Goal: Contribute content: Add original content to the website for others to see

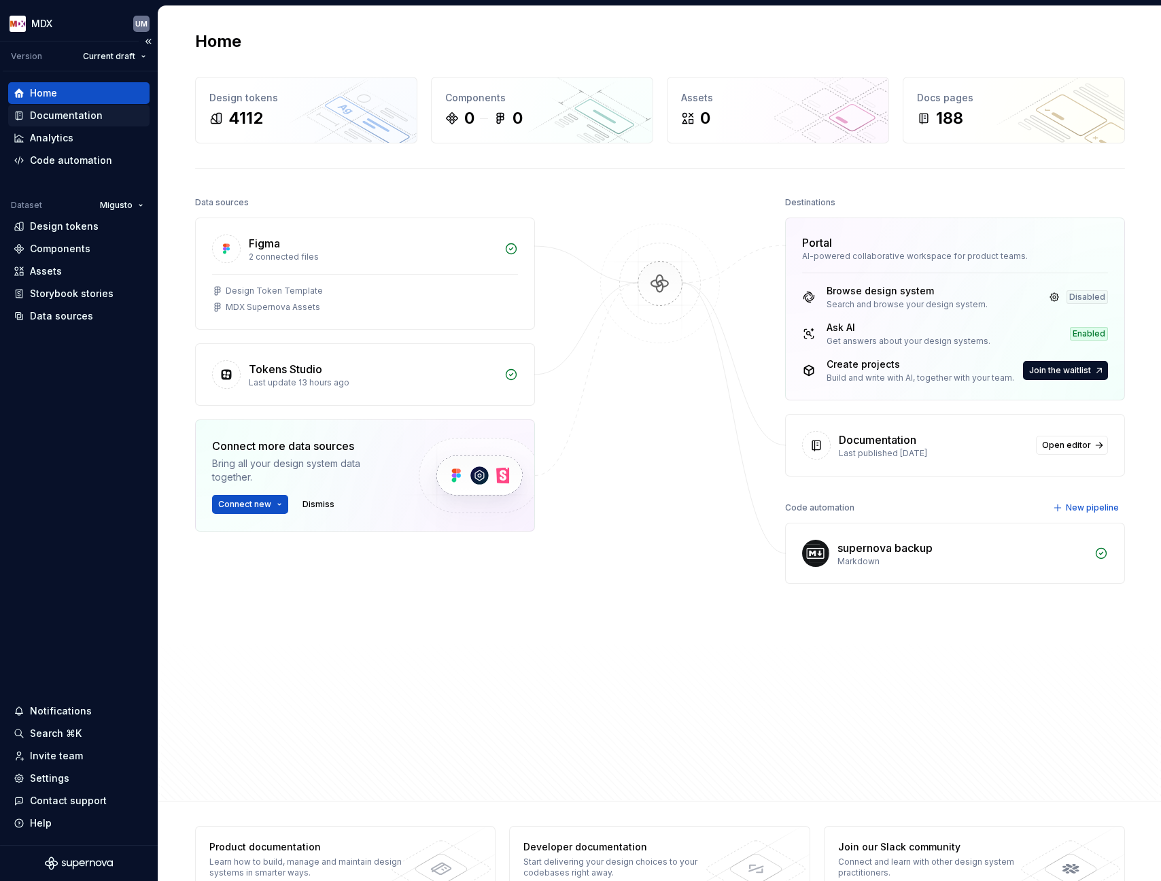
click at [88, 119] on div "Documentation" at bounding box center [66, 116] width 73 height 14
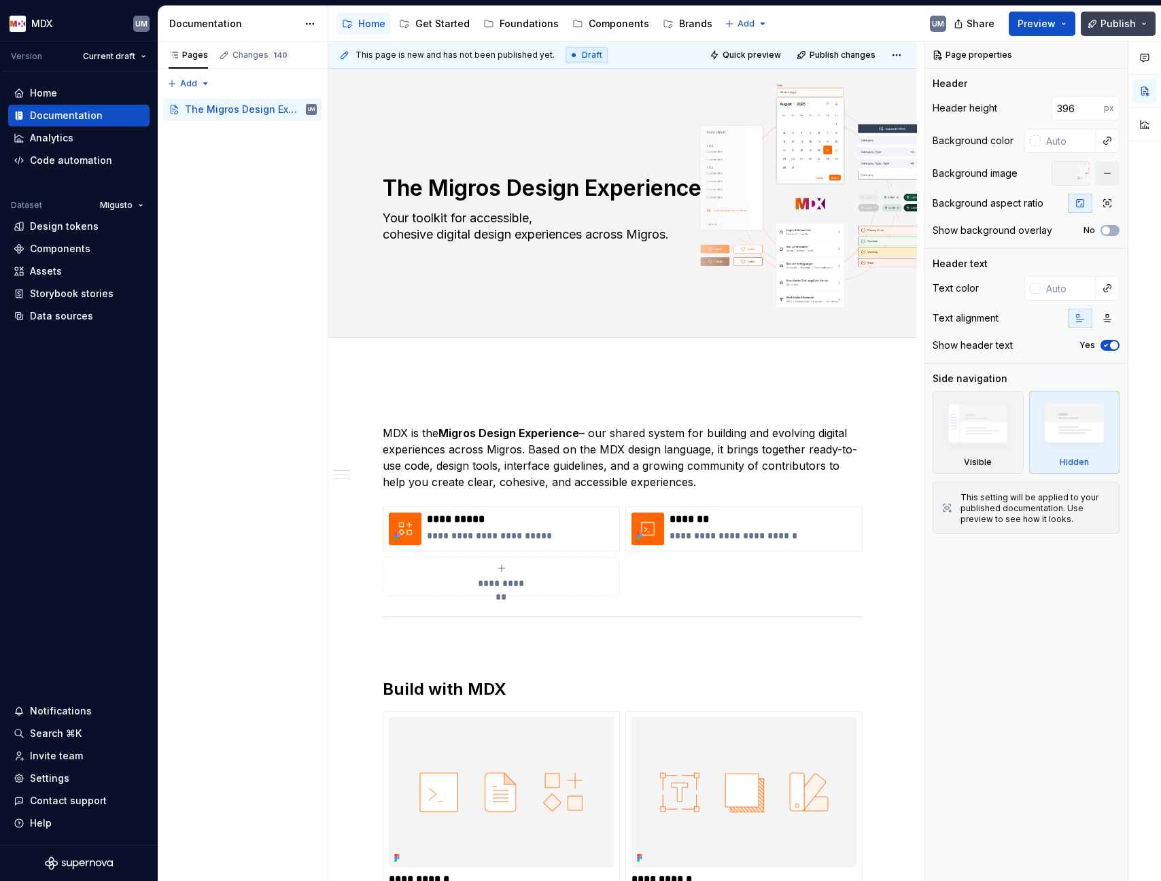
click at [1143, 24] on button "Publish" at bounding box center [1118, 24] width 75 height 24
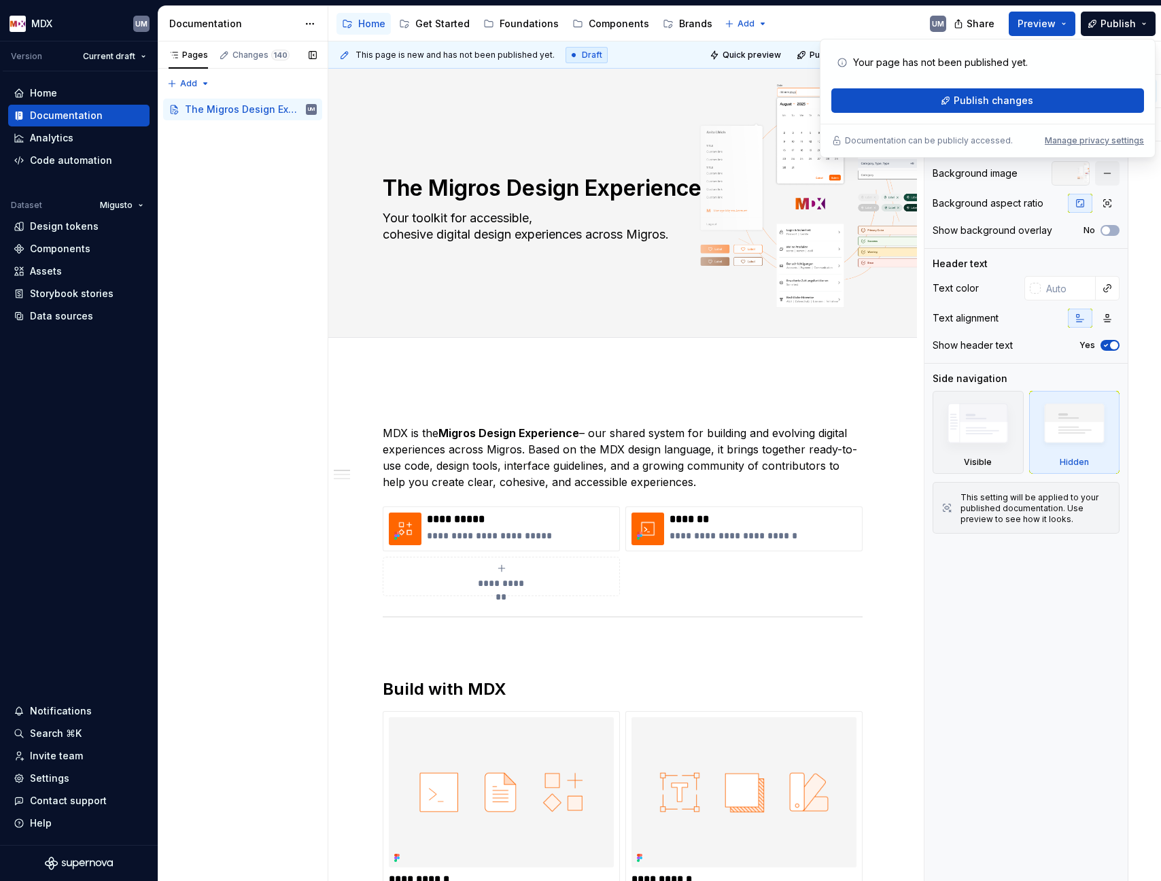
click at [219, 174] on div "Pages Changes 140 Add Accessibility guide for tree Page tree. Navigate the tree…" at bounding box center [243, 461] width 170 height 840
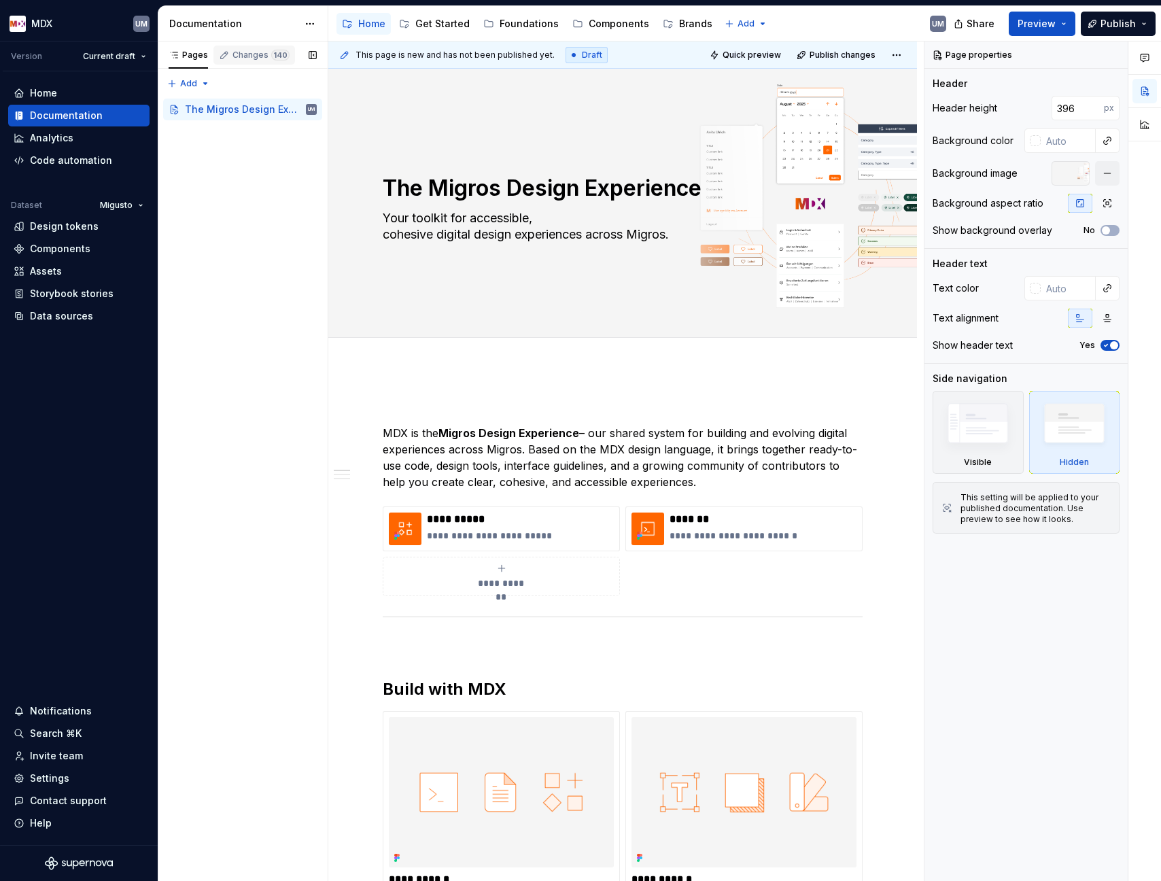
click at [244, 54] on div "Changes 140" at bounding box center [260, 55] width 57 height 11
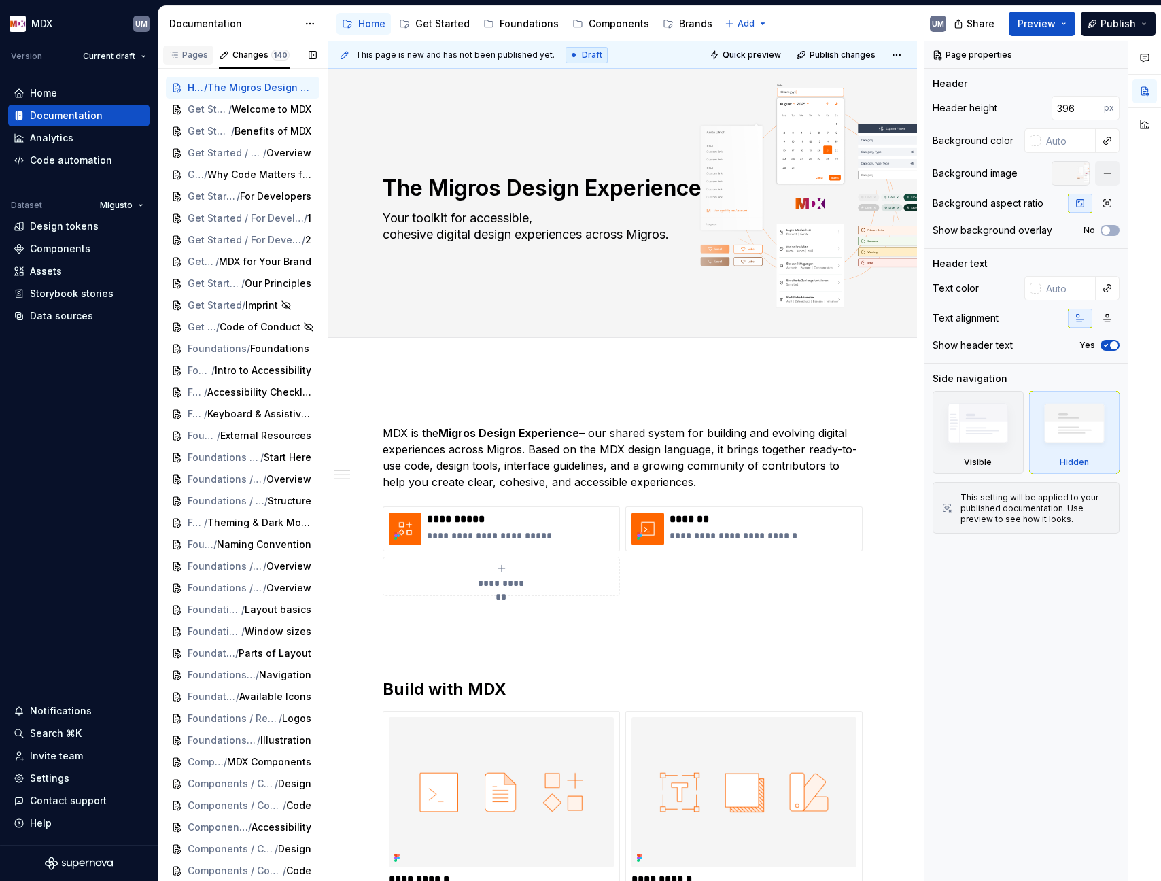
click at [183, 54] on div "Pages" at bounding box center [188, 55] width 39 height 11
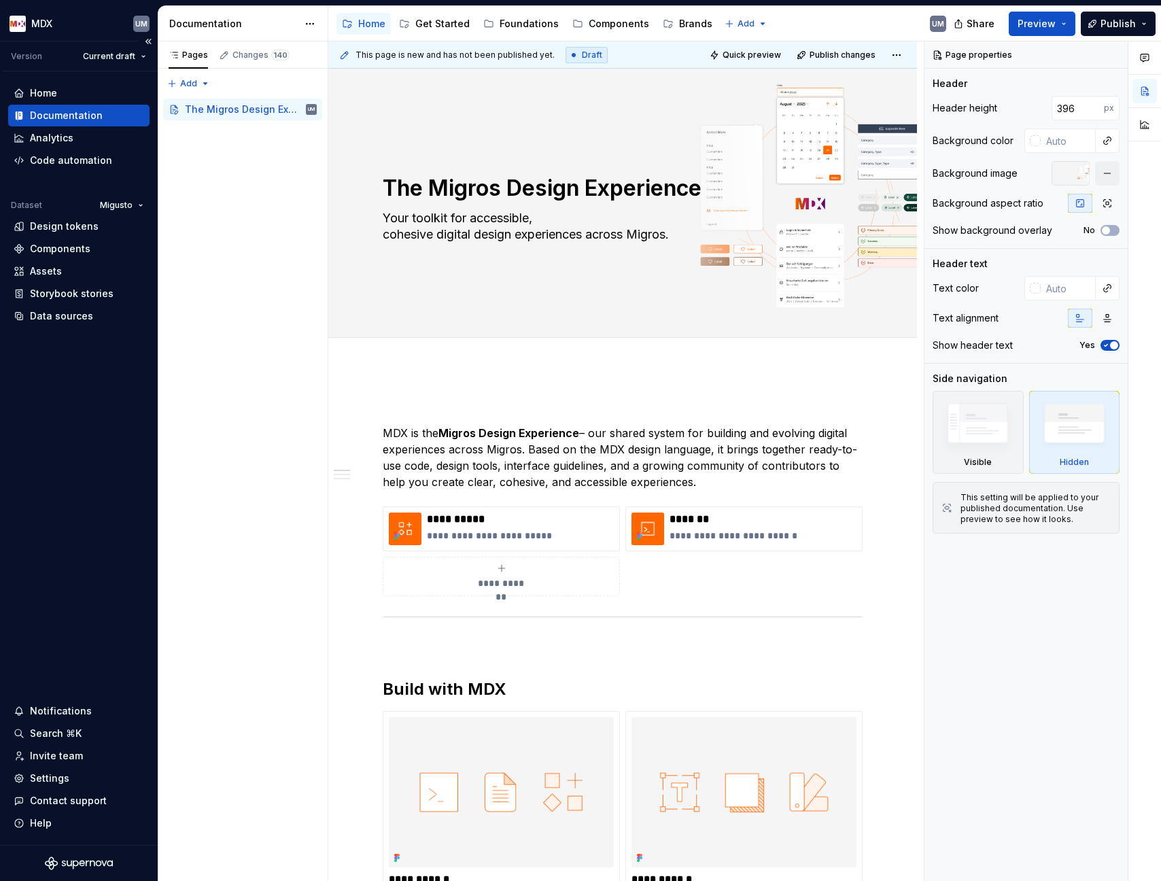
click at [86, 111] on div "Documentation" at bounding box center [66, 116] width 73 height 14
click at [440, 22] on div "Get Started" at bounding box center [442, 24] width 54 height 14
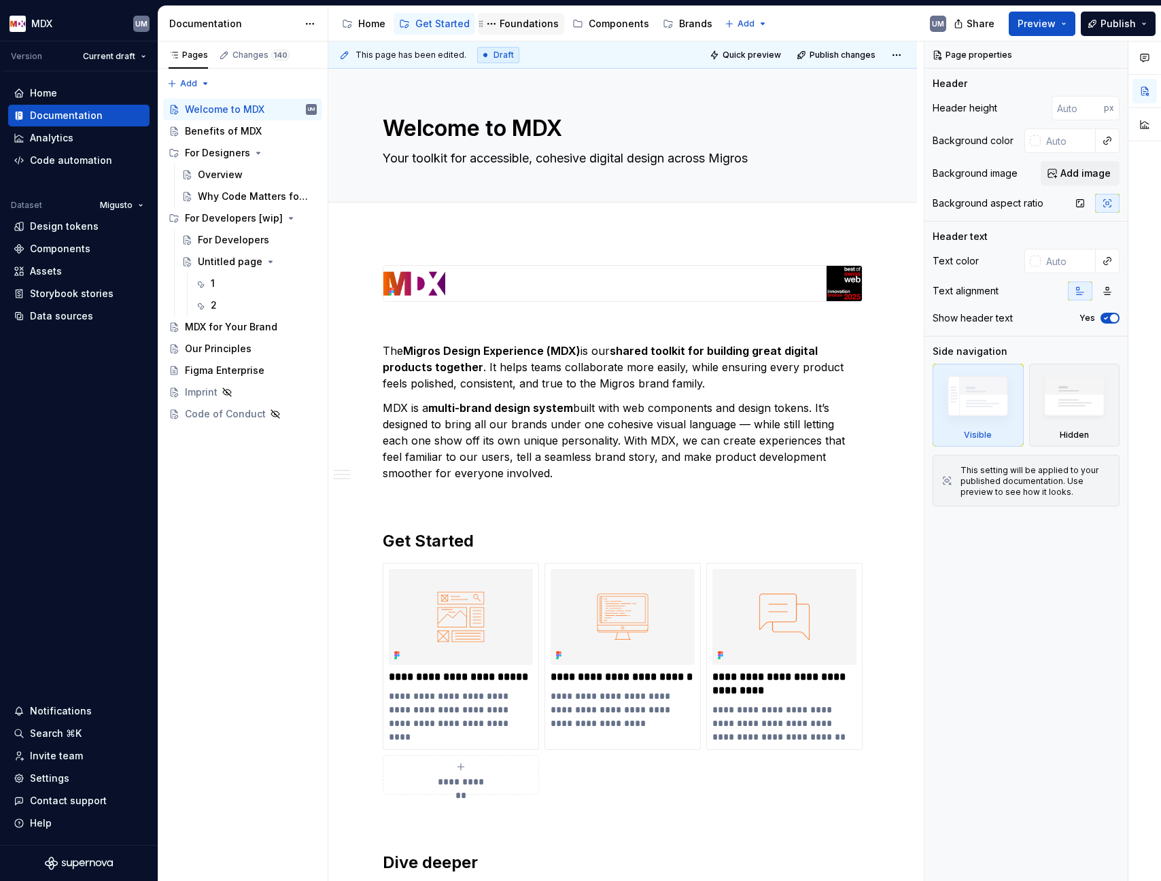
click at [525, 21] on div "Foundations" at bounding box center [529, 24] width 59 height 14
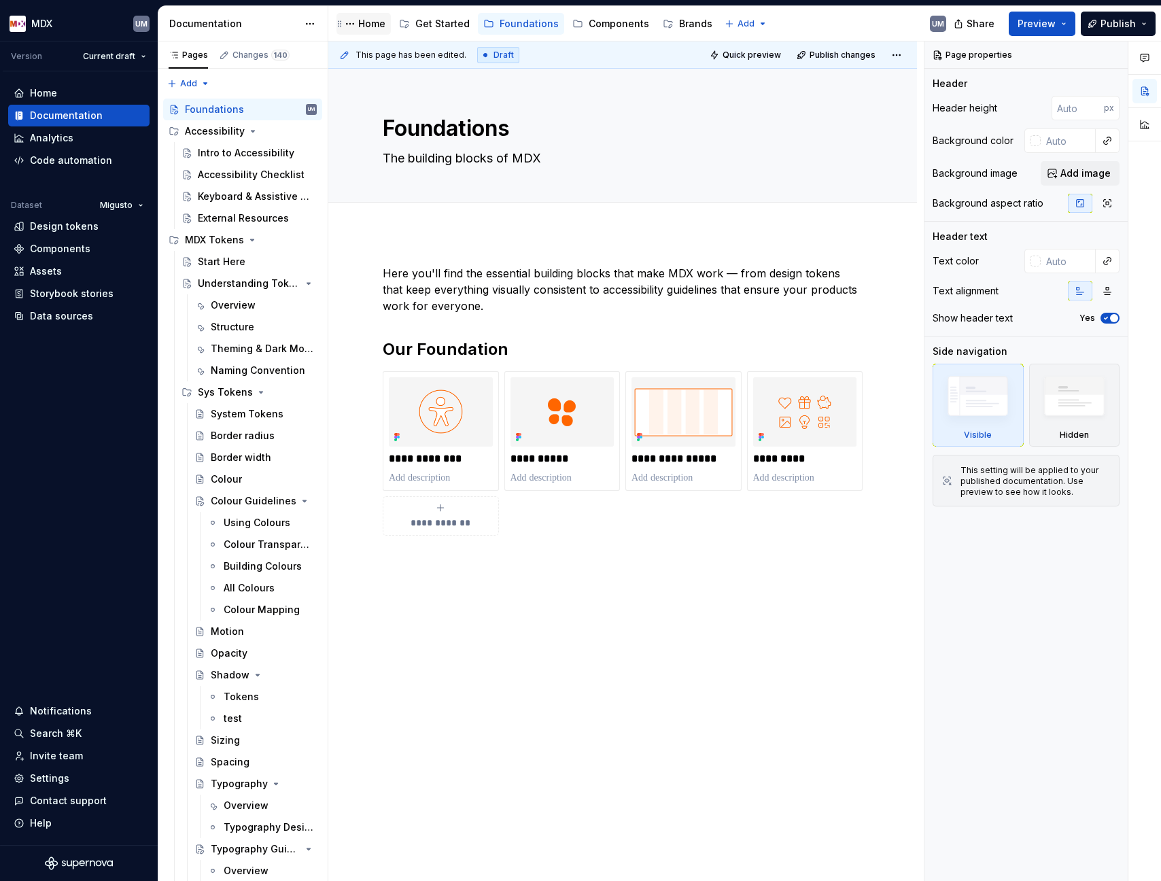
click at [370, 24] on div "Home" at bounding box center [371, 24] width 27 height 14
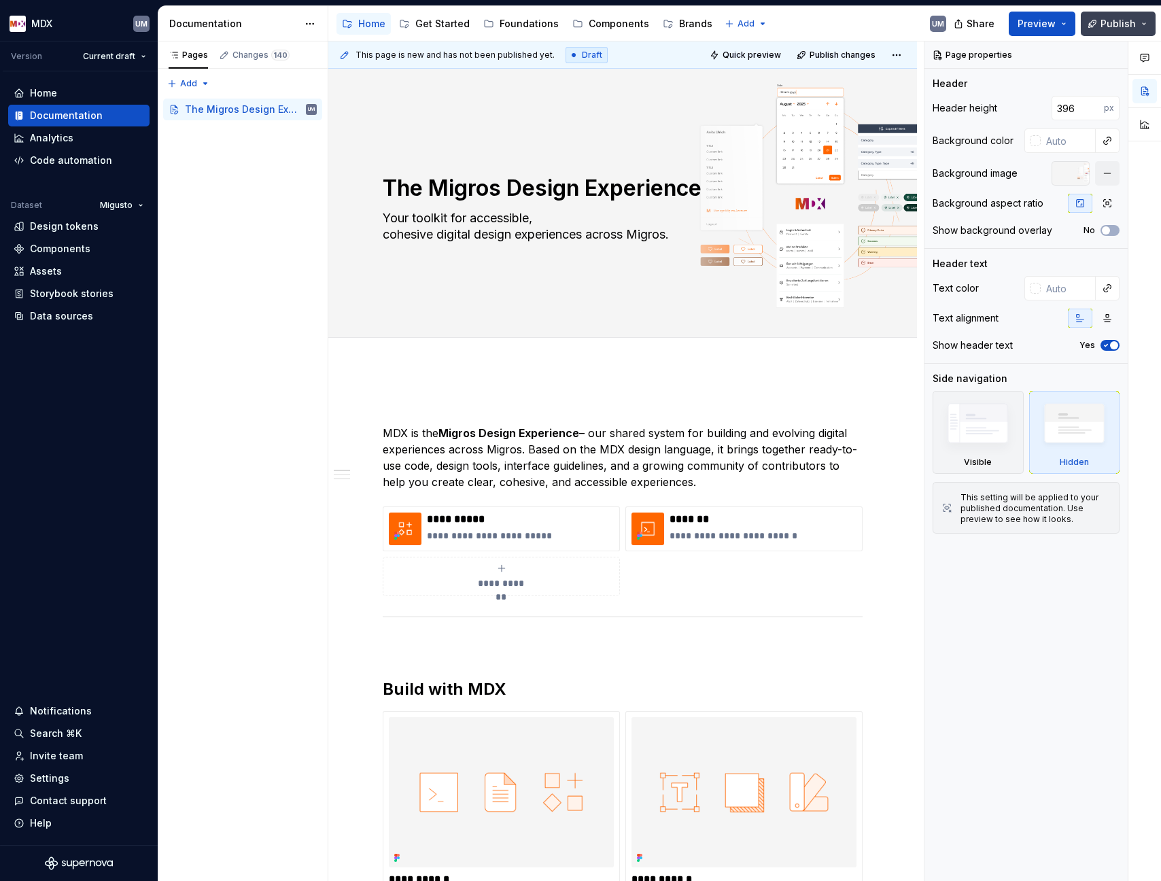
click at [1143, 21] on button "Publish" at bounding box center [1118, 24] width 75 height 24
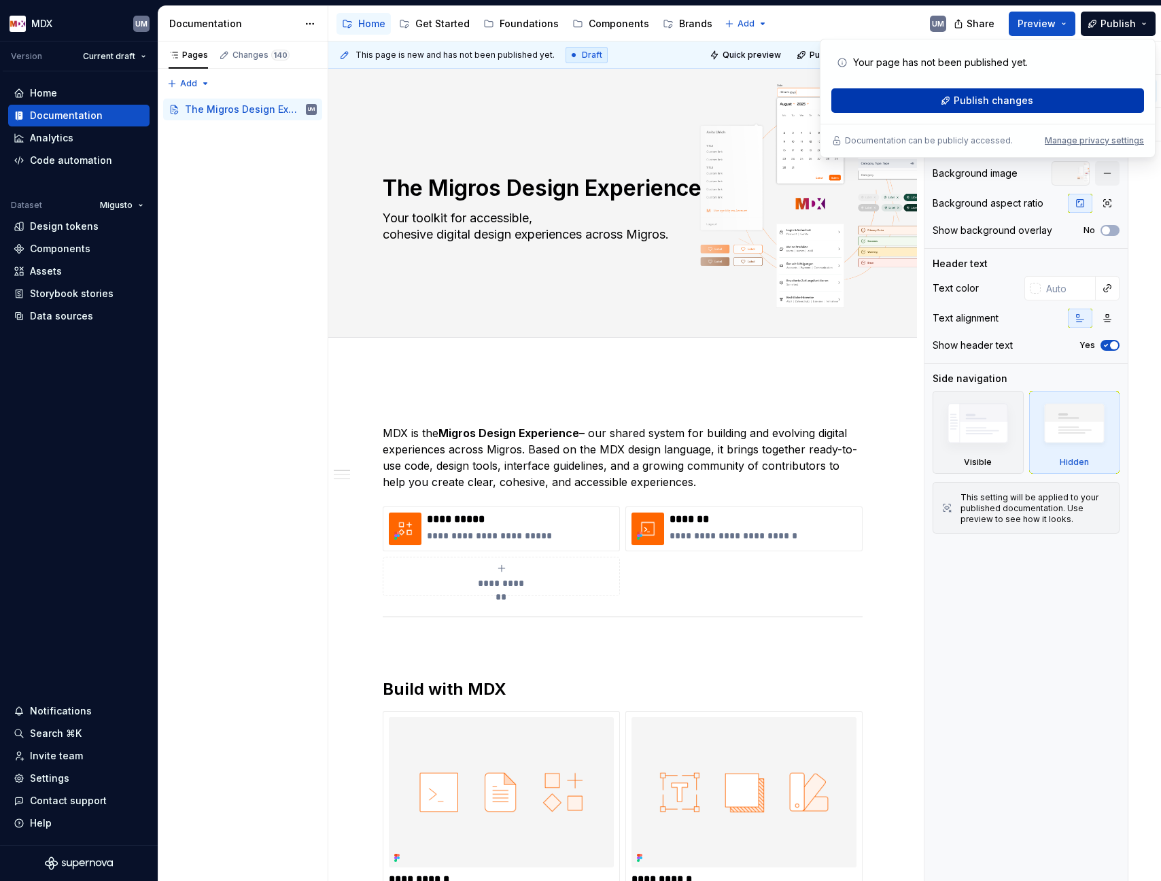
click at [1010, 100] on span "Publish changes" at bounding box center [994, 101] width 80 height 14
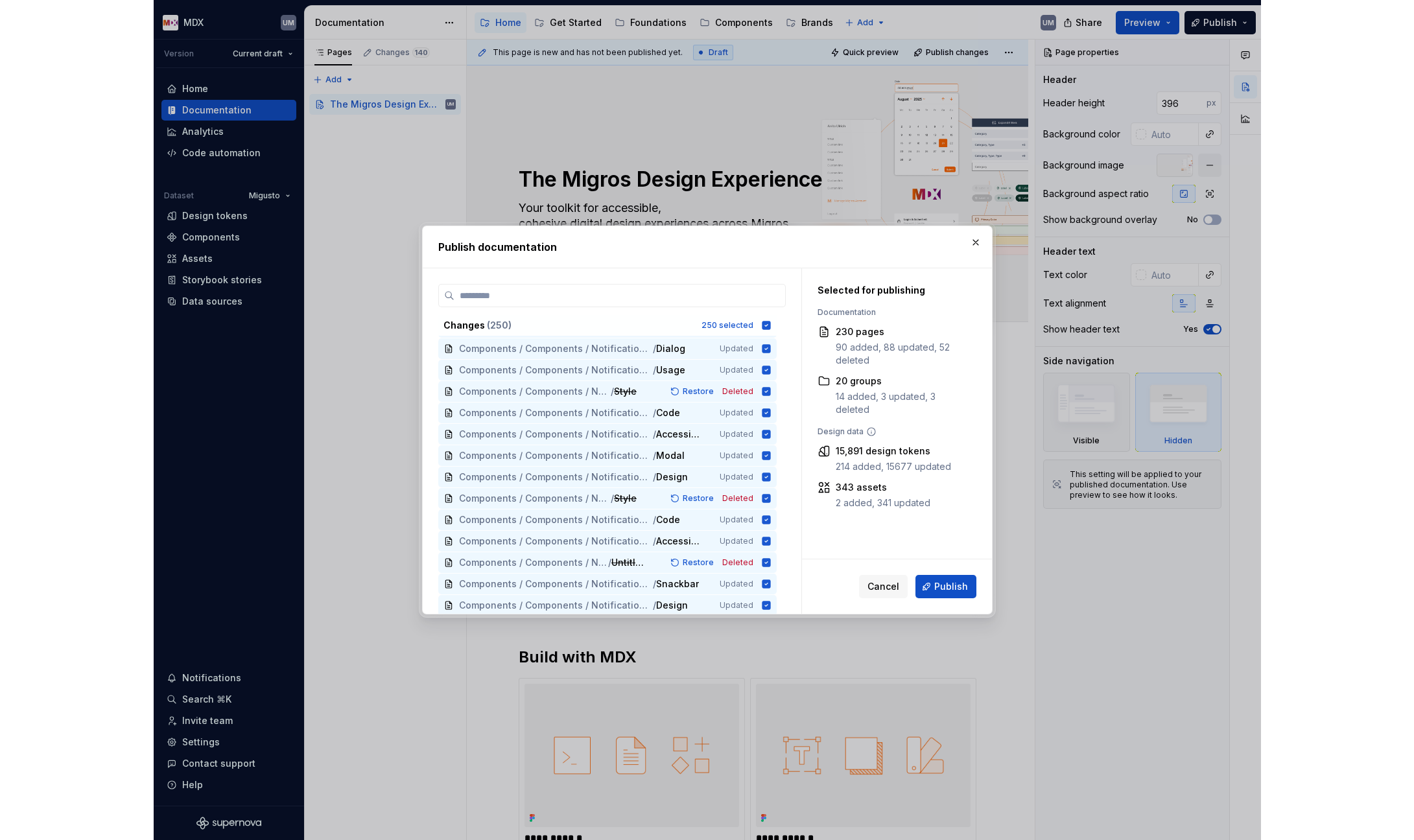
scroll to position [5071, 0]
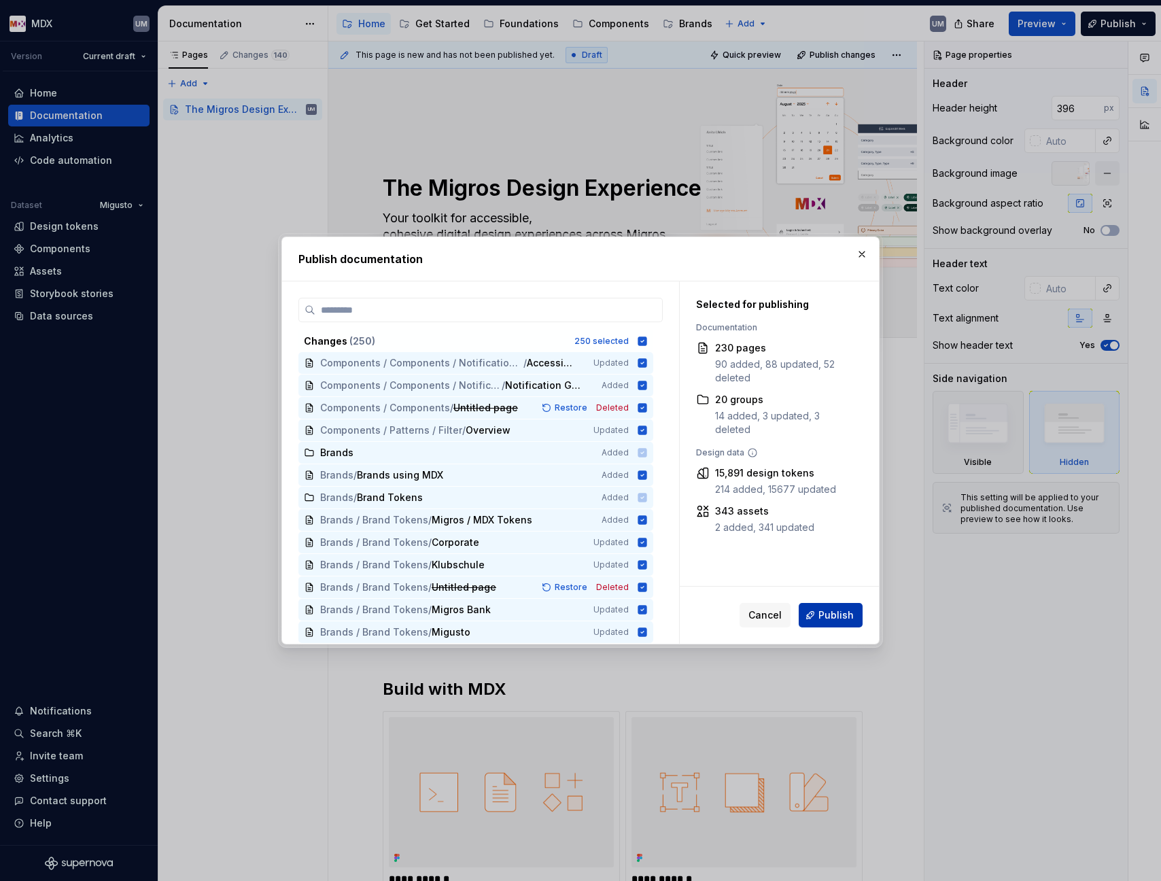
click at [829, 615] on span "Publish" at bounding box center [835, 615] width 35 height 14
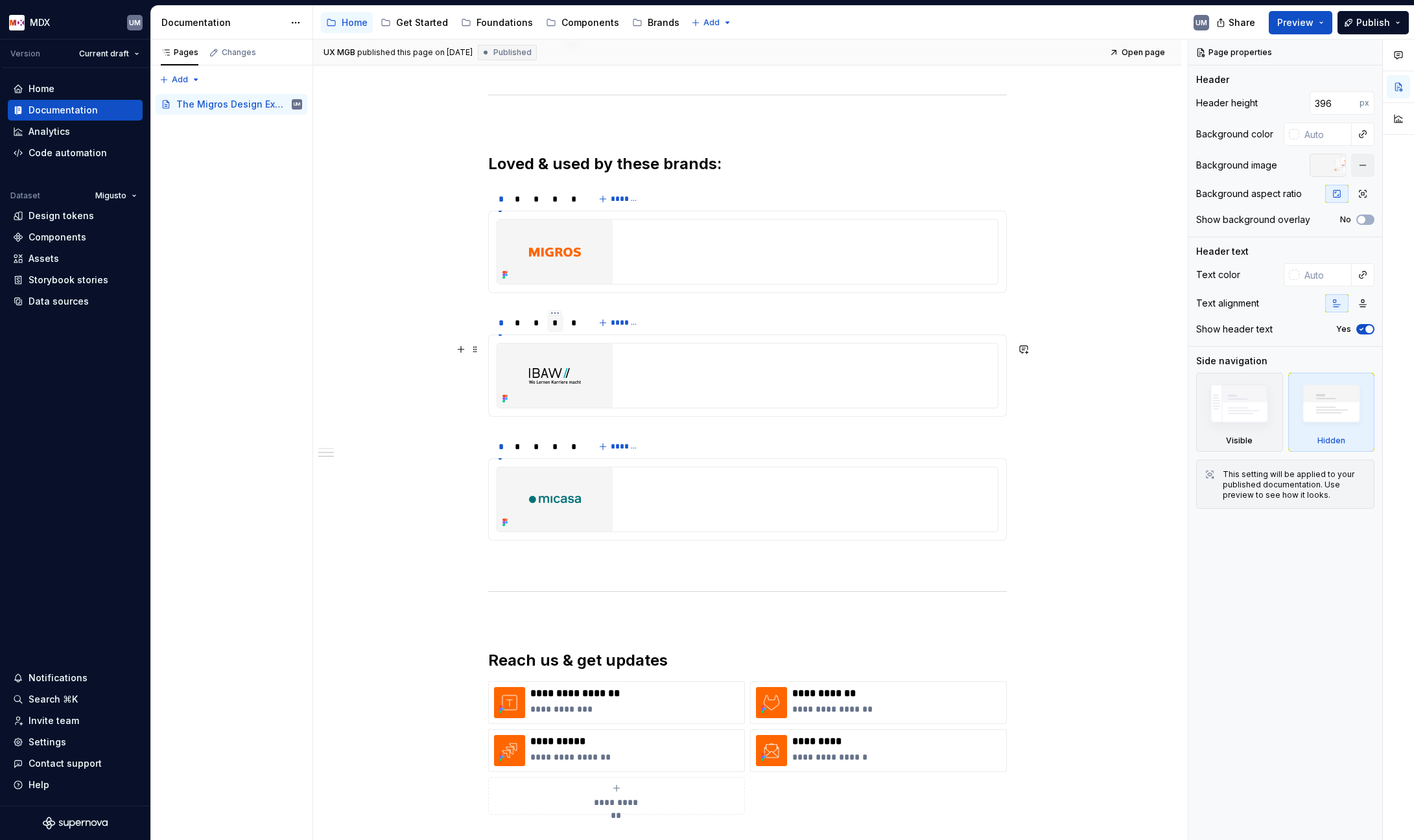
scroll to position [1115, 0]
click at [519, 322] on div "*" at bounding box center [518, 321] width 6 height 13
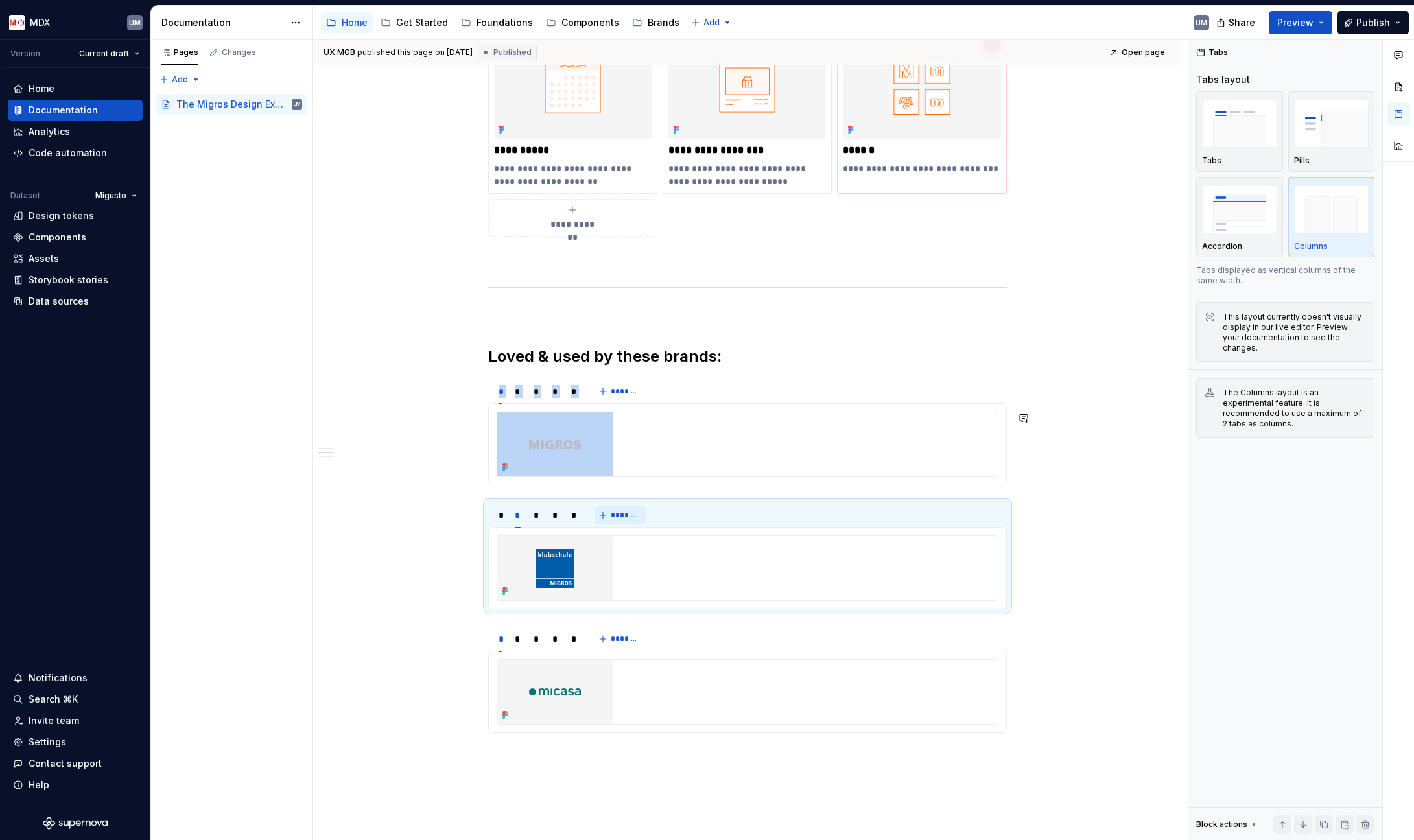
scroll to position [987, 0]
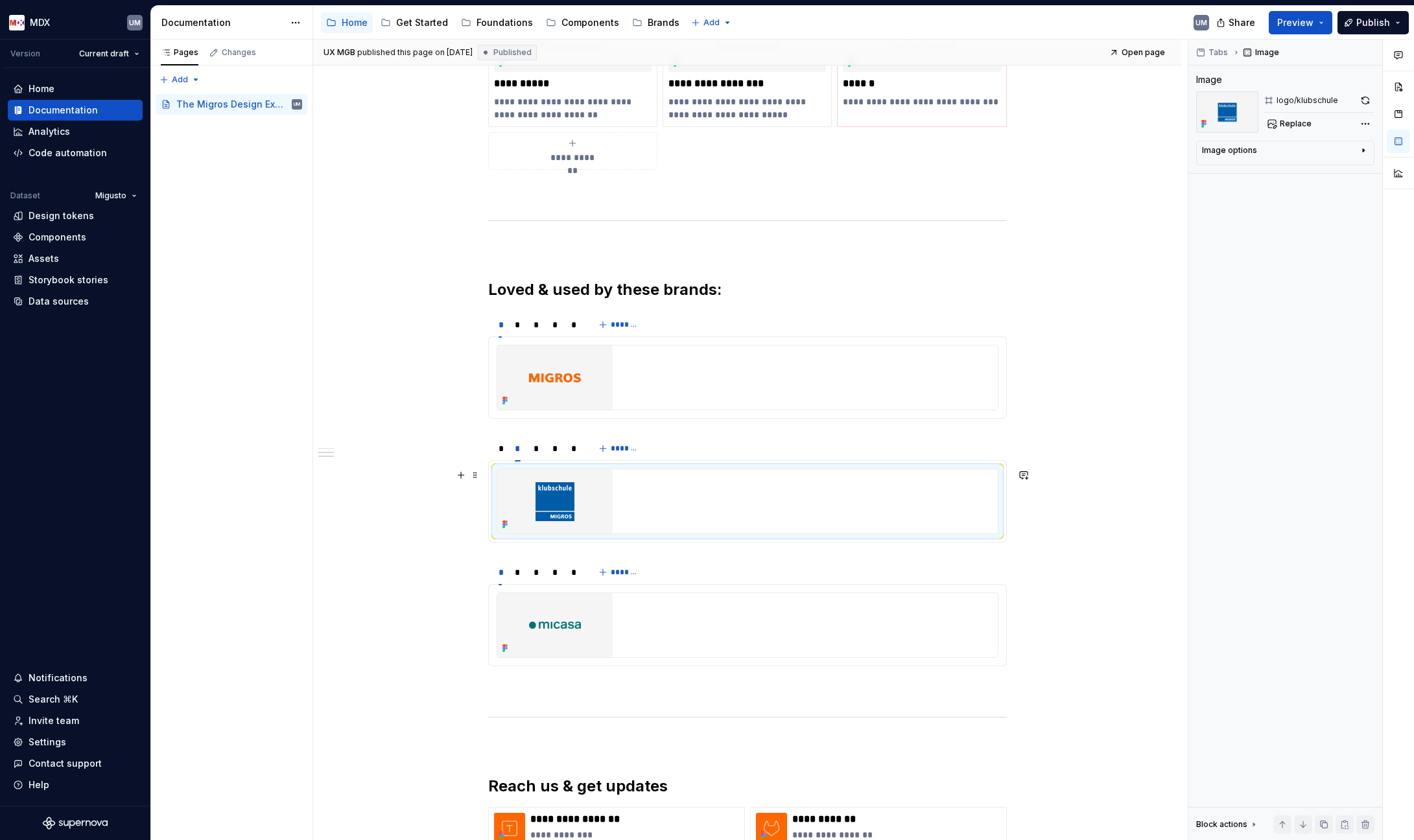
click at [553, 497] on img at bounding box center [554, 501] width 115 height 64
click at [563, 638] on img at bounding box center [554, 625] width 115 height 64
click at [573, 621] on img at bounding box center [554, 625] width 115 height 64
click at [552, 623] on img at bounding box center [554, 625] width 115 height 64
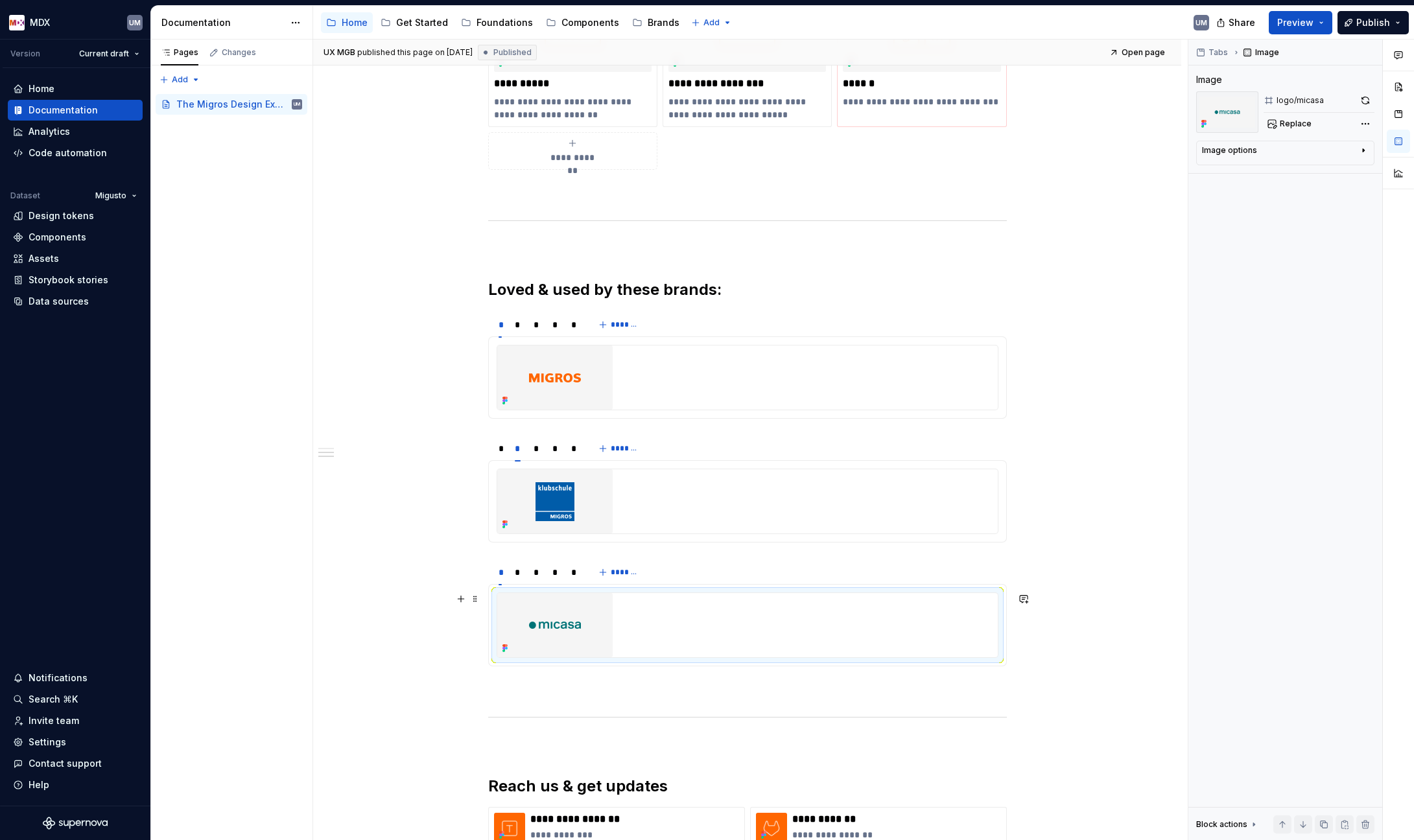
click at [586, 596] on img at bounding box center [554, 625] width 115 height 64
click at [560, 630] on img at bounding box center [554, 625] width 115 height 64
click at [553, 619] on img at bounding box center [554, 625] width 115 height 64
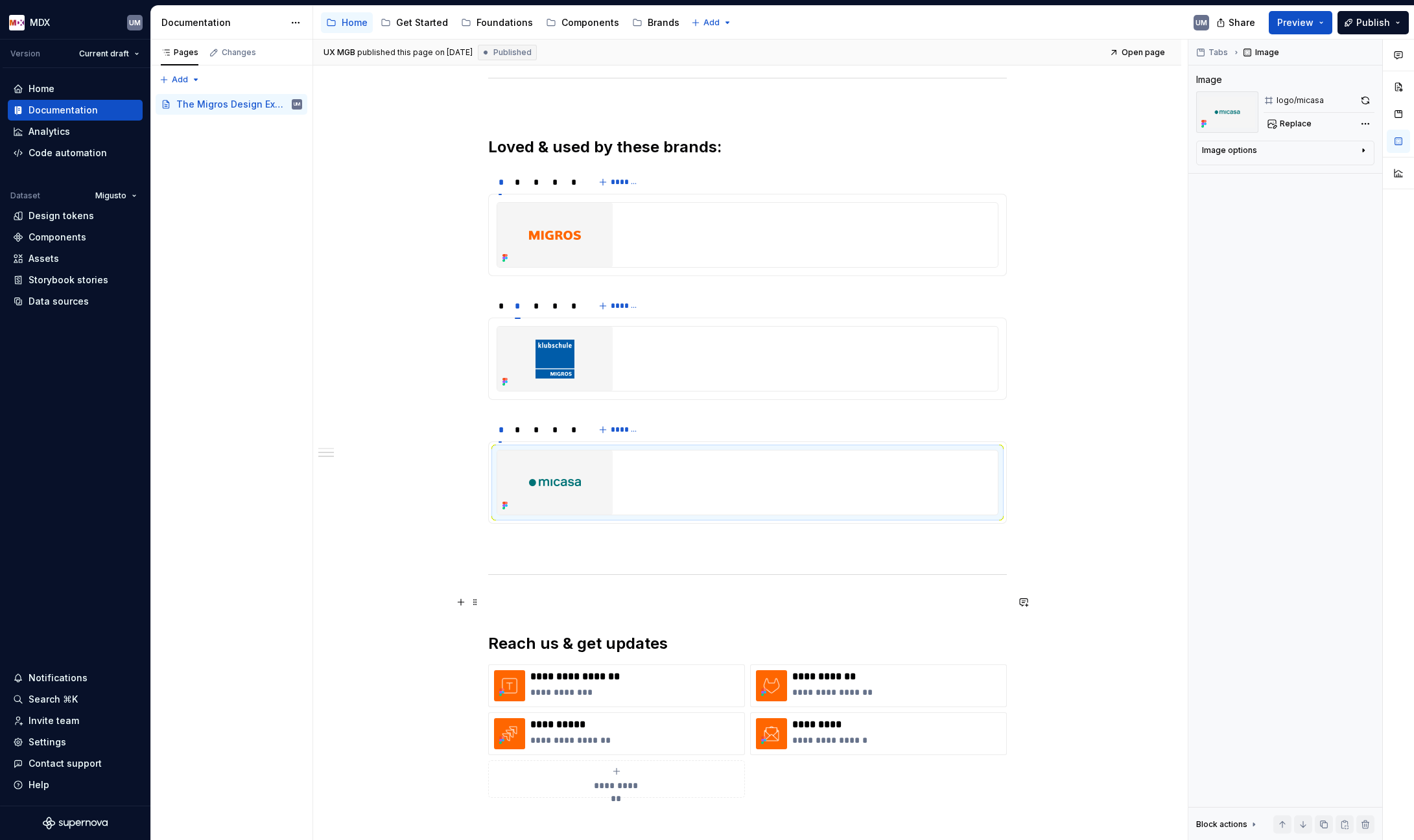
scroll to position [1131, 0]
click at [584, 464] on img at bounding box center [554, 480] width 115 height 64
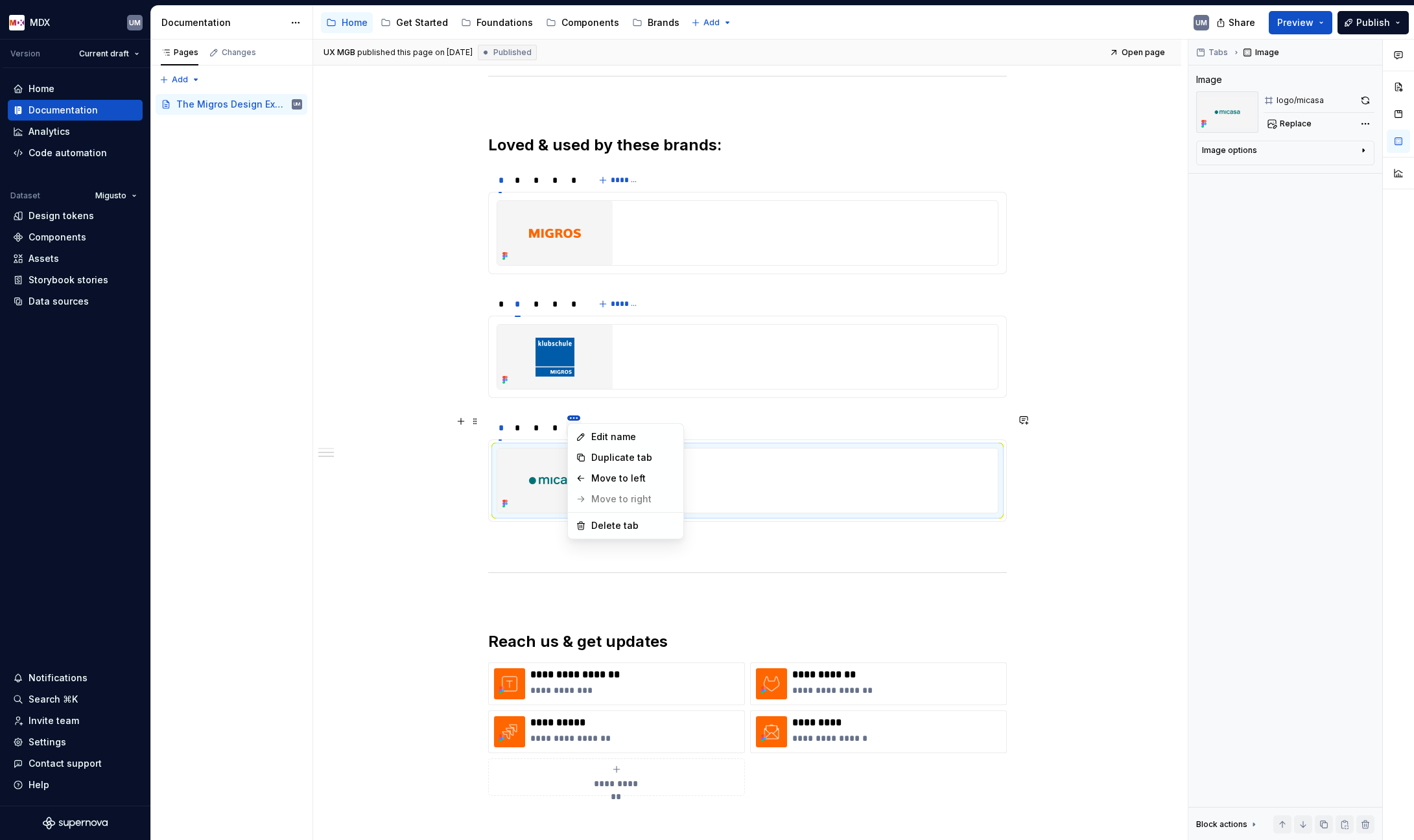
click at [571, 418] on html "MDX UM Version Current draft Home Documentation Analytics Code automation Datas…" at bounding box center [707, 420] width 1414 height 840
click at [472, 385] on html "MDX UM Version Current draft Home Documentation Analytics Code automation Datas…" at bounding box center [707, 420] width 1414 height 840
click at [502, 418] on html "MDX UM Version Current draft Home Documentation Analytics Code automation Datas…" at bounding box center [707, 420] width 1414 height 840
click at [463, 475] on html "MDX UM Version Current draft Home Documentation Analytics Code automation Datas…" at bounding box center [707, 420] width 1414 height 840
click at [502, 426] on div "*" at bounding box center [500, 427] width 14 height 18
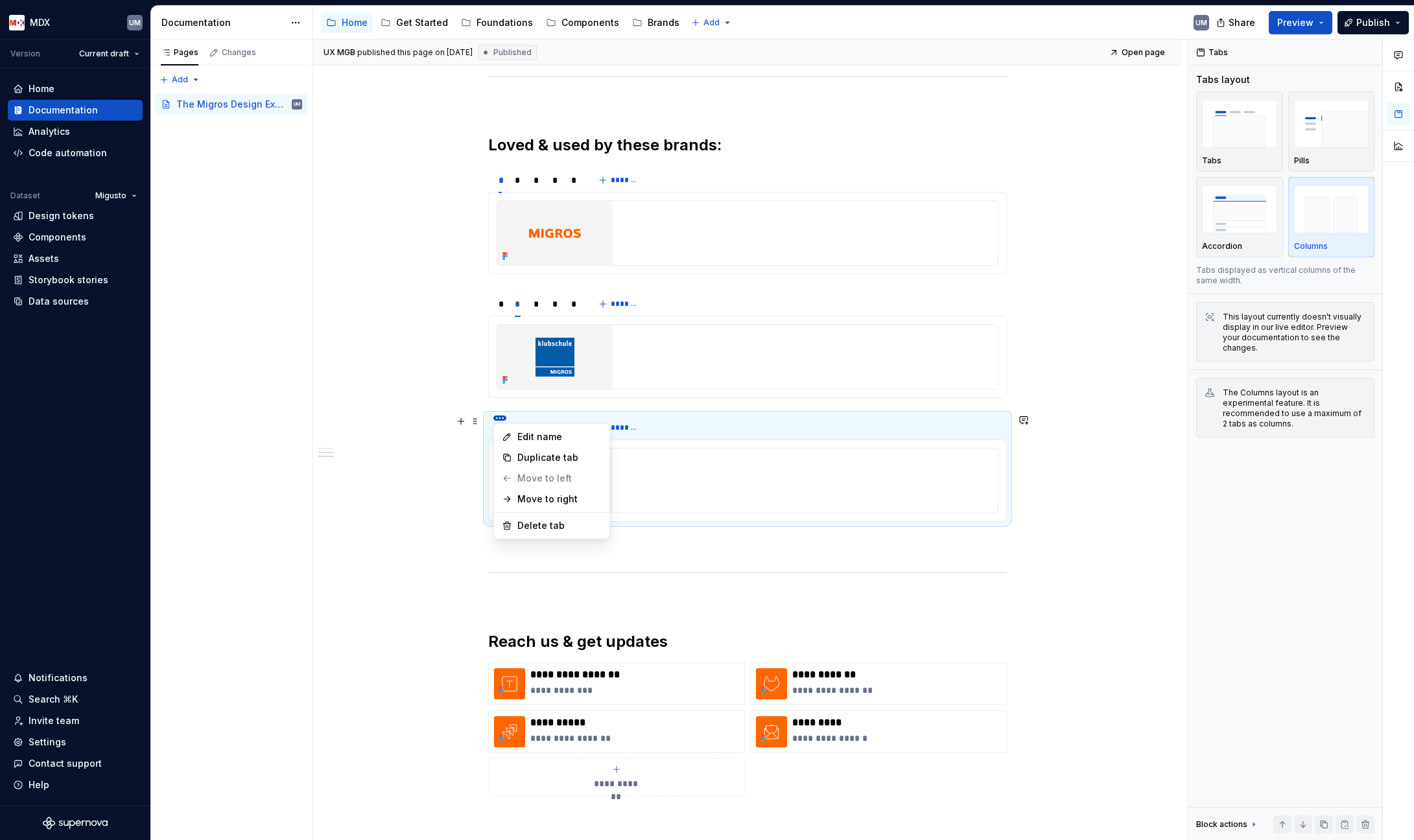
click at [501, 418] on html "MDX UM Version Current draft Home Documentation Analytics Code automation Datas…" at bounding box center [707, 420] width 1414 height 840
click at [527, 524] on div "Delete tab" at bounding box center [559, 525] width 84 height 13
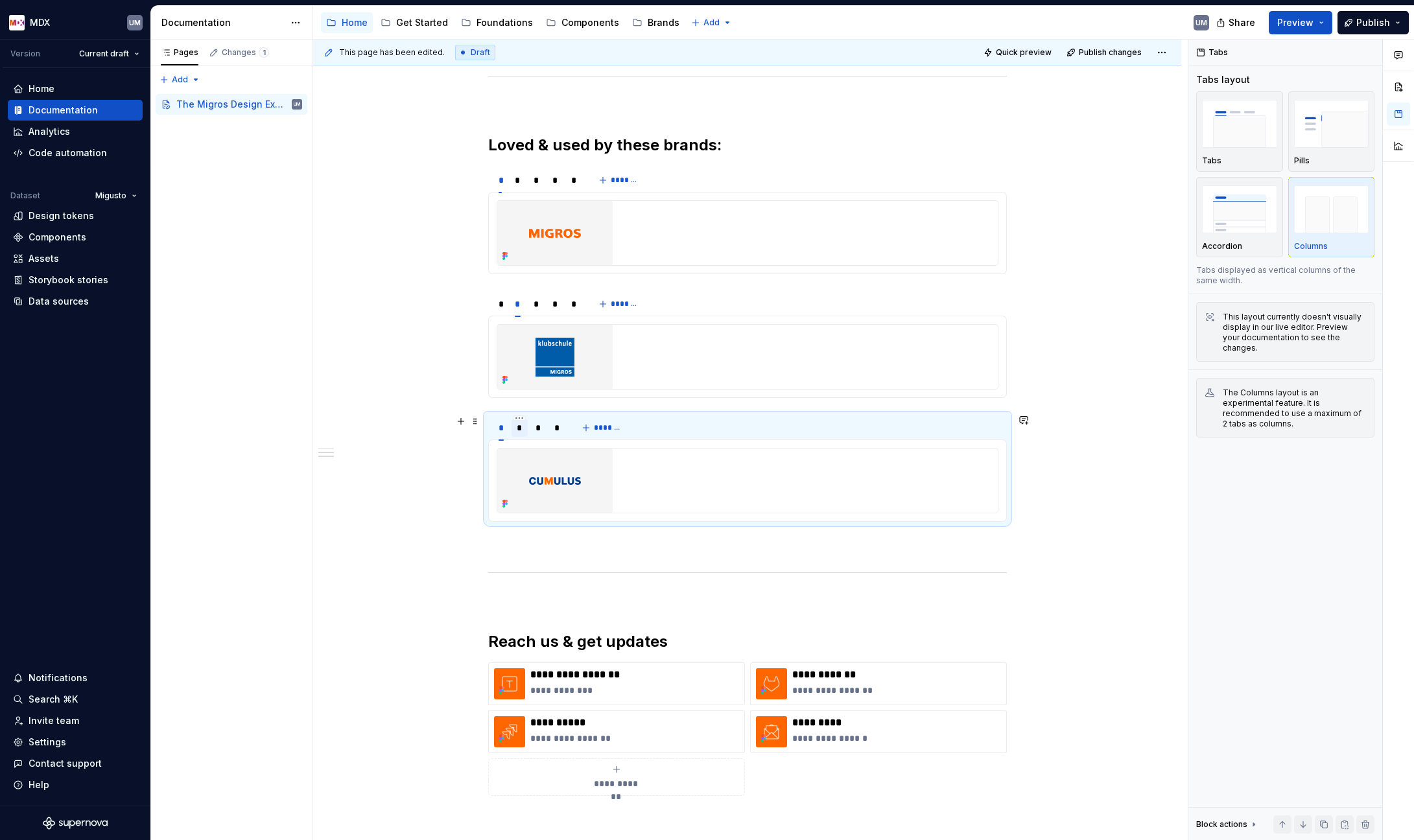
click at [521, 428] on div "*" at bounding box center [520, 428] width 6 height 13
click at [538, 430] on div "*" at bounding box center [538, 428] width 6 height 13
click at [553, 428] on div "*" at bounding box center [557, 427] width 15 height 18
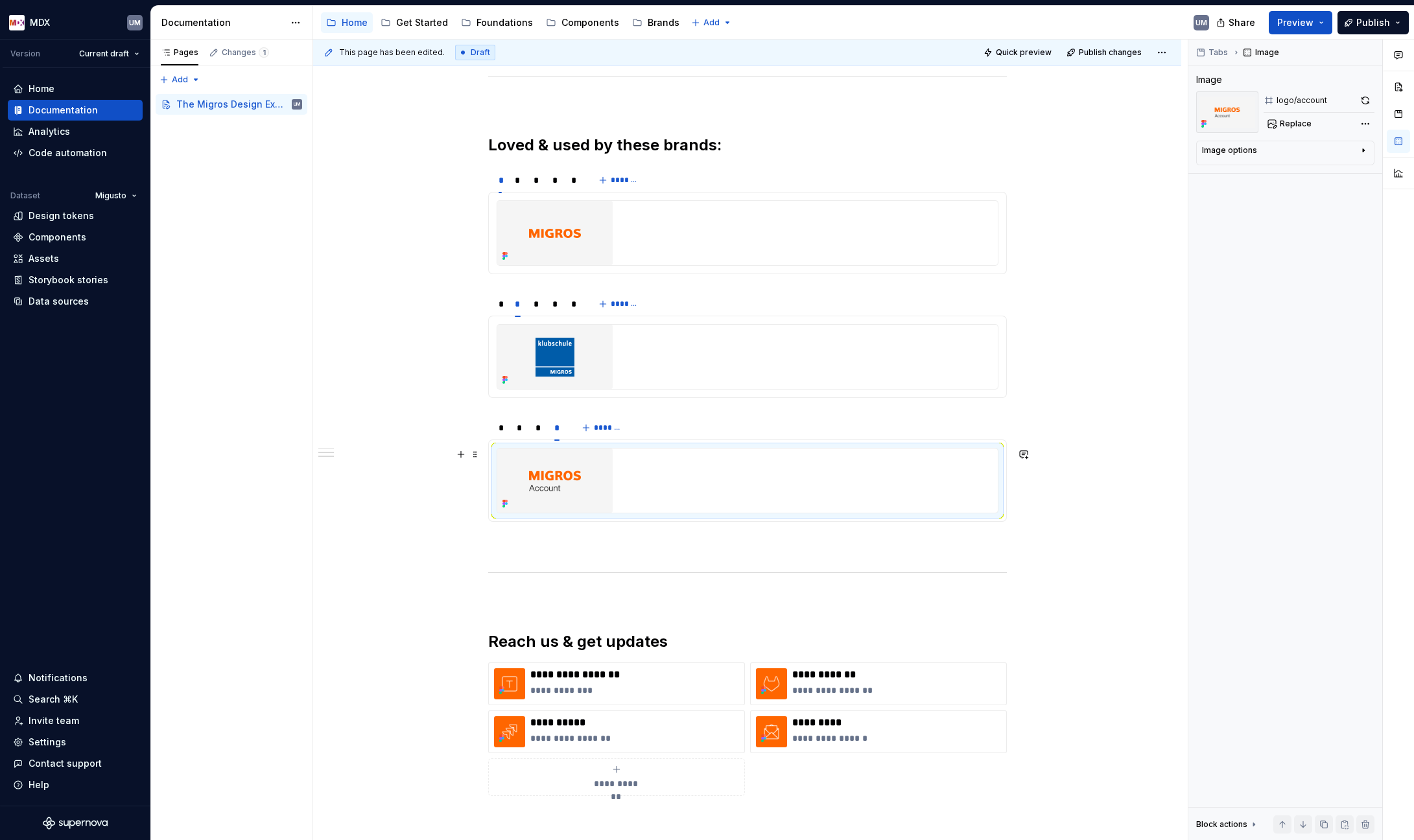
click at [567, 479] on img at bounding box center [554, 480] width 115 height 64
click at [547, 473] on img at bounding box center [554, 480] width 115 height 64
click at [569, 475] on img at bounding box center [554, 480] width 115 height 64
click at [545, 464] on img at bounding box center [554, 480] width 115 height 64
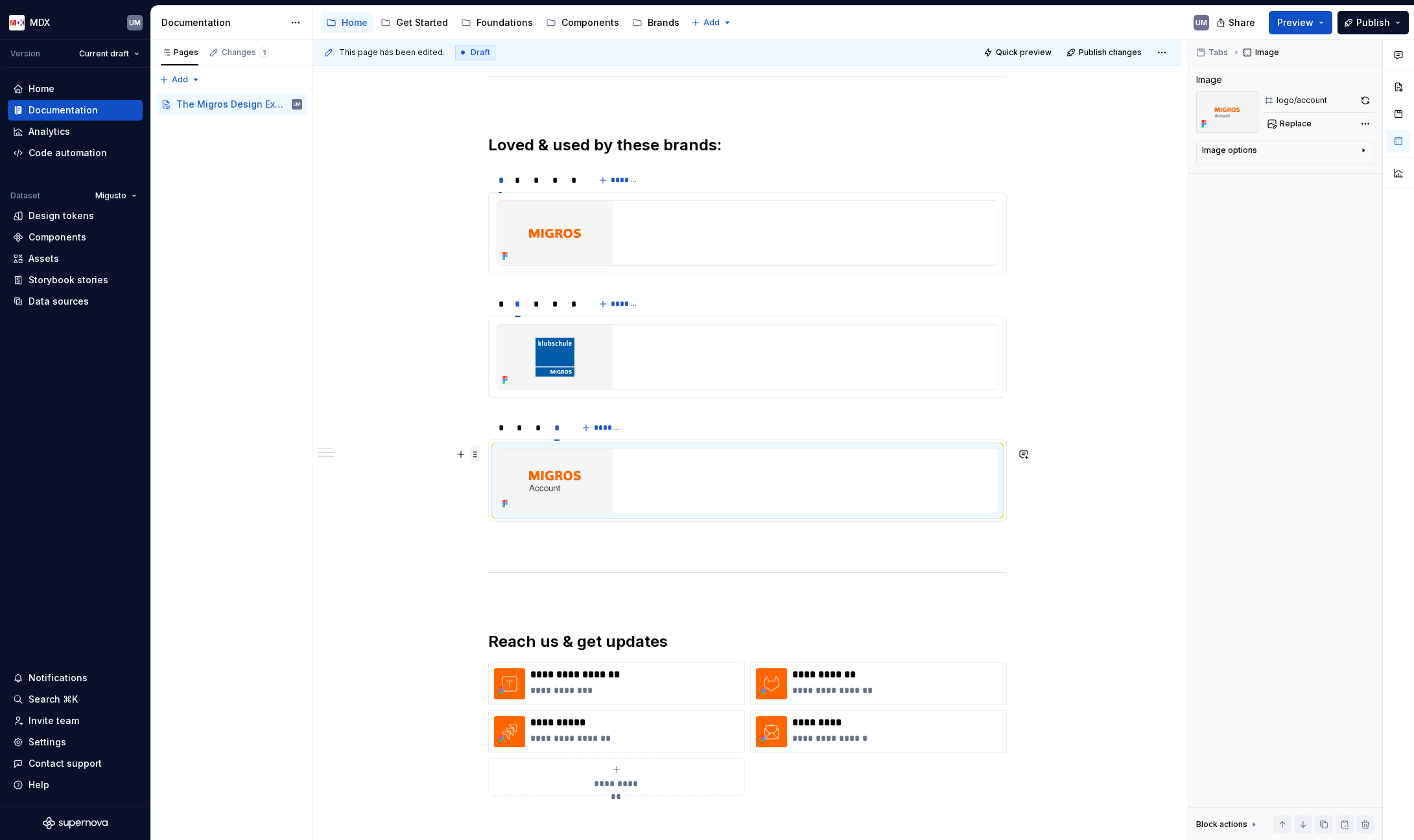
click at [475, 454] on span at bounding box center [475, 454] width 10 height 18
click at [476, 455] on span at bounding box center [475, 454] width 10 height 18
click at [549, 458] on img at bounding box center [554, 480] width 115 height 64
click at [576, 475] on img at bounding box center [554, 480] width 115 height 64
click at [628, 499] on div at bounding box center [747, 480] width 501 height 64
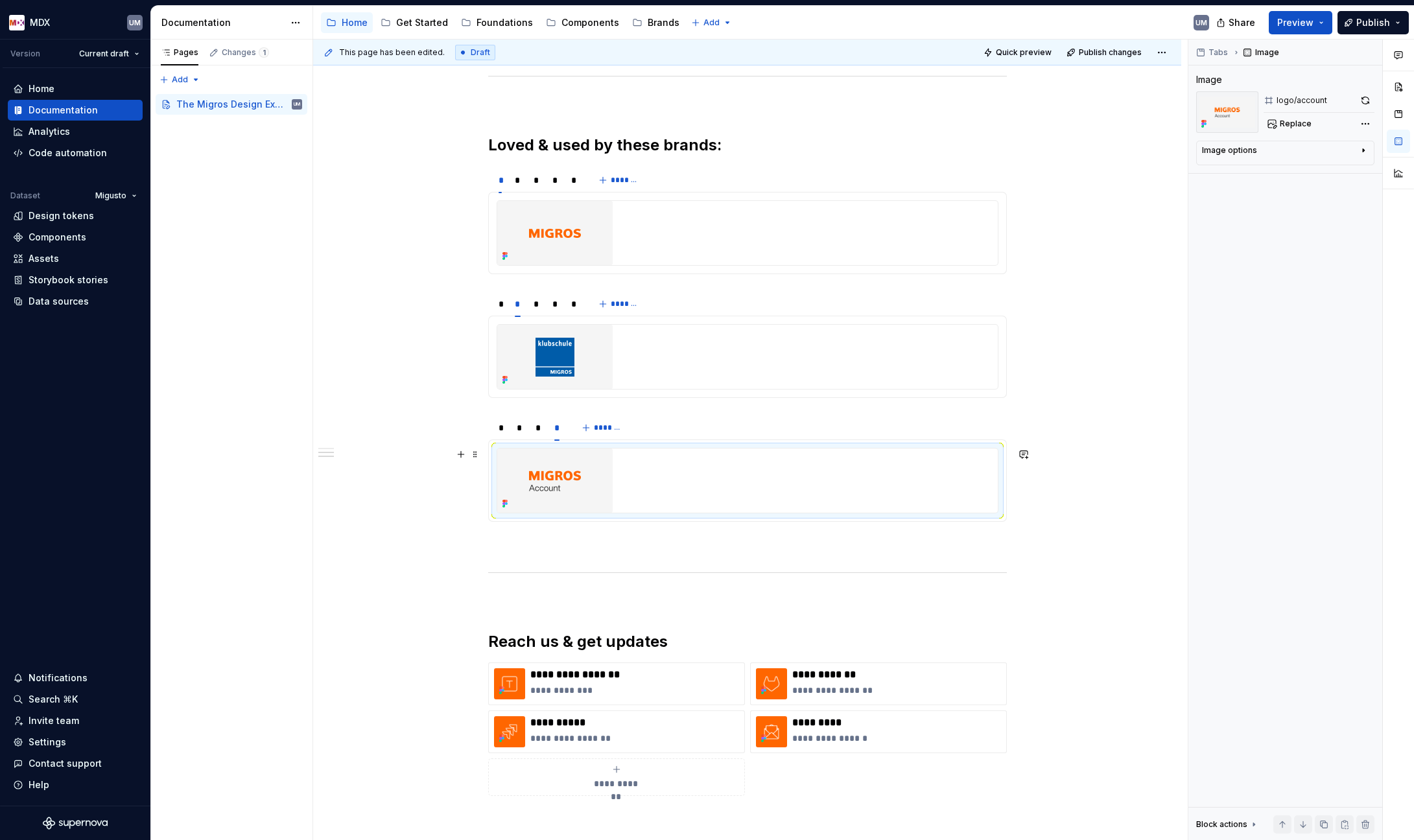
click at [661, 499] on div at bounding box center [747, 480] width 501 height 64
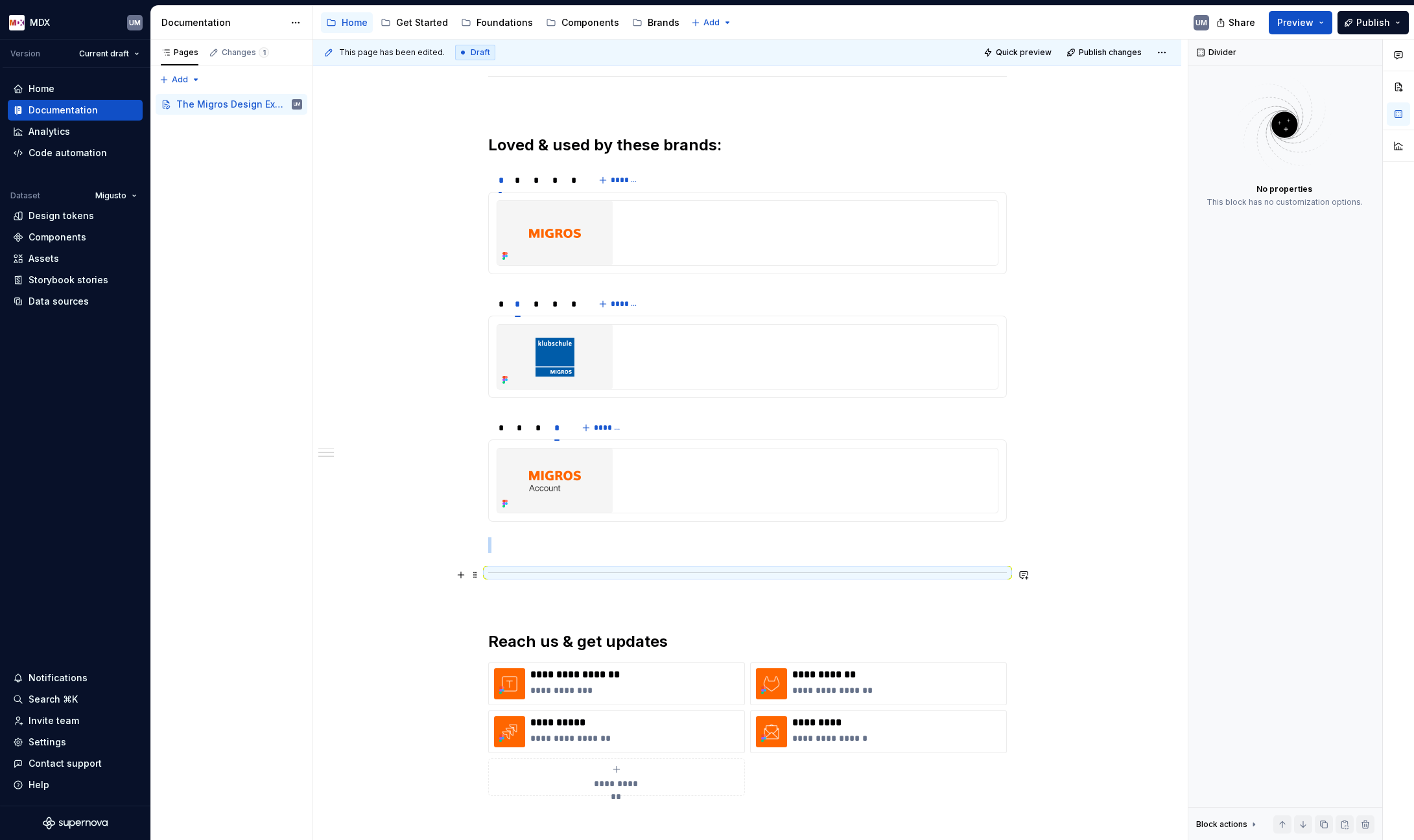
drag, startPoint x: 877, startPoint y: 570, endPoint x: 817, endPoint y: 546, distance: 64.6
click at [877, 570] on div at bounding box center [748, 572] width 519 height 9
click at [666, 500] on div at bounding box center [747, 480] width 501 height 64
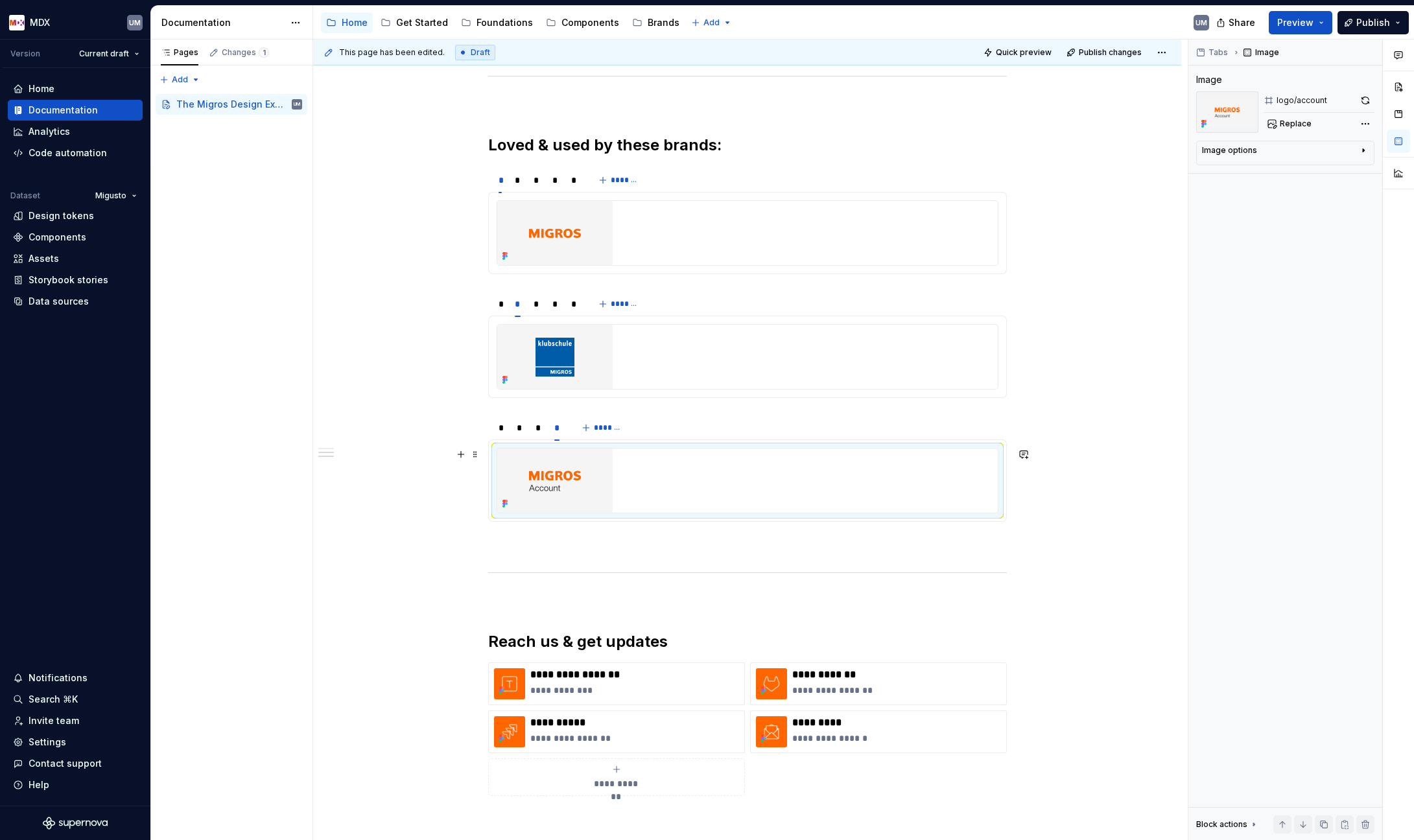
click at [598, 488] on img at bounding box center [554, 480] width 115 height 64
click at [564, 353] on img at bounding box center [554, 357] width 115 height 64
click at [535, 301] on div "*" at bounding box center [536, 304] width 6 height 13
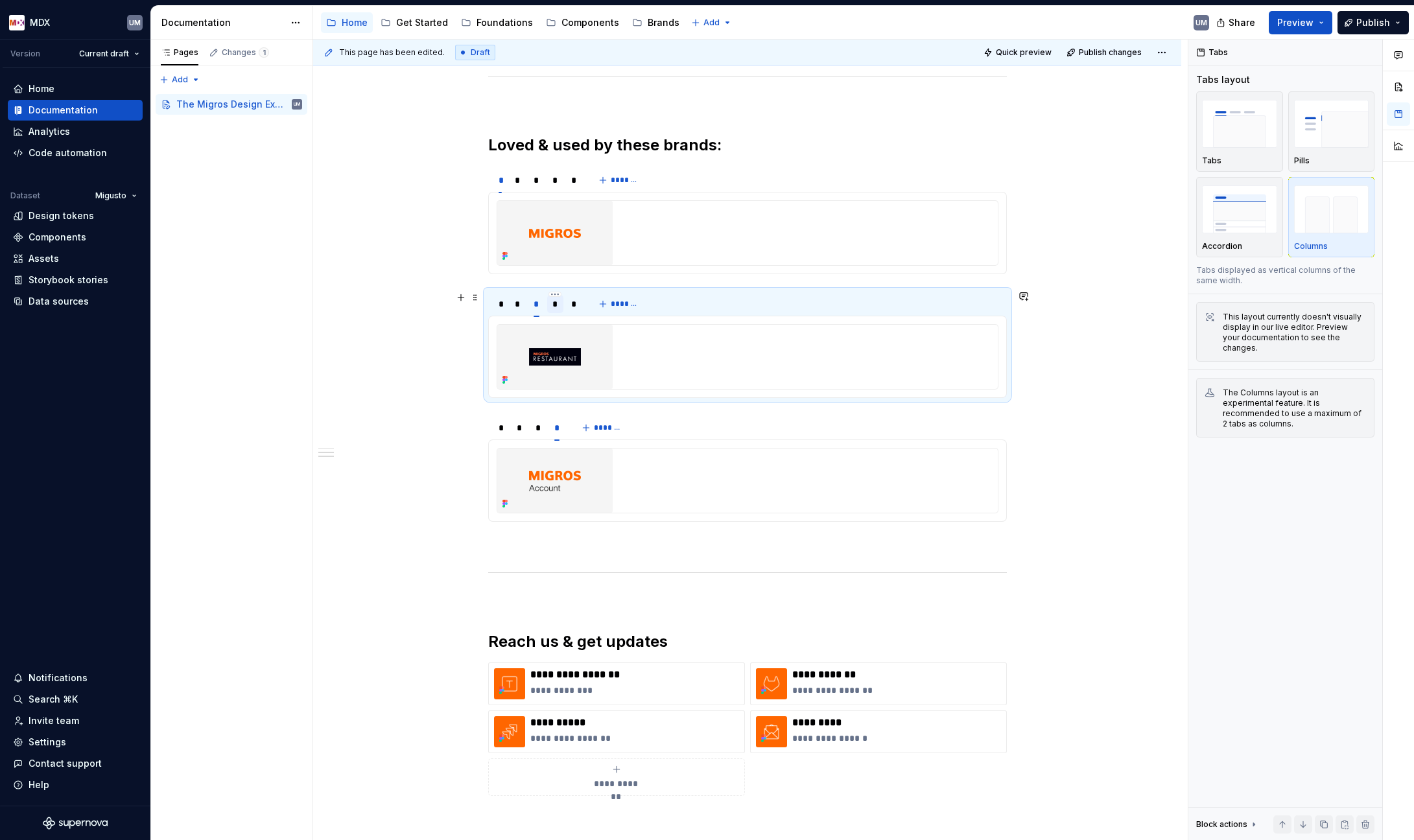
click at [557, 304] on div "*" at bounding box center [555, 304] width 6 height 13
click at [571, 306] on div "*" at bounding box center [573, 304] width 5 height 13
click at [554, 308] on div "*" at bounding box center [555, 304] width 6 height 13
click at [554, 293] on html "MDX UM Version Current draft Home Documentation Analytics Code automation Datas…" at bounding box center [707, 420] width 1414 height 840
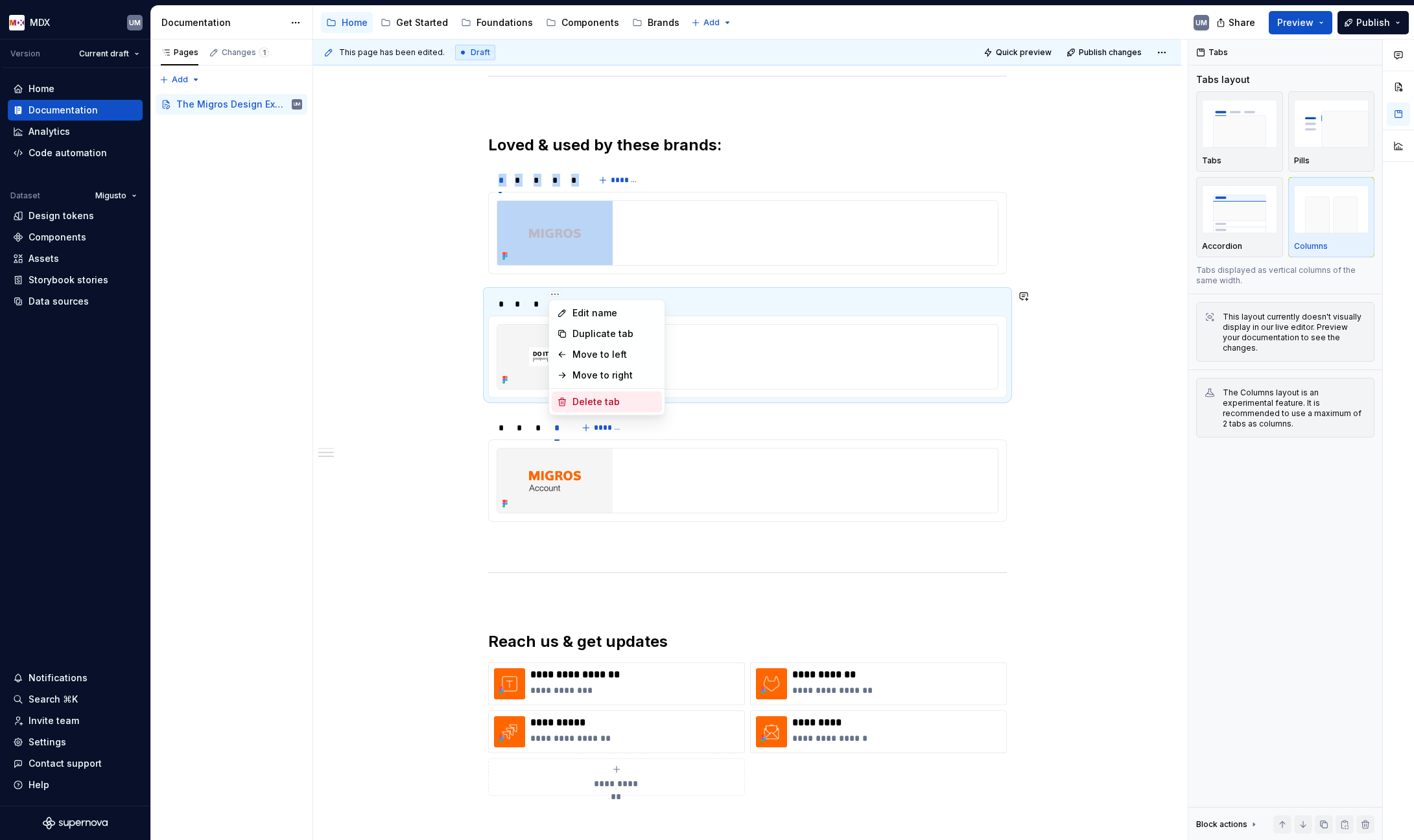
click at [584, 401] on div "Delete tab" at bounding box center [614, 402] width 84 height 13
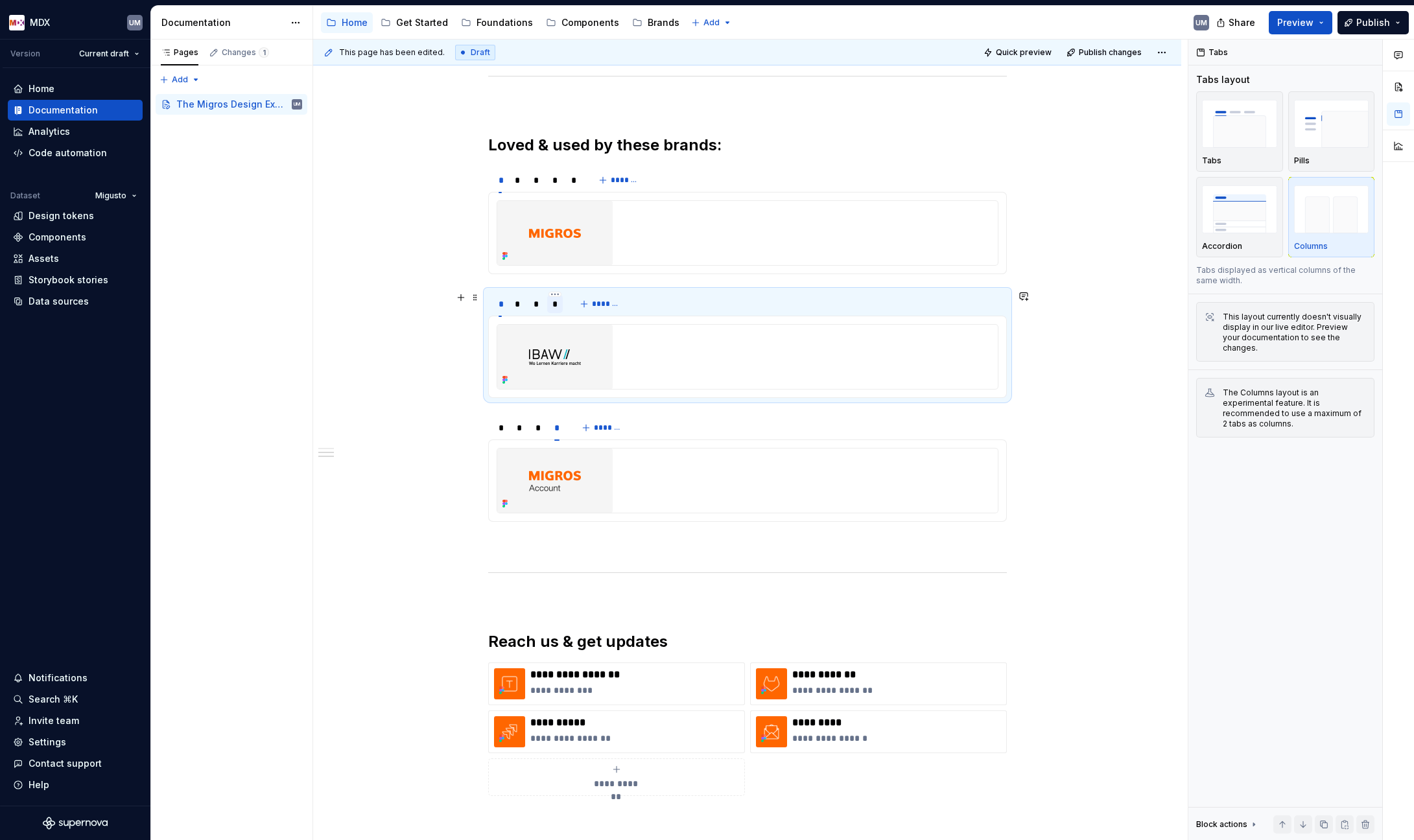
click at [554, 304] on div "*" at bounding box center [554, 304] width 5 height 13
click at [577, 185] on div "*" at bounding box center [573, 179] width 15 height 18
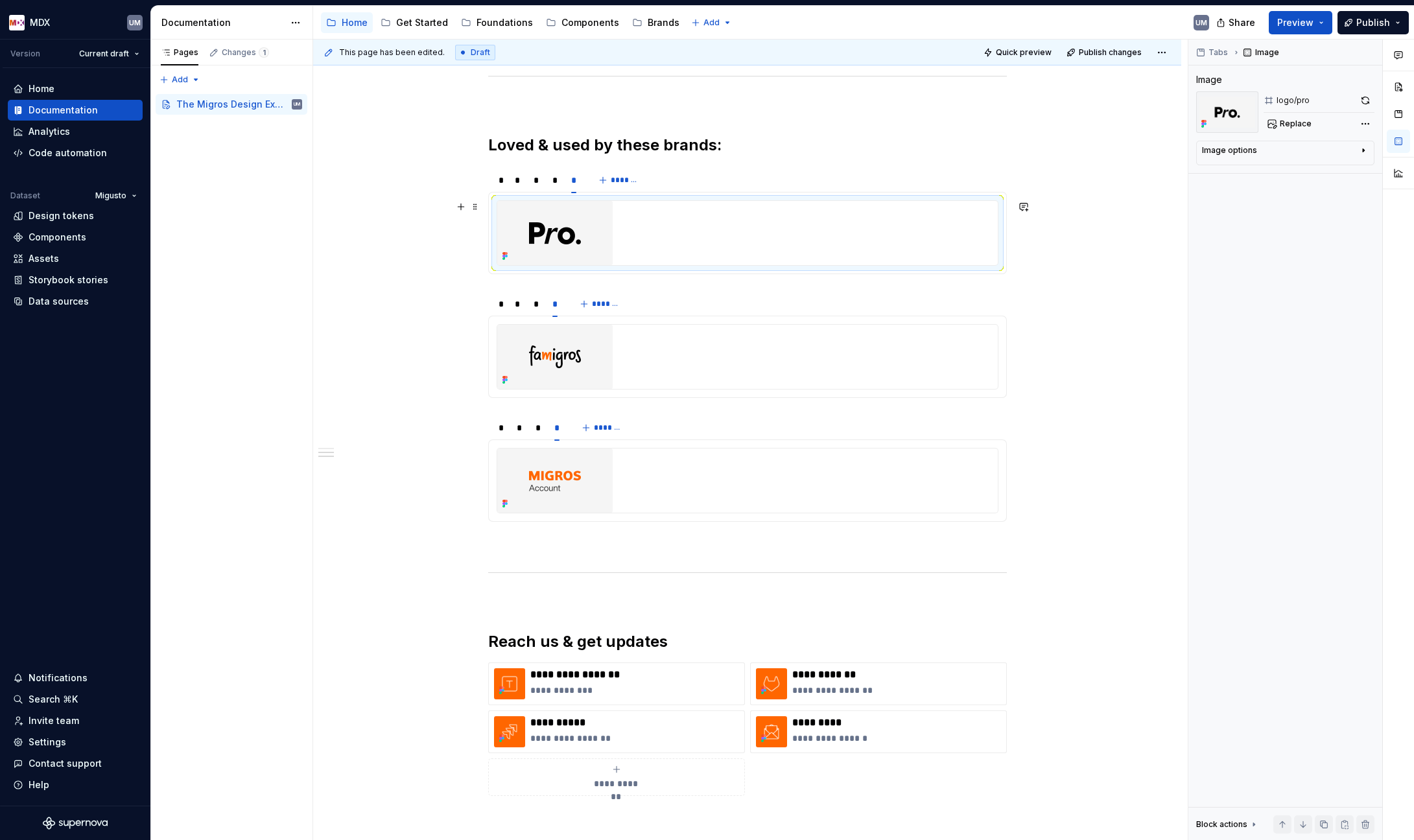
click at [571, 232] on img at bounding box center [554, 233] width 115 height 64
click at [556, 230] on img at bounding box center [554, 233] width 115 height 64
click at [570, 204] on img at bounding box center [554, 233] width 115 height 64
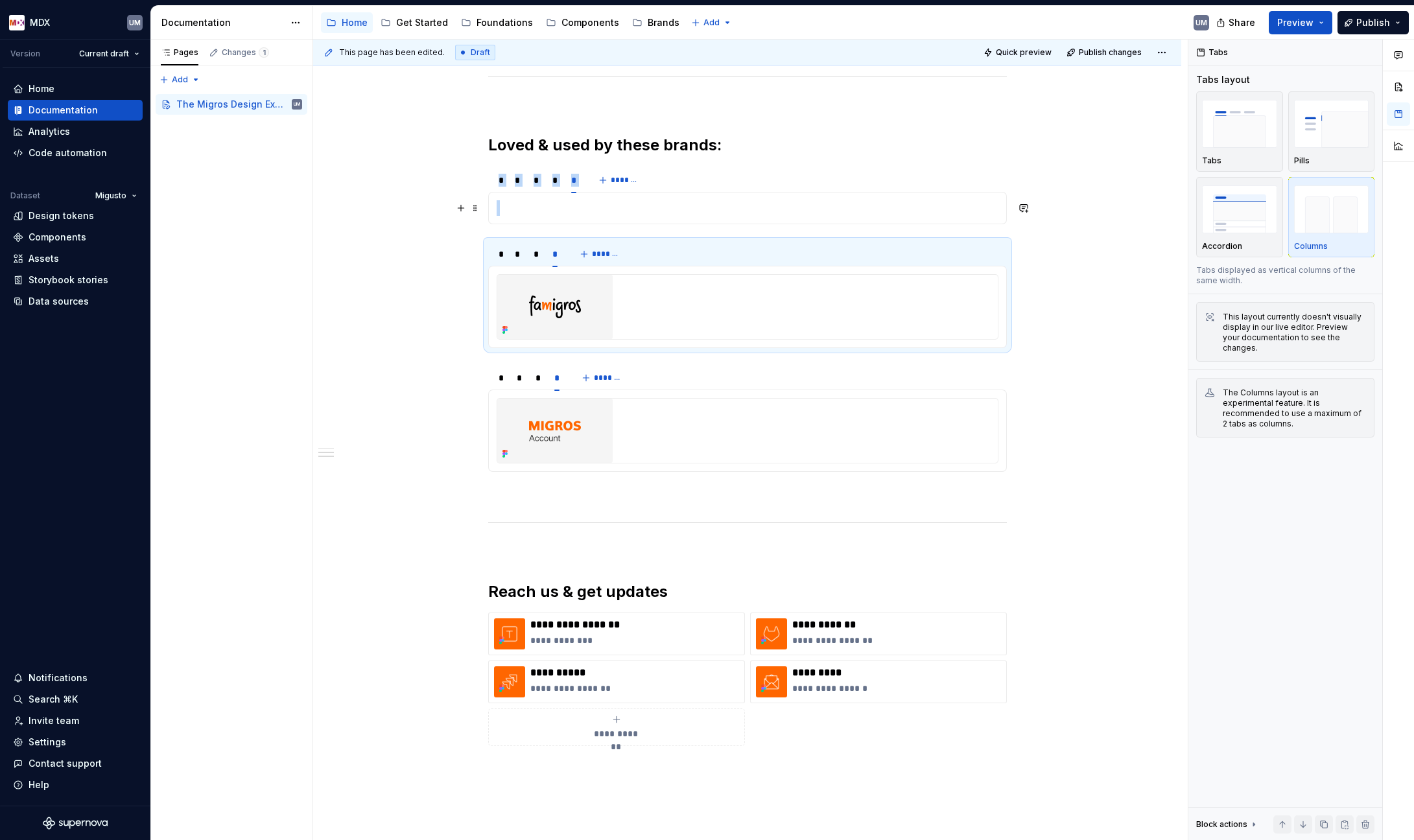
click at [574, 208] on p at bounding box center [748, 208] width 502 height 15
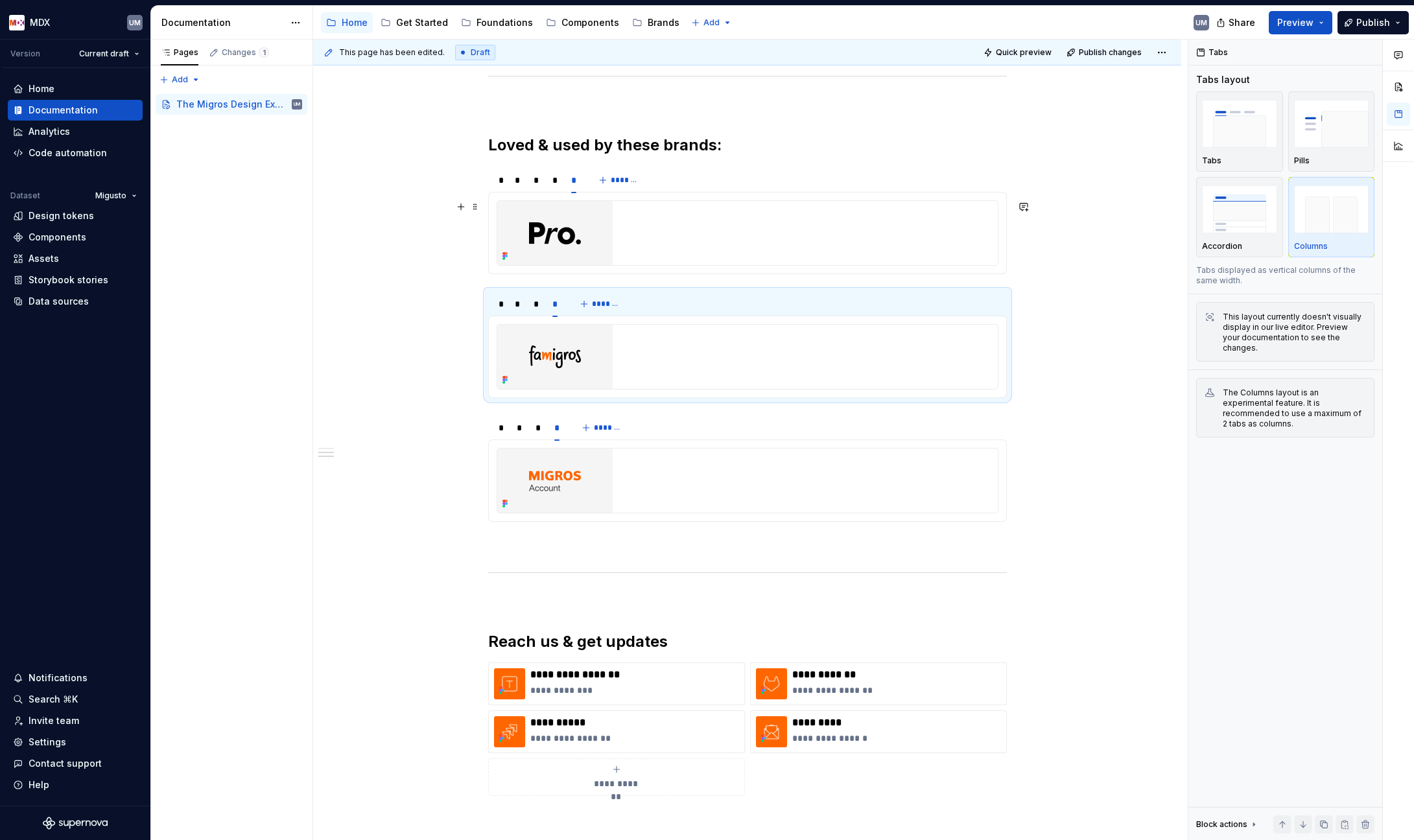
click at [546, 228] on img at bounding box center [554, 233] width 115 height 64
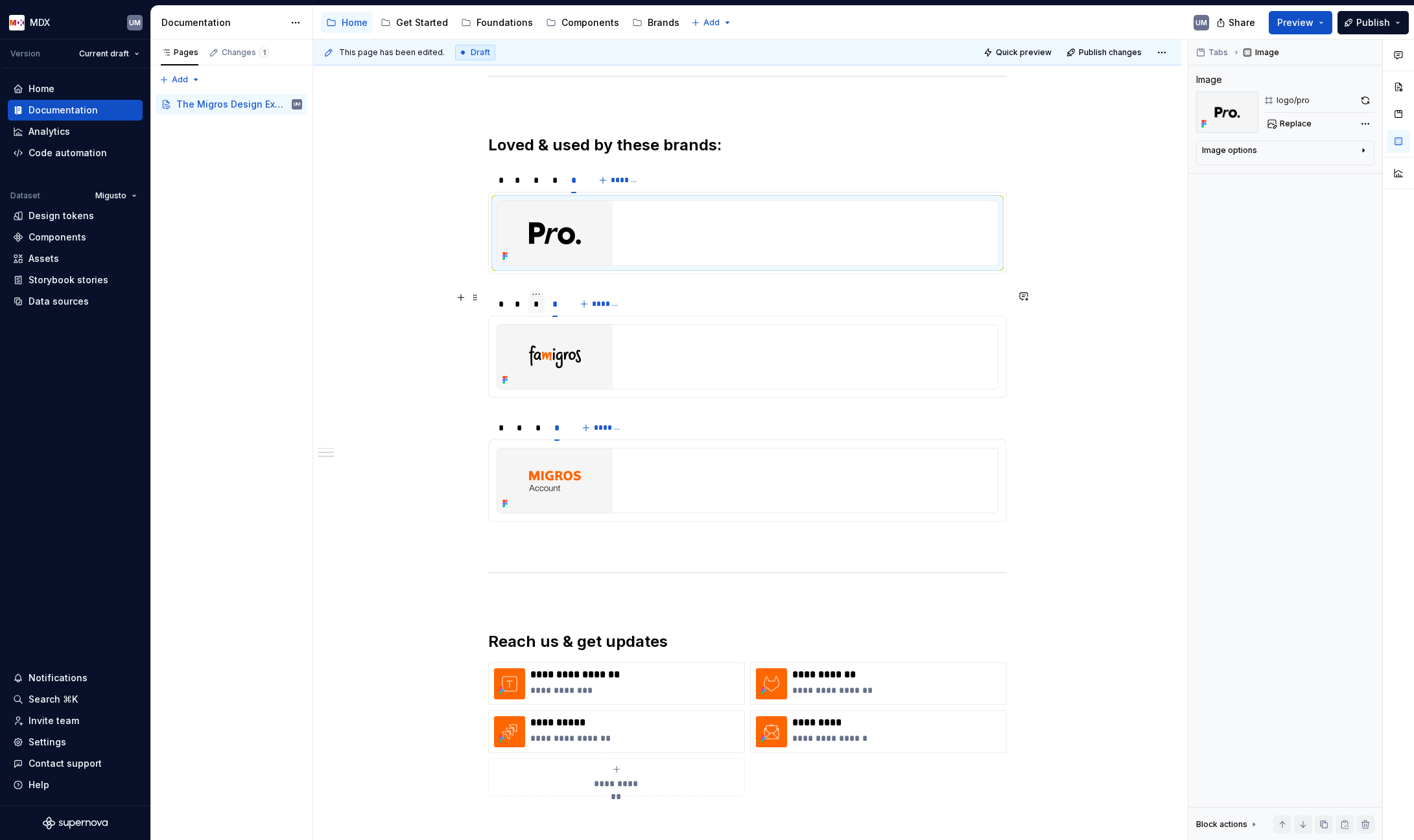
click at [533, 304] on div "*" at bounding box center [536, 304] width 6 height 13
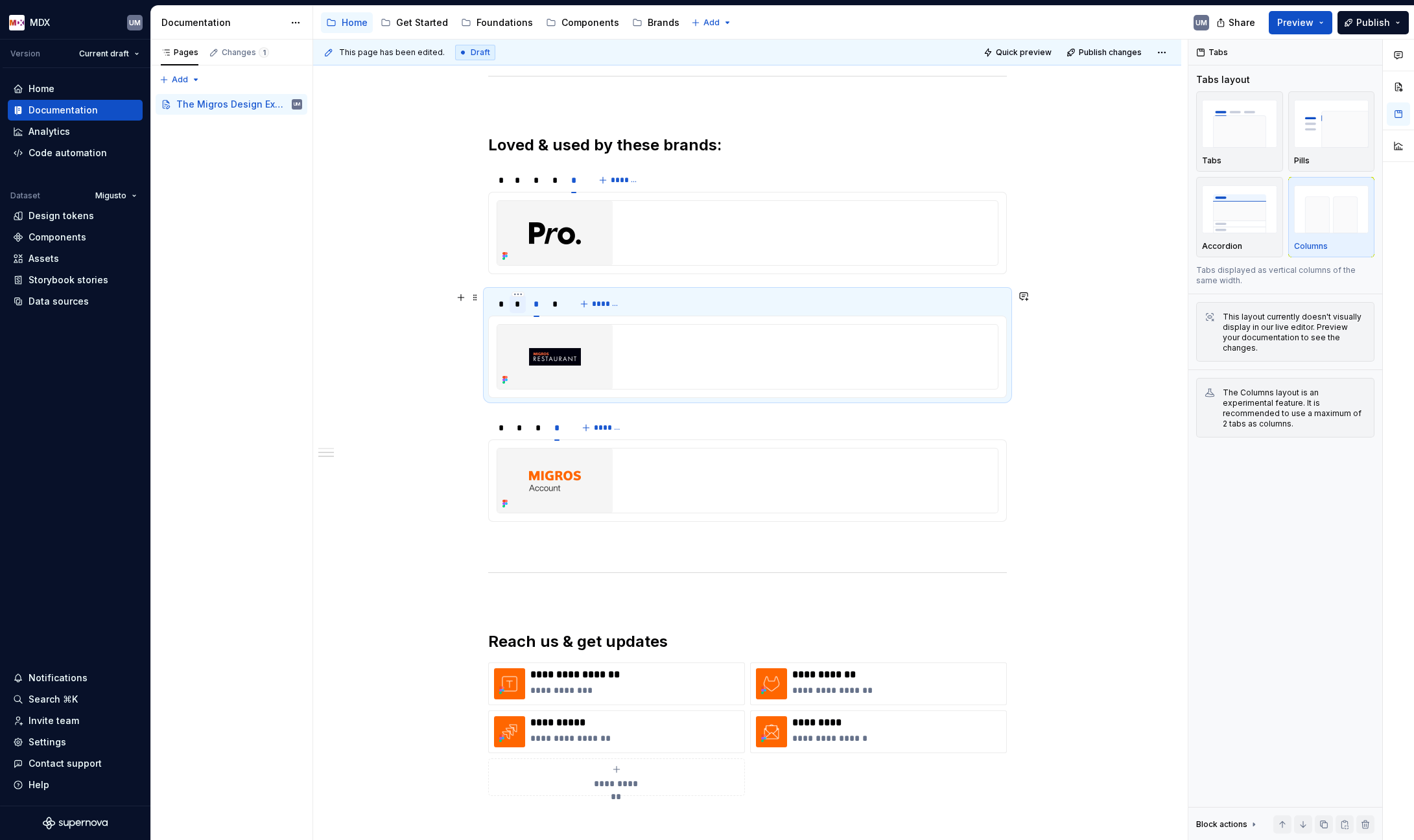
click at [519, 306] on div "*" at bounding box center [518, 304] width 6 height 13
click at [501, 307] on div "*" at bounding box center [501, 304] width 4 height 13
click at [520, 306] on div "*" at bounding box center [518, 304] width 6 height 13
type textarea "*"
click at [592, 300] on span "*******" at bounding box center [606, 303] width 30 height 10
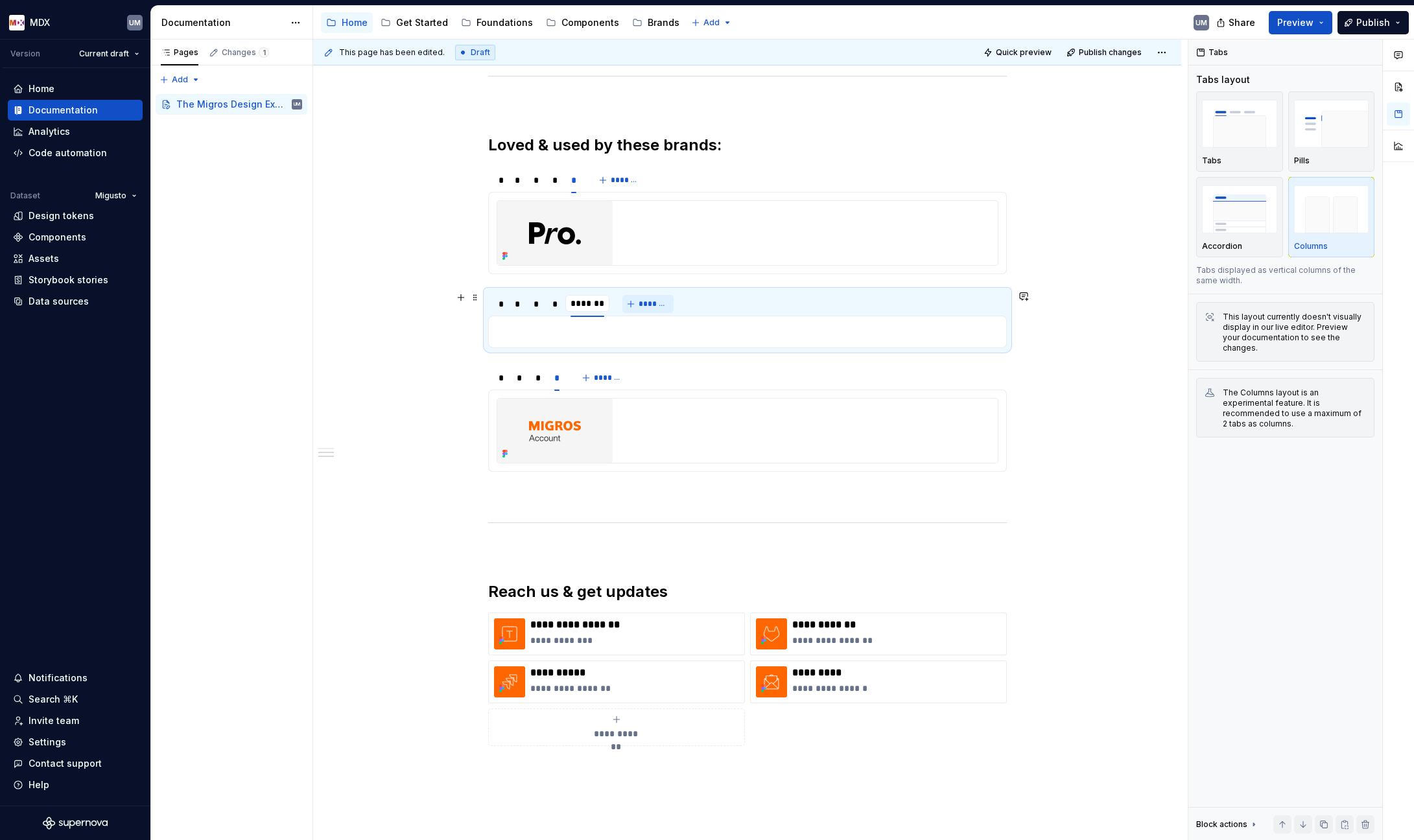
scroll to position [0, 1]
click at [592, 304] on div "********" at bounding box center [586, 304] width 33 height 13
click at [591, 303] on div "********" at bounding box center [586, 304] width 33 height 13
click at [588, 294] on button "button" at bounding box center [587, 294] width 13 height 5
click at [586, 290] on section "* * * * ******** *******" at bounding box center [748, 318] width 519 height 58
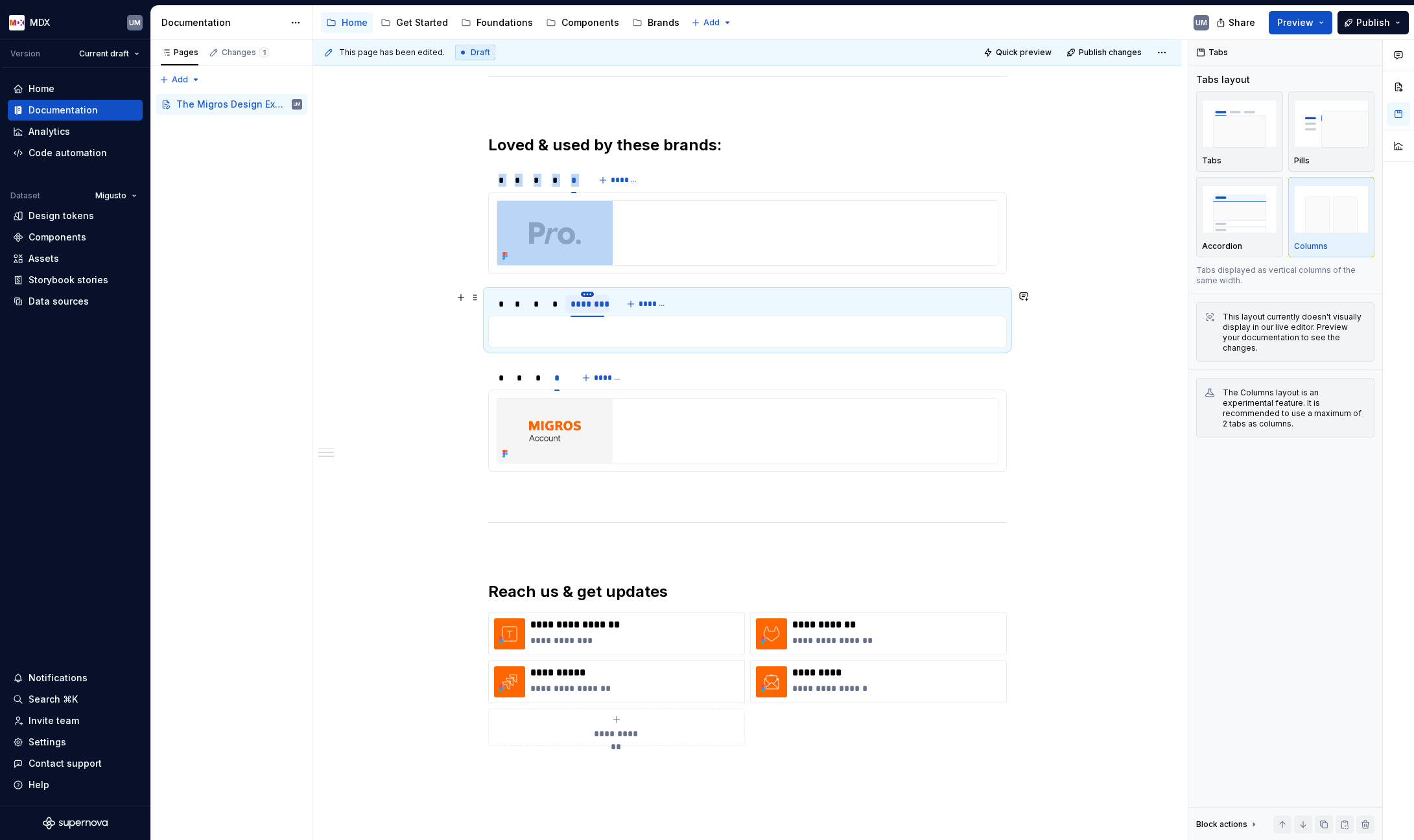
click at [586, 294] on html "MDX UM Version Current draft Home Documentation Analytics Code automation Datas…" at bounding box center [707, 420] width 1414 height 840
click at [623, 318] on div "Edit name" at bounding box center [646, 314] width 84 height 13
type input "**"
drag, startPoint x: 575, startPoint y: 302, endPoint x: 535, endPoint y: 304, distance: 40.0
click at [535, 304] on div "**" at bounding box center [534, 304] width 11 height 13
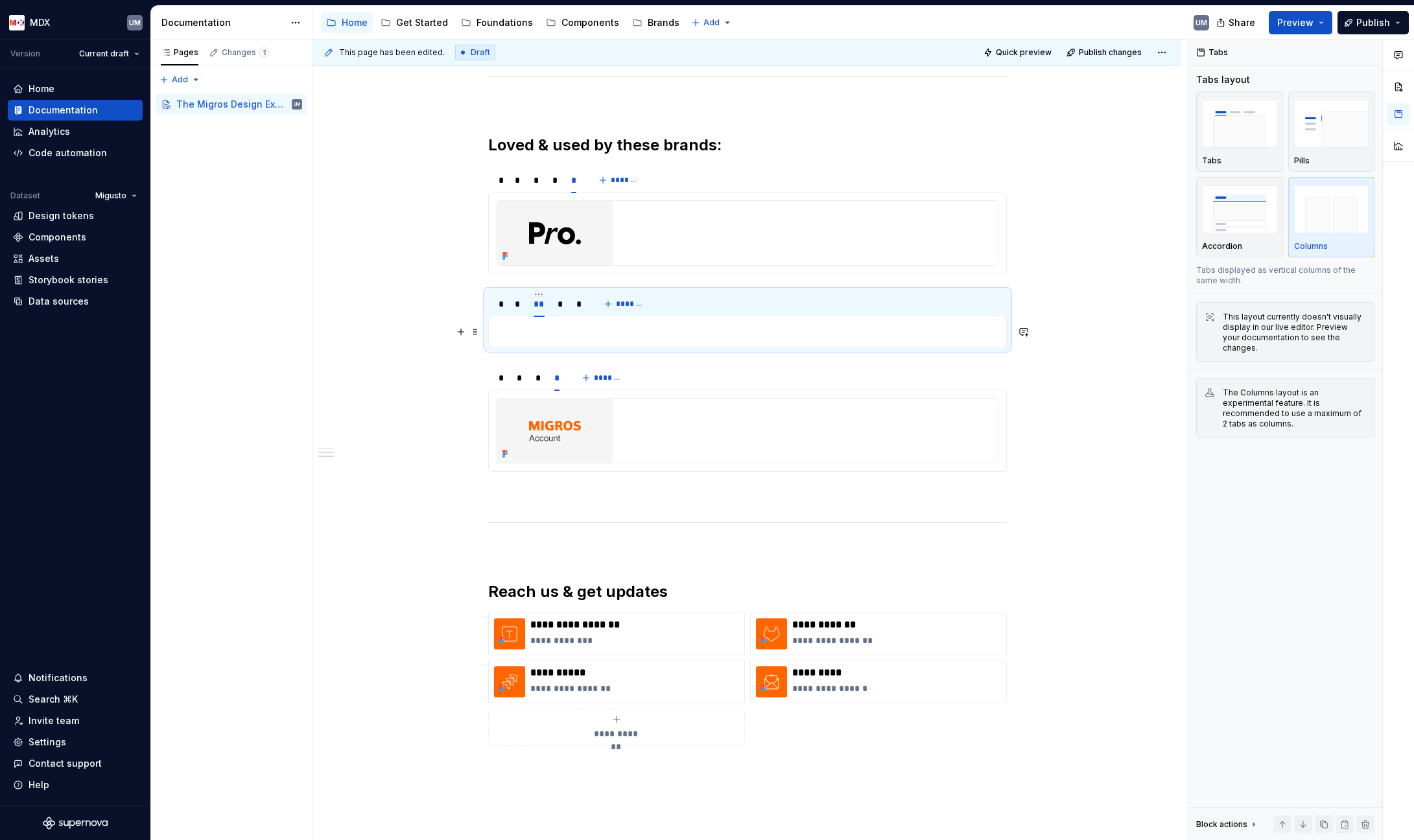
click at [538, 329] on p at bounding box center [748, 332] width 502 height 15
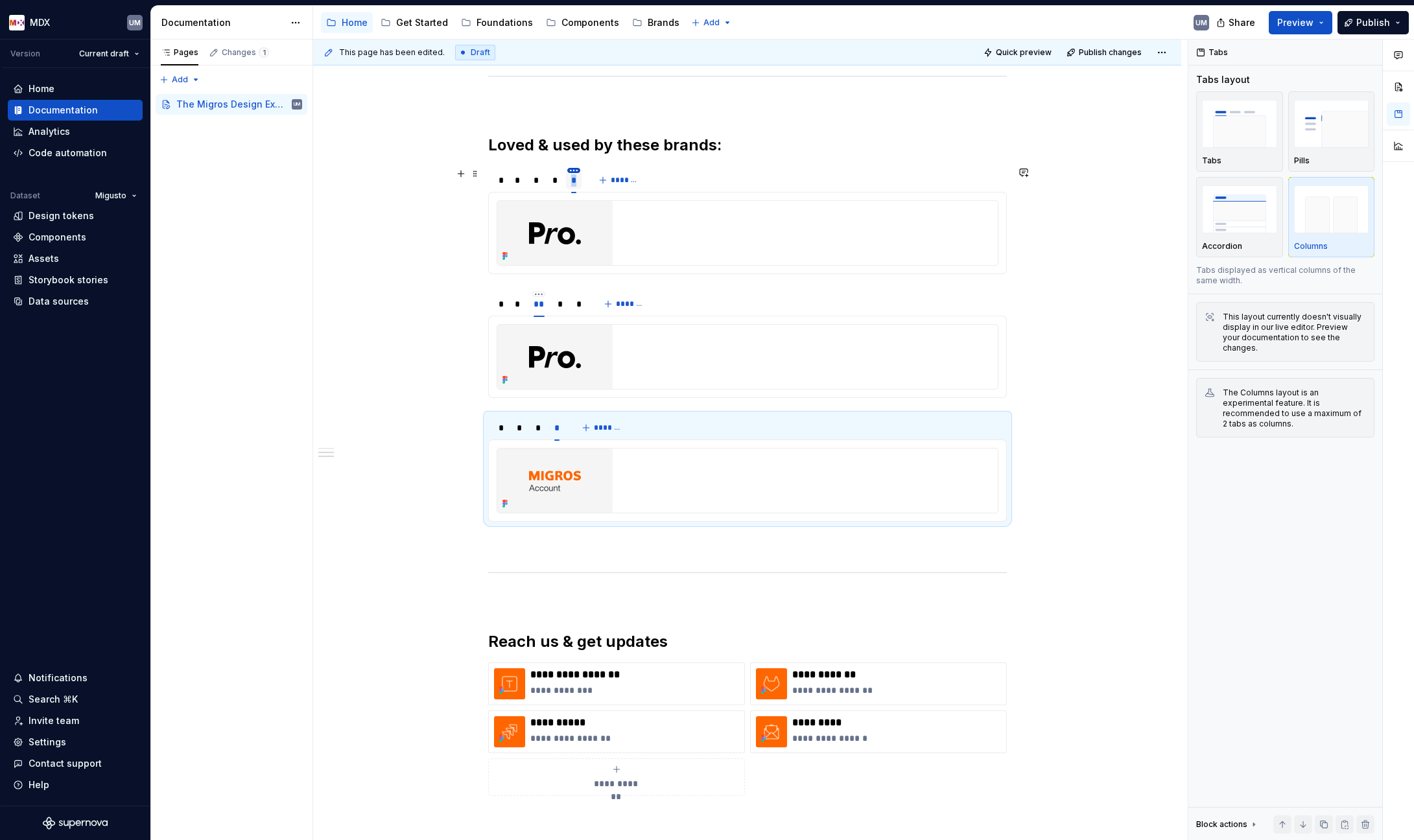
click at [574, 171] on button "button" at bounding box center [574, 170] width 13 height 5
click at [577, 169] on html "MDX UM Version Current draft Home Documentation Analytics Code automation Datas…" at bounding box center [707, 420] width 1414 height 840
click at [604, 273] on div "Delete tab" at bounding box center [633, 278] width 84 height 13
click at [520, 180] on div "*" at bounding box center [518, 180] width 6 height 13
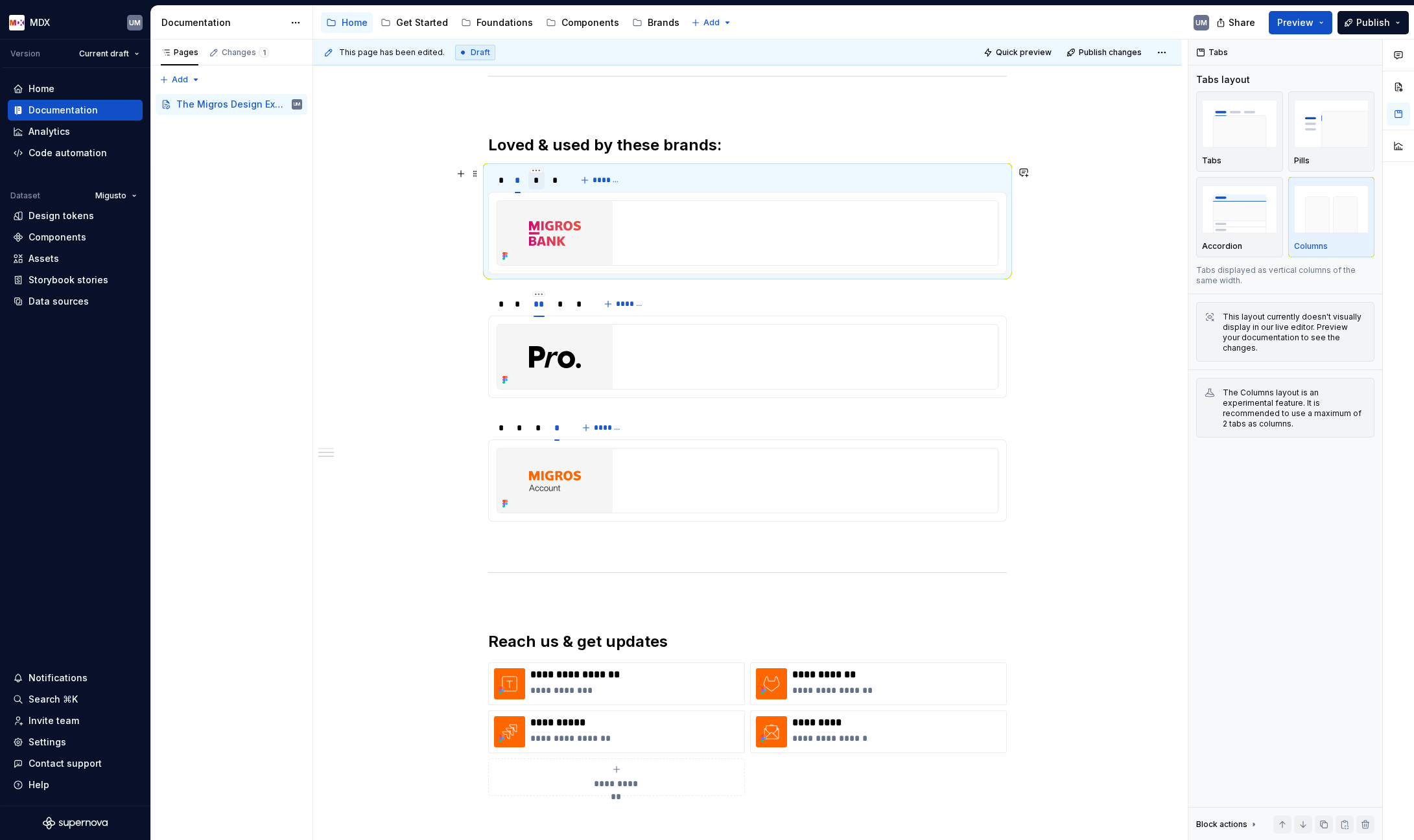
click at [536, 181] on div "*" at bounding box center [536, 180] width 6 height 13
click at [554, 181] on div "*" at bounding box center [555, 180] width 6 height 13
click at [502, 308] on div "*" at bounding box center [500, 303] width 14 height 18
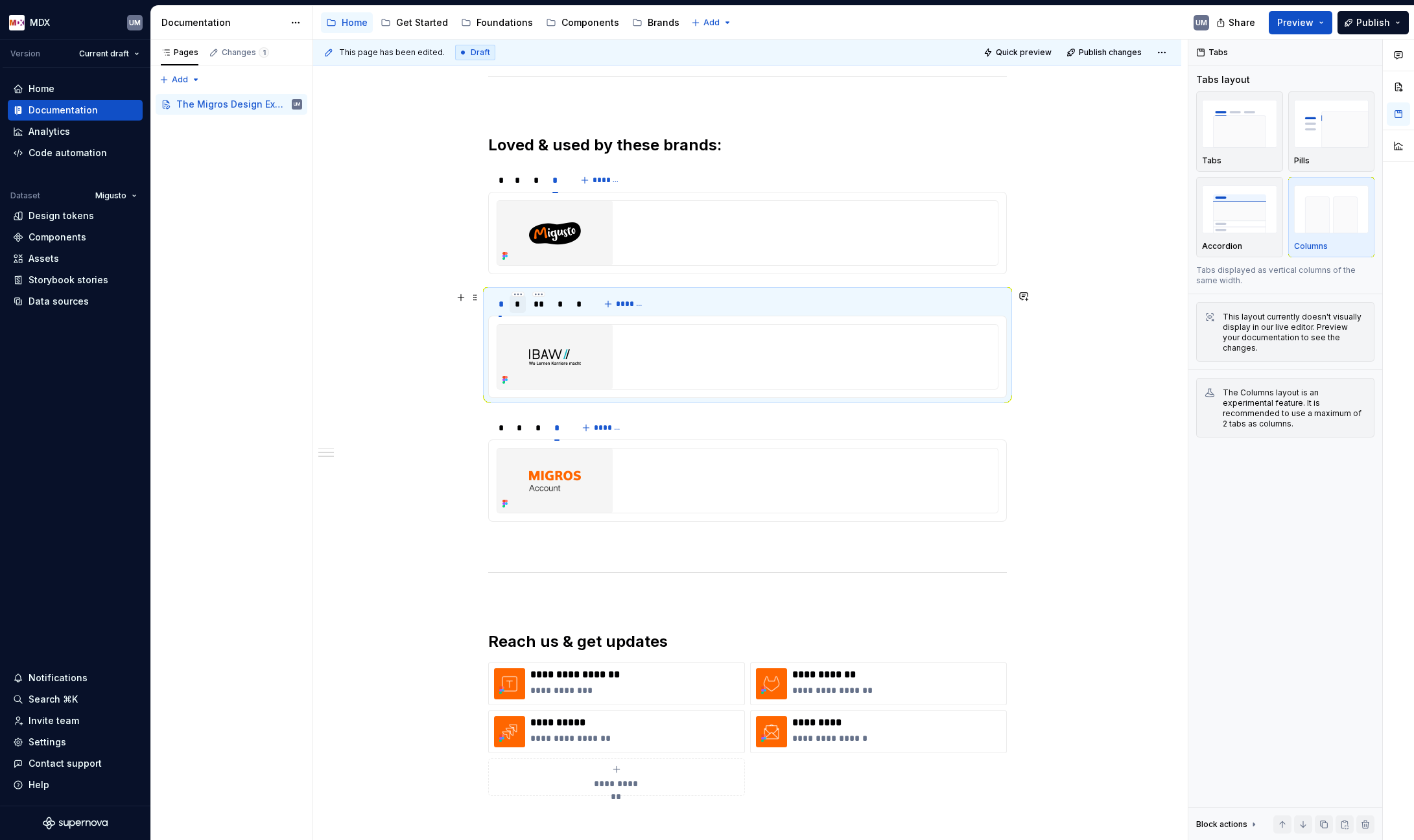
click at [516, 306] on div "*" at bounding box center [518, 304] width 6 height 13
click at [537, 307] on div "**" at bounding box center [539, 304] width 11 height 13
click at [559, 304] on div "*" at bounding box center [561, 304] width 6 height 13
click at [578, 304] on div "*" at bounding box center [578, 304] width 5 height 13
click at [582, 293] on html "MDX UM Version Current draft Home Documentation Analytics Code automation Datas…" at bounding box center [707, 420] width 1414 height 840
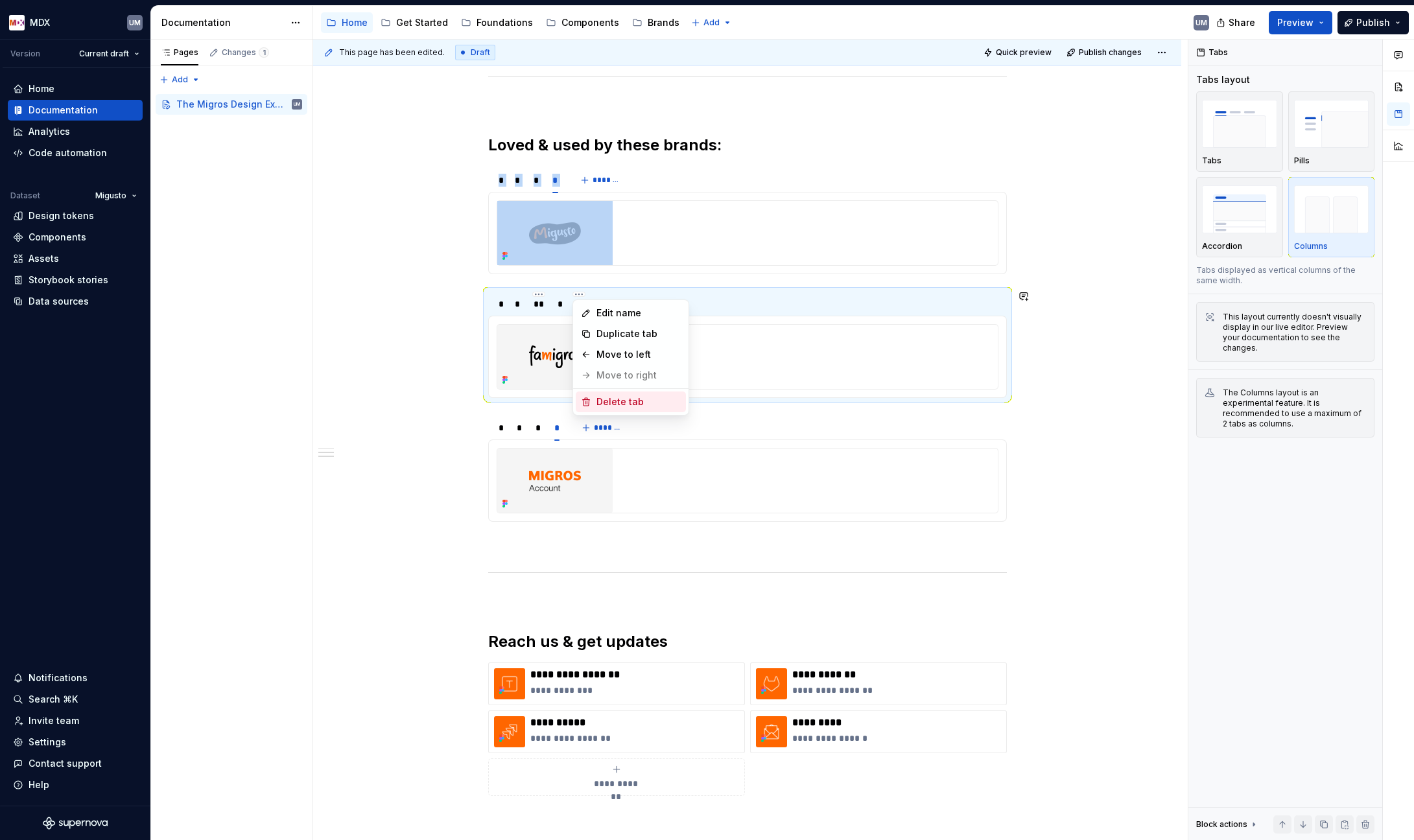
click at [622, 398] on div "Delete tab" at bounding box center [638, 402] width 84 height 13
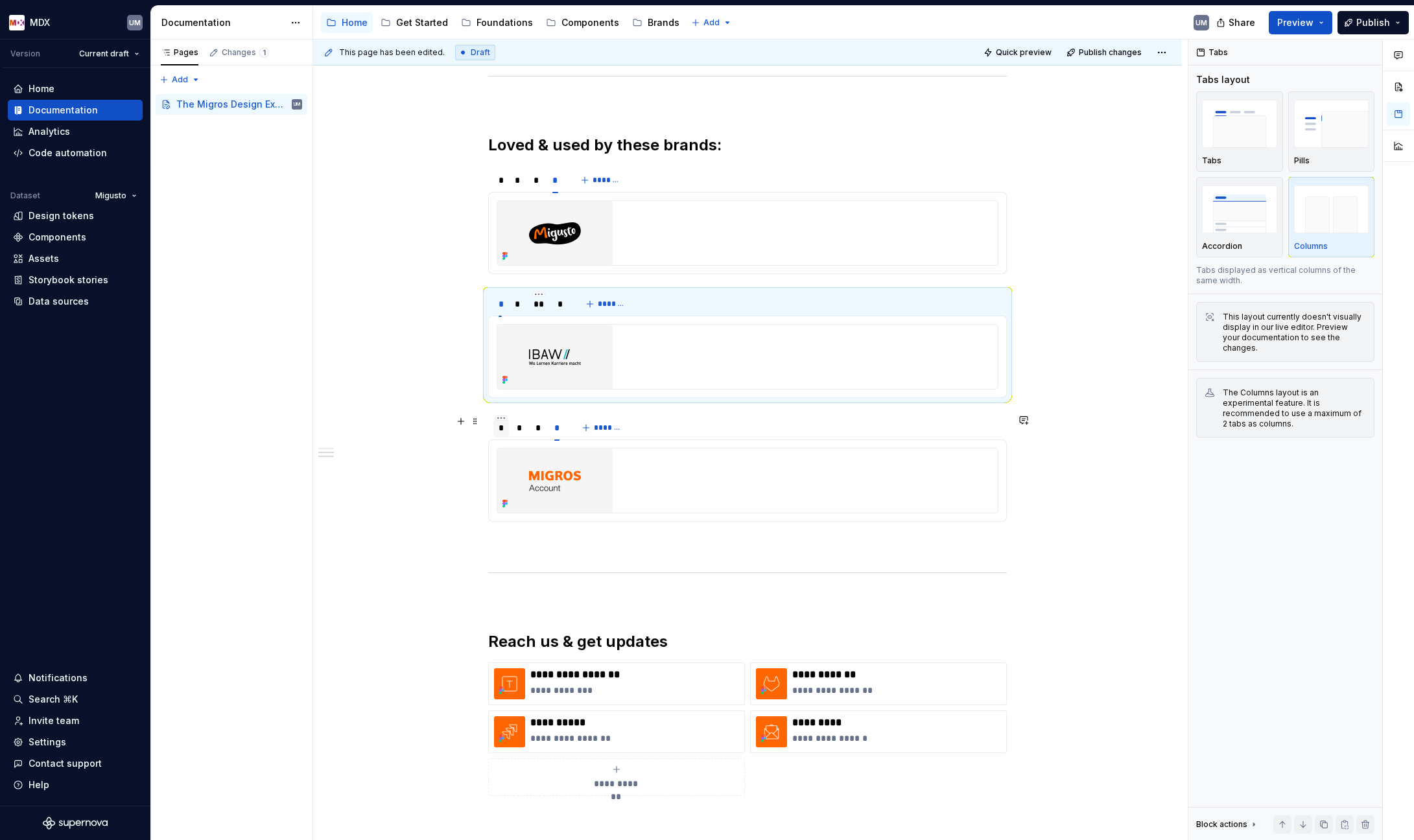
click at [500, 429] on div "*" at bounding box center [502, 428] width 6 height 13
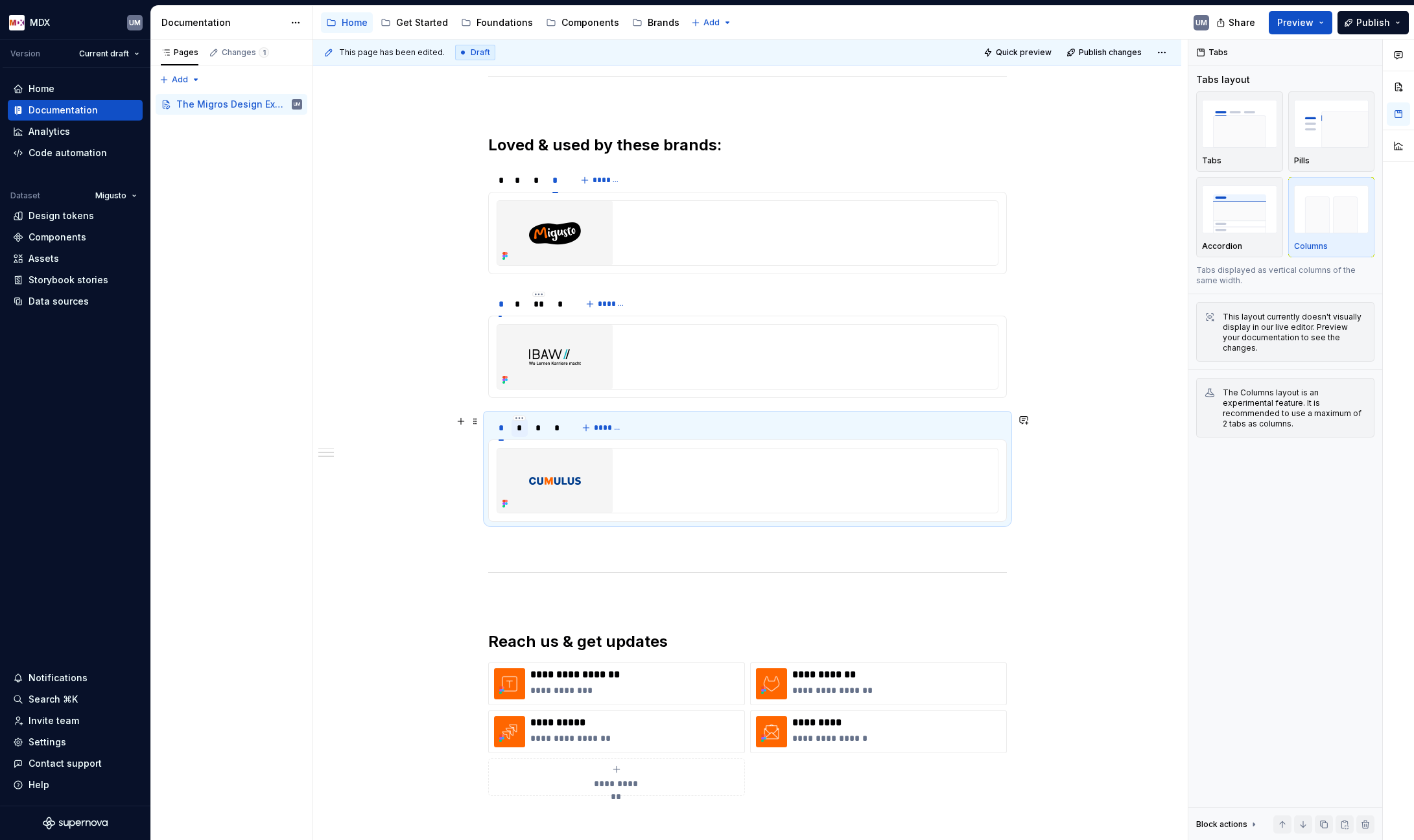
click at [521, 428] on div "*" at bounding box center [520, 428] width 6 height 13
click at [537, 429] on div "*" at bounding box center [538, 428] width 6 height 13
click at [556, 429] on div "*" at bounding box center [556, 428] width 5 height 13
click at [516, 183] on div "*" at bounding box center [518, 180] width 6 height 13
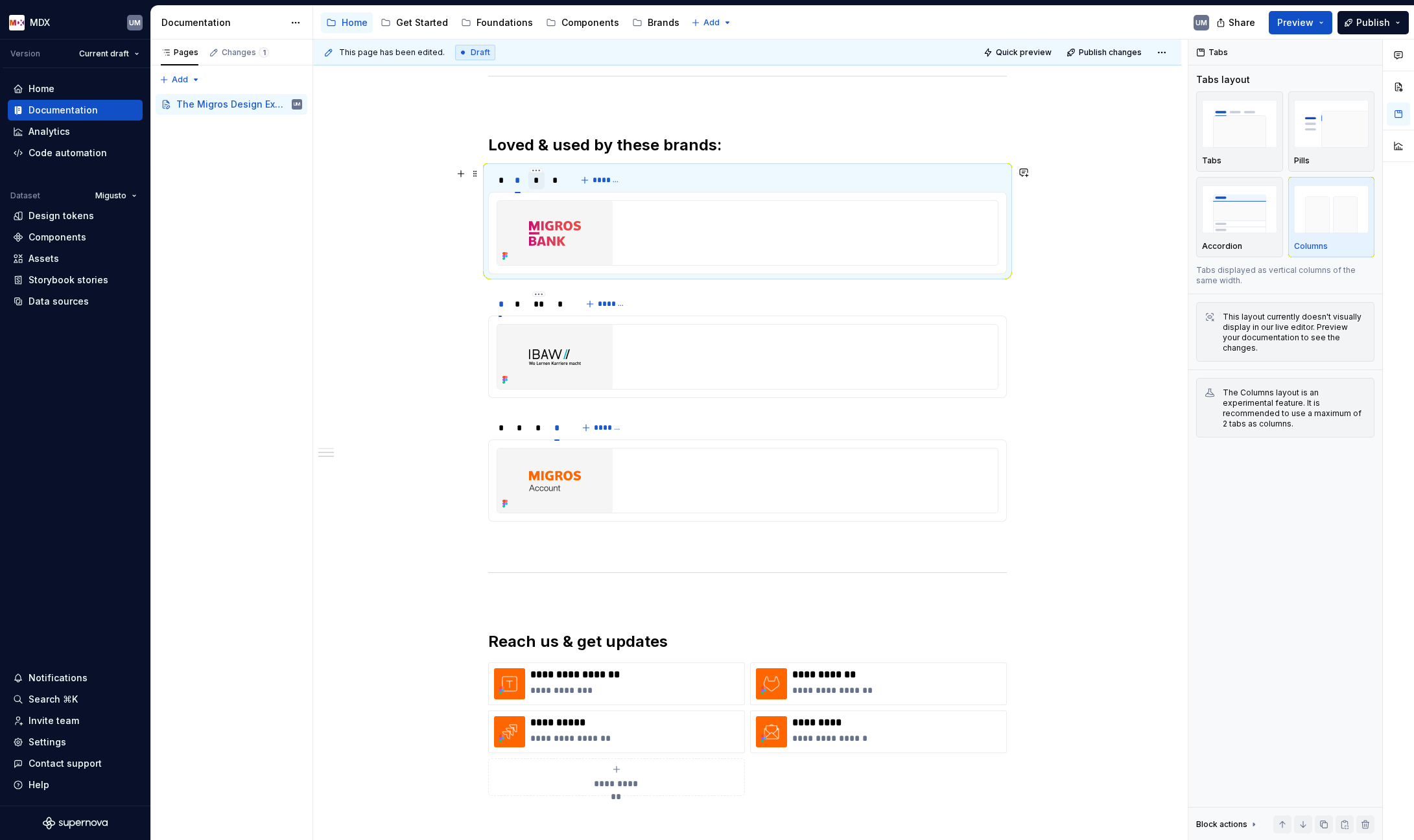
click at [533, 181] on div "*" at bounding box center [536, 180] width 6 height 13
click at [556, 185] on div "*" at bounding box center [555, 180] width 6 height 13
click at [503, 183] on div "*" at bounding box center [500, 179] width 14 height 18
click at [519, 183] on div "*" at bounding box center [518, 180] width 6 height 13
click at [502, 179] on div "*" at bounding box center [500, 179] width 14 height 18
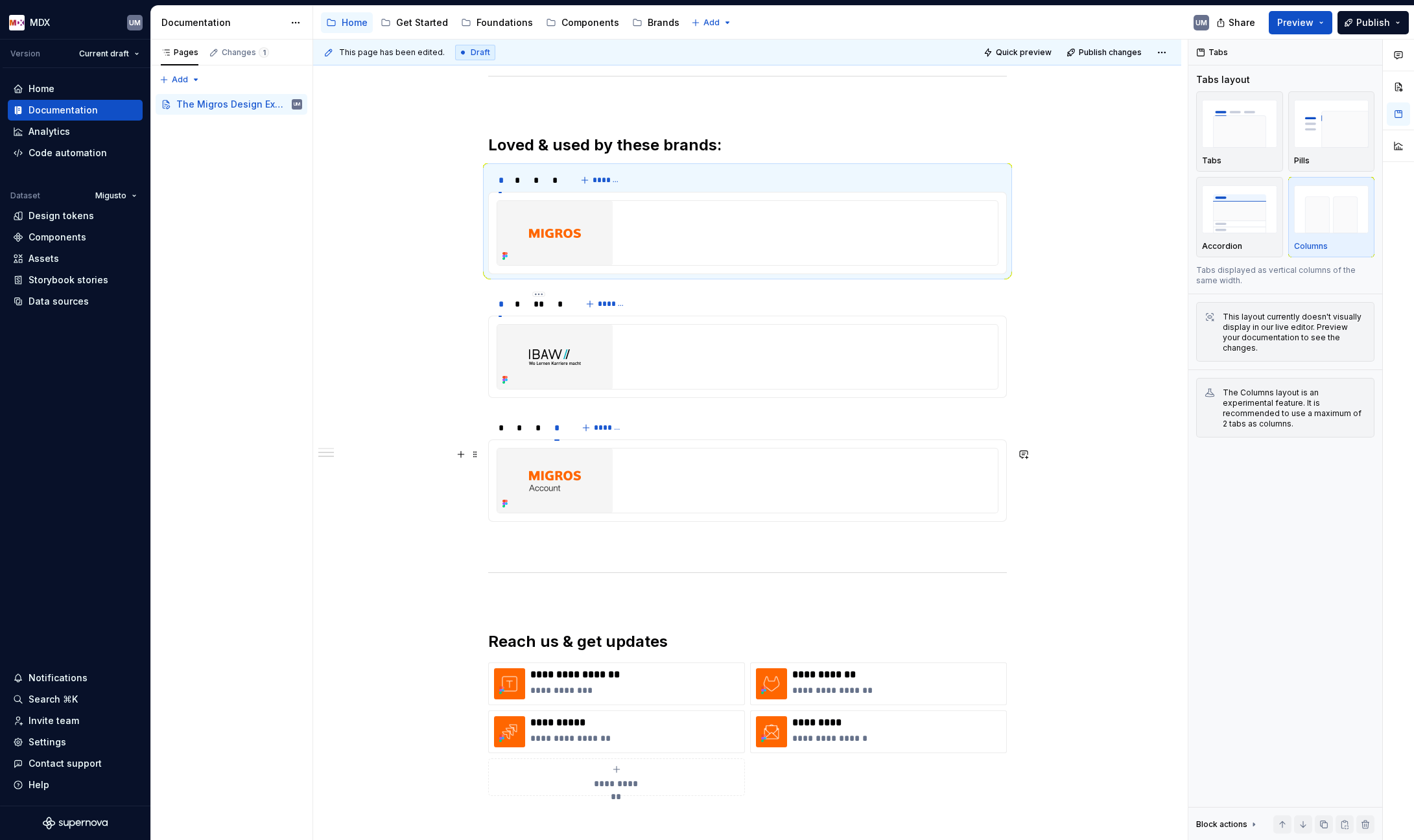
click at [555, 471] on img at bounding box center [554, 480] width 115 height 64
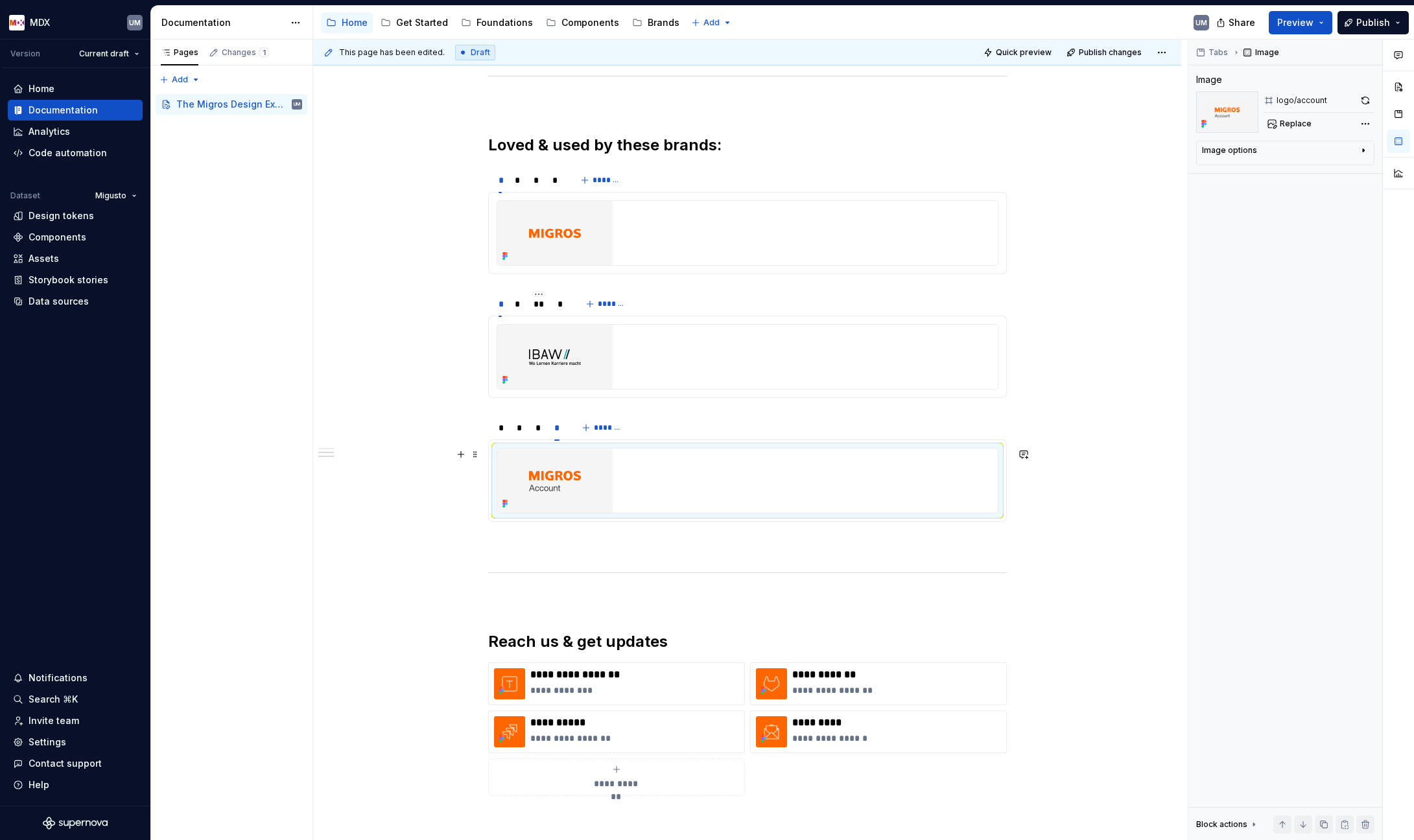
click at [579, 479] on img at bounding box center [554, 480] width 115 height 64
click at [582, 463] on img at bounding box center [554, 480] width 115 height 64
click at [525, 217] on img at bounding box center [554, 233] width 115 height 64
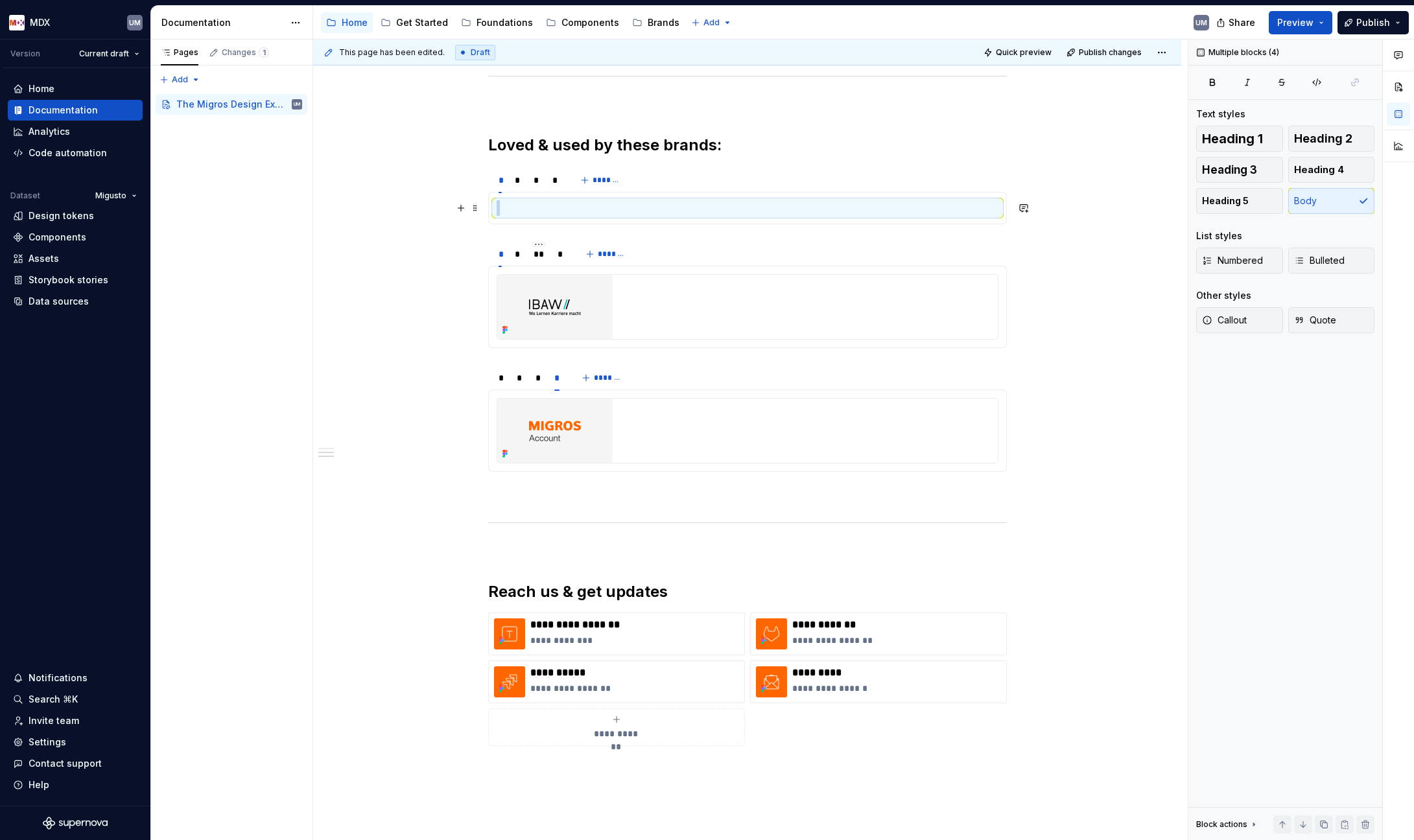
click at [542, 210] on p at bounding box center [748, 208] width 502 height 15
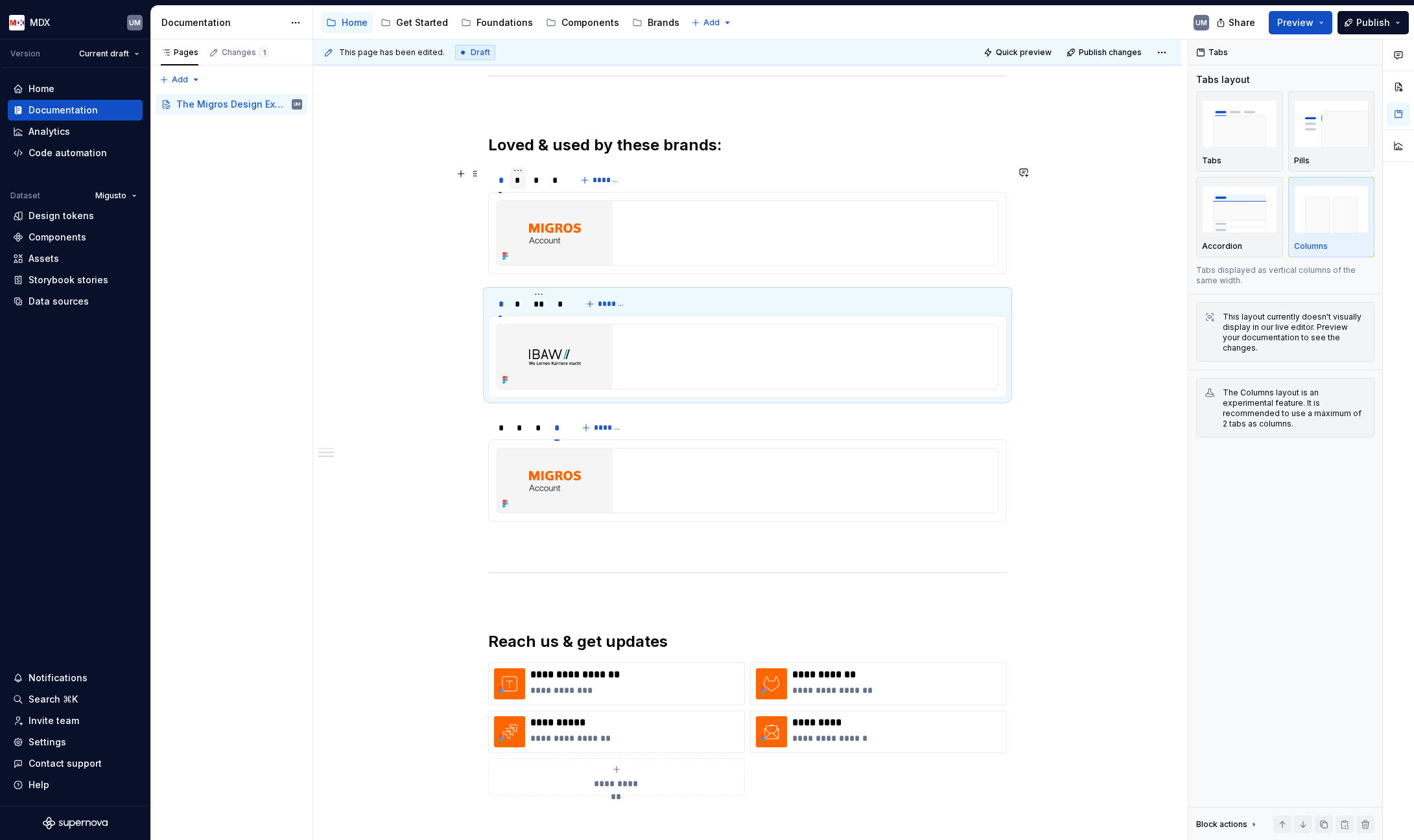
click at [520, 180] on div "*" at bounding box center [518, 180] width 6 height 13
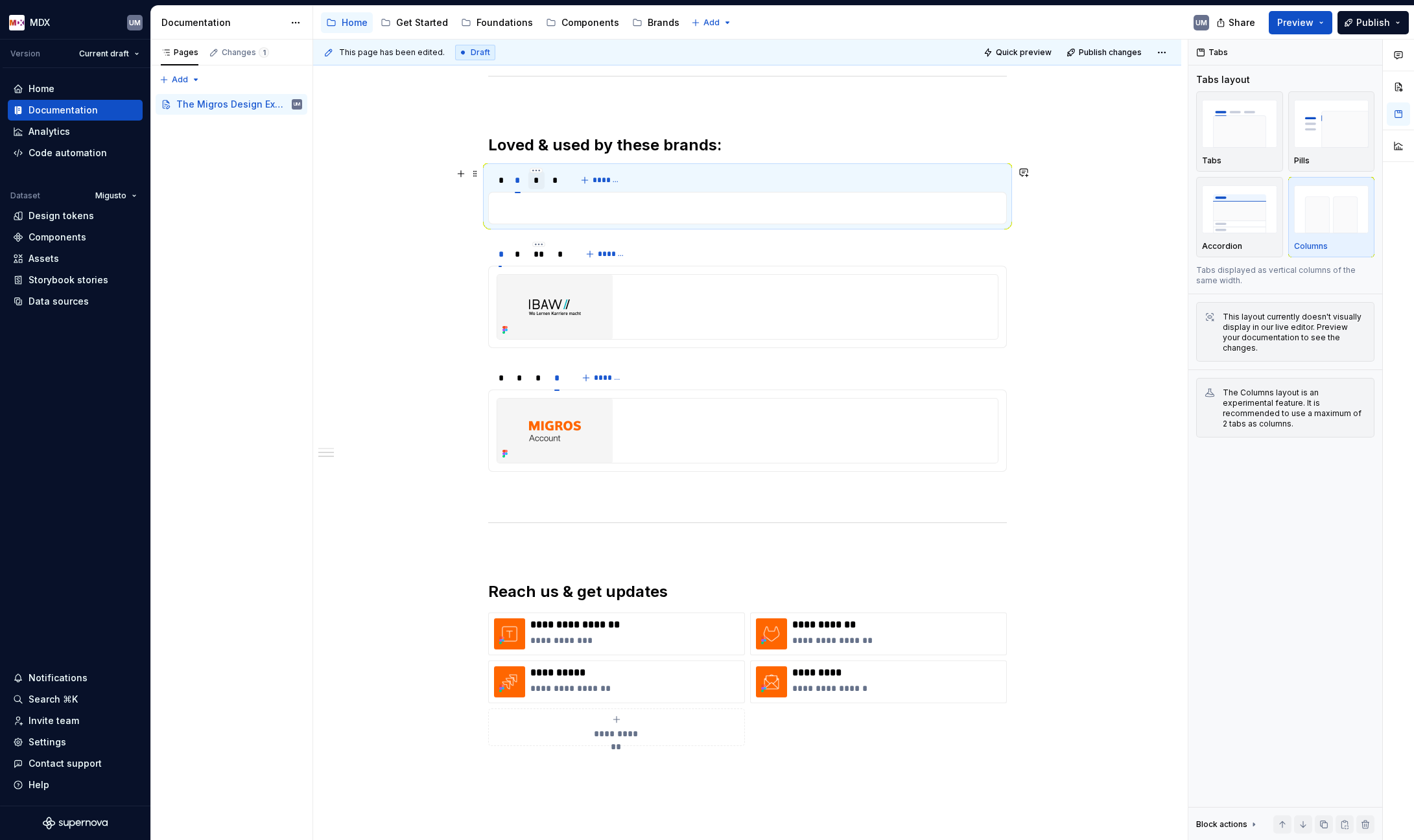
click at [535, 181] on div "*" at bounding box center [536, 180] width 6 height 13
click at [552, 181] on div "*" at bounding box center [555, 180] width 6 height 13
click at [502, 181] on div "*" at bounding box center [500, 179] width 14 height 18
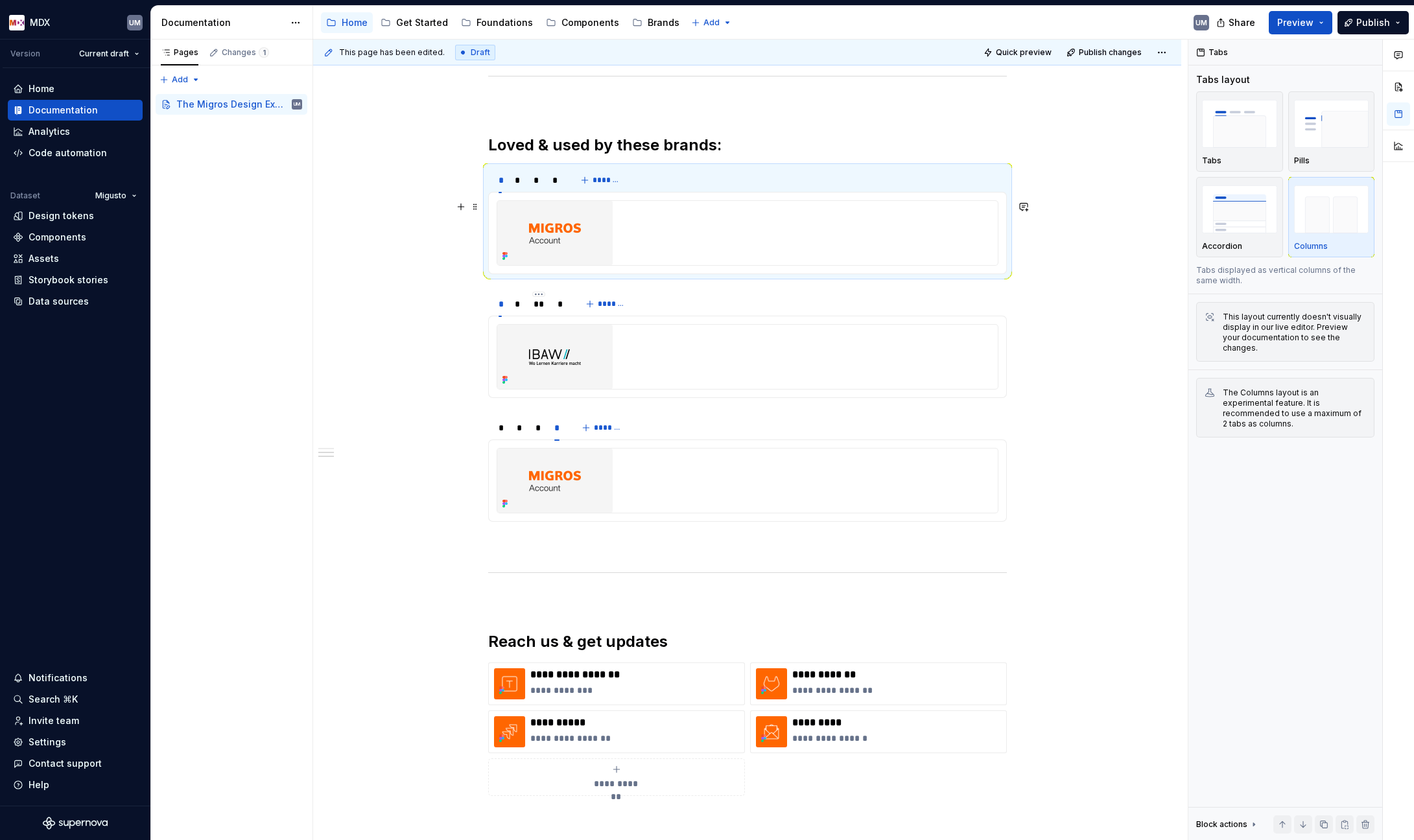
click at [588, 228] on img at bounding box center [554, 233] width 115 height 64
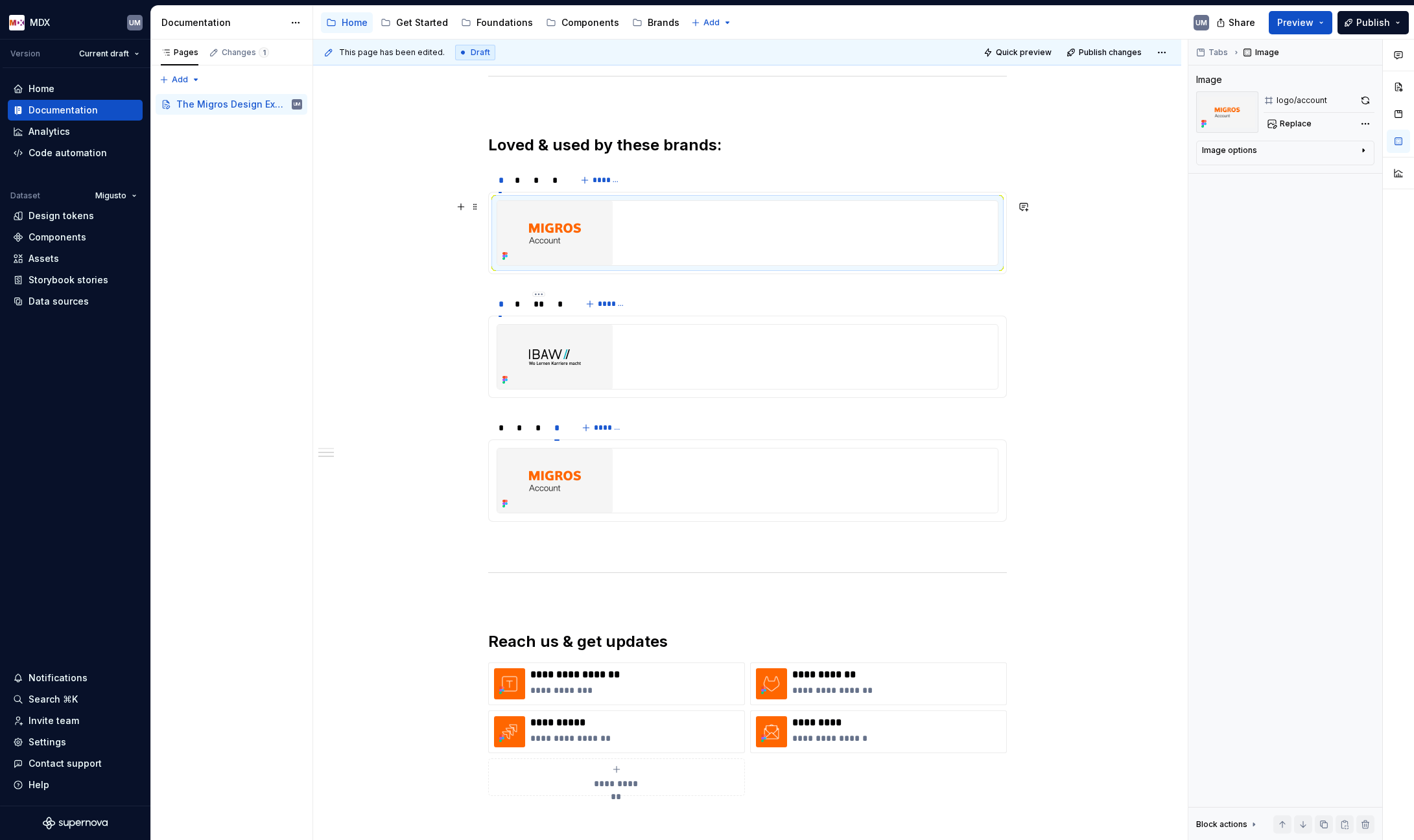
drag, startPoint x: 657, startPoint y: 245, endPoint x: 572, endPoint y: 211, distance: 91.5
click at [656, 245] on div at bounding box center [747, 233] width 501 height 64
click at [513, 180] on div "*" at bounding box center [517, 179] width 16 height 18
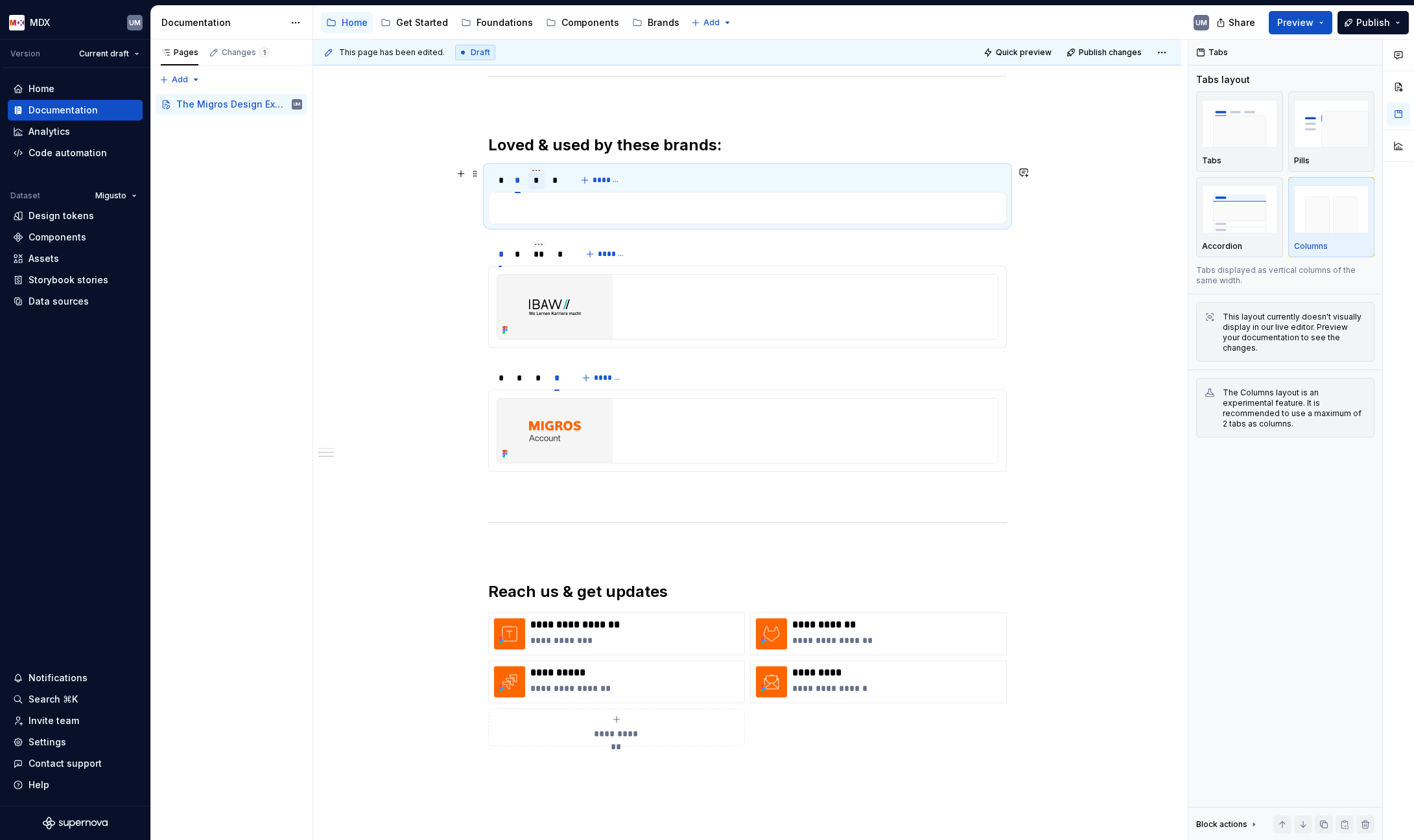
click at [533, 180] on div "*" at bounding box center [536, 180] width 6 height 13
click at [555, 181] on div "*" at bounding box center [555, 180] width 6 height 13
click at [564, 309] on img at bounding box center [554, 306] width 115 height 64
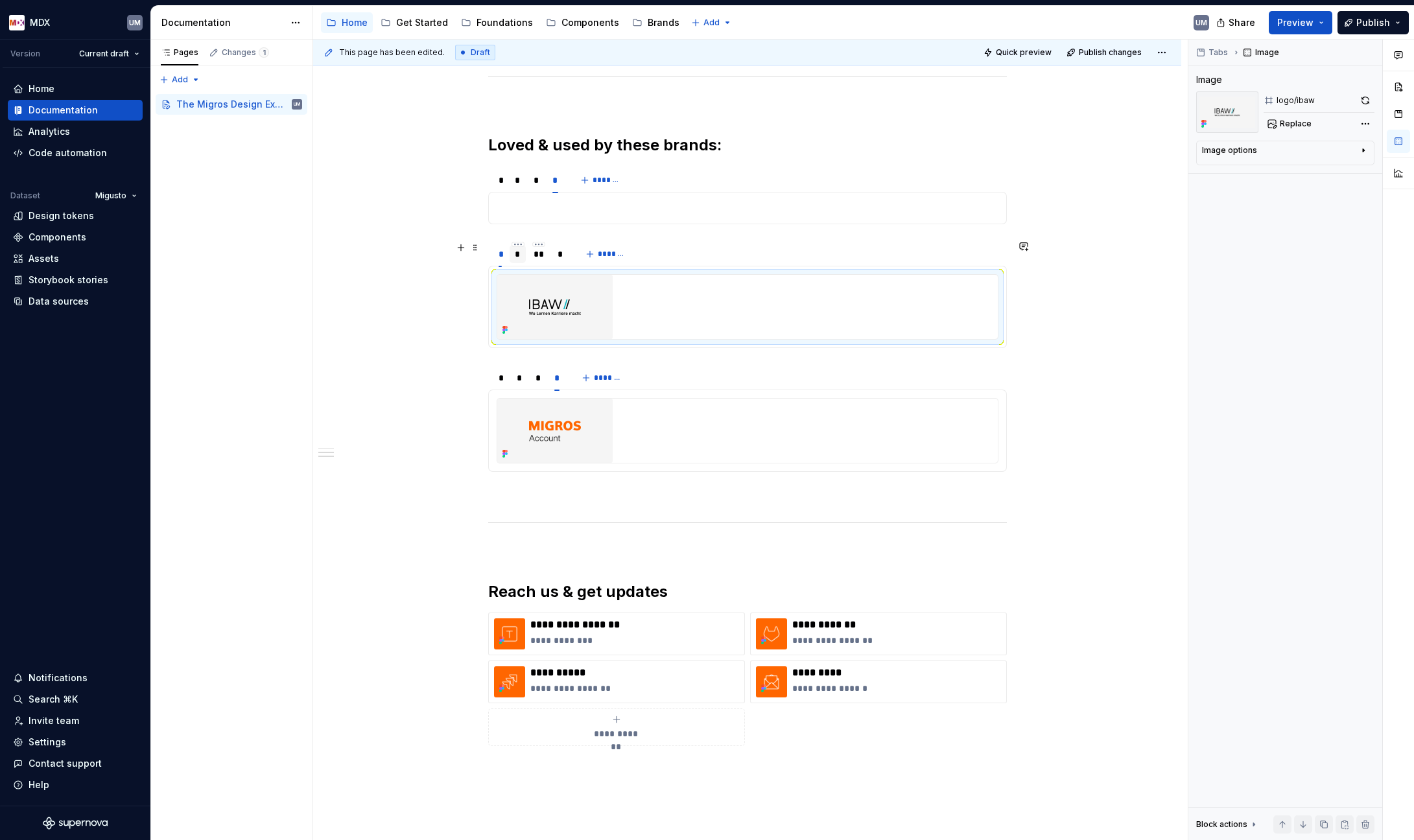
click at [518, 252] on div "*" at bounding box center [518, 255] width 6 height 13
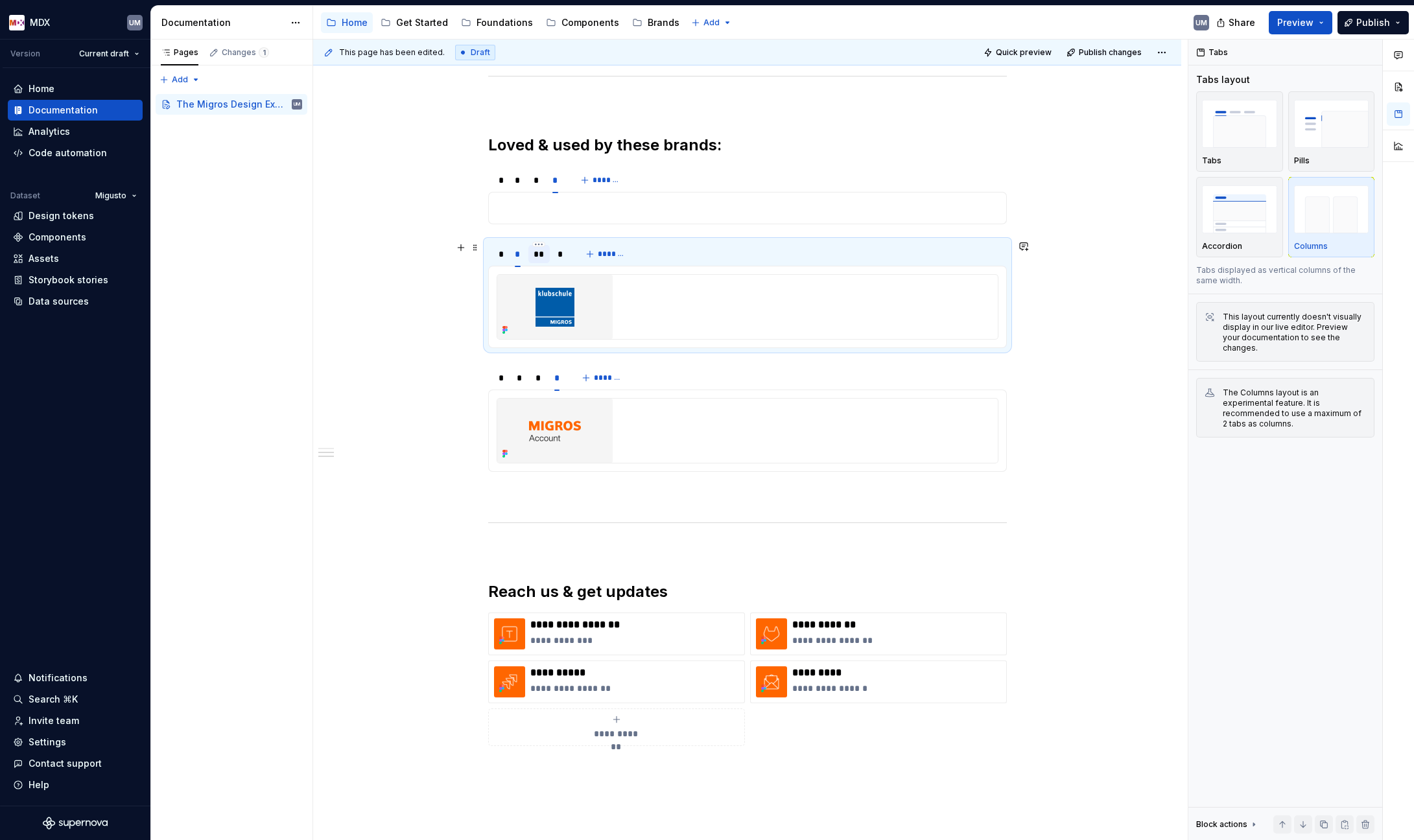
click at [532, 256] on div "**" at bounding box center [539, 254] width 21 height 18
click at [556, 255] on div "*" at bounding box center [560, 254] width 16 height 18
click at [501, 255] on div "*" at bounding box center [501, 255] width 4 height 13
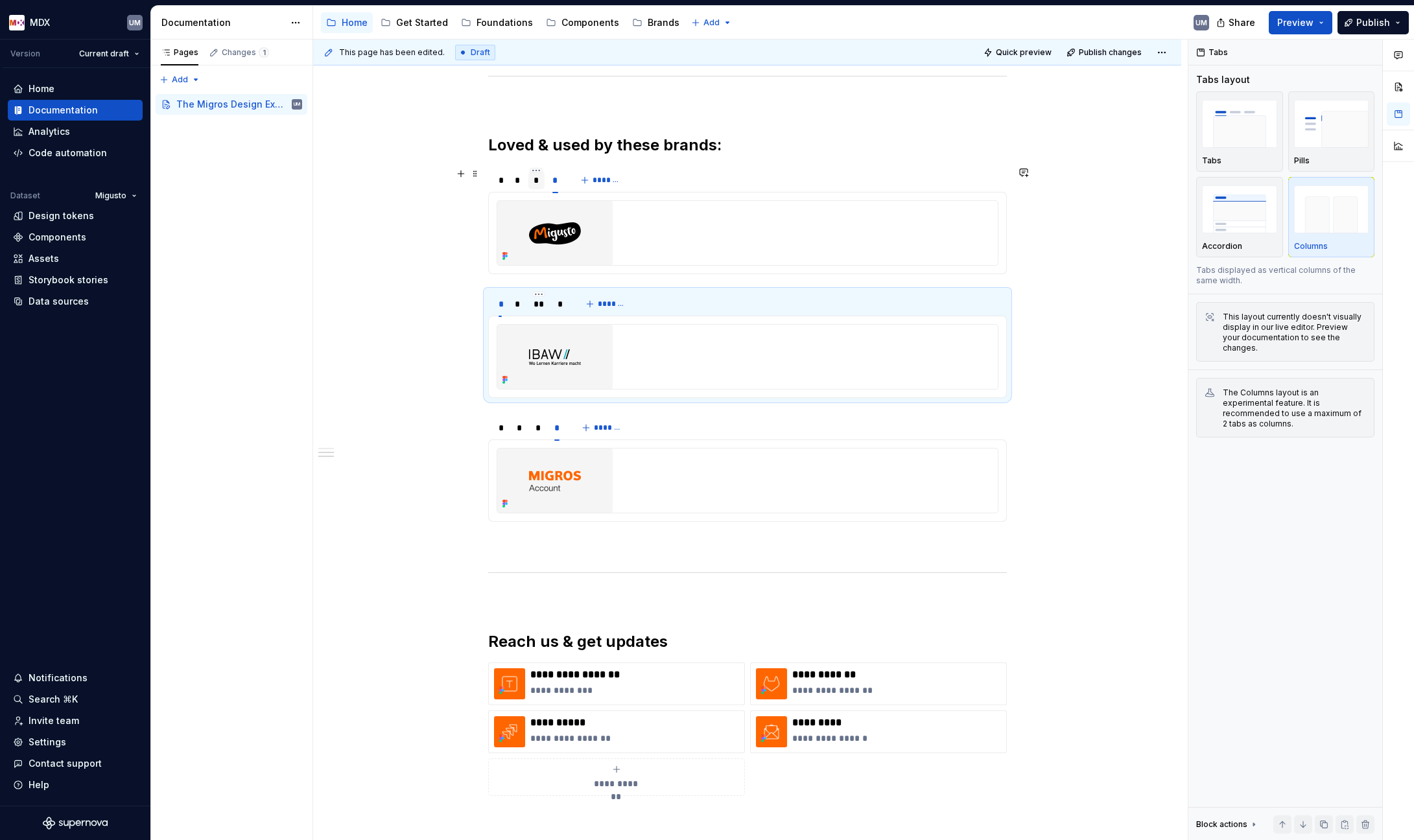
click at [533, 180] on div "*" at bounding box center [536, 180] width 6 height 13
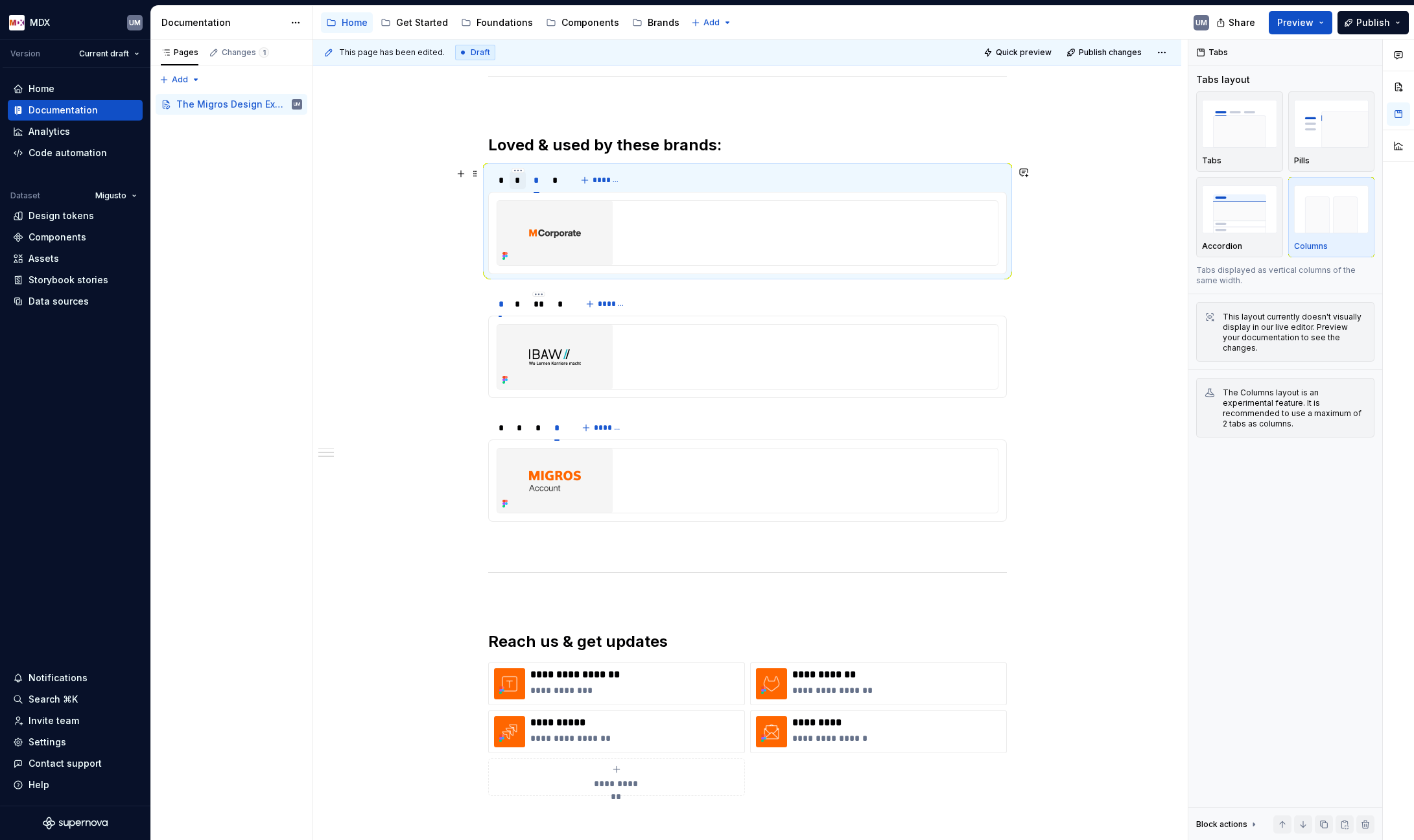
click at [520, 182] on div "*" at bounding box center [518, 180] width 6 height 13
click at [499, 181] on div "*" at bounding box center [501, 180] width 4 height 13
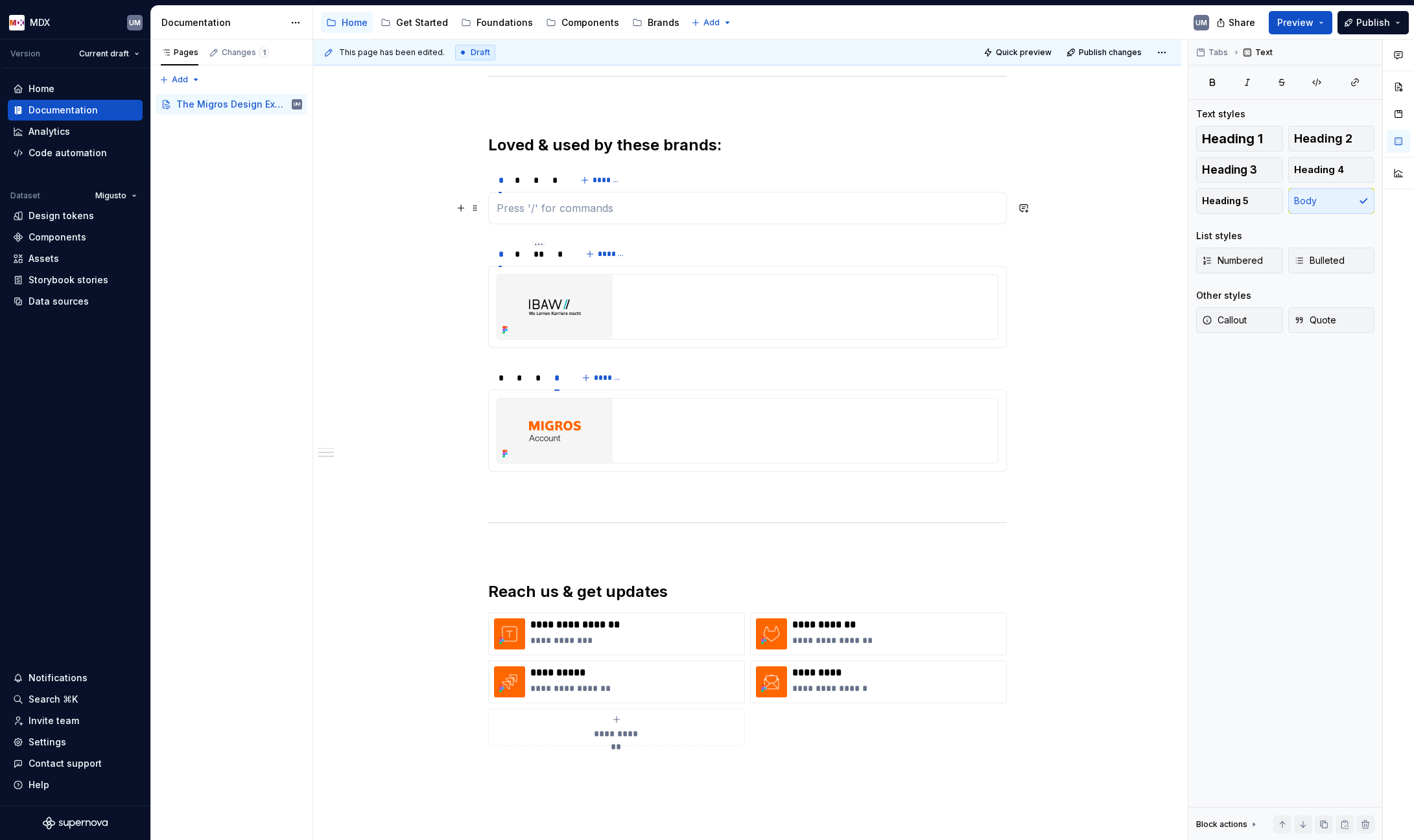
click at [535, 206] on p at bounding box center [748, 208] width 502 height 15
click at [564, 211] on p at bounding box center [748, 208] width 502 height 15
click at [519, 177] on div "*" at bounding box center [518, 180] width 6 height 13
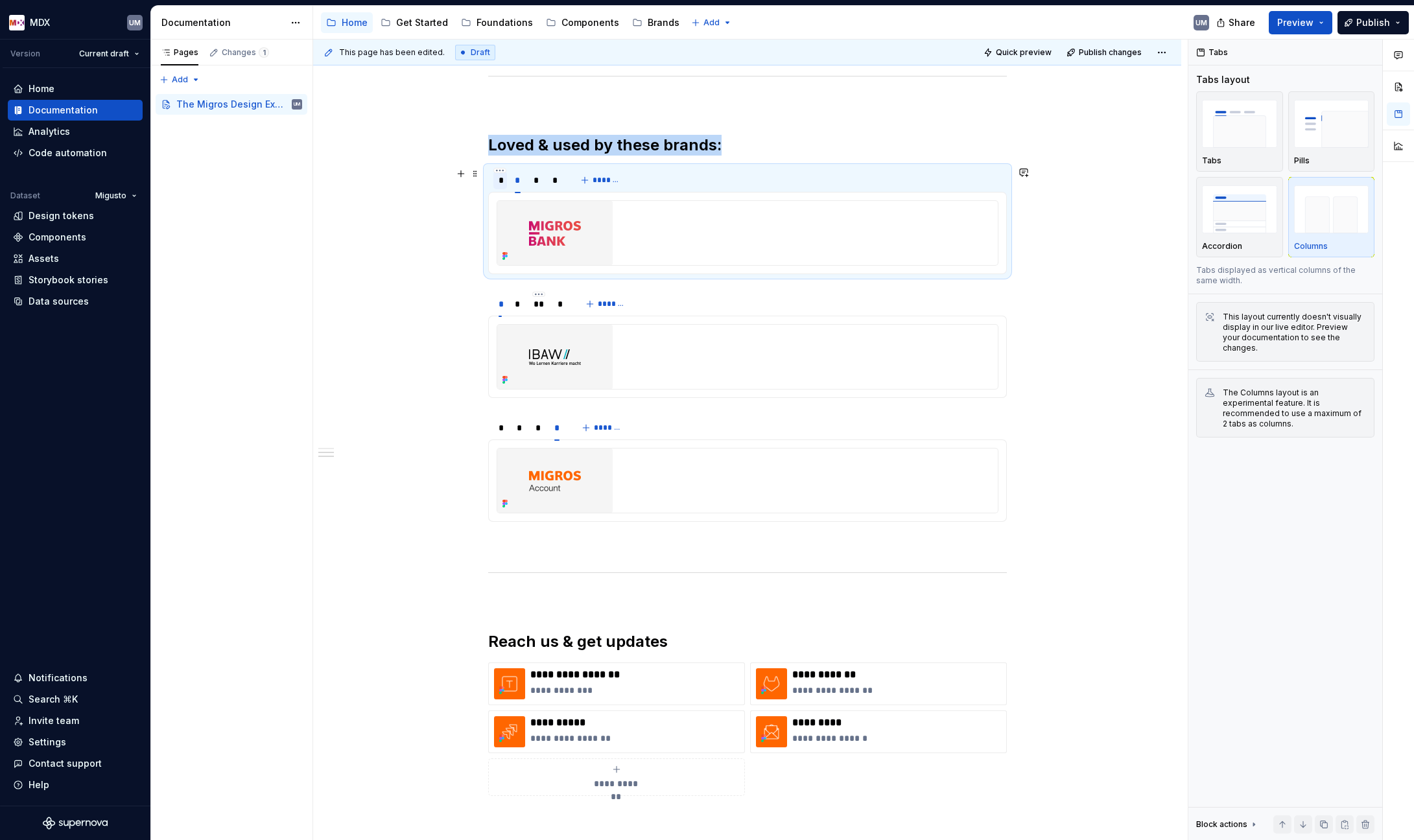
click at [501, 181] on div "*" at bounding box center [501, 180] width 4 height 13
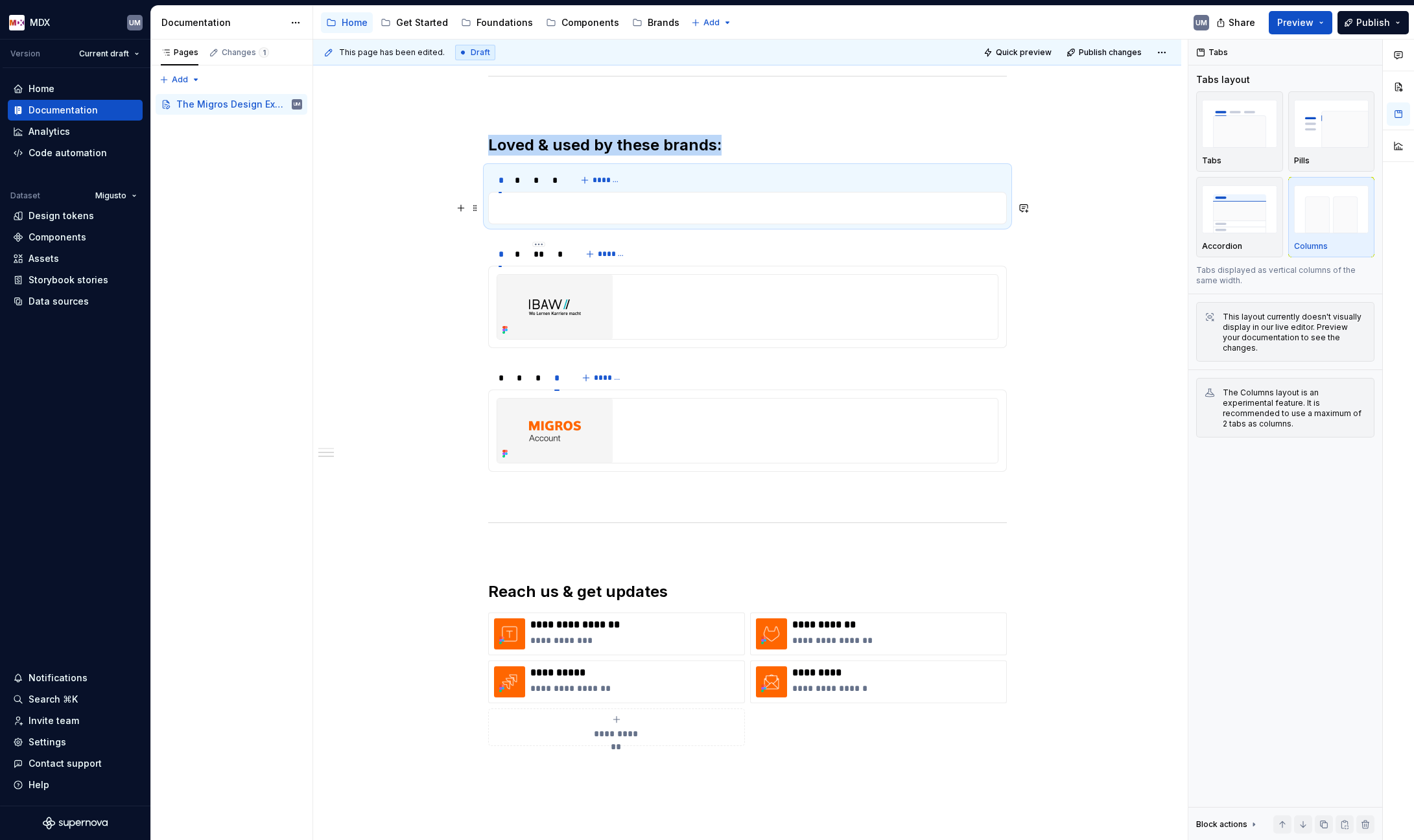
click at [537, 215] on p at bounding box center [748, 208] width 502 height 15
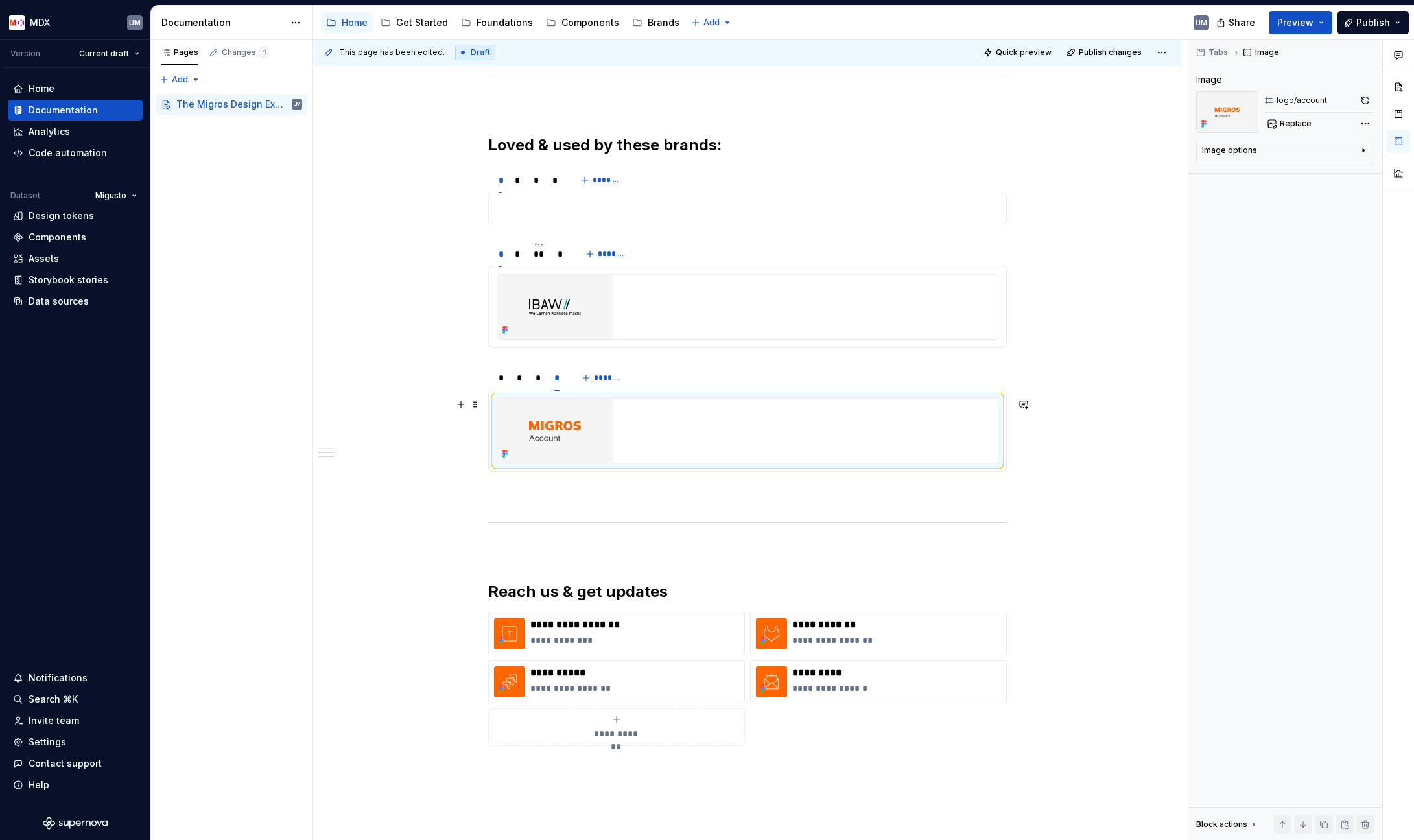
click at [572, 417] on img at bounding box center [554, 430] width 115 height 64
click at [583, 434] on img at bounding box center [554, 430] width 115 height 64
click at [520, 210] on p at bounding box center [748, 208] width 502 height 15
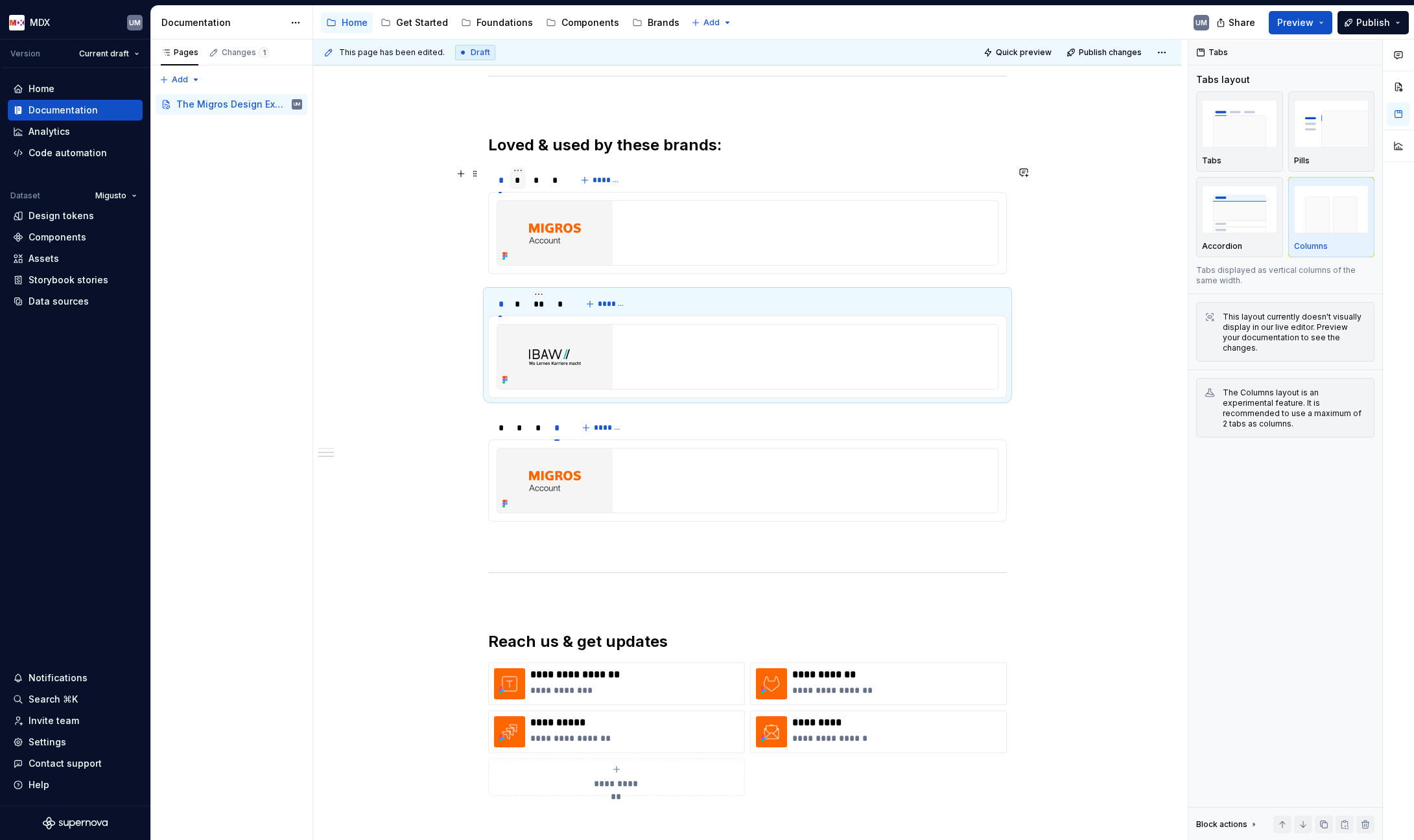
click at [515, 183] on div "*" at bounding box center [518, 180] width 6 height 13
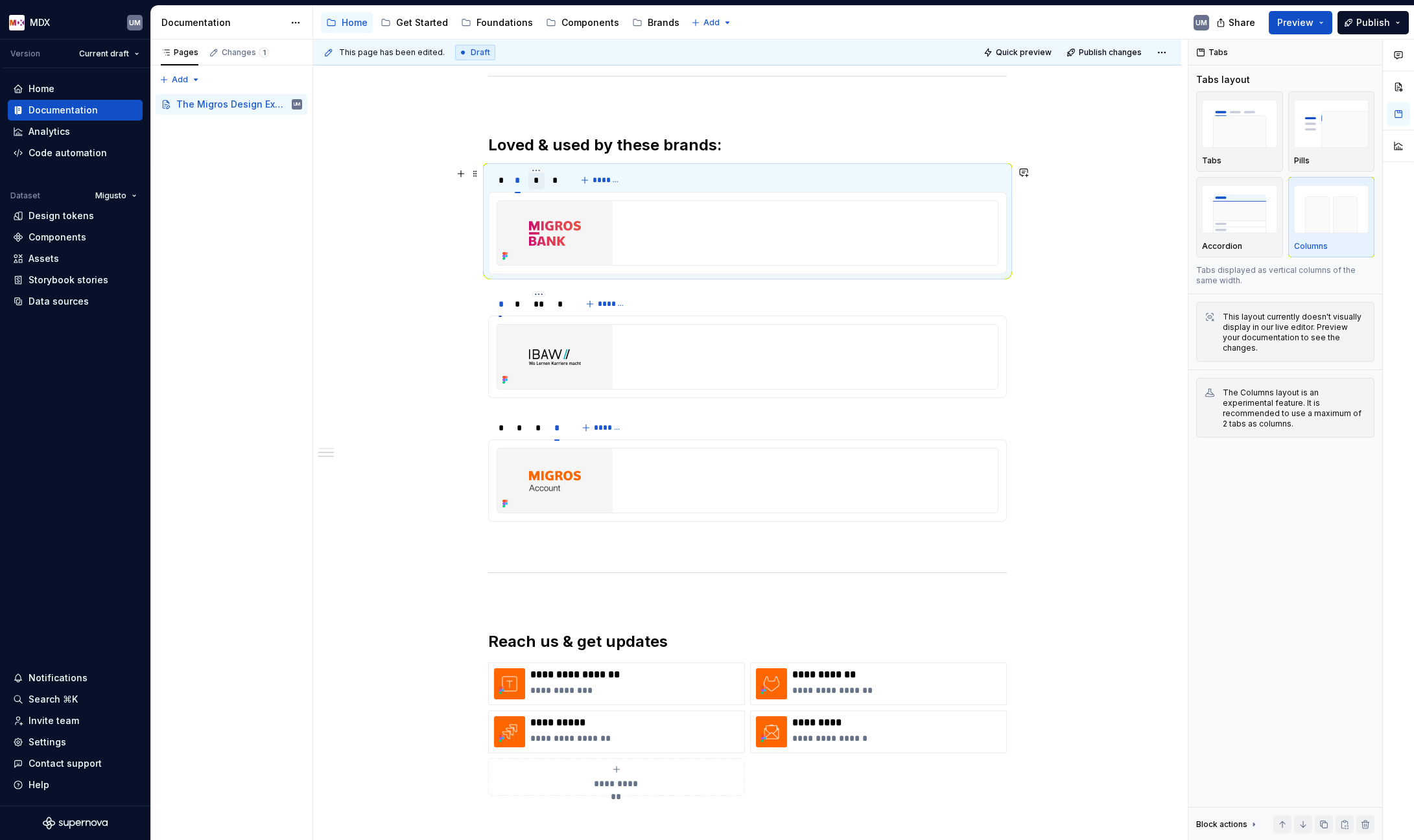
click at [535, 183] on div "*" at bounding box center [536, 180] width 6 height 13
click at [556, 182] on div "*" at bounding box center [555, 180] width 6 height 13
click at [501, 308] on div "*" at bounding box center [501, 304] width 4 height 13
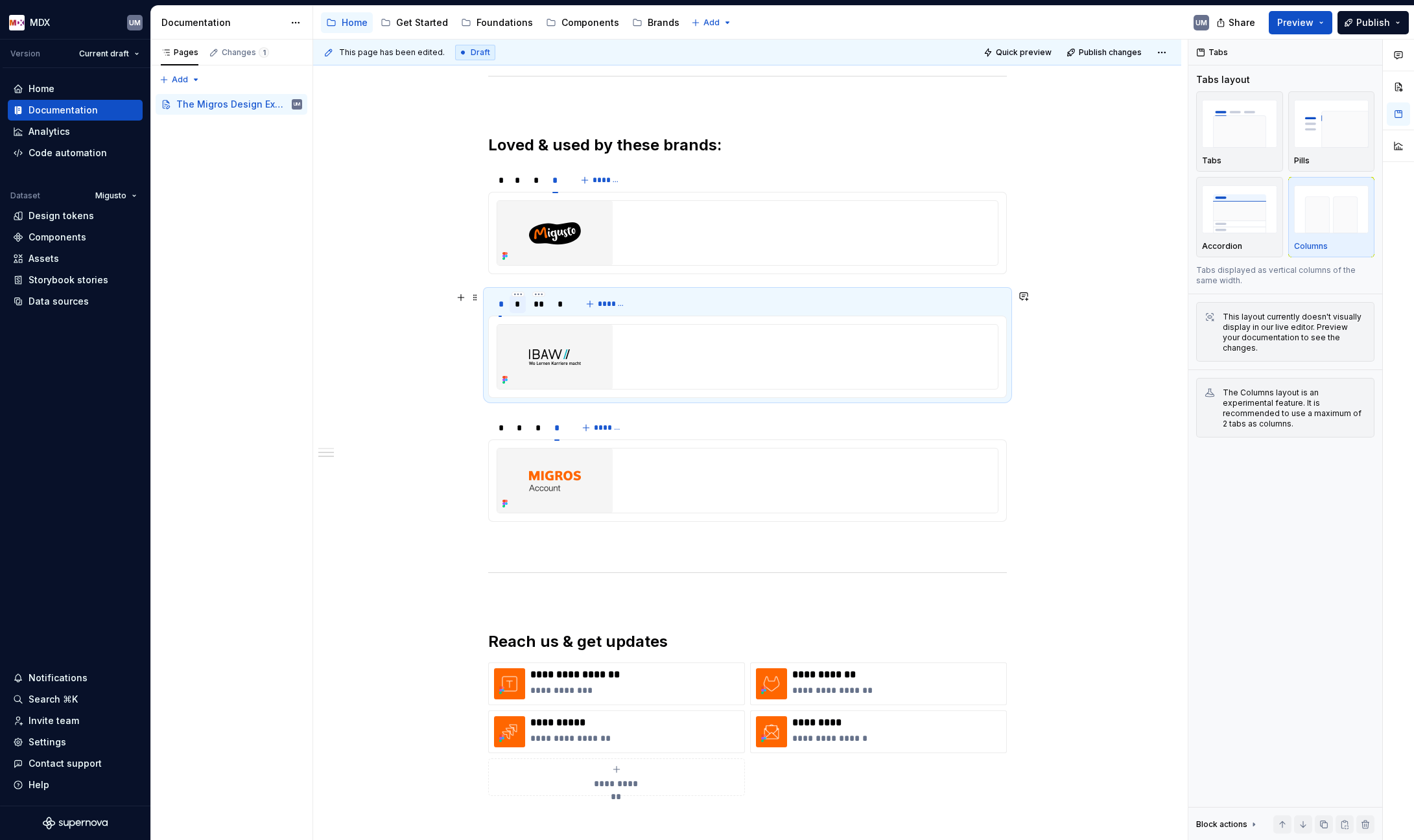
click at [517, 307] on div "*" at bounding box center [518, 304] width 6 height 13
click at [535, 307] on div "**" at bounding box center [539, 304] width 11 height 13
click at [556, 304] on div "*" at bounding box center [560, 303] width 16 height 18
click at [499, 428] on div "*" at bounding box center [502, 428] width 6 height 13
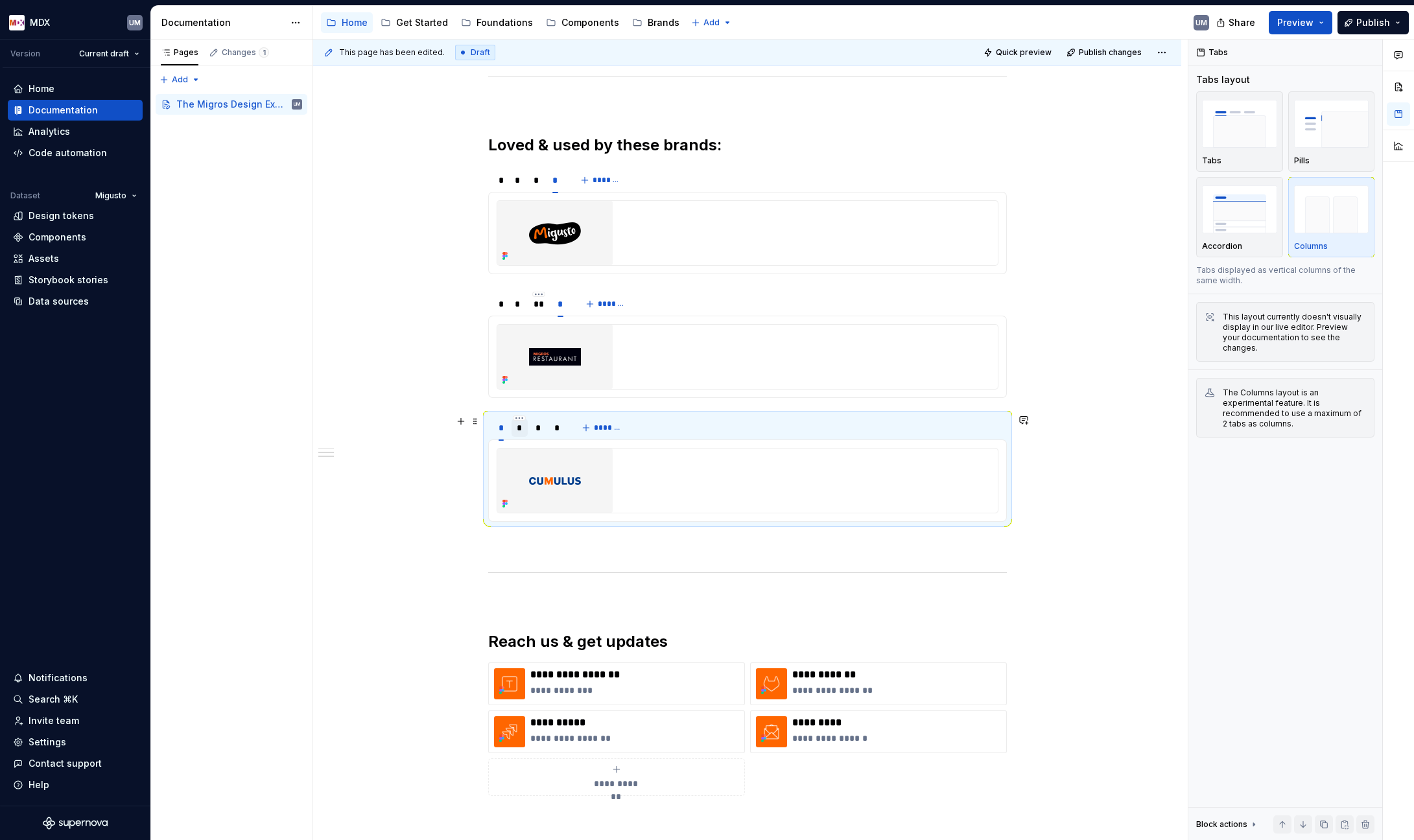
click at [522, 430] on div "*" at bounding box center [520, 428] width 6 height 13
click at [537, 431] on div "*" at bounding box center [538, 428] width 6 height 13
click at [559, 429] on div "*" at bounding box center [556, 428] width 5 height 13
click at [502, 432] on div "*" at bounding box center [502, 428] width 6 height 13
click at [538, 431] on div "*" at bounding box center [538, 428] width 6 height 13
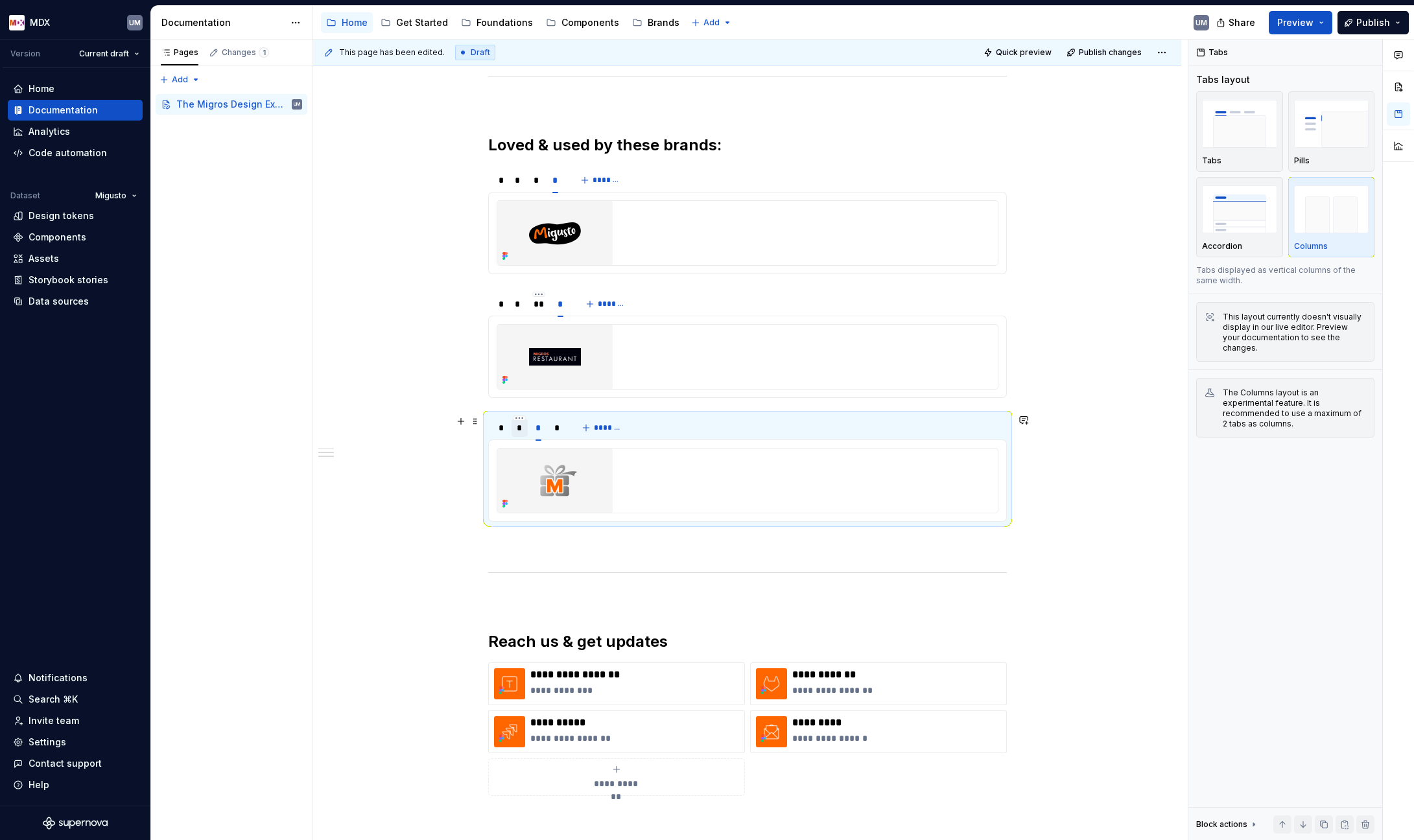
click at [515, 430] on div "*" at bounding box center [519, 427] width 16 height 18
click at [558, 432] on div "*" at bounding box center [556, 428] width 5 height 13
click at [573, 471] on img at bounding box center [554, 480] width 115 height 64
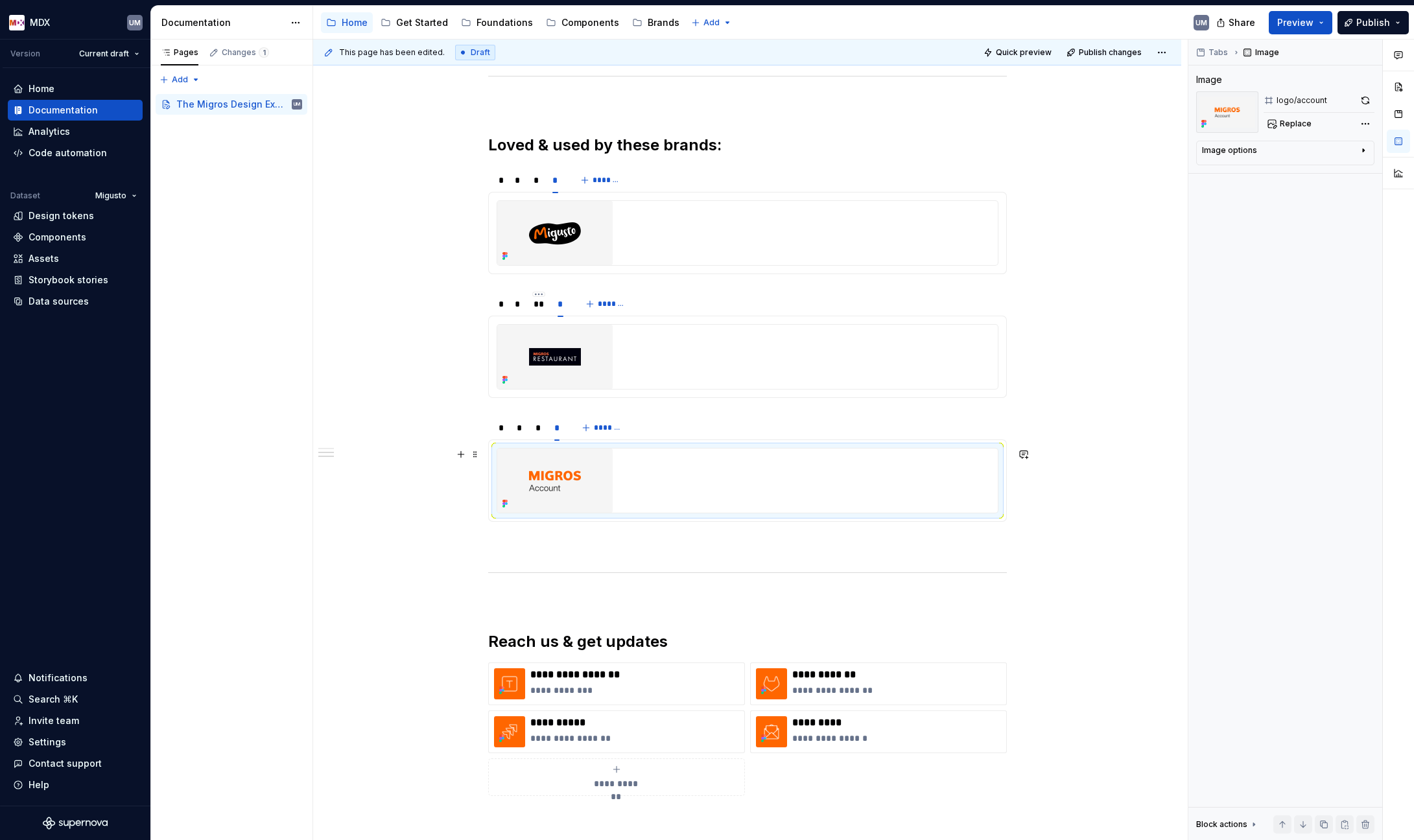
click at [578, 479] on img at bounding box center [554, 480] width 115 height 64
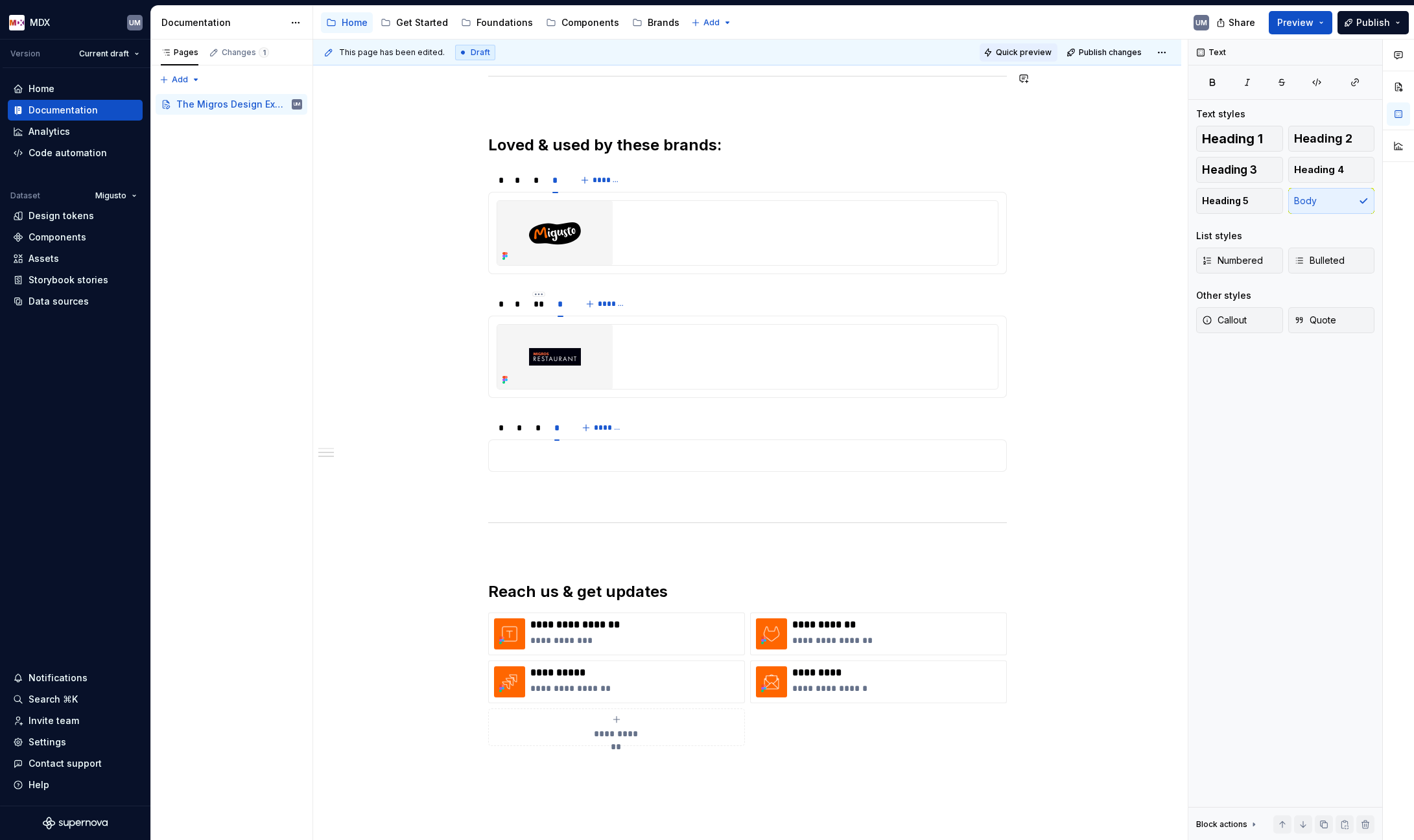
click at [1033, 51] on span "Quick preview" at bounding box center [1023, 52] width 55 height 10
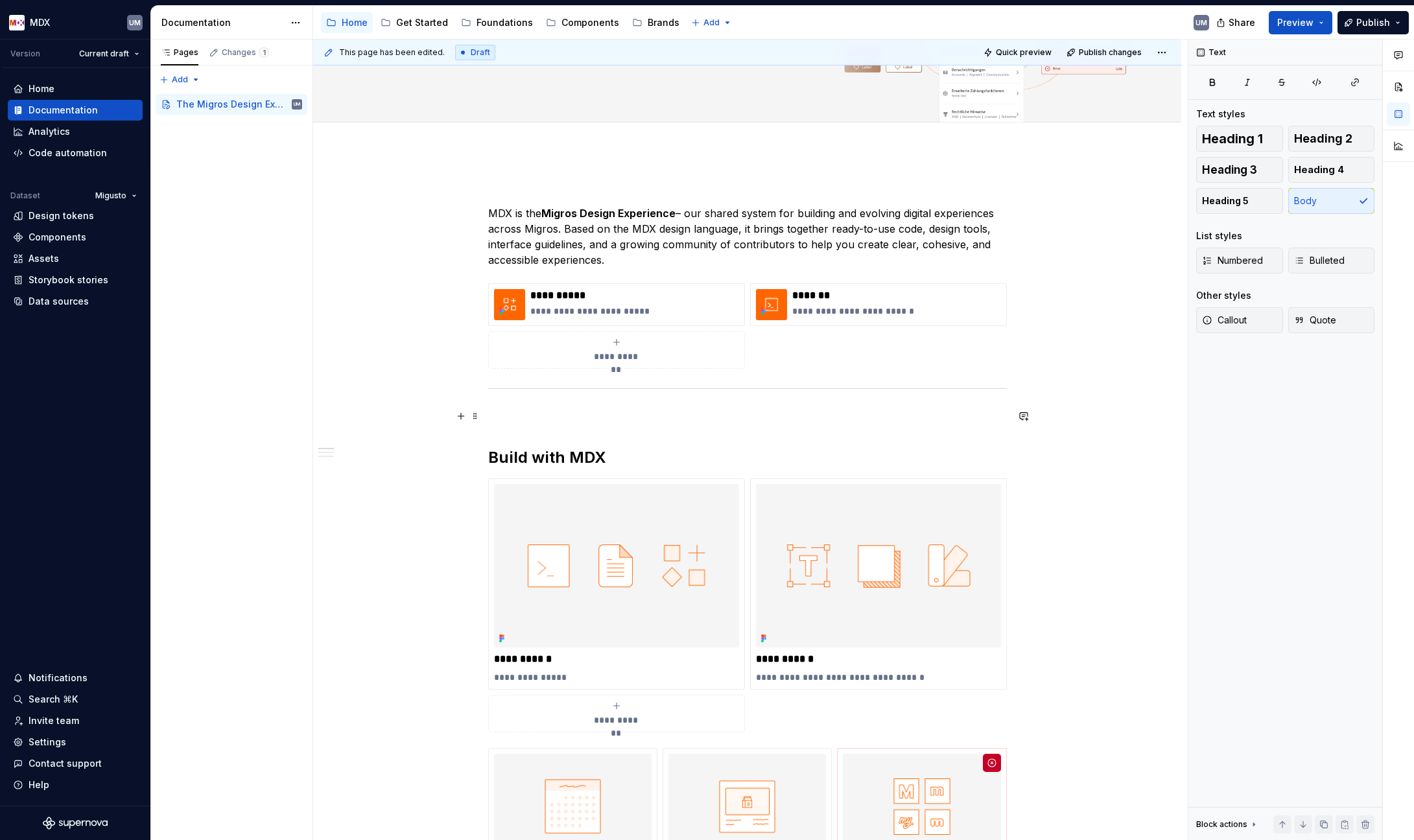
scroll to position [0, 0]
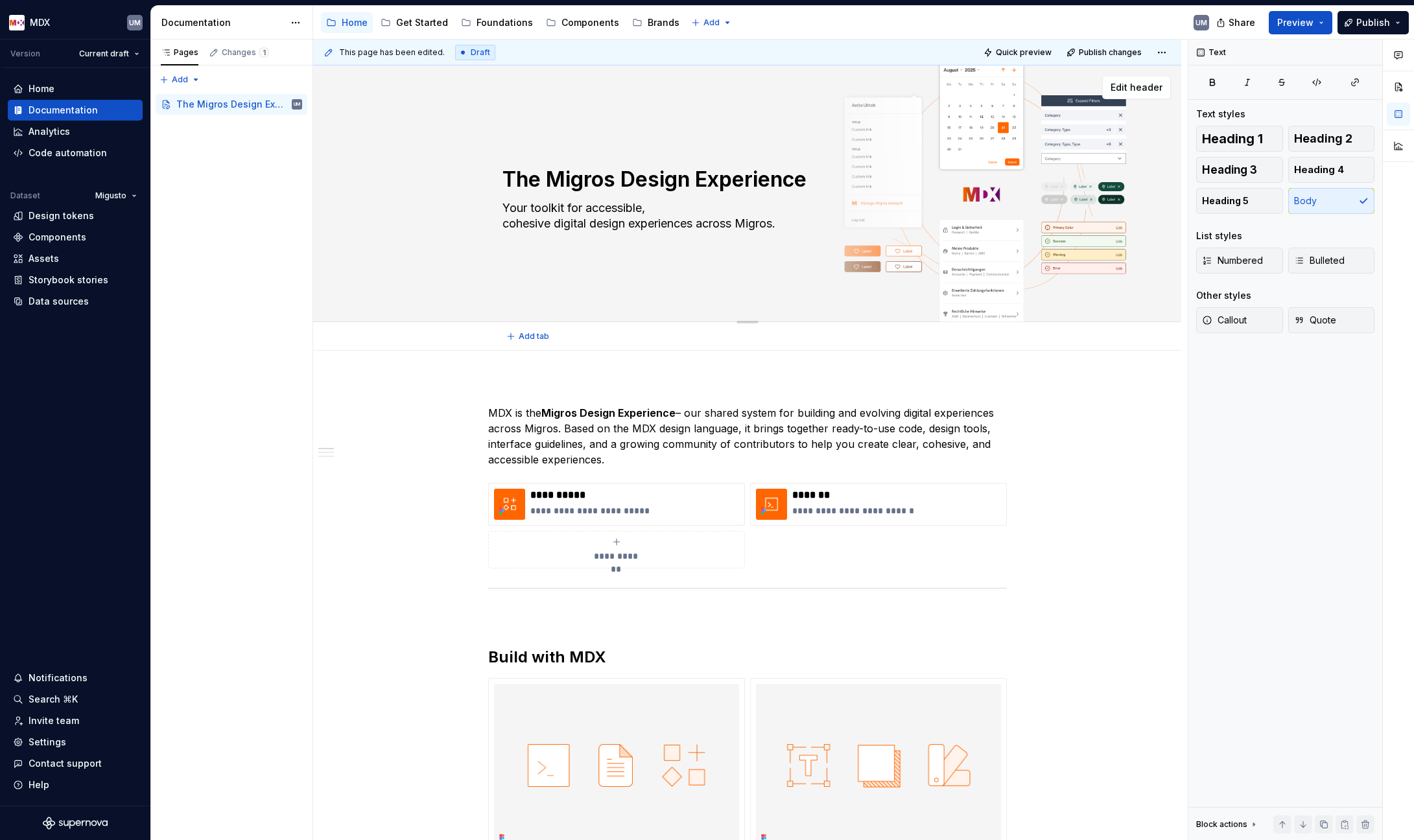
drag, startPoint x: 593, startPoint y: 225, endPoint x: 609, endPoint y: 224, distance: 16.0
click at [609, 224] on textarea "Your toolkit for accessible, cohesive digital design experiences across Migros." at bounding box center [745, 215] width 490 height 36
click at [687, 178] on textarea "The Migros Design Experience" at bounding box center [745, 179] width 490 height 31
type textarea "*"
type textarea "The Migros Design Experience"
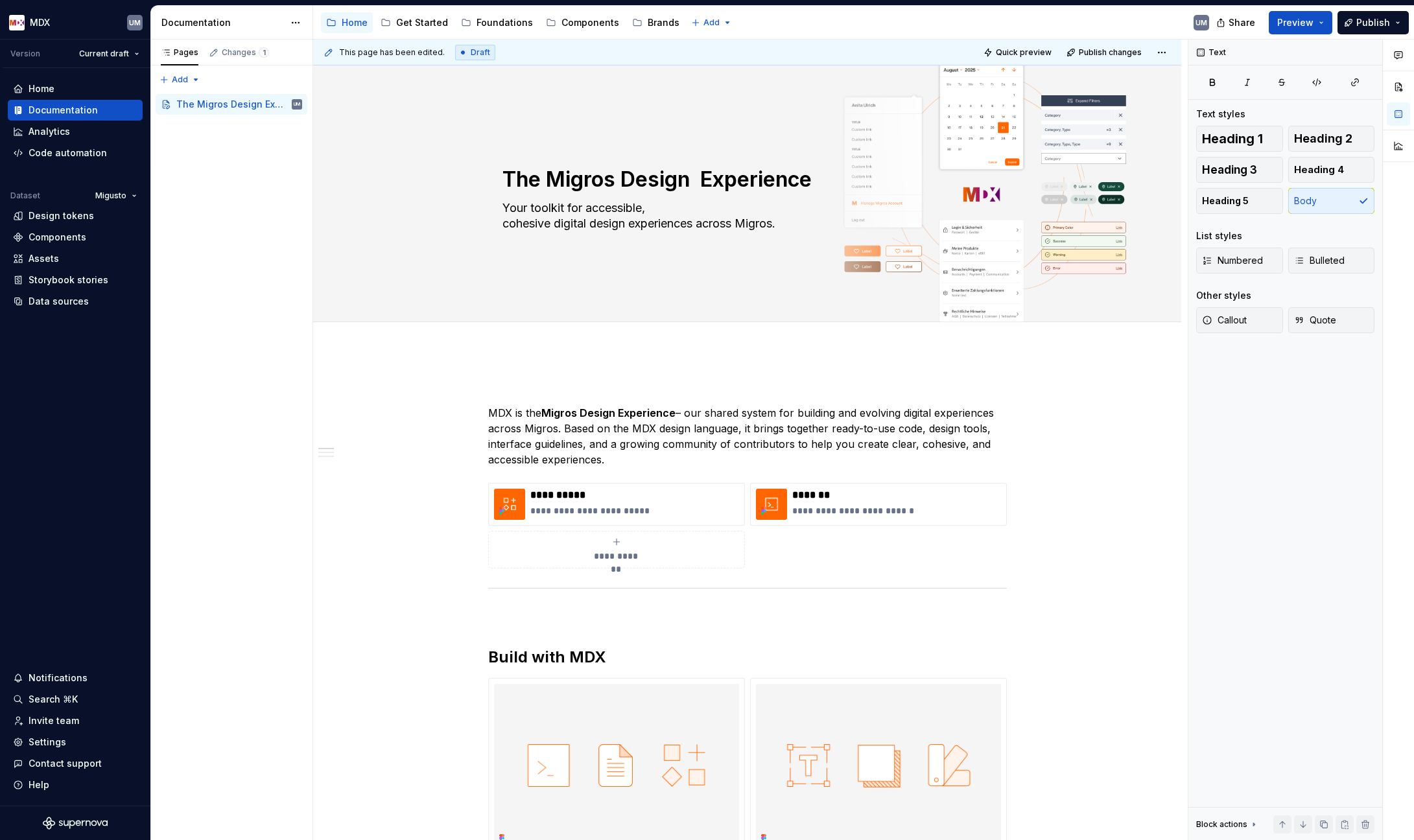
type textarea "*"
type textarea "The Migros Design & Experience"
type textarea "*"
type textarea "The Migros Design & Experience"
type textarea "*"
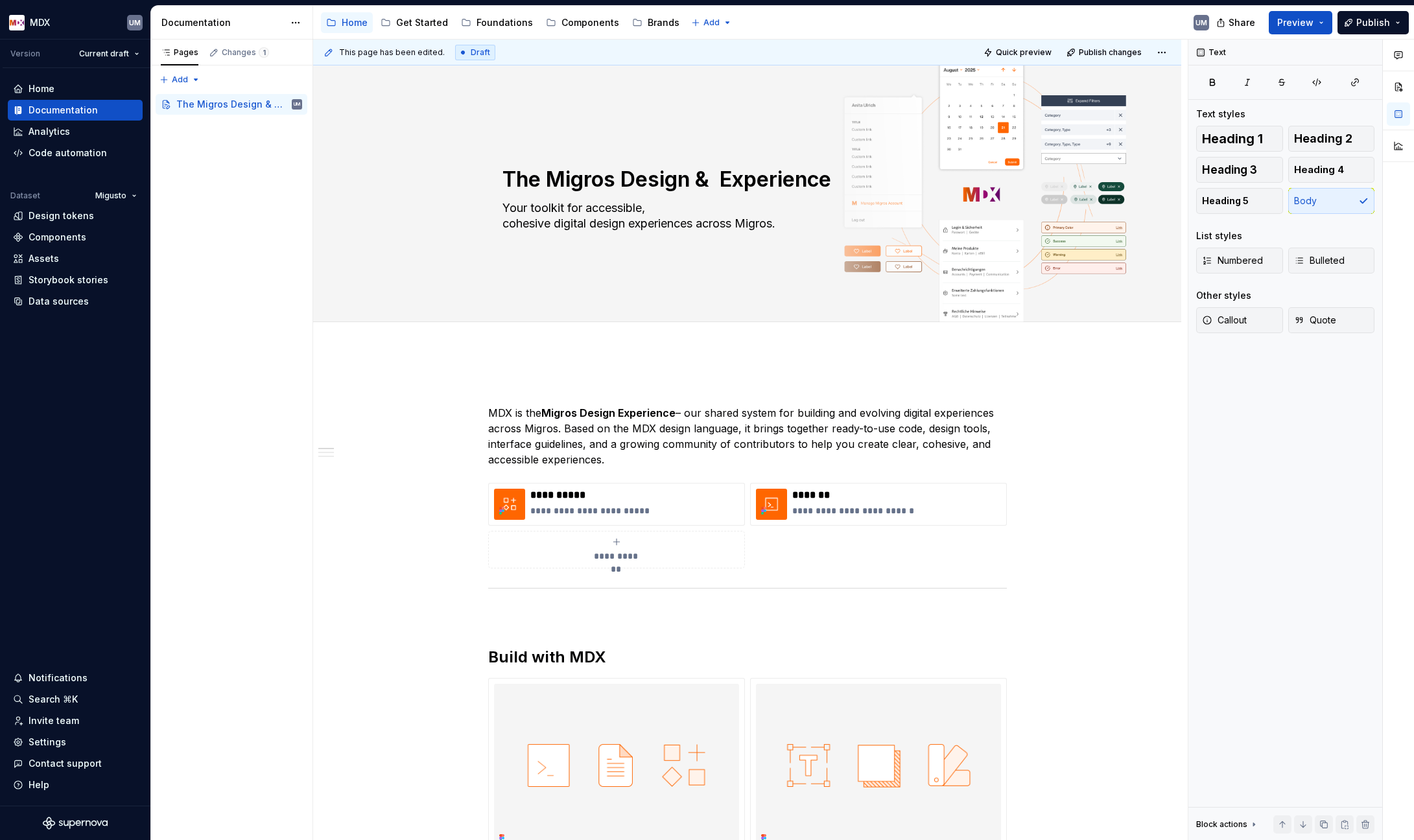
type textarea "The Migros Design & D Experience"
type textarea "*"
type textarea "The Migros Design & De Experience"
type textarea "*"
type textarea "The Migros Design & Dev Experience"
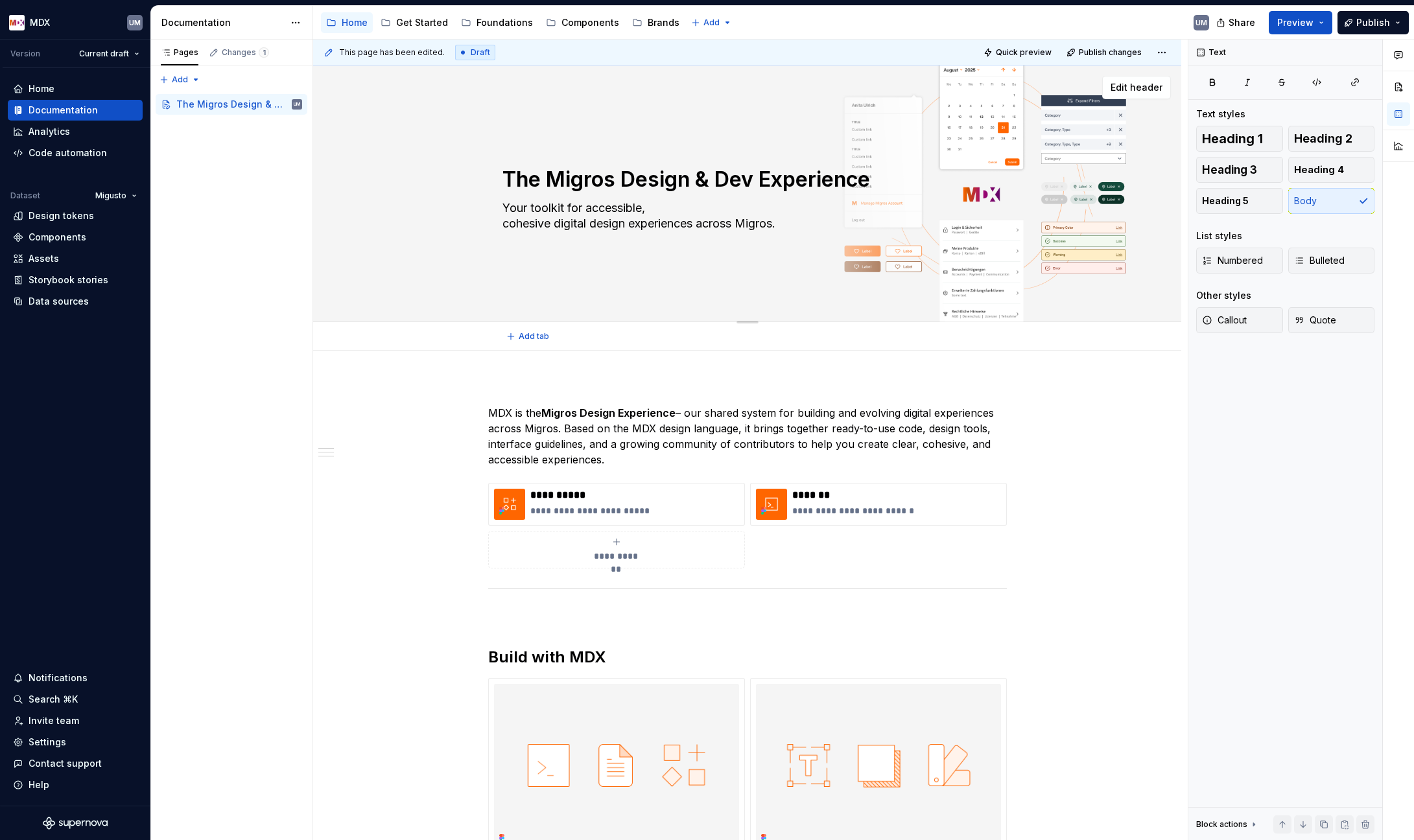
click at [547, 177] on textarea "The Migros Design & Dev Experience" at bounding box center [745, 179] width 490 height 31
type textarea "*"
type textarea "TheMigros Design & Dev Experience"
type textarea "*"
type textarea "ThMigros Design & Dev Experience"
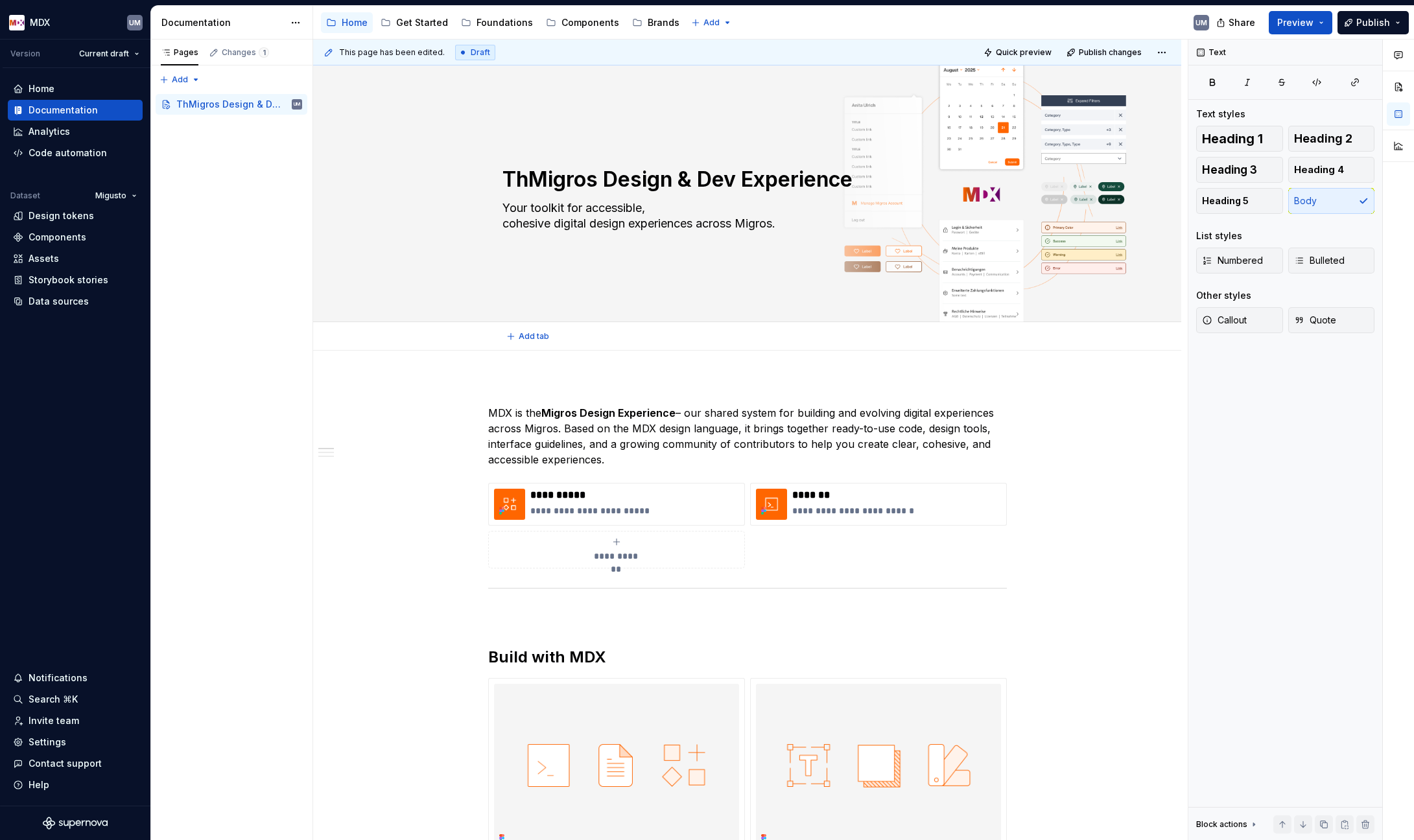
type textarea "*"
type textarea "TMigros Design & Dev Experience"
type textarea "*"
type textarea "Migros Design & Dev Experience"
type textarea "*"
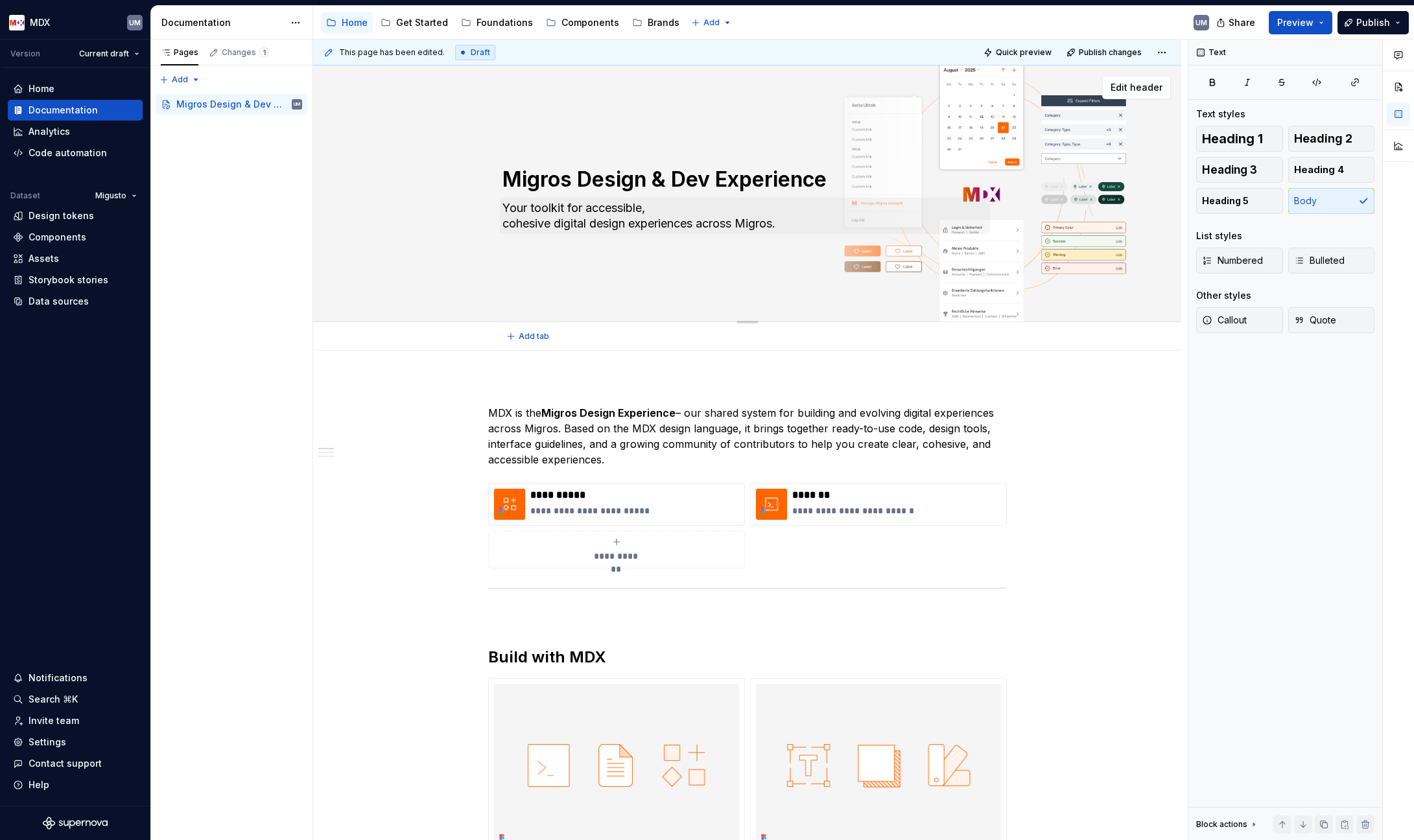
type textarea "Migros Design & Dev Experience"
drag, startPoint x: 590, startPoint y: 222, endPoint x: 698, endPoint y: 223, distance: 108.0
click at [698, 223] on textarea "Your toolkit for accessible, cohesive digital design experiences across Migros." at bounding box center [745, 215] width 490 height 36
type textarea "*"
type textarea "Your toolkit for accessible, cohesive digital p across Migros."
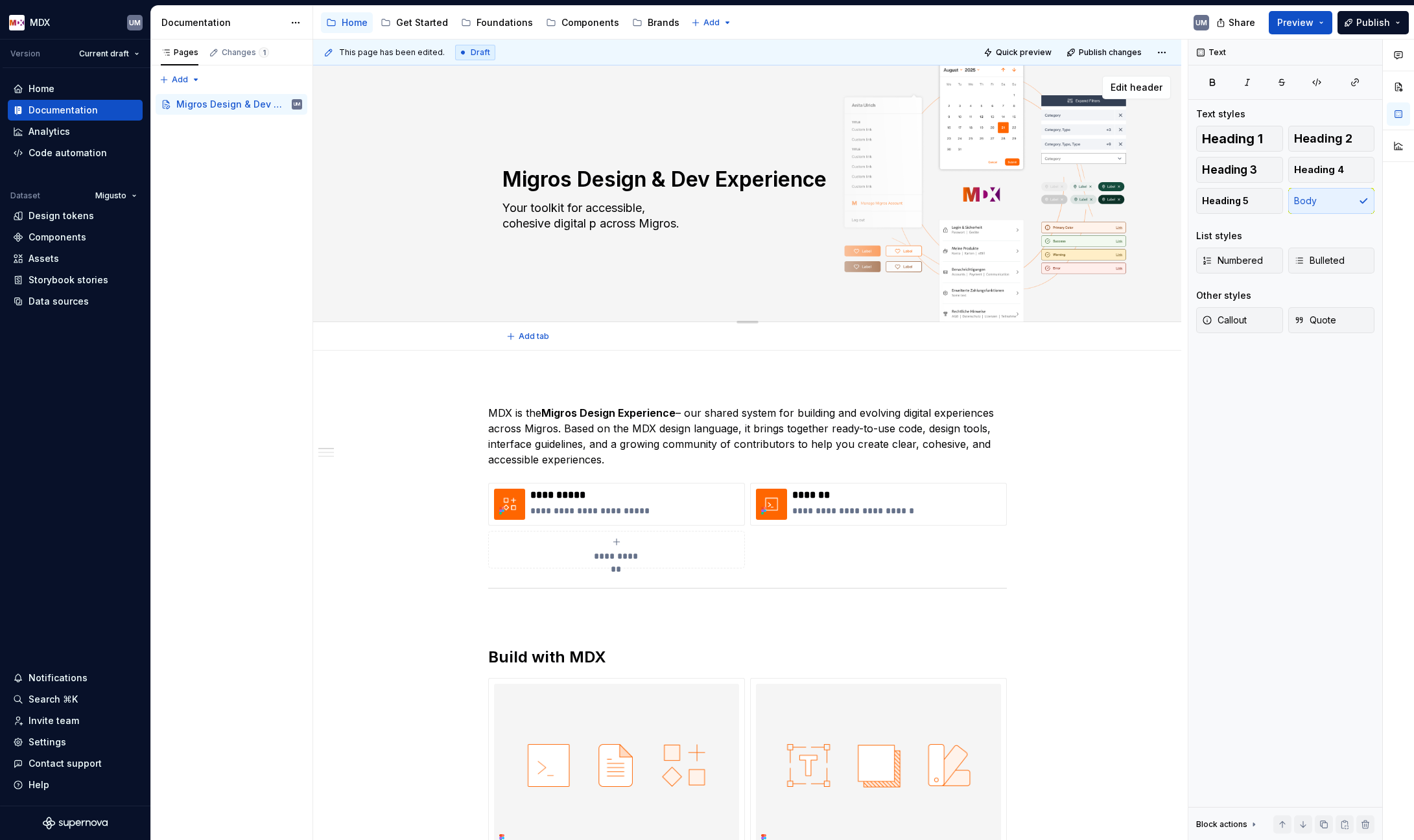
type textarea "*"
type textarea "Your toolkit for accessible, cohesive digital pr across Migros."
type textarea "*"
type textarea "Your toolkit for accessible, cohesive digital pro across Migros."
type textarea "*"
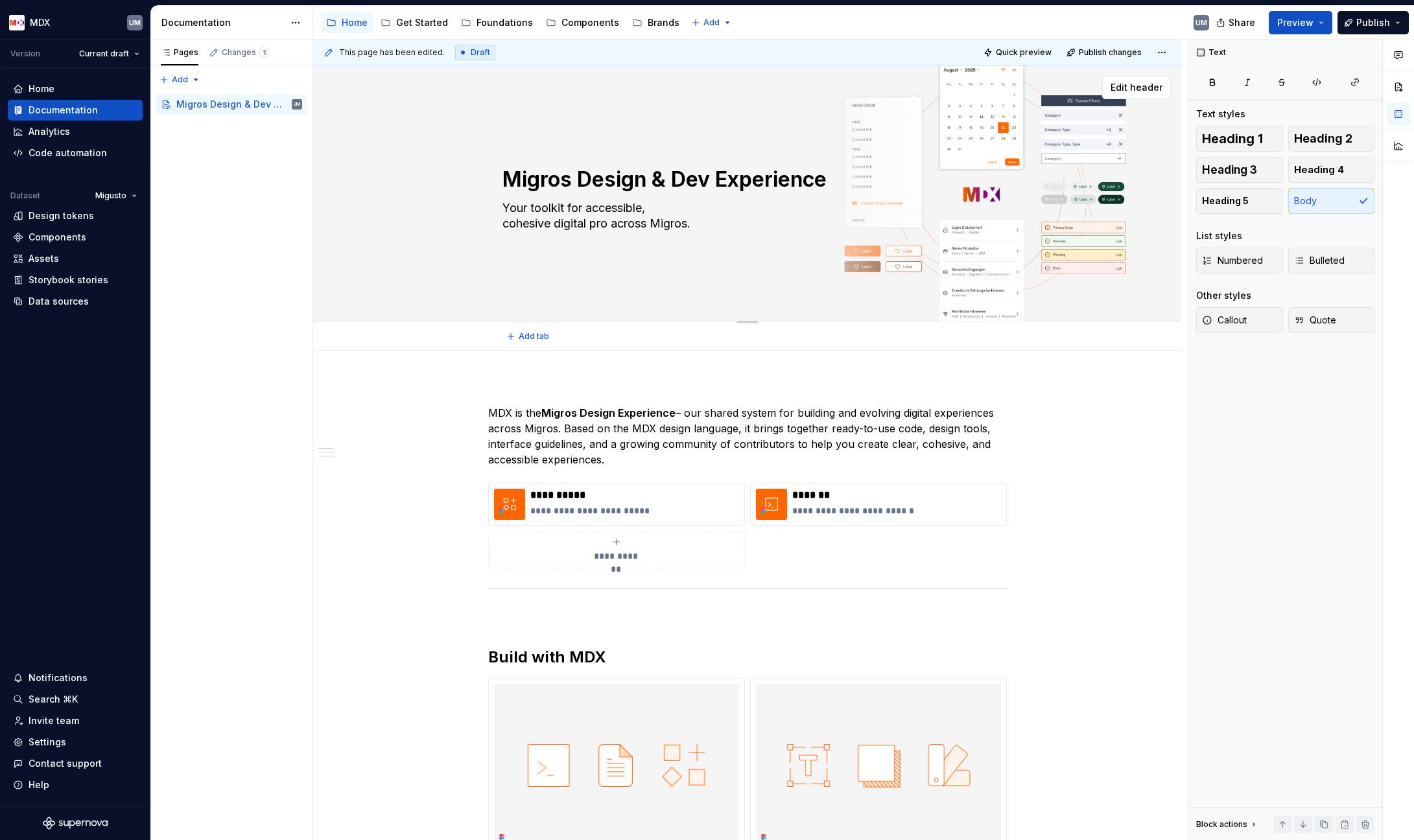
type textarea "Your toolkit for accessible, cohesive digital prod across Migros."
type textarea "*"
type textarea "Your toolkit for accessible, cohesive digital produ across Migros."
type textarea "*"
type textarea "Your toolkit for accessible, cohesive digital produc across Migros."
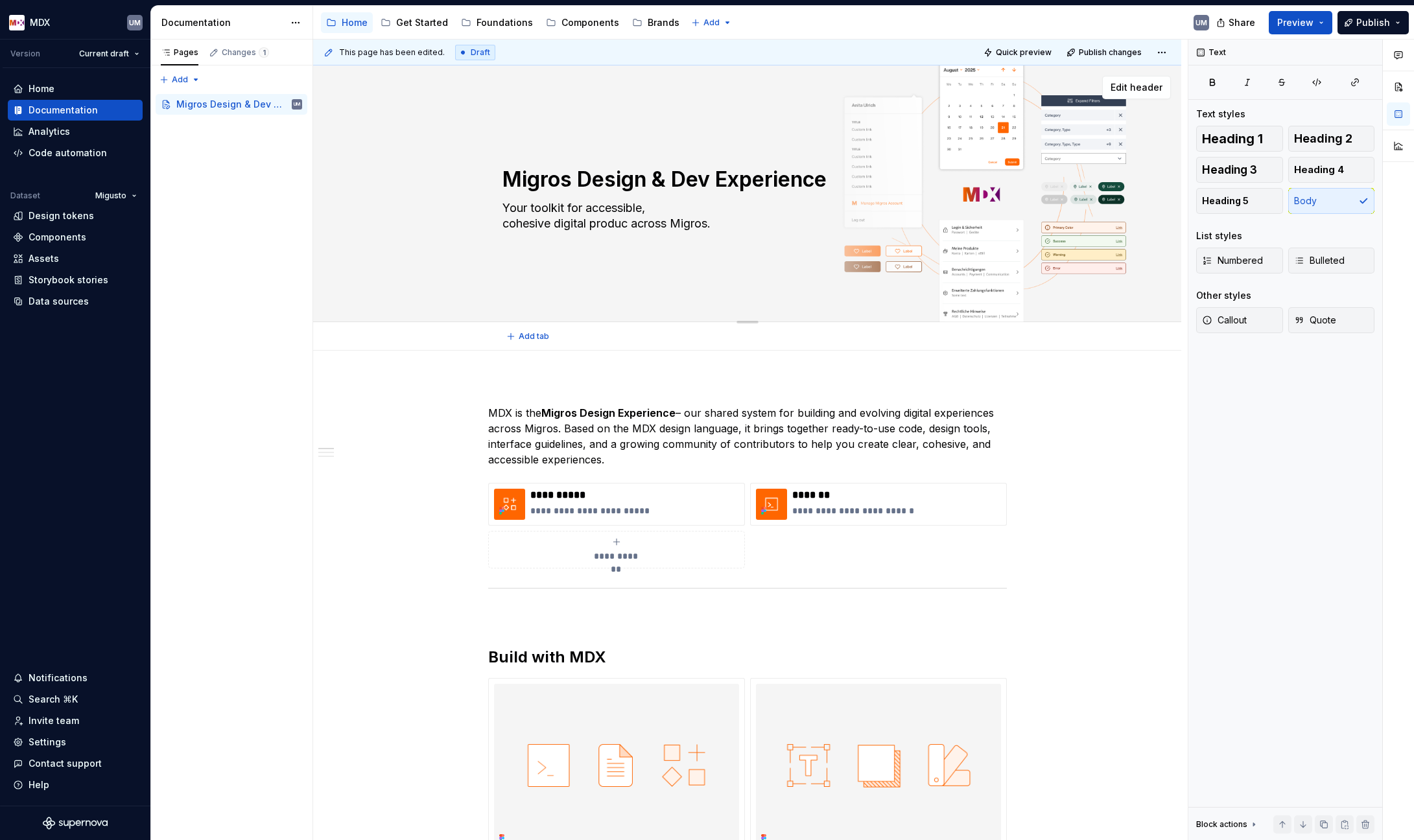
type textarea "*"
type textarea "Your toolkit for accessible, cohesive digital product across Migros."
type textarea "*"
type textarea "Your toolkit for accessible, cohesive digital products across Migros."
click at [666, 207] on textarea "Your toolkit for accessible, cohesive digital products across Migros." at bounding box center [745, 215] width 490 height 36
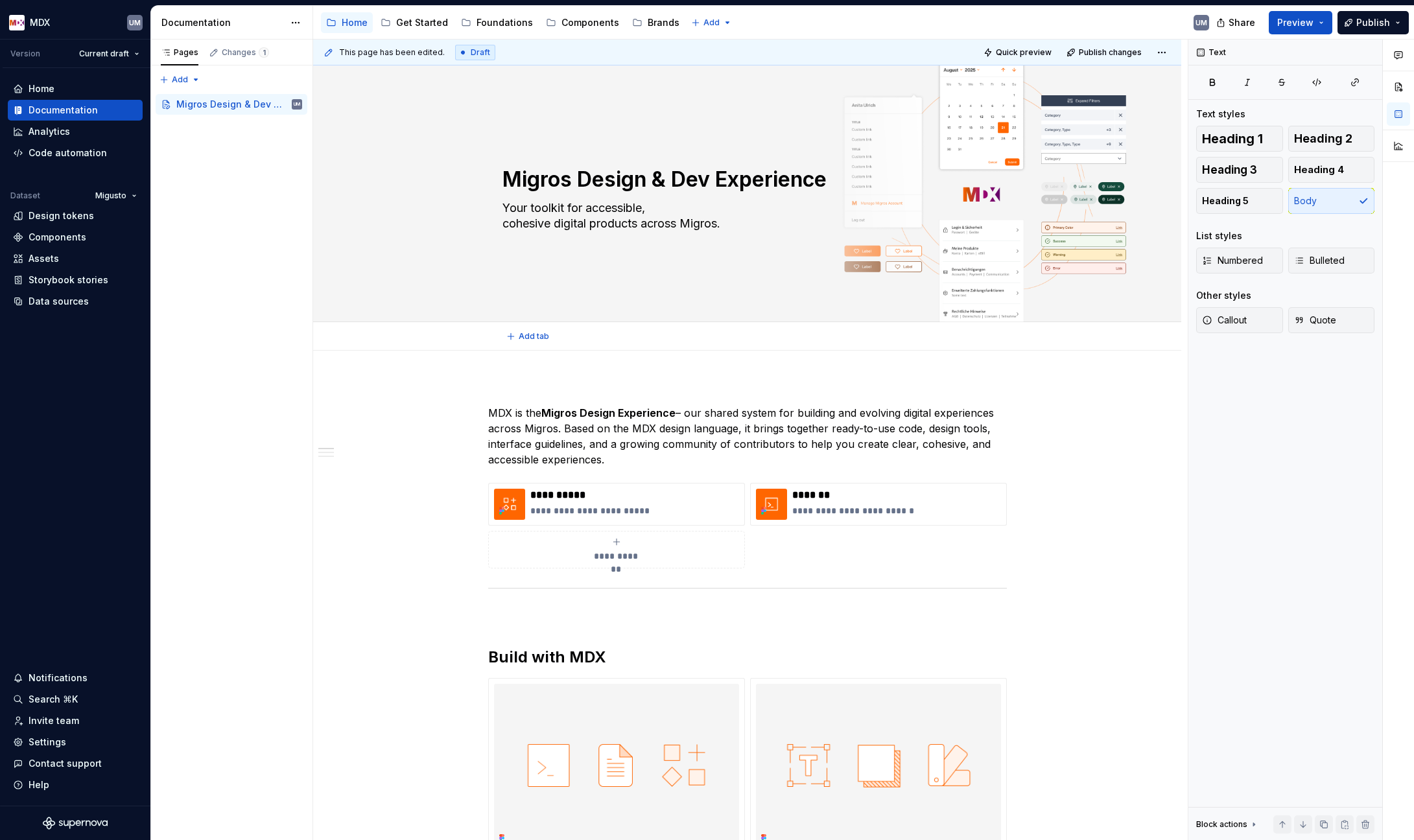
type textarea "*"
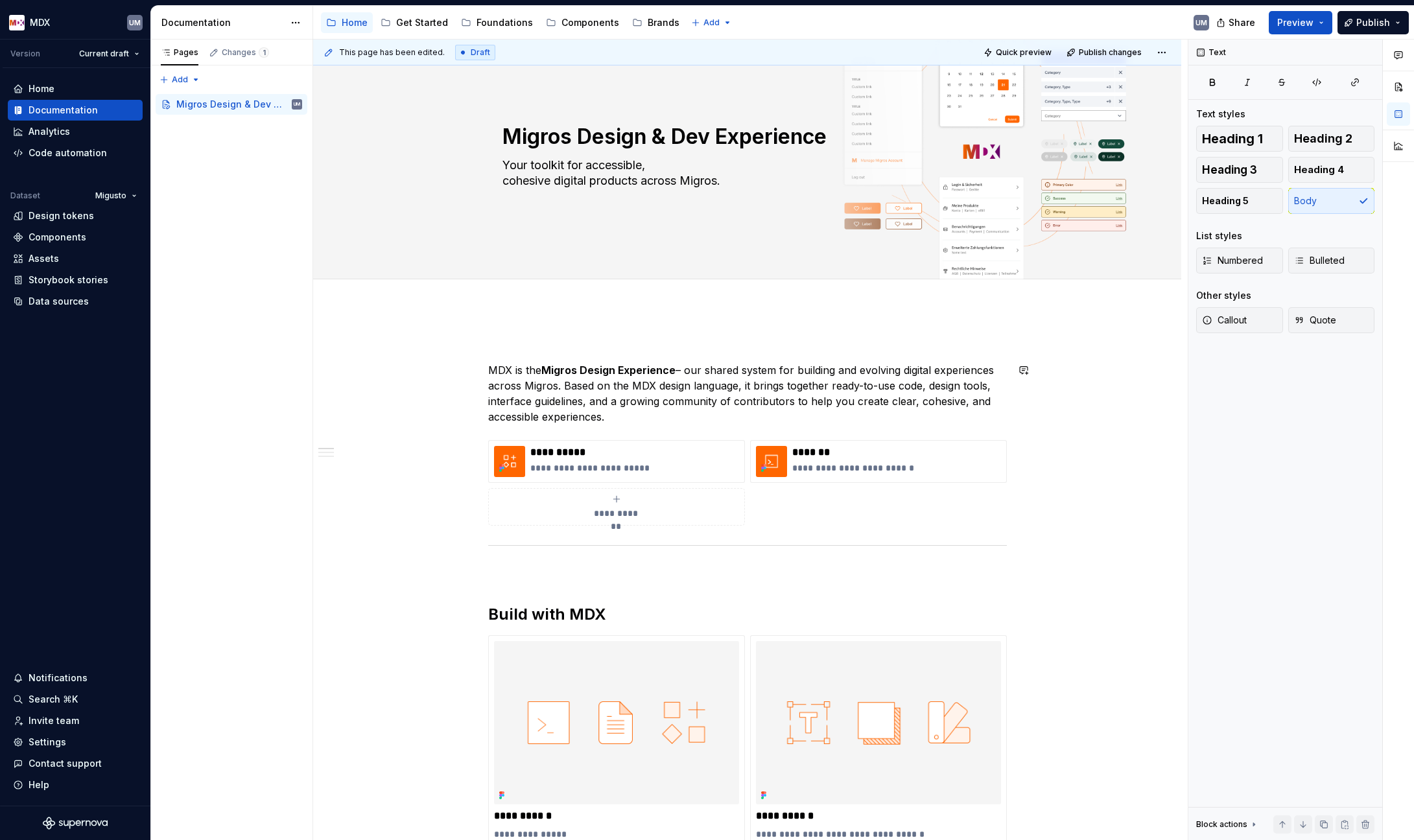
scroll to position [51, 0]
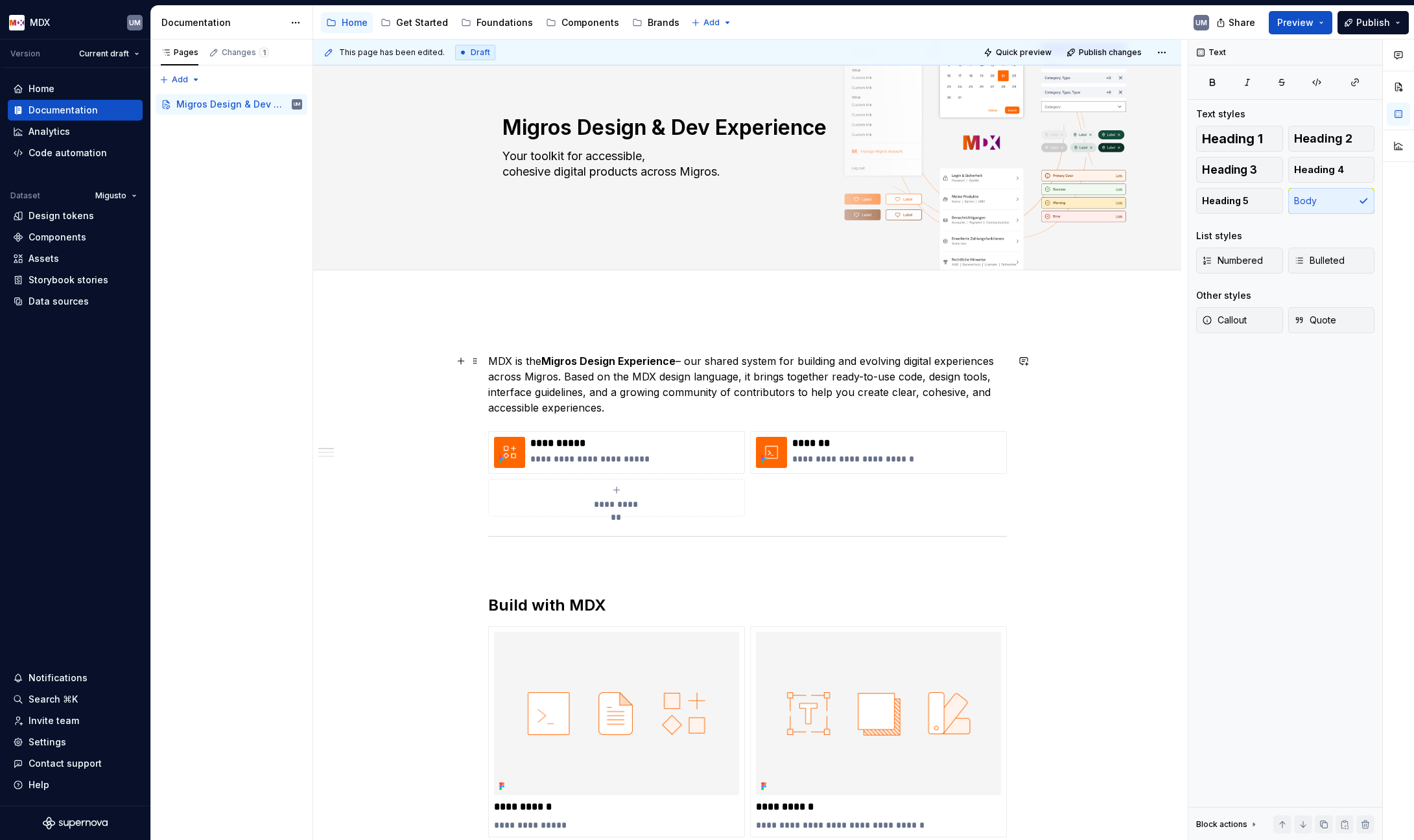
type textarea "Your toolkit for accessible, cohesive digital products across Migros."
click at [588, 405] on p "MDX is the Migros Design Experience – our shared system for building and evolvi…" at bounding box center [748, 383] width 519 height 62
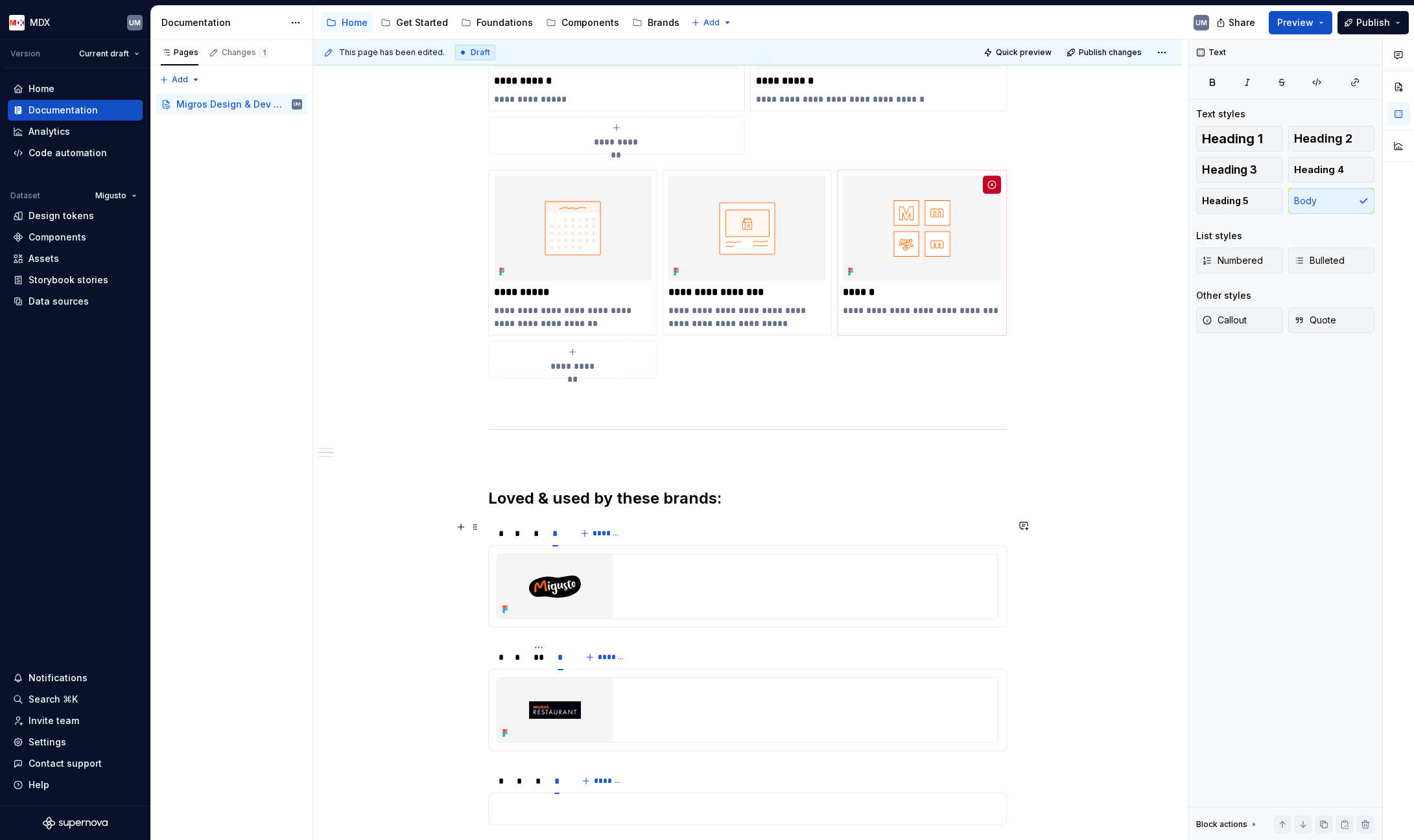
scroll to position [825, 0]
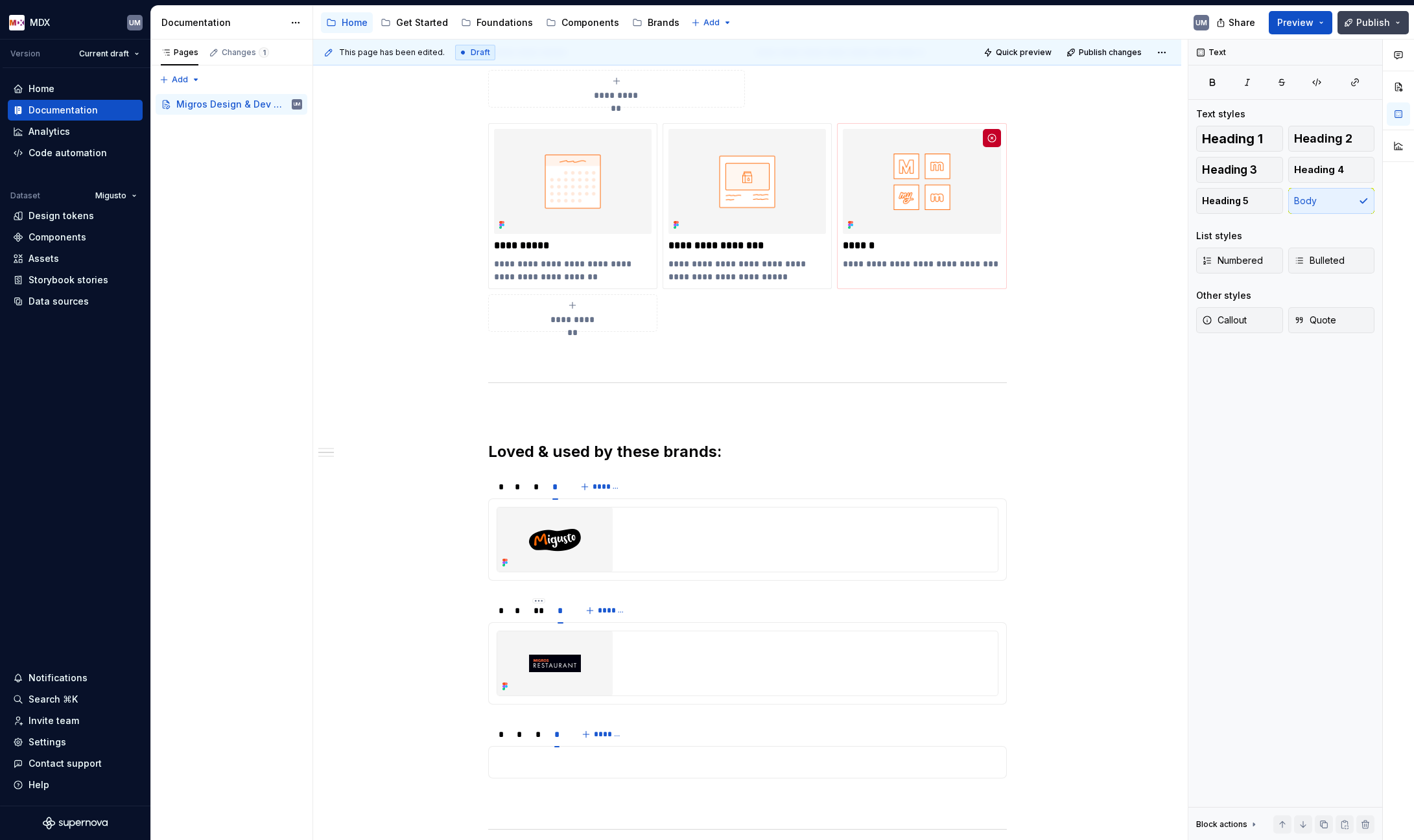
click at [1106, 20] on button "Publish" at bounding box center [1372, 23] width 72 height 23
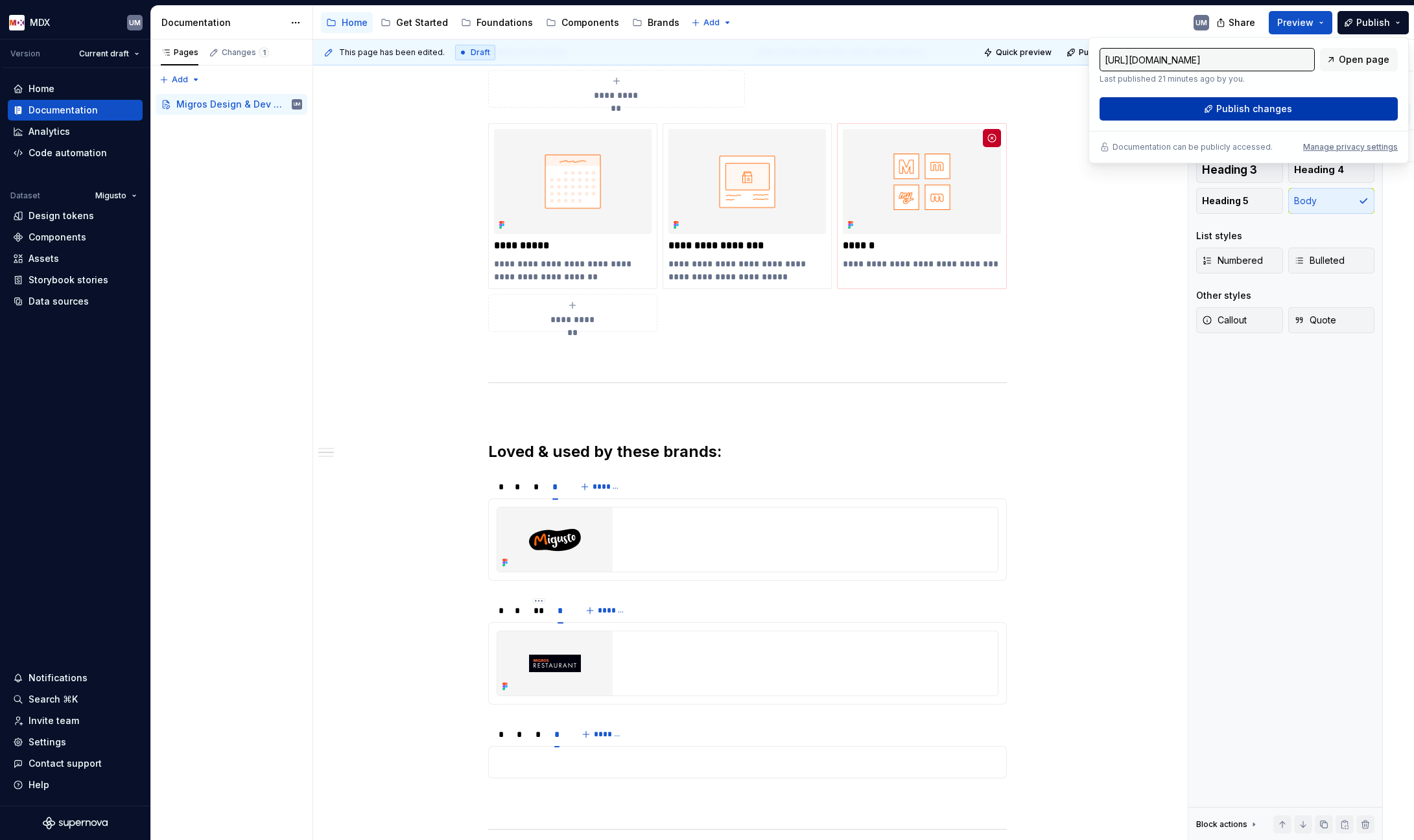
click at [1106, 106] on span "Publish changes" at bounding box center [1254, 109] width 76 height 13
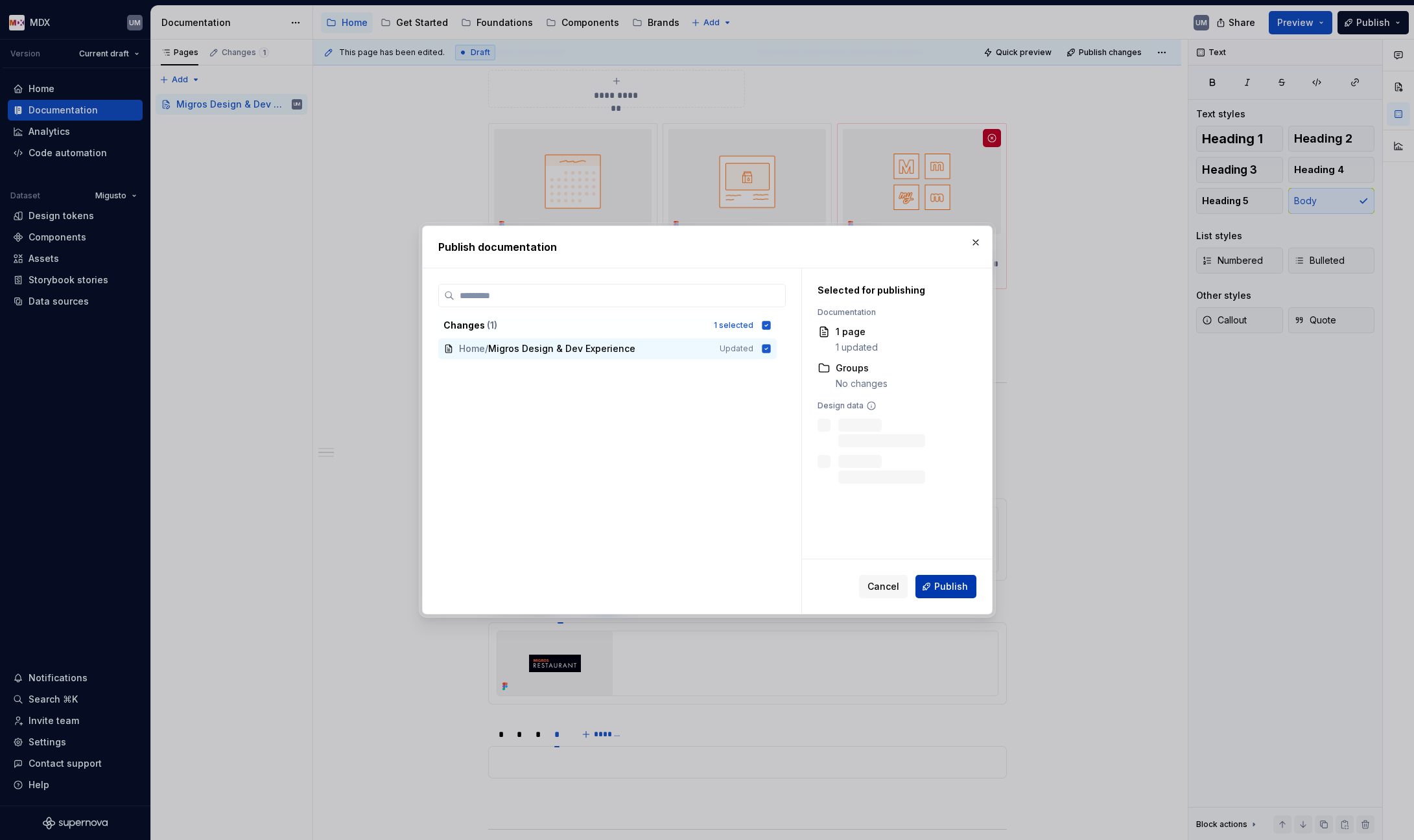
click at [940, 584] on span "Publish" at bounding box center [951, 586] width 33 height 13
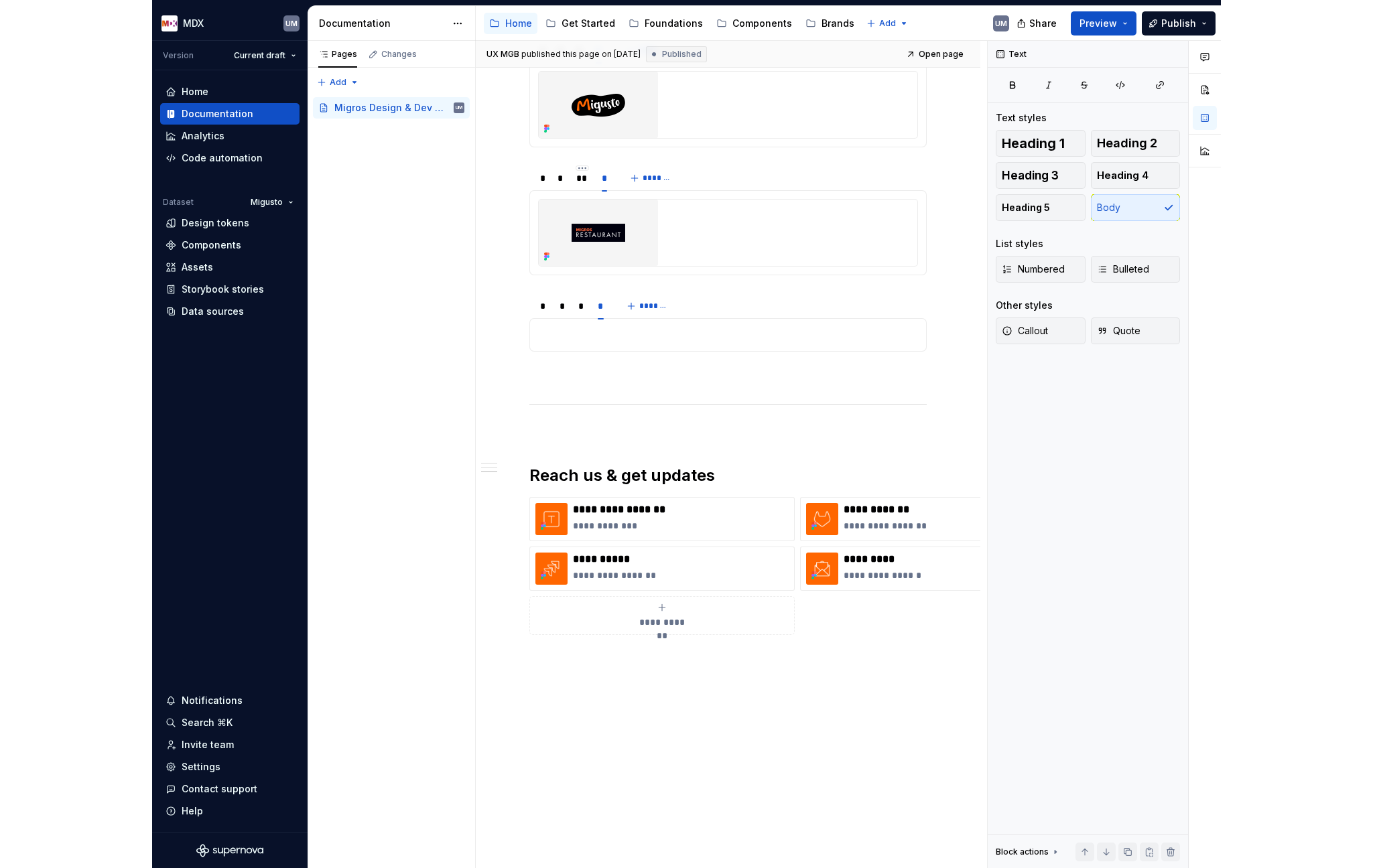
scroll to position [1300, 0]
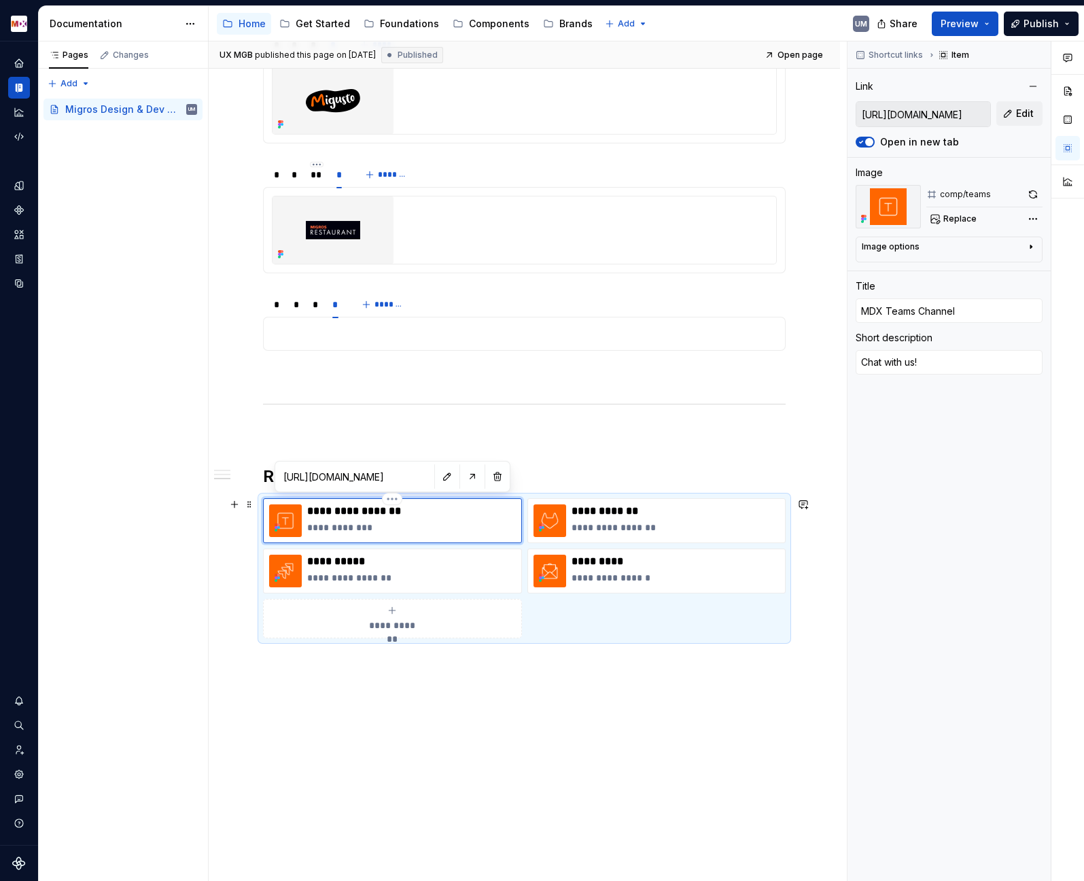
click at [339, 538] on div "**********" at bounding box center [392, 520] width 259 height 45
click at [347, 544] on div "**********" at bounding box center [524, 568] width 523 height 140
click at [350, 542] on div "**********" at bounding box center [392, 520] width 259 height 45
click at [349, 542] on div "**********" at bounding box center [392, 520] width 259 height 45
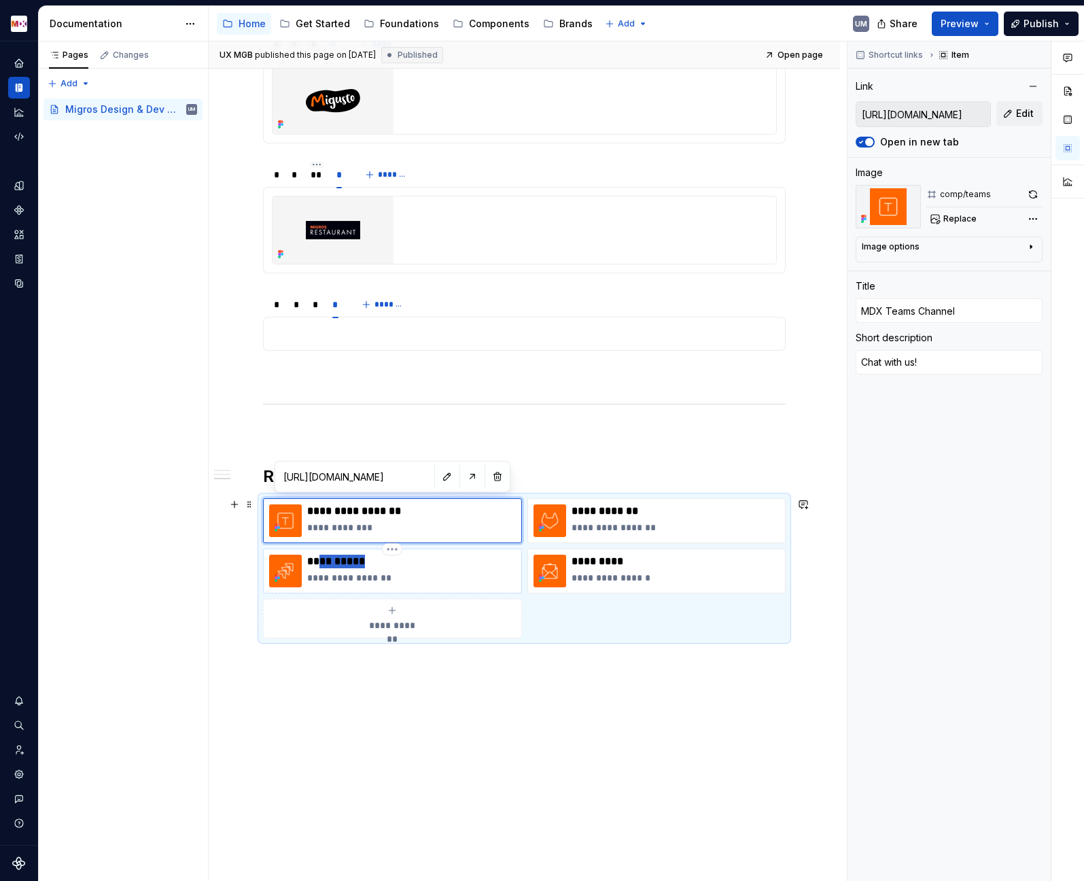
drag, startPoint x: 346, startPoint y: 561, endPoint x: 315, endPoint y: 560, distance: 30.6
click at [315, 560] on p "**********" at bounding box center [411, 562] width 208 height 14
type textarea "*"
type input "[URL][DOMAIN_NAME]"
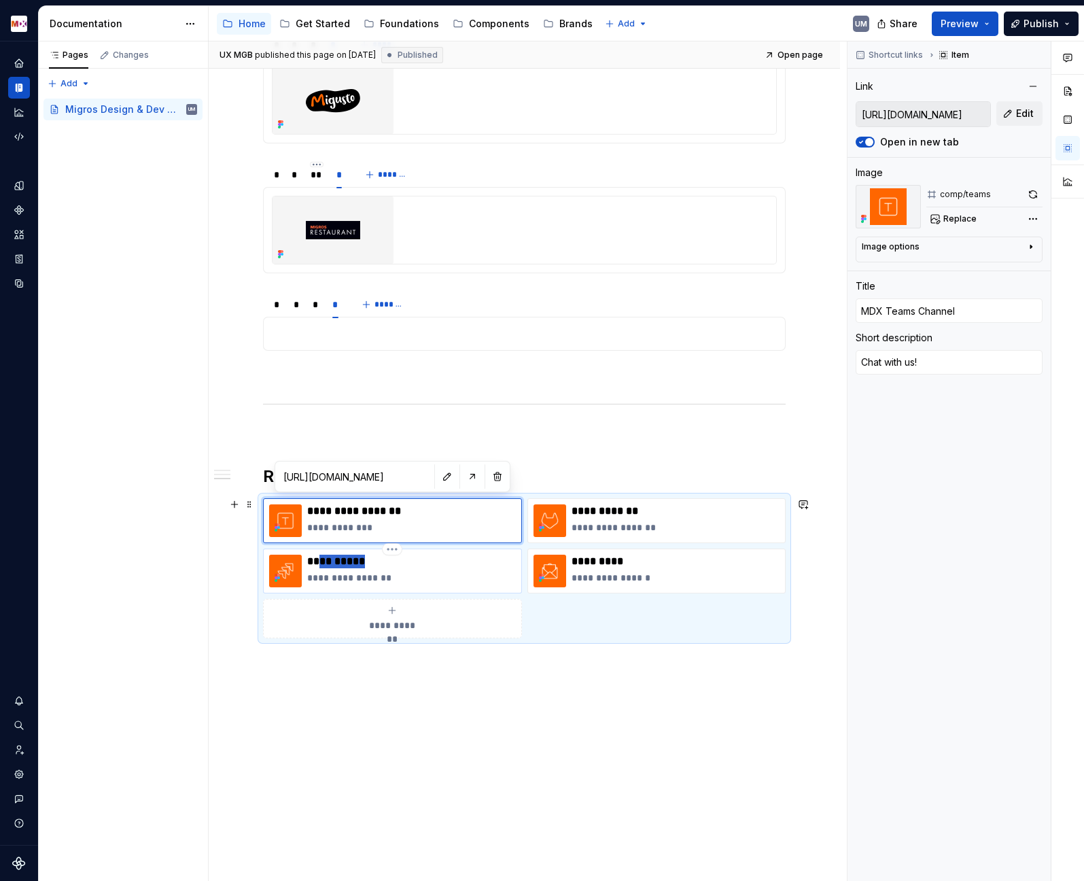
type input "Jira Board"
type textarea "Account required."
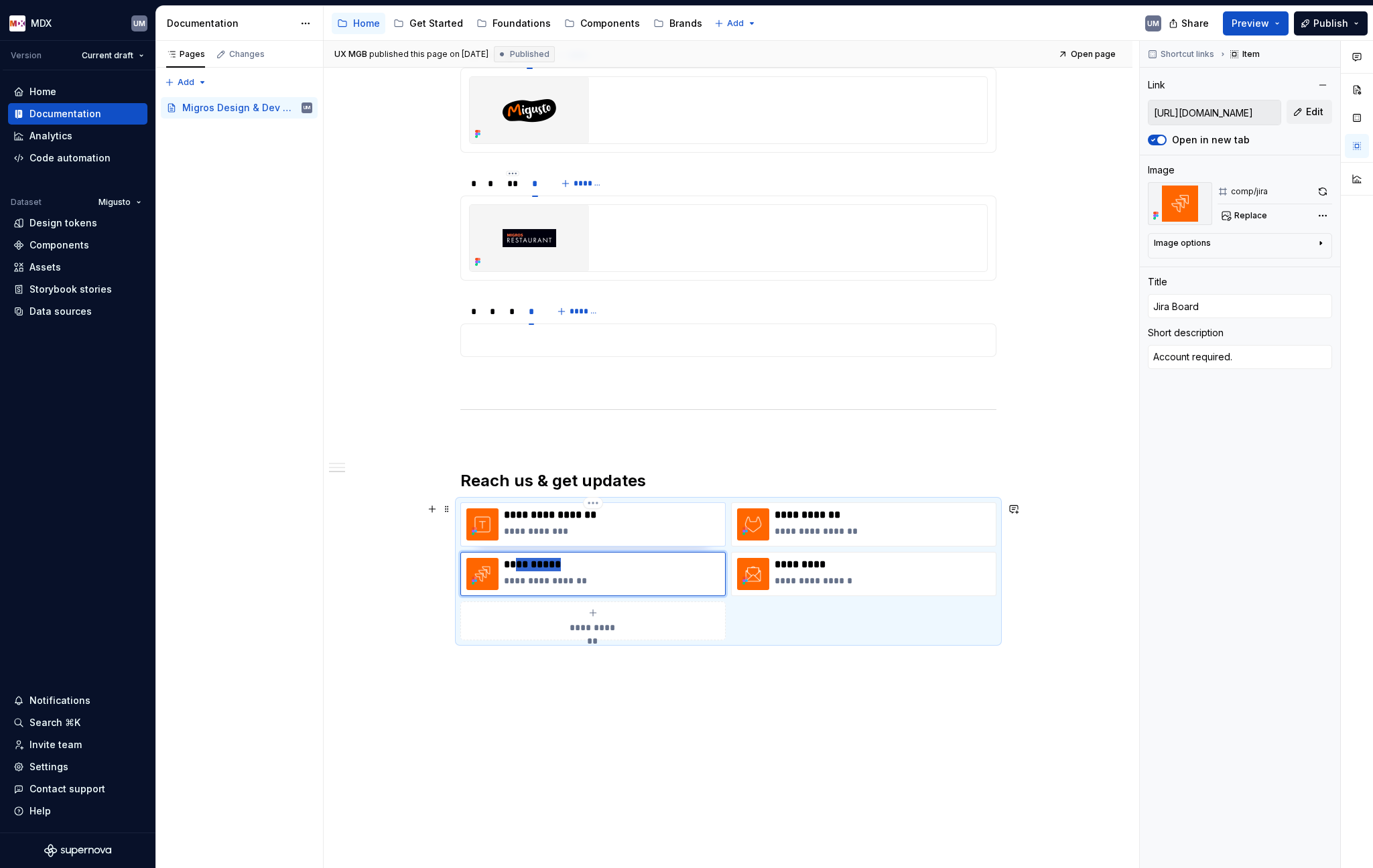
type textarea "*"
type input "[URL][DOMAIN_NAME]"
type input "MDX Teams Channel"
type textarea "Chat with us!"
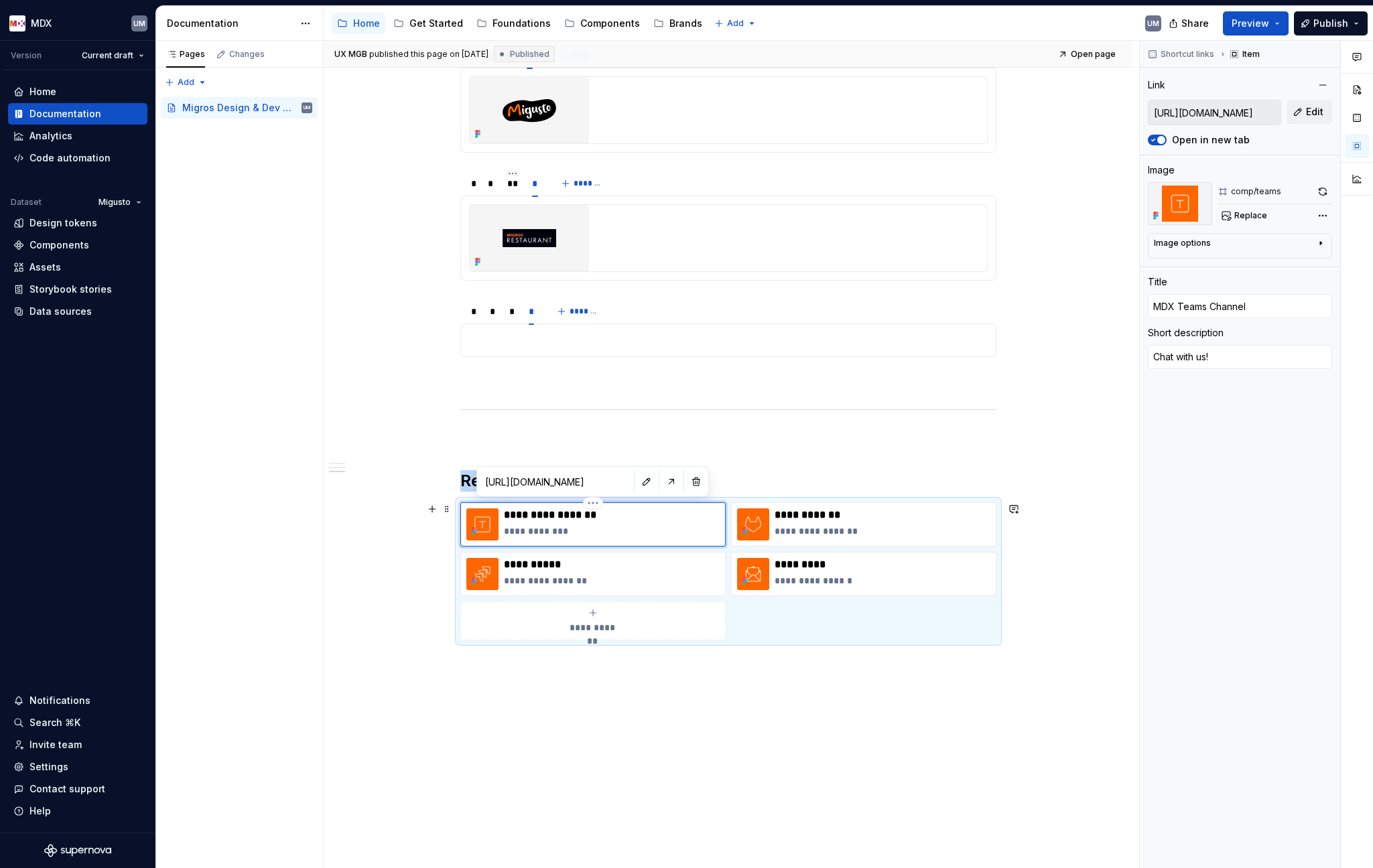
click at [593, 539] on div "**********" at bounding box center [611, 524] width 216 height 33
type textarea "*"
type input "[URL][DOMAIN_NAME]"
type input "Jira Board"
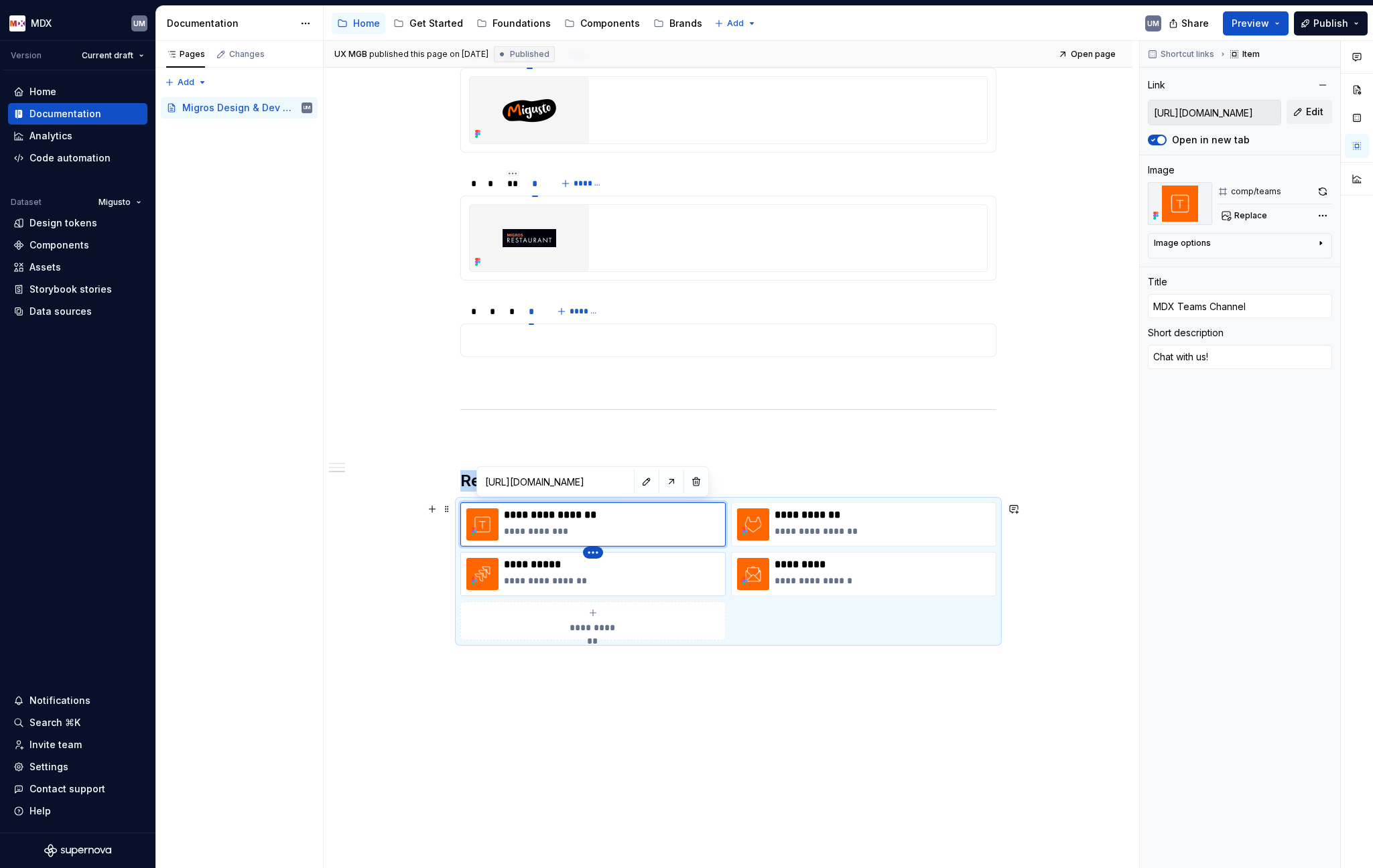
type textarea "Account required."
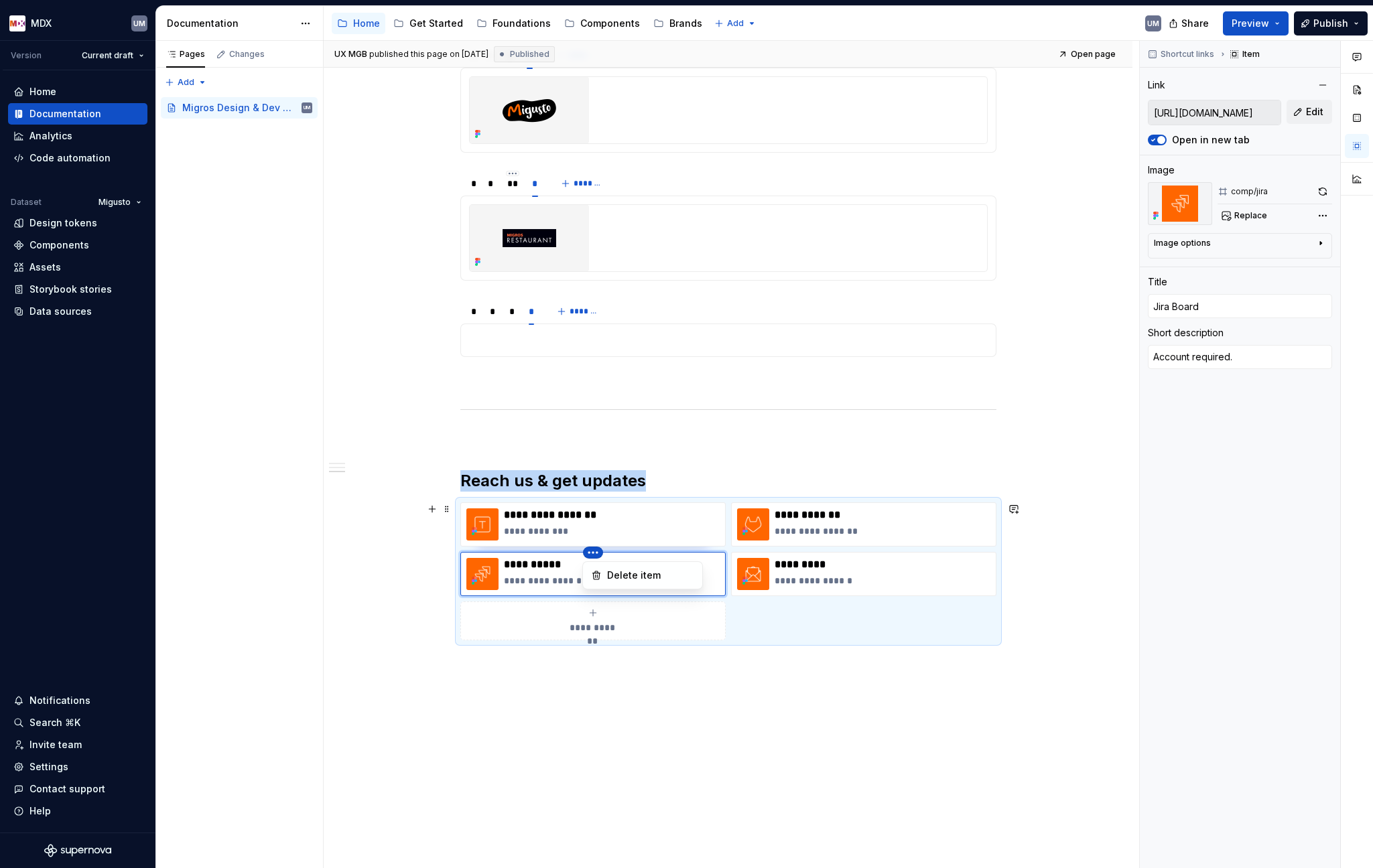
click at [593, 552] on html "MDX UM Version Current draft Home Documentation Analytics Code automation Datas…" at bounding box center [686, 434] width 1373 height 868
click at [526, 554] on html "MDX UM Version Current draft Home Documentation Analytics Code automation Datas…" at bounding box center [686, 434] width 1373 height 868
click at [526, 554] on div "**********" at bounding box center [592, 573] width 265 height 44
click at [484, 552] on div "**********" at bounding box center [592, 573] width 265 height 44
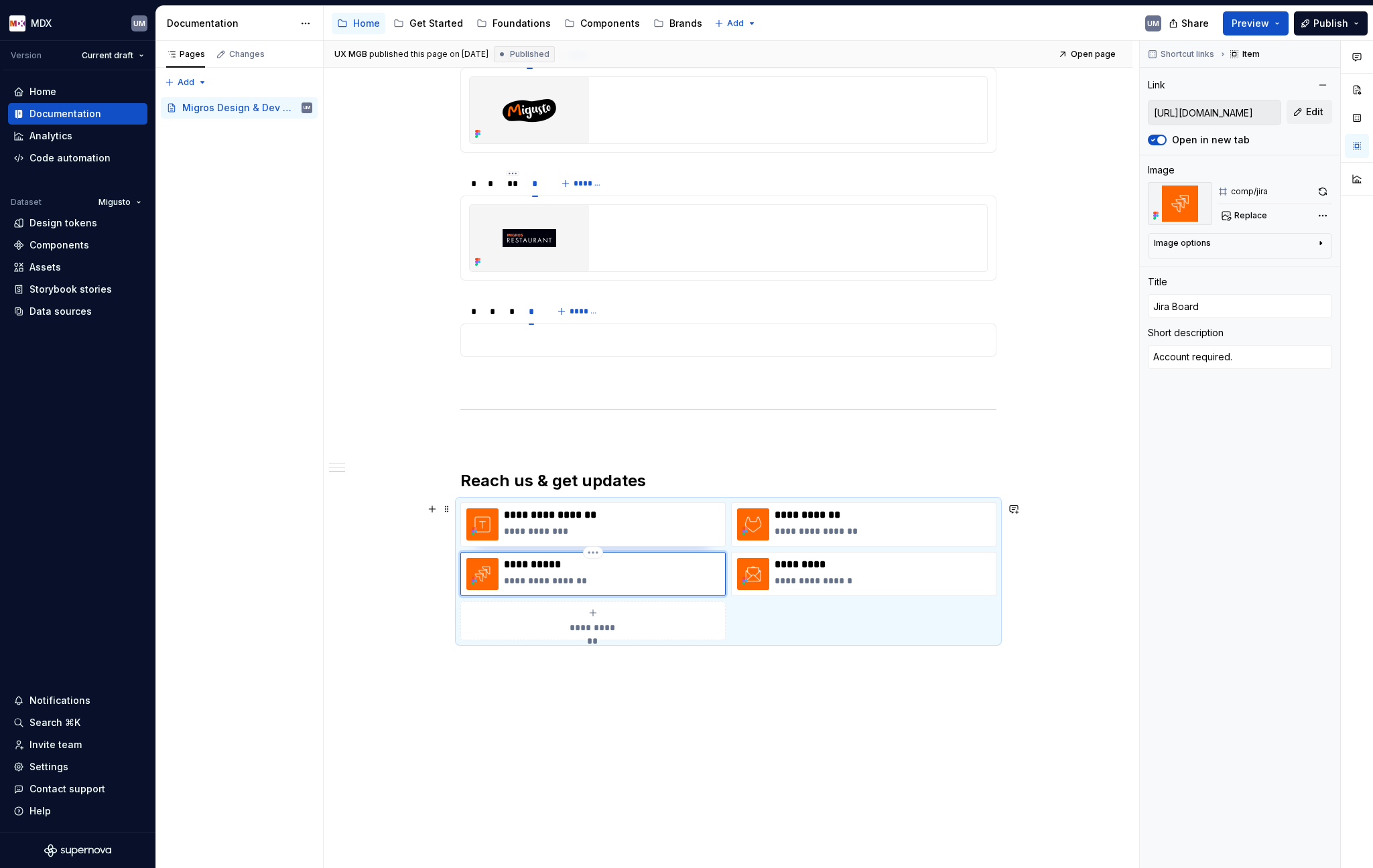
click at [541, 554] on div "**********" at bounding box center [592, 573] width 265 height 44
click at [546, 555] on div "**********" at bounding box center [592, 573] width 265 height 44
click at [594, 551] on html "MDX UM Version Current draft Home Documentation Analytics Code automation Datas…" at bounding box center [686, 434] width 1373 height 868
click at [528, 553] on html "MDX UM Version Current draft Home Documentation Analytics Code automation Datas…" at bounding box center [686, 434] width 1373 height 868
click at [564, 557] on div "**********" at bounding box center [592, 573] width 265 height 44
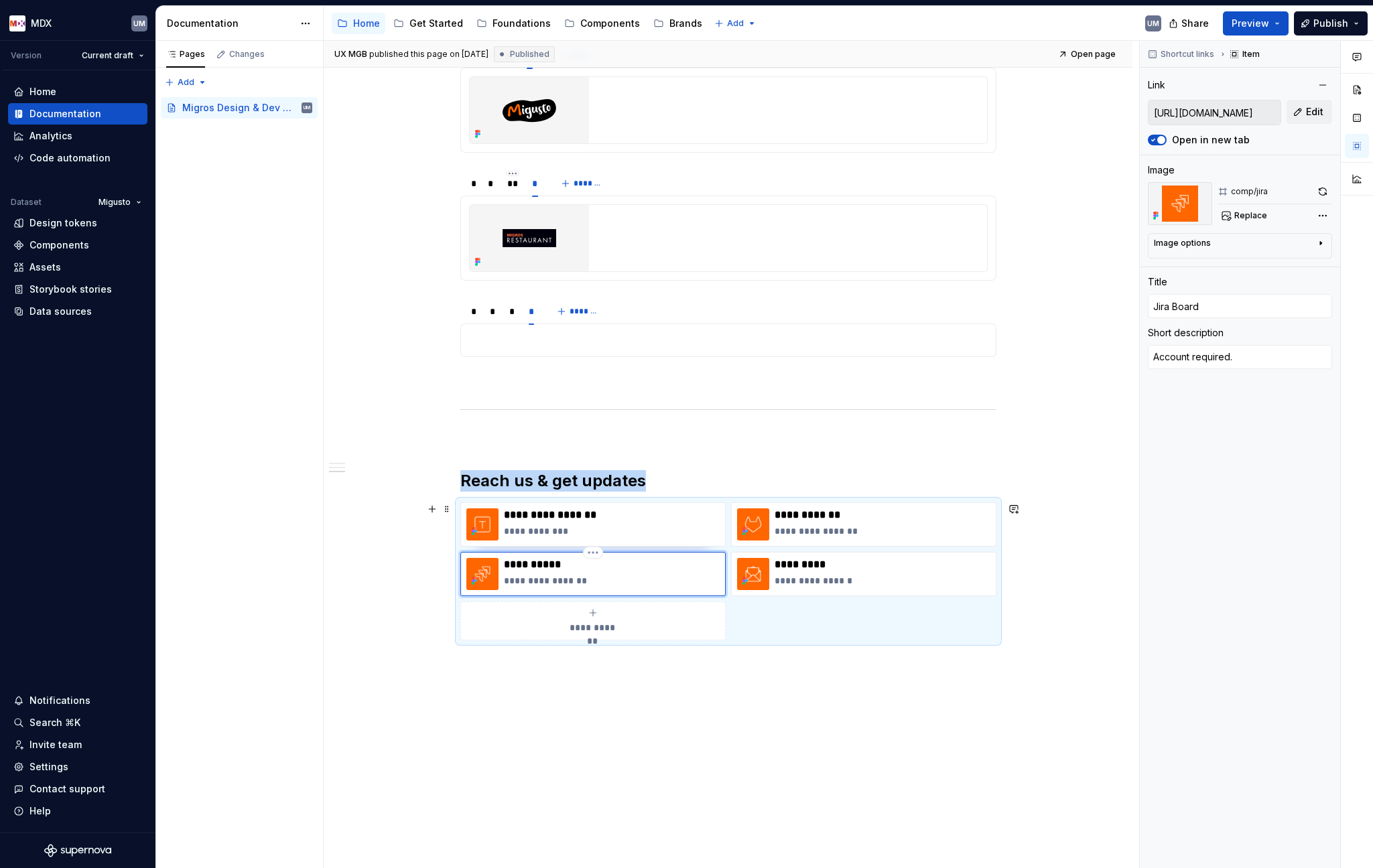
drag, startPoint x: 526, startPoint y: 564, endPoint x: 515, endPoint y: 559, distance: 12.1
click at [515, 559] on p "**********" at bounding box center [611, 565] width 216 height 14
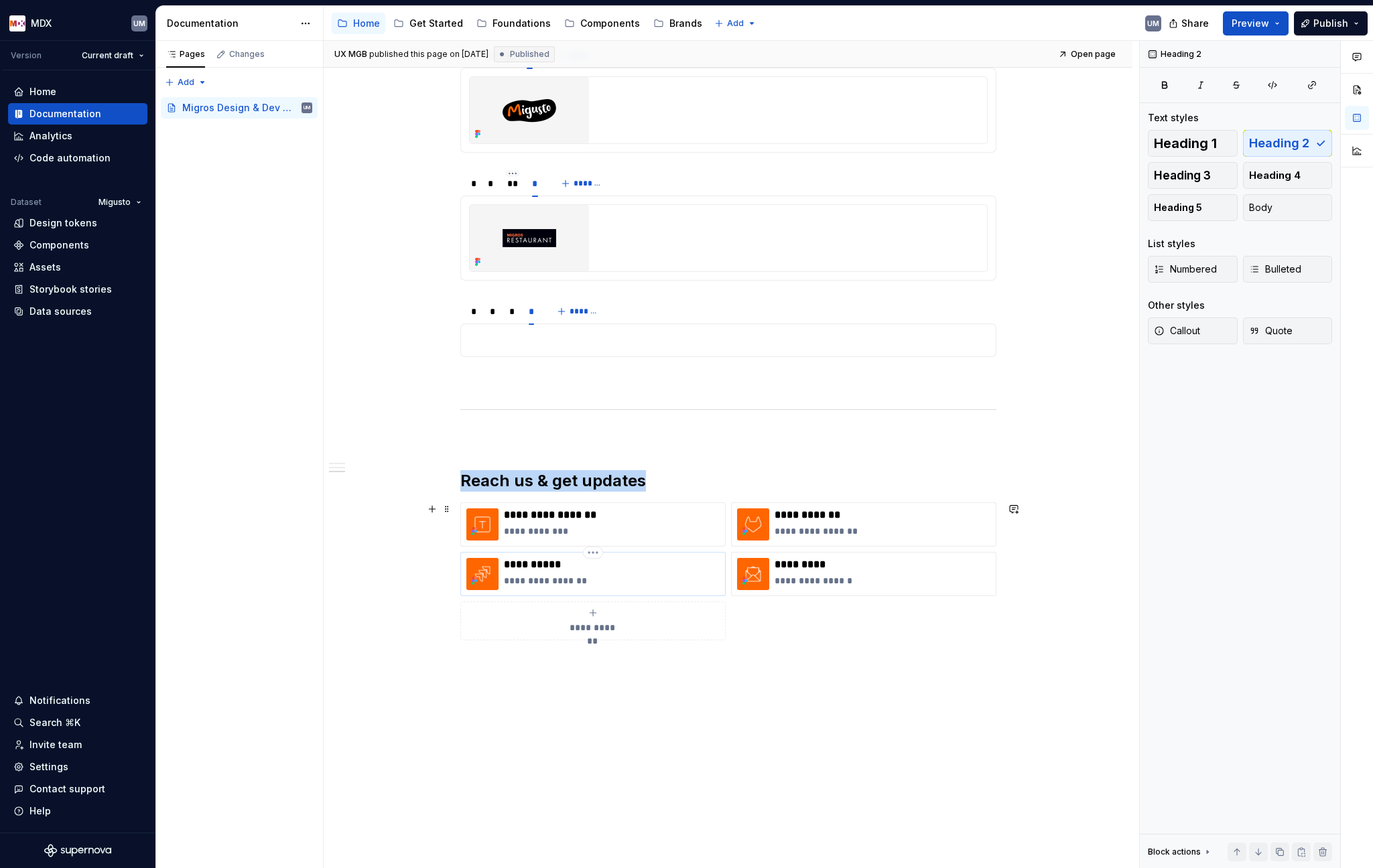
click at [517, 560] on p "**********" at bounding box center [611, 565] width 216 height 14
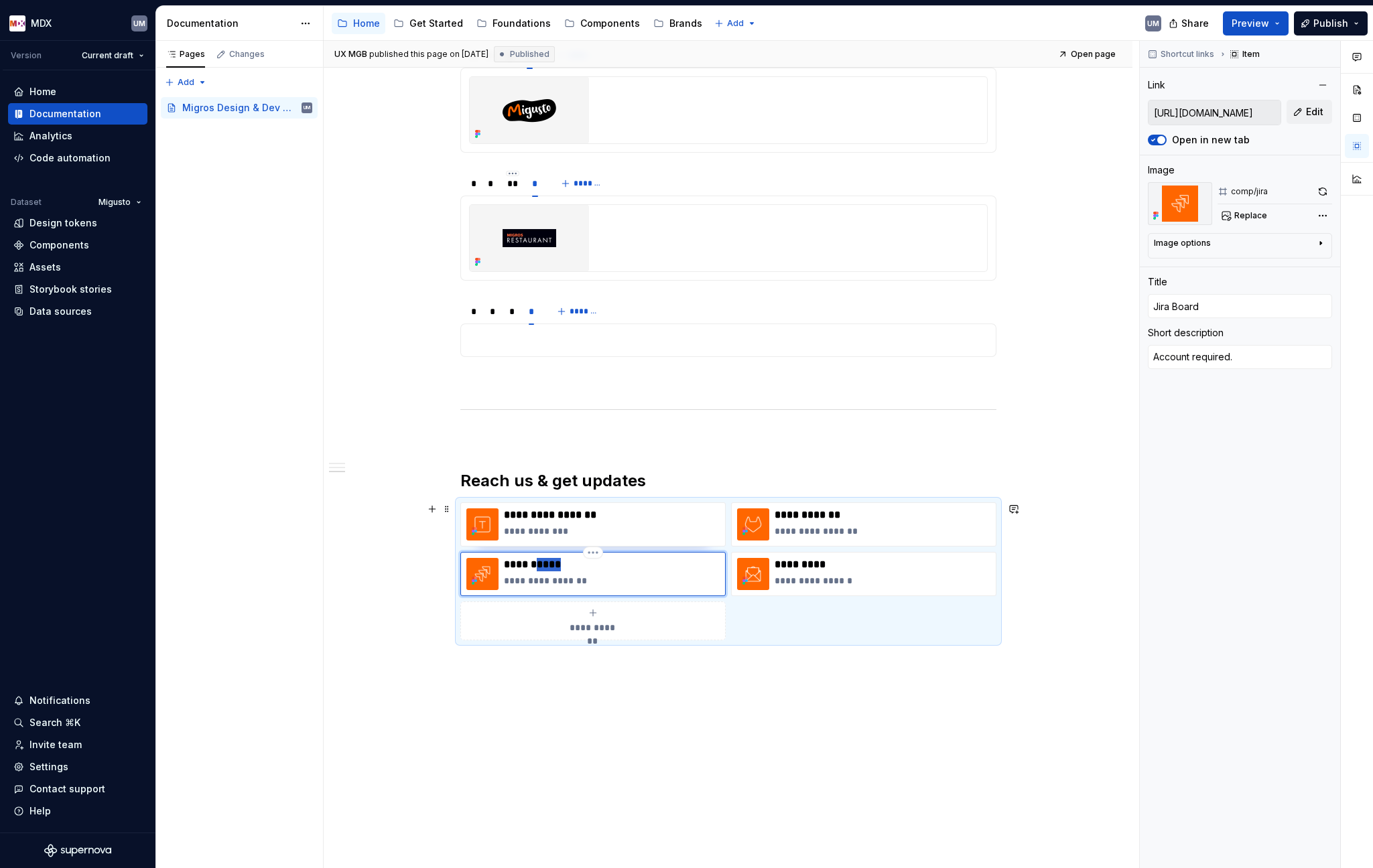
drag, startPoint x: 539, startPoint y: 561, endPoint x: 591, endPoint y: 562, distance: 52.0
click at [591, 562] on p "**********" at bounding box center [611, 565] width 216 height 14
click at [1143, 300] on input "Jira Board" at bounding box center [1239, 305] width 184 height 24
drag, startPoint x: 1221, startPoint y: 310, endPoint x: 1095, endPoint y: 309, distance: 126.0
click at [1095, 309] on div "**********" at bounding box center [848, 454] width 1050 height 828
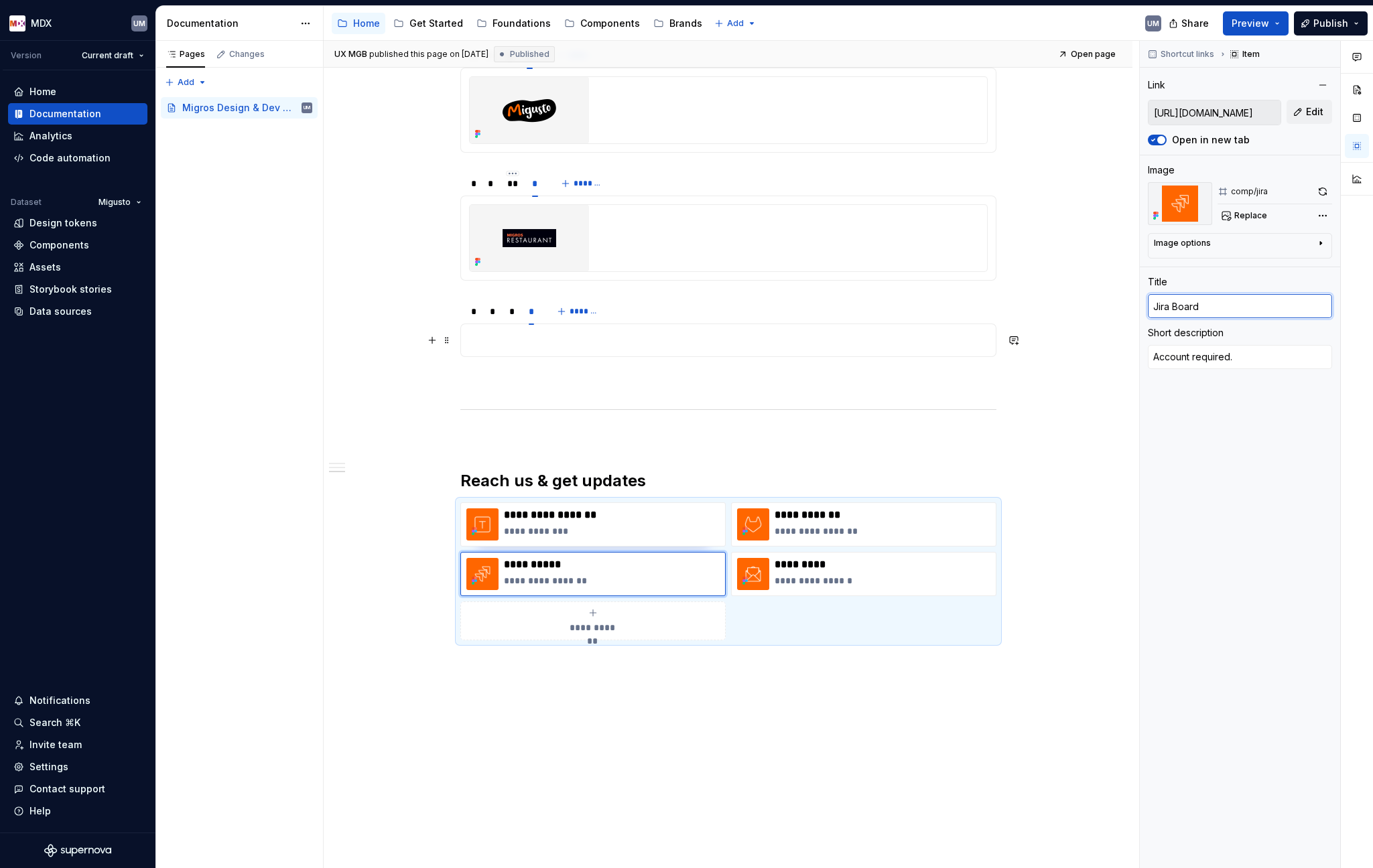
type textarea "*"
type input "W"
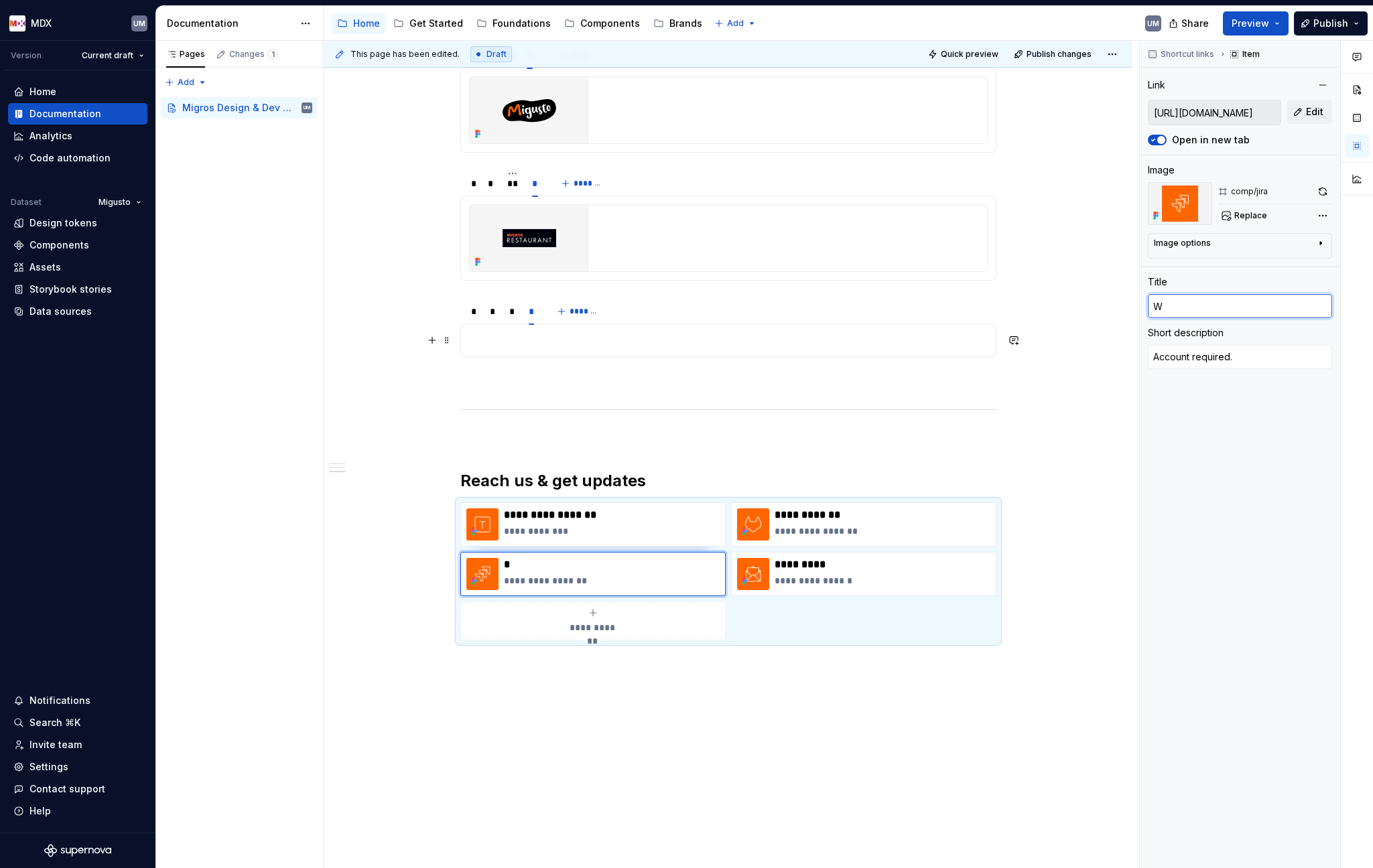
type textarea "*"
type input "Wi"
type textarea "*"
type input "Wik"
type textarea "*"
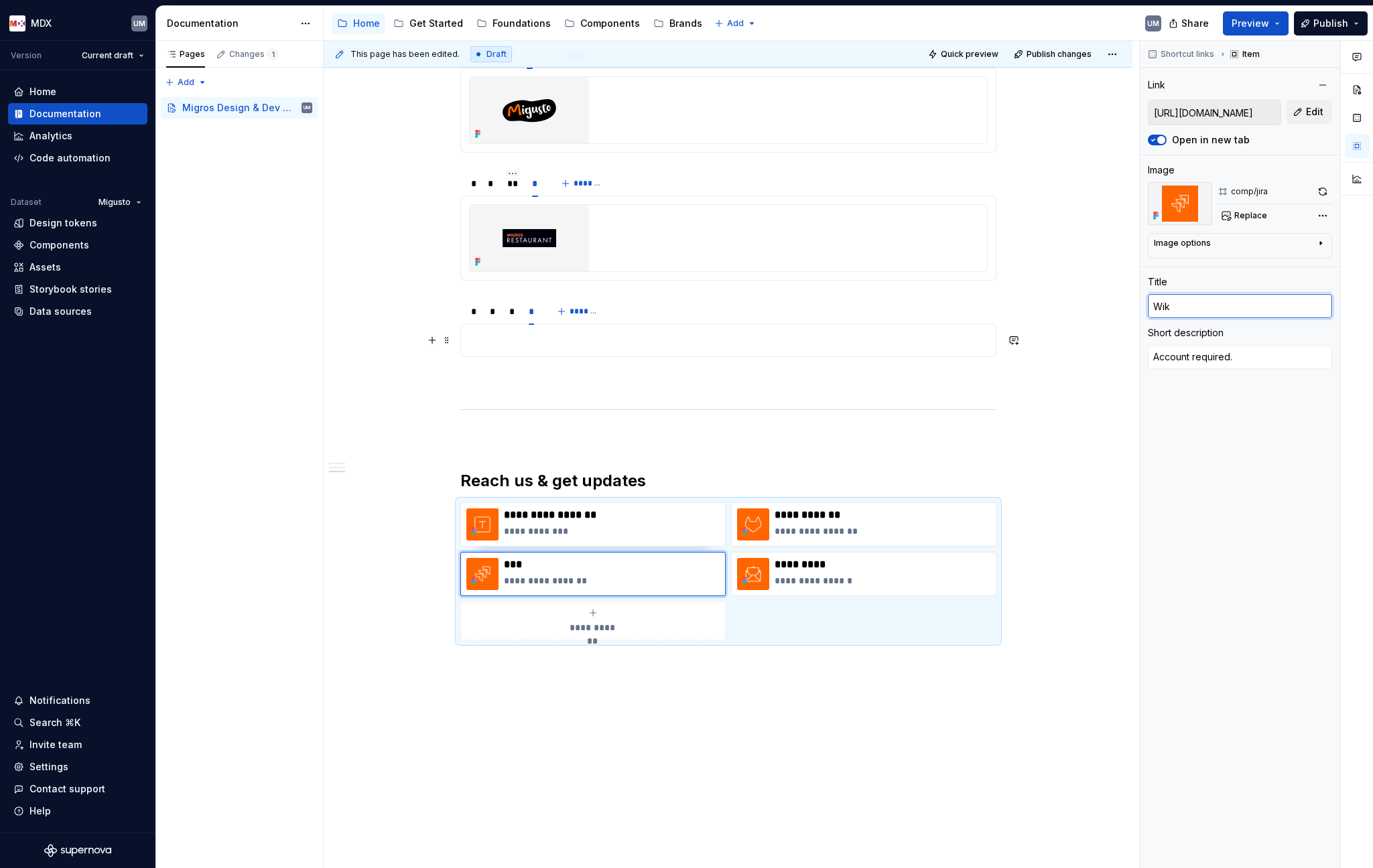
type input "Wiki"
type textarea "*"
type input "Wiki"
type textarea "*"
type input "Wiki S"
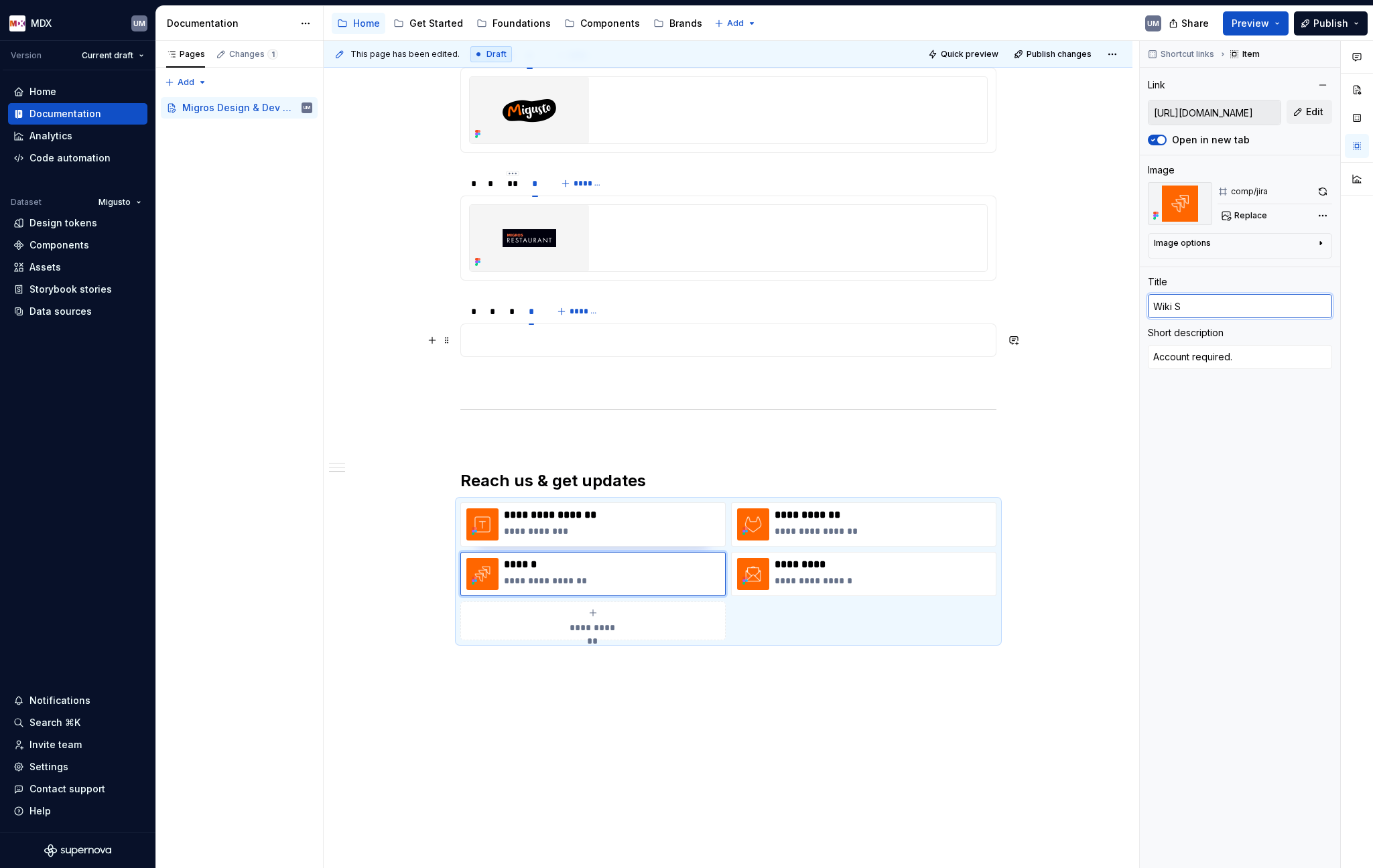
type textarea "*"
type input "Wiki Sp"
type textarea "*"
type input "Wiki Spa"
type textarea "*"
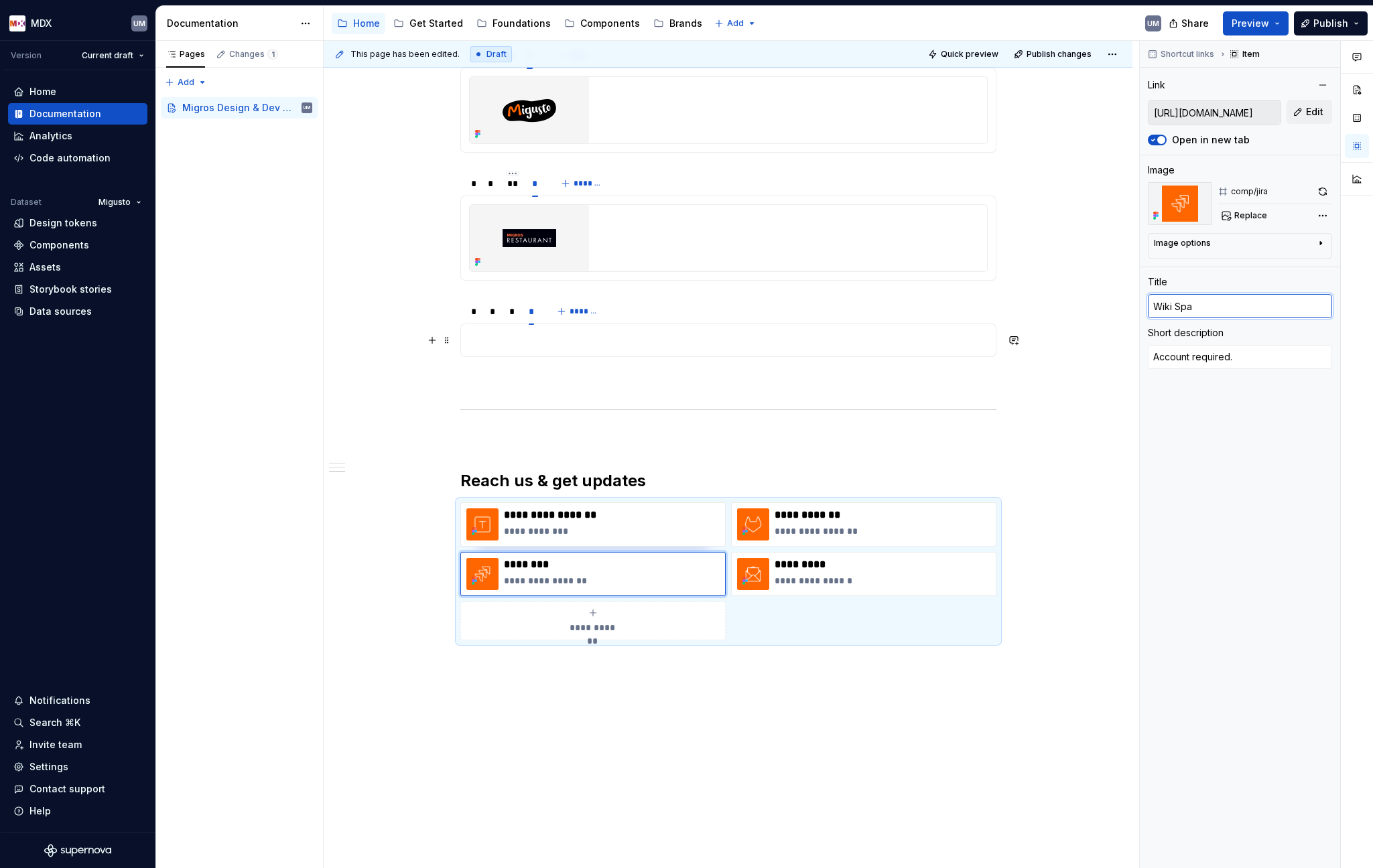
type input "Wiki Spac"
type textarea "*"
type input "Wiki Space"
click at [1143, 306] on input "Wiki Space" at bounding box center [1239, 305] width 184 height 24
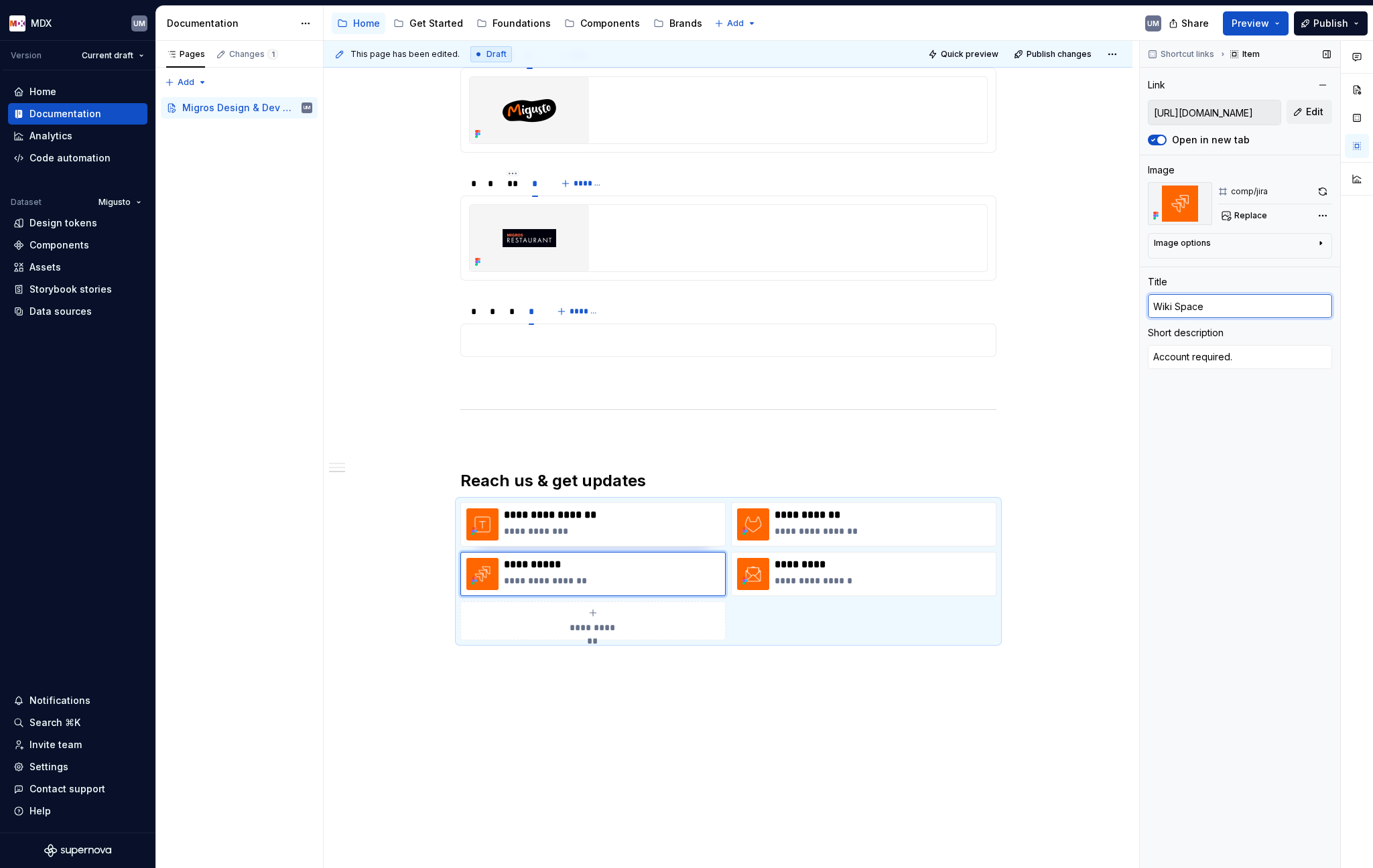
type textarea "*"
type input "MWiki Space"
type textarea "*"
type input "MDWiki Space"
type textarea "*"
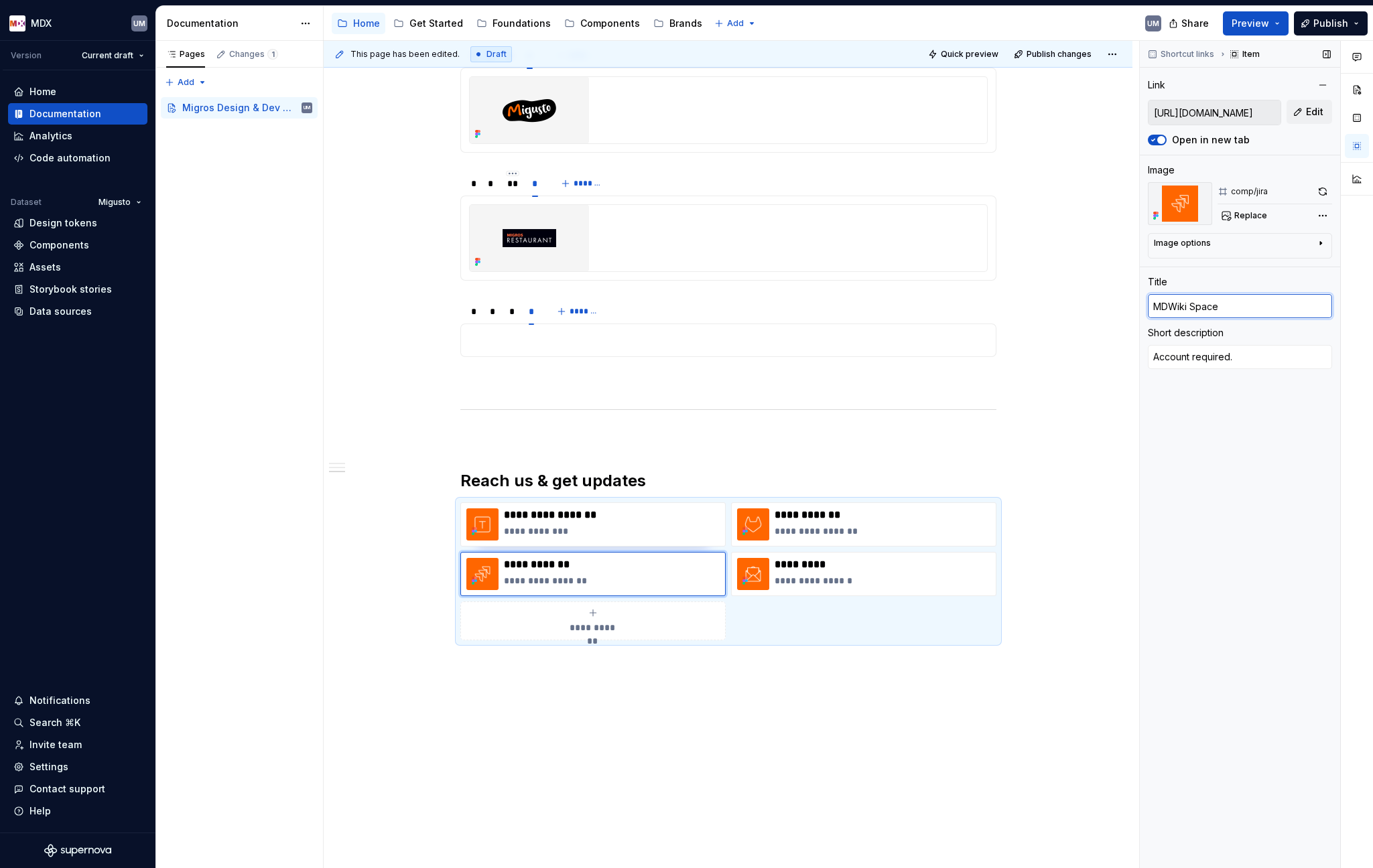
type input "MDXWiki Space"
type textarea "*"
type input "MDX Wiki Space"
click at [1143, 357] on textarea "Account required." at bounding box center [1239, 357] width 184 height 24
click at [1143, 355] on textarea "Account required." at bounding box center [1239, 357] width 184 height 24
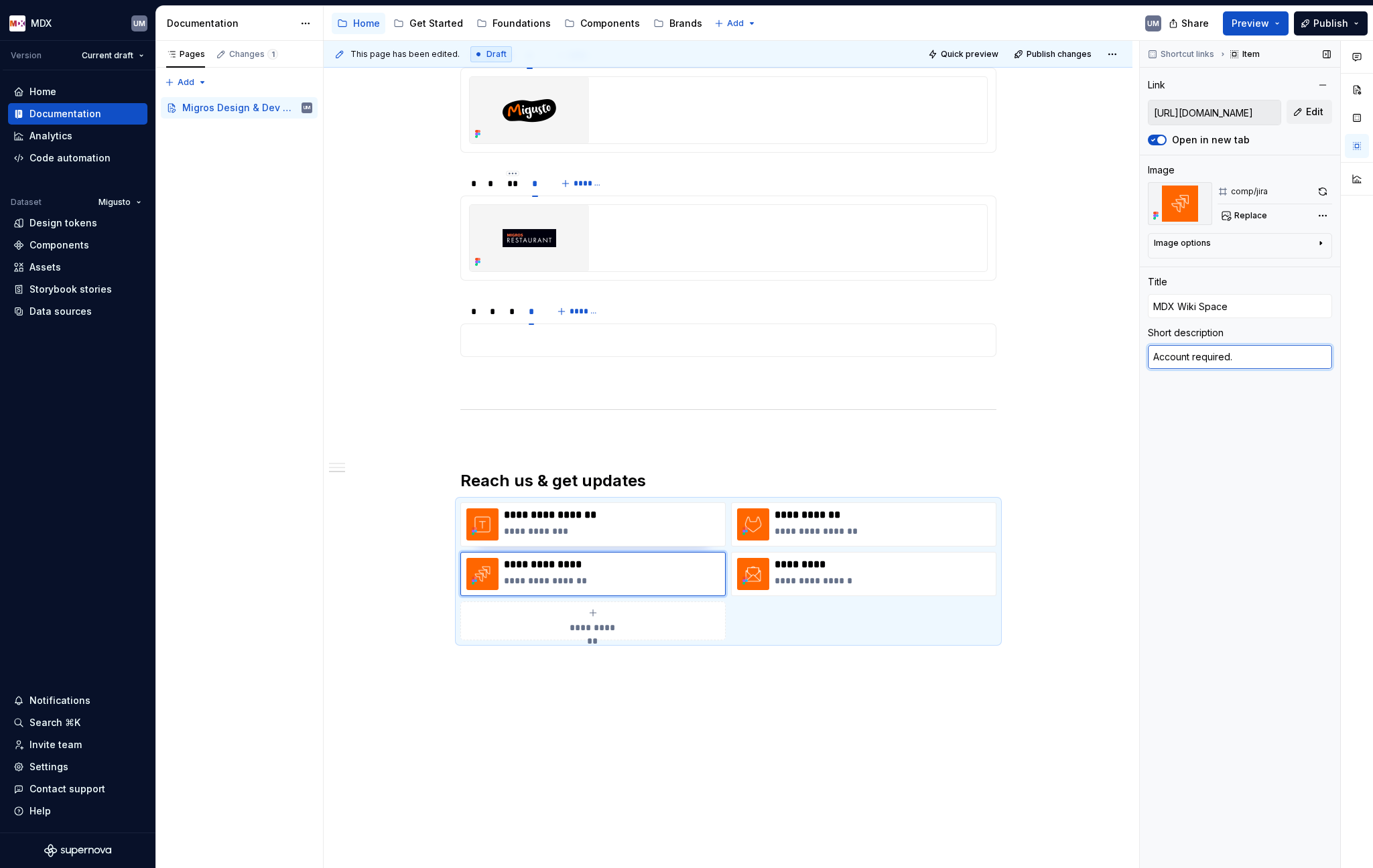
type textarea "*"
type textarea "MAccount required."
type textarea "*"
type textarea "MiAccount required."
type textarea "*"
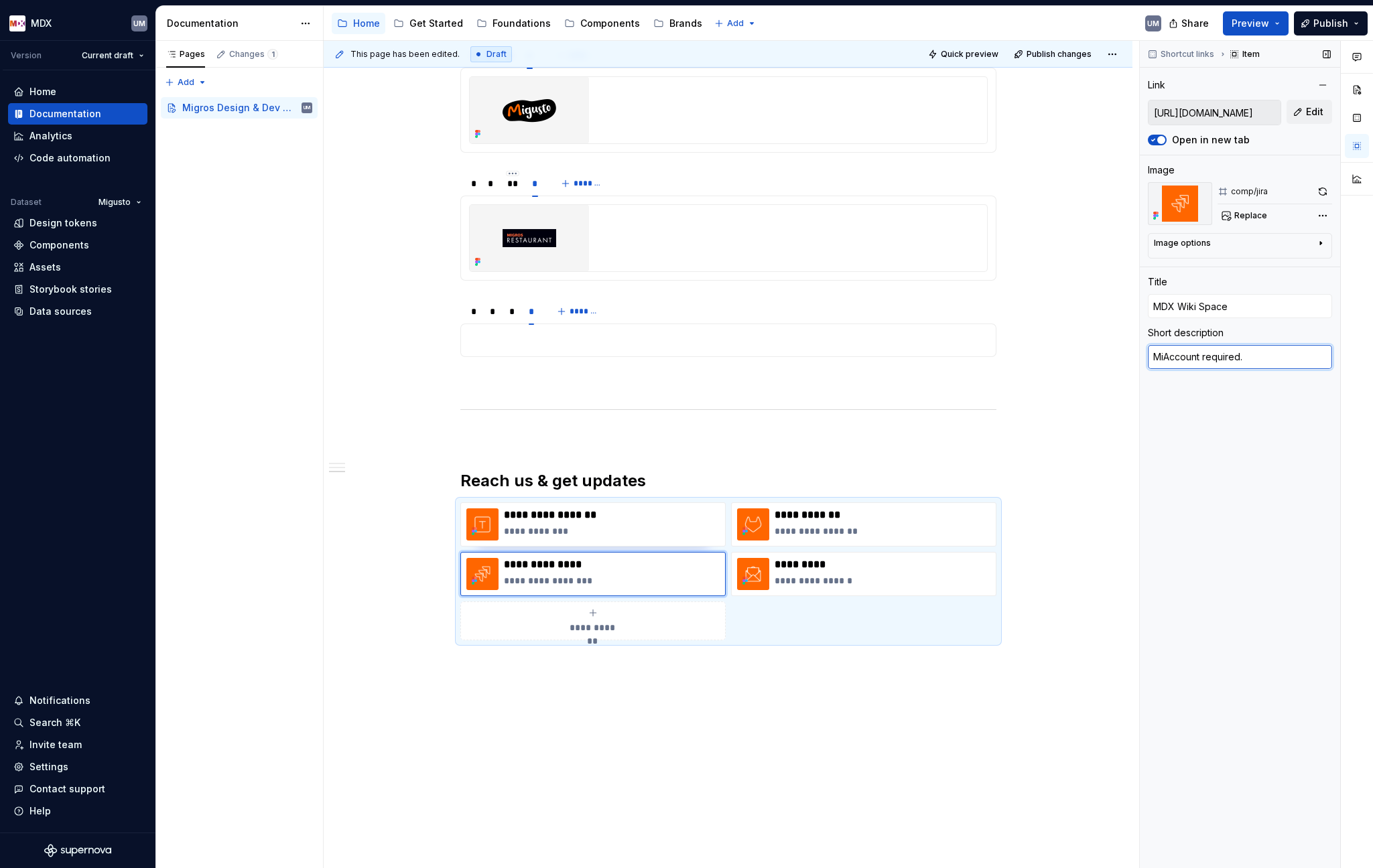
type textarea "MigAccount required."
type textarea "*"
type textarea "MigrAccount required."
type textarea "*"
type textarea "MigroAccount required."
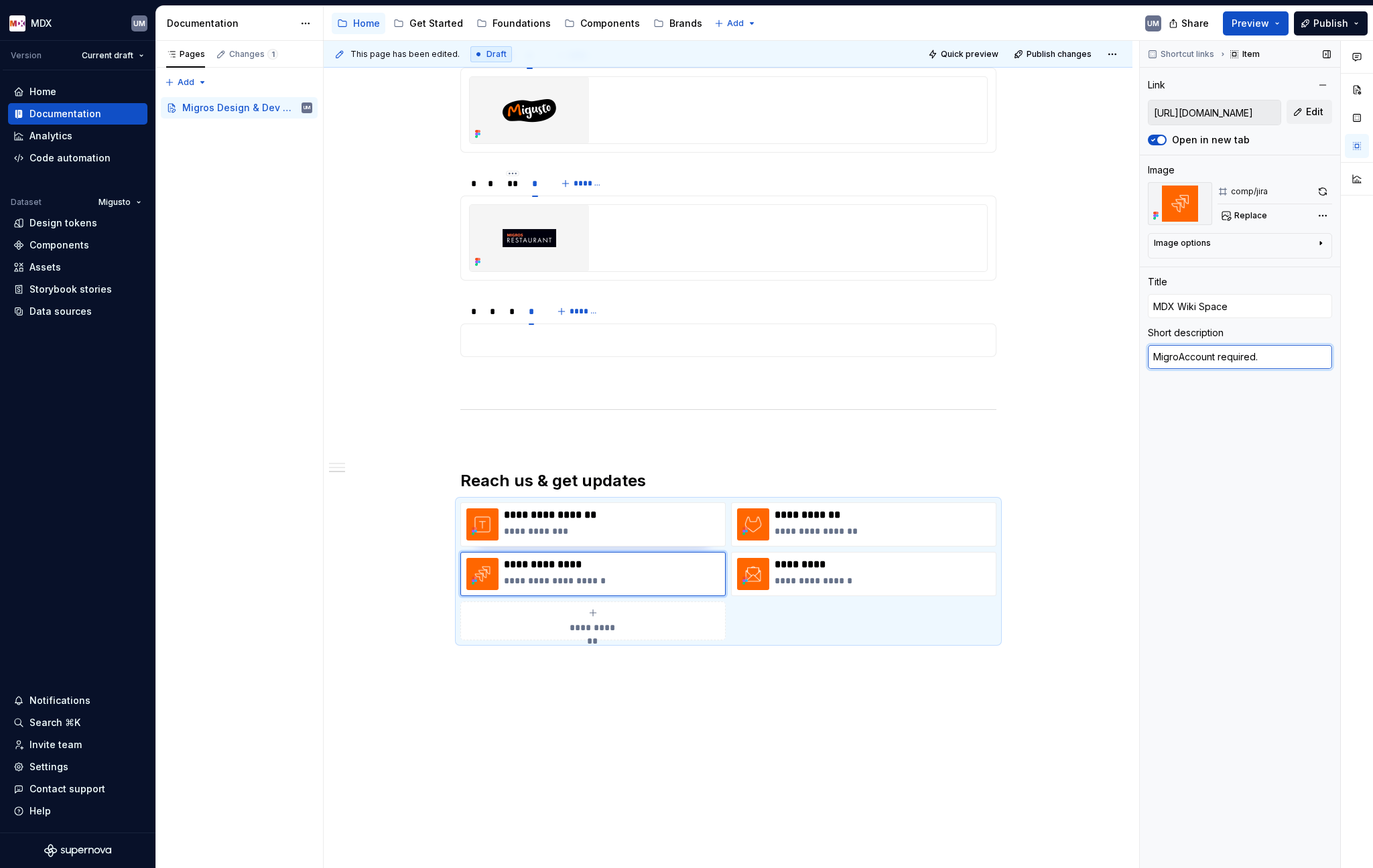
type textarea "*"
type textarea "MigrosAccount required."
type textarea "*"
type textarea "Migros Account required."
type textarea "*"
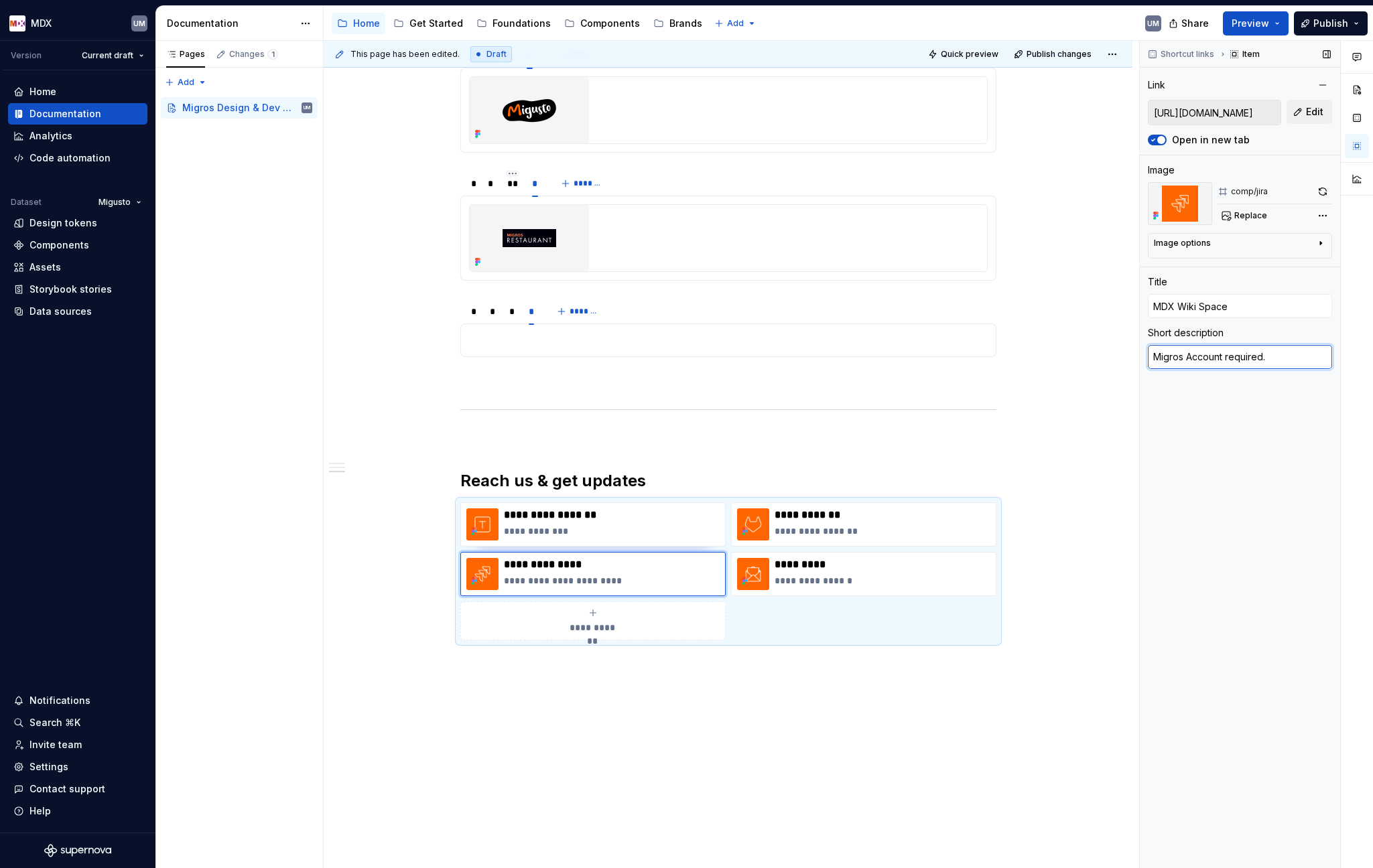
type textarea "Migros AAccount required."
type textarea "*"
type textarea "Migros ADAccount required."
type textarea "*"
type textarea "Migros AD Account required."
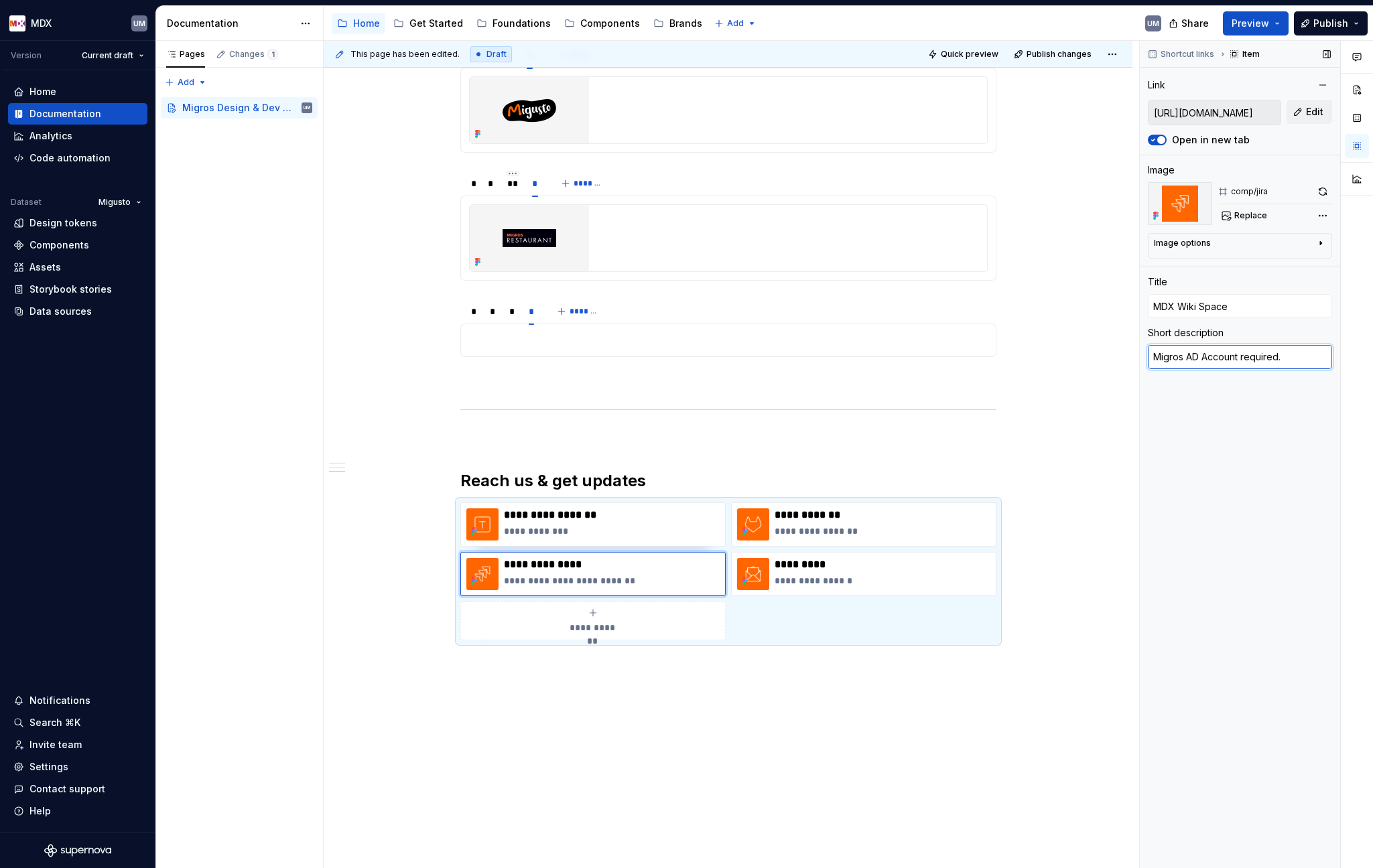
drag, startPoint x: 1154, startPoint y: 357, endPoint x: 1235, endPoint y: 359, distance: 81.0
click at [1143, 359] on textarea "Migros AD Account required." at bounding box center [1239, 357] width 184 height 24
click at [1143, 357] on textarea "Migros AD Account required." at bounding box center [1239, 357] width 184 height 24
type textarea "*"
type textarea "Migros AD Account required"
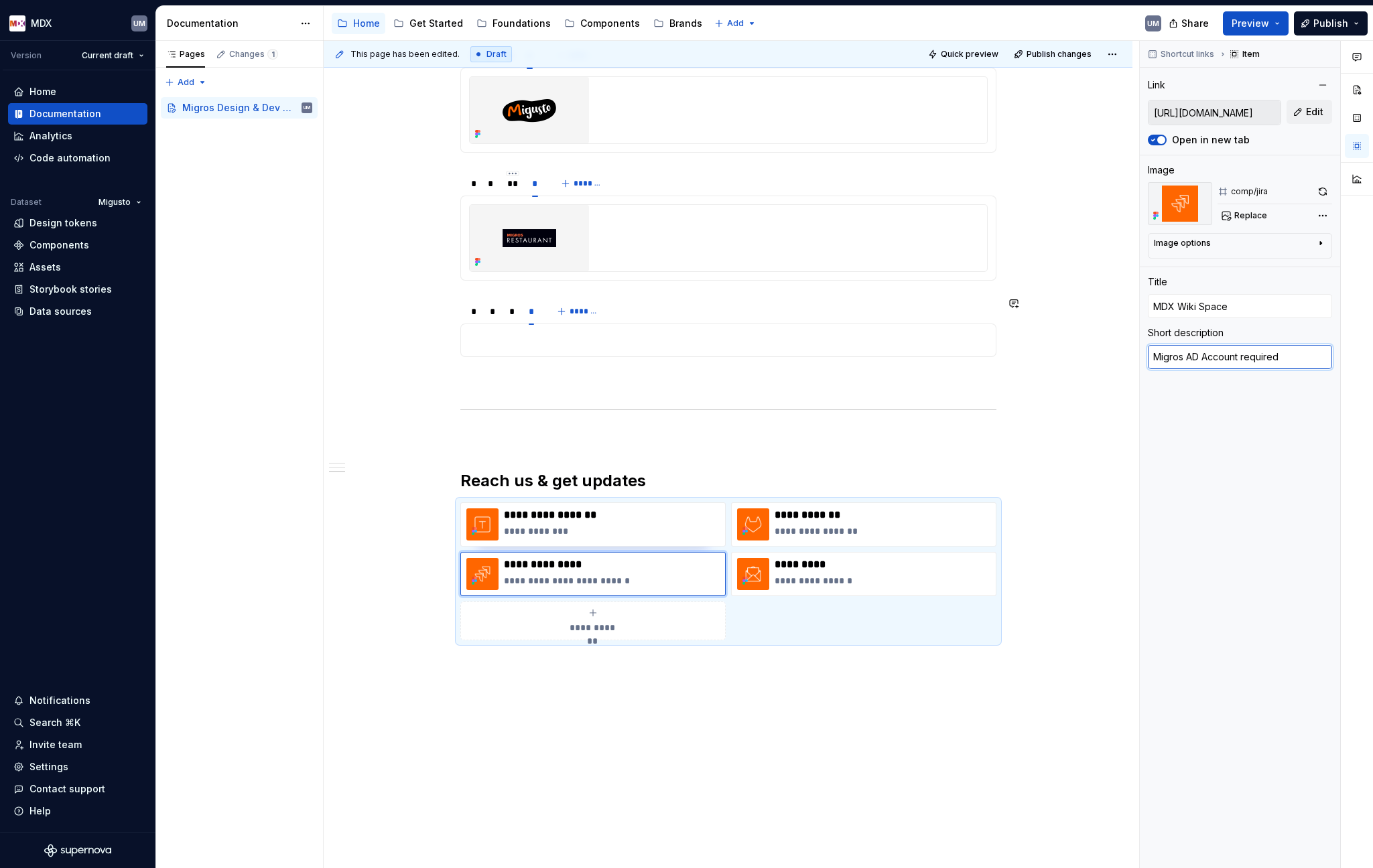
drag, startPoint x: 1286, startPoint y: 358, endPoint x: 1129, endPoint y: 355, distance: 157.0
click at [1129, 355] on div "**********" at bounding box center [848, 454] width 1050 height 828
type textarea "*"
type input "[URL][DOMAIN_NAME]"
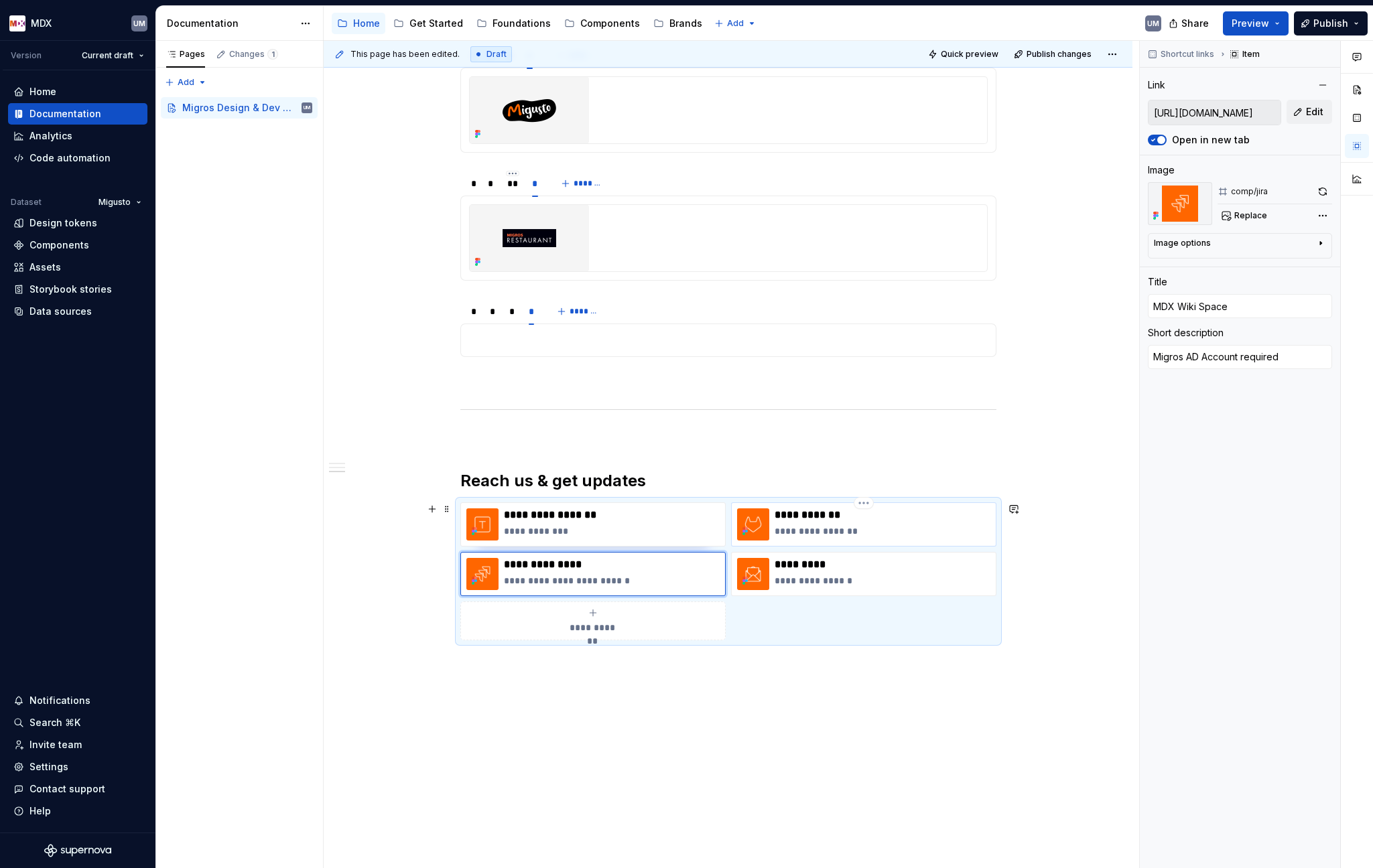
type input "MDX Releases"
type textarea "Account required."
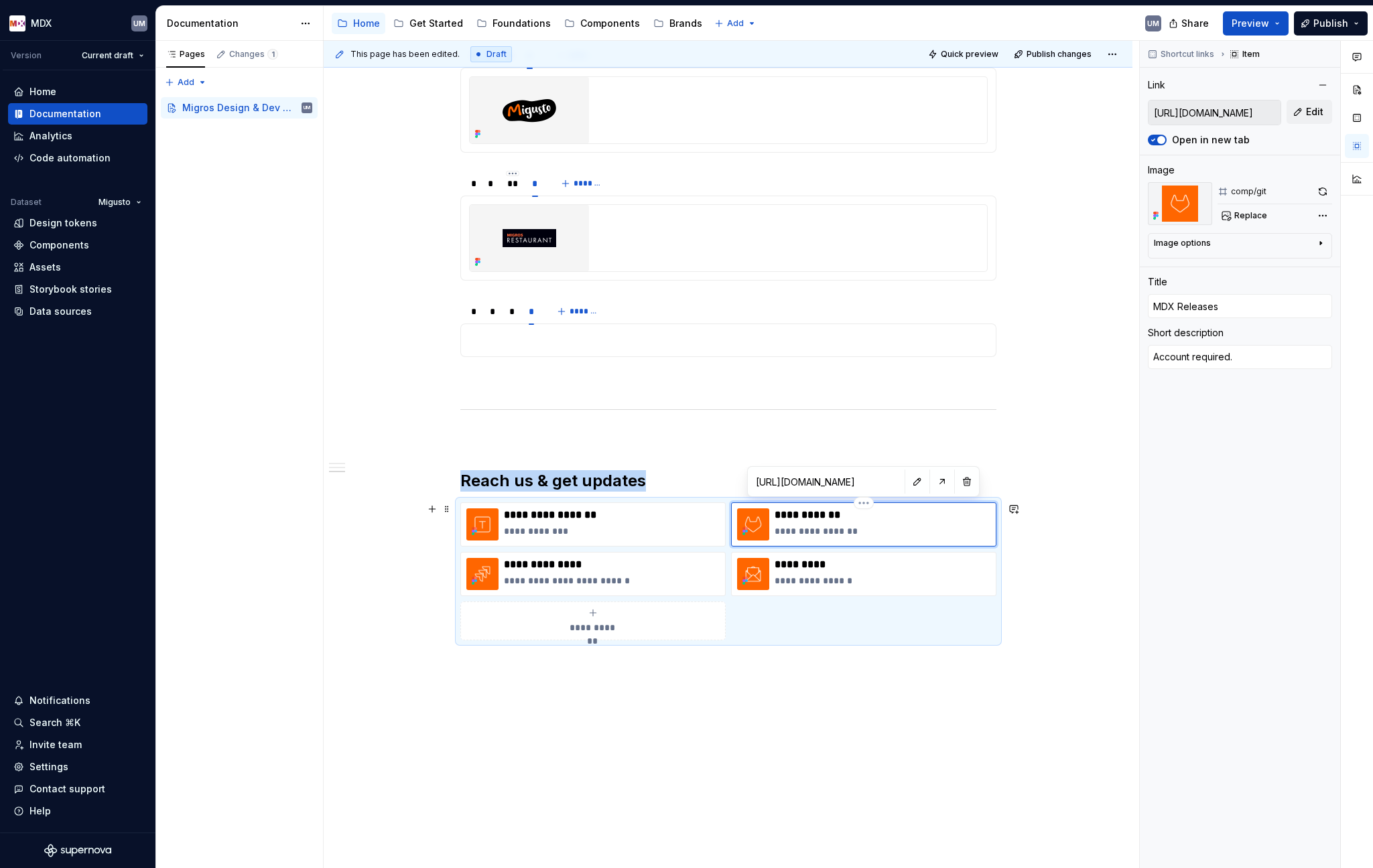
click at [806, 505] on div "**********" at bounding box center [863, 524] width 265 height 44
drag, startPoint x: 1273, startPoint y: 359, endPoint x: 1108, endPoint y: 351, distance: 165.2
click at [1108, 351] on div "**********" at bounding box center [848, 454] width 1050 height 828
paste textarea "Migros AD Account required"
type textarea "*"
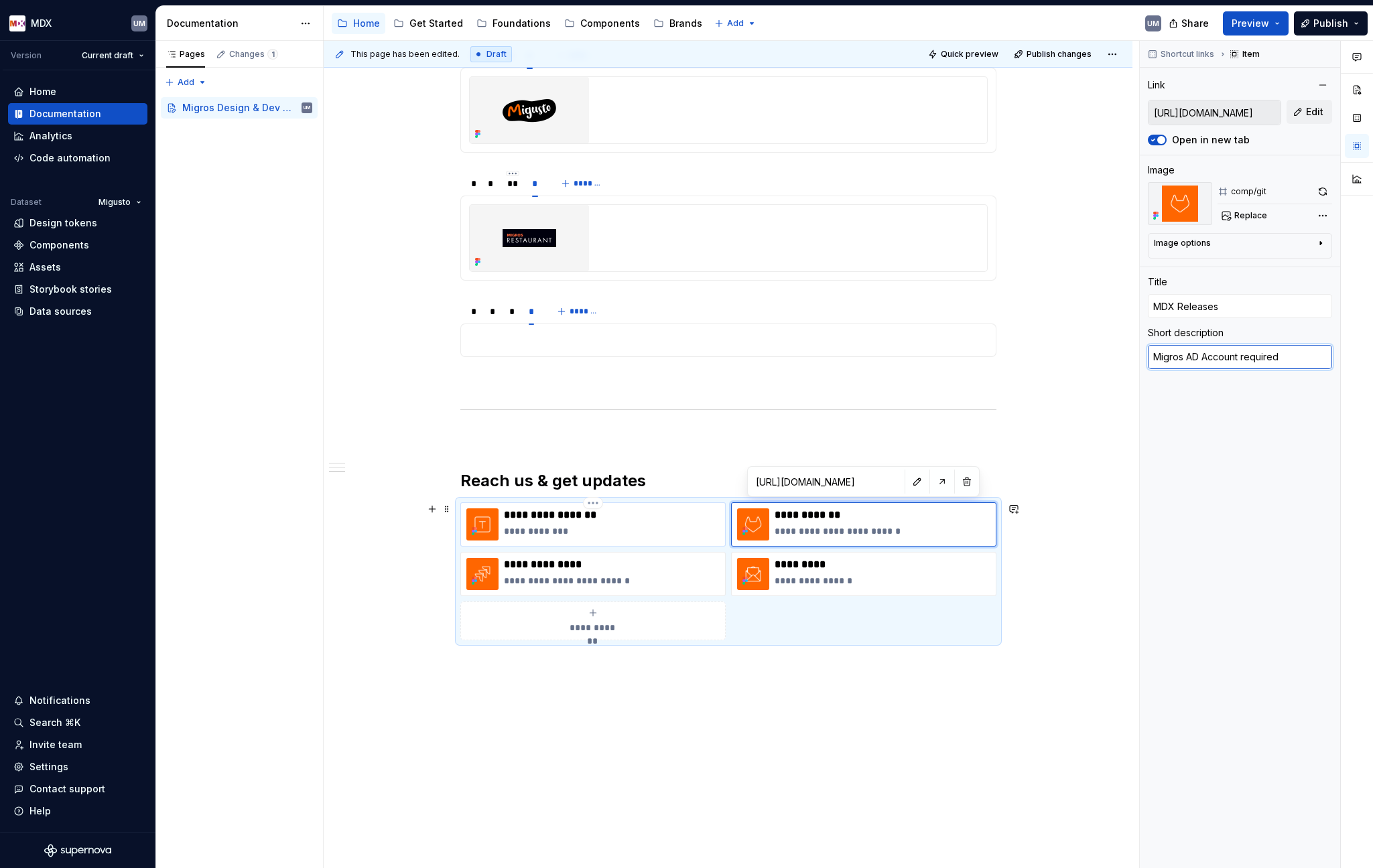
type textarea "Migros AD Account required"
click at [533, 508] on p "**********" at bounding box center [611, 515] width 216 height 14
type textarea "*"
type input "[URL][DOMAIN_NAME]"
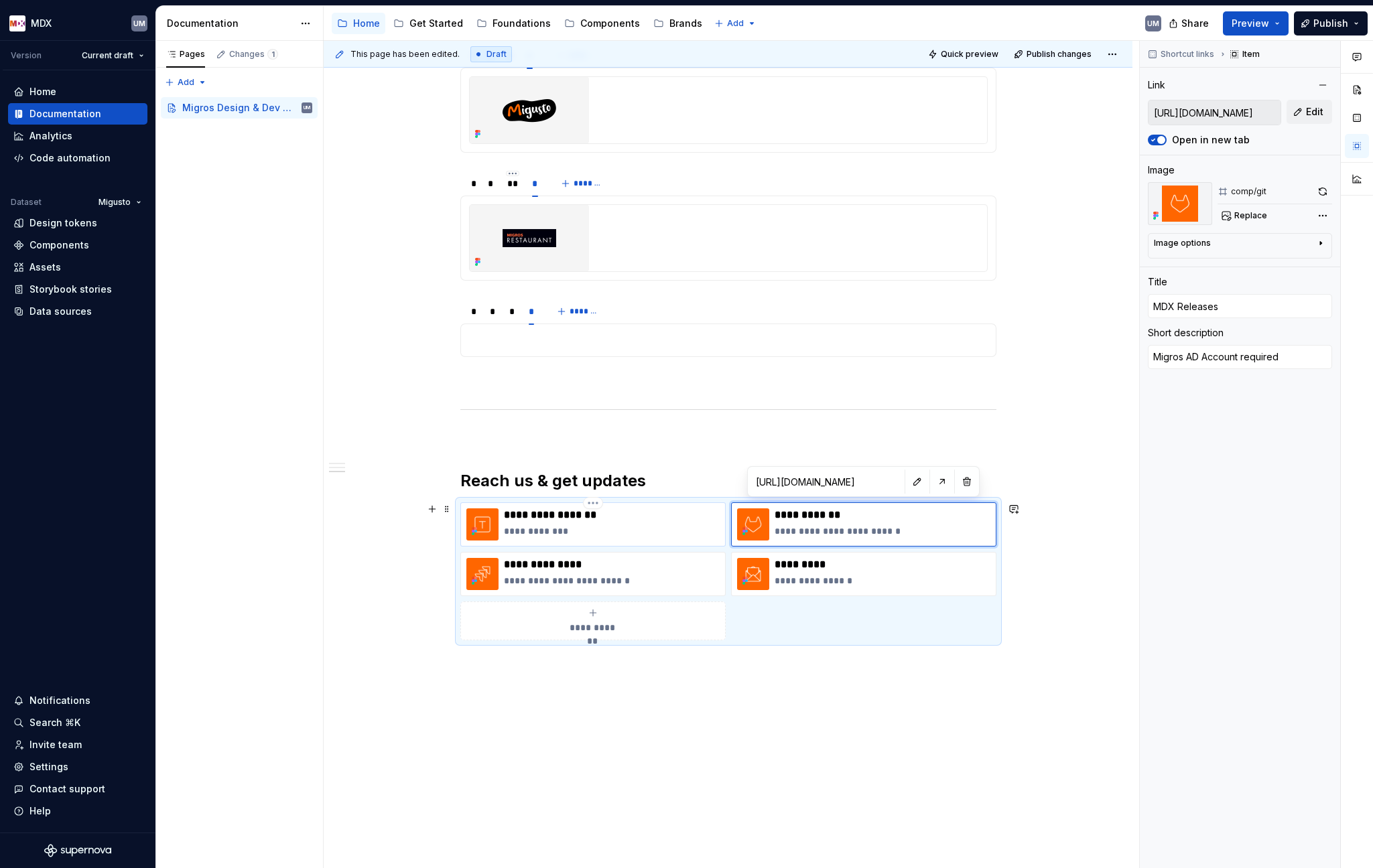
type input "MDX Teams Channel"
type textarea "Chat with us!"
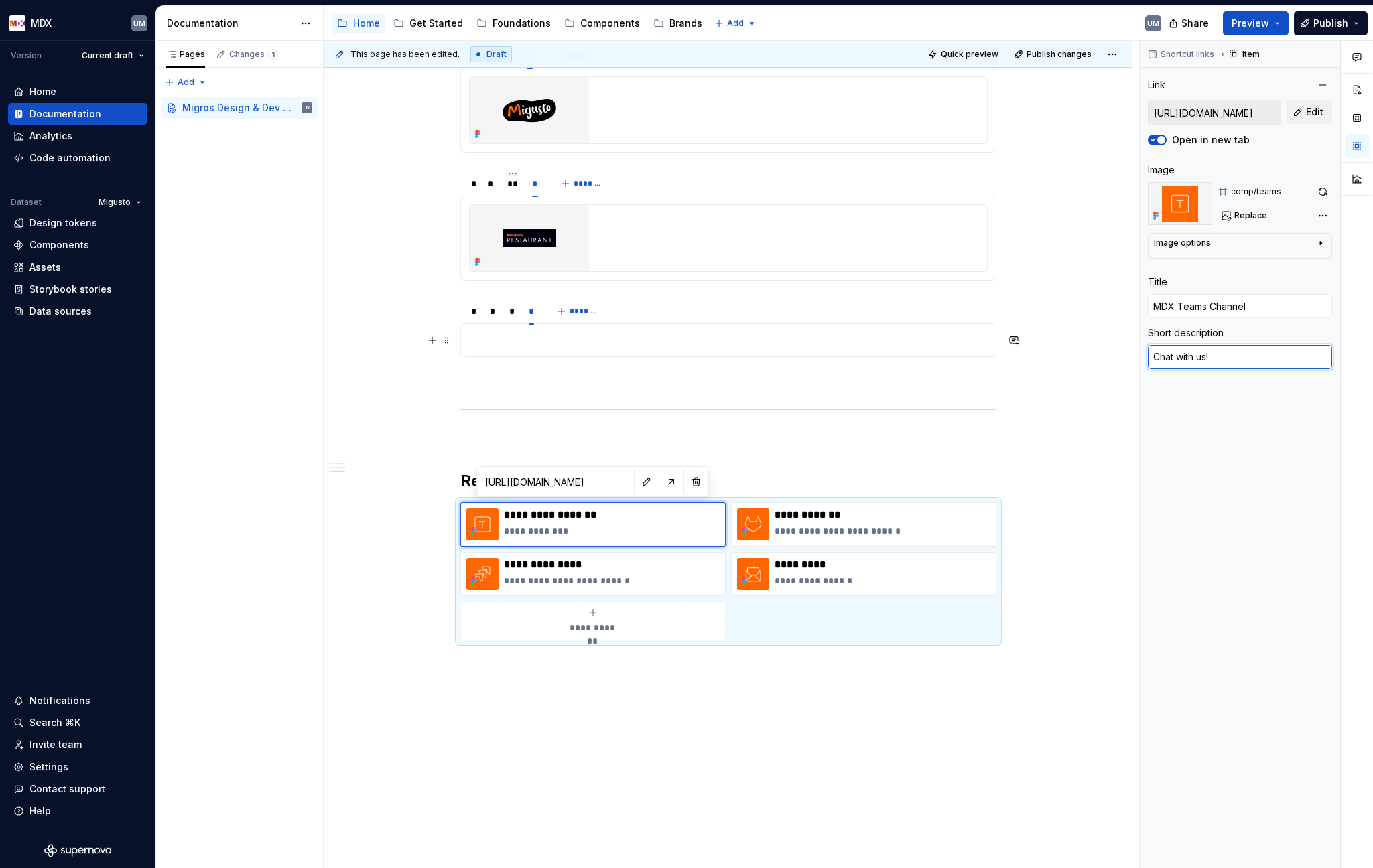
drag, startPoint x: 1236, startPoint y: 359, endPoint x: 1088, endPoint y: 346, distance: 148.6
click at [1088, 346] on div "**********" at bounding box center [848, 454] width 1050 height 828
paste textarea "Migros AD Account required"
type textarea "*"
type textarea "Migros AD Account required"
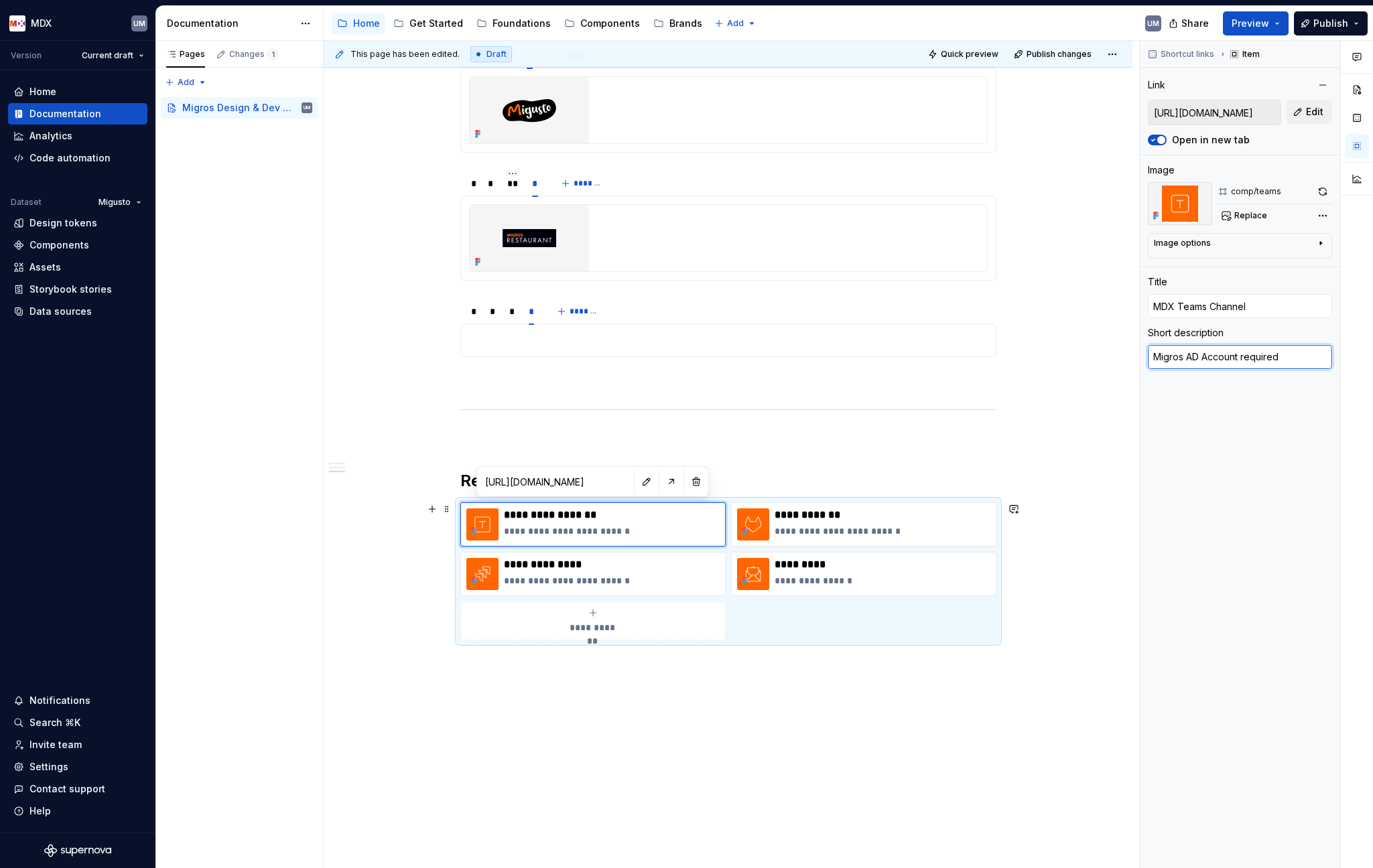
type textarea "*"
type textarea "Chat with us!"
click at [1143, 361] on textarea "Chat with us!" at bounding box center [1239, 357] width 184 height 24
type textarea "*"
type textarea "Chat with us"
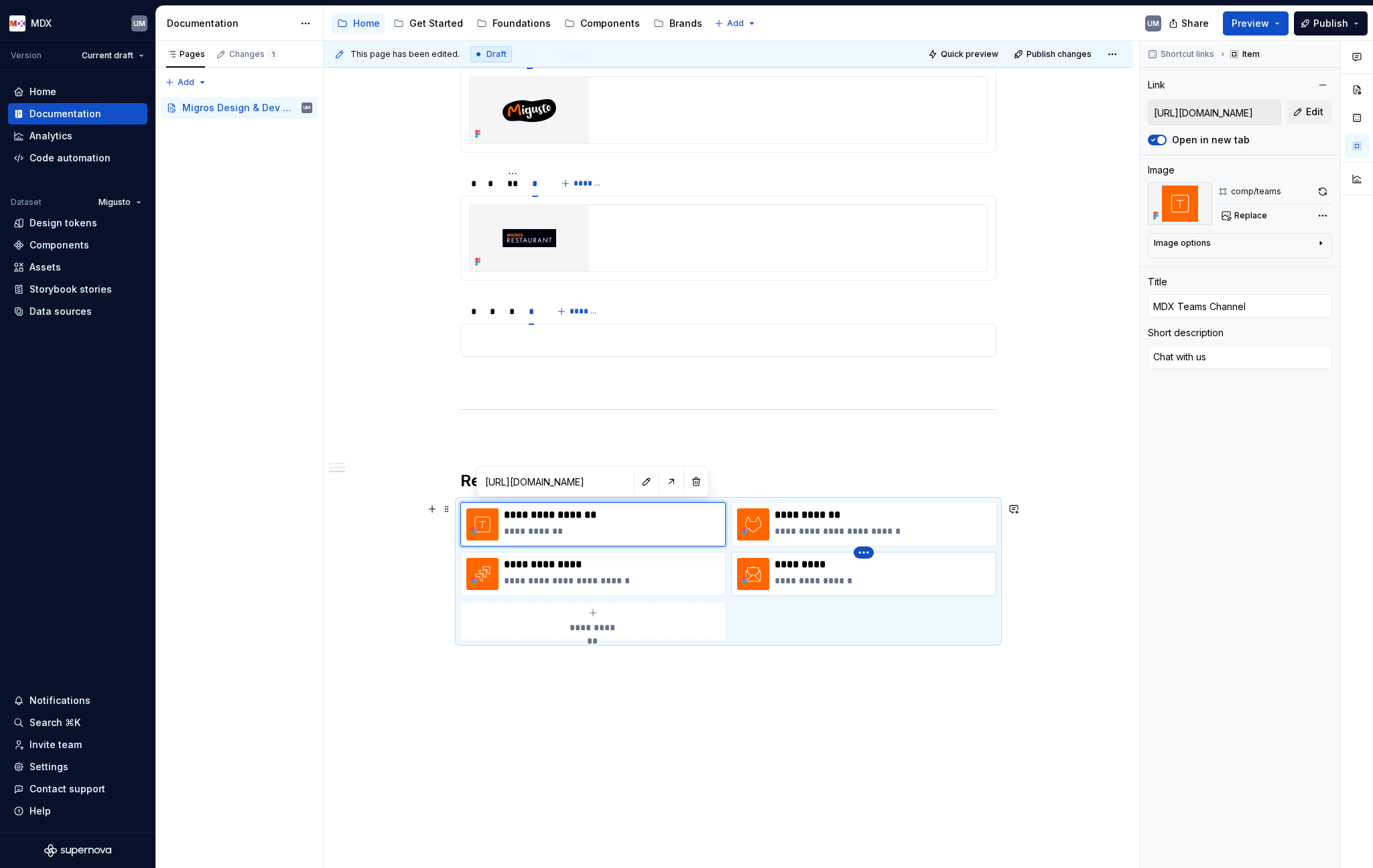
type textarea "*"
type input "mailto:[EMAIL_ADDRESS][DOMAIN_NAME]"
type input "Email us!"
type textarea "Reach out to us!"
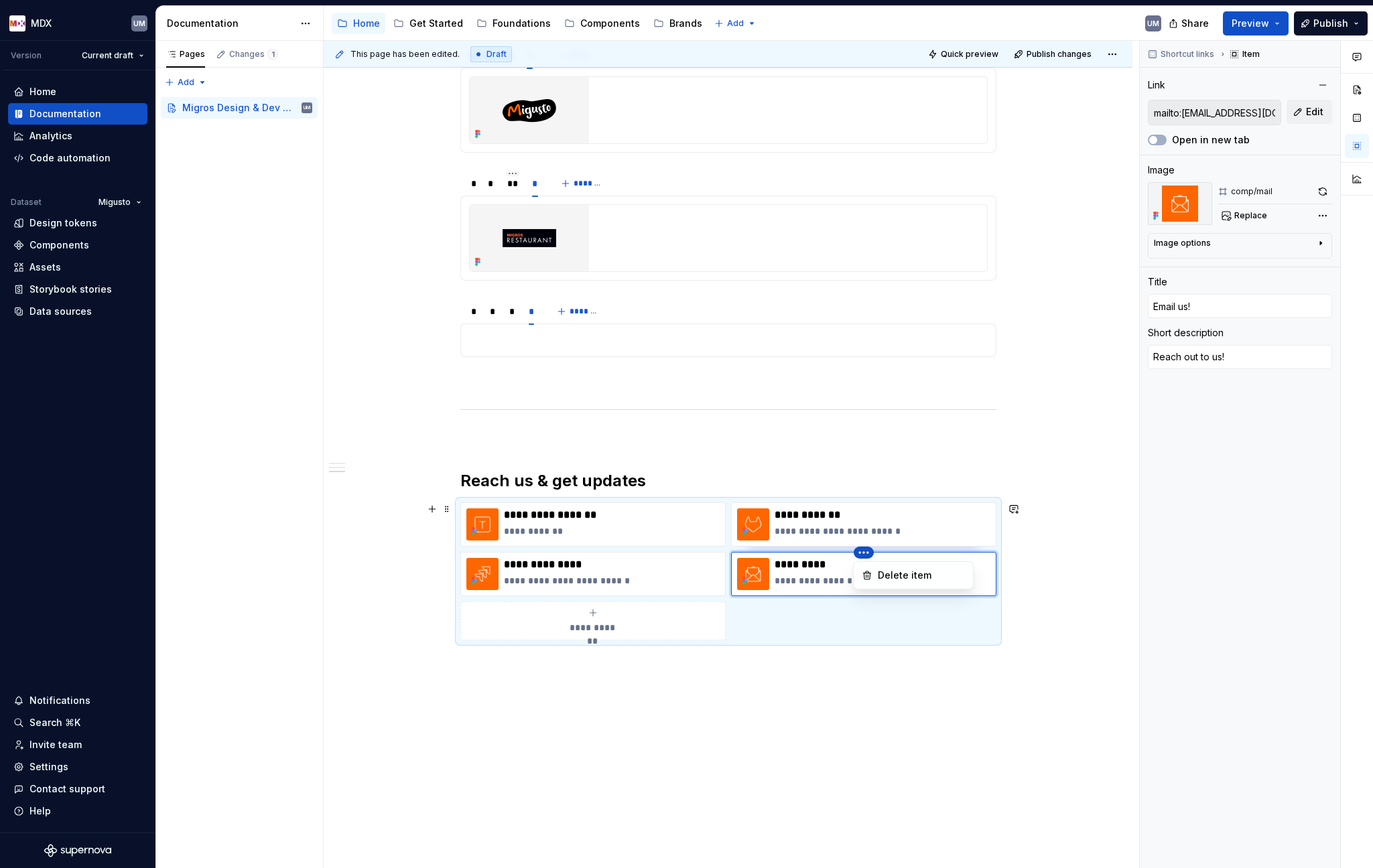
click at [859, 553] on html "MDX UM Version Current draft Home Documentation Analytics Code automation Datas…" at bounding box center [686, 434] width 1373 height 868
click at [800, 557] on html "MDX UM Version Current draft Home Documentation Analytics Code automation Datas…" at bounding box center [686, 434] width 1373 height 868
click at [1143, 353] on textarea "Reach out to us!" at bounding box center [1239, 357] width 184 height 24
type textarea "*"
type textarea "Reach out to us"
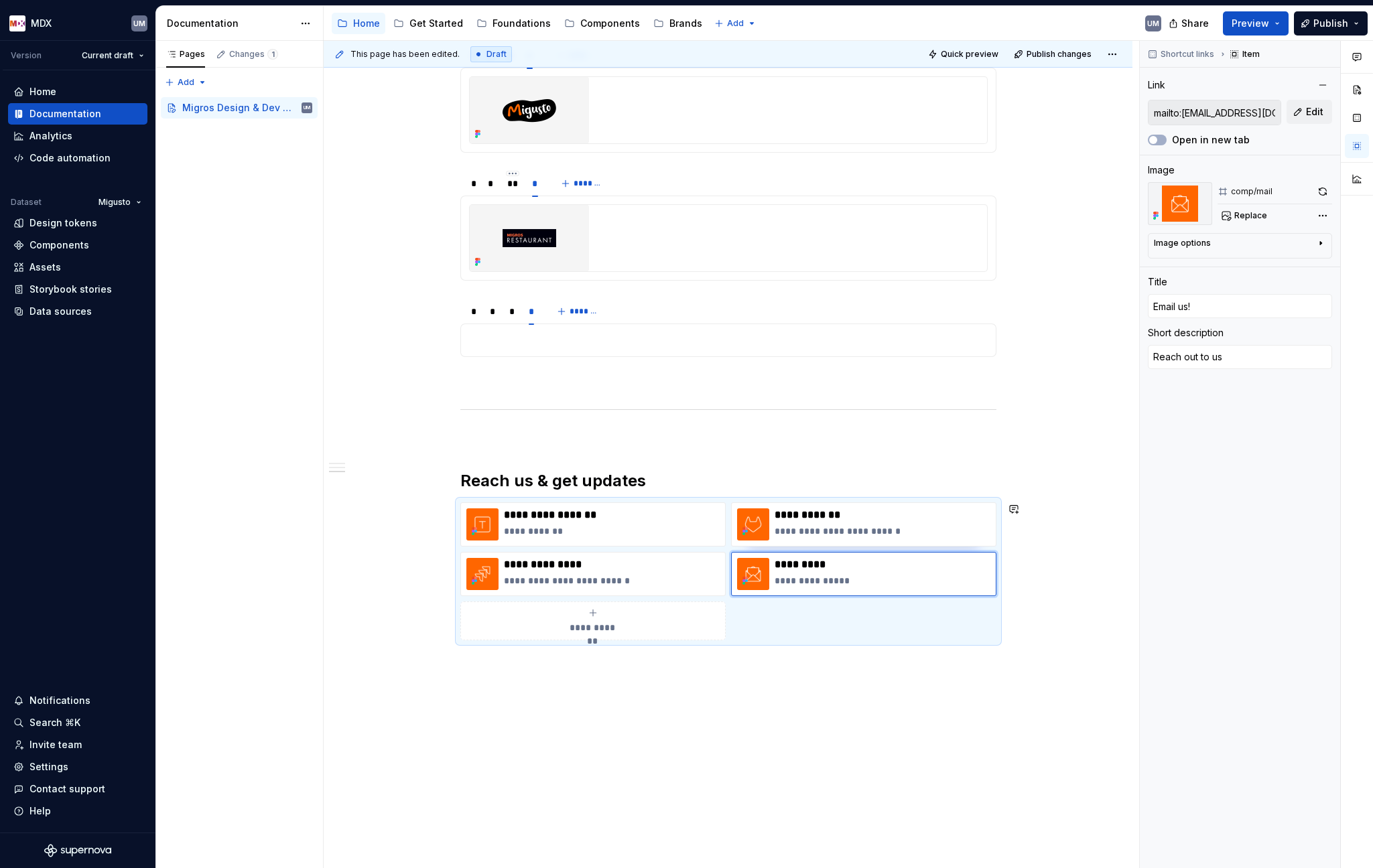
click at [538, 550] on div "**********" at bounding box center [728, 571] width 536 height 138
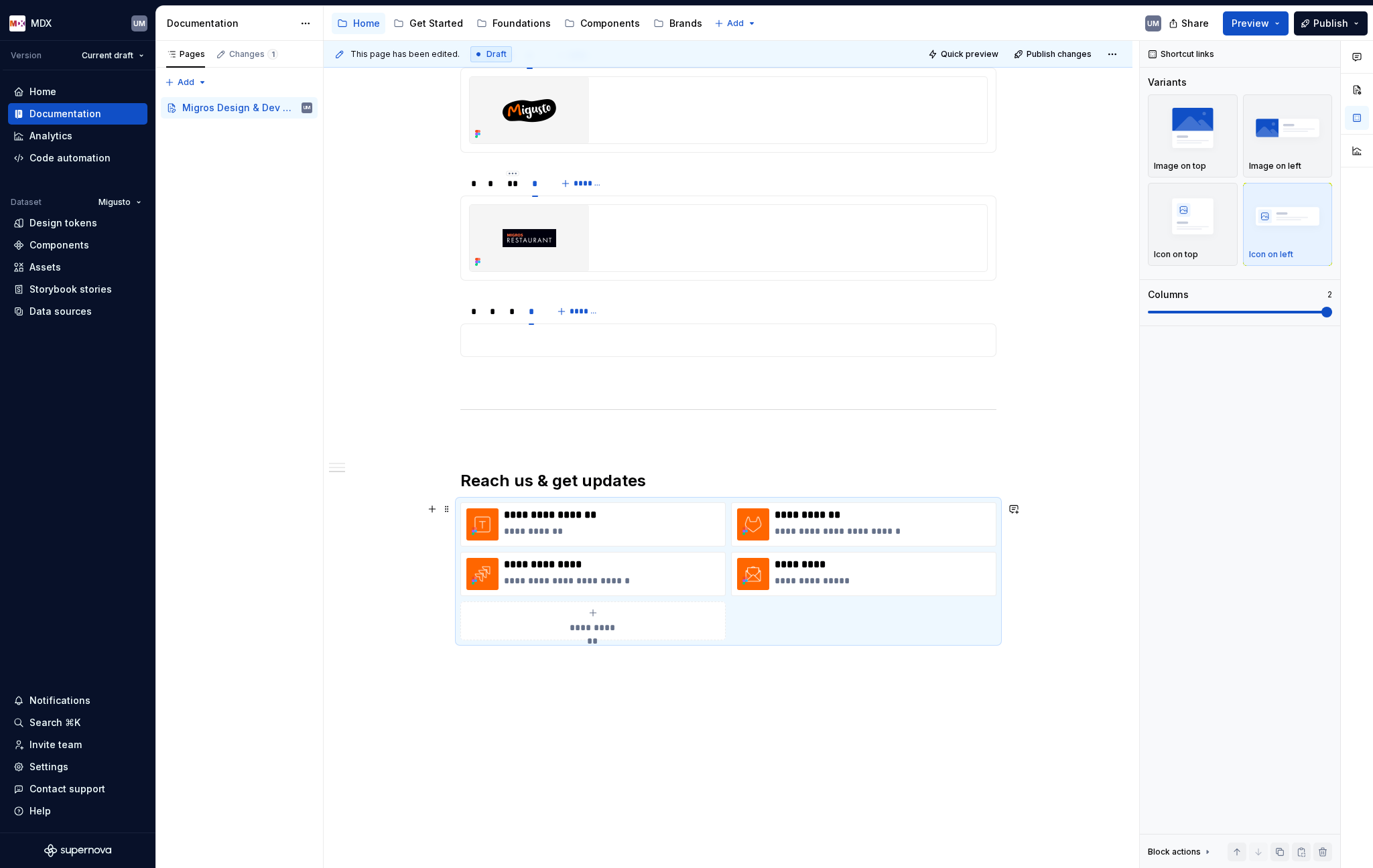
click at [549, 549] on div "**********" at bounding box center [728, 571] width 536 height 138
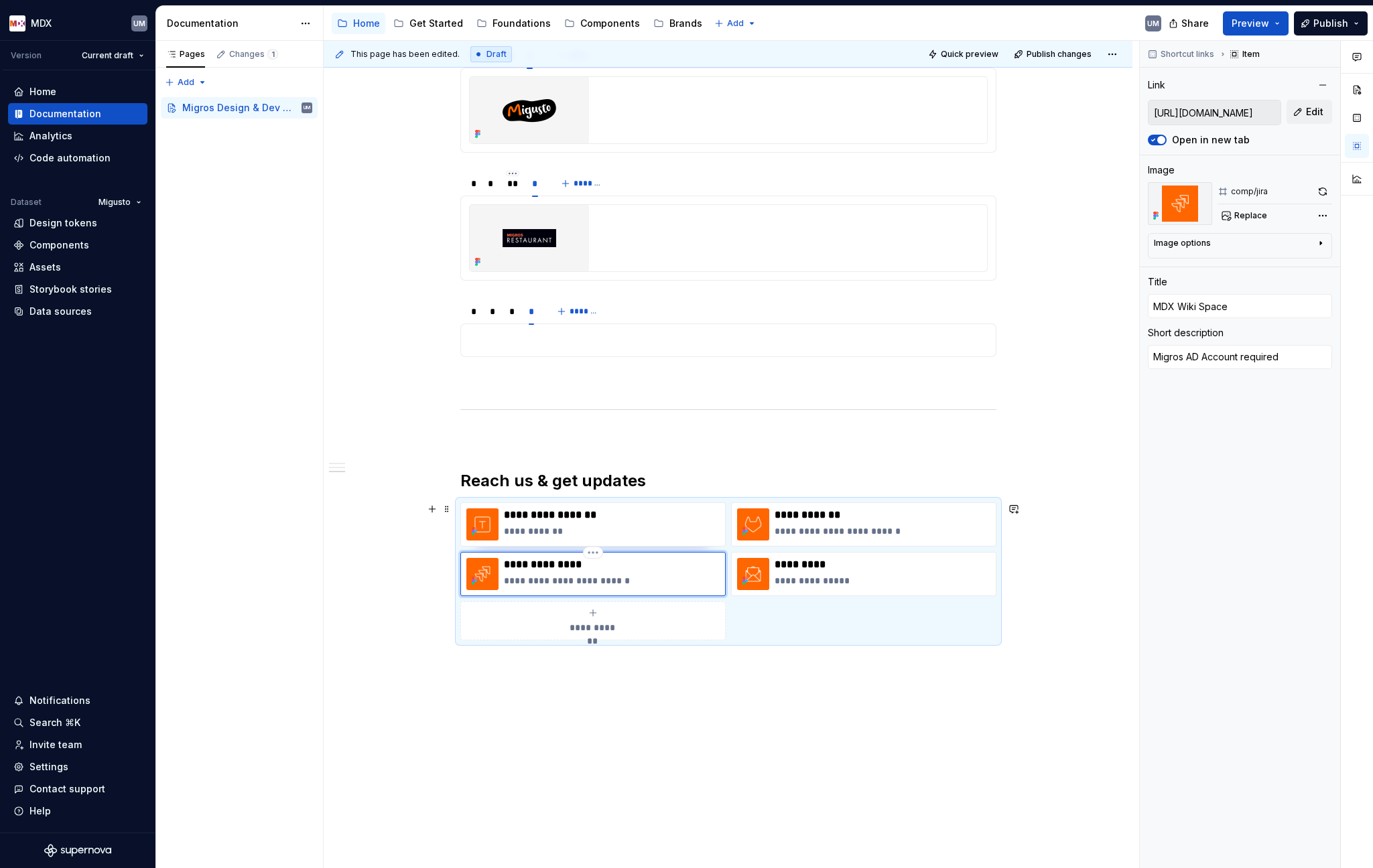
click at [679, 552] on div "**********" at bounding box center [592, 573] width 265 height 44
click at [1143, 108] on input "[URL][DOMAIN_NAME]" at bounding box center [1214, 112] width 132 height 24
click at [1143, 109] on button "Edit" at bounding box center [1309, 111] width 45 height 24
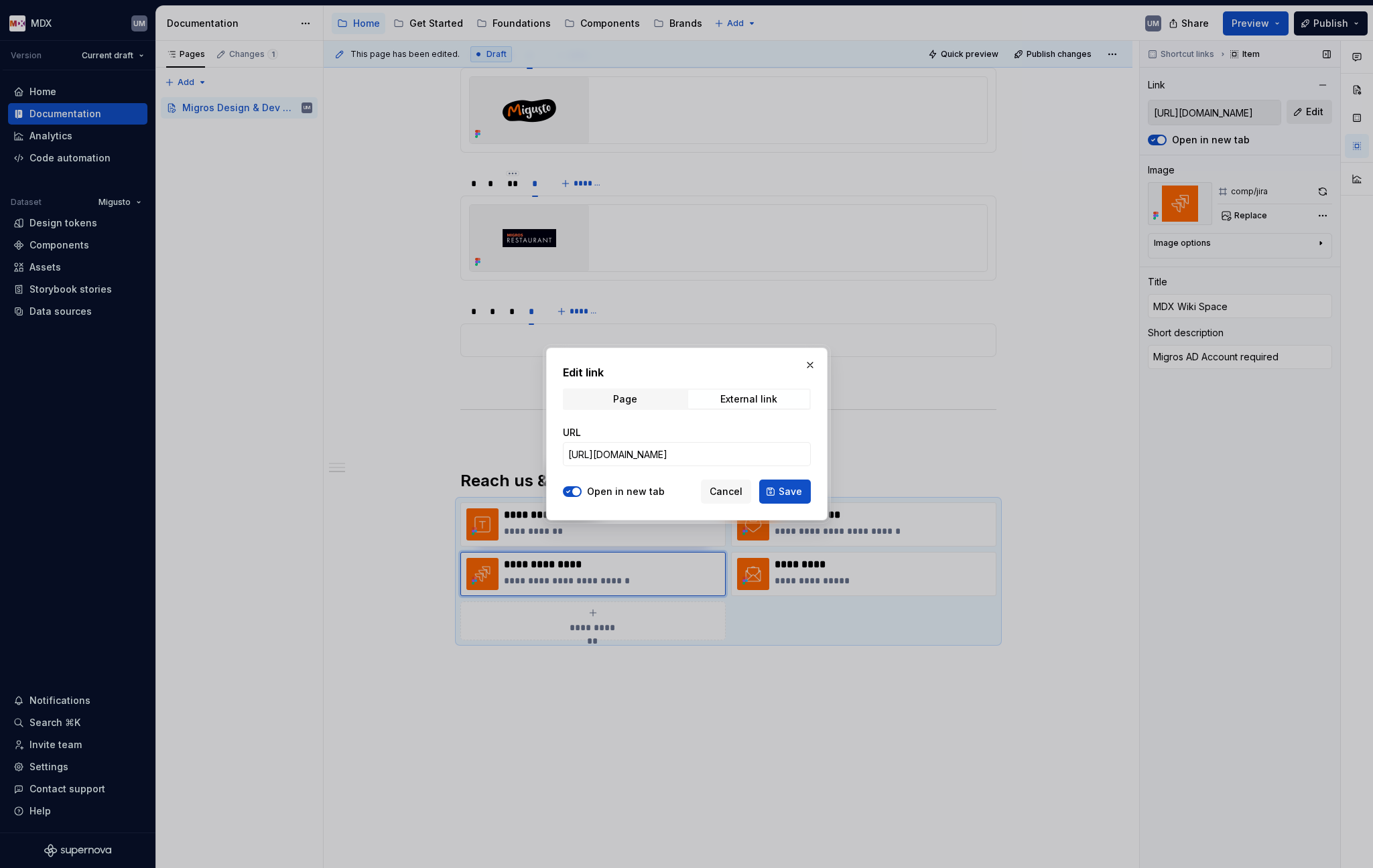
type textarea "*"
click at [681, 455] on input "[URL][DOMAIN_NAME]" at bounding box center [687, 454] width 248 height 24
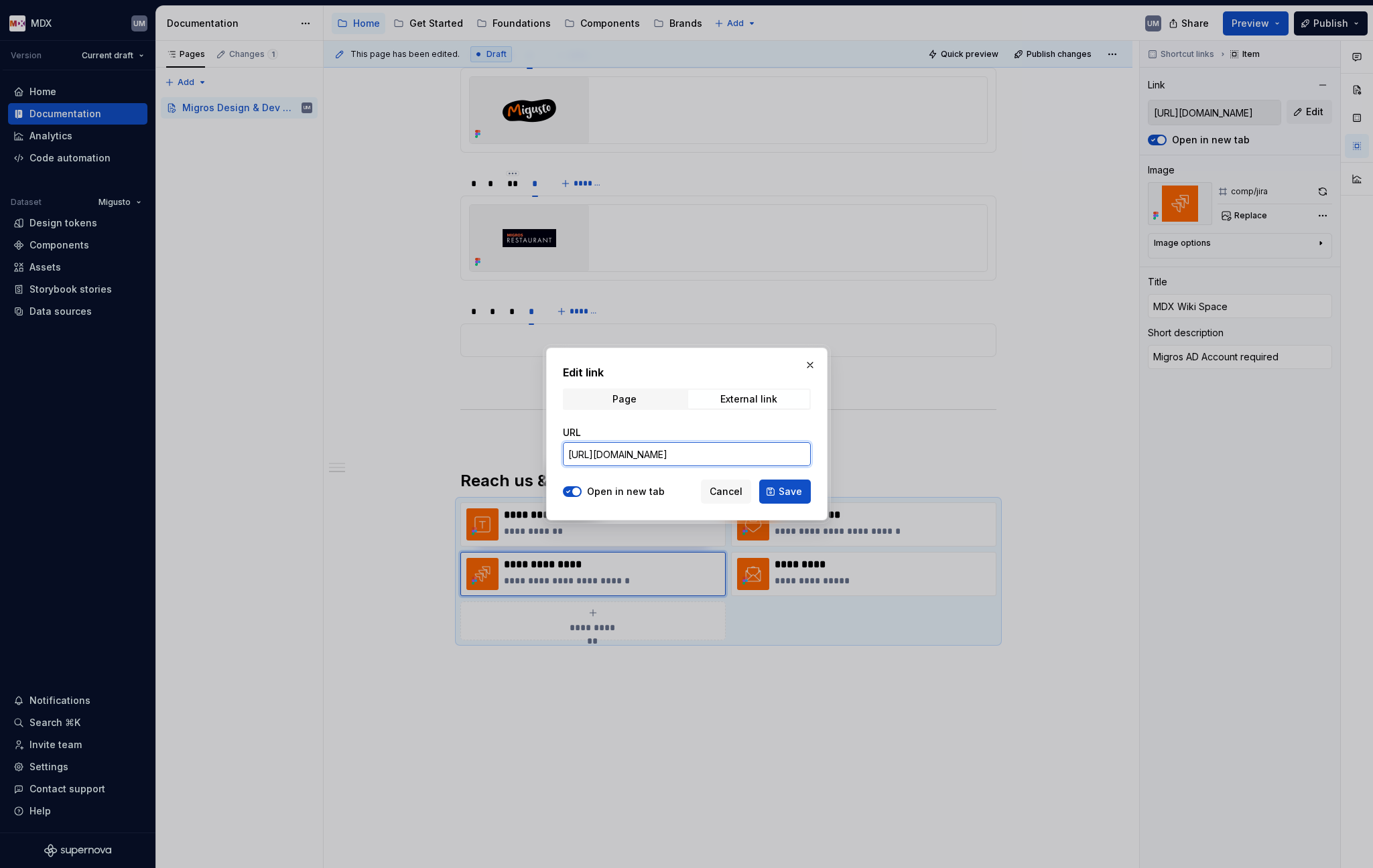
paste input "[DOMAIN_NAME][URL]"
type input "[URL][DOMAIN_NAME]"
click at [795, 491] on span "Save" at bounding box center [790, 492] width 24 height 14
type textarea "*"
type input "[URL][DOMAIN_NAME]"
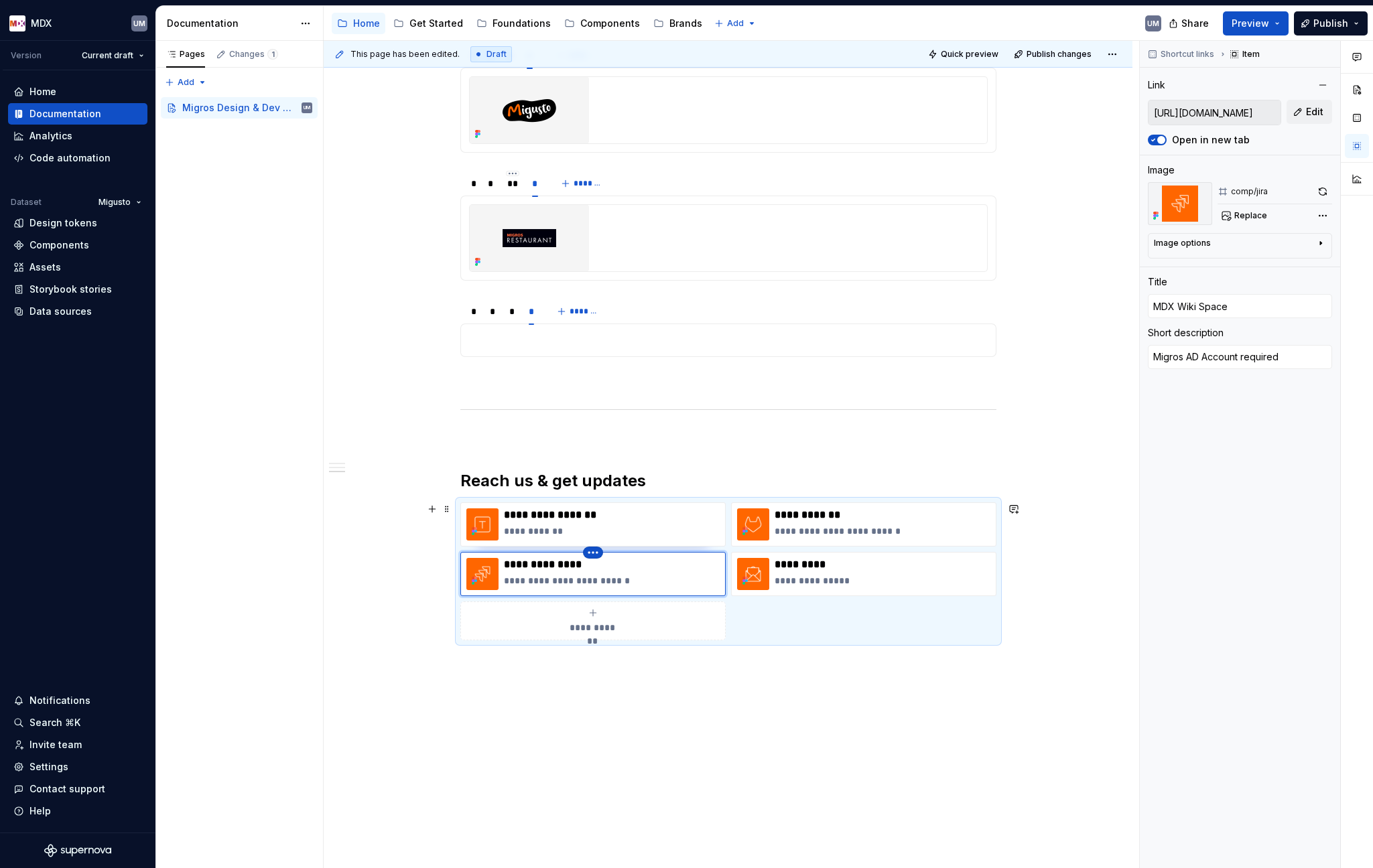
type input "[URL][DOMAIN_NAME]"
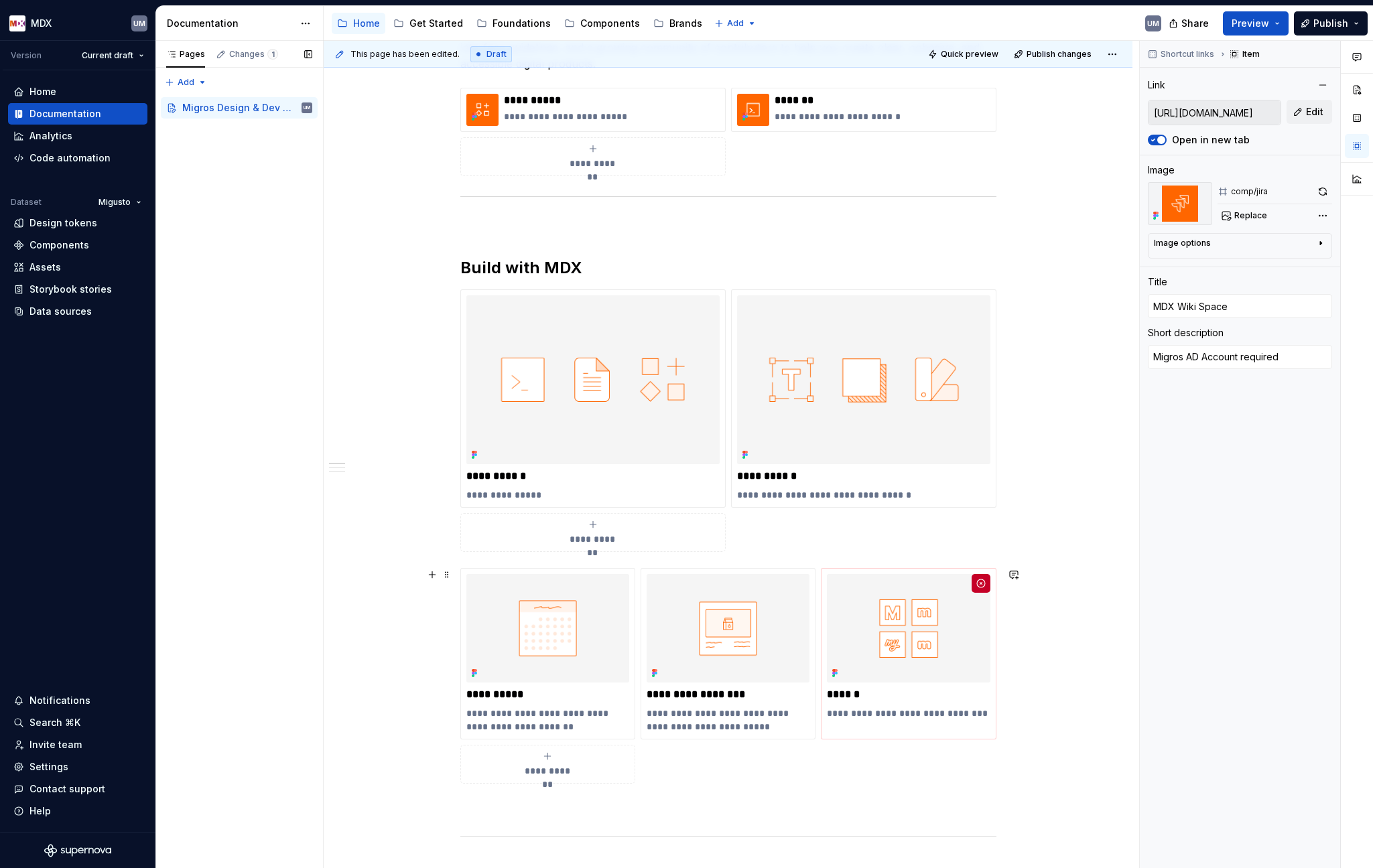
scroll to position [433, 0]
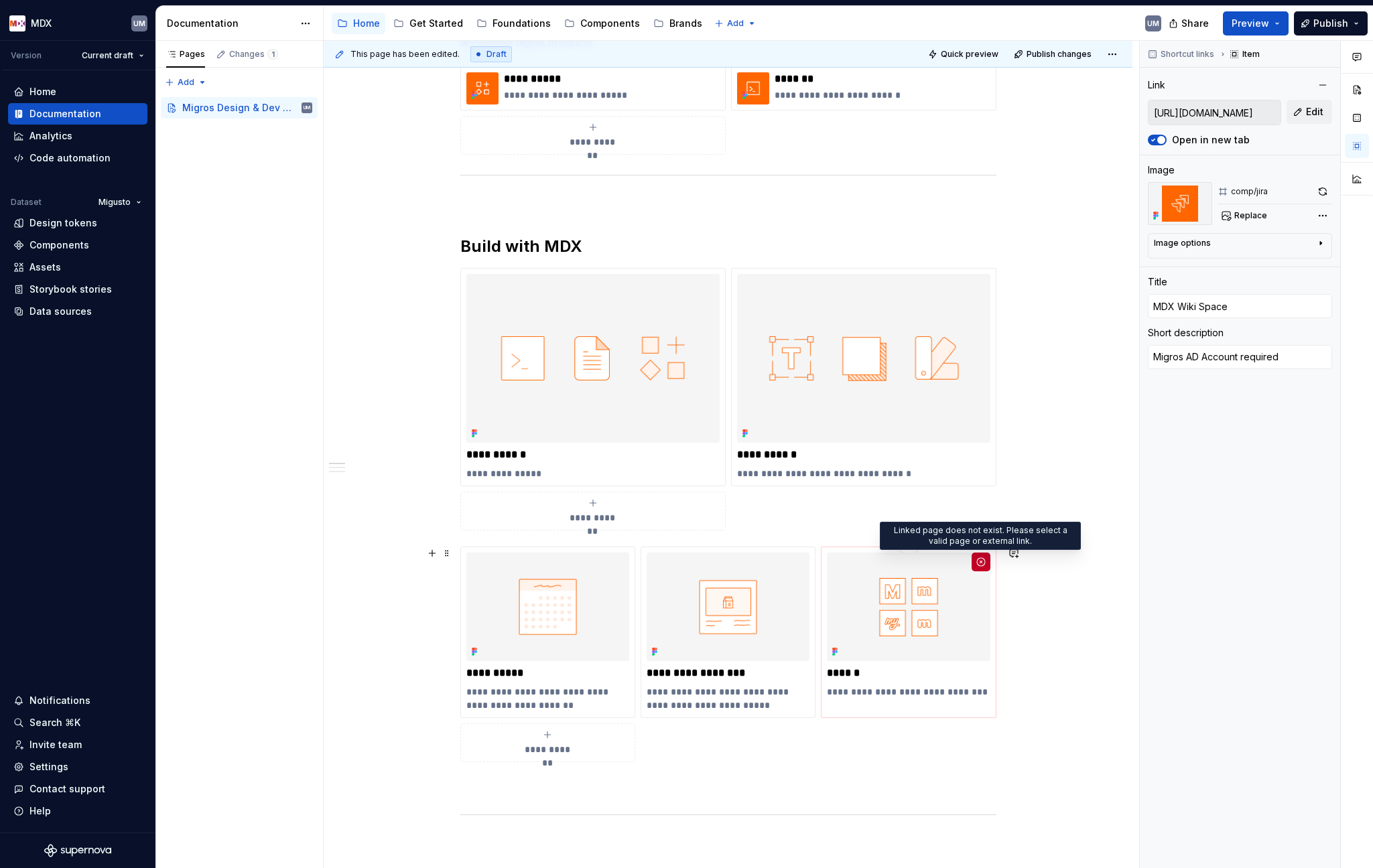
type textarea "*"
type input "Brands"
type textarea "Explore all the brands using MDX."
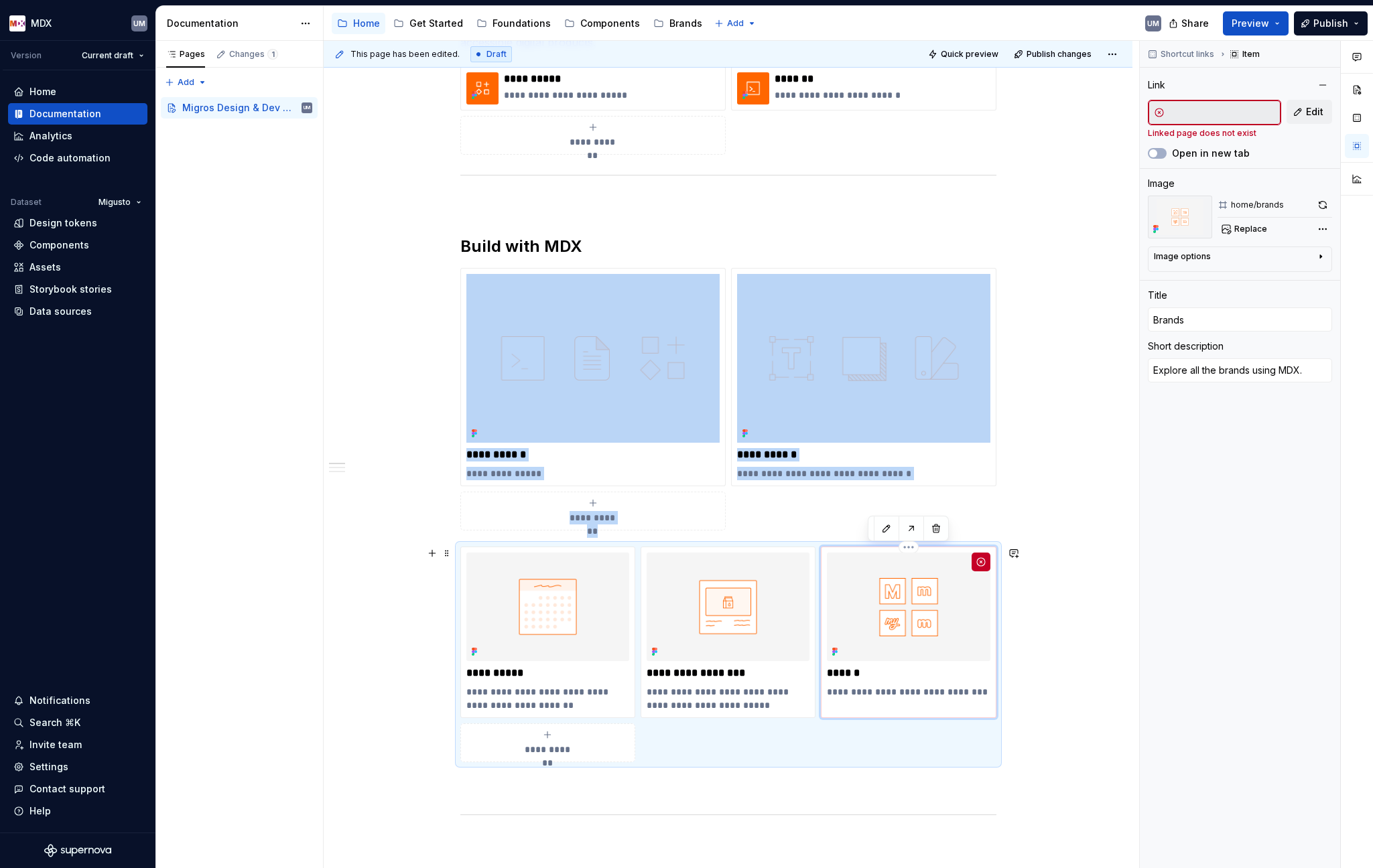
click at [921, 630] on img at bounding box center [908, 607] width 163 height 108
click at [1143, 110] on span "Edit" at bounding box center [1315, 112] width 18 height 14
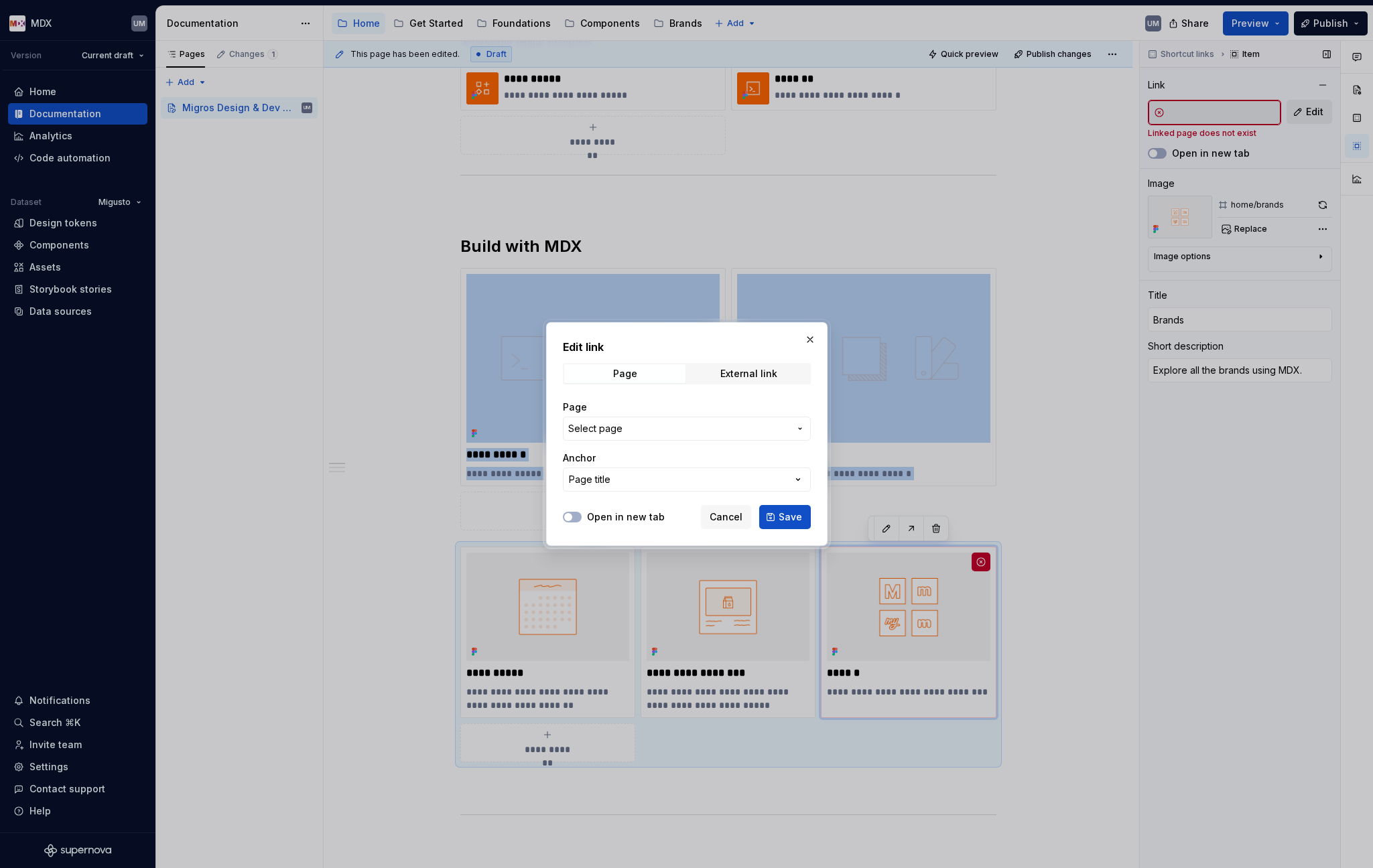
type textarea "*"
click at [655, 375] on span "Page" at bounding box center [624, 373] width 121 height 19
click at [672, 428] on span "Select page" at bounding box center [678, 429] width 221 height 14
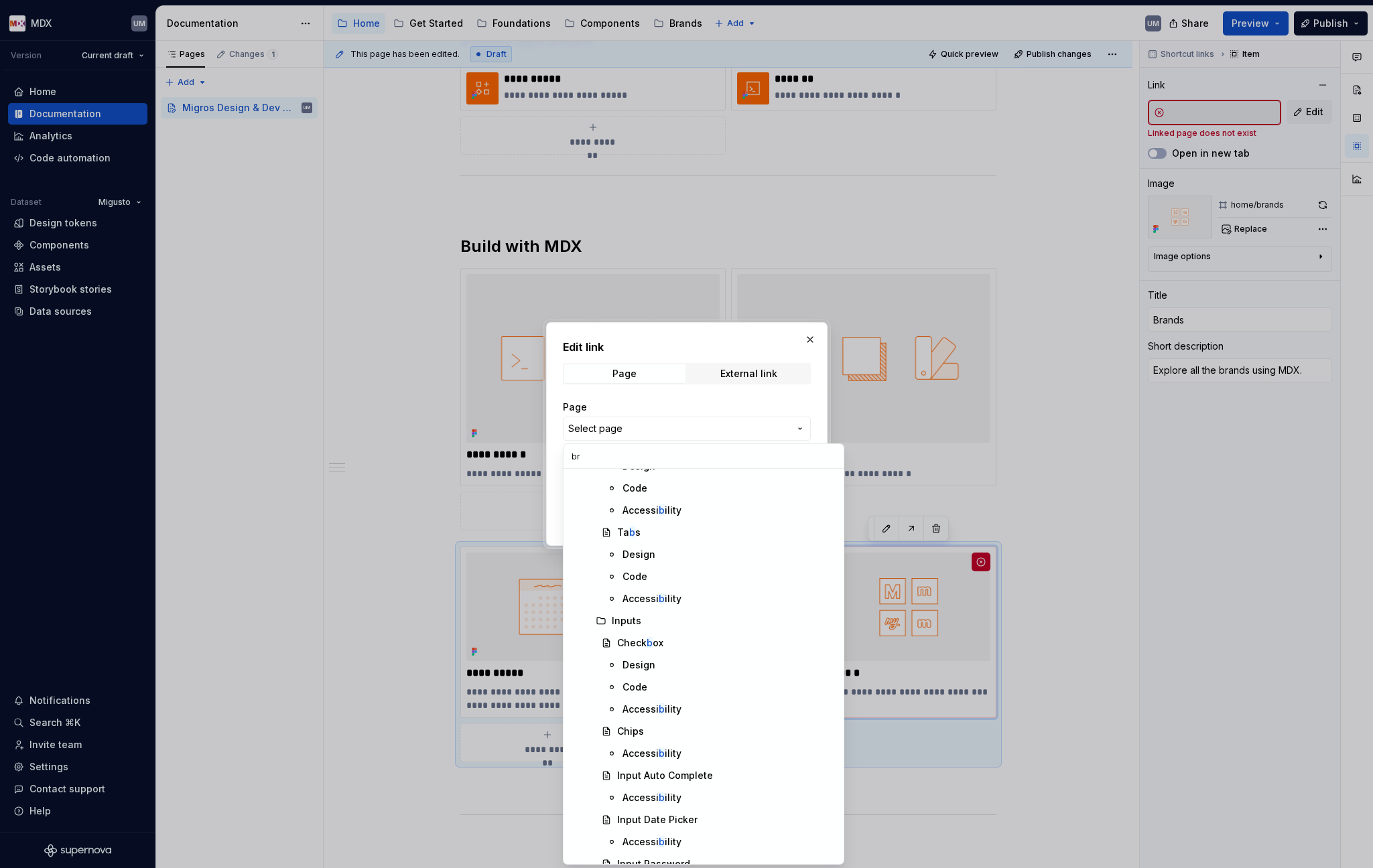
scroll to position [0, 0]
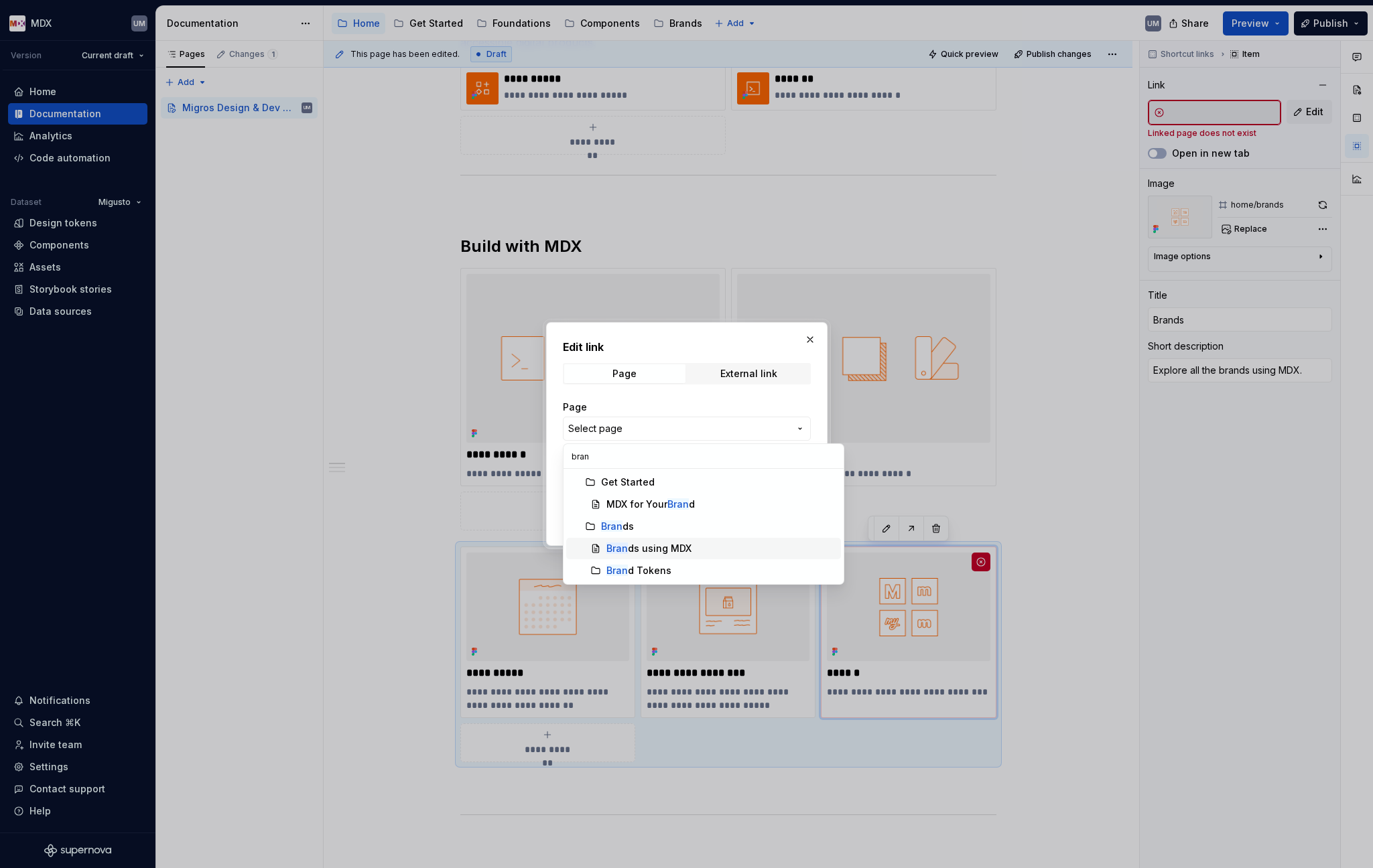
type input "bran"
click at [632, 544] on div "Bran ds using MDX" at bounding box center [649, 549] width 85 height 14
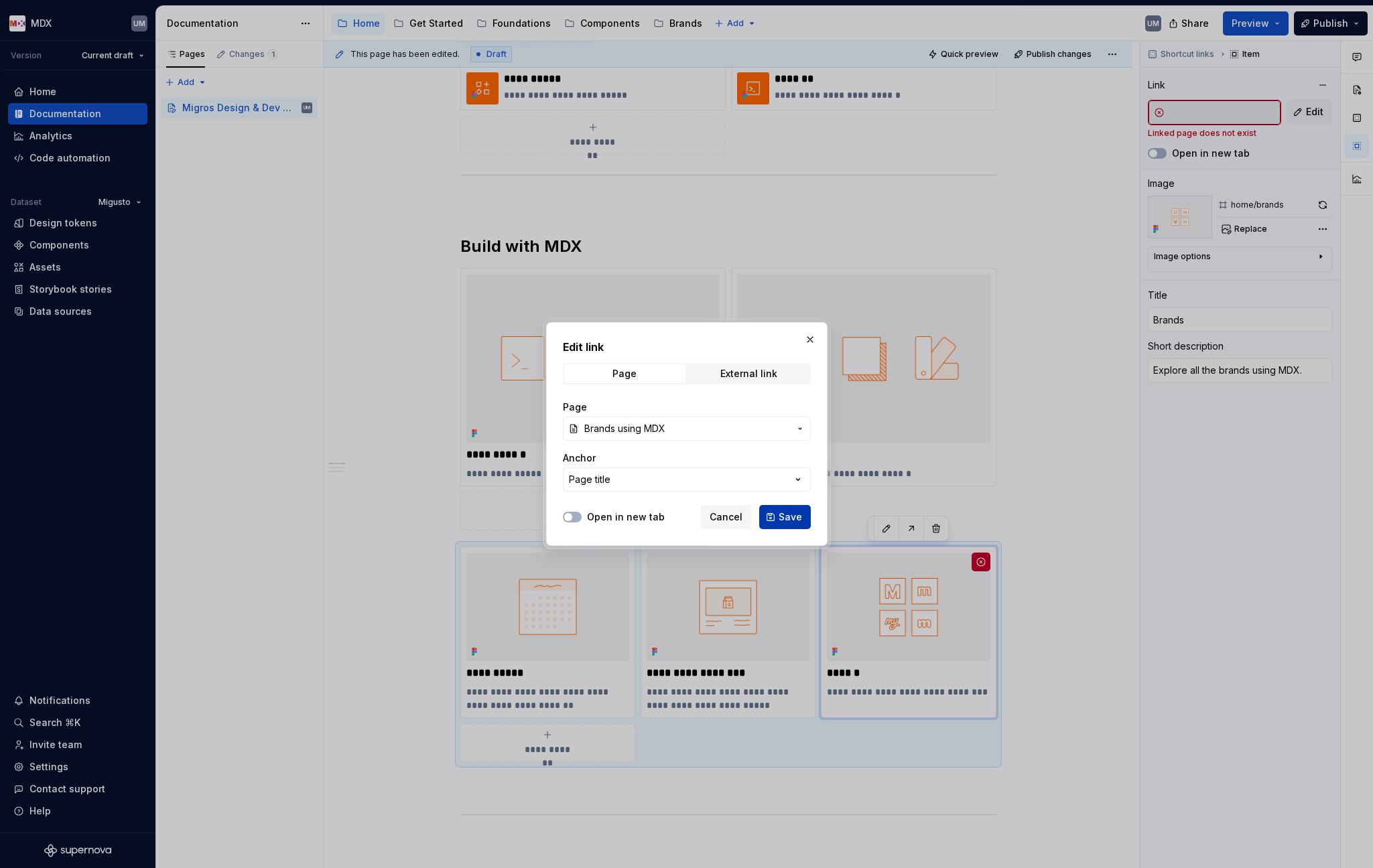
click at [793, 515] on span "Save" at bounding box center [790, 517] width 24 height 14
type textarea "*"
type input "Brands / Brands using MDX"
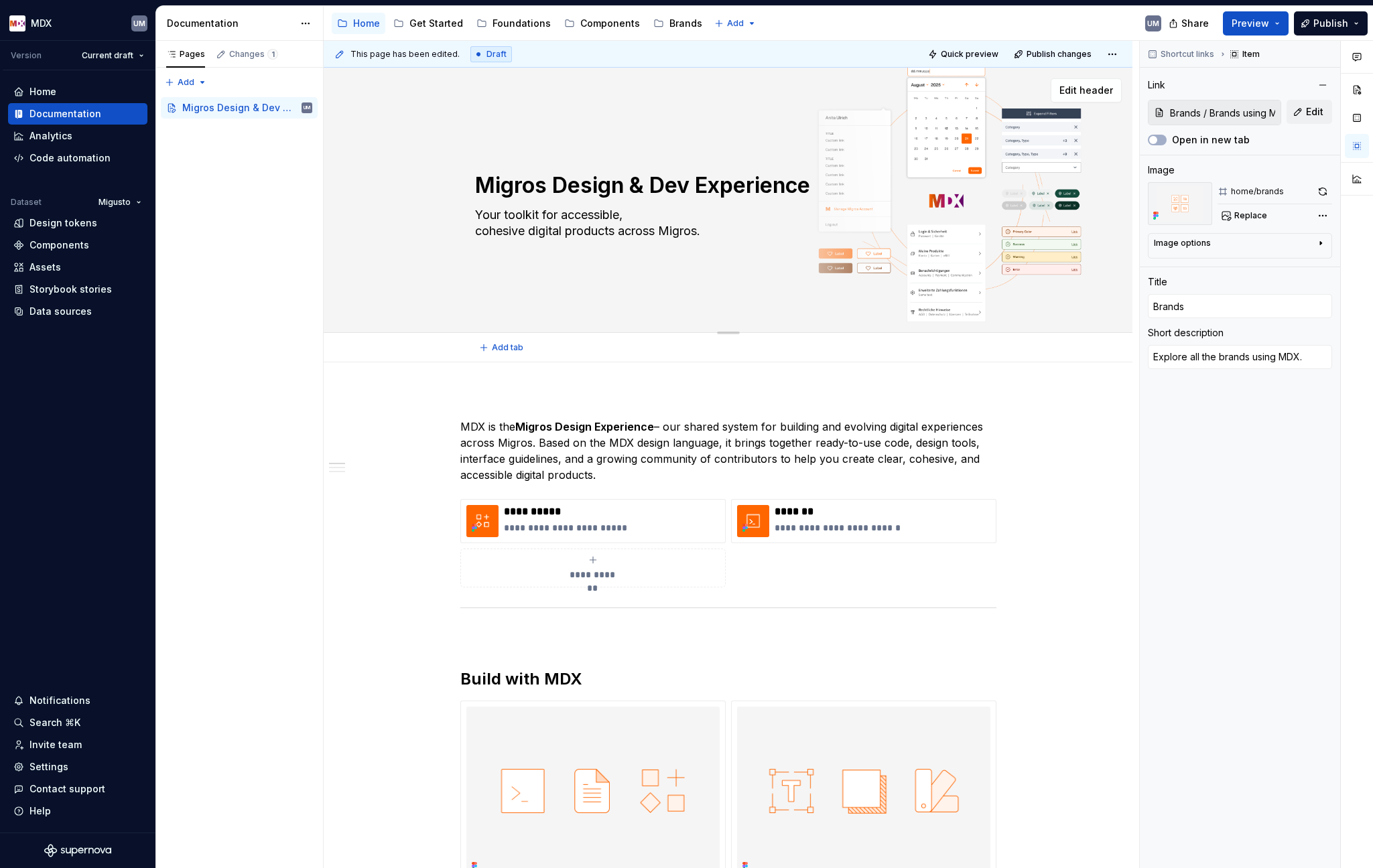
click at [607, 123] on div "Migros Design & Dev Experience Your toolkit for accessible, cohesive digital pr…" at bounding box center [727, 200] width 808 height 265
click at [1006, 126] on div "Migros Design & Dev Experience Your toolkit for accessible, cohesive digital pr…" at bounding box center [728, 200] width 702 height 148
click at [1080, 91] on span "Edit header" at bounding box center [1086, 91] width 53 height 14
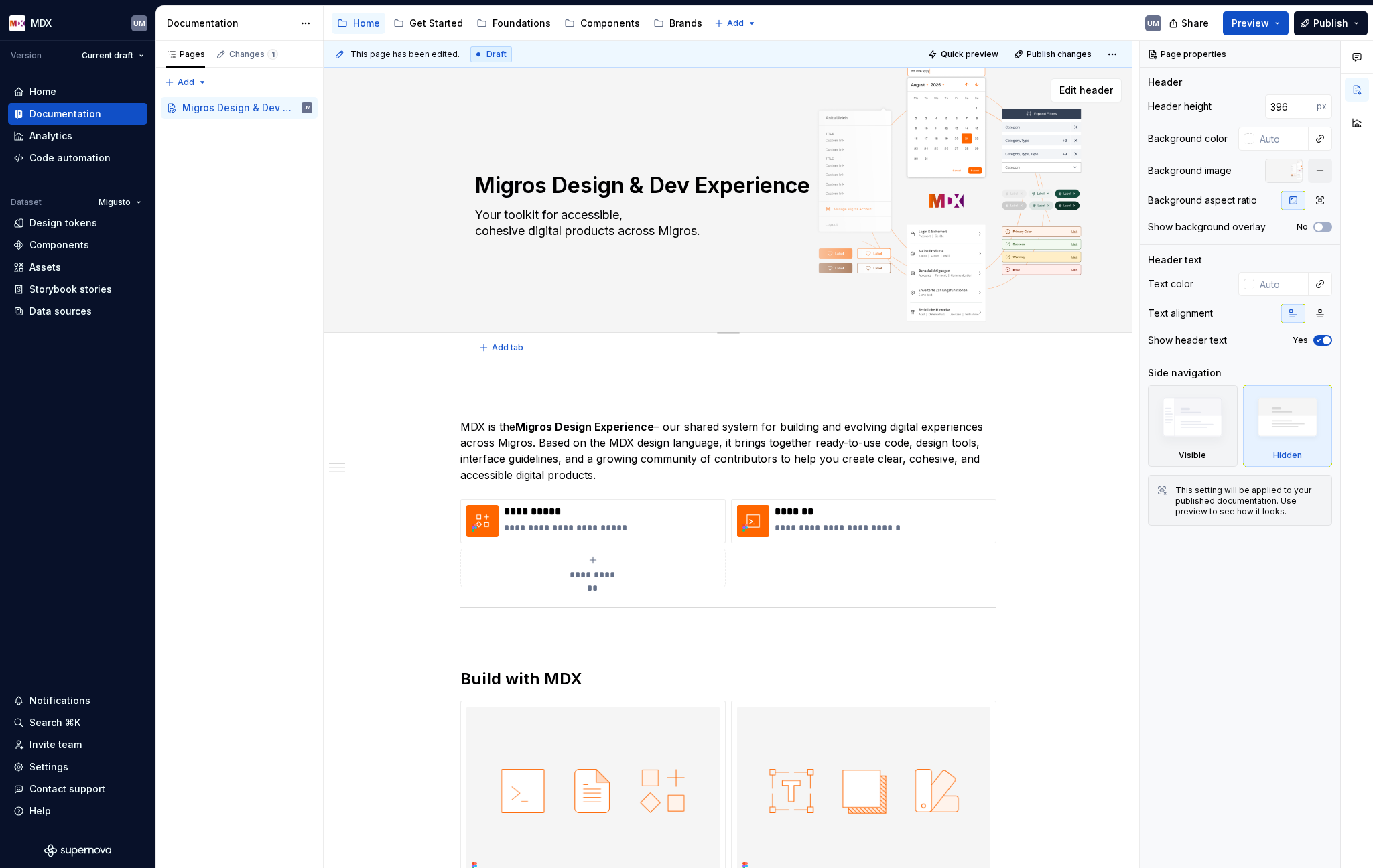
click at [742, 129] on div "Migros Design & Dev Experience Your toolkit for accessible, cohesive digital pr…" at bounding box center [728, 200] width 507 height 148
click at [932, 152] on div "Migros Design & Dev Experience Your toolkit for accessible, cohesive digital pr…" at bounding box center [728, 200] width 507 height 148
click at [1073, 89] on span "Edit header" at bounding box center [1086, 91] width 53 height 14
click at [1143, 171] on div at bounding box center [1283, 170] width 37 height 24
click at [1143, 168] on div "Background image" at bounding box center [1189, 171] width 84 height 14
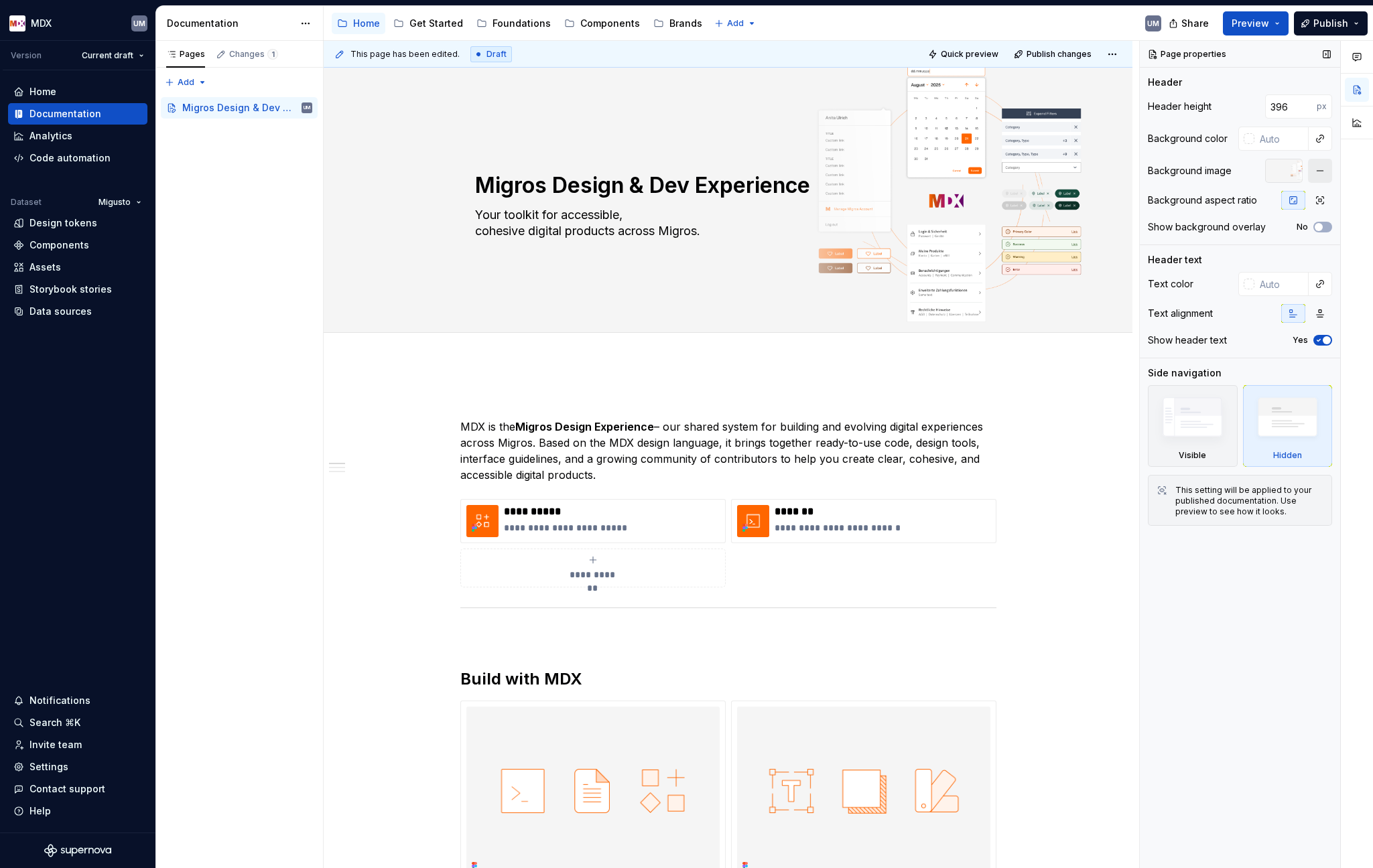
click at [1143, 168] on button "button" at bounding box center [1320, 170] width 24 height 24
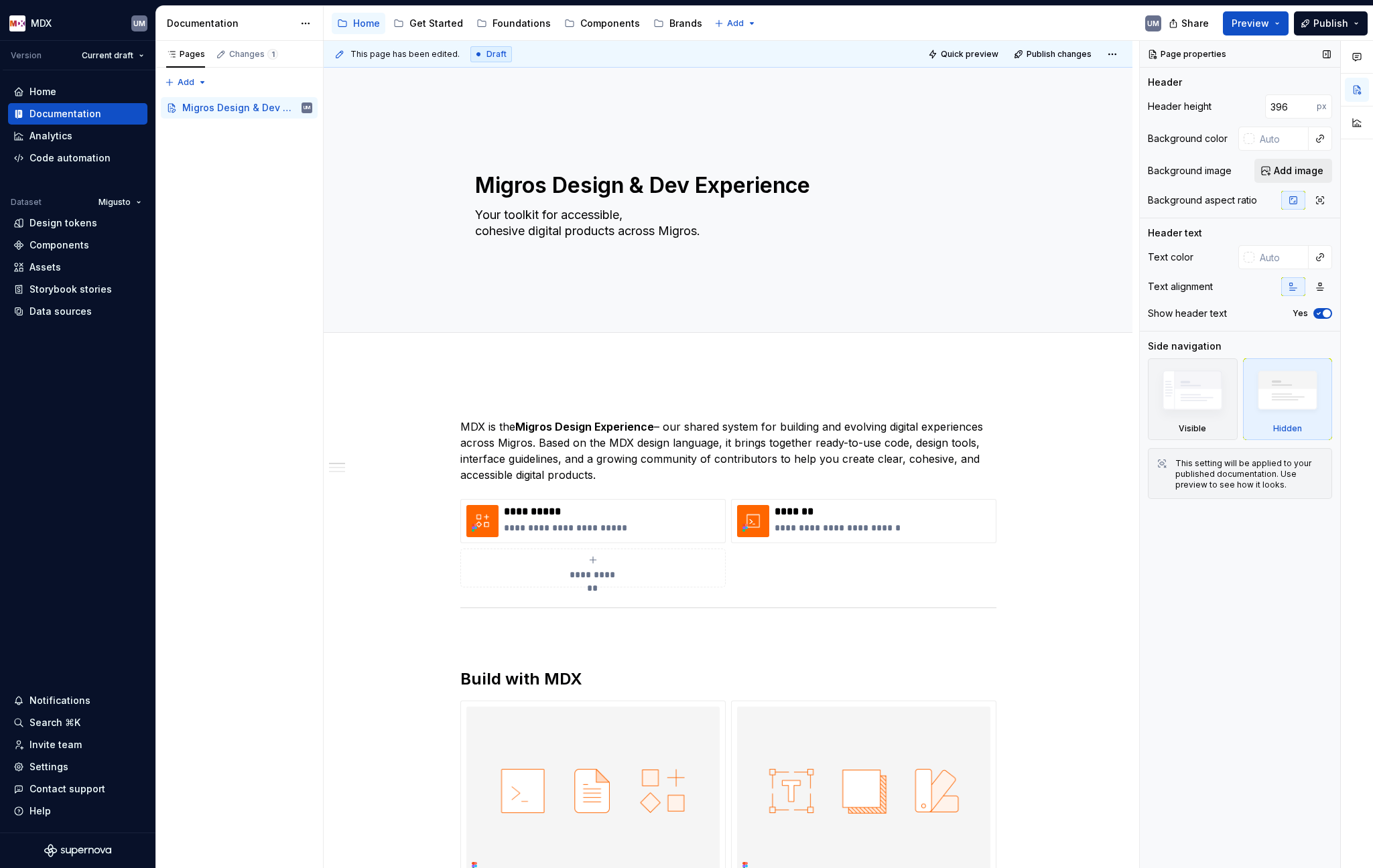
click at [1143, 171] on span "Add image" at bounding box center [1298, 171] width 49 height 14
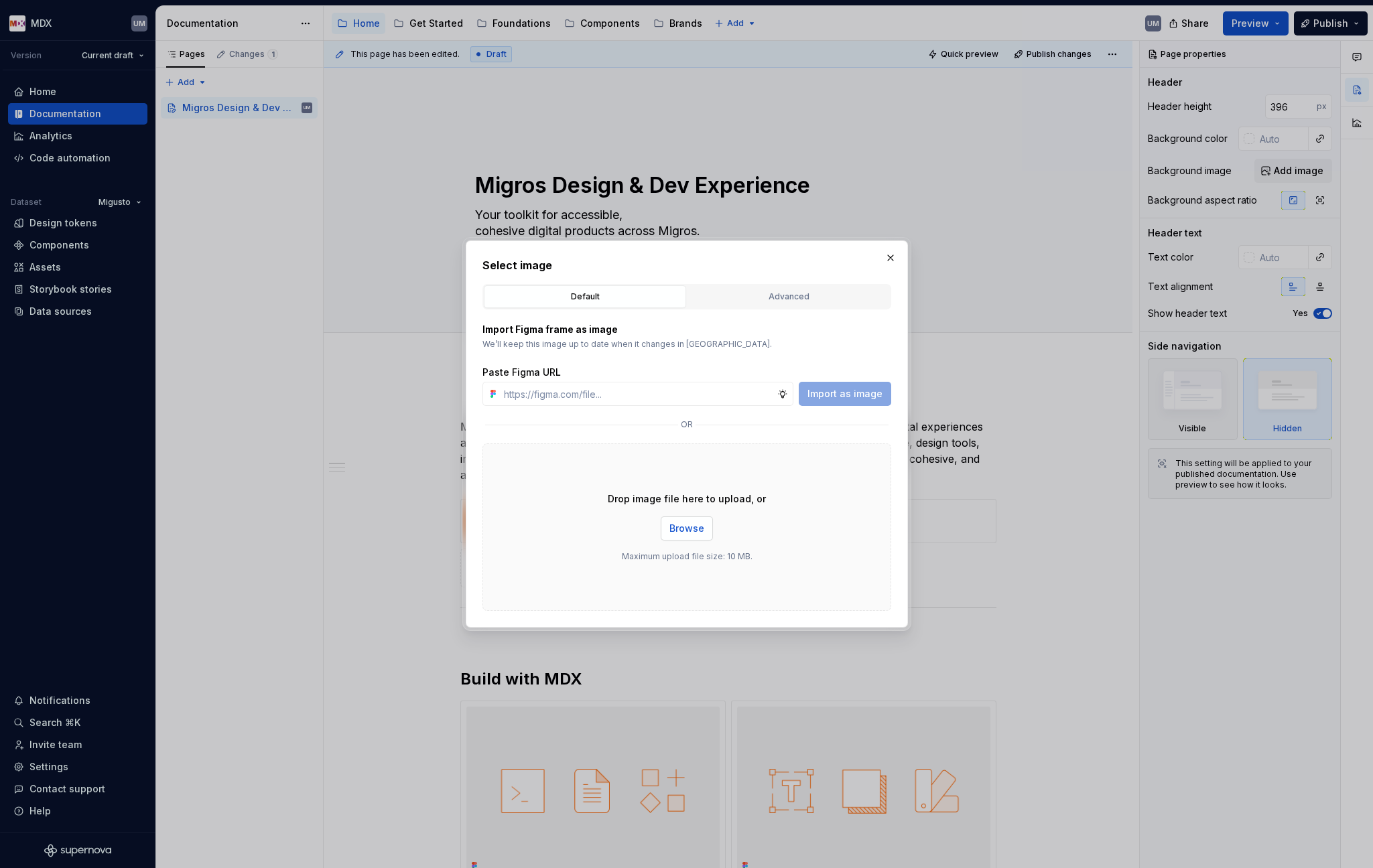
click at [689, 529] on span "Browse" at bounding box center [686, 529] width 34 height 14
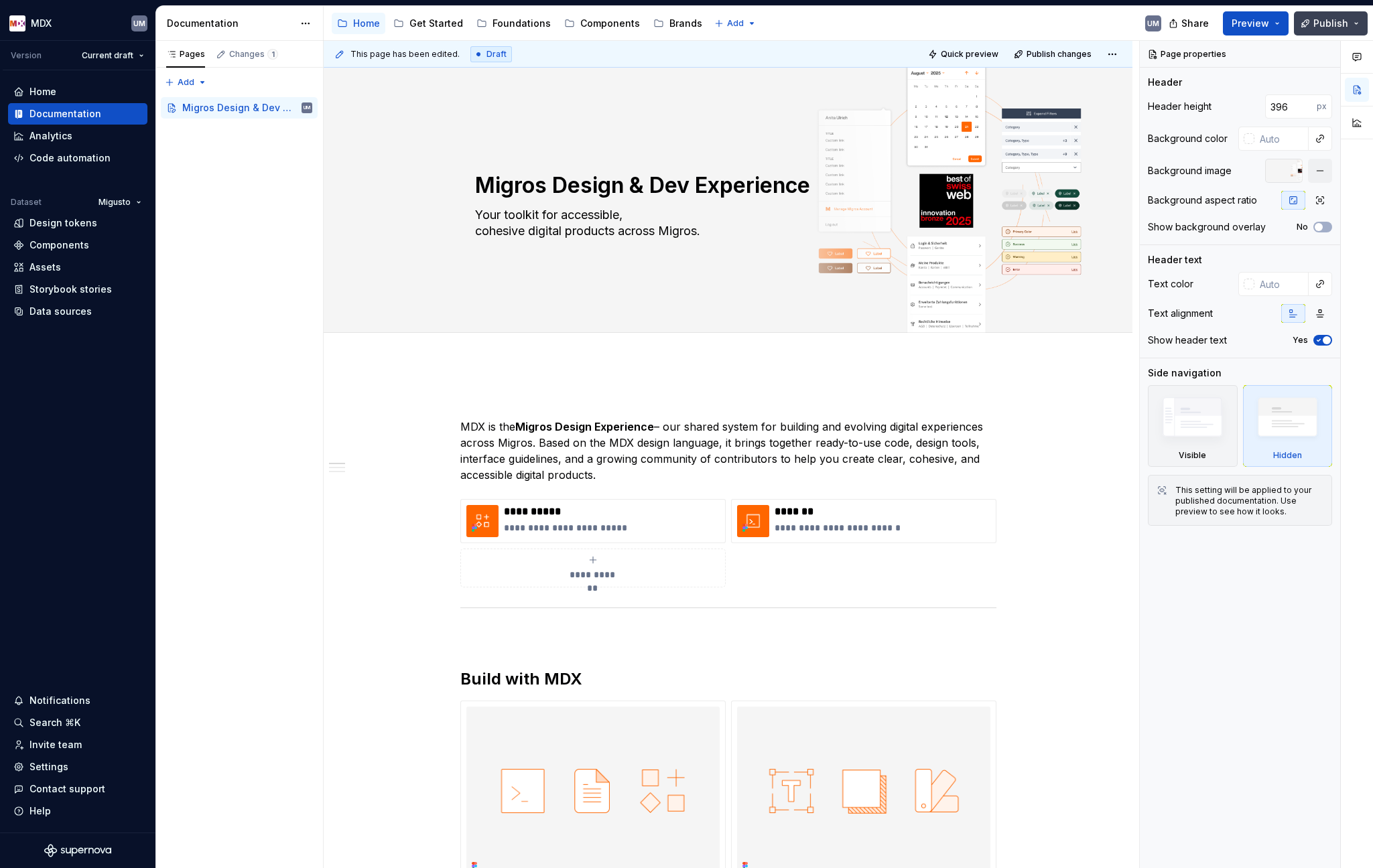
click at [1143, 23] on button "Publish" at bounding box center [1331, 24] width 74 height 24
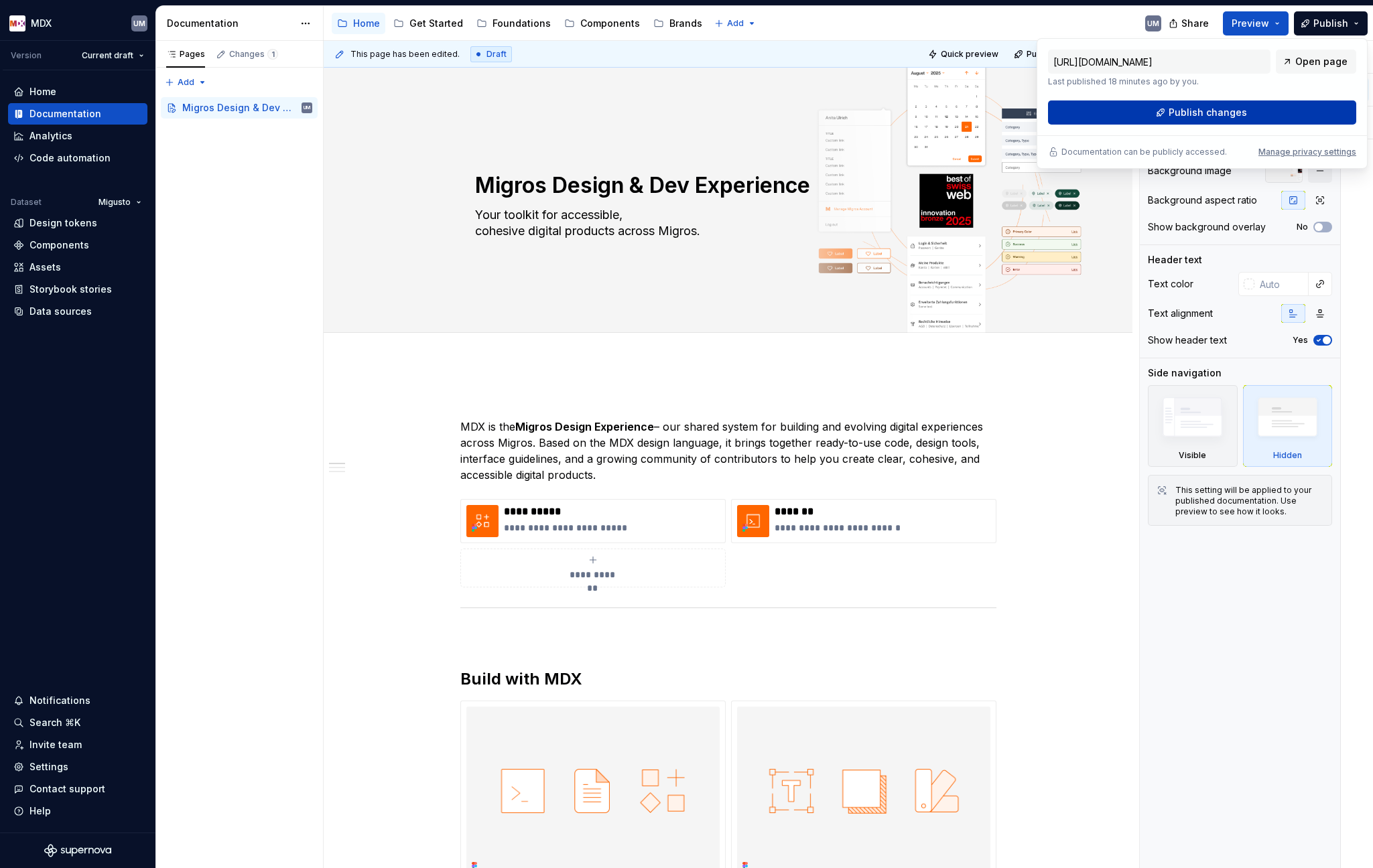
click at [1143, 107] on span "Publish changes" at bounding box center [1208, 112] width 79 height 14
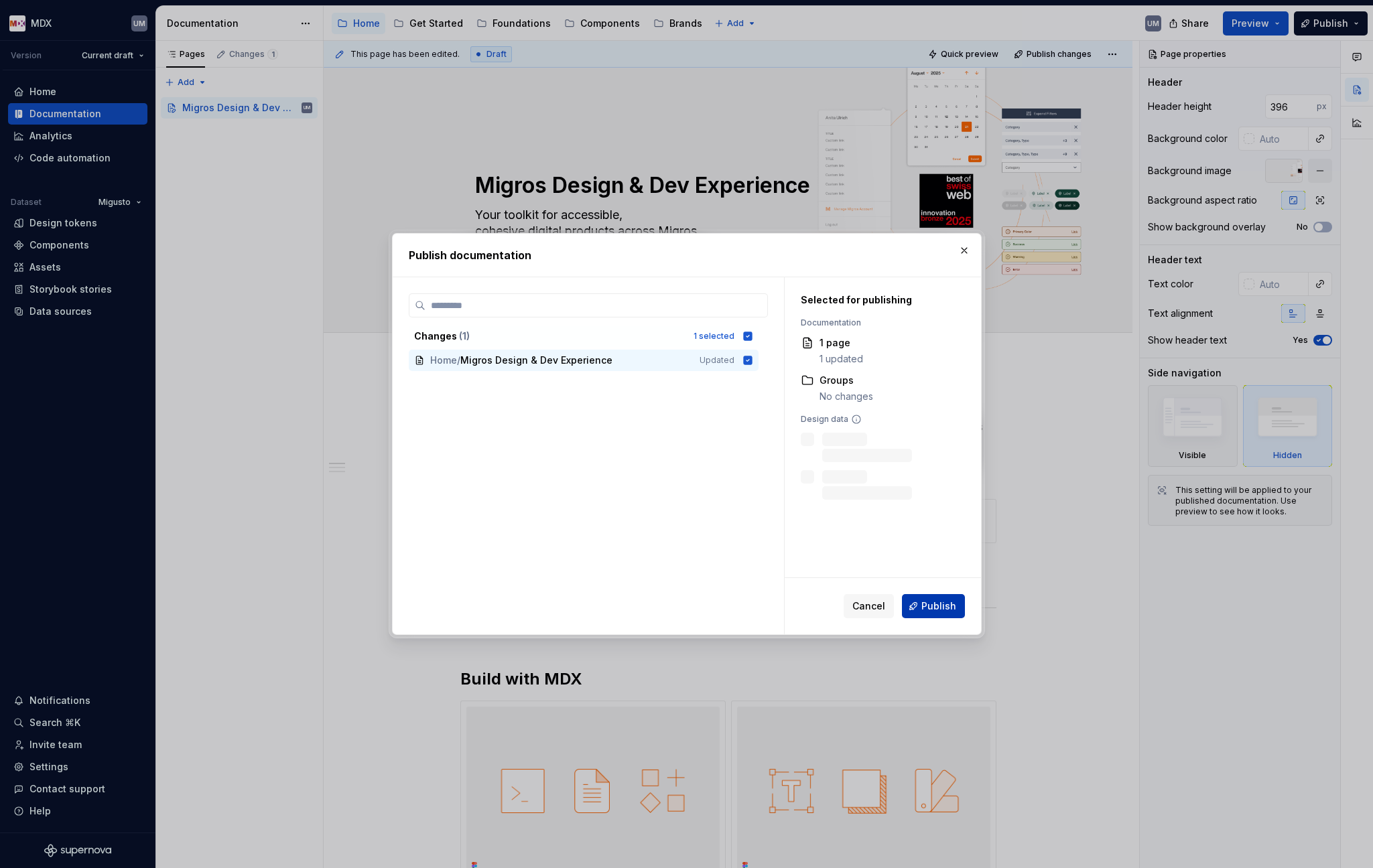
click at [943, 601] on span "Publish" at bounding box center [938, 606] width 34 height 14
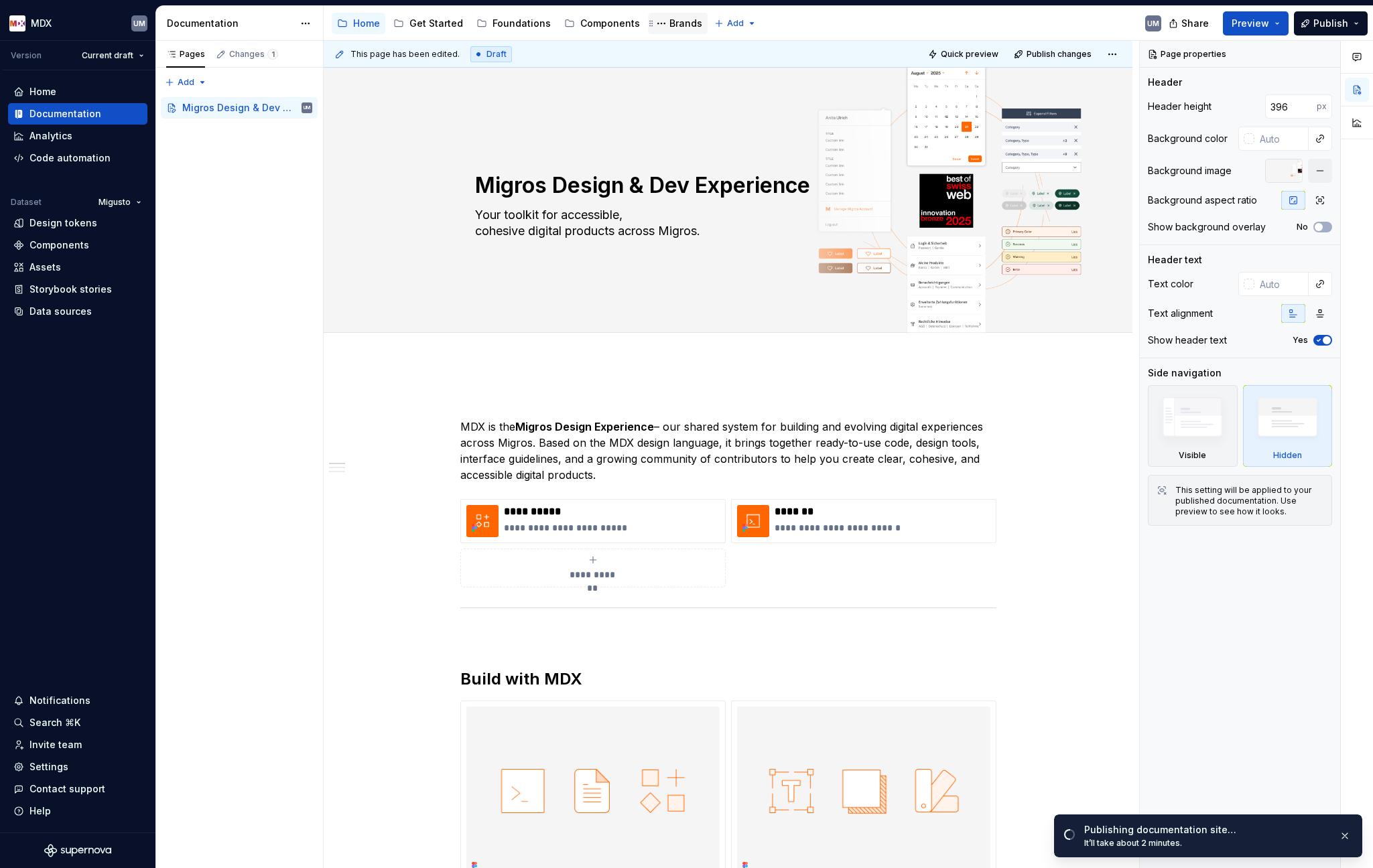
click at [669, 18] on div "Brands" at bounding box center [685, 24] width 33 height 14
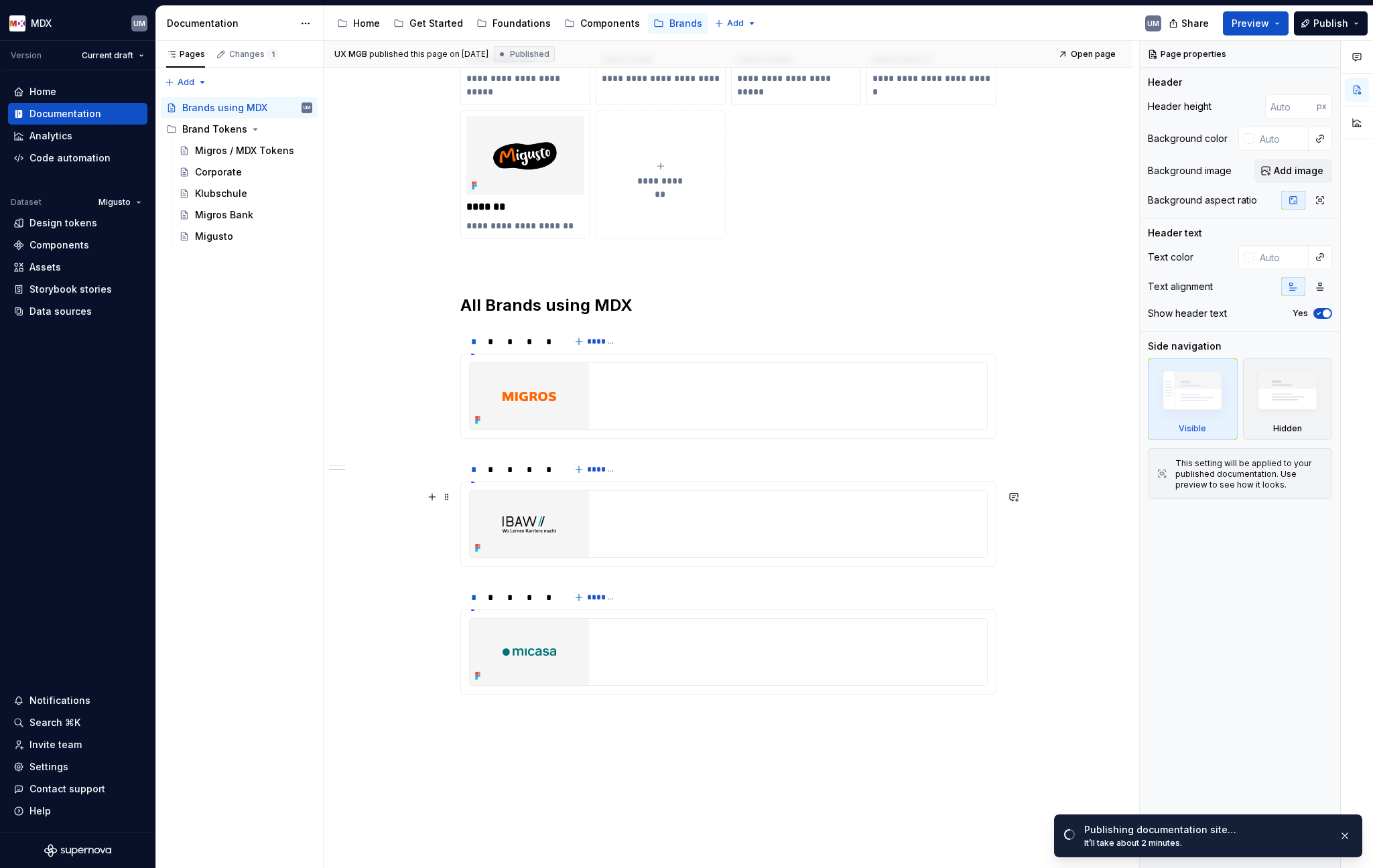
scroll to position [511, 0]
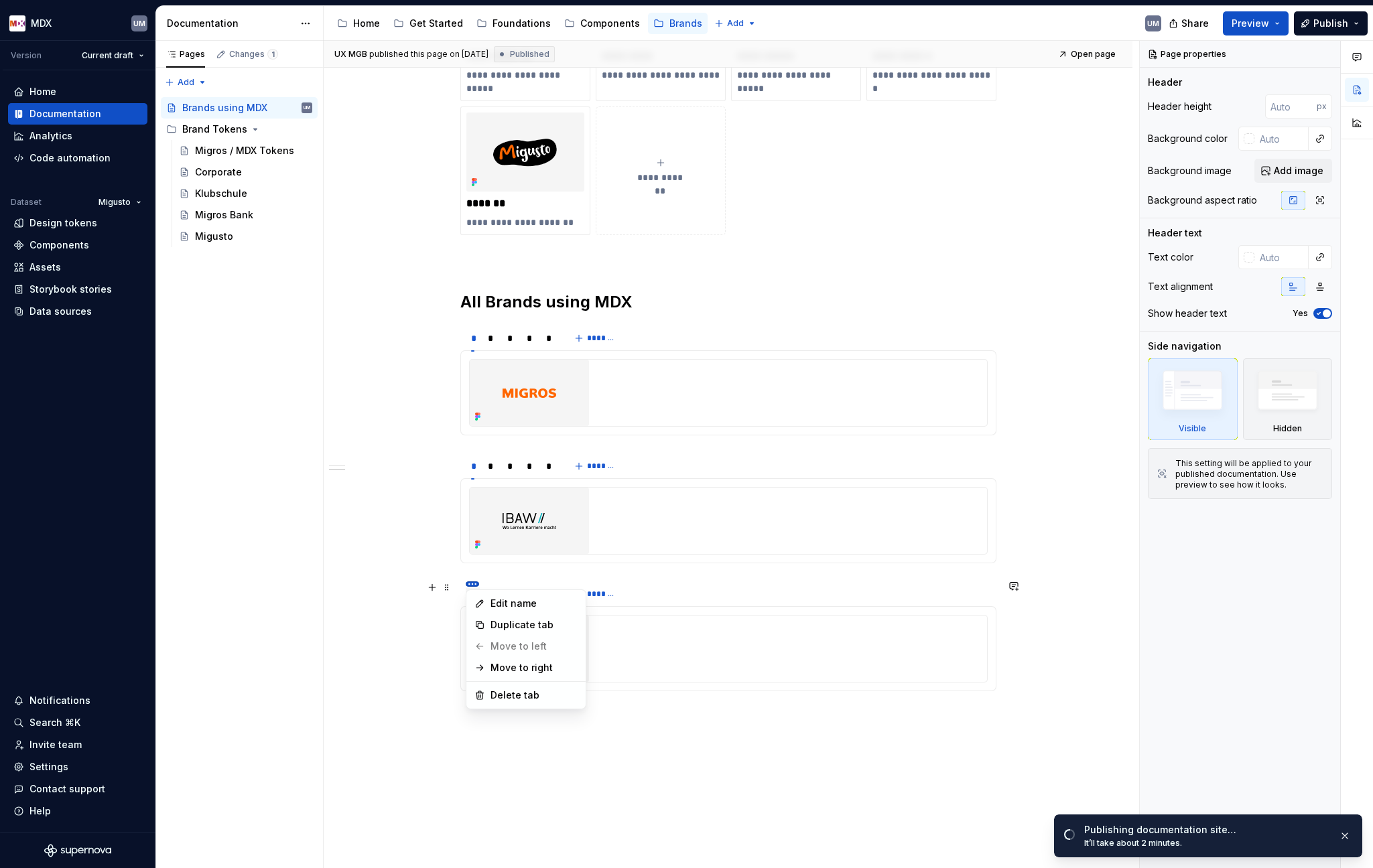
click at [474, 584] on html "MDX UM Version Current draft Home Documentation Analytics Code automation Datas…" at bounding box center [686, 434] width 1373 height 868
click at [505, 692] on div "Delete tab" at bounding box center [534, 696] width 87 height 14
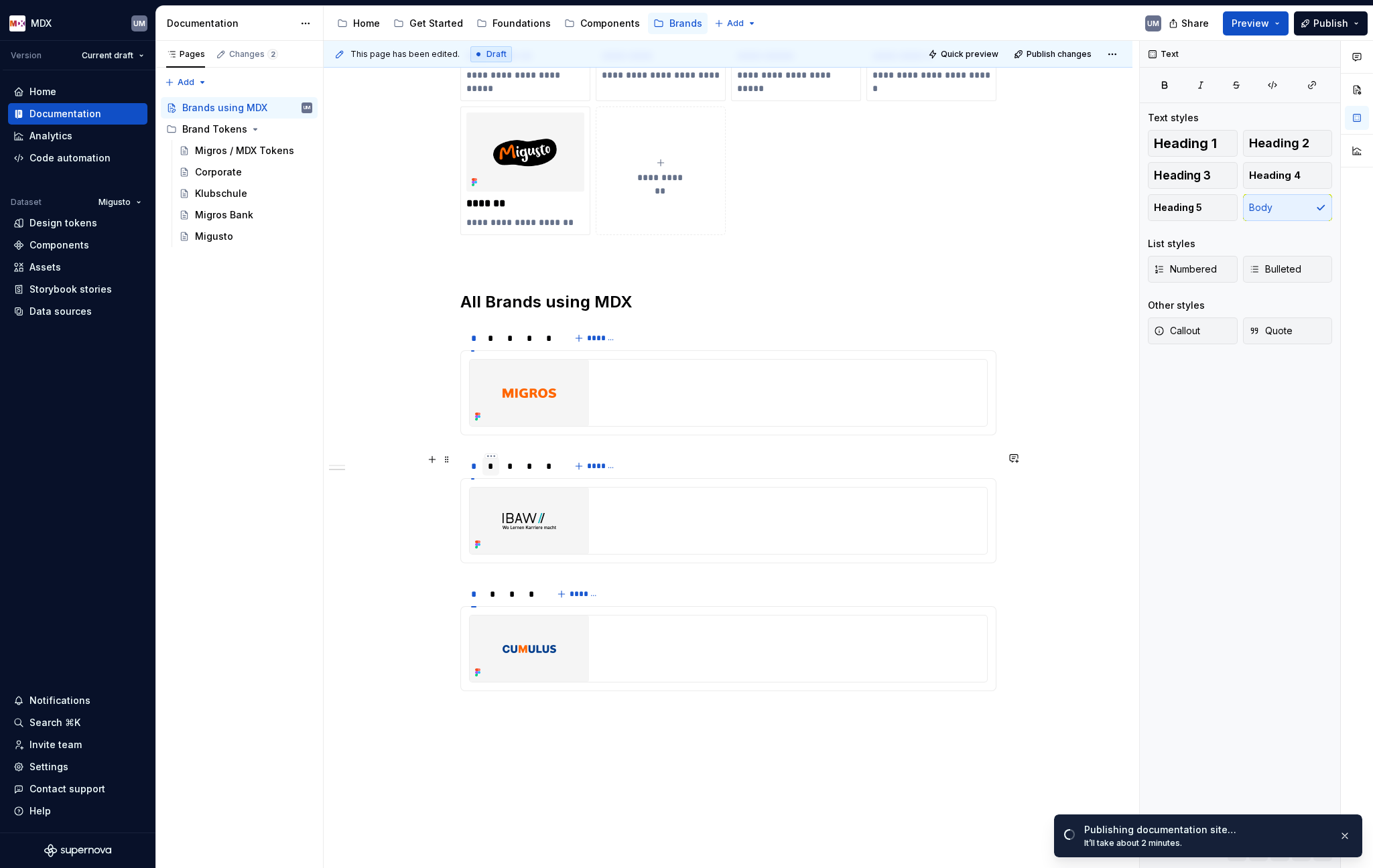
click at [491, 465] on div "*" at bounding box center [491, 466] width 6 height 14
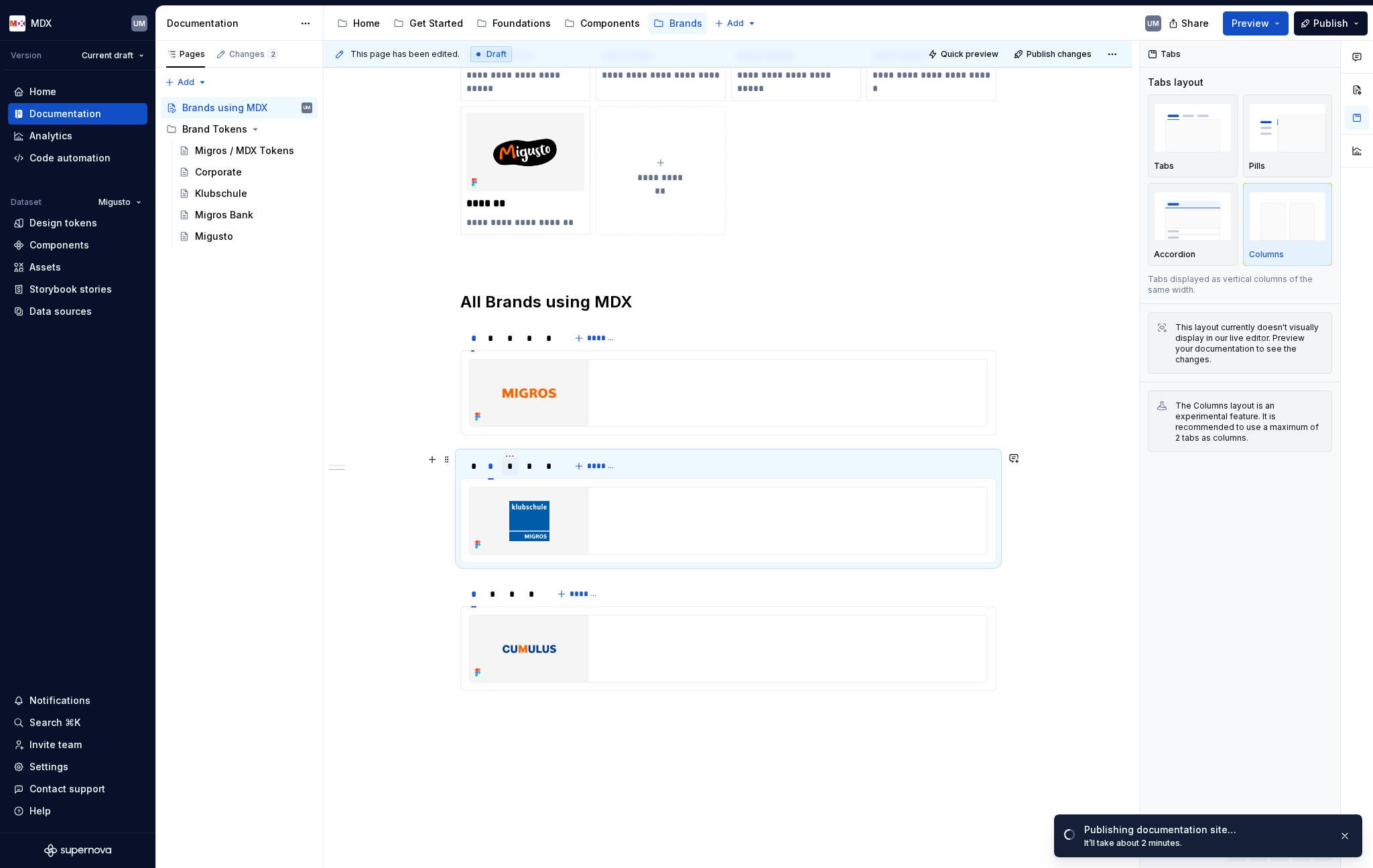
click at [511, 465] on div "*" at bounding box center [511, 466] width 6 height 14
click at [528, 465] on div "*" at bounding box center [529, 466] width 6 height 14
click at [547, 467] on div "*" at bounding box center [548, 466] width 5 height 14
click at [532, 468] on div "*" at bounding box center [529, 466] width 17 height 19
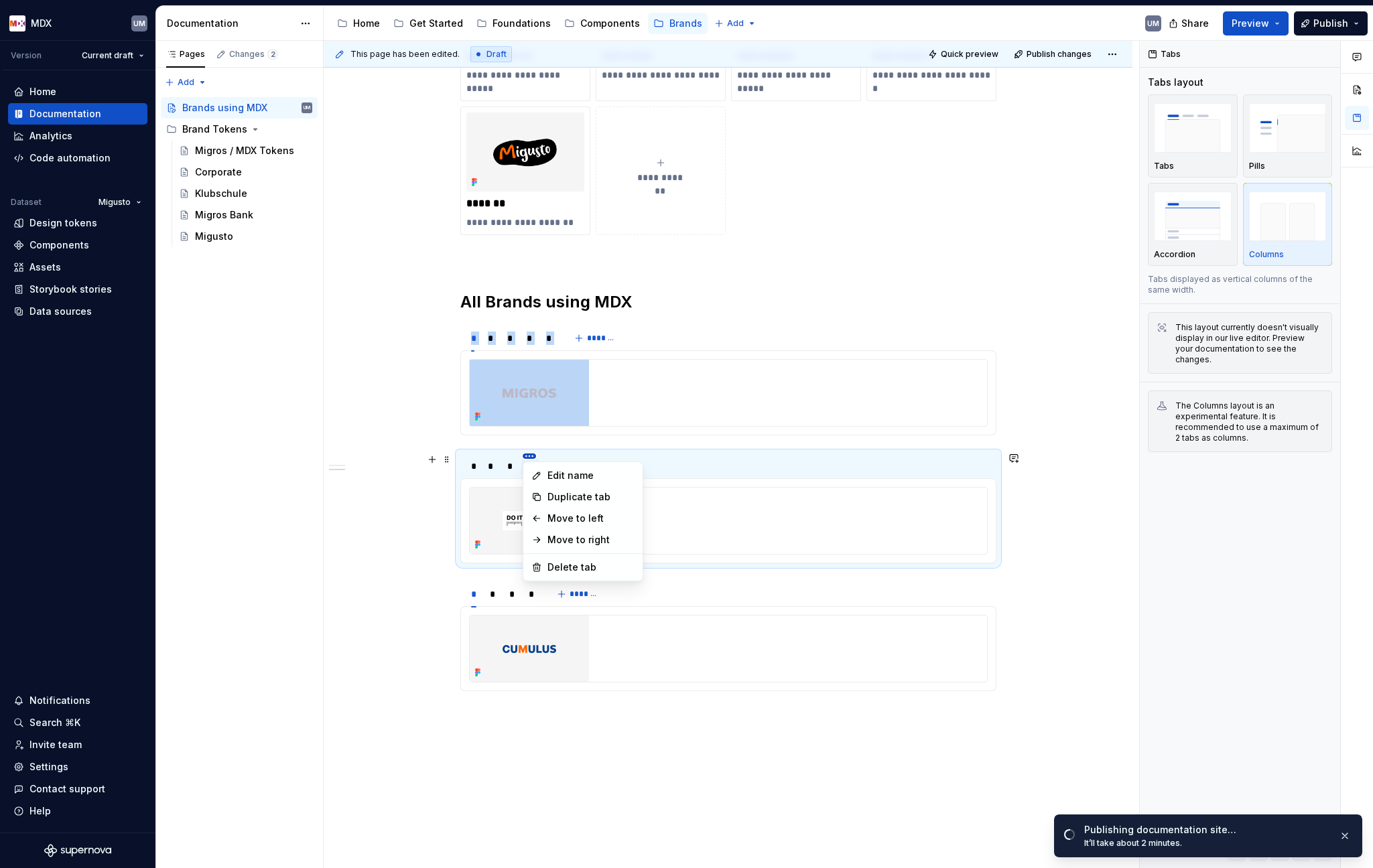
click at [528, 455] on html "MDX UM Version Current draft Home Documentation Analytics Code automation Datas…" at bounding box center [686, 434] width 1373 height 868
click at [566, 570] on div "Delete tab" at bounding box center [590, 568] width 87 height 14
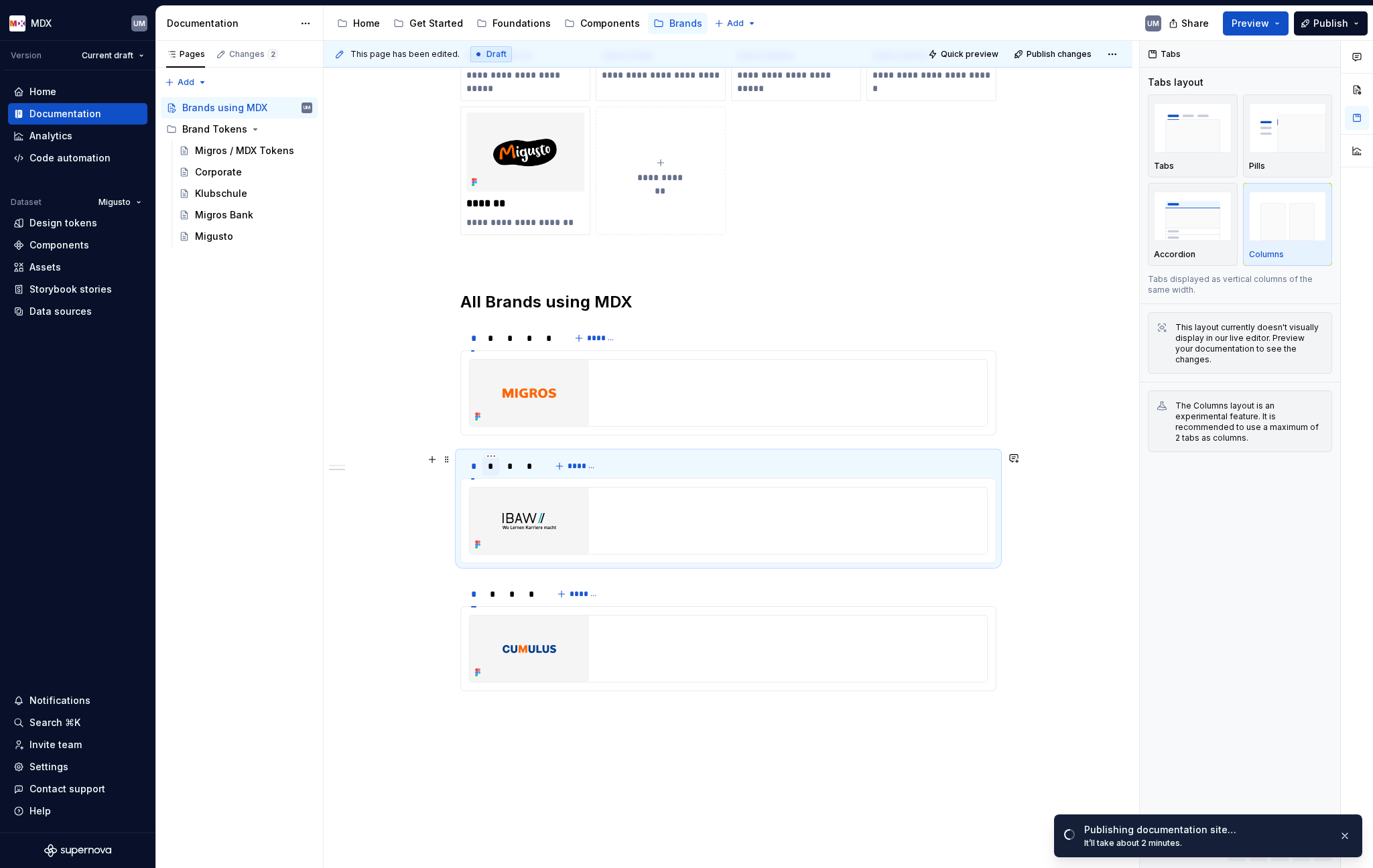
click at [492, 467] on div "*" at bounding box center [491, 466] width 6 height 14
click at [512, 467] on div "*" at bounding box center [511, 466] width 6 height 14
click at [529, 467] on div "*" at bounding box center [528, 466] width 5 height 14
click at [490, 595] on div "*" at bounding box center [493, 594] width 6 height 14
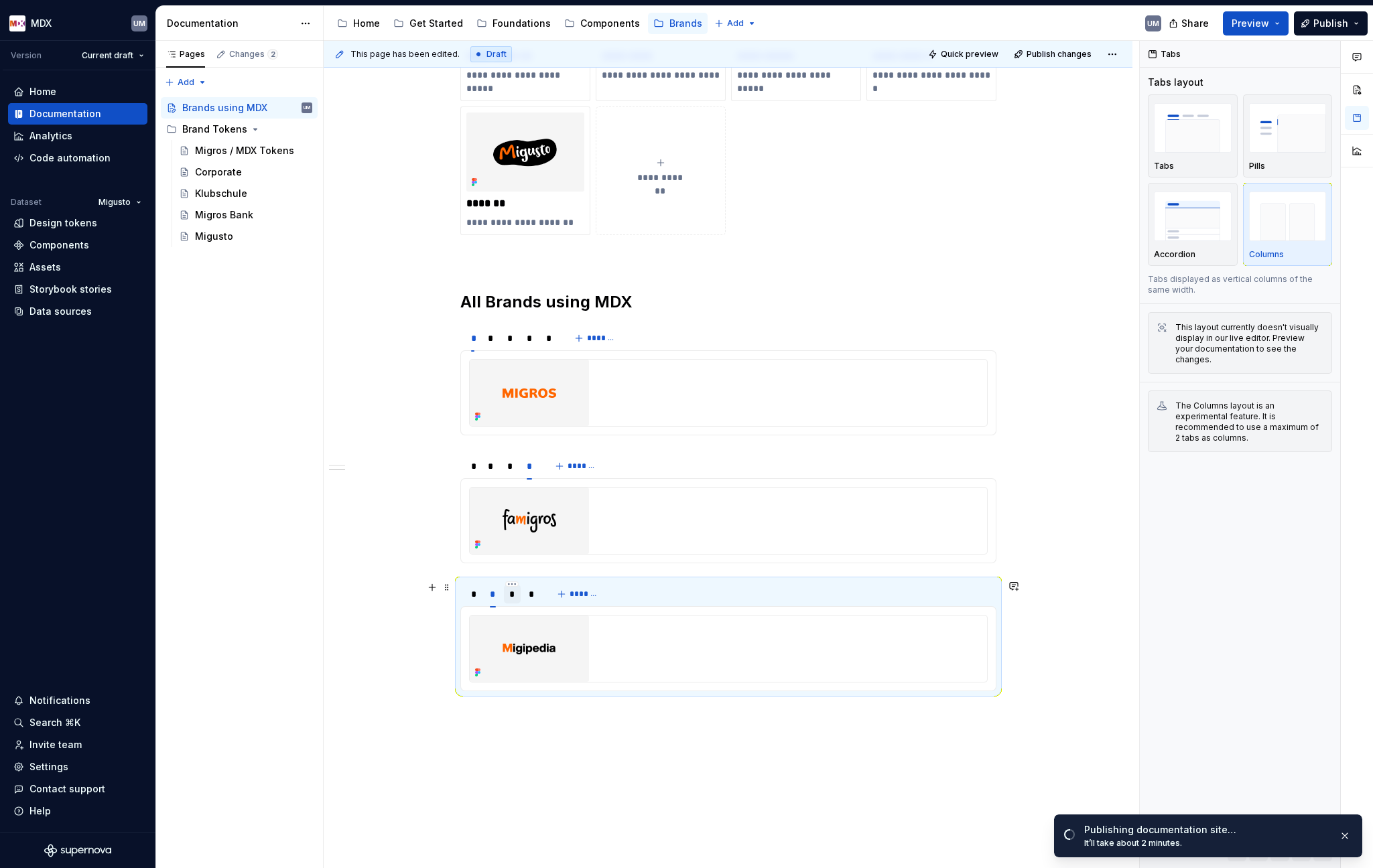
click at [515, 595] on div "*" at bounding box center [512, 593] width 17 height 19
click at [531, 595] on div "*" at bounding box center [530, 594] width 5 height 14
click at [491, 343] on div "*" at bounding box center [491, 338] width 6 height 14
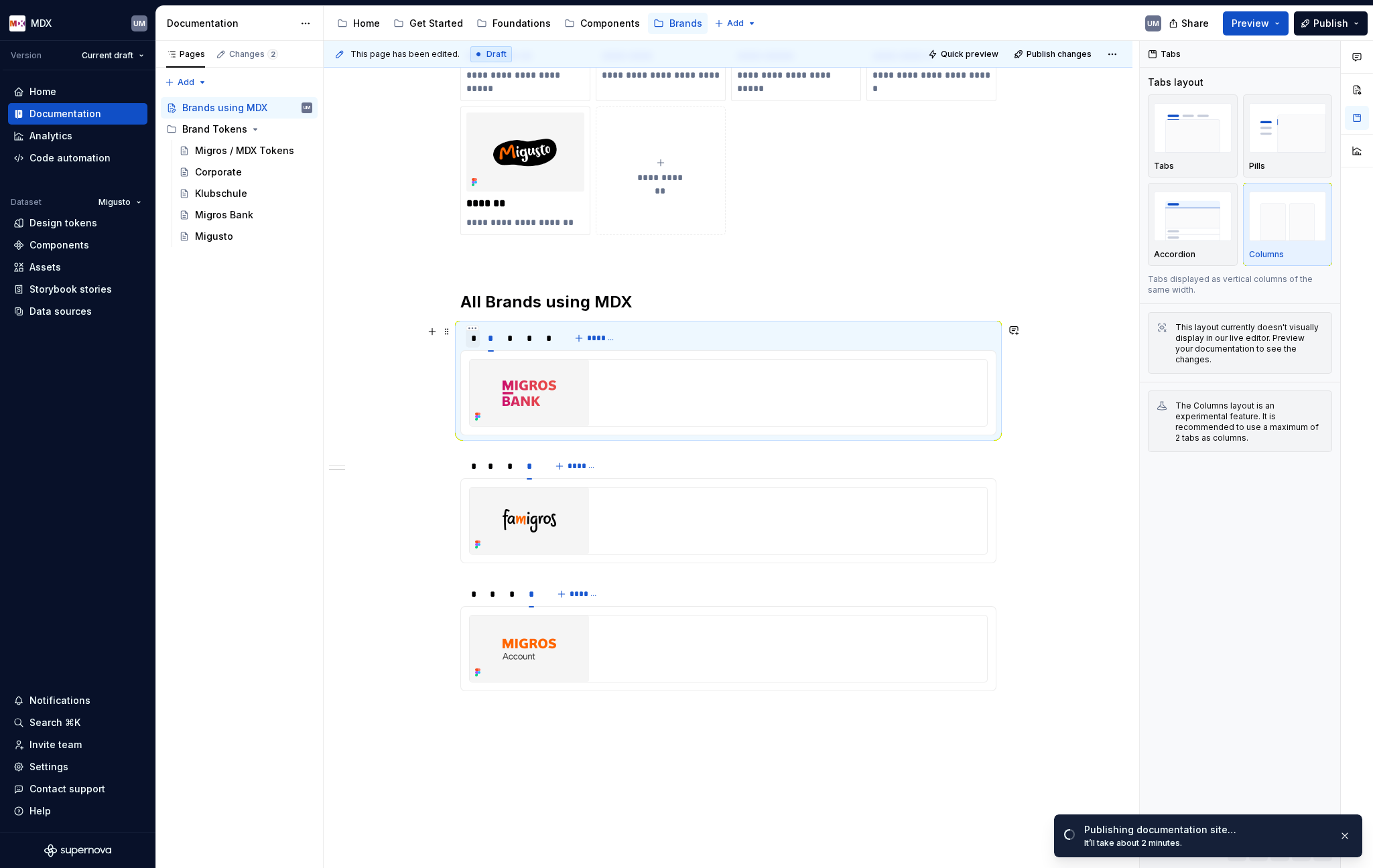
click at [471, 338] on div "*" at bounding box center [473, 338] width 4 height 14
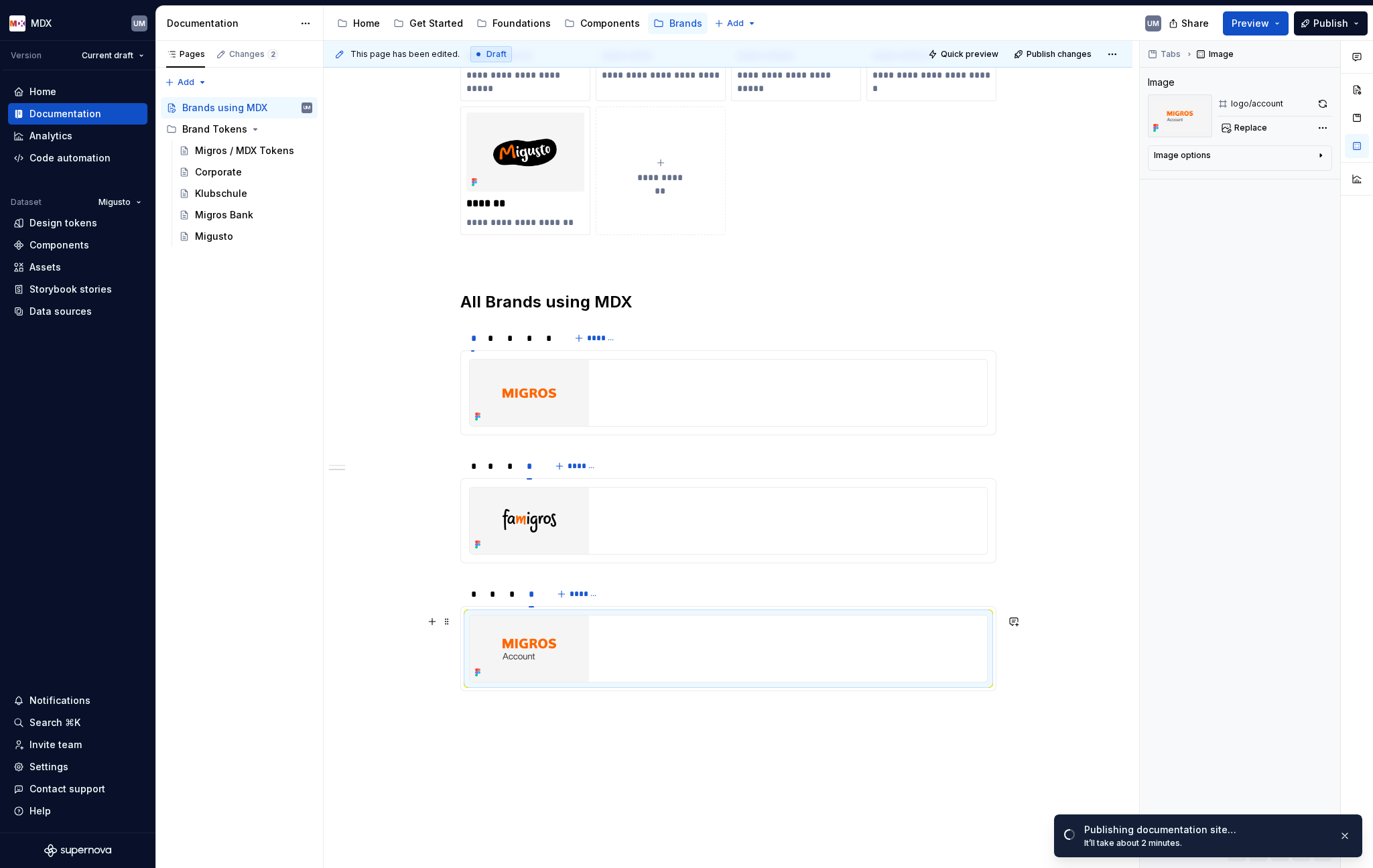
click at [533, 646] on img at bounding box center [529, 648] width 119 height 66
click at [526, 384] on img at bounding box center [529, 392] width 119 height 66
click at [551, 397] on img at bounding box center [529, 392] width 119 height 66
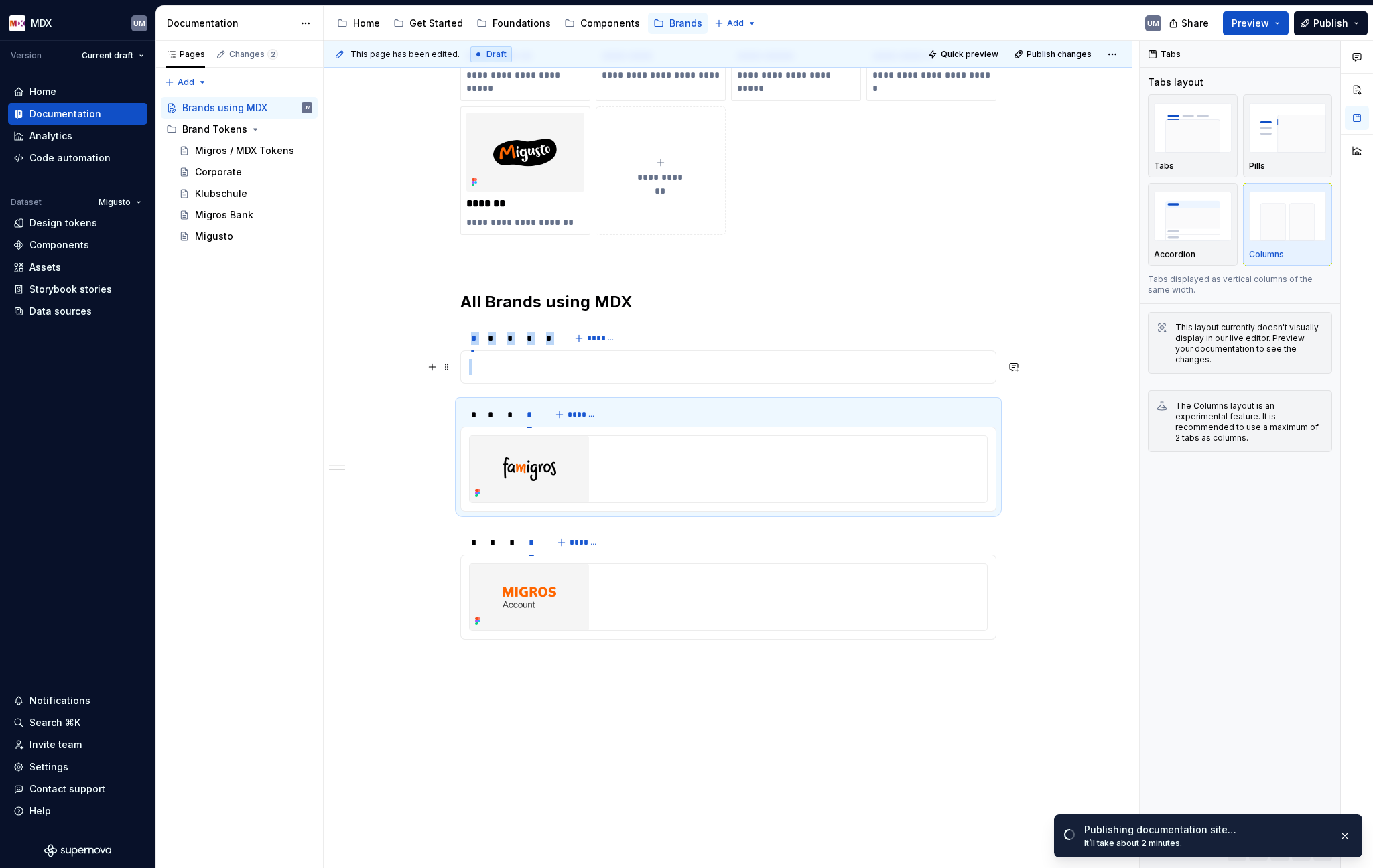
click at [524, 367] on p at bounding box center [728, 367] width 518 height 16
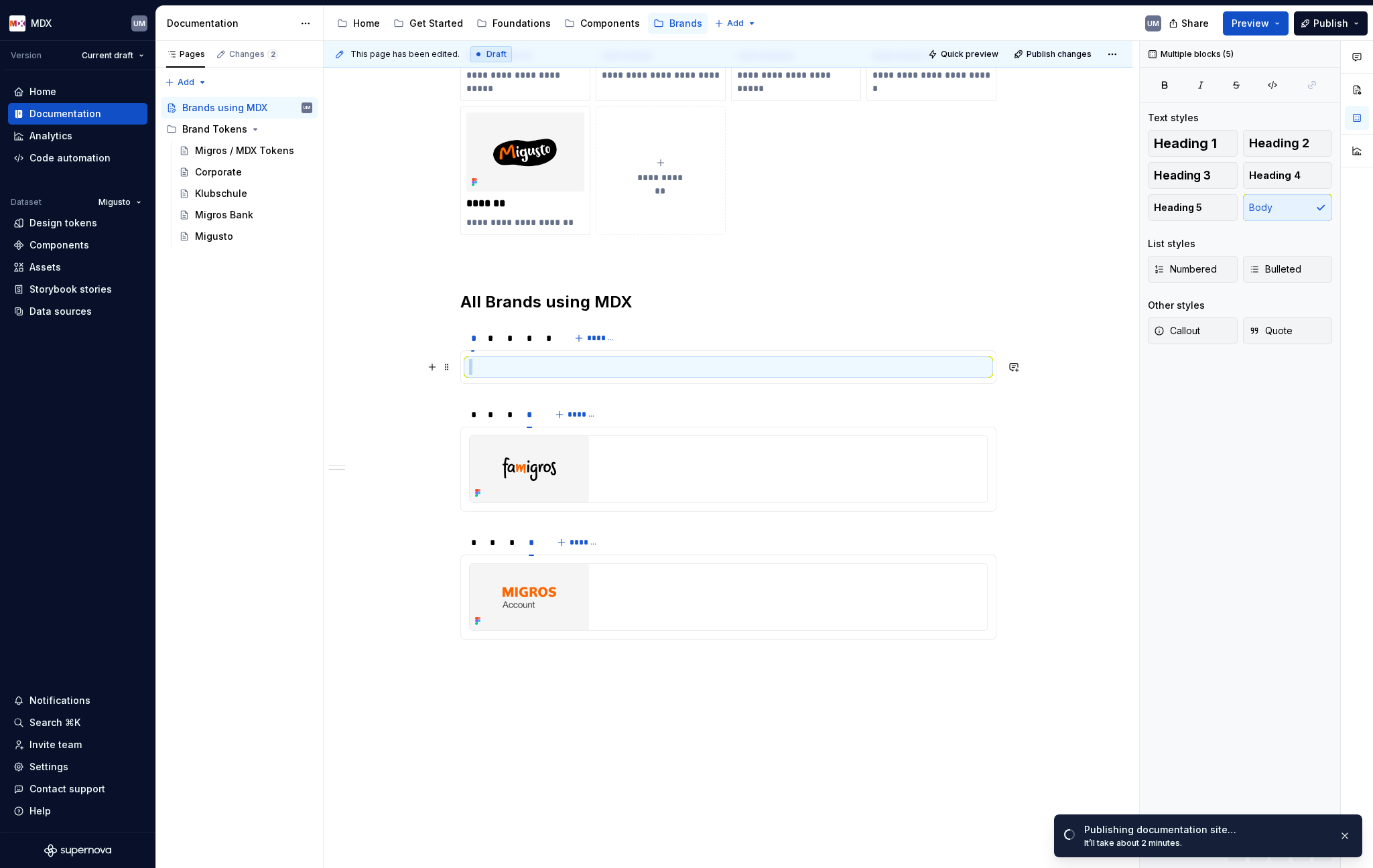
drag, startPoint x: 562, startPoint y: 367, endPoint x: 570, endPoint y: 367, distance: 8.0
click at [562, 367] on p at bounding box center [728, 367] width 518 height 16
click at [587, 371] on p at bounding box center [728, 367] width 518 height 16
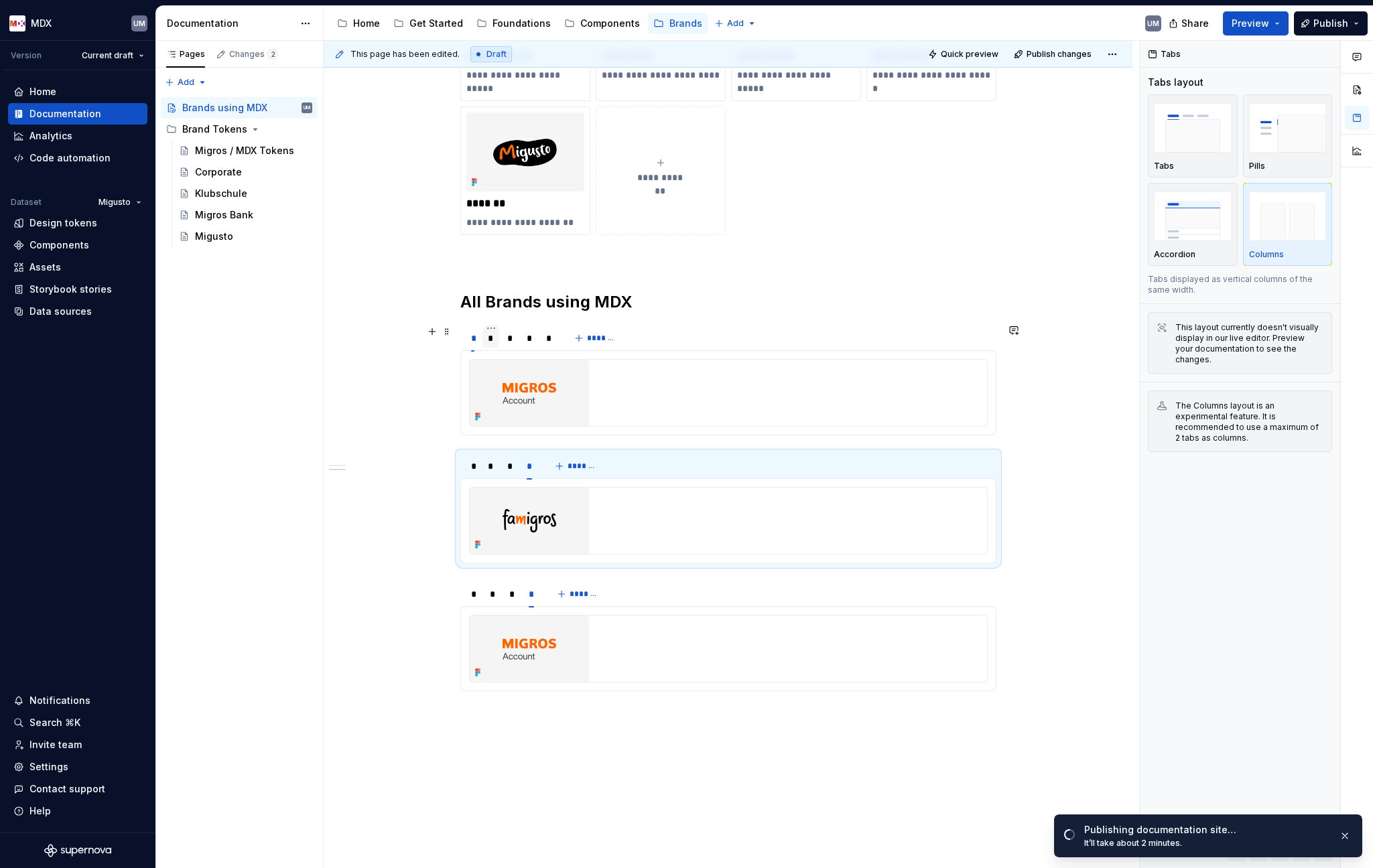
click at [490, 341] on div "*" at bounding box center [491, 338] width 6 height 14
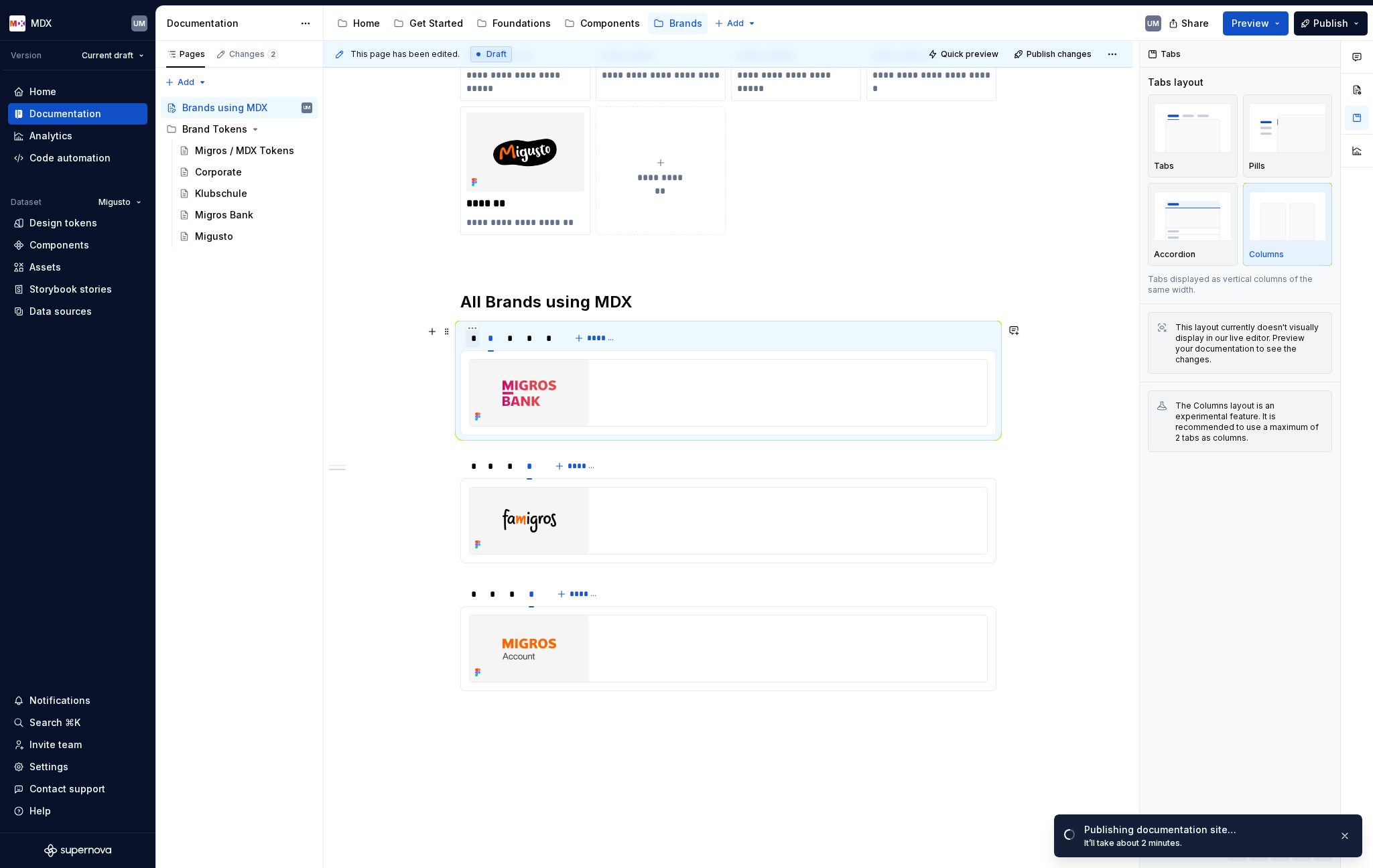
click at [474, 339] on div "*" at bounding box center [473, 338] width 4 height 14
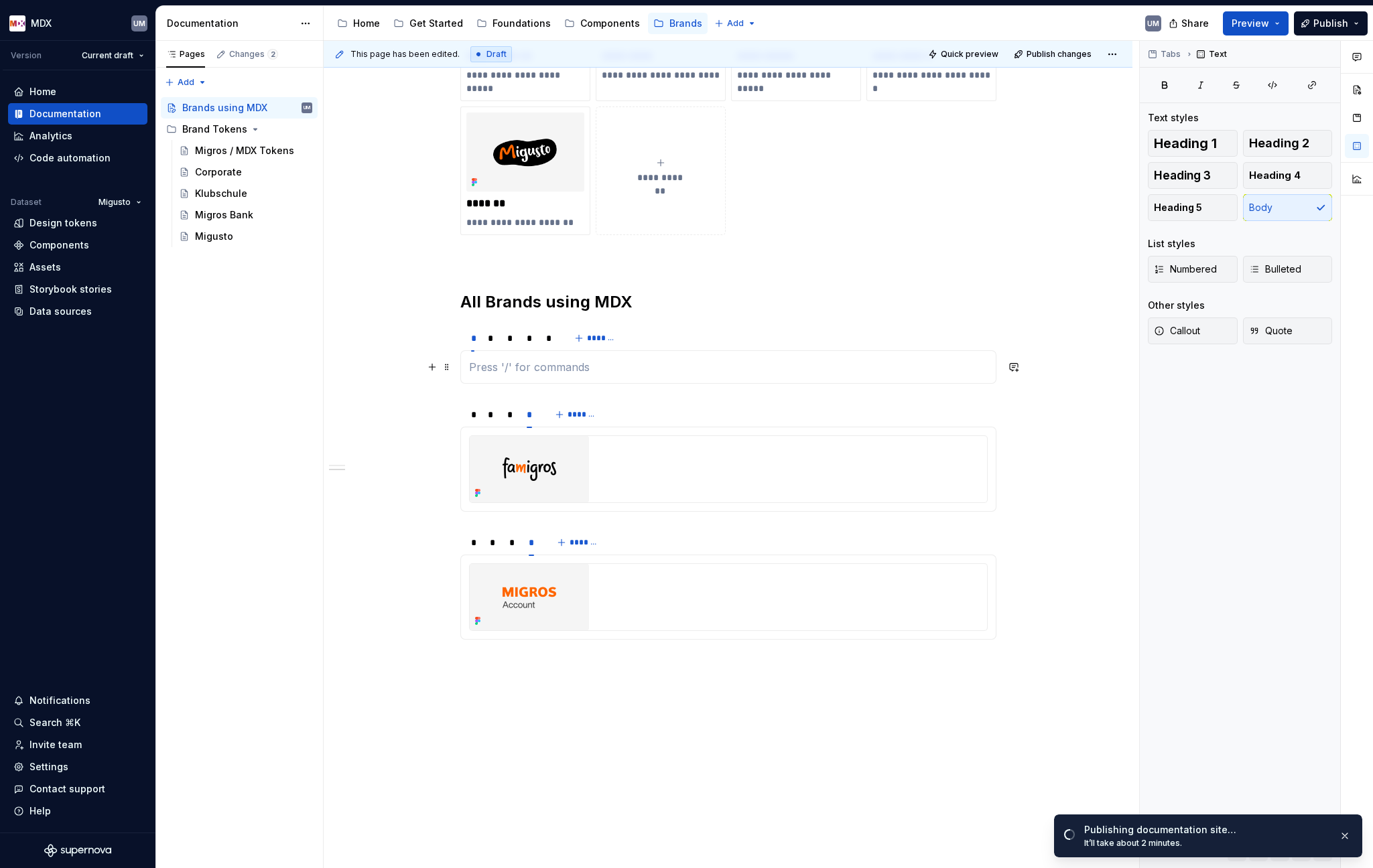
click at [547, 372] on p at bounding box center [728, 367] width 518 height 16
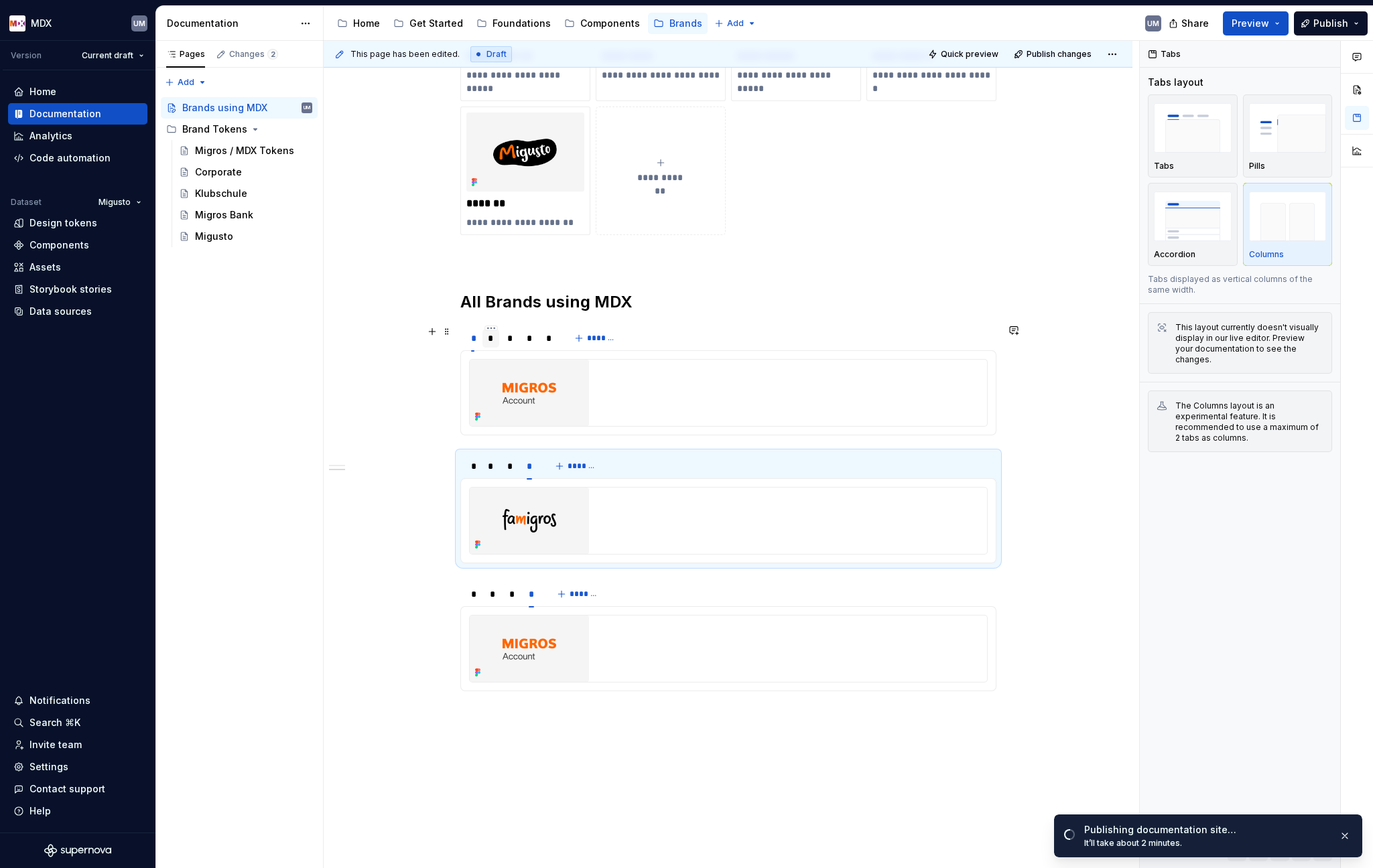
click at [489, 340] on div "*" at bounding box center [491, 338] width 6 height 14
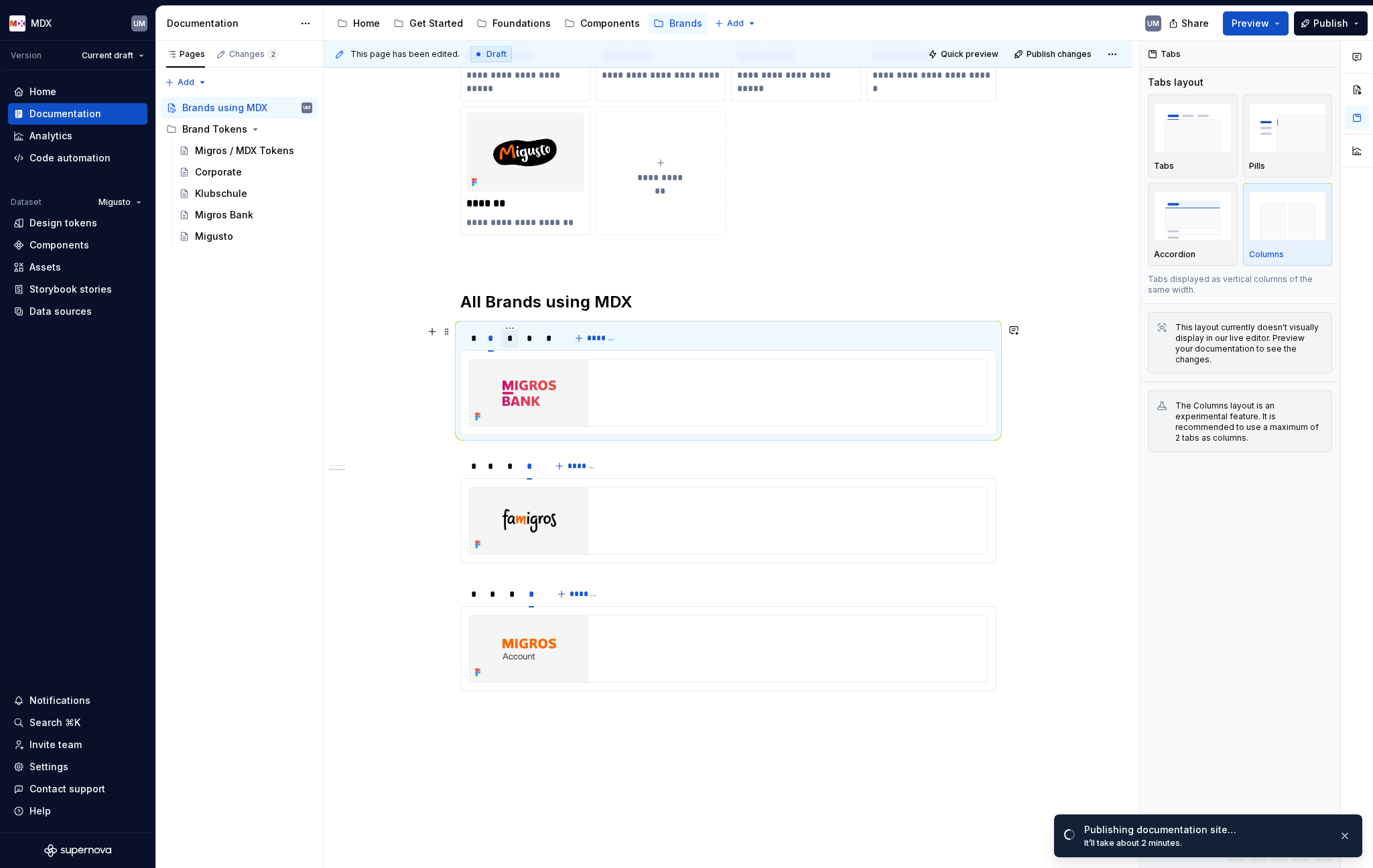
click at [508, 340] on div "*" at bounding box center [511, 338] width 6 height 14
click at [528, 339] on div "*" at bounding box center [529, 338] width 6 height 14
click at [546, 339] on div "*" at bounding box center [548, 338] width 5 height 14
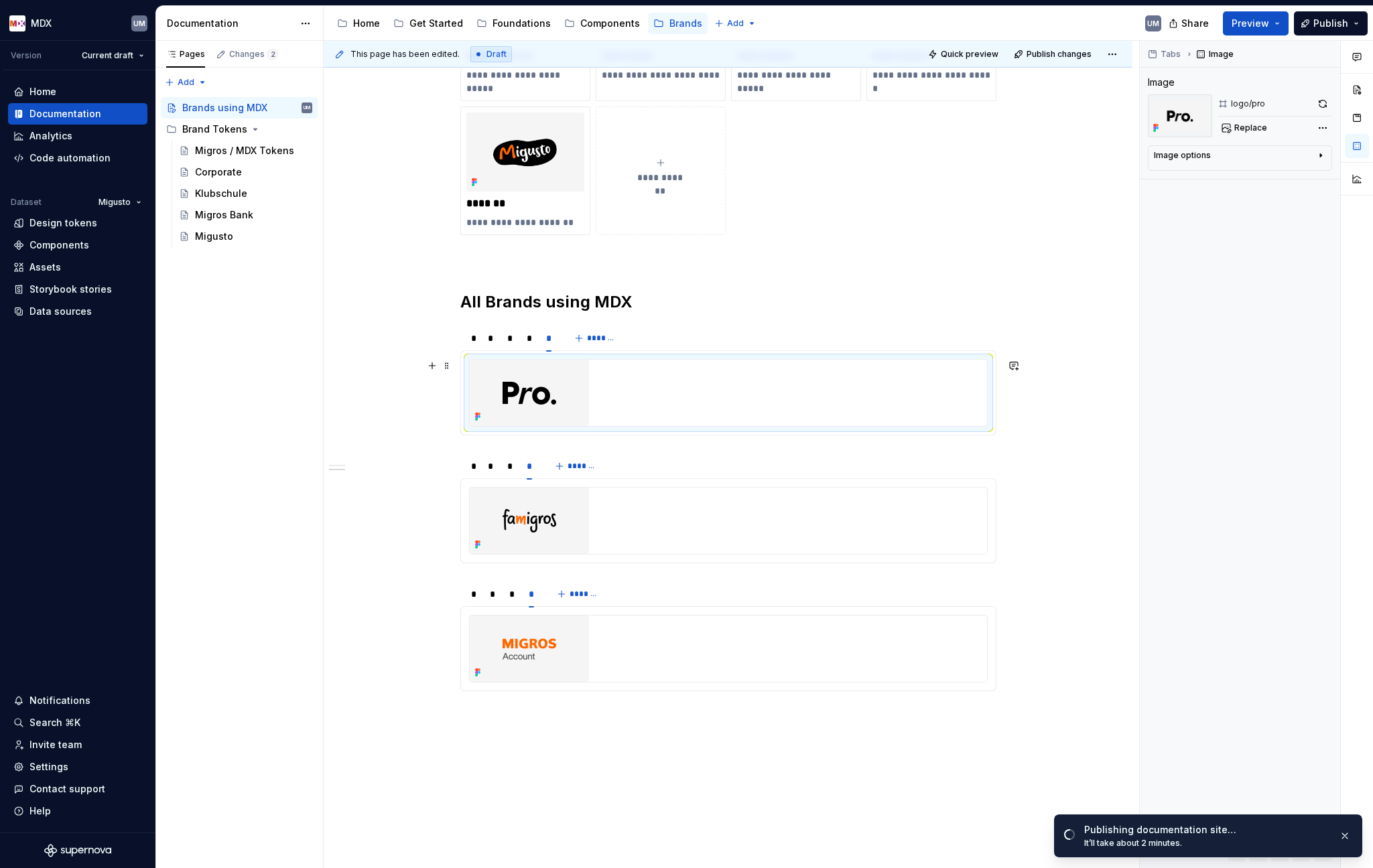
click at [544, 387] on img at bounding box center [529, 392] width 119 height 66
click at [475, 469] on div "*" at bounding box center [472, 466] width 15 height 19
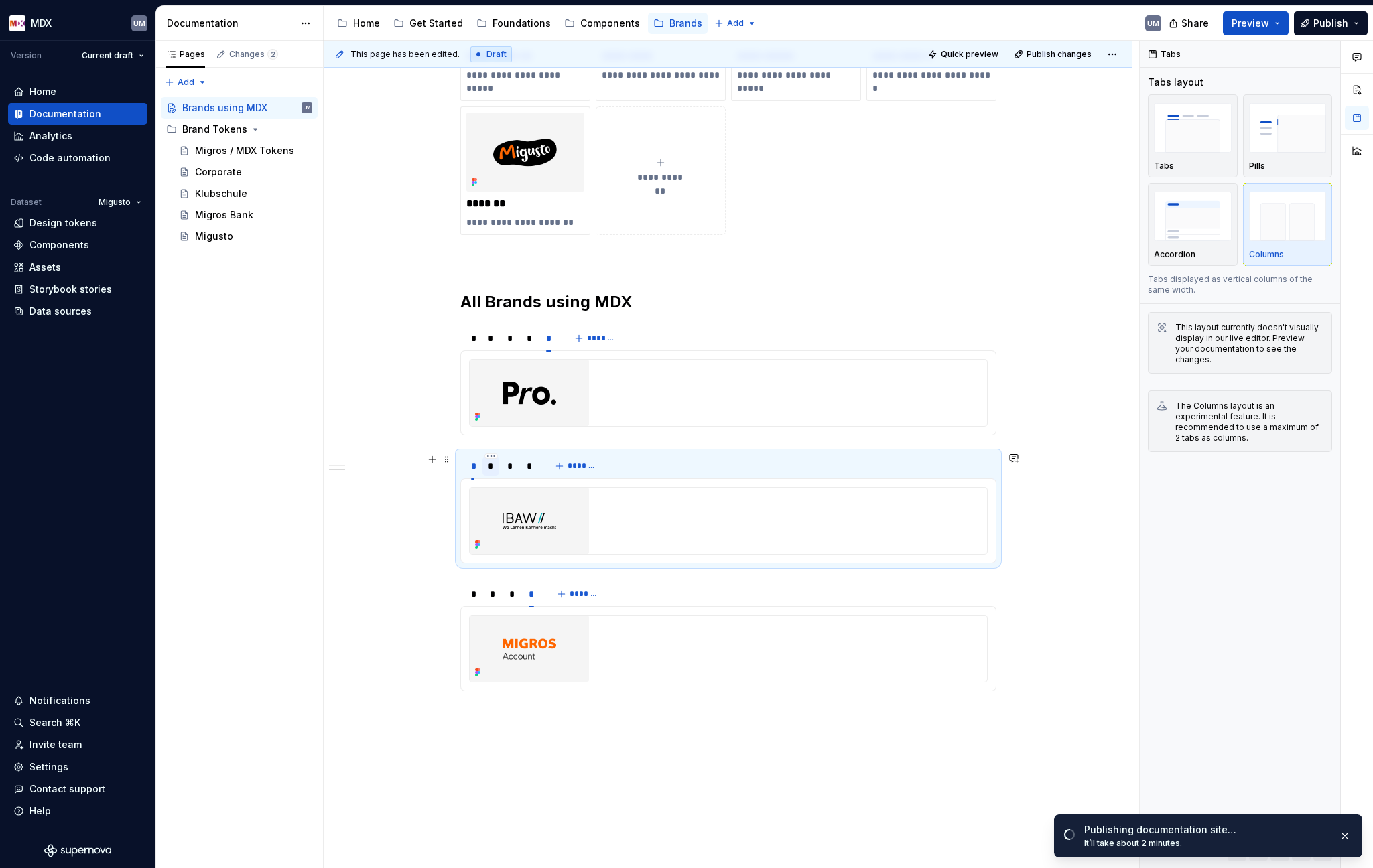
click at [487, 469] on div "*" at bounding box center [490, 466] width 17 height 19
click at [508, 467] on div "*" at bounding box center [511, 466] width 6 height 14
click at [526, 467] on div "*" at bounding box center [528, 466] width 5 height 14
click at [528, 456] on html "MDX UM Version Current draft Home Documentation Analytics Code automation Datas…" at bounding box center [686, 434] width 1373 height 868
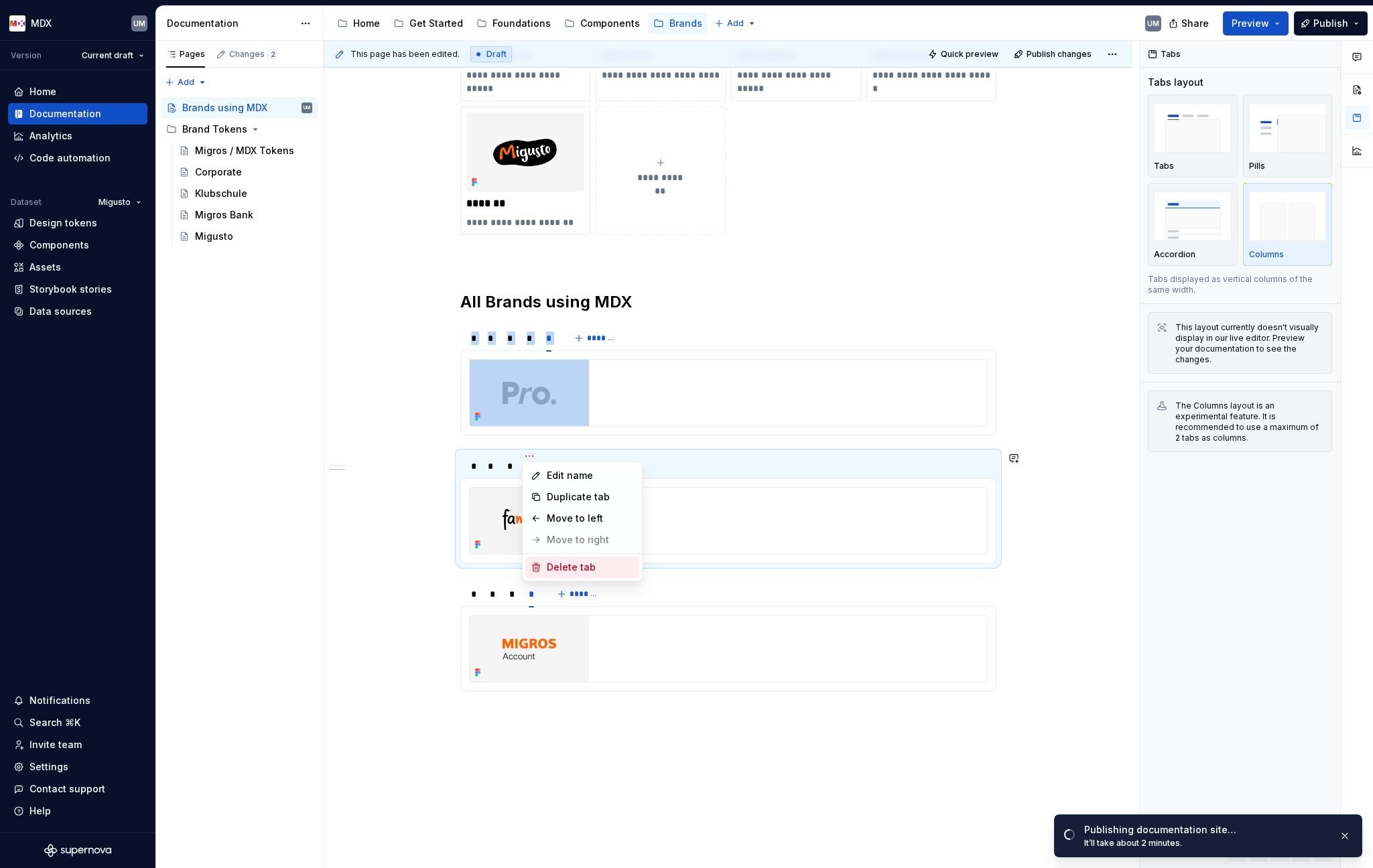
click at [564, 569] on div "Delete tab" at bounding box center [590, 568] width 87 height 14
click at [557, 462] on span "*******" at bounding box center [564, 466] width 31 height 11
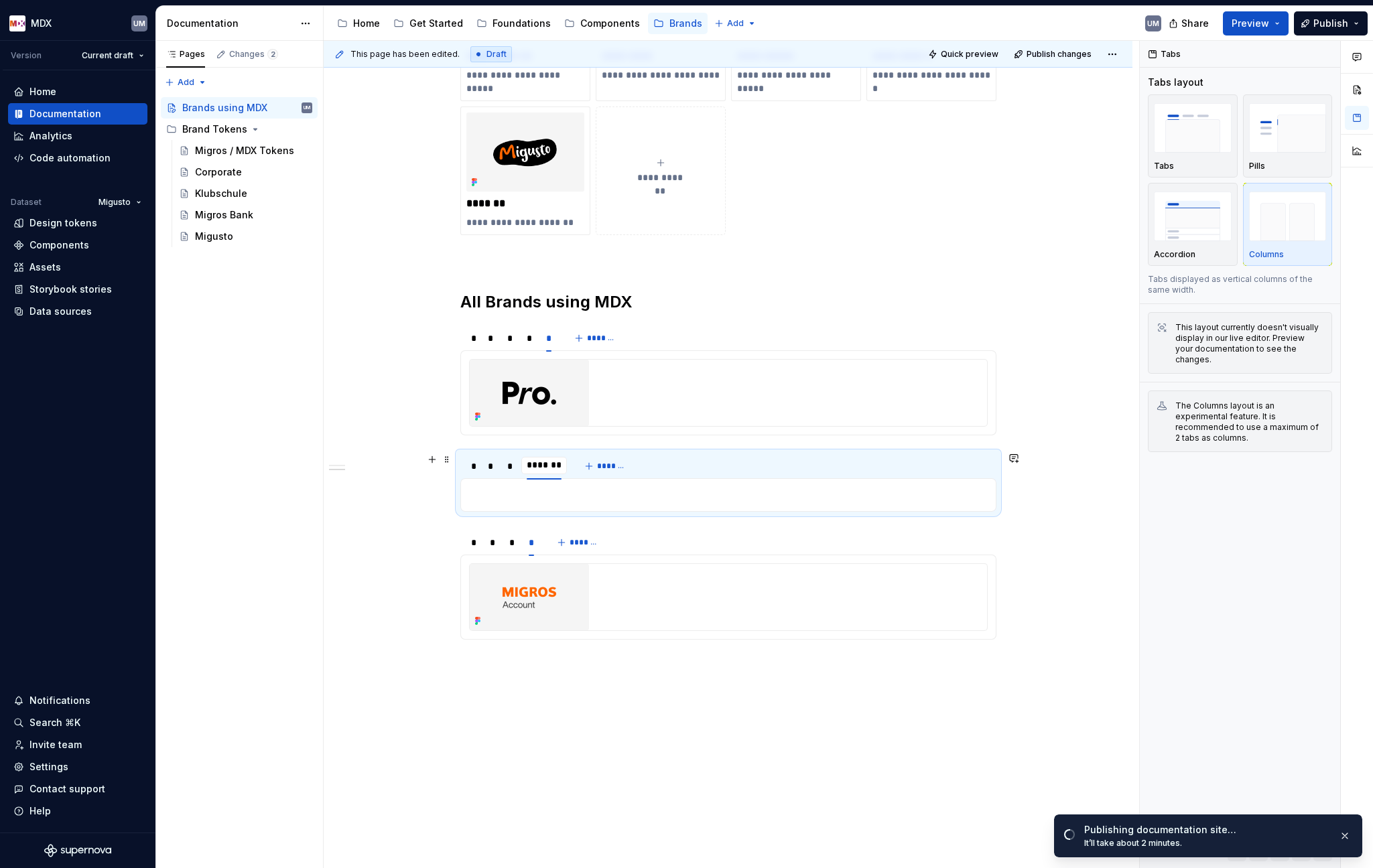
scroll to position [0, 1]
type textarea "*"
click at [539, 395] on img at bounding box center [529, 392] width 119 height 66
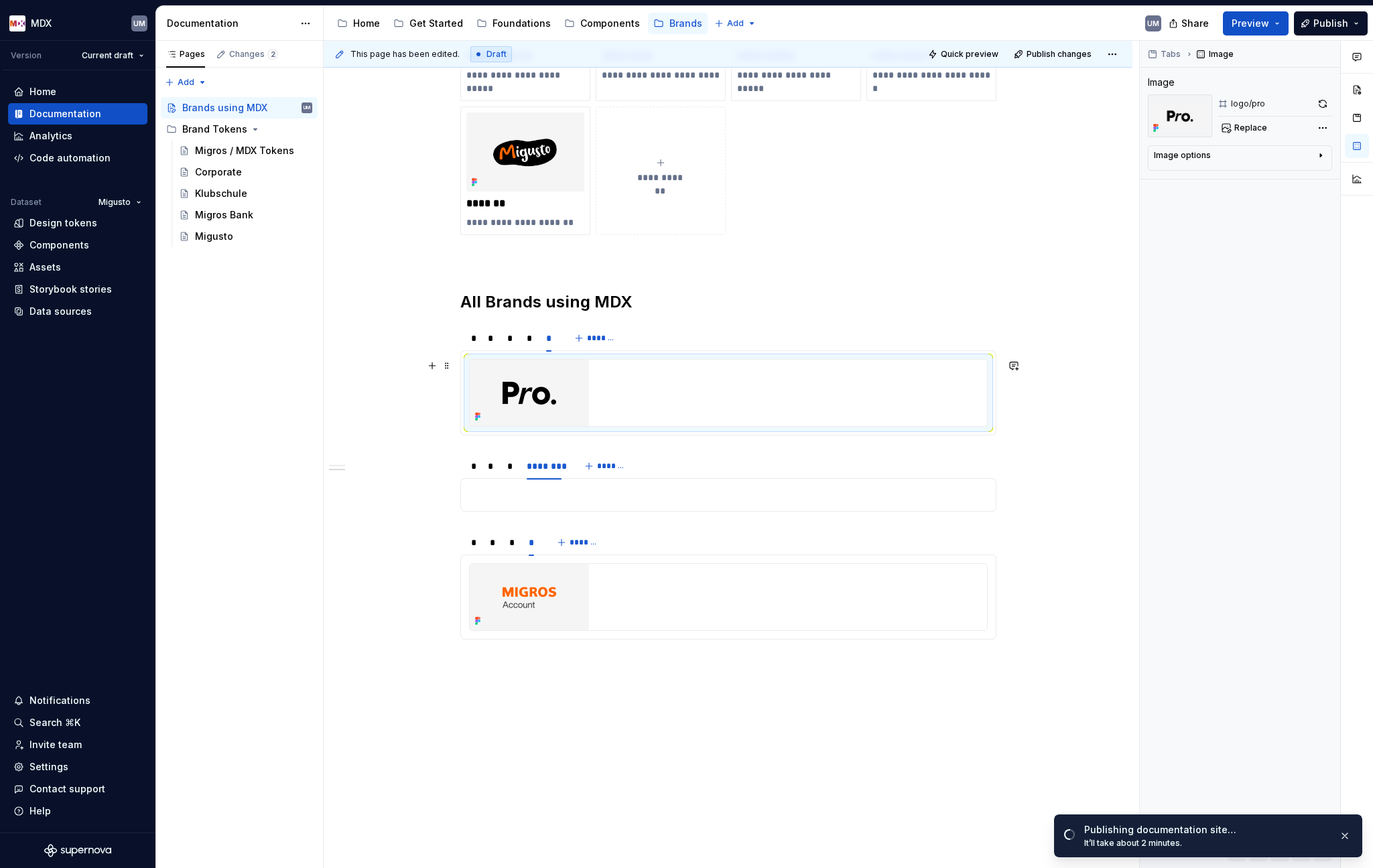
click at [547, 390] on img at bounding box center [529, 392] width 119 height 66
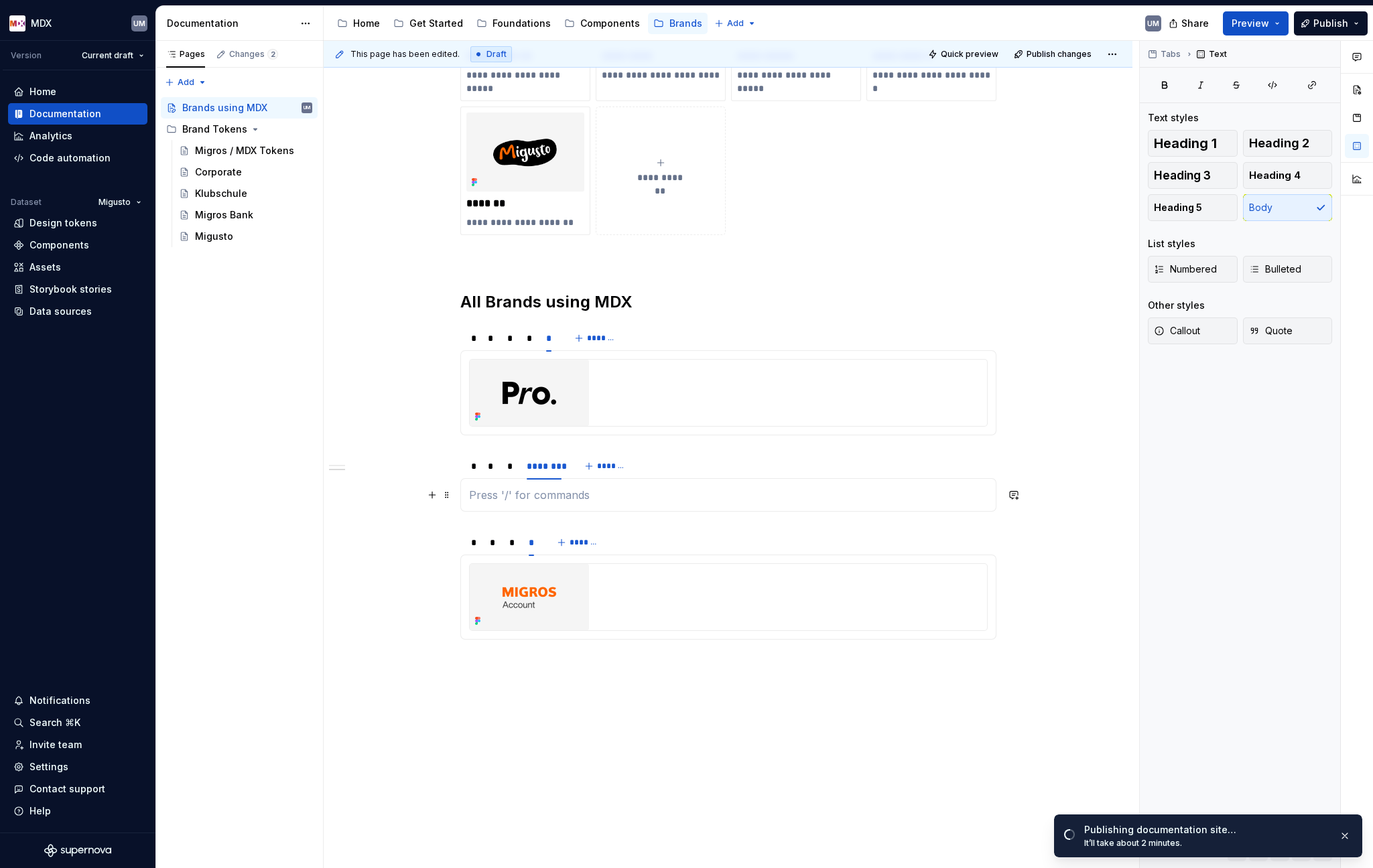
click at [539, 493] on p at bounding box center [728, 495] width 518 height 16
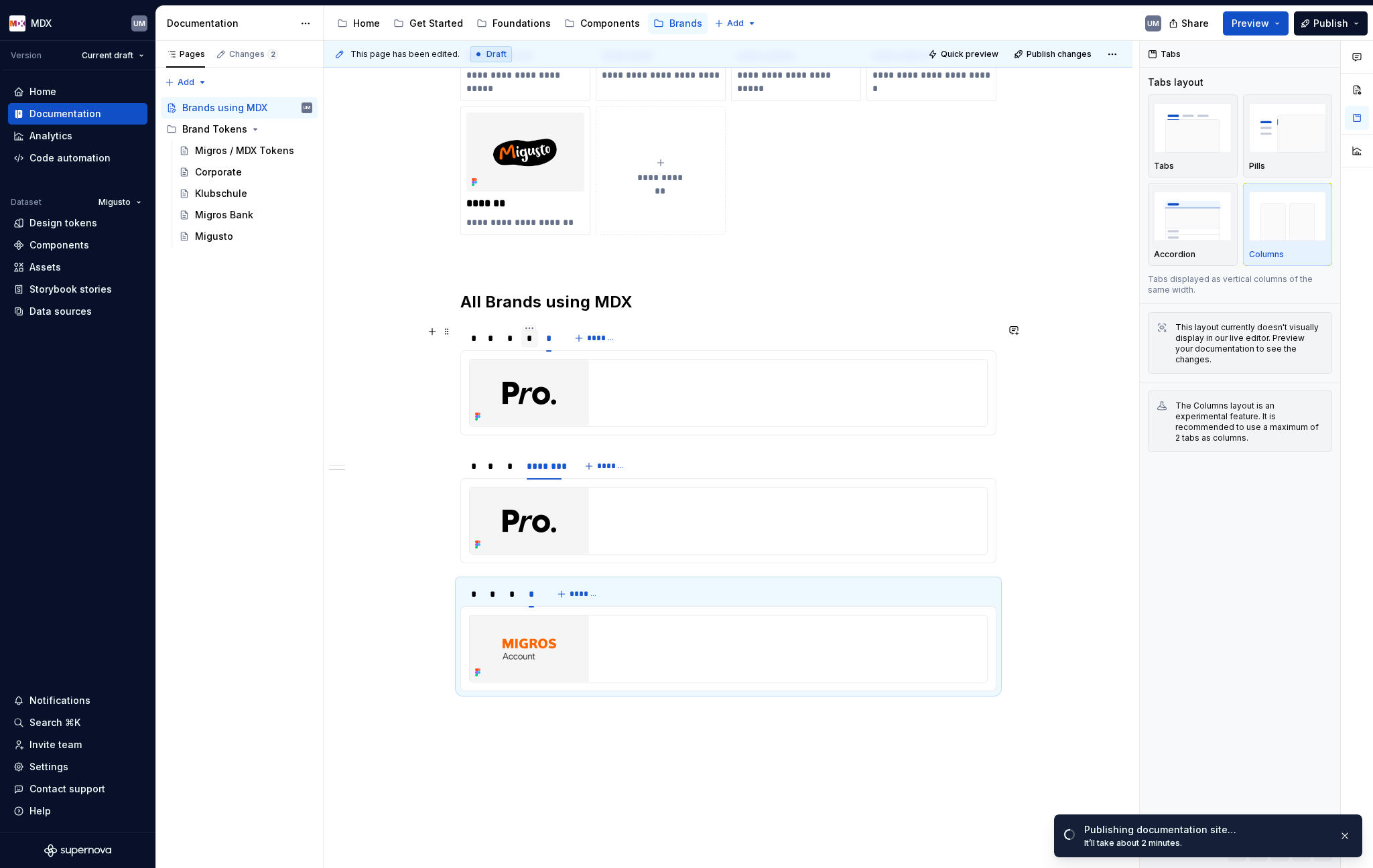
click at [533, 342] on div "*" at bounding box center [529, 338] width 17 height 19
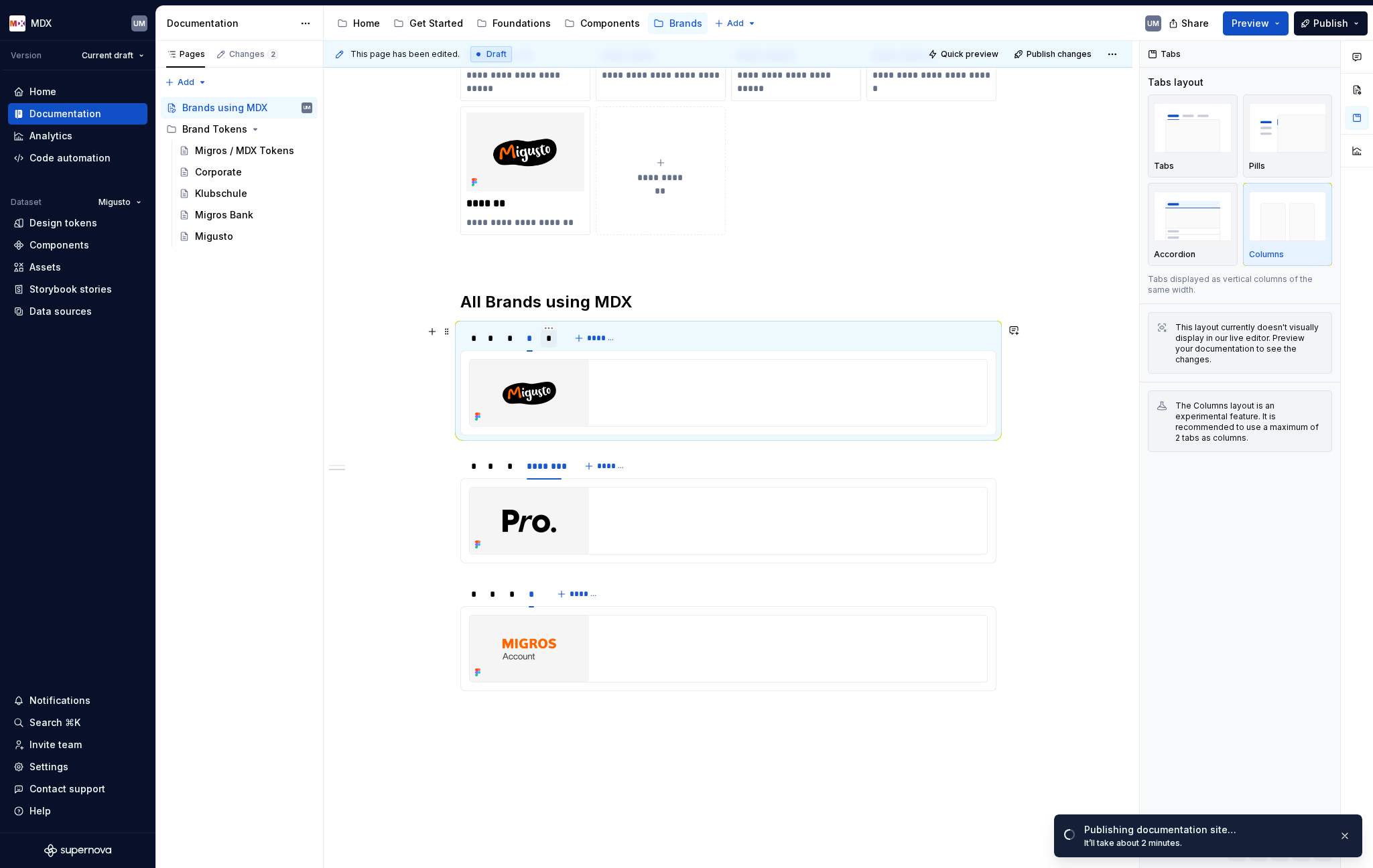
click at [546, 339] on div "*" at bounding box center [548, 338] width 5 height 14
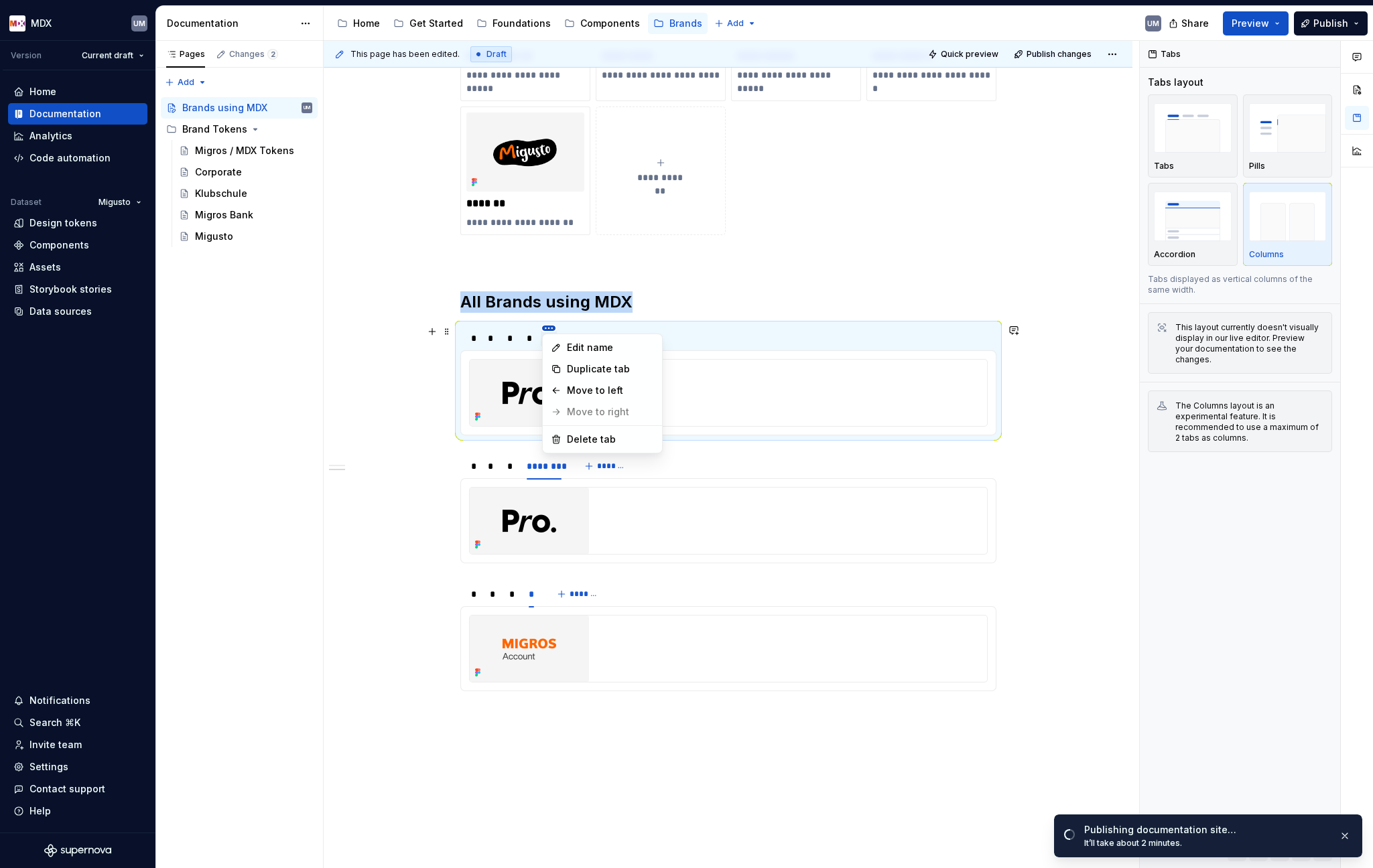
click at [548, 329] on html "MDX UM Version Current draft Home Documentation Analytics Code automation Datas…" at bounding box center [686, 434] width 1373 height 868
click at [577, 436] on div "Delete tab" at bounding box center [610, 439] width 87 height 14
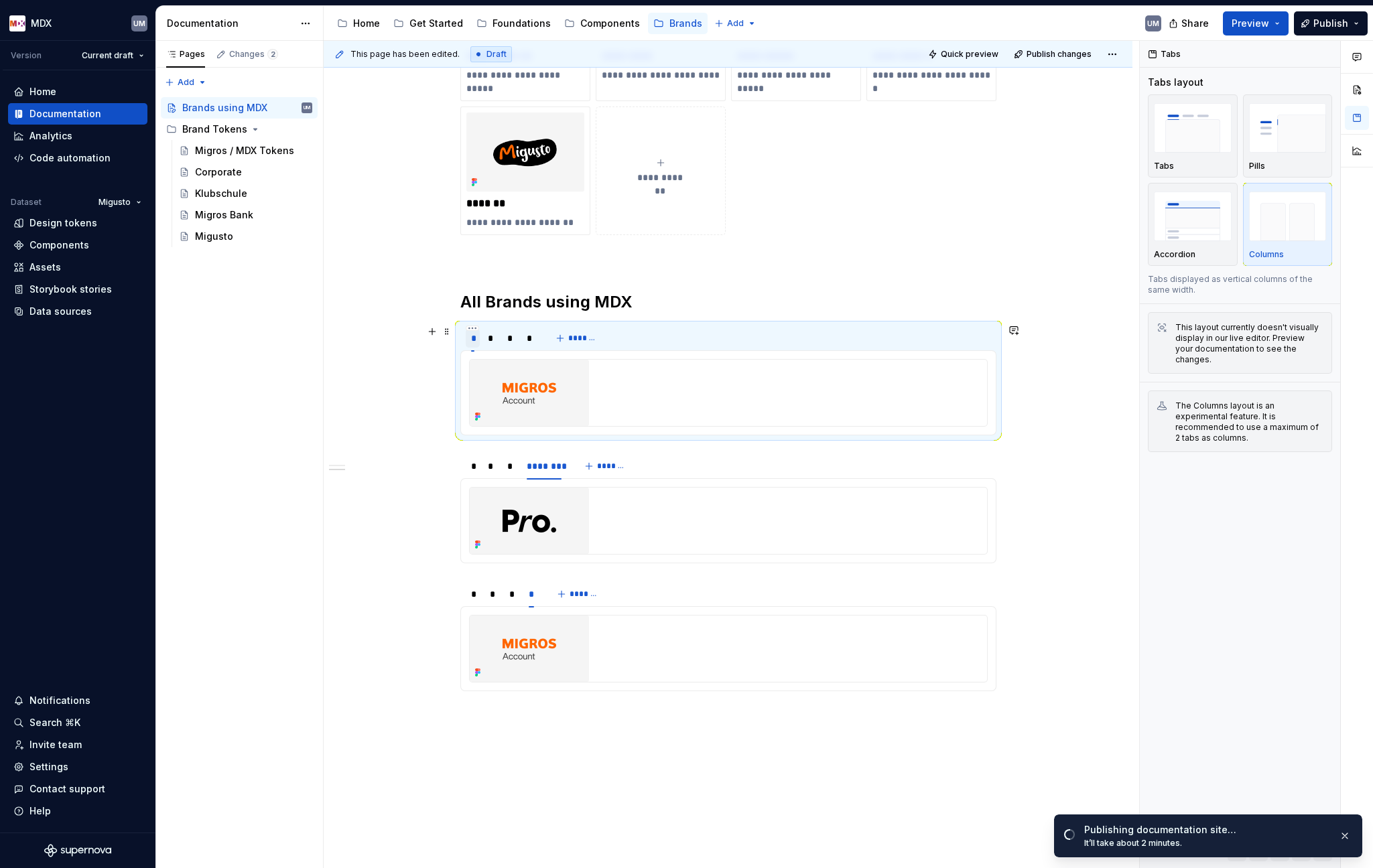
click at [473, 338] on div "*" at bounding box center [473, 338] width 4 height 14
click at [491, 341] on div "*" at bounding box center [491, 338] width 6 height 14
click at [510, 339] on div "*" at bounding box center [511, 338] width 6 height 14
click at [528, 338] on div "*" at bounding box center [529, 338] width 6 height 14
click at [543, 461] on div "********" at bounding box center [543, 466] width 34 height 14
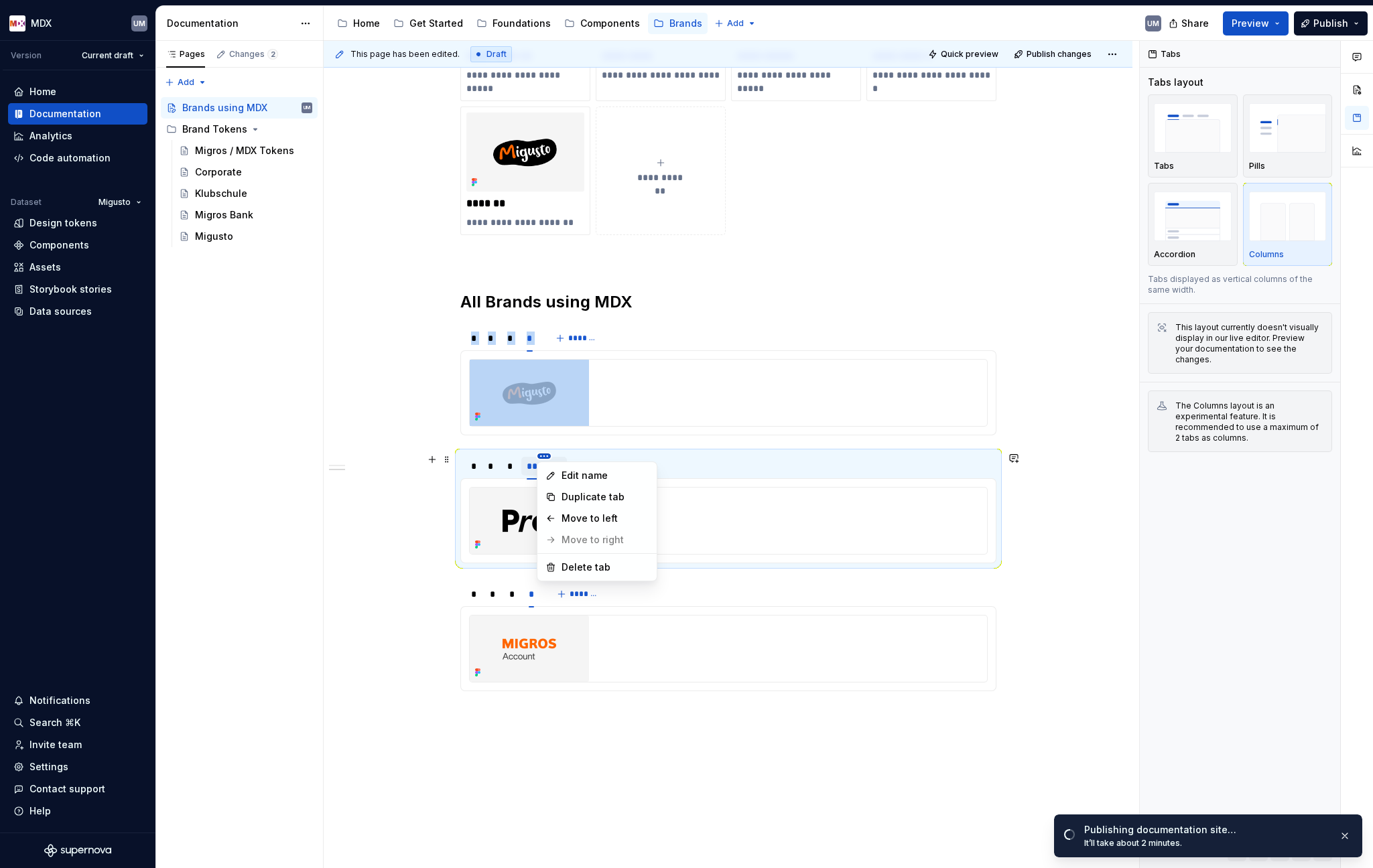
click at [546, 455] on html "MDX UM Version Current draft Home Documentation Analytics Code automation Datas…" at bounding box center [686, 434] width 1373 height 868
click at [580, 474] on div "Edit name" at bounding box center [605, 476] width 87 height 14
click at [547, 519] on img at bounding box center [529, 520] width 119 height 66
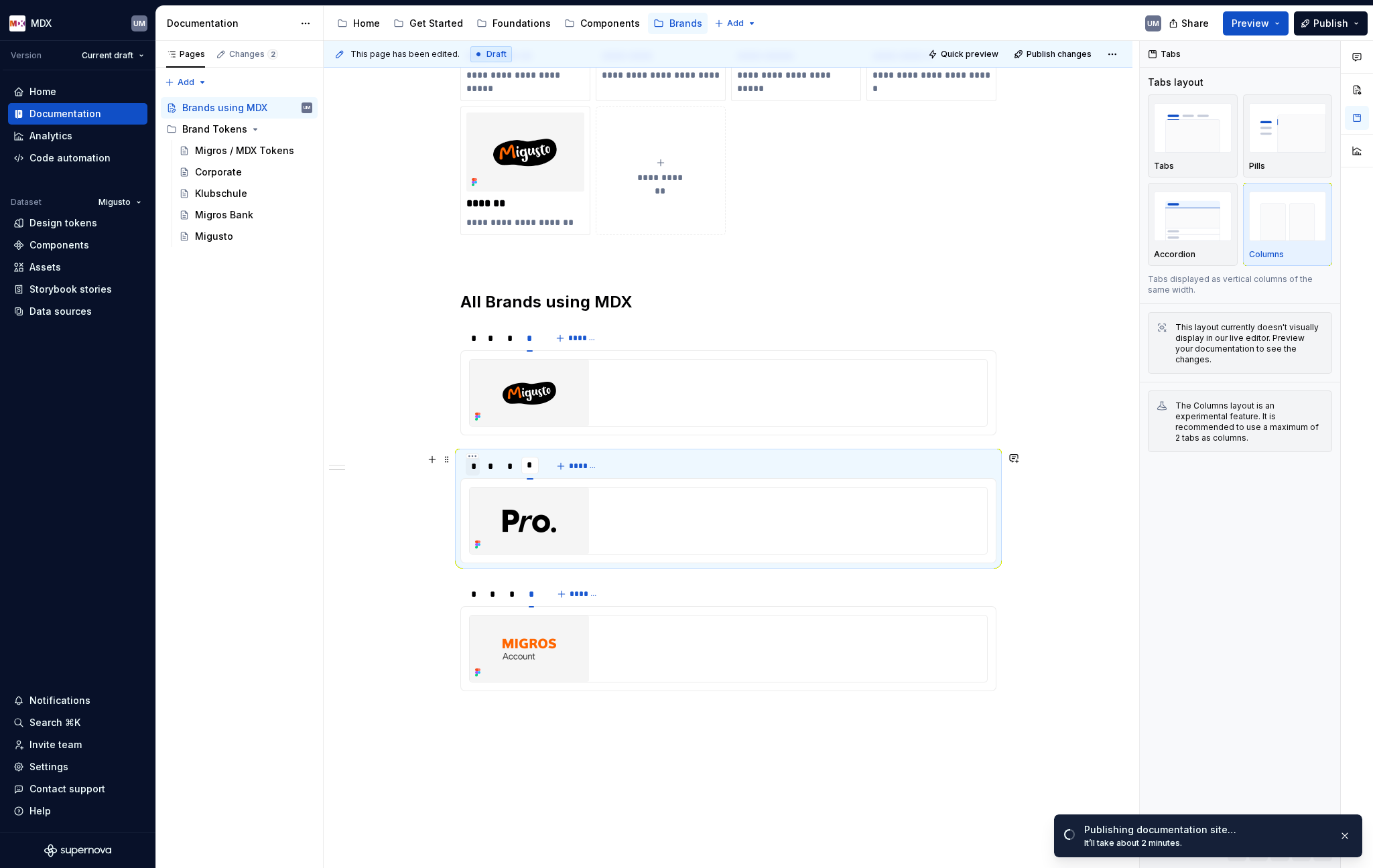
click at [474, 467] on div "*" at bounding box center [473, 466] width 4 height 14
click at [488, 466] on div "*" at bounding box center [491, 466] width 6 height 14
click at [508, 468] on div "*" at bounding box center [511, 466] width 6 height 14
click at [530, 466] on input "*" at bounding box center [530, 465] width 18 height 24
drag, startPoint x: 664, startPoint y: 541, endPoint x: 671, endPoint y: 539, distance: 7.3
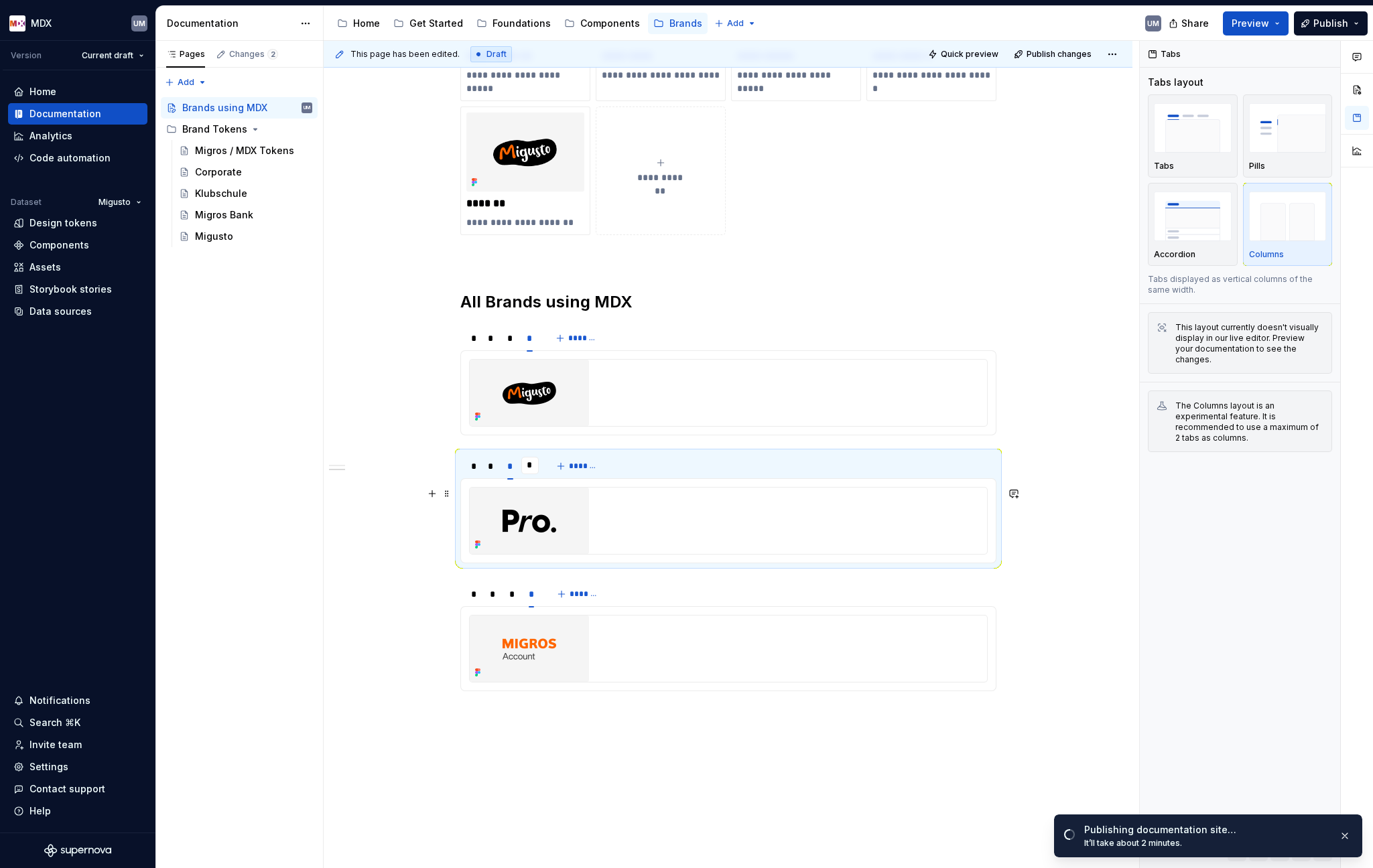
click at [666, 540] on div at bounding box center [728, 520] width 517 height 66
click at [697, 530] on div at bounding box center [728, 520] width 517 height 66
drag, startPoint x: 697, startPoint y: 530, endPoint x: 623, endPoint y: 505, distance: 78.1
click at [695, 529] on div at bounding box center [728, 520] width 517 height 66
type input "********"
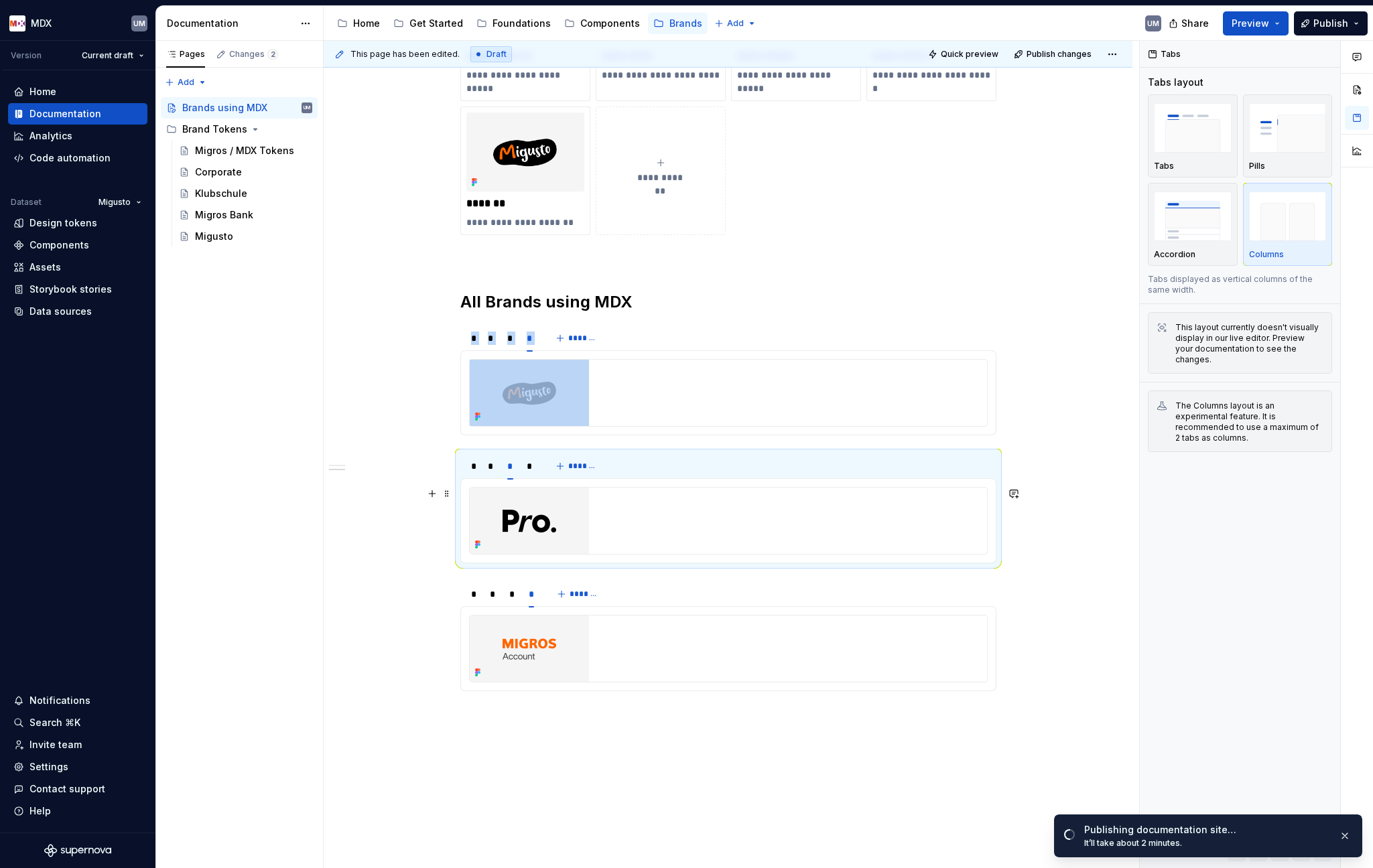
click at [556, 512] on img at bounding box center [529, 520] width 119 height 66
click at [526, 470] on div "*" at bounding box center [529, 466] width 6 height 14
drag, startPoint x: 538, startPoint y: 513, endPoint x: 511, endPoint y: 505, distance: 28.2
click at [538, 513] on img at bounding box center [529, 520] width 119 height 66
click at [474, 465] on div "*" at bounding box center [472, 466] width 15 height 19
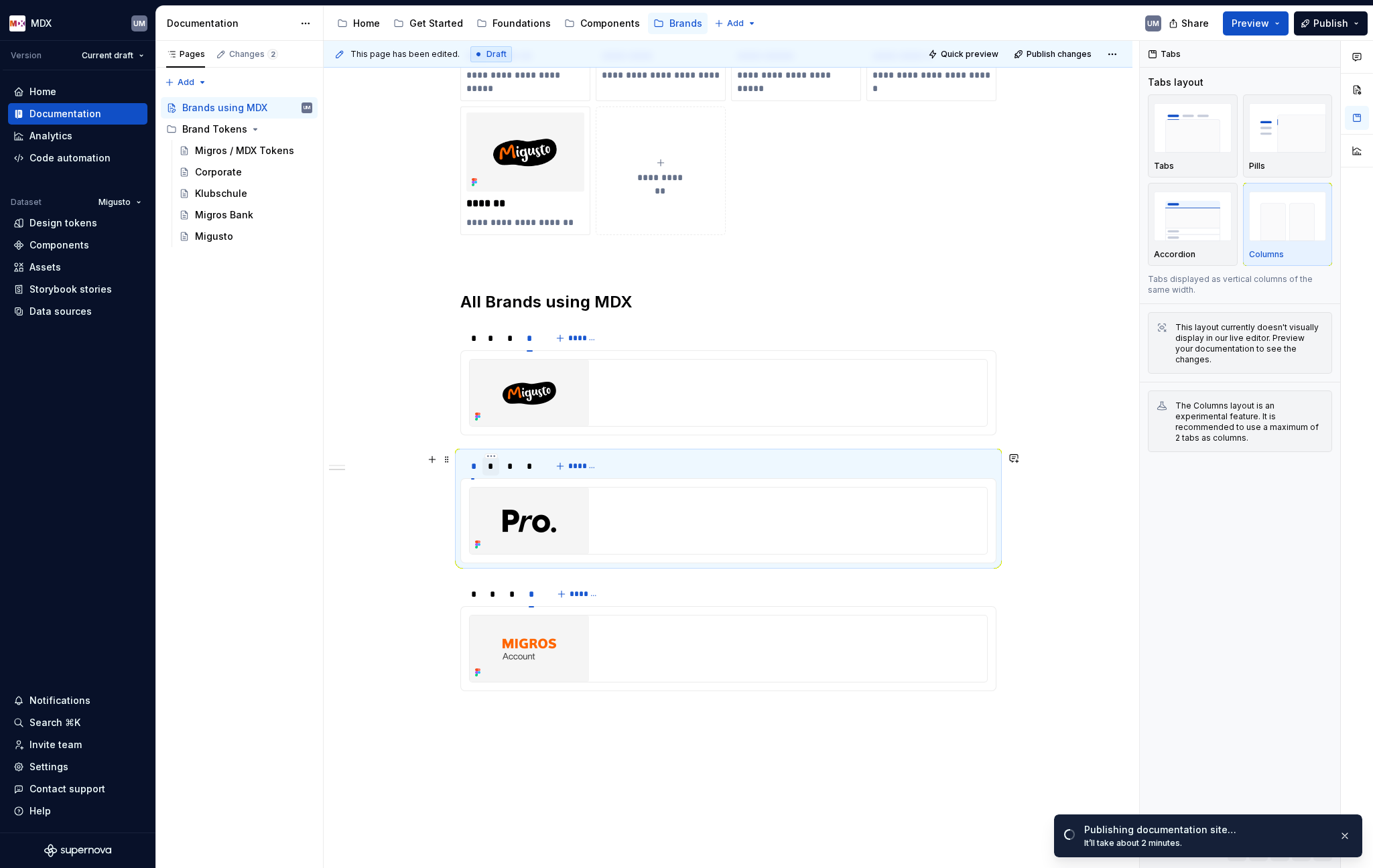
click at [491, 464] on div "*" at bounding box center [491, 466] width 6 height 14
click at [516, 467] on div "*" at bounding box center [510, 466] width 17 height 19
click at [536, 466] on div "*" at bounding box center [529, 466] width 17 height 19
click at [608, 27] on div "Components" at bounding box center [610, 24] width 59 height 14
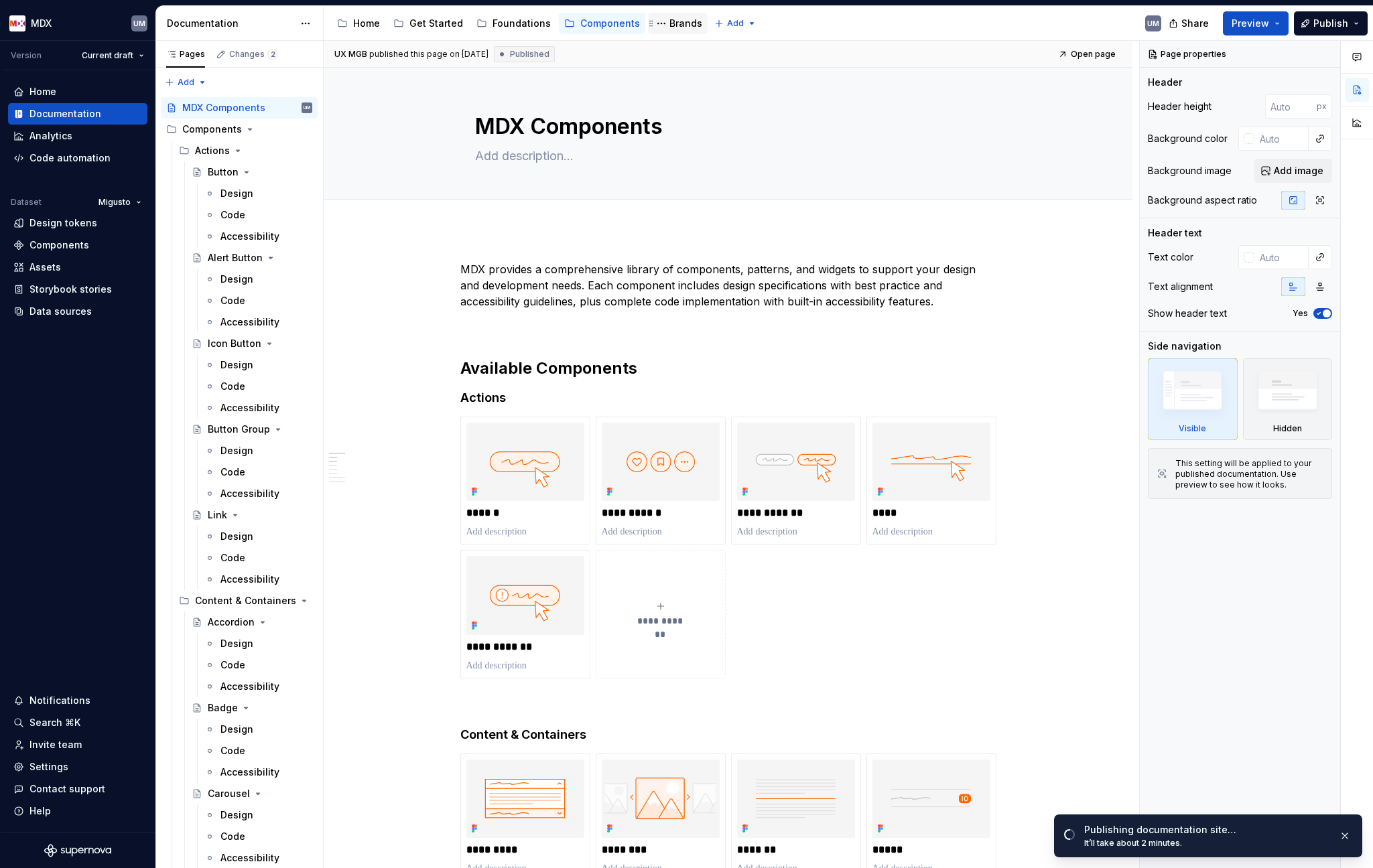
click at [675, 25] on div "Brands" at bounding box center [685, 24] width 33 height 14
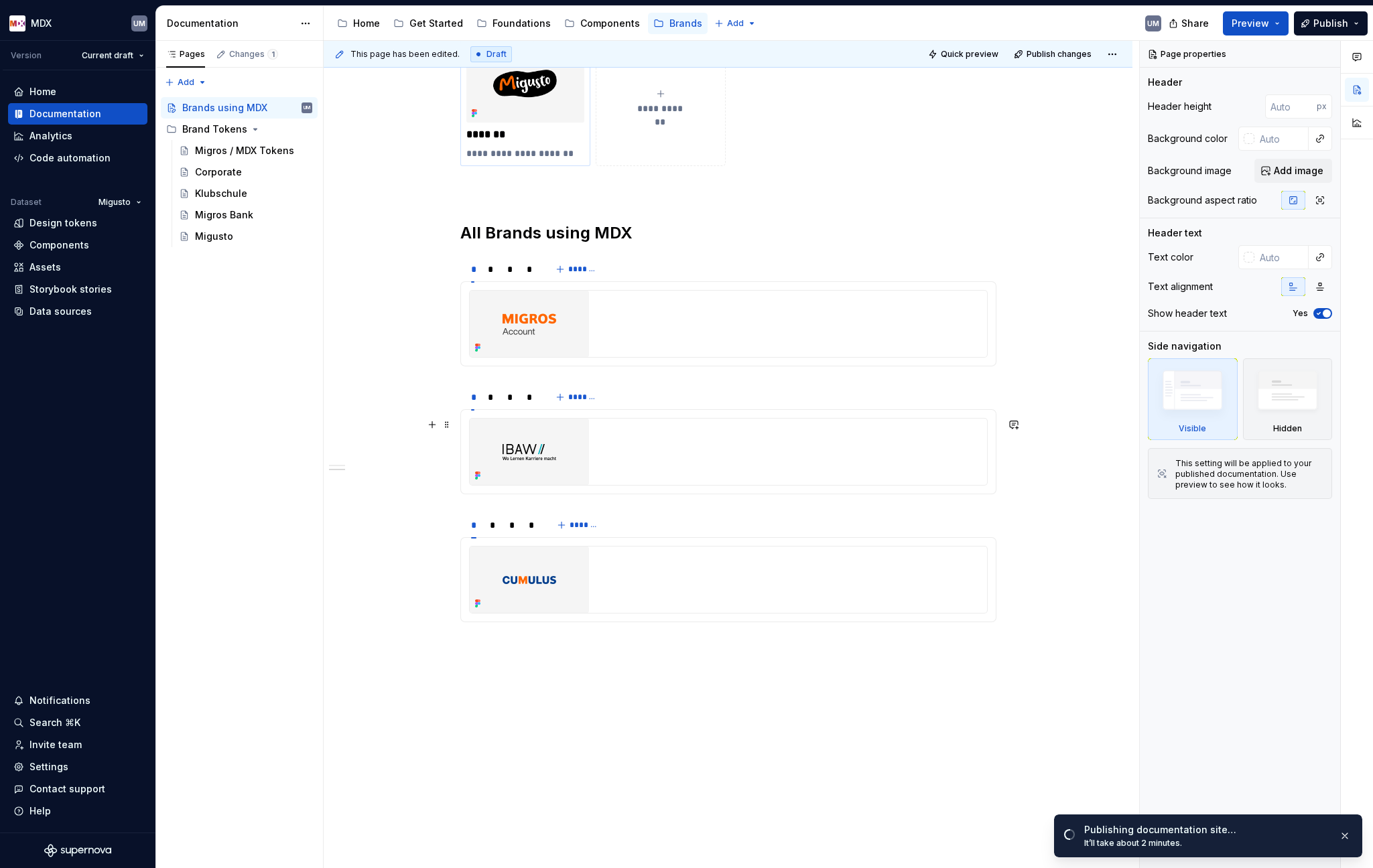
scroll to position [636, 0]
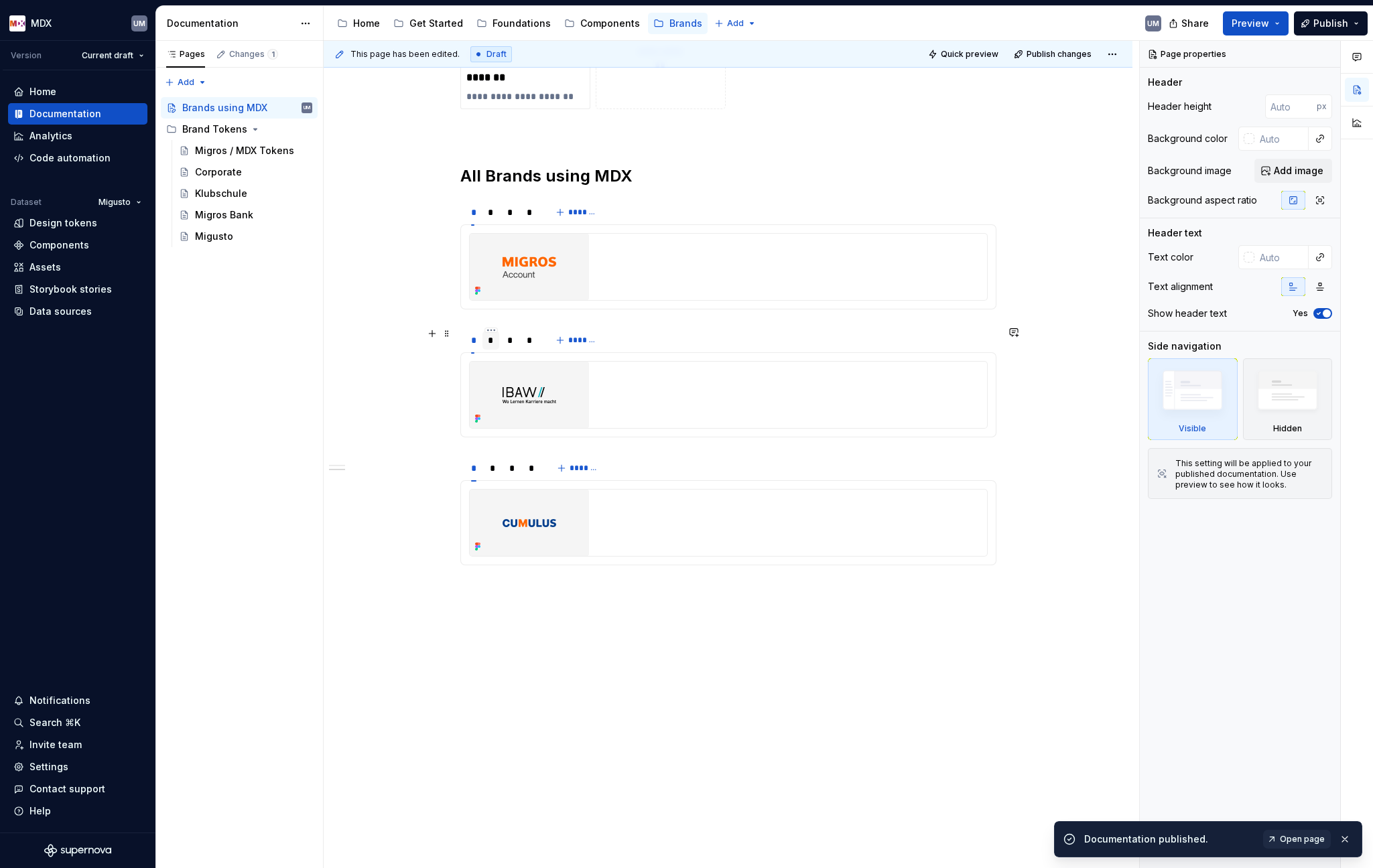
click at [491, 342] on div "*" at bounding box center [491, 341] width 6 height 14
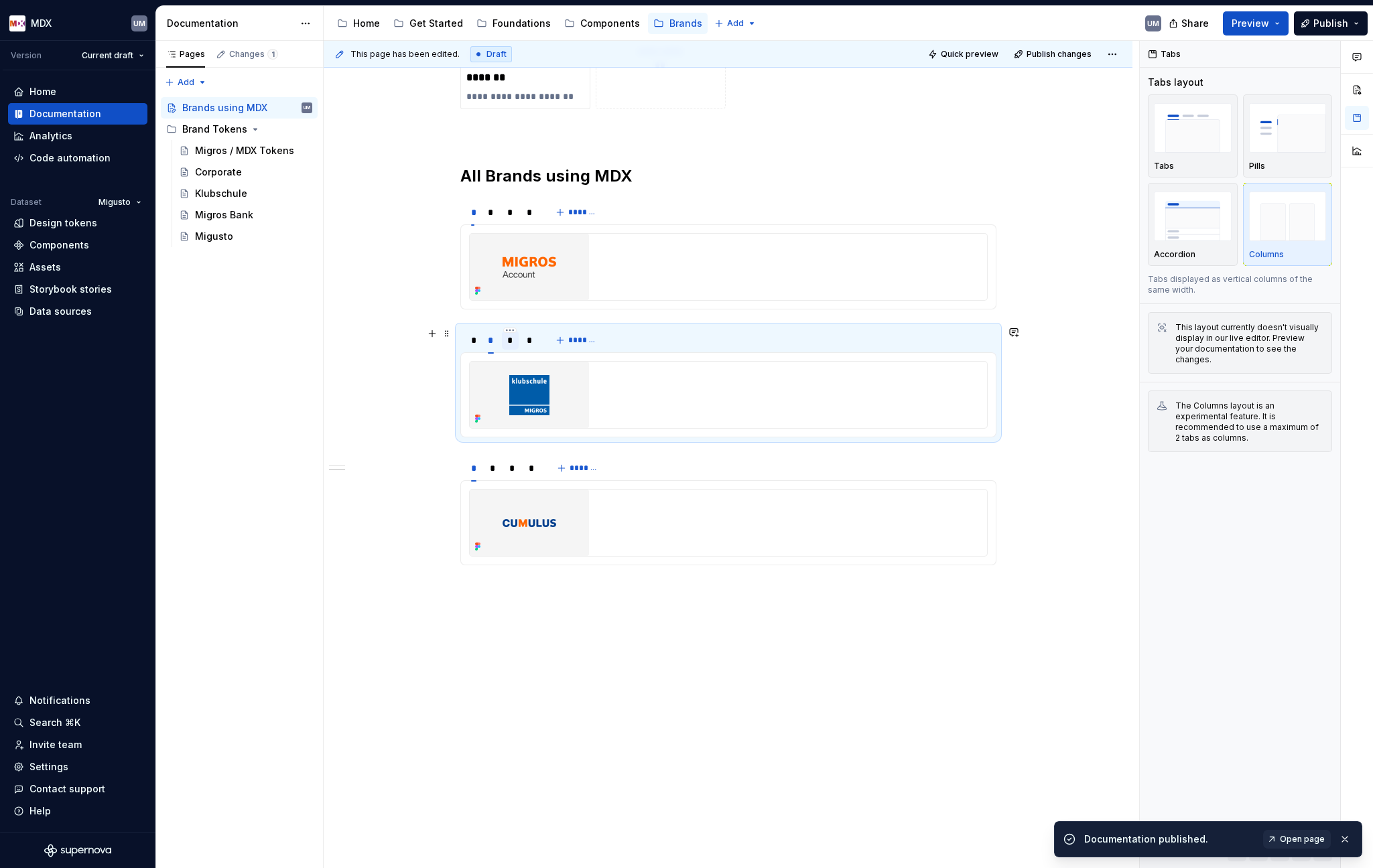
click at [506, 342] on div "*" at bounding box center [510, 340] width 17 height 19
click at [528, 339] on div "*" at bounding box center [529, 341] width 6 height 14
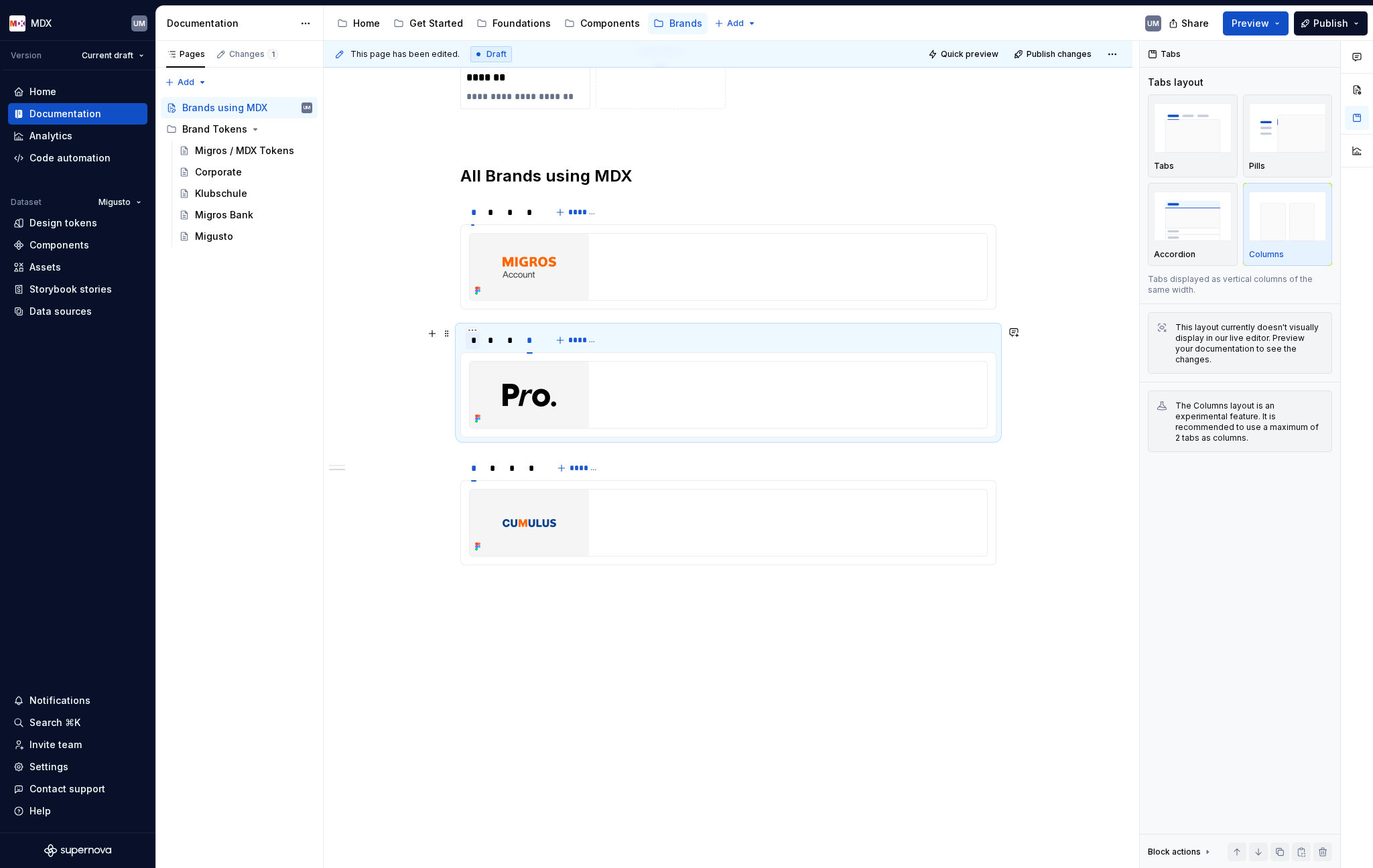
click at [472, 342] on div "*" at bounding box center [473, 341] width 4 height 14
click at [490, 206] on div "*" at bounding box center [491, 213] width 6 height 14
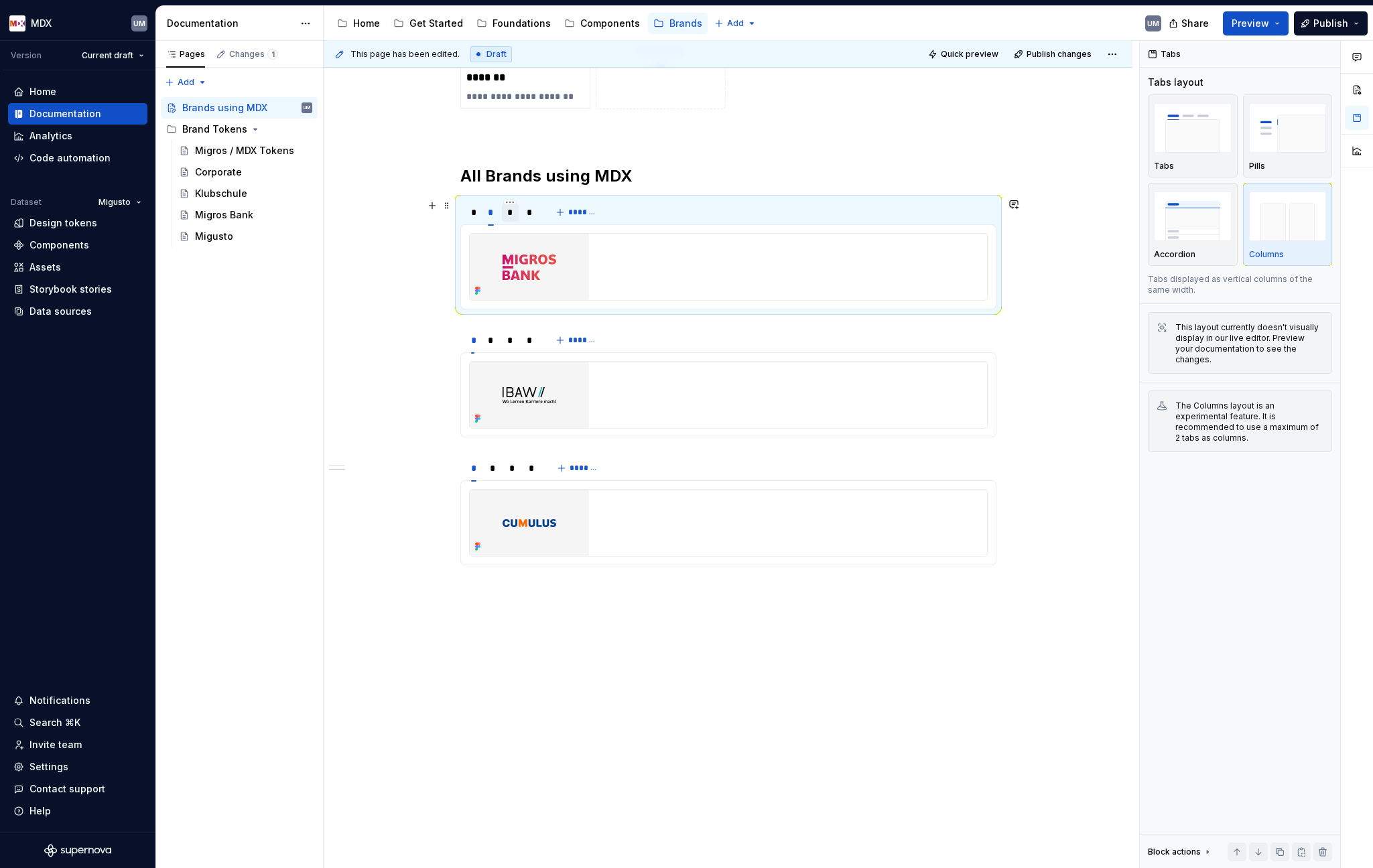
click at [510, 210] on div "*" at bounding box center [511, 213] width 6 height 14
click at [530, 213] on div "*" at bounding box center [529, 213] width 6 height 14
click at [490, 342] on div "*" at bounding box center [491, 341] width 6 height 14
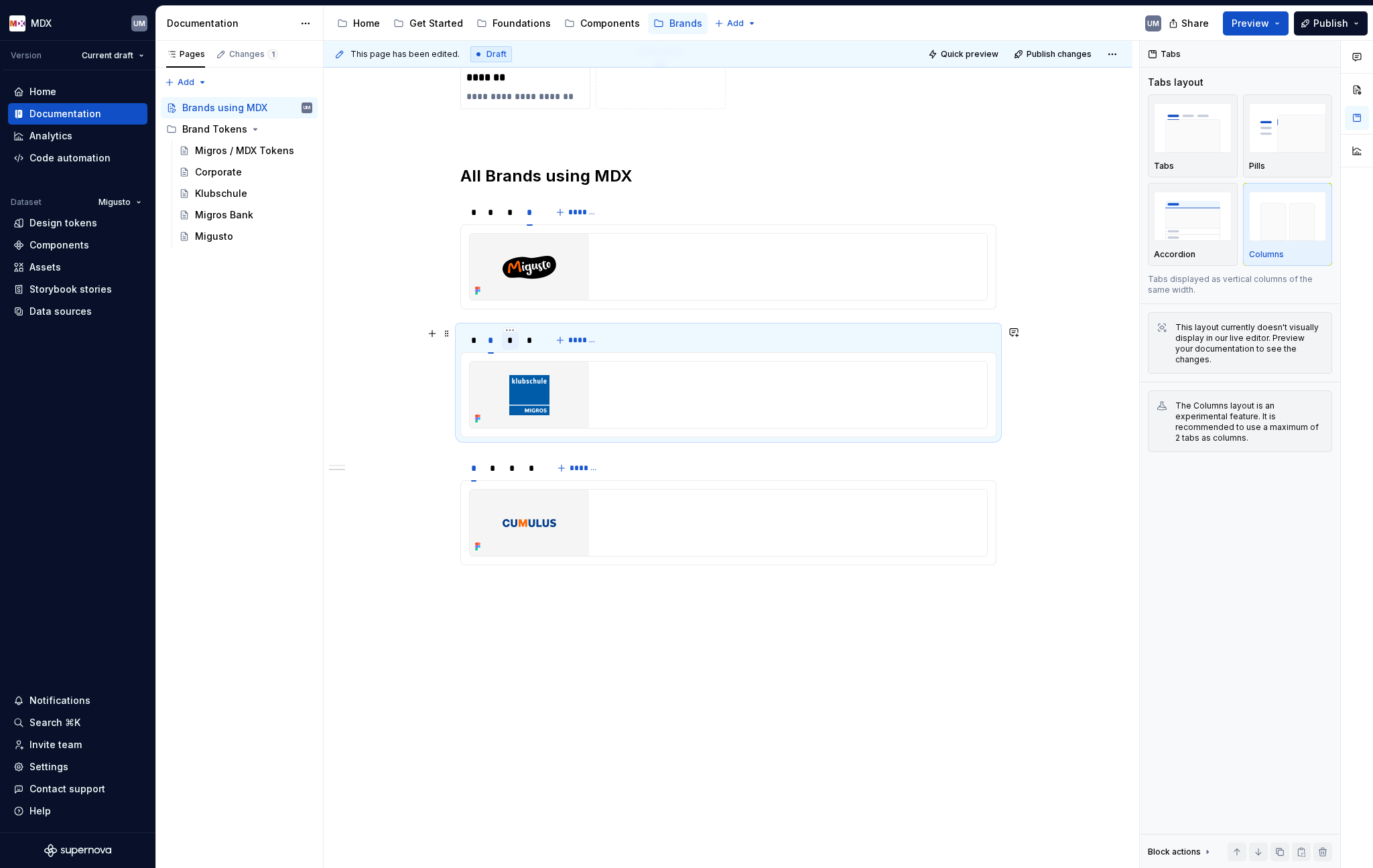
click at [508, 340] on div "*" at bounding box center [511, 341] width 6 height 14
click at [529, 341] on div "*" at bounding box center [529, 341] width 6 height 14
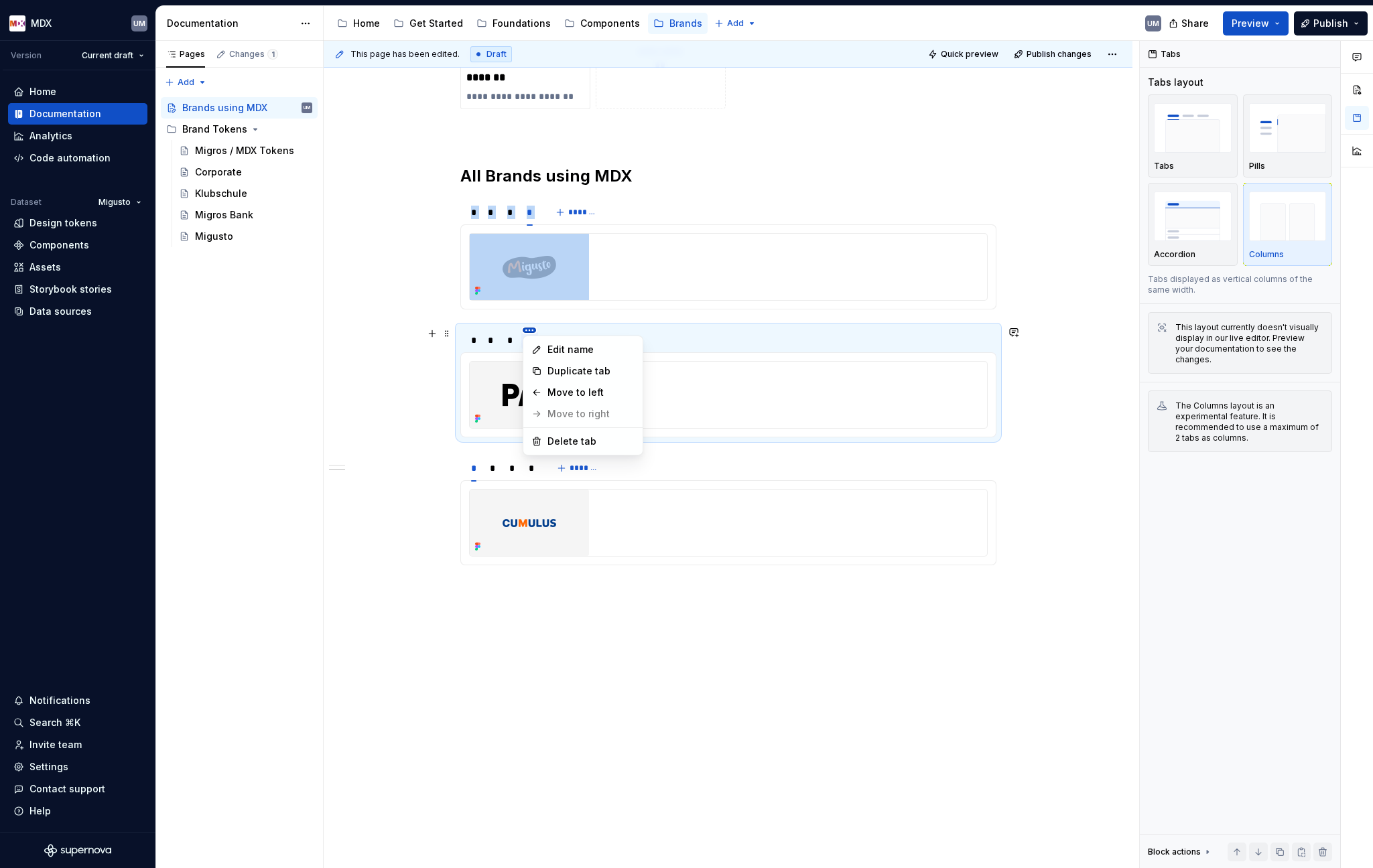
click at [512, 329] on html "MDX UM Version Current draft Home Documentation Analytics Code automation Datas…" at bounding box center [686, 434] width 1373 height 868
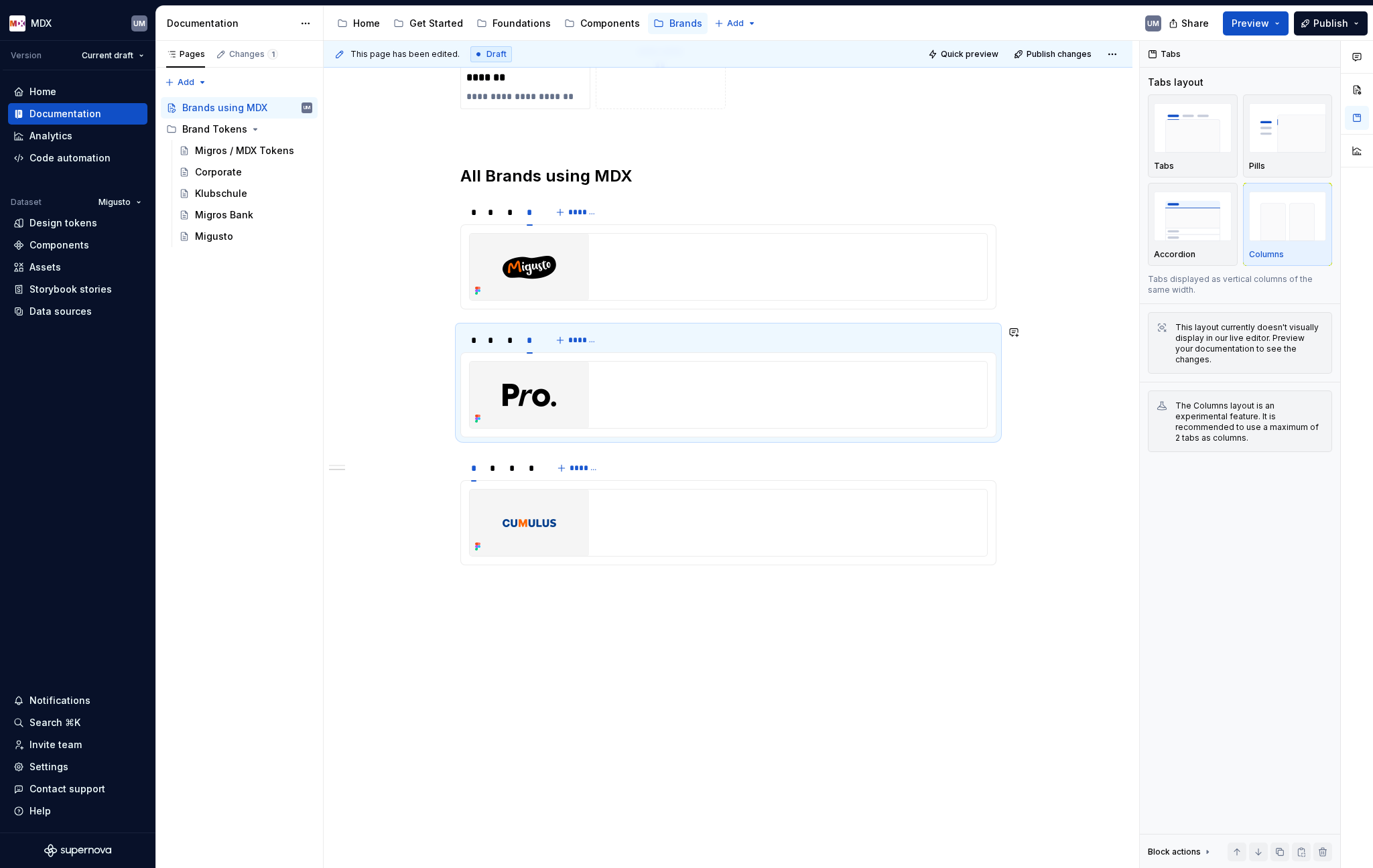
click at [559, 330] on html "MDX UM Version Current draft Home Documentation Analytics Code automation Datas…" at bounding box center [686, 434] width 1373 height 868
drag, startPoint x: 528, startPoint y: 343, endPoint x: 505, endPoint y: 344, distance: 23.0
click at [505, 344] on div "*" at bounding box center [506, 341] width 6 height 14
click at [527, 342] on div "*" at bounding box center [529, 341] width 6 height 14
click at [492, 468] on div "*" at bounding box center [493, 468] width 6 height 14
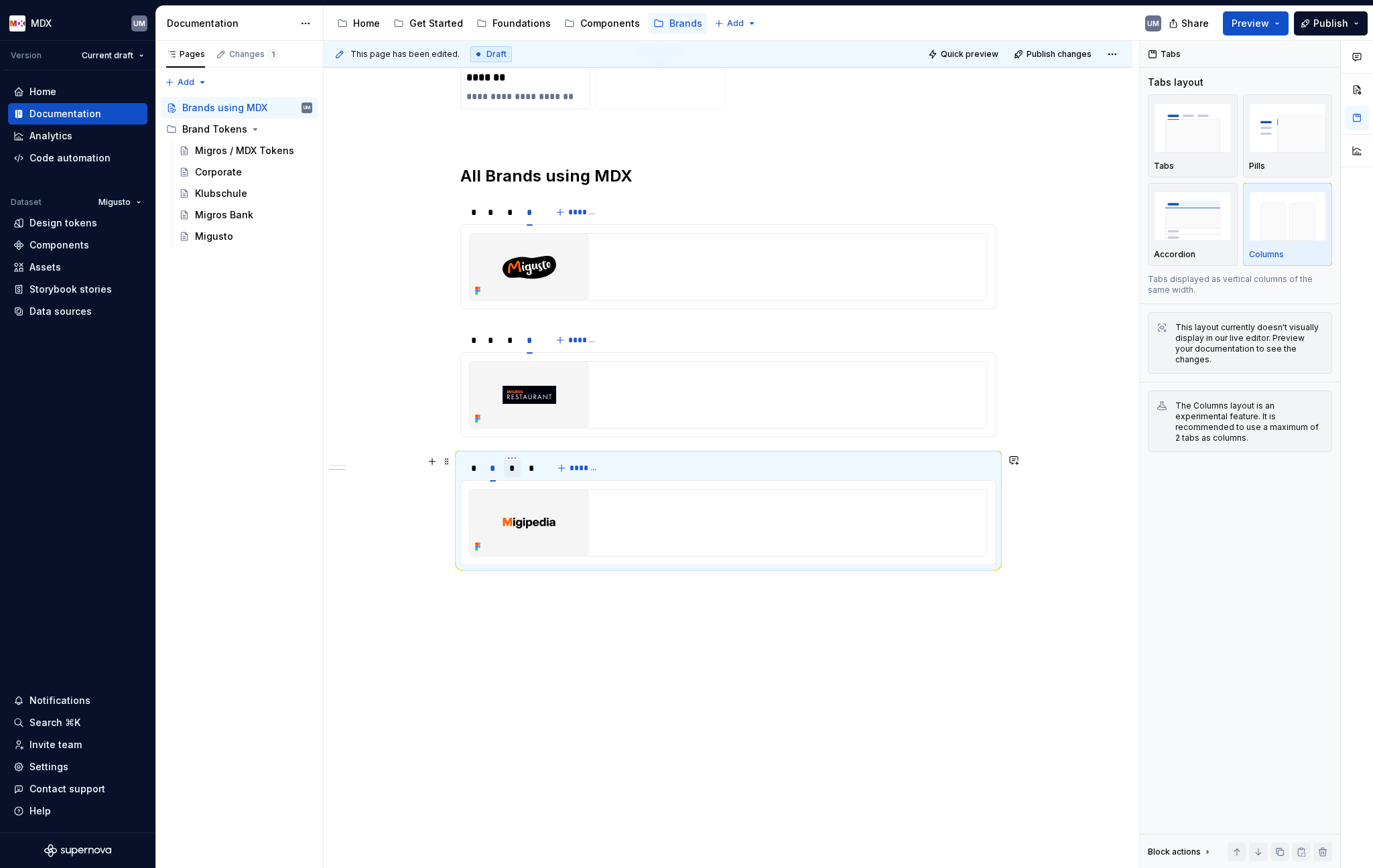
click at [512, 470] on div "*" at bounding box center [513, 468] width 6 height 14
click at [534, 470] on div "*" at bounding box center [530, 468] width 5 height 14
click at [532, 459] on html "MDX UM Version Current draft Home Documentation Analytics Code automation Datas…" at bounding box center [686, 434] width 1373 height 868
click at [560, 566] on div "Delete tab" at bounding box center [592, 569] width 87 height 14
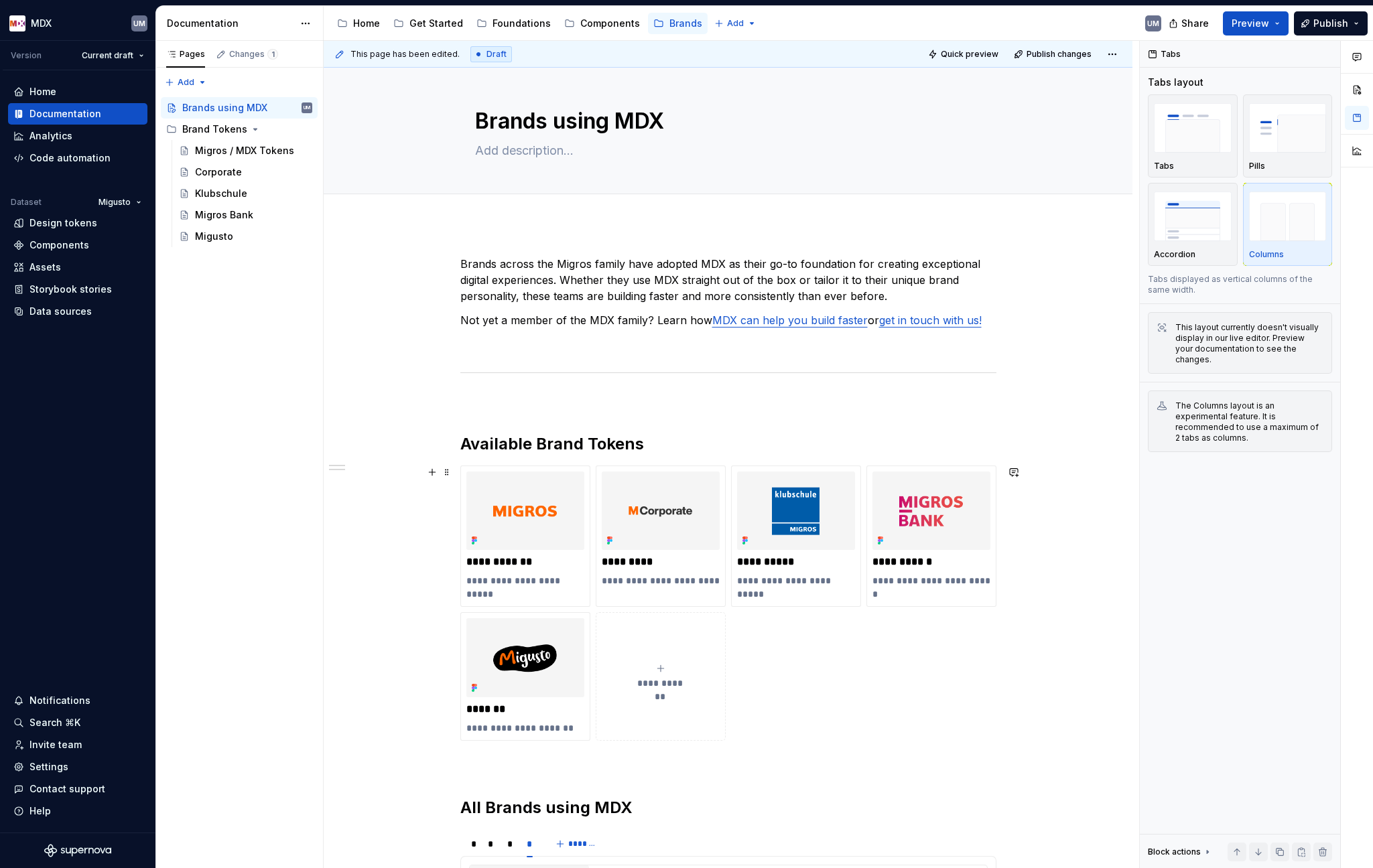
scroll to position [0, 0]
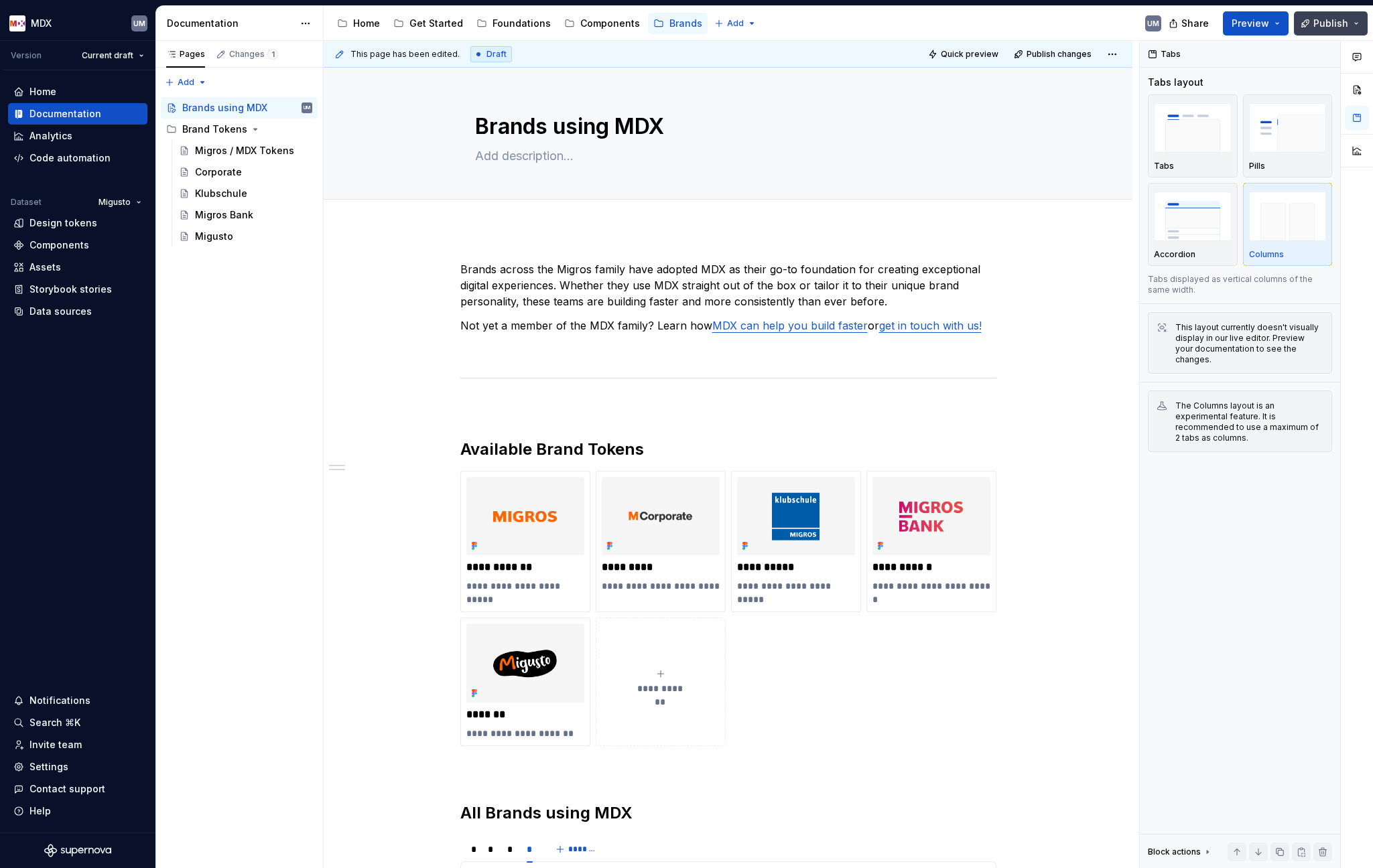
click at [1143, 22] on button "Publish" at bounding box center [1331, 24] width 74 height 24
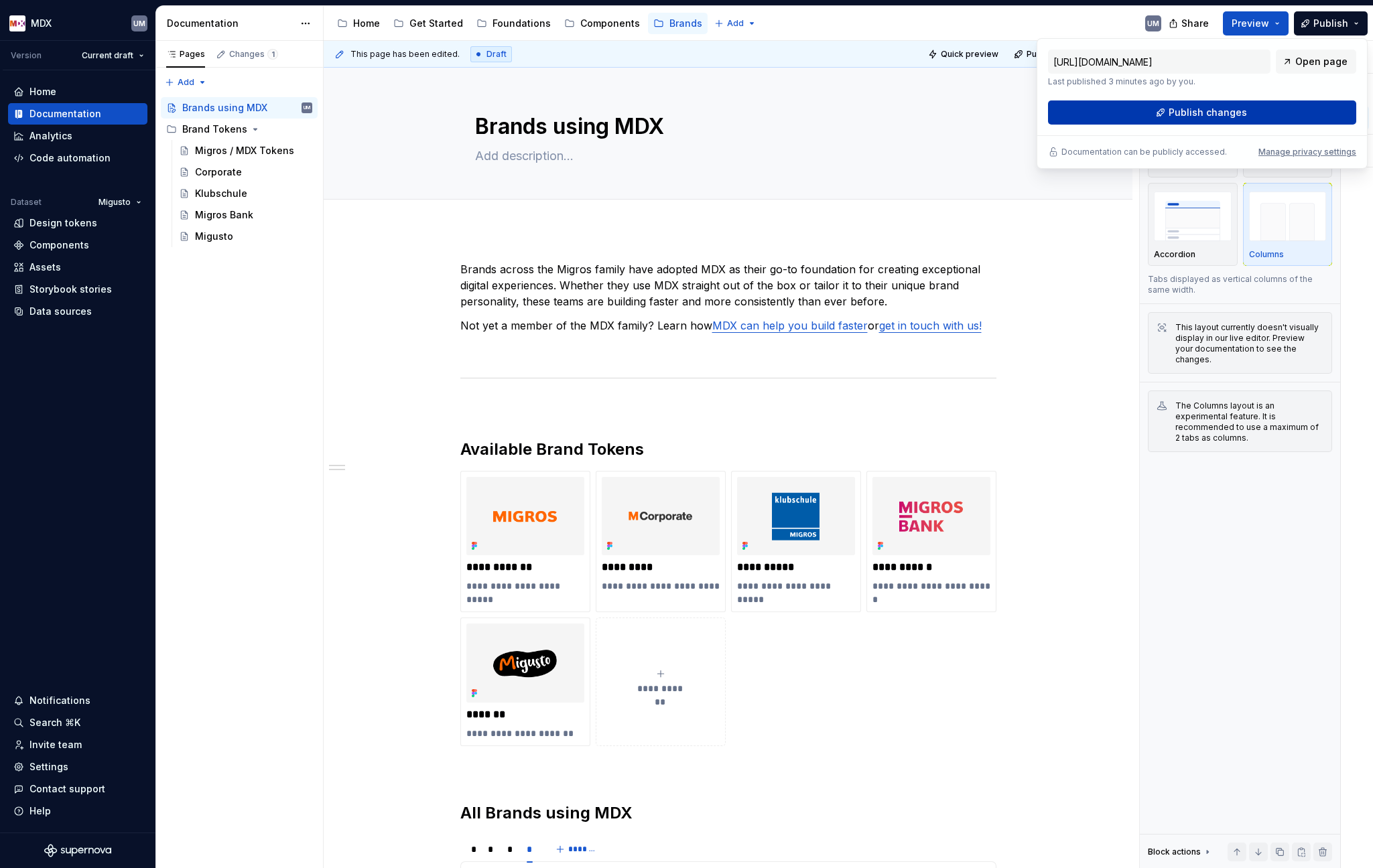
click at [1143, 113] on span "Publish changes" at bounding box center [1208, 112] width 79 height 14
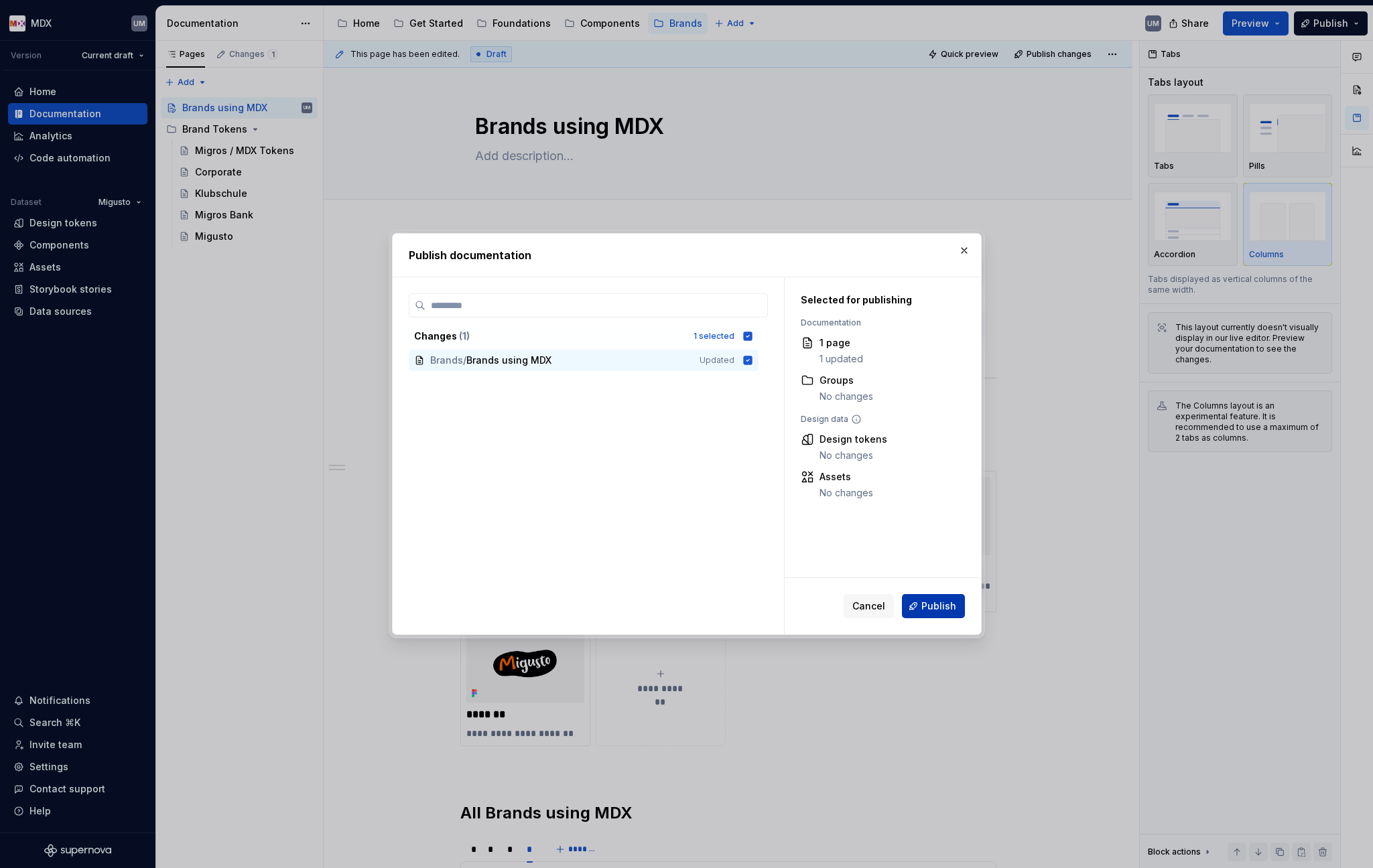
click at [938, 606] on span "Publish" at bounding box center [938, 606] width 34 height 14
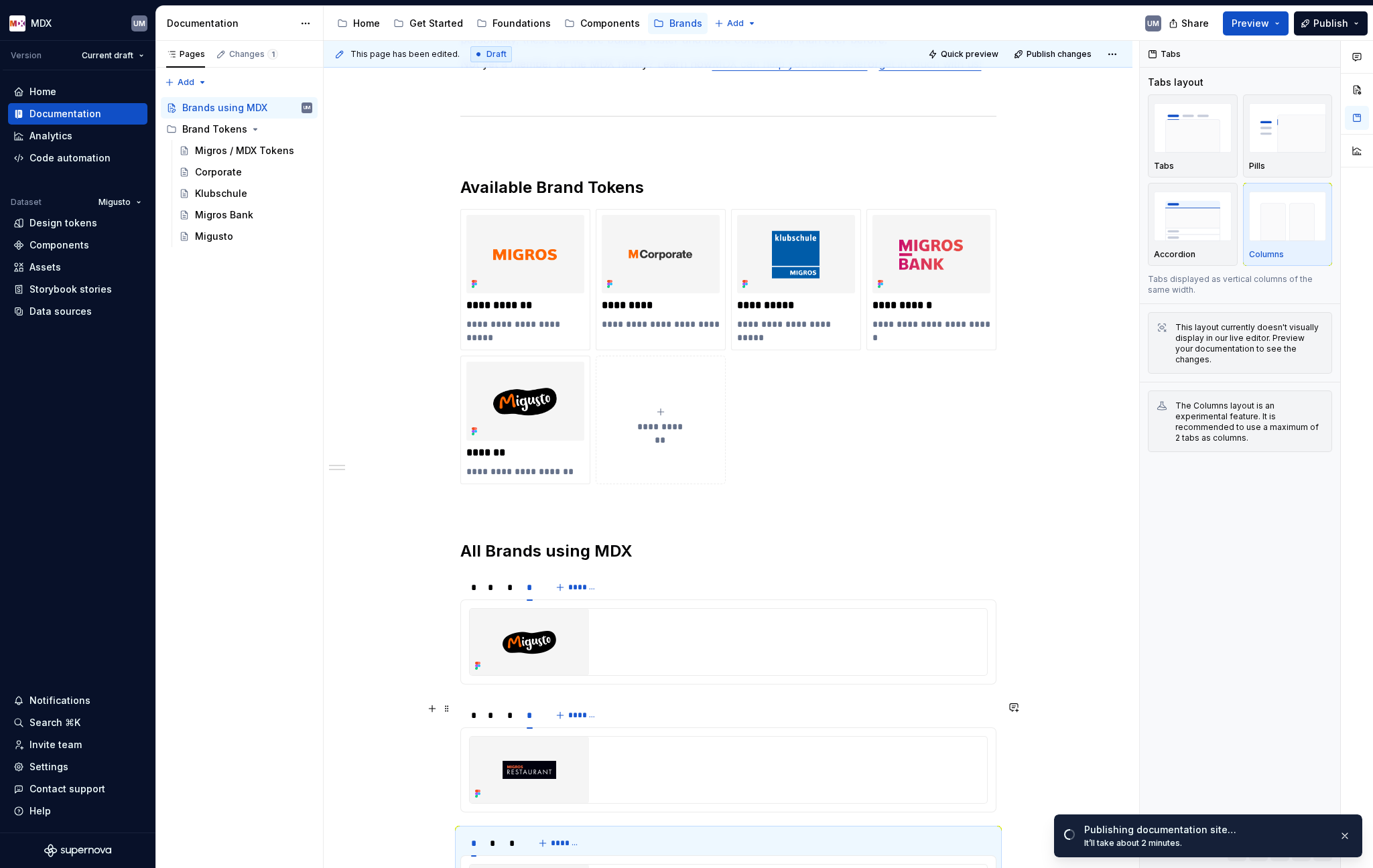
scroll to position [250, 0]
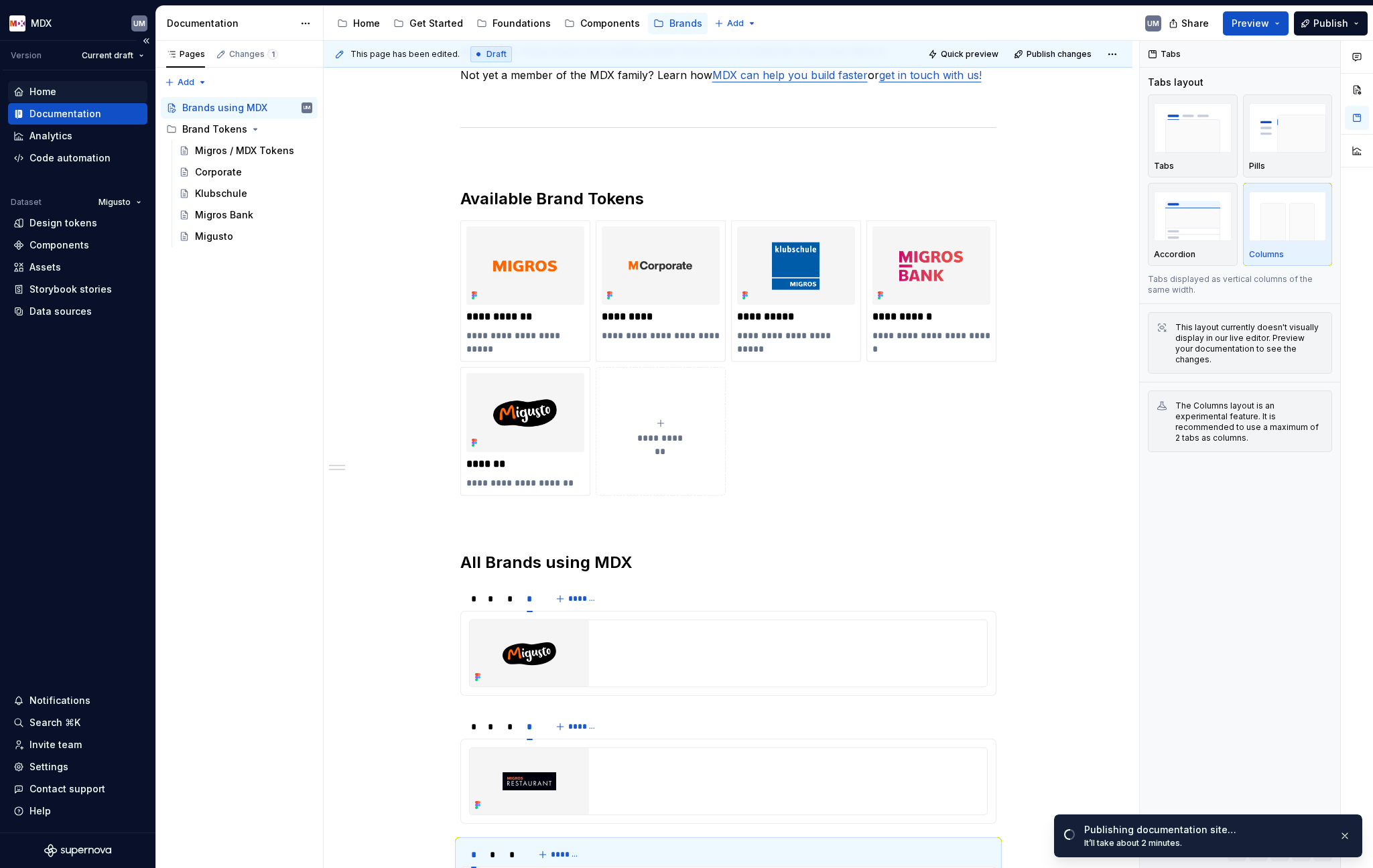
click at [55, 93] on div "Home" at bounding box center [42, 92] width 27 height 14
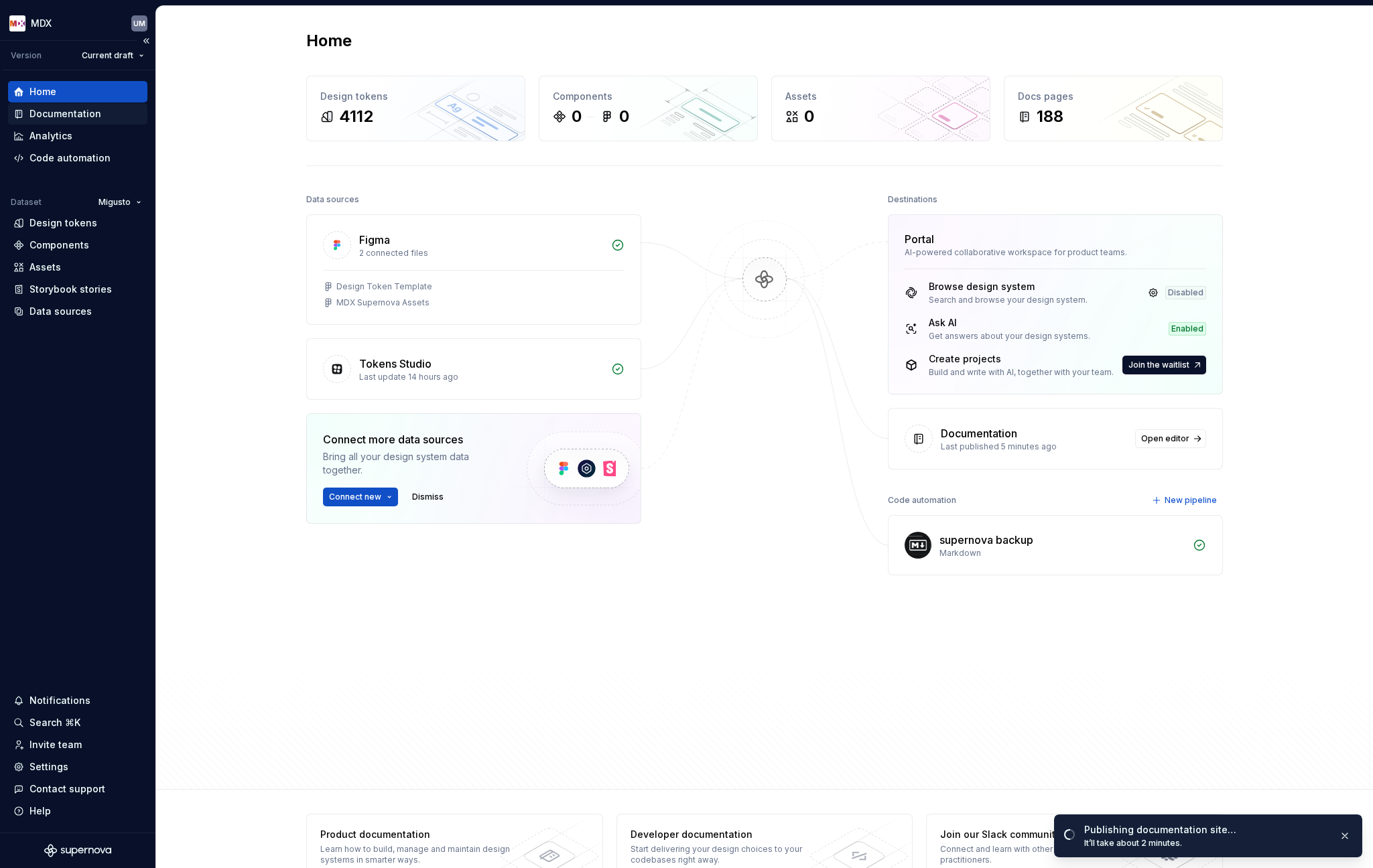
click at [65, 116] on div "Documentation" at bounding box center [65, 114] width 72 height 14
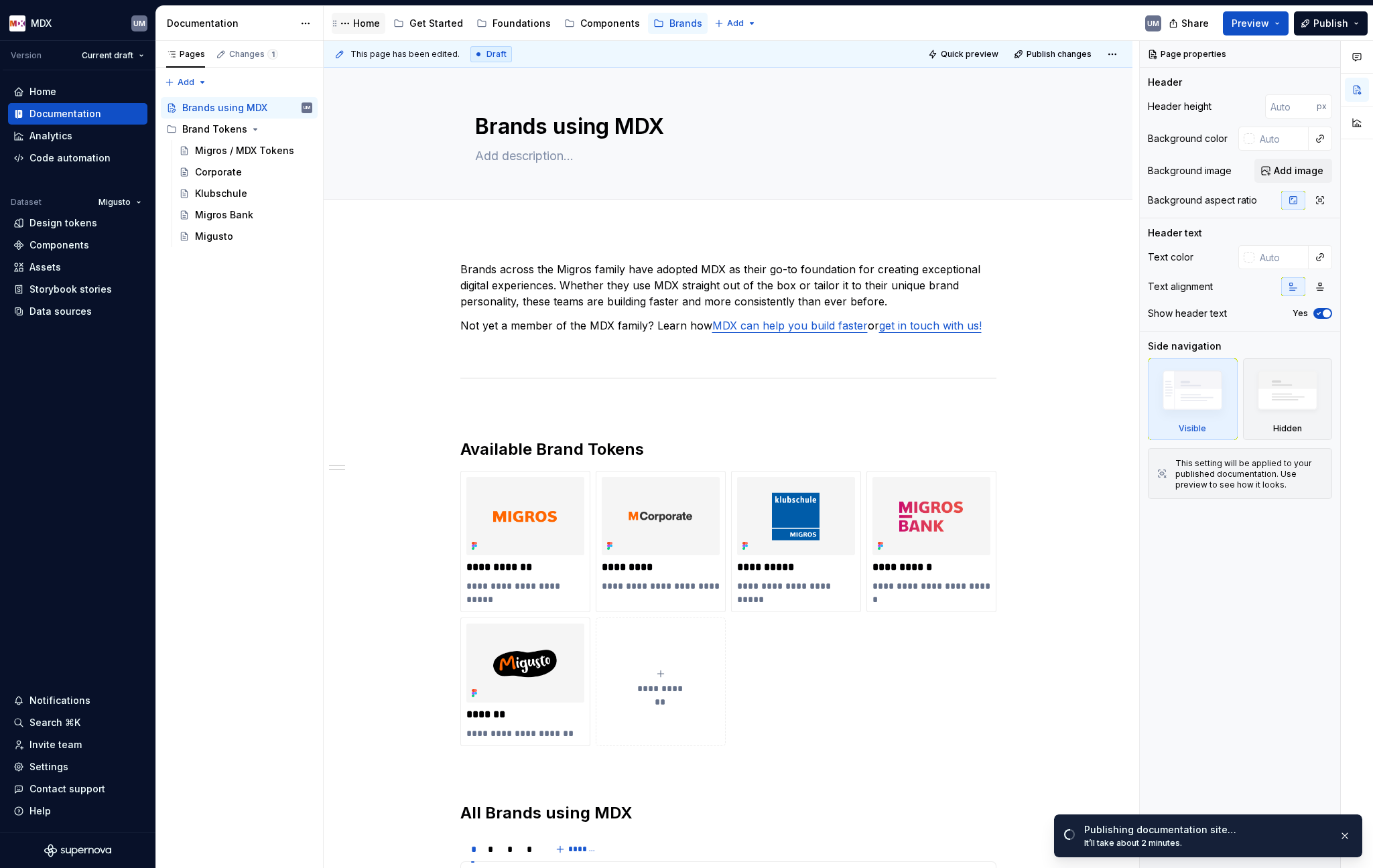
click at [363, 24] on div "Home" at bounding box center [366, 24] width 27 height 14
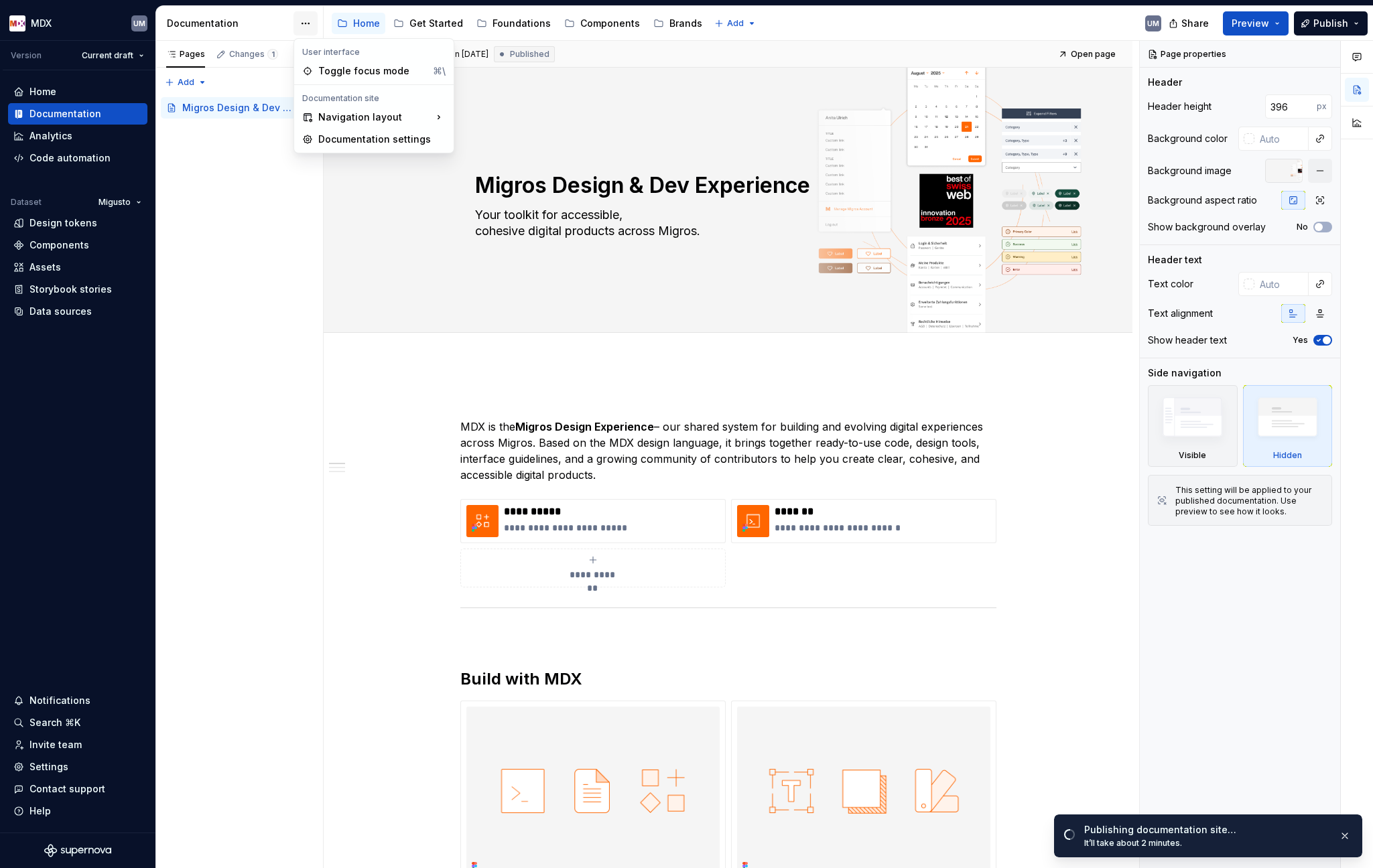
click at [309, 25] on html "MDX UM Version Current draft Home Documentation Analytics Code automation Datas…" at bounding box center [686, 434] width 1373 height 868
click at [282, 234] on div "Pages Changes 1 Add Accessibility guide for tree Page tree. Navigate the tree w…" at bounding box center [240, 454] width 168 height 828
click at [1143, 63] on button "button" at bounding box center [1356, 57] width 24 height 24
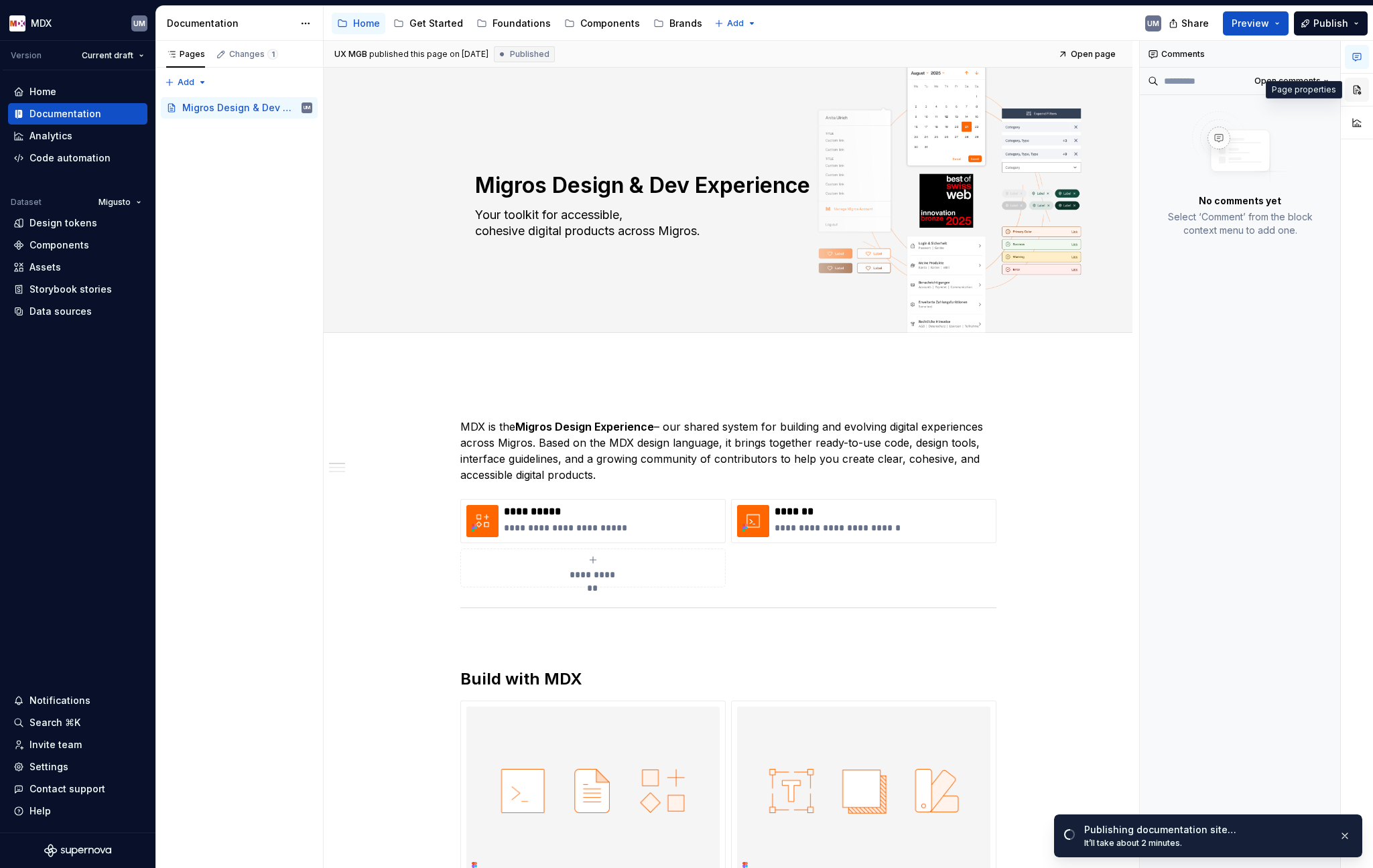
click at [1143, 81] on button "button" at bounding box center [1356, 90] width 24 height 24
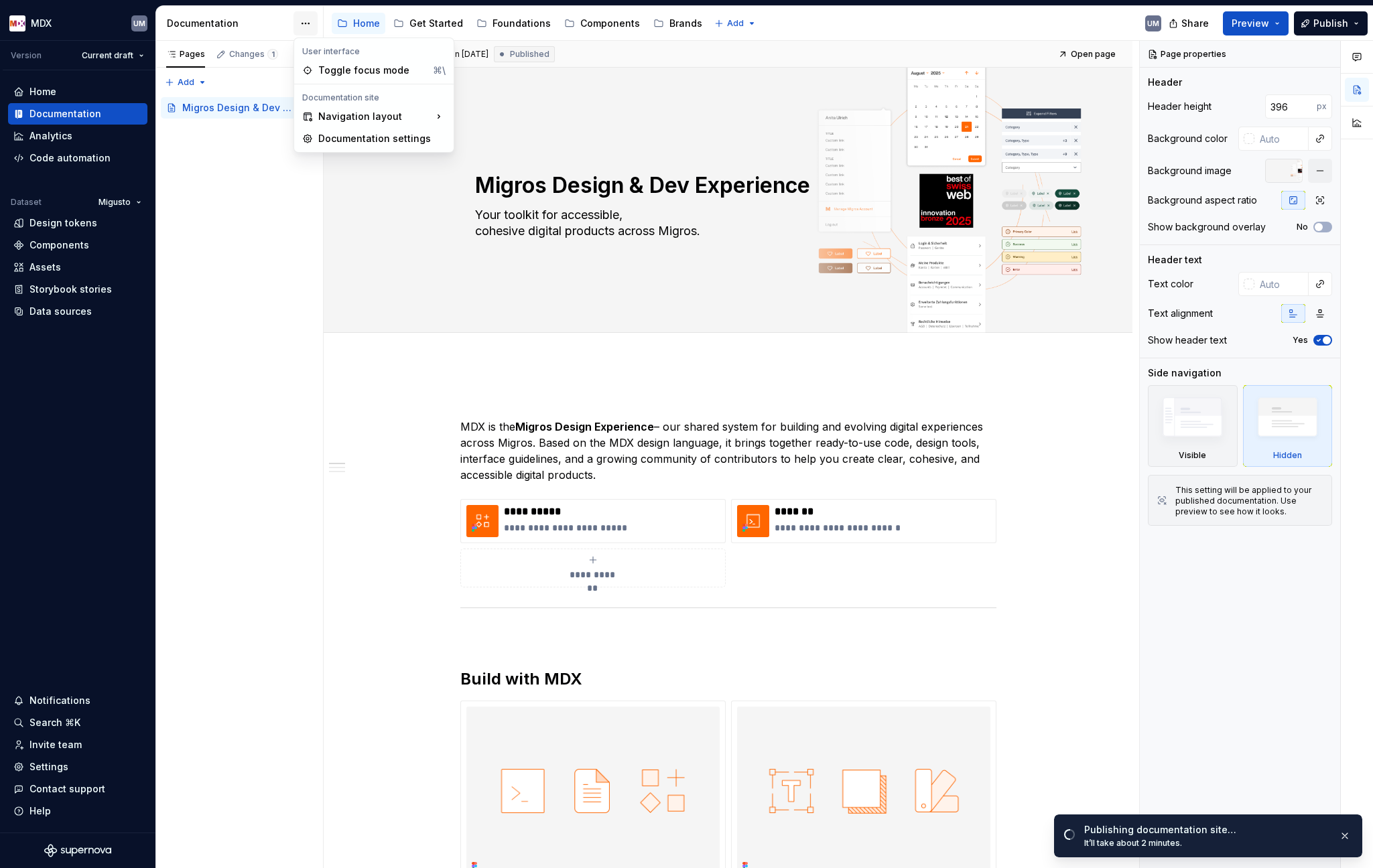
click at [305, 20] on html "MDX UM Version Current draft Home Documentation Analytics Code automation Datas…" at bounding box center [686, 434] width 1373 height 868
click at [368, 136] on div "Documentation settings" at bounding box center [381, 140] width 127 height 14
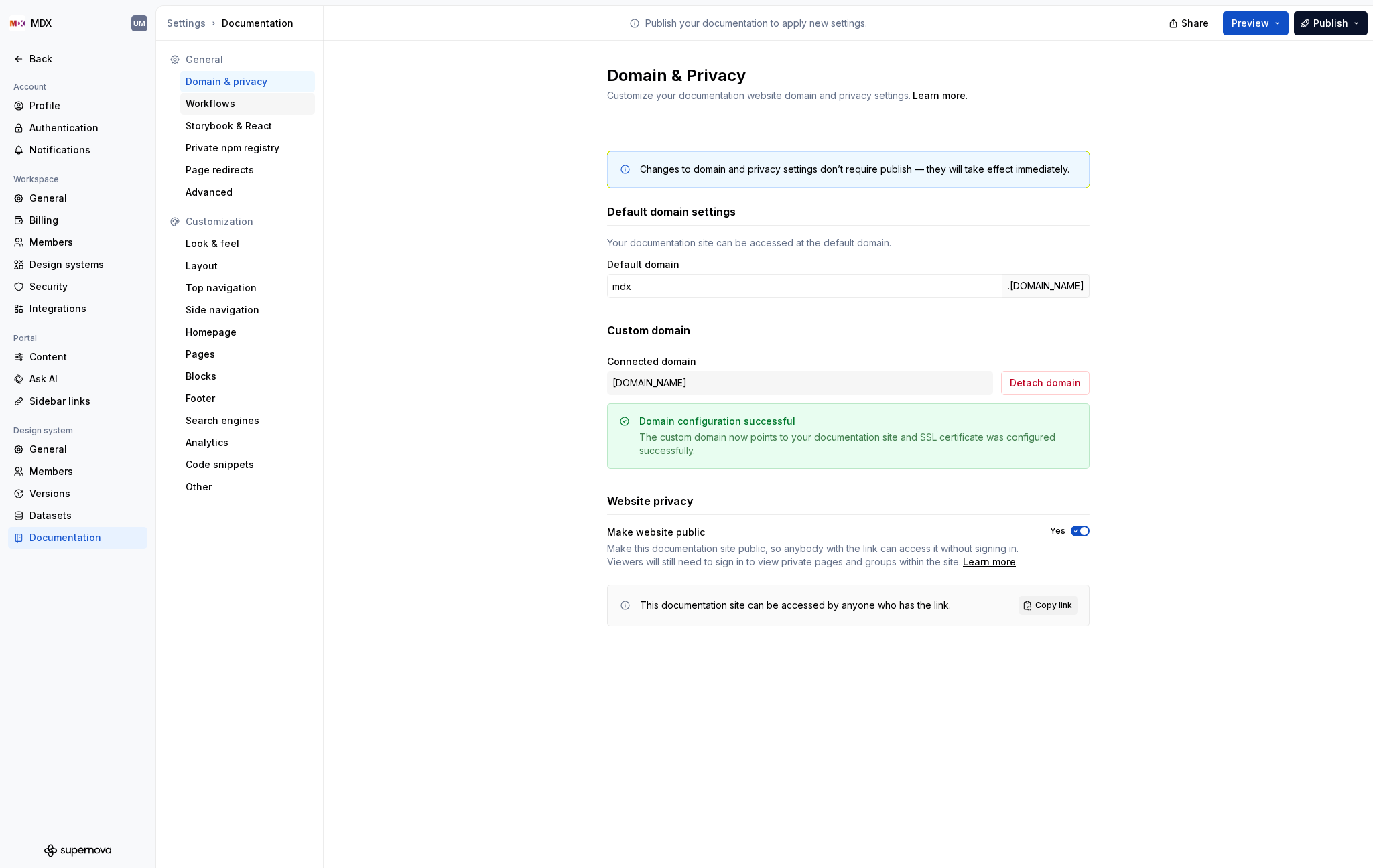
click at [234, 110] on div "Workflows" at bounding box center [247, 103] width 135 height 22
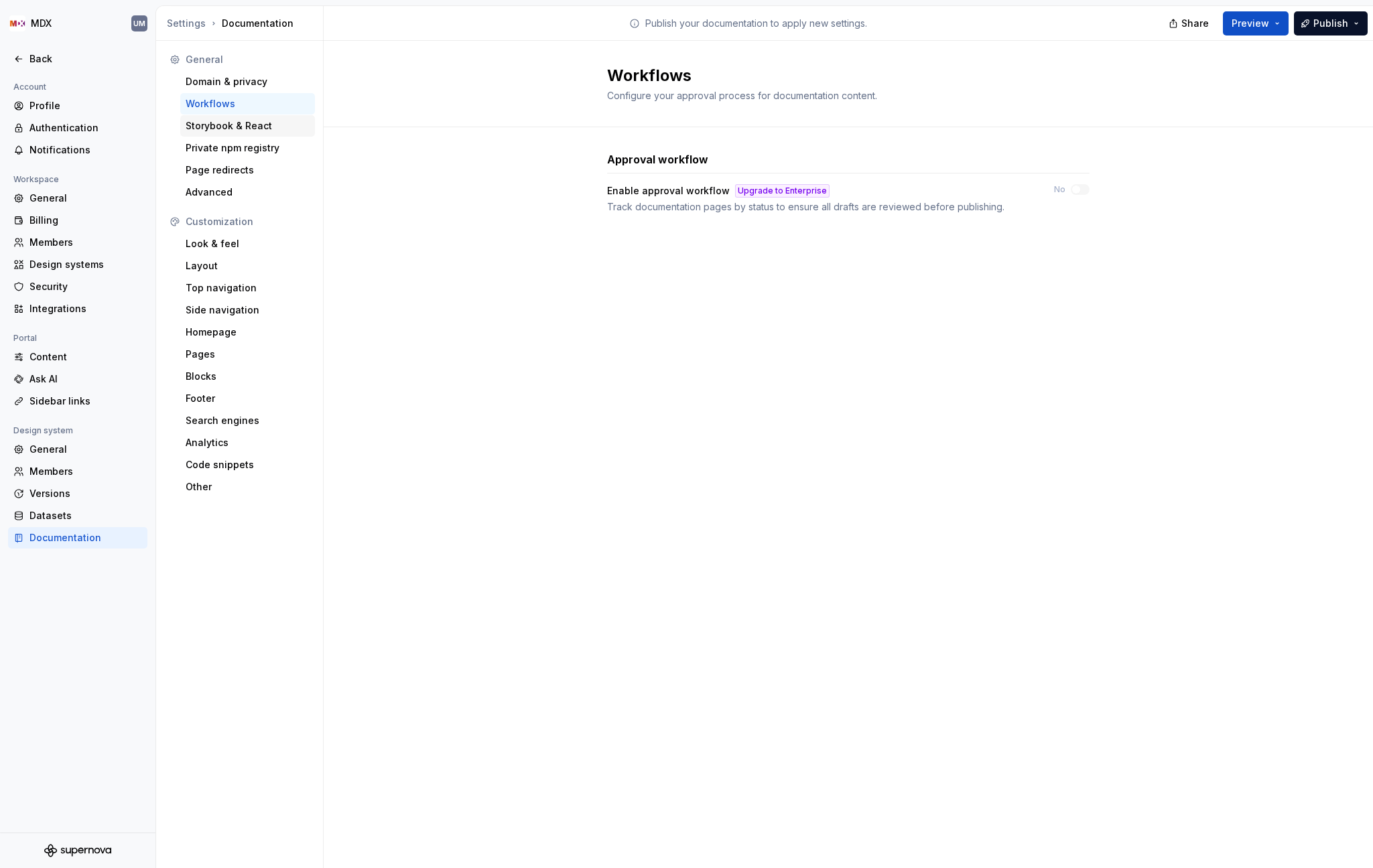
click at [233, 126] on div "Storybook & React" at bounding box center [247, 126] width 124 height 14
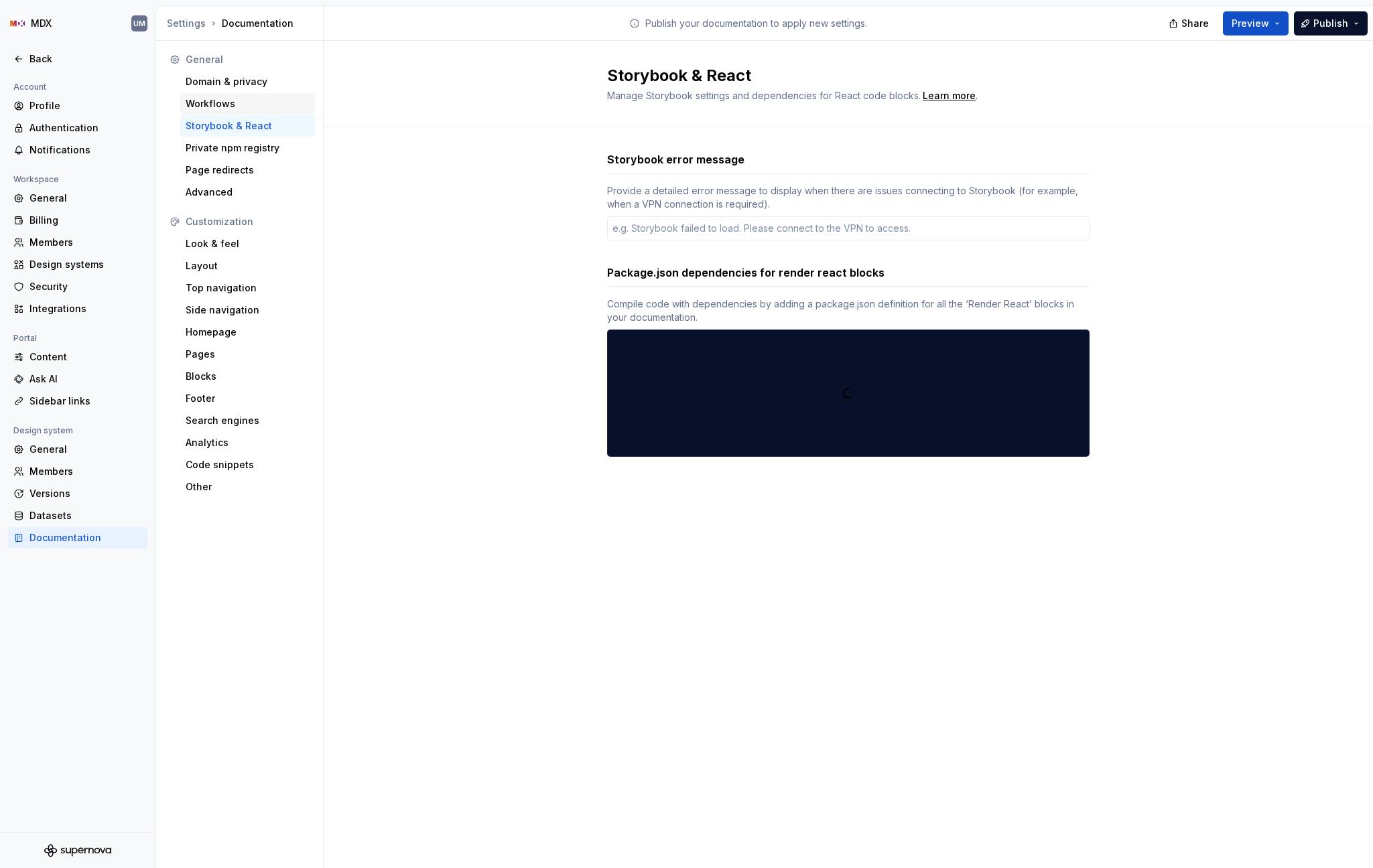
click at [231, 103] on div "Workflows" at bounding box center [247, 104] width 124 height 14
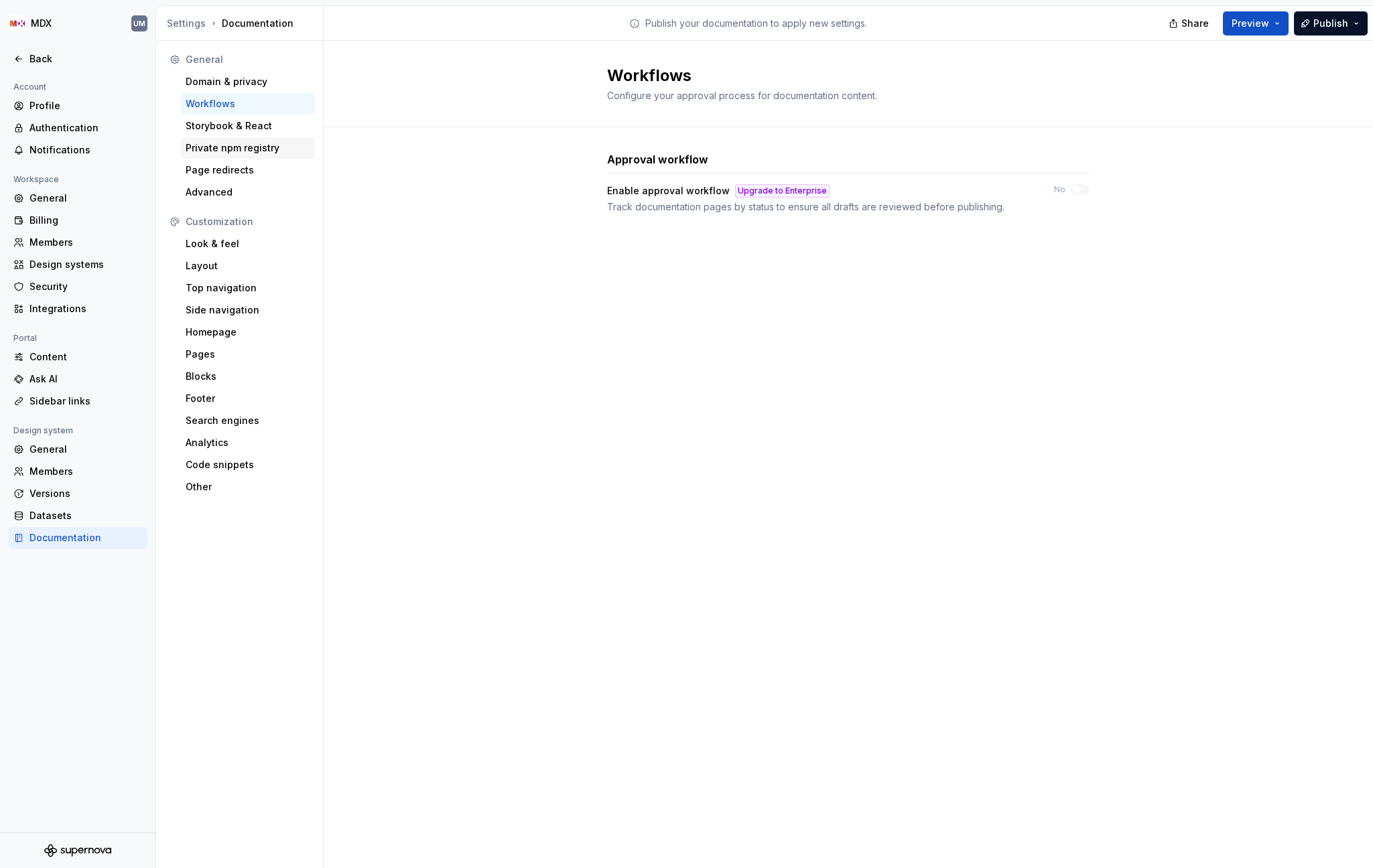
click at [228, 146] on div "Private npm registry" at bounding box center [247, 148] width 124 height 14
click at [235, 169] on div "Page redirects" at bounding box center [247, 170] width 124 height 14
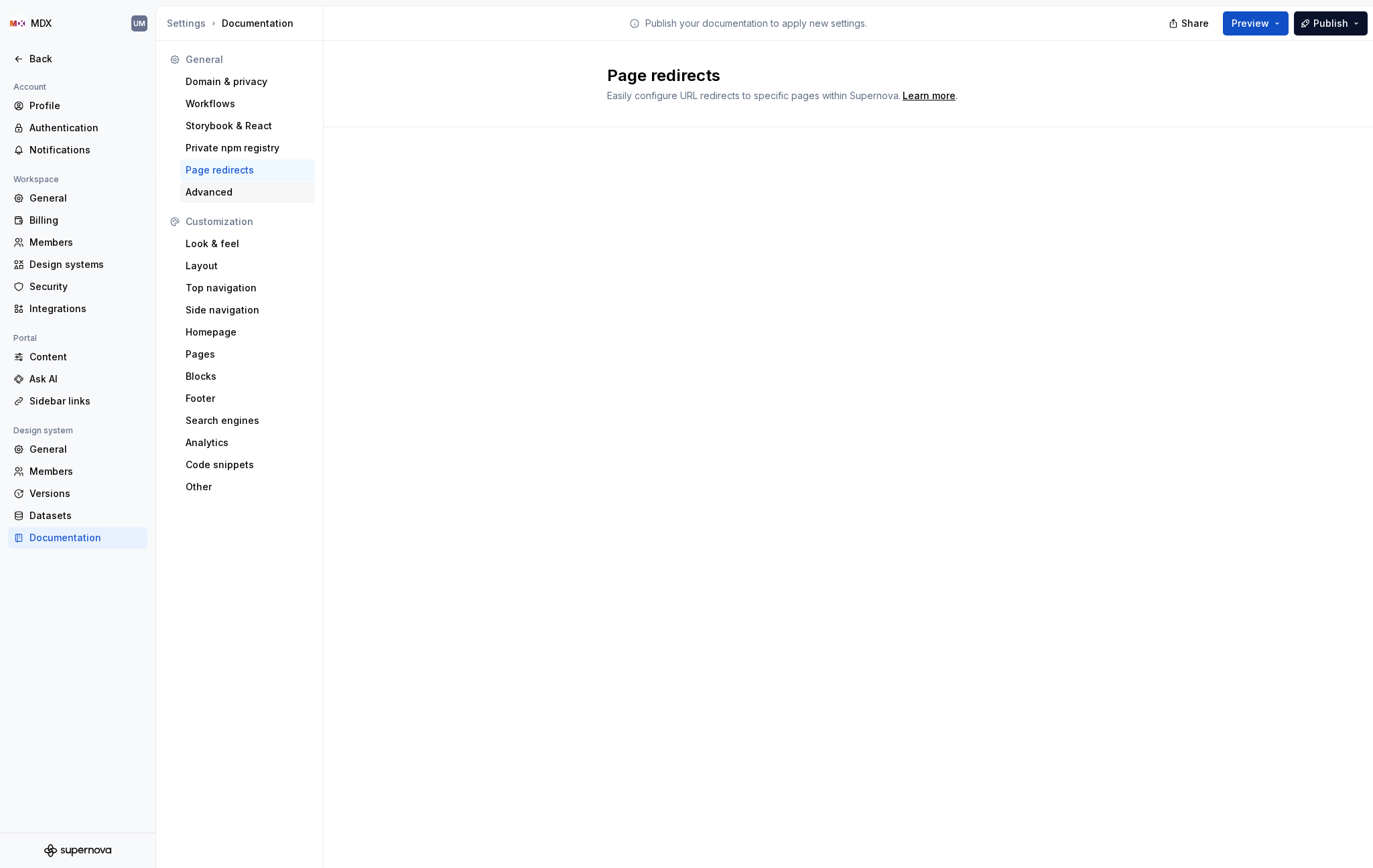
click at [220, 191] on div "Advanced" at bounding box center [247, 192] width 124 height 14
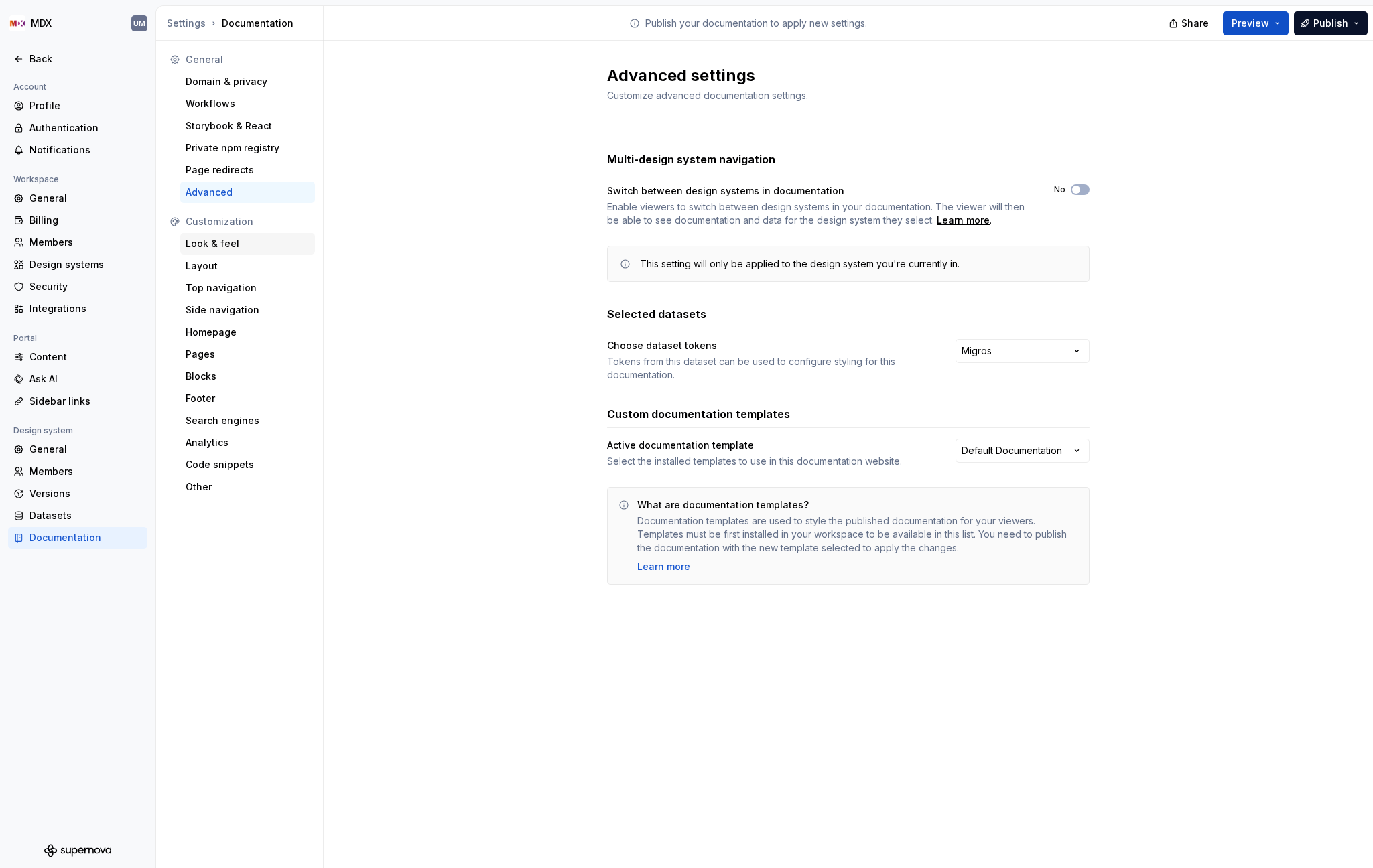
click at [236, 246] on div "Look & feel" at bounding box center [247, 244] width 124 height 14
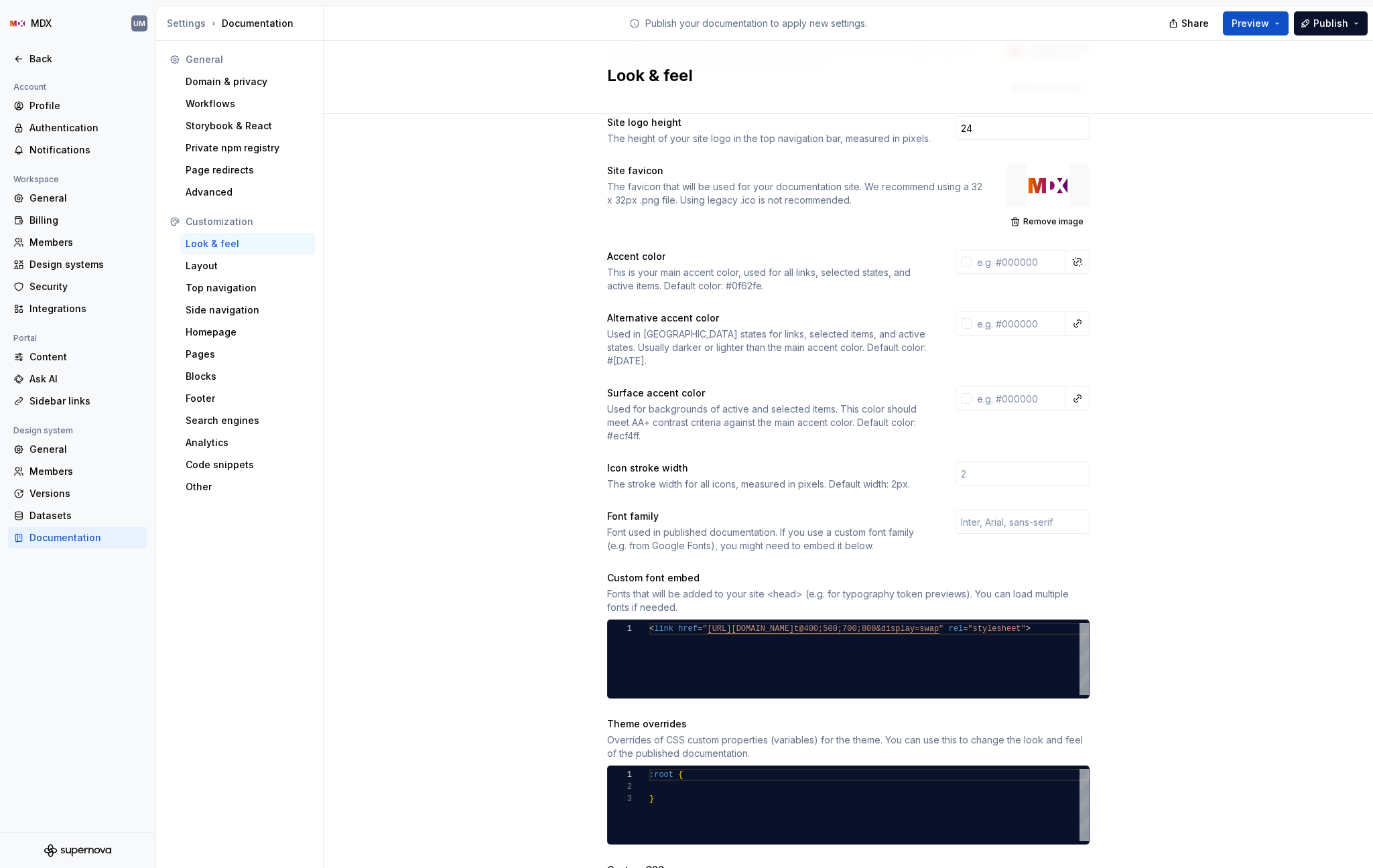
scroll to position [116, 0]
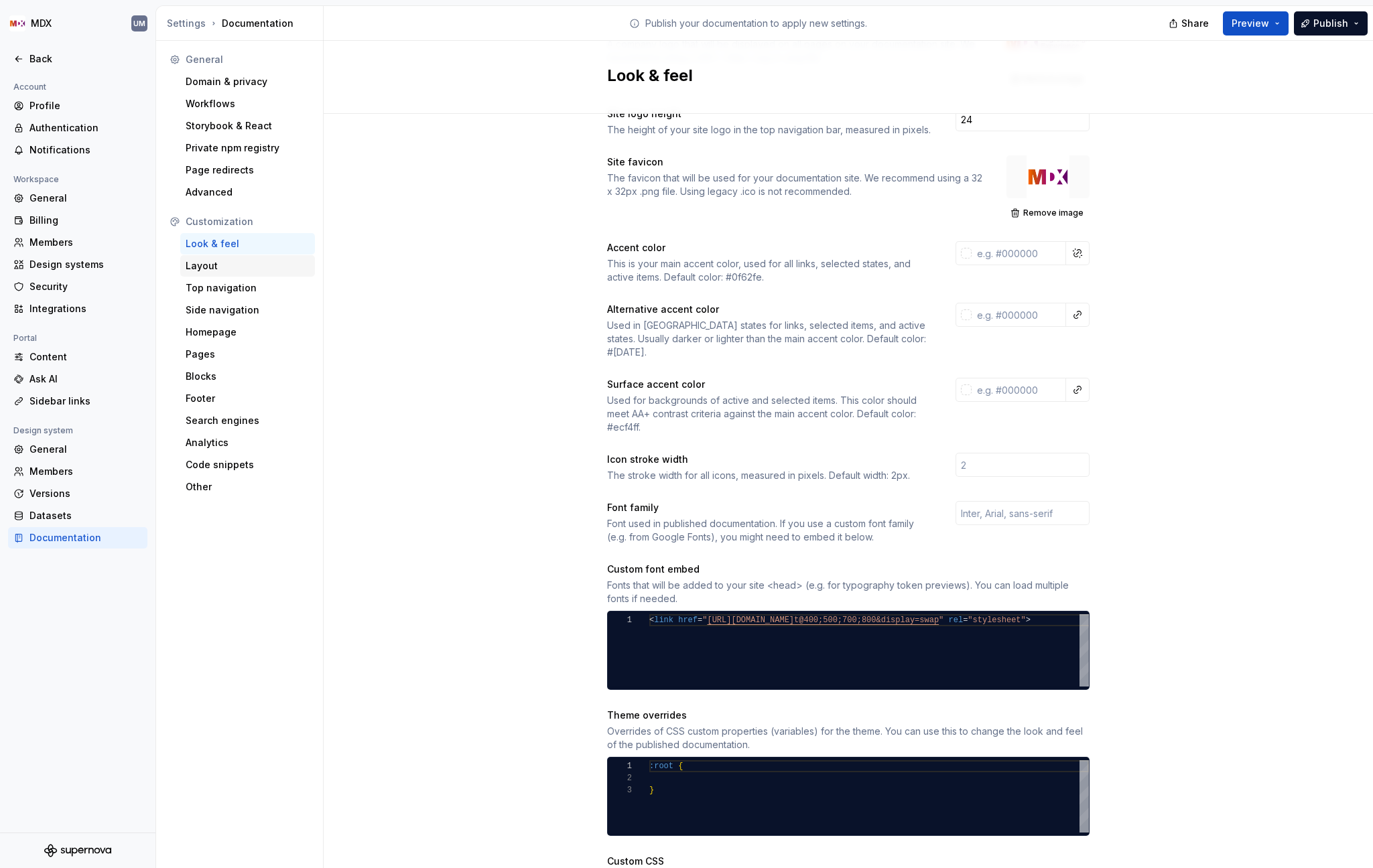
click at [227, 267] on div "Layout" at bounding box center [247, 266] width 124 height 14
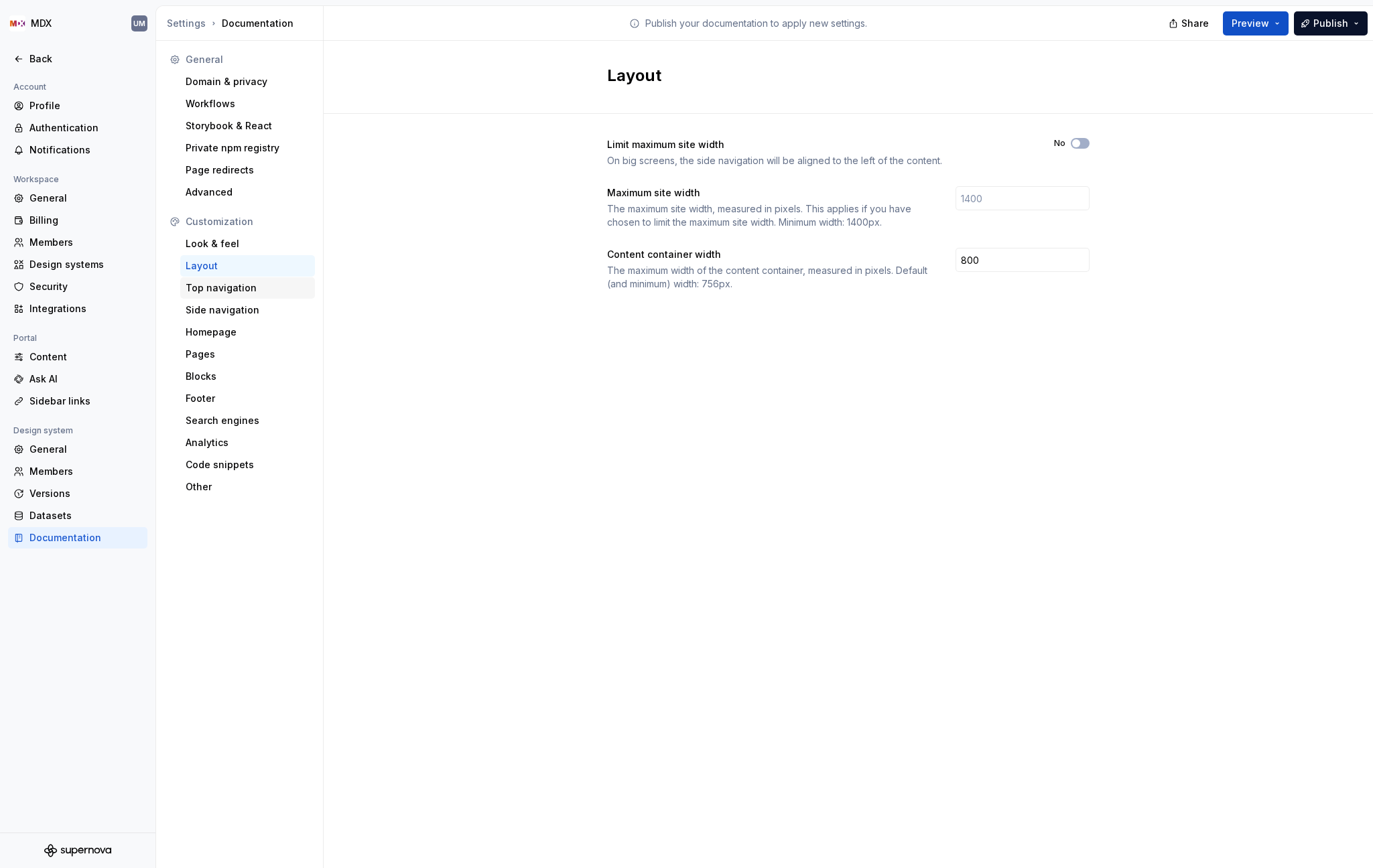
click at [227, 286] on div "Top navigation" at bounding box center [247, 289] width 124 height 14
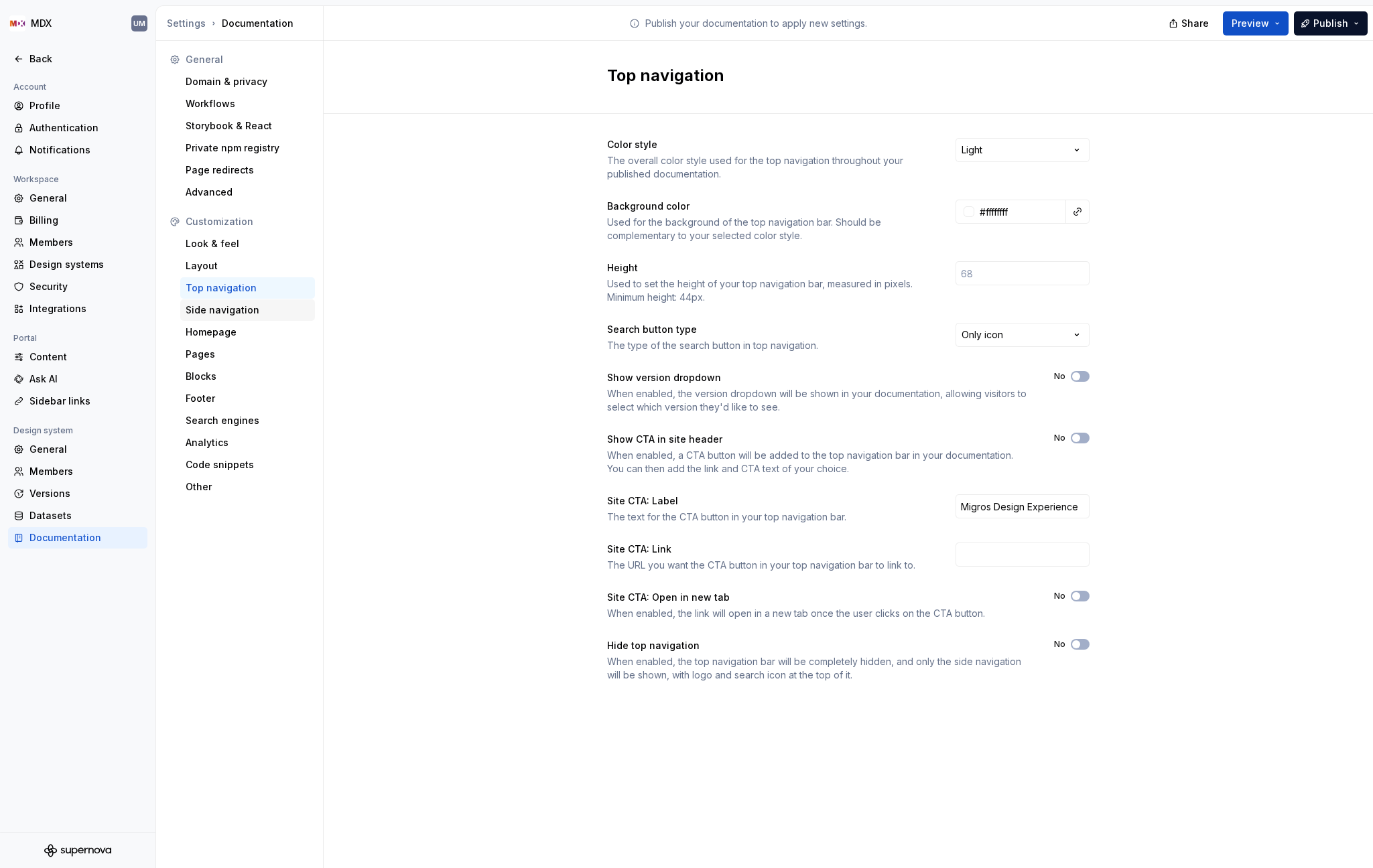
click at [223, 307] on div "Side navigation" at bounding box center [247, 310] width 124 height 14
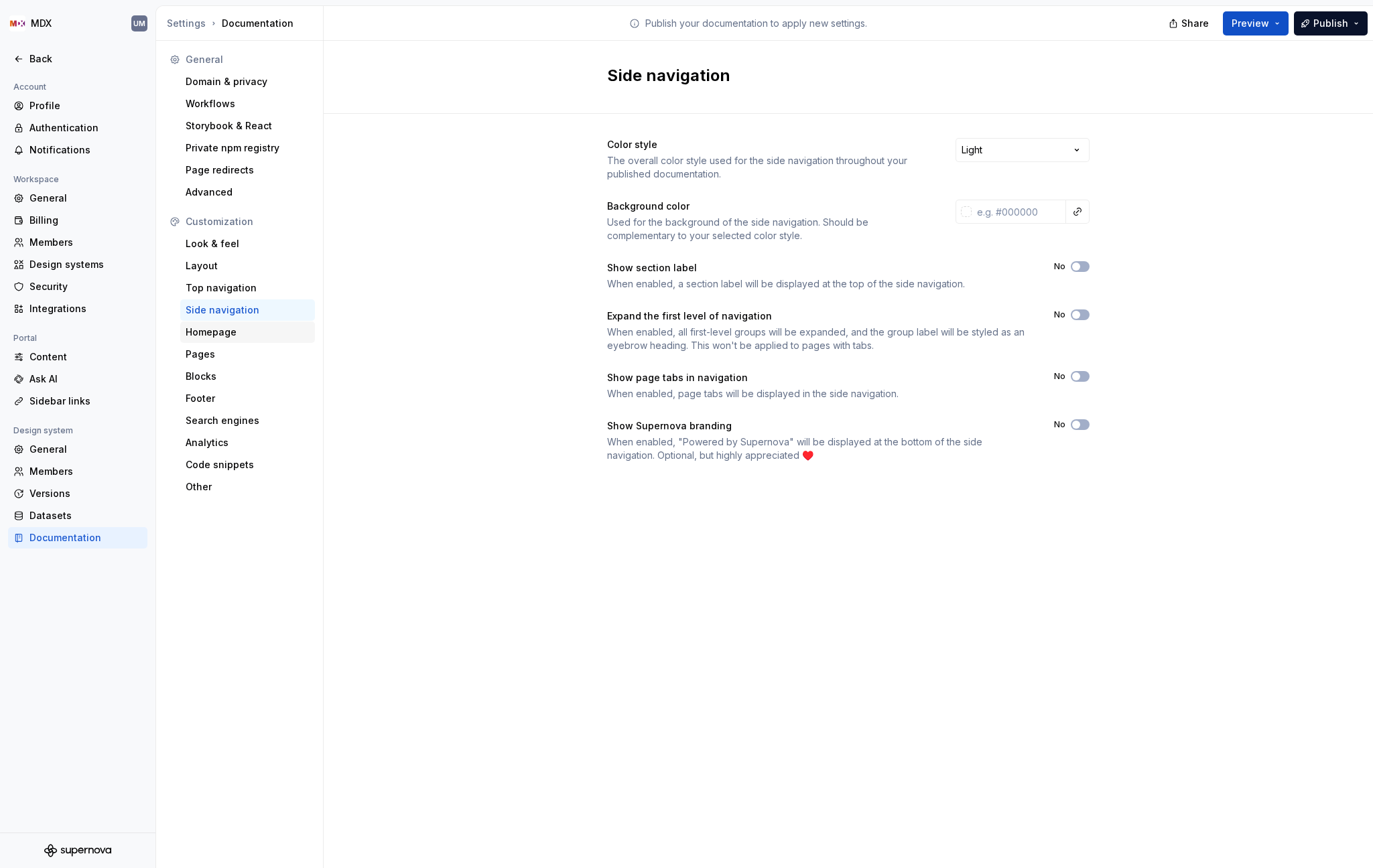
click at [212, 334] on div "Homepage" at bounding box center [247, 332] width 124 height 14
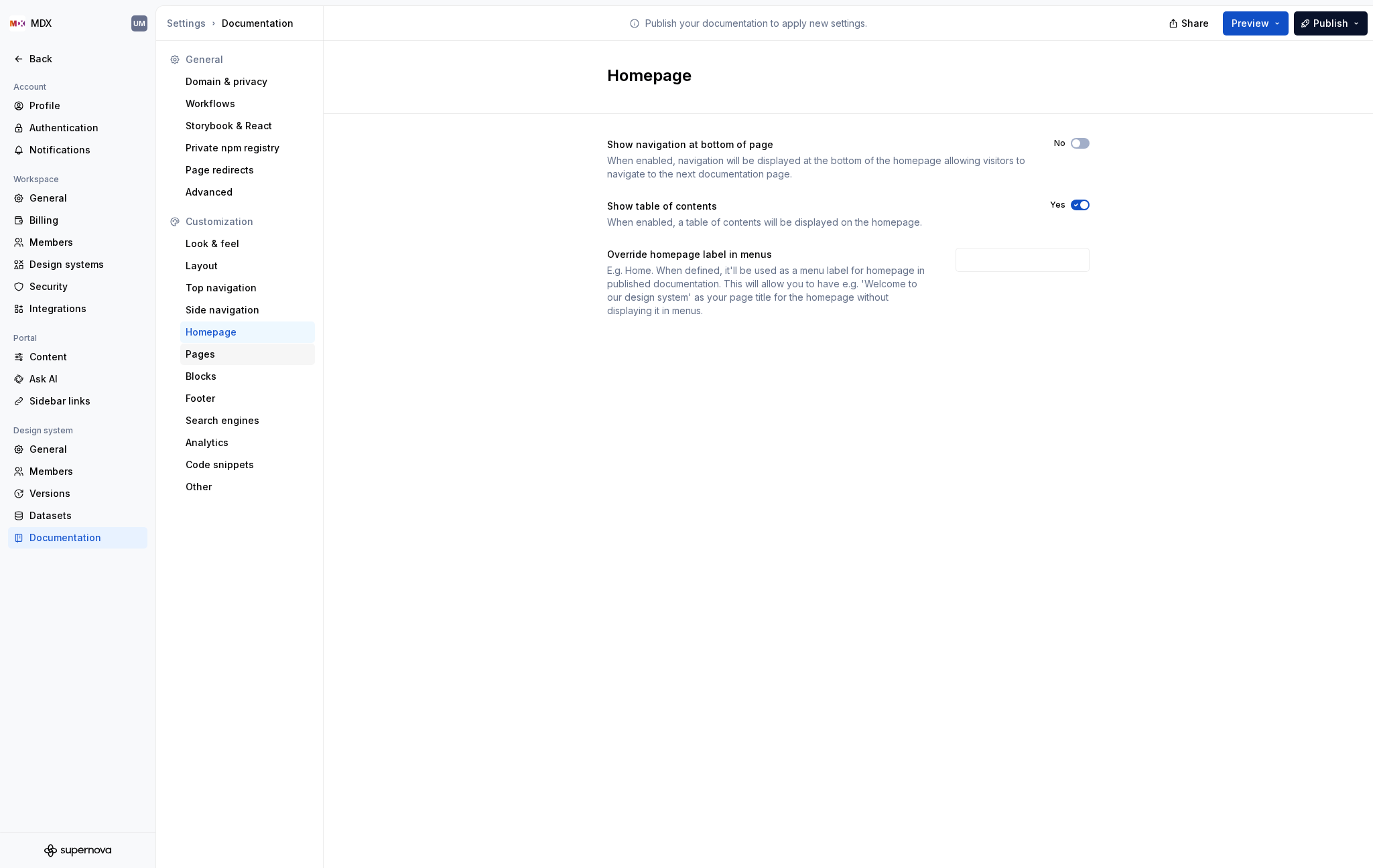
click at [229, 362] on div "Pages" at bounding box center [247, 355] width 135 height 22
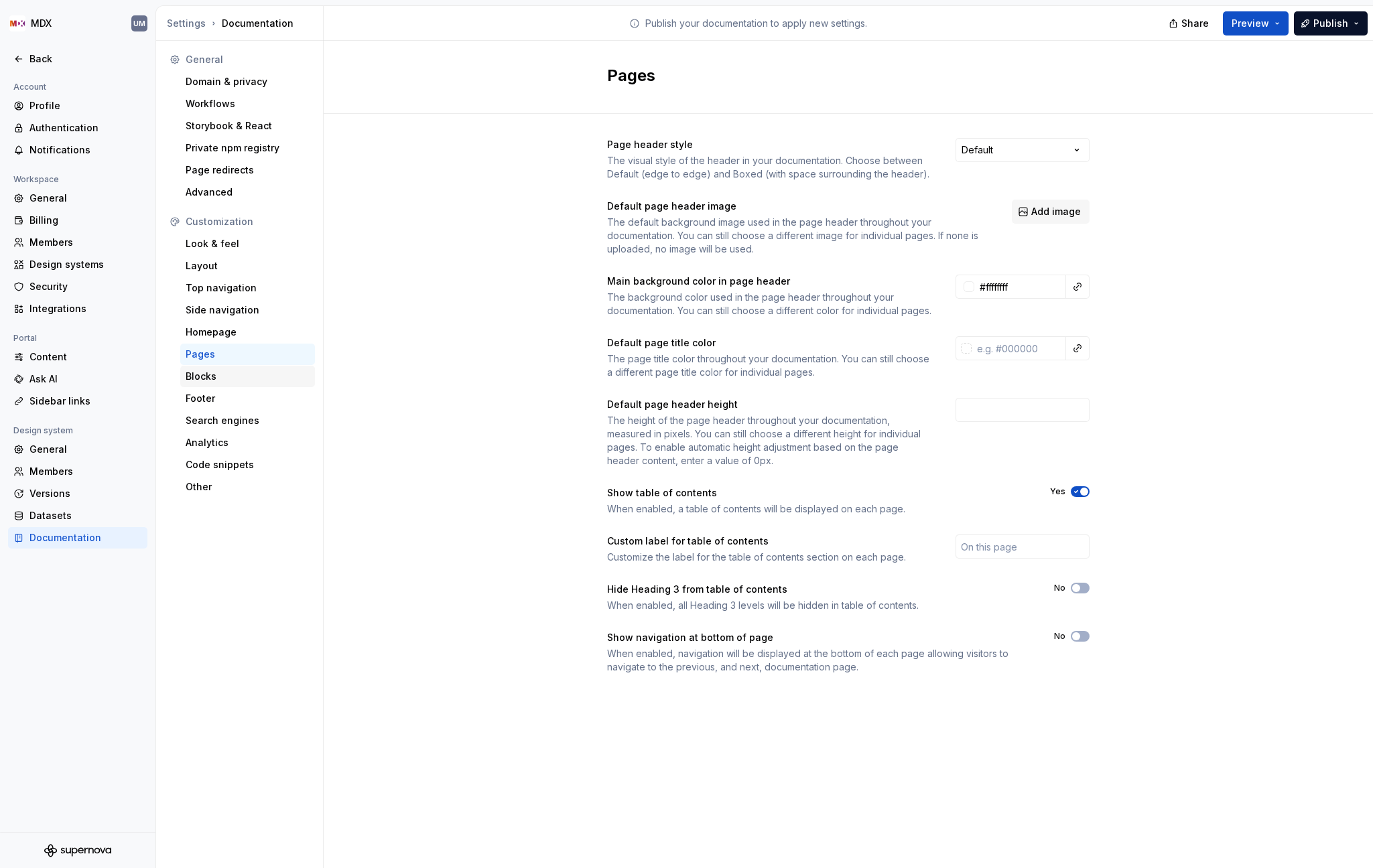
click at [232, 374] on div "Blocks" at bounding box center [247, 376] width 124 height 14
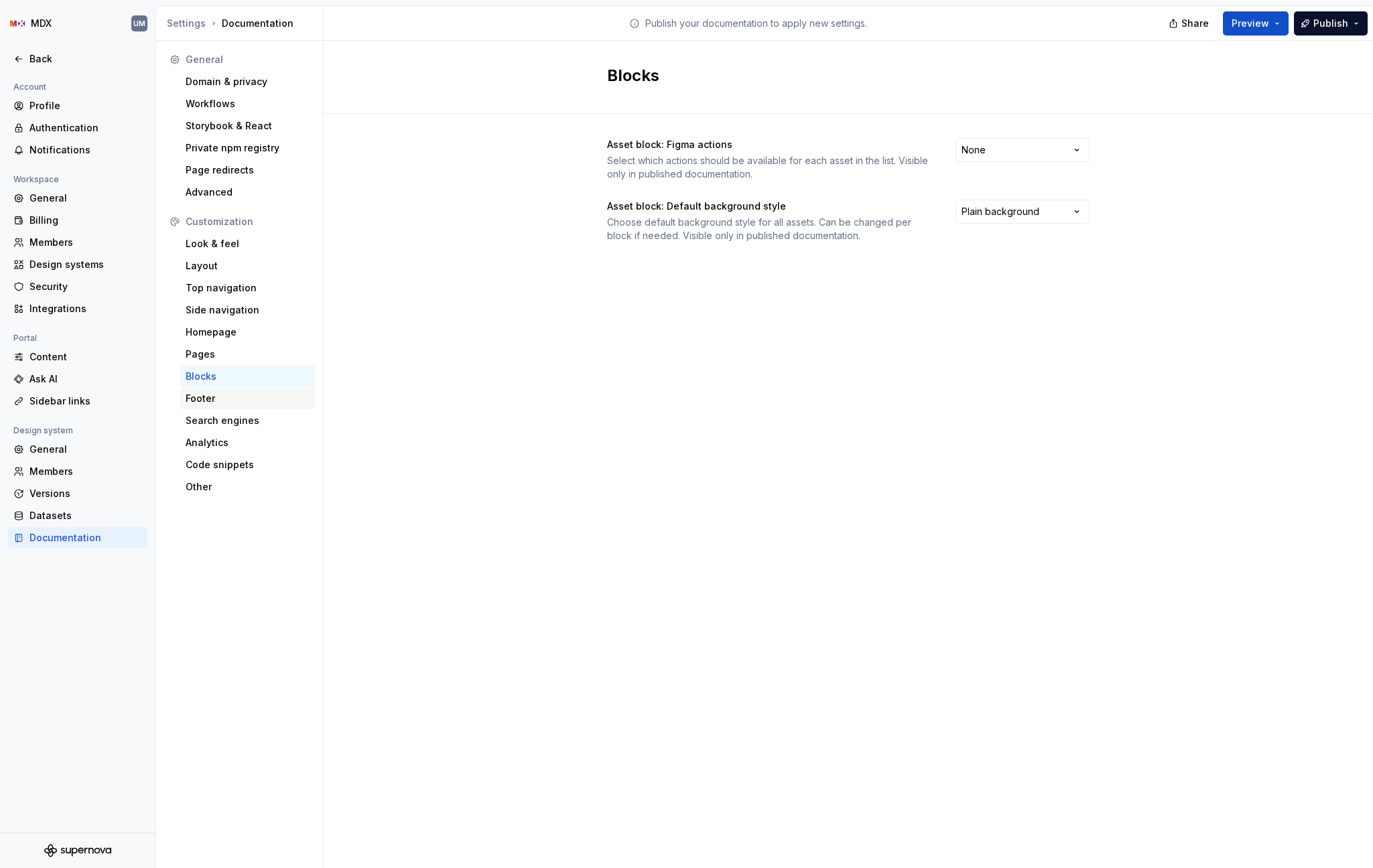
click at [225, 394] on div "Footer" at bounding box center [247, 399] width 124 height 14
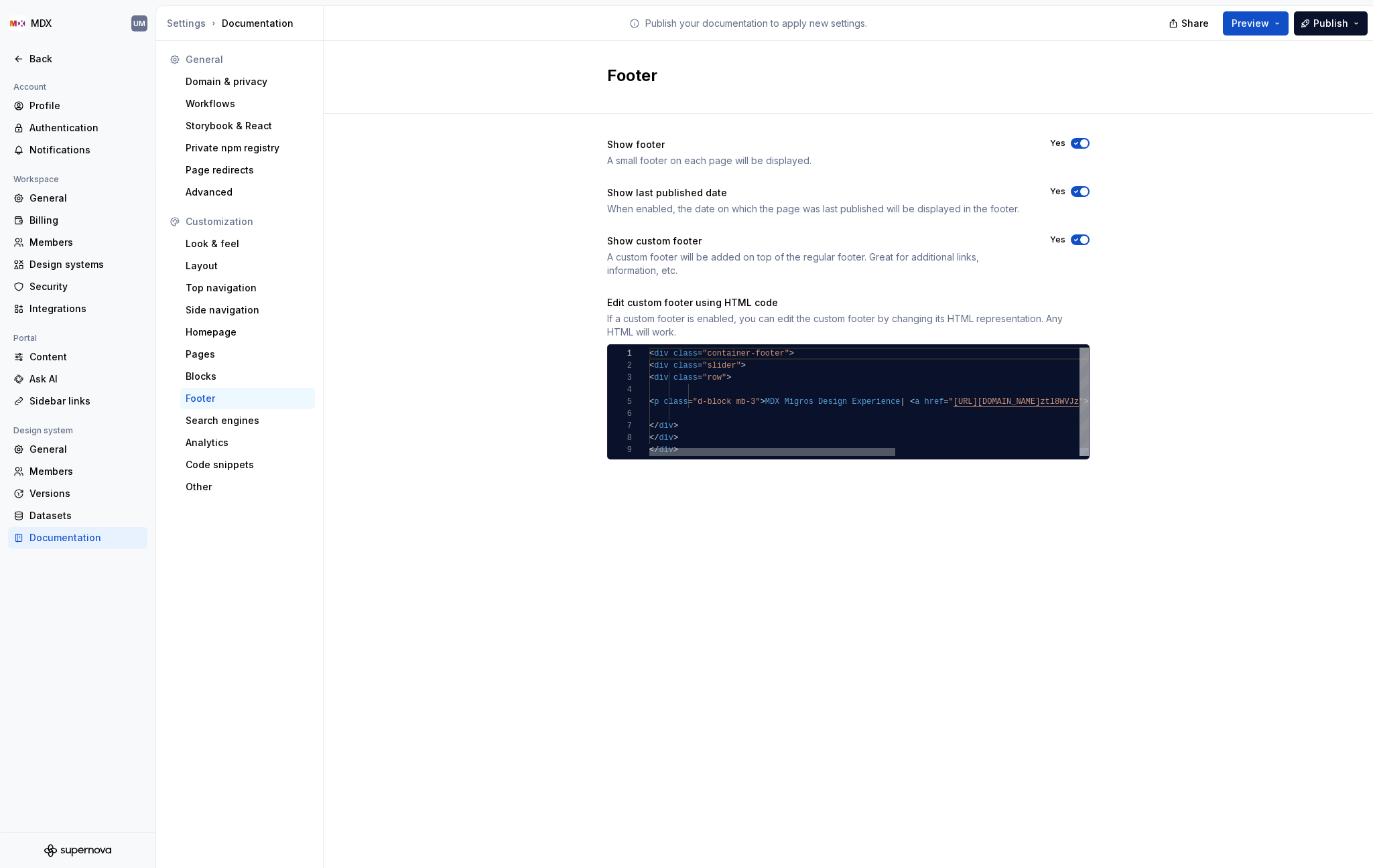
click at [780, 448] on div at bounding box center [772, 452] width 245 height 8
click at [1080, 243] on icon "button" at bounding box center [1075, 239] width 11 height 8
click at [229, 422] on div "Search engines" at bounding box center [247, 421] width 124 height 14
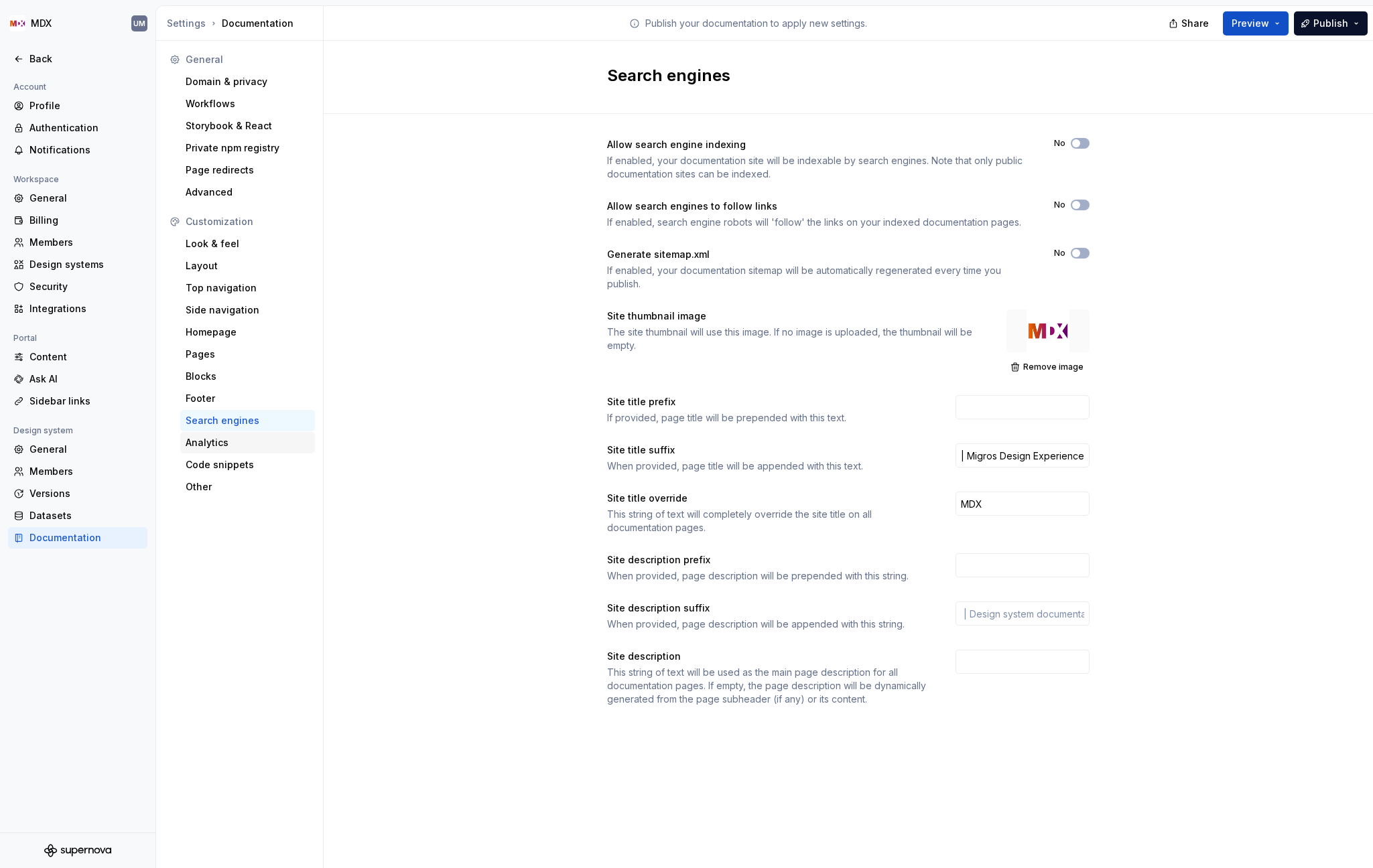
click at [219, 446] on div "Analytics" at bounding box center [247, 443] width 124 height 14
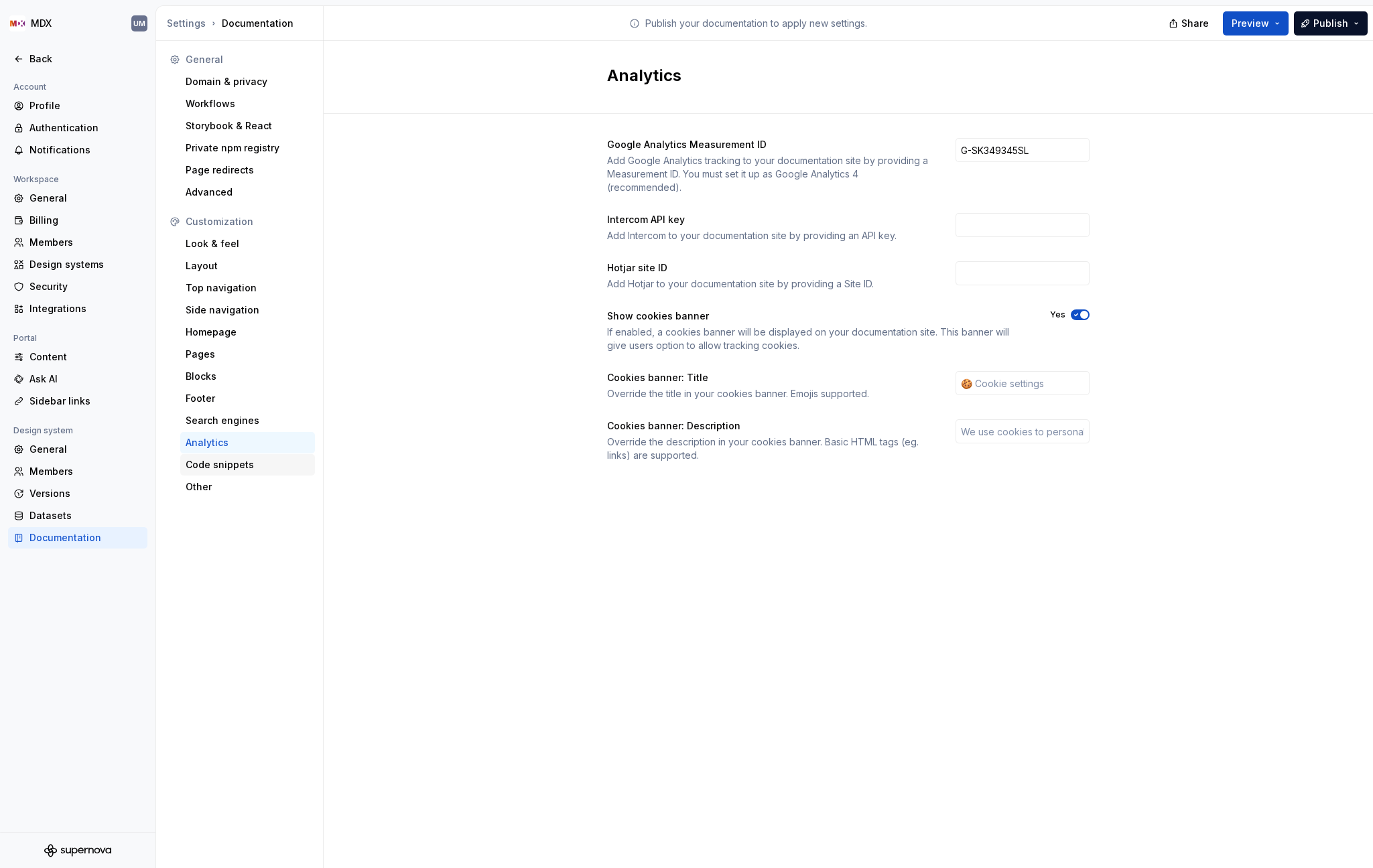
click at [220, 466] on div "Code snippets" at bounding box center [247, 465] width 124 height 14
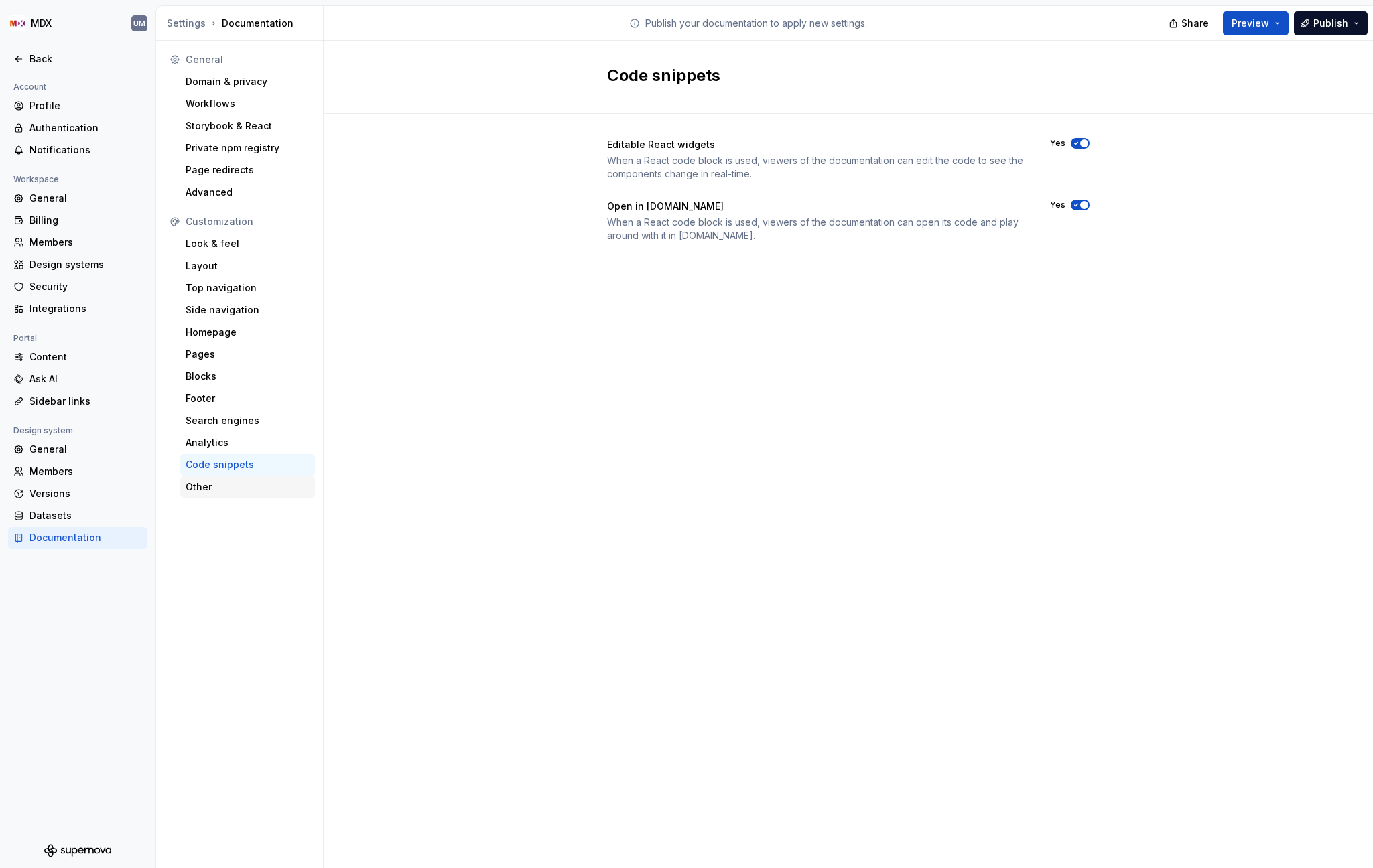
click at [208, 487] on div "Other" at bounding box center [247, 487] width 124 height 14
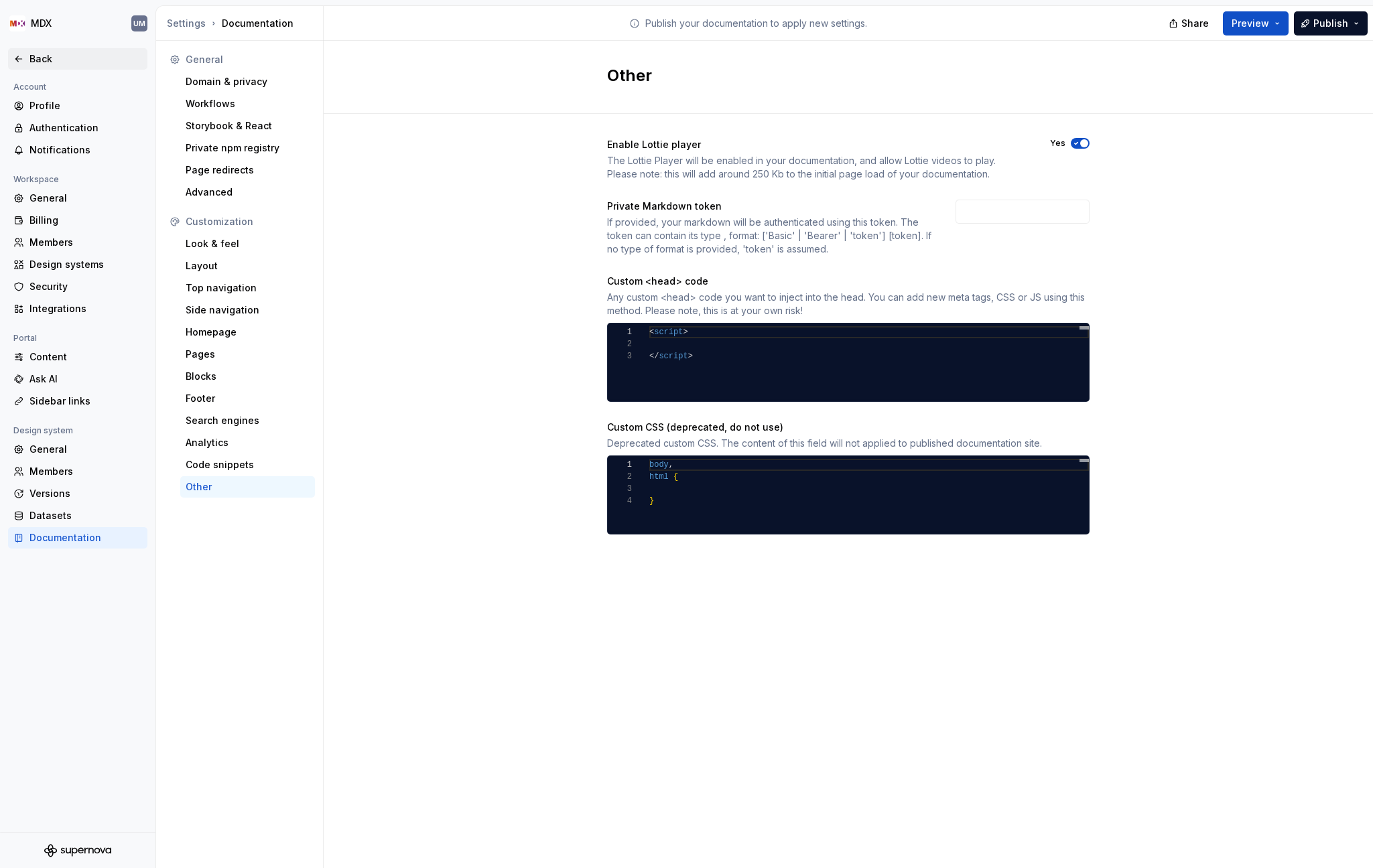
click at [58, 61] on div "Back" at bounding box center [86, 59] width 112 height 14
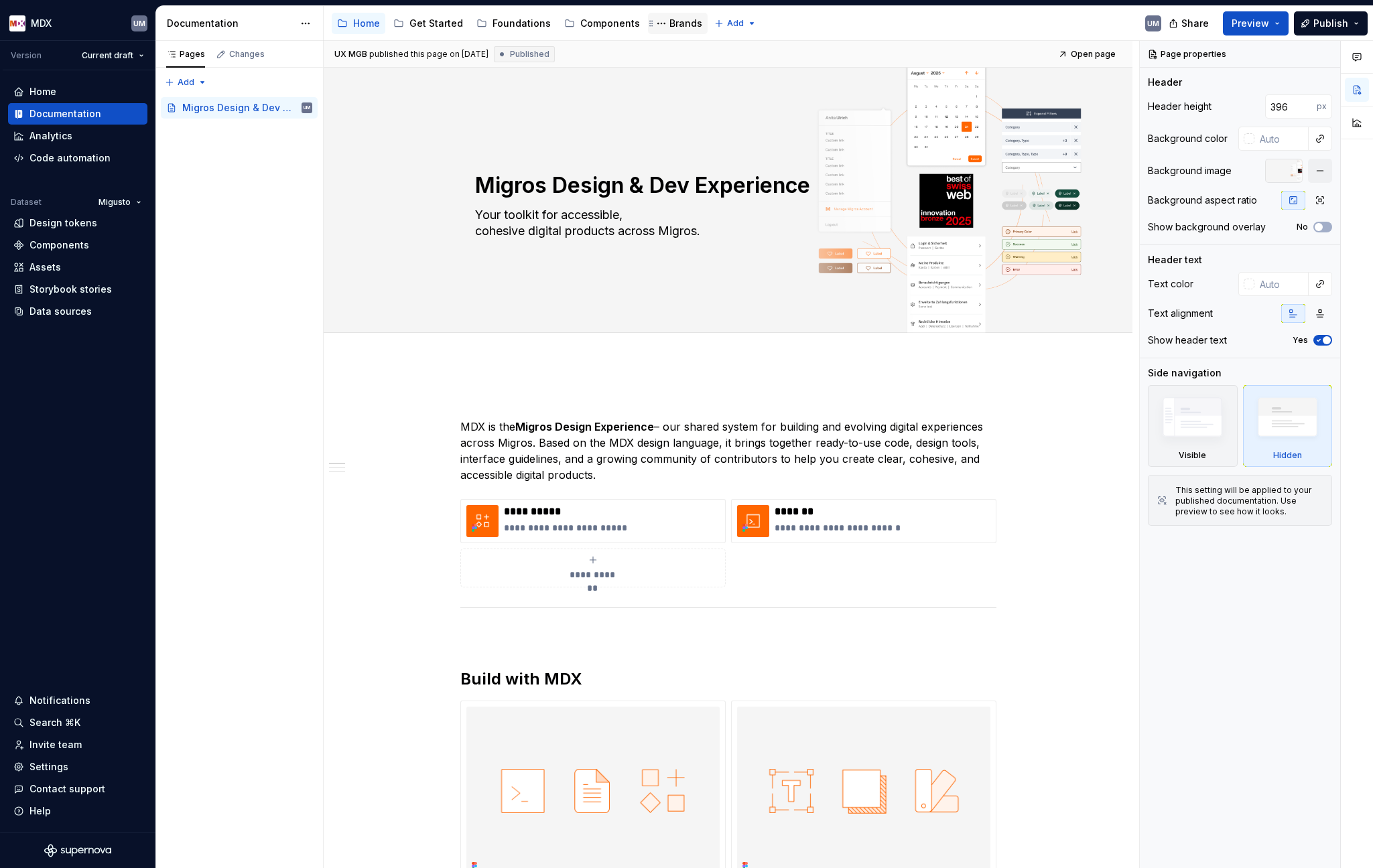
drag, startPoint x: 675, startPoint y: 31, endPoint x: 671, endPoint y: 22, distance: 9.8
click at [675, 31] on div "Brands" at bounding box center [678, 24] width 49 height 16
click at [671, 22] on div "Brands" at bounding box center [685, 24] width 33 height 14
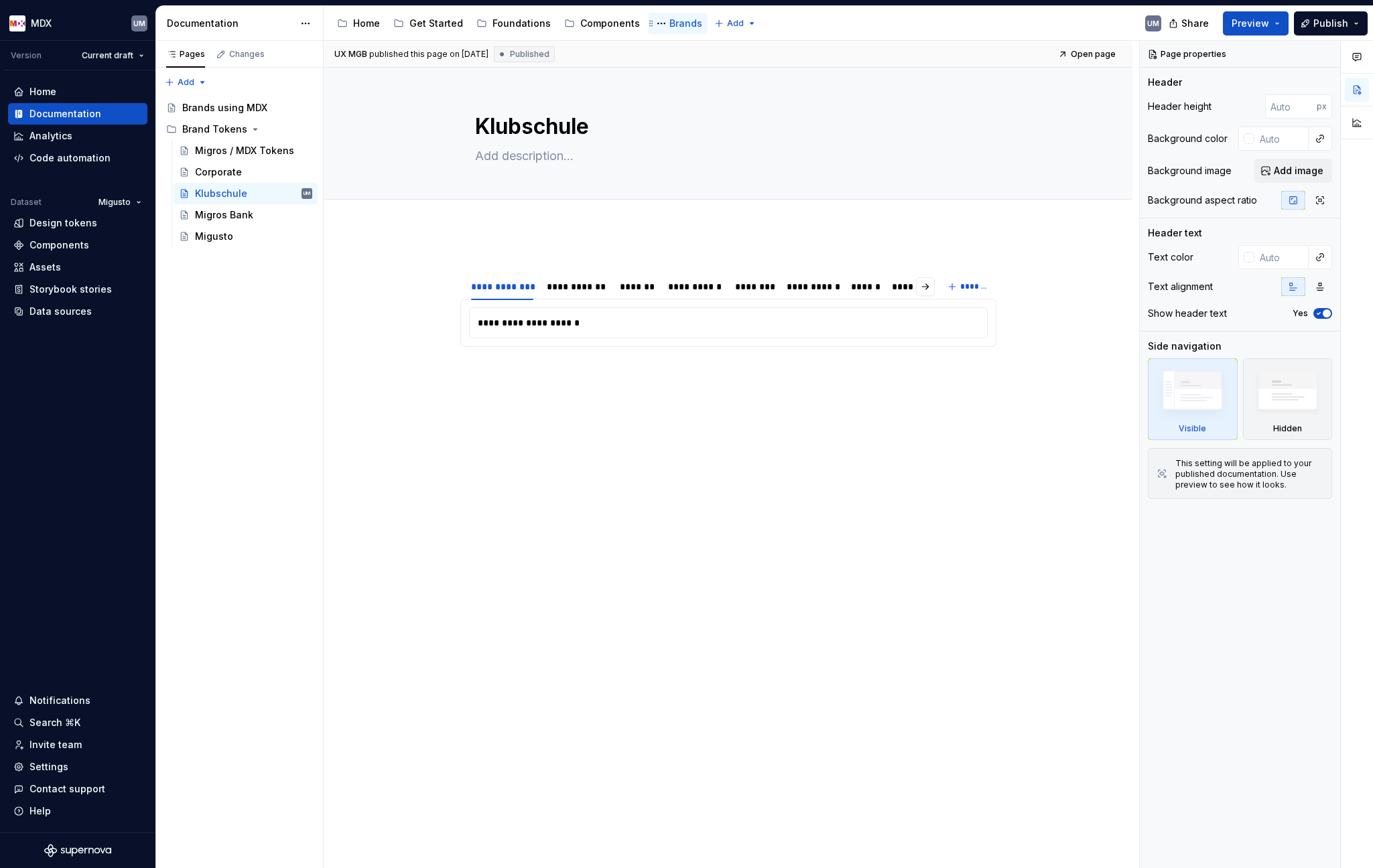
click at [674, 22] on div "Brands" at bounding box center [685, 24] width 33 height 14
click at [227, 144] on div "Migros / MDX Tokens" at bounding box center [234, 151] width 77 height 14
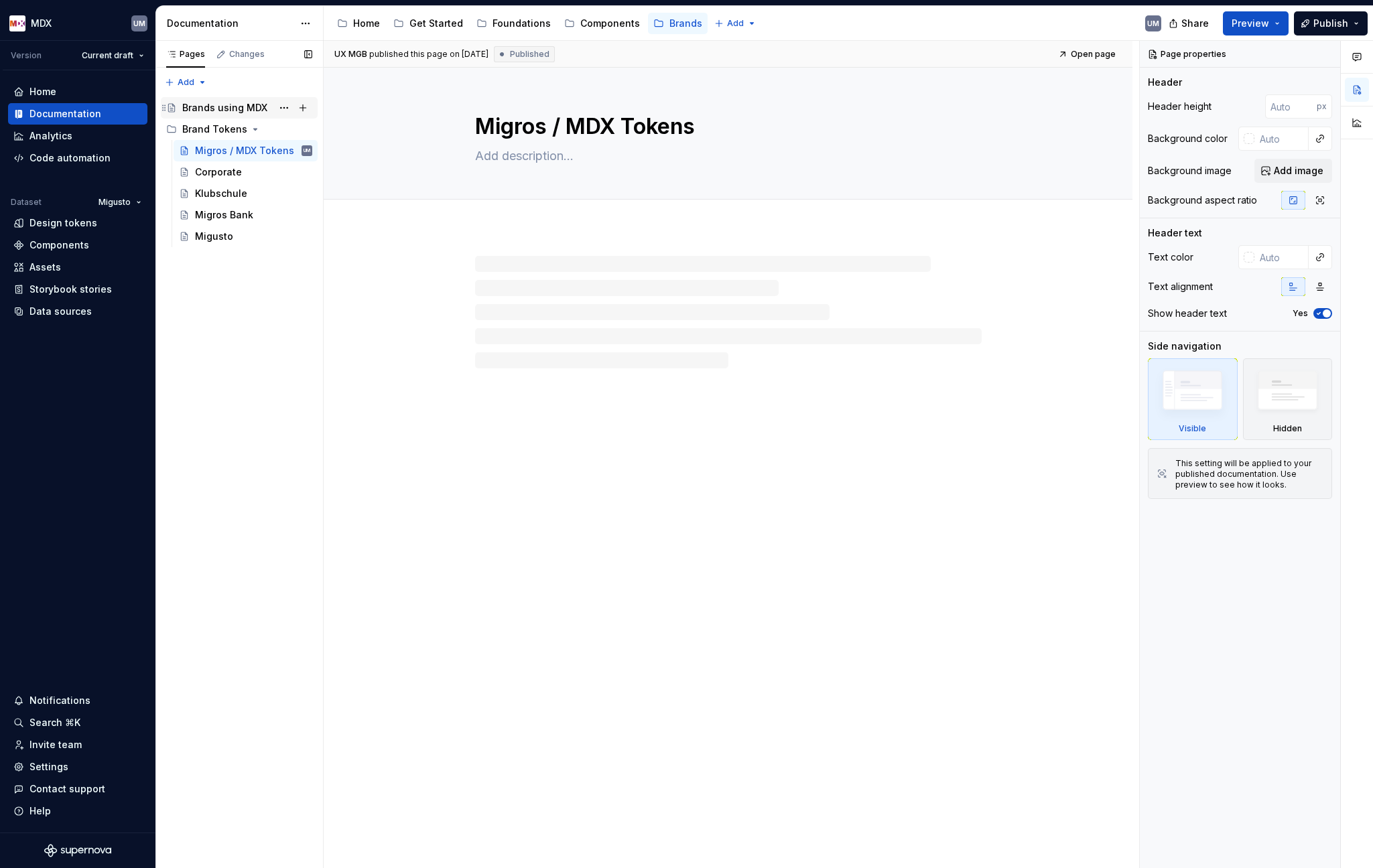
click at [240, 105] on div "Brands using MDX" at bounding box center [225, 108] width 85 height 14
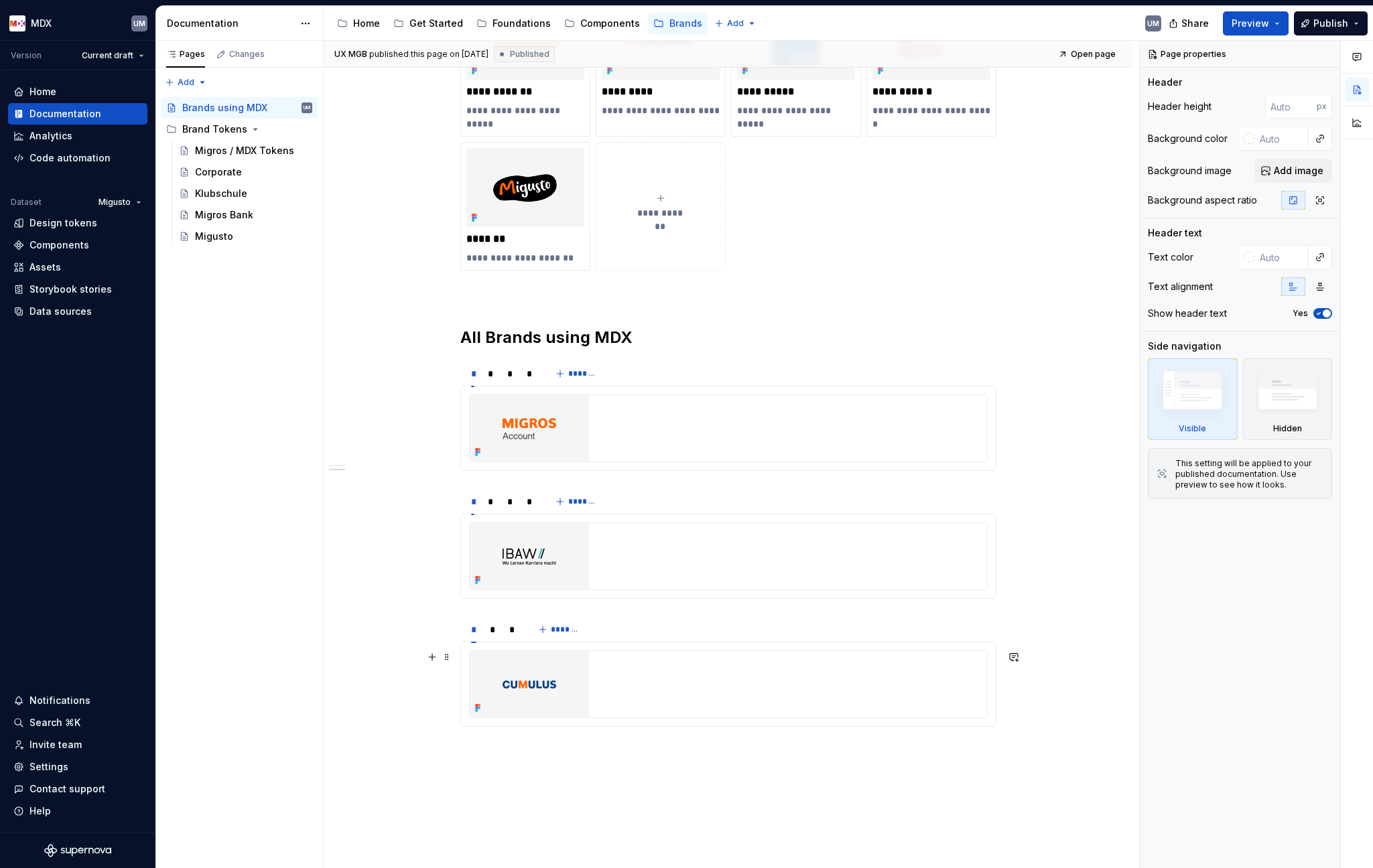
scroll to position [477, 0]
type textarea "*"
click at [559, 631] on span "*******" at bounding box center [566, 628] width 31 height 11
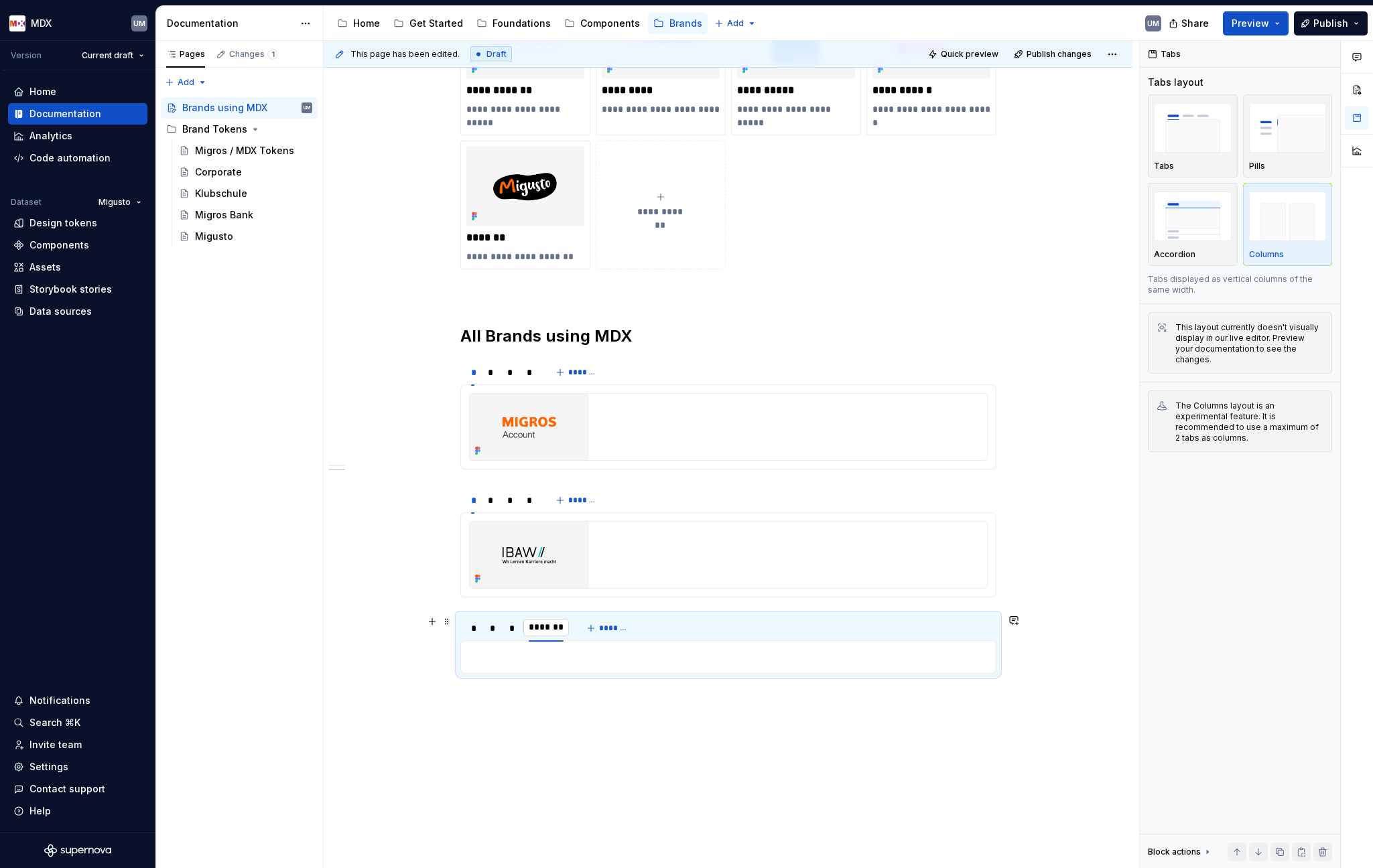
scroll to position [0, 1]
type input "*"
click at [1143, 26] on span "Publish" at bounding box center [1330, 24] width 34 height 14
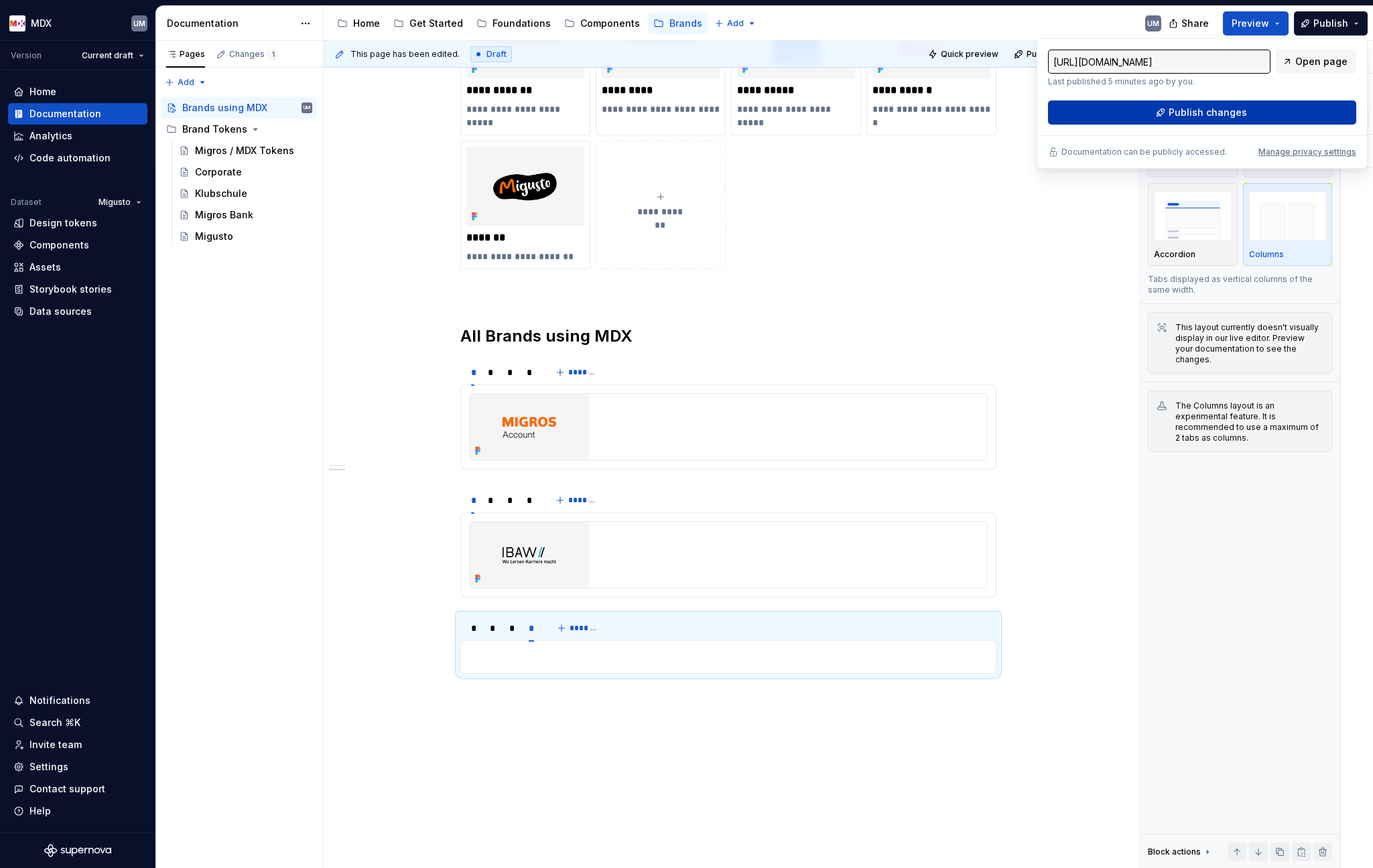
click at [1143, 114] on span "Publish changes" at bounding box center [1208, 112] width 79 height 14
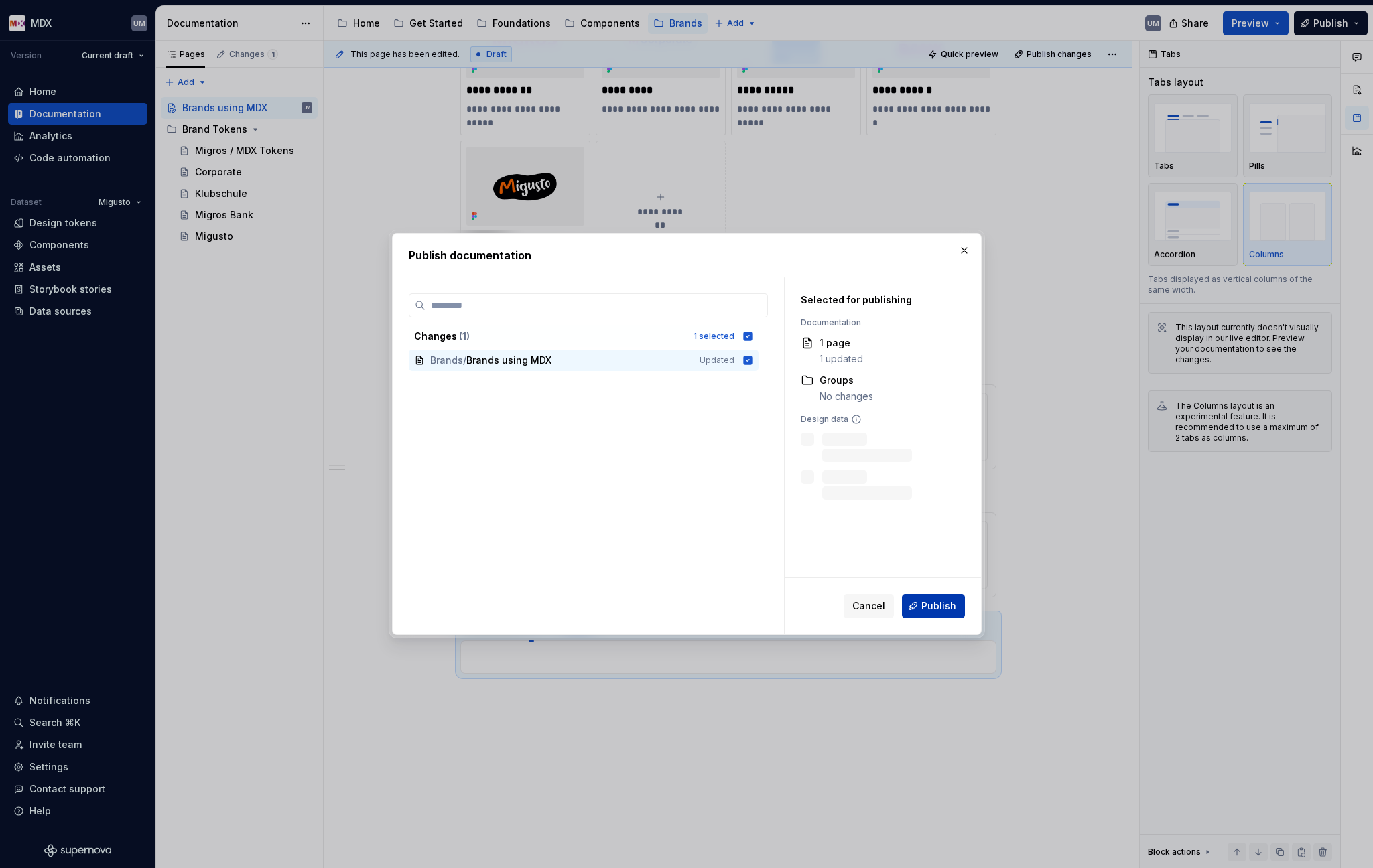
click at [929, 608] on span "Publish" at bounding box center [938, 606] width 34 height 14
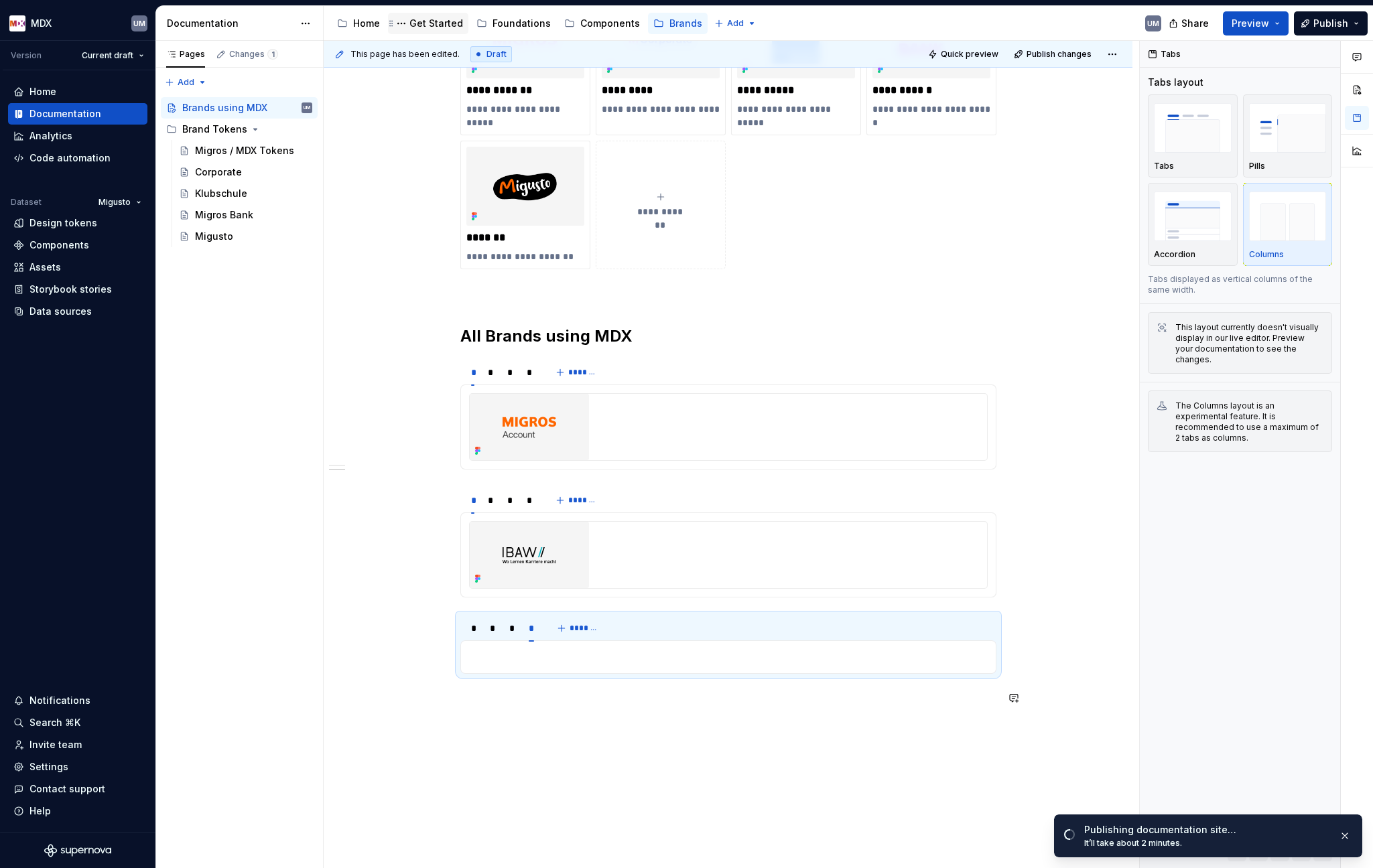
click at [427, 24] on div "Get Started" at bounding box center [436, 24] width 53 height 14
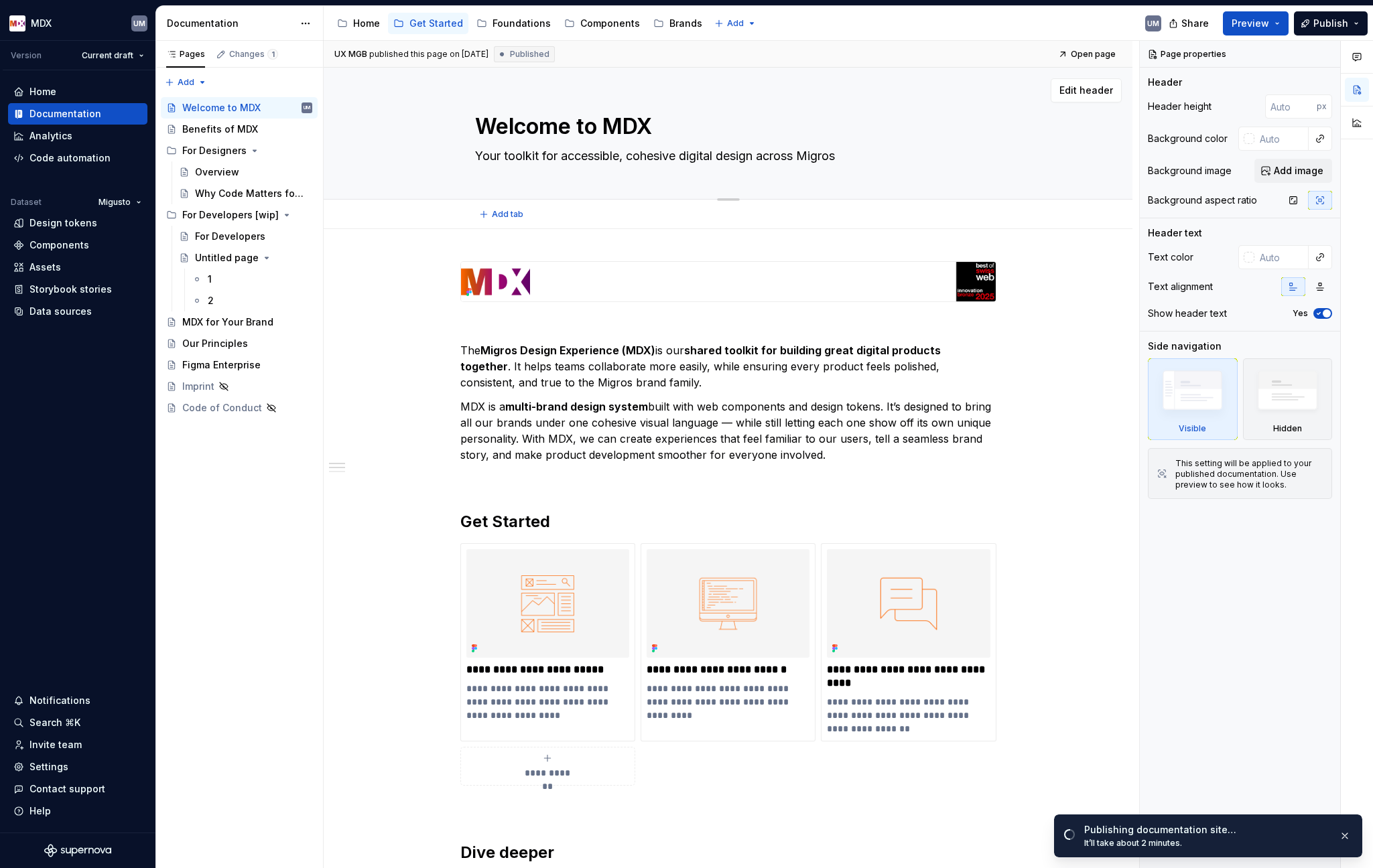
click at [765, 154] on textarea "Your toolkit for accessible, cohesive digital design across Migros" at bounding box center [725, 157] width 507 height 22
click at [738, 154] on textarea "Your toolkit for accessible, cohesive digital design across Migros" at bounding box center [725, 157] width 507 height 22
type textarea "*"
type textarea "Your toolkit for accessible, cohesive digital p across Migros"
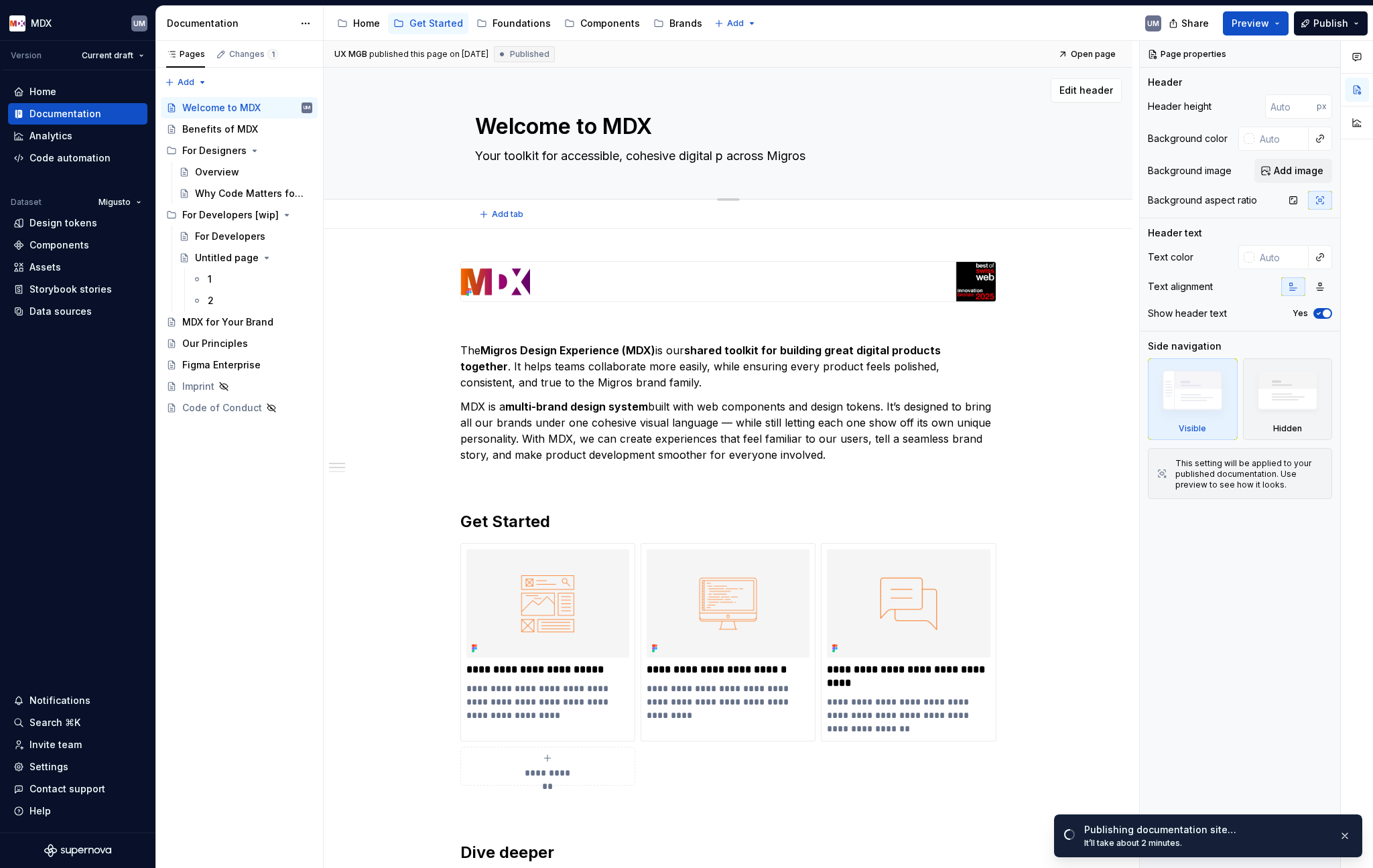
type textarea "*"
type textarea "Your toolkit for accessible, cohesive digital pr across Migros"
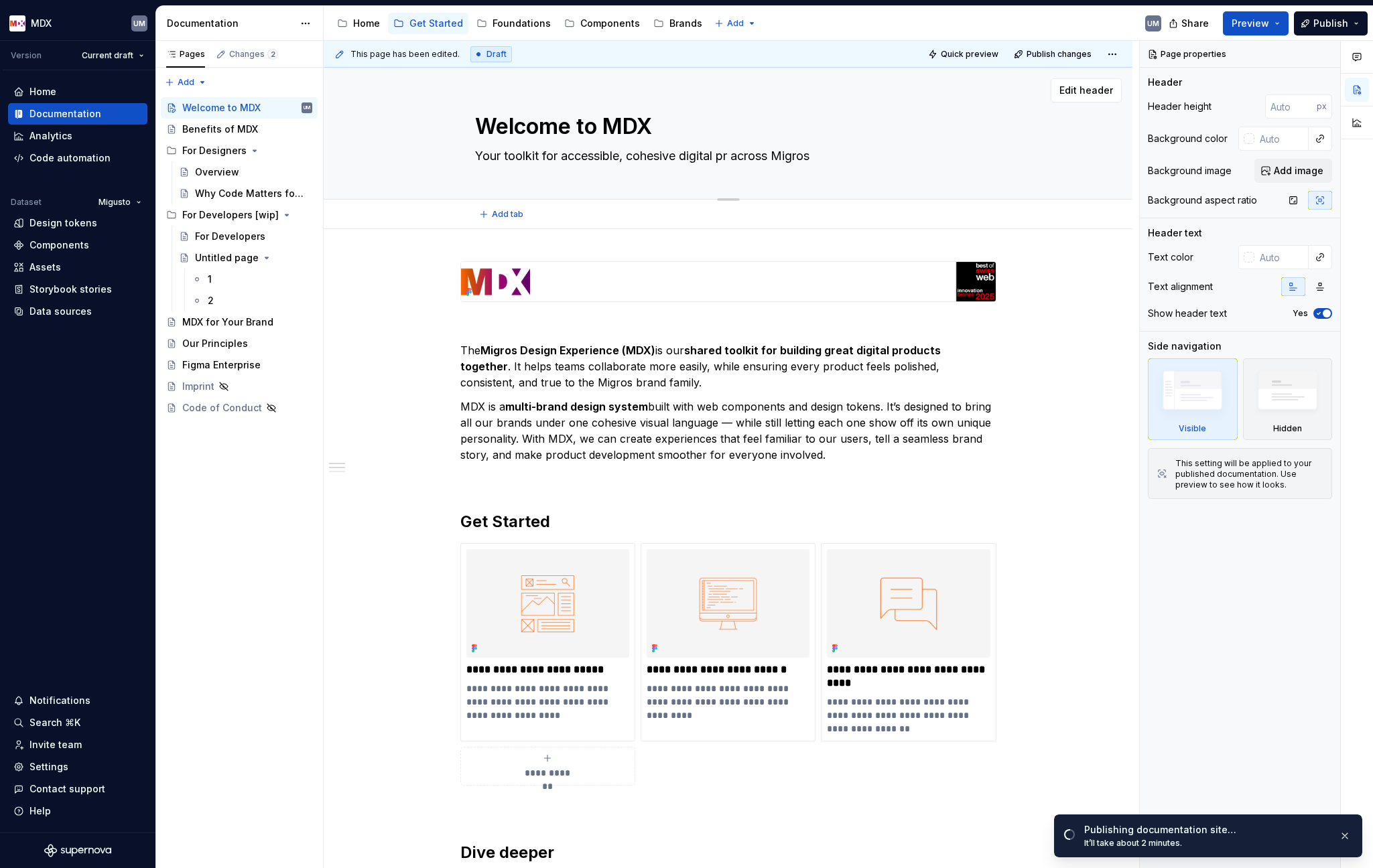
type textarea "*"
type textarea "Your toolkit for accessible, cohesive digital pro across Migros"
type textarea "*"
type textarea "Your toolkit for accessible, cohesive digital prod across Migros"
type textarea "*"
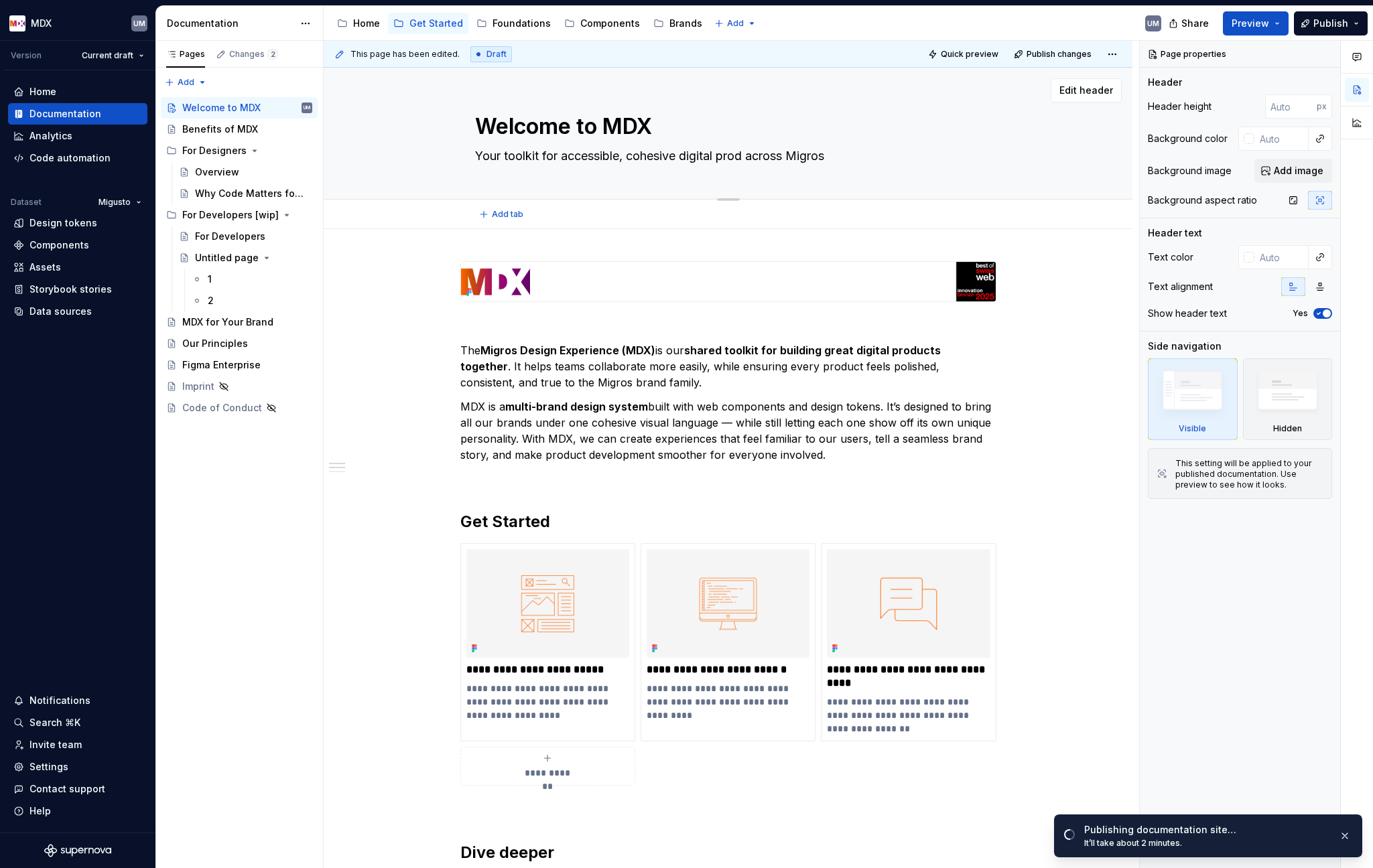
type textarea "Your toolkit for accessible, cohesive digital produ across Migros"
type textarea "*"
type textarea "Your toolkit for accessible, cohesive digital produc across Migros"
type textarea "*"
type textarea "Your toolkit for accessible, cohesive digital product across Migros"
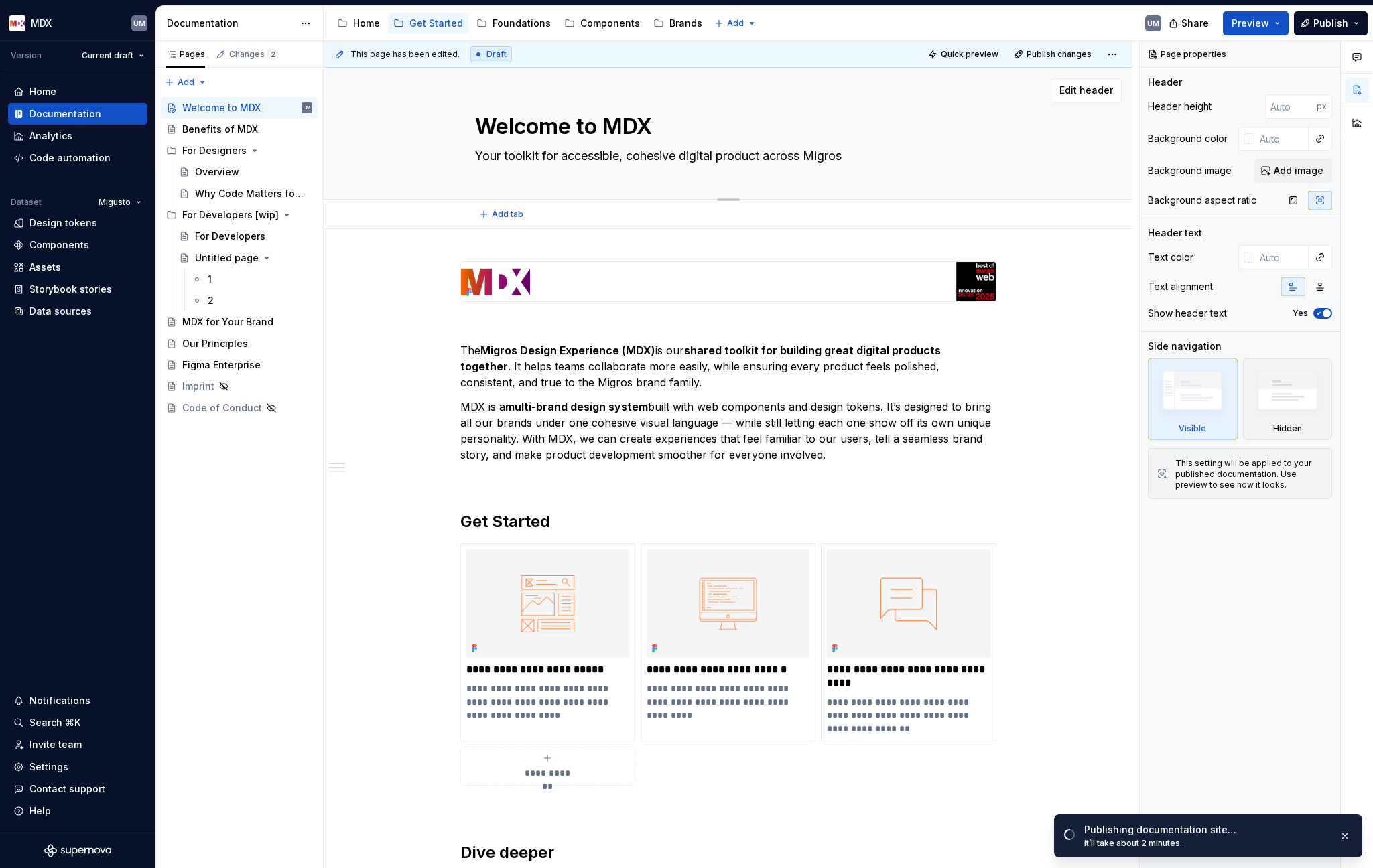
type textarea "*"
type textarea "Your toolkit for accessible, cohesive digital products across Migros"
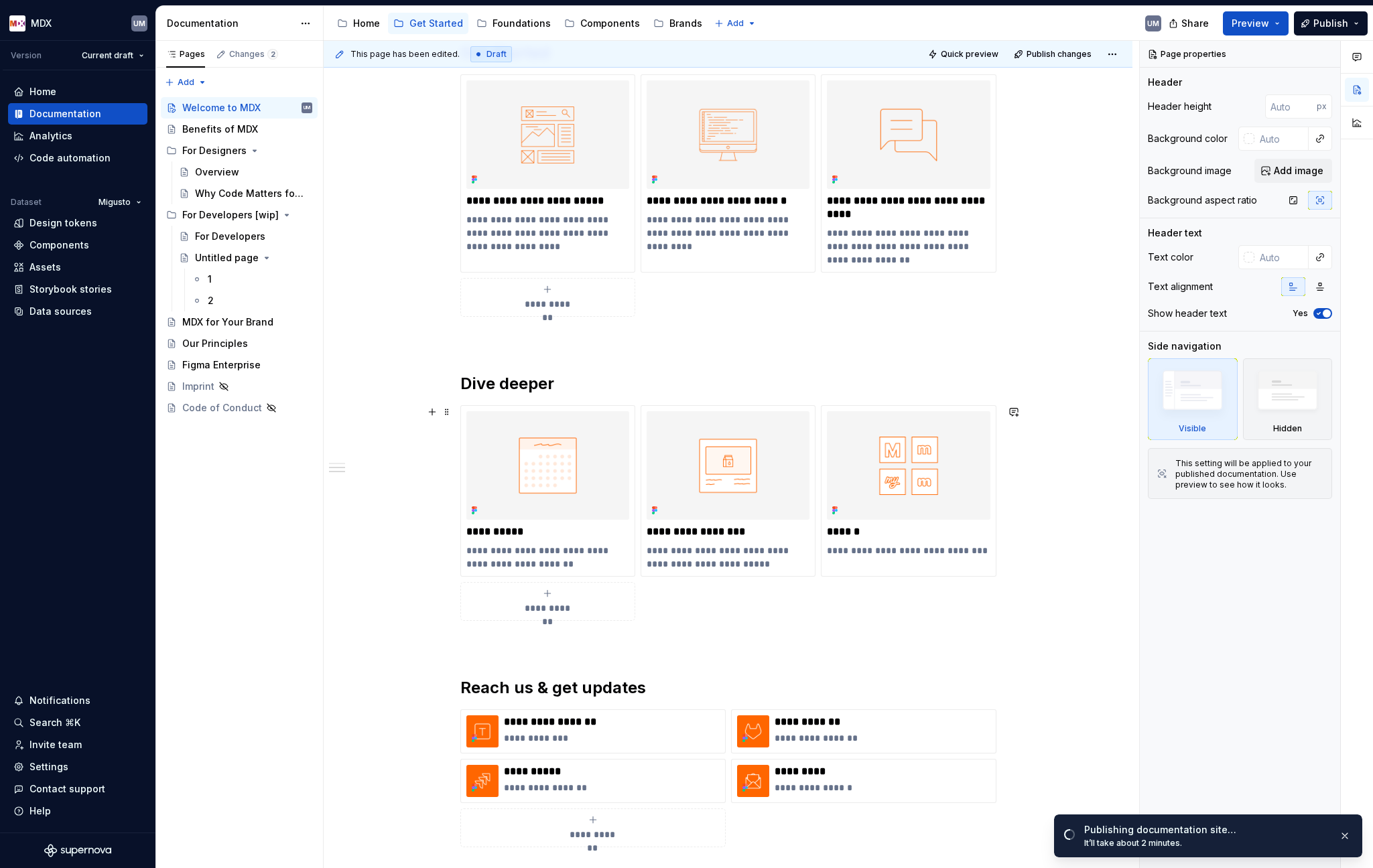
scroll to position [522, 0]
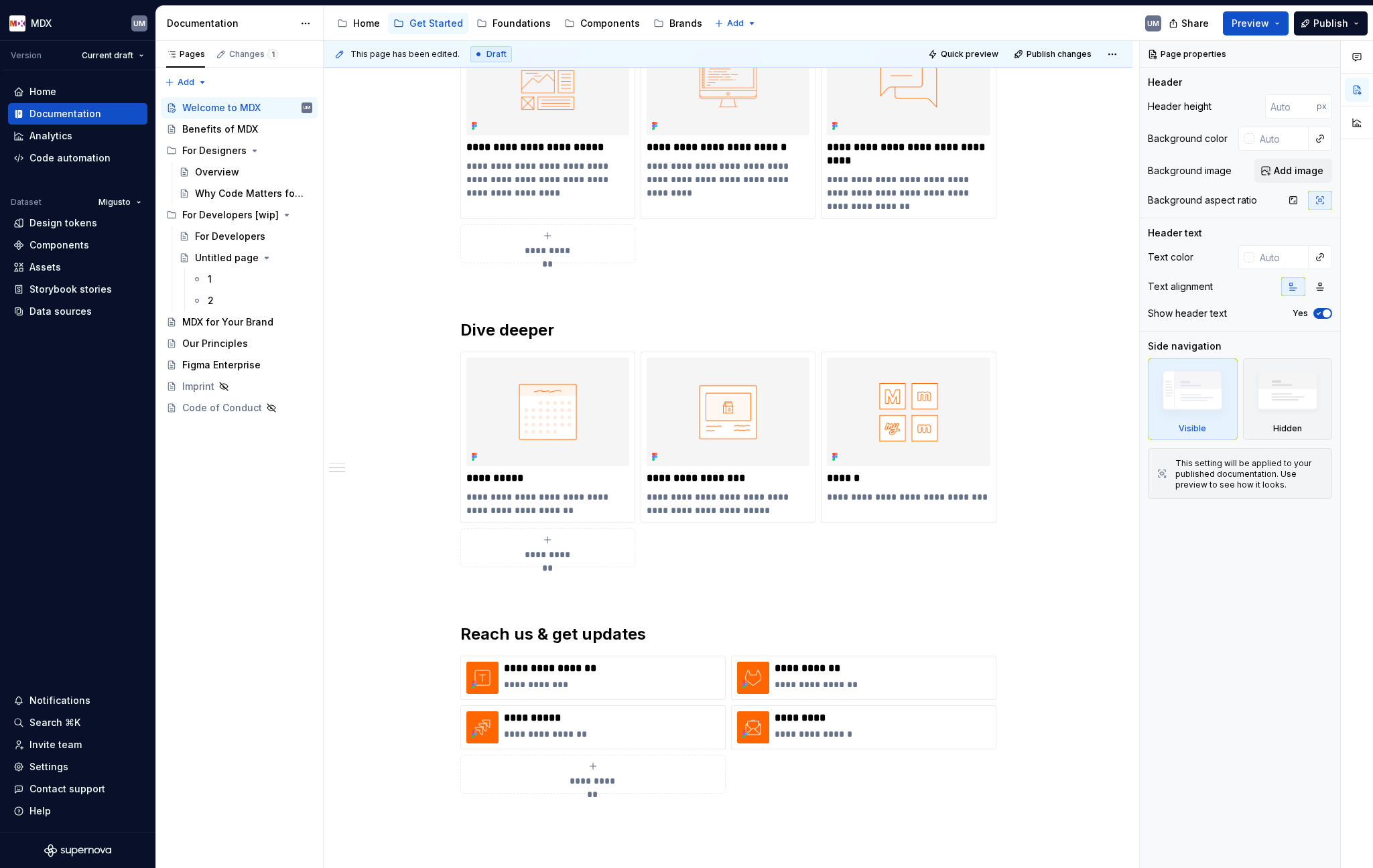
type textarea "*"
type textarea "Your toolkit for accessible, cohesive digital products across Migros"
click at [834, 730] on p "**********" at bounding box center [882, 734] width 216 height 14
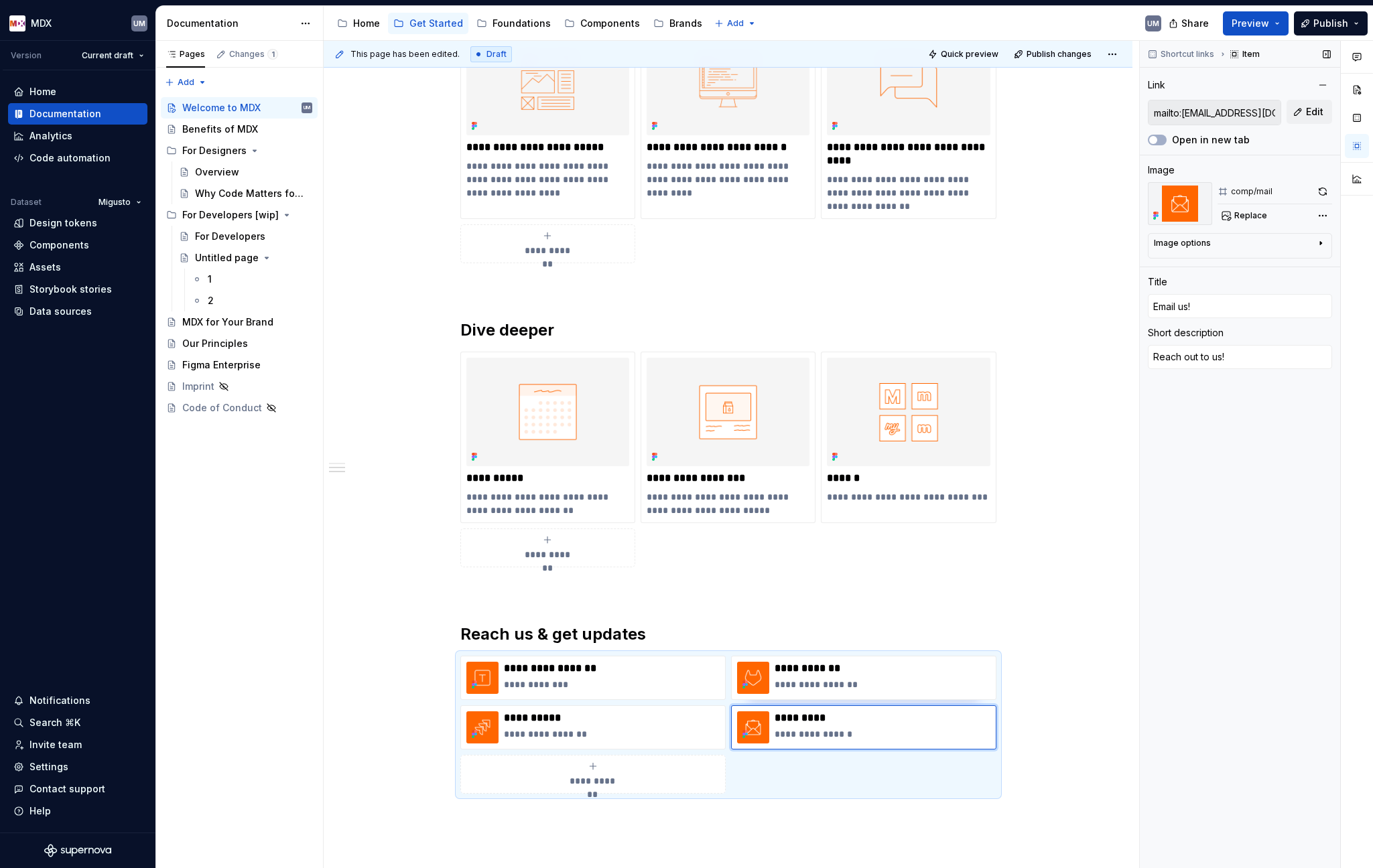
click at [1143, 112] on input "mailto:[EMAIL_ADDRESS][DOMAIN_NAME]" at bounding box center [1214, 112] width 132 height 24
click at [1143, 110] on button "Edit" at bounding box center [1309, 111] width 45 height 24
type textarea "*"
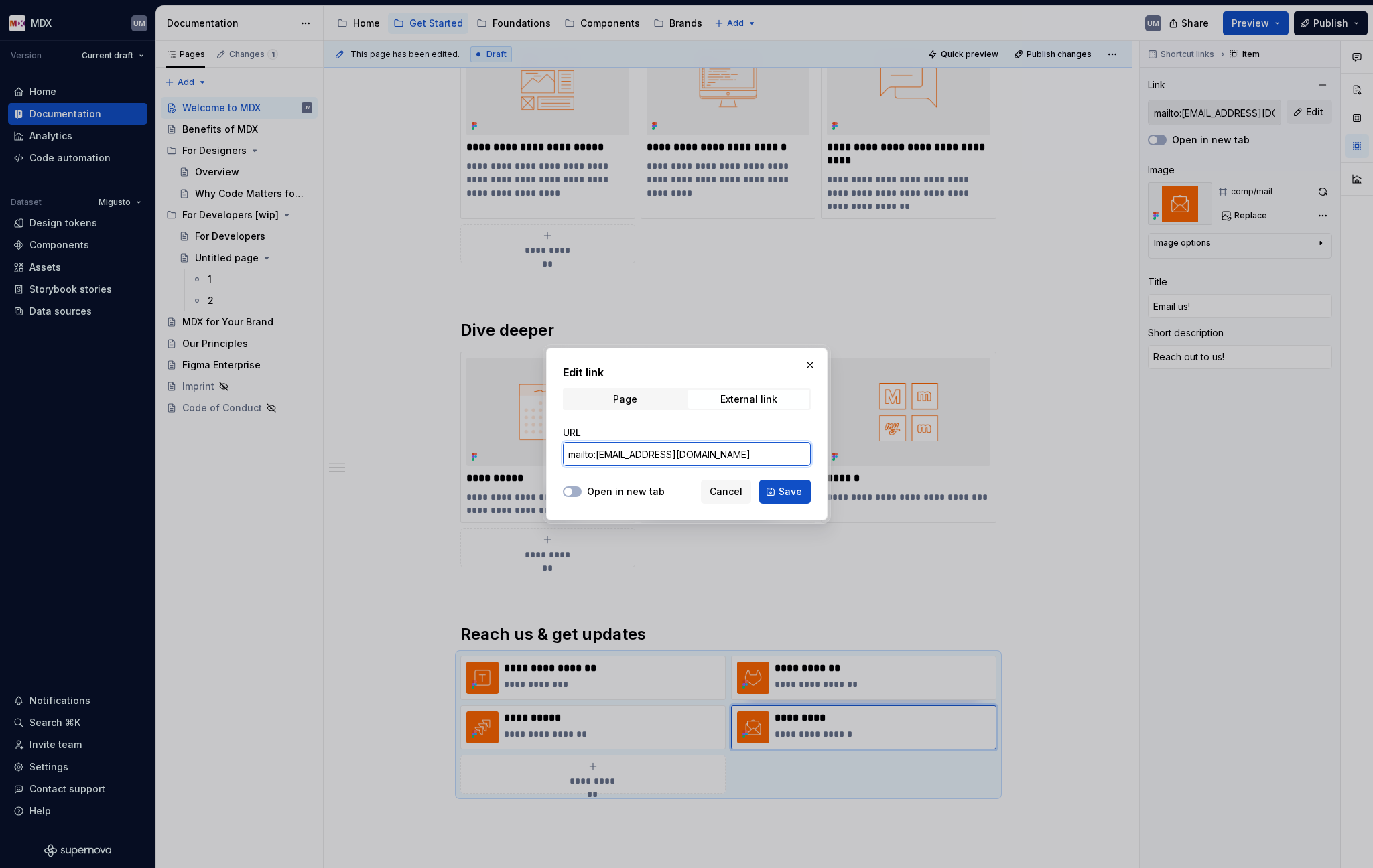
click at [609, 456] on input "mailto:[EMAIL_ADDRESS][DOMAIN_NAME]" at bounding box center [687, 454] width 248 height 24
drag, startPoint x: 707, startPoint y: 453, endPoint x: 536, endPoint y: 453, distance: 171.0
click at [536, 453] on div "Edit link Page External link URL mailto:[PERSON_NAME][EMAIL_ADDRESS][DOMAIN_NAM…" at bounding box center [686, 434] width 1373 height 868
type input "mailto:[PERSON_NAME][EMAIL_ADDRESS][DOMAIN_NAME]"
click at [800, 494] on span "Save" at bounding box center [790, 492] width 24 height 14
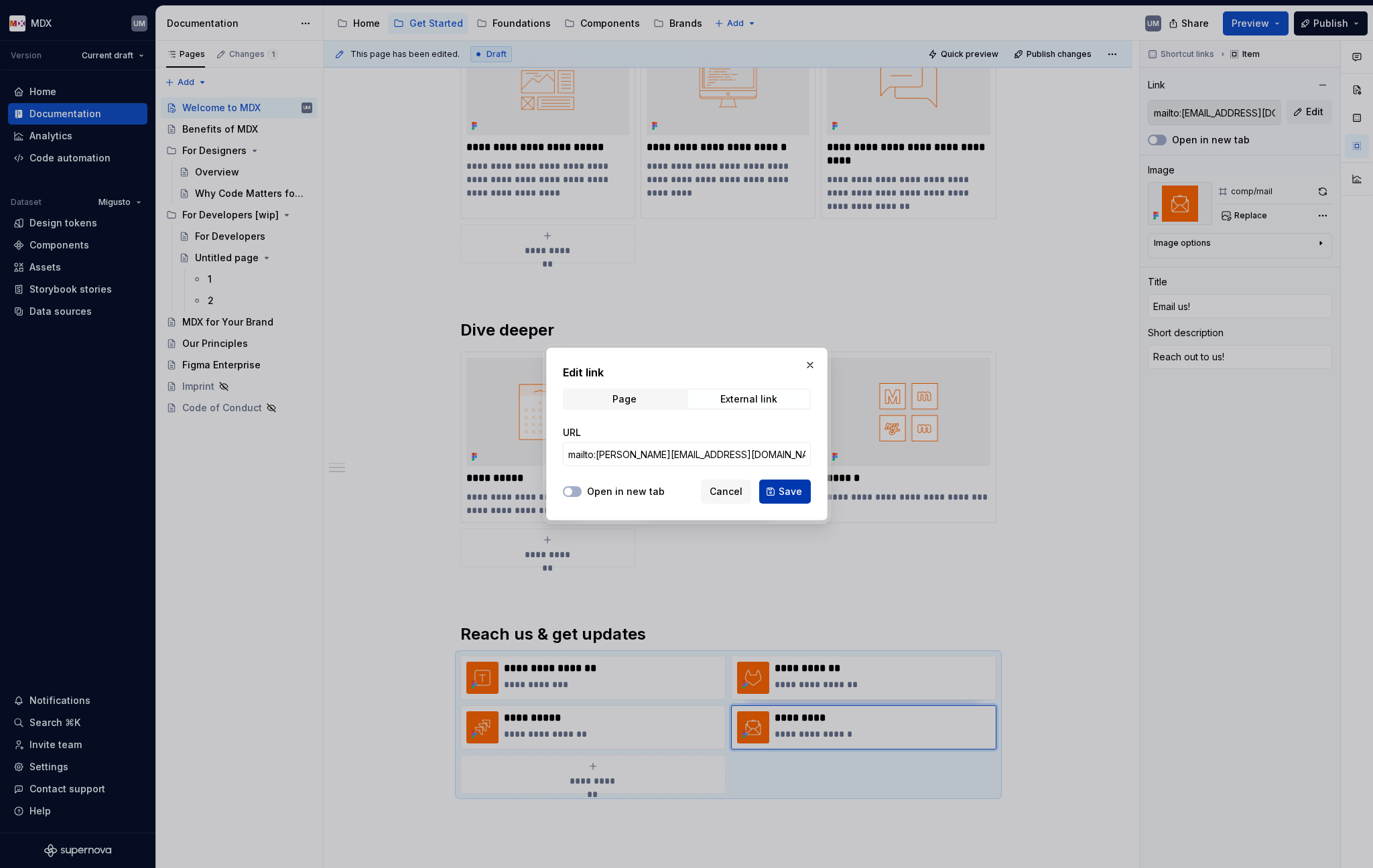
type textarea "*"
type input "mailto:[PERSON_NAME][EMAIL_ADDRESS][DOMAIN_NAME]"
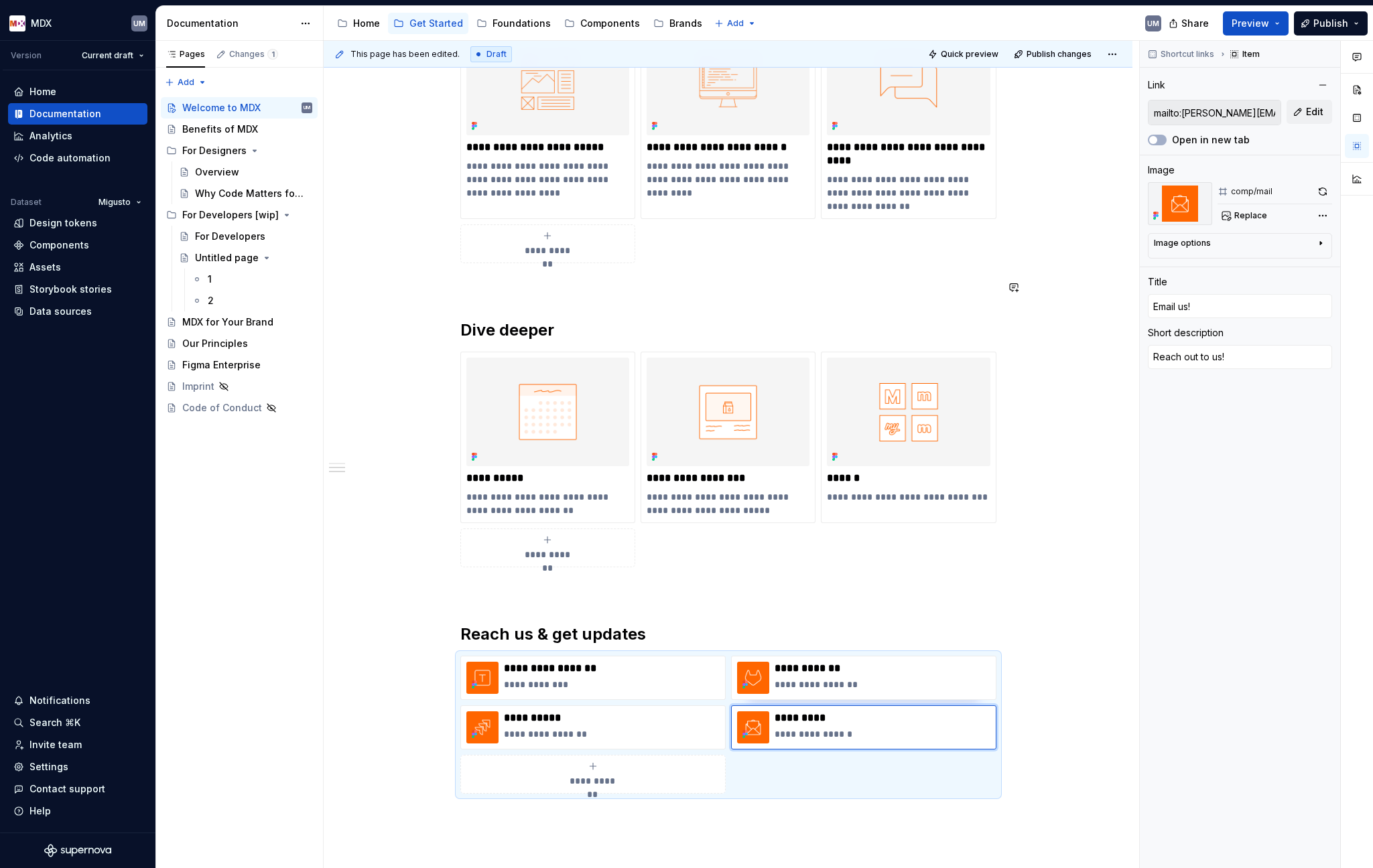
type input "mailto:[PERSON_NAME][EMAIL_ADDRESS][DOMAIN_NAME]"
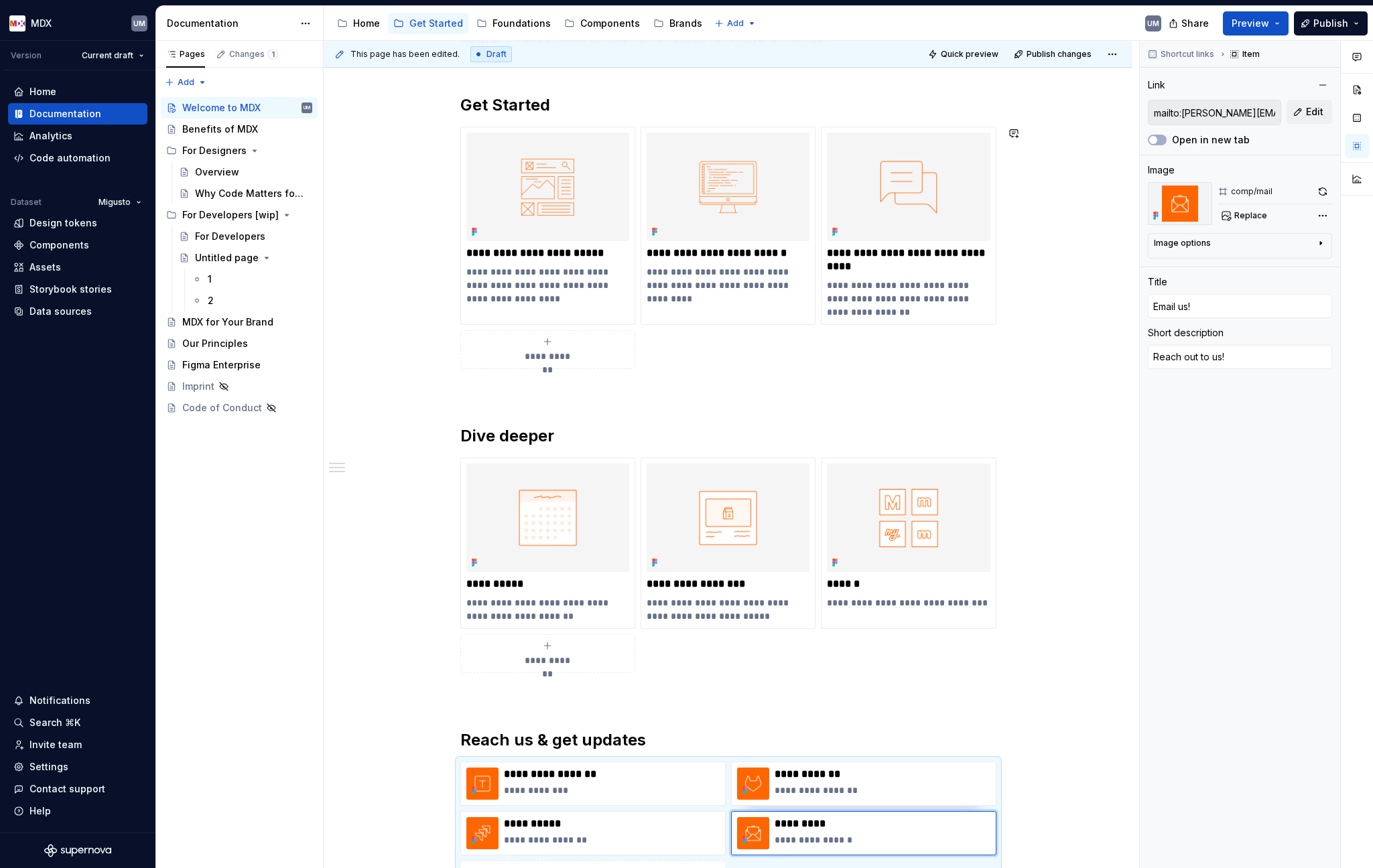
scroll to position [416, 0]
click at [368, 29] on div "Home" at bounding box center [366, 24] width 27 height 14
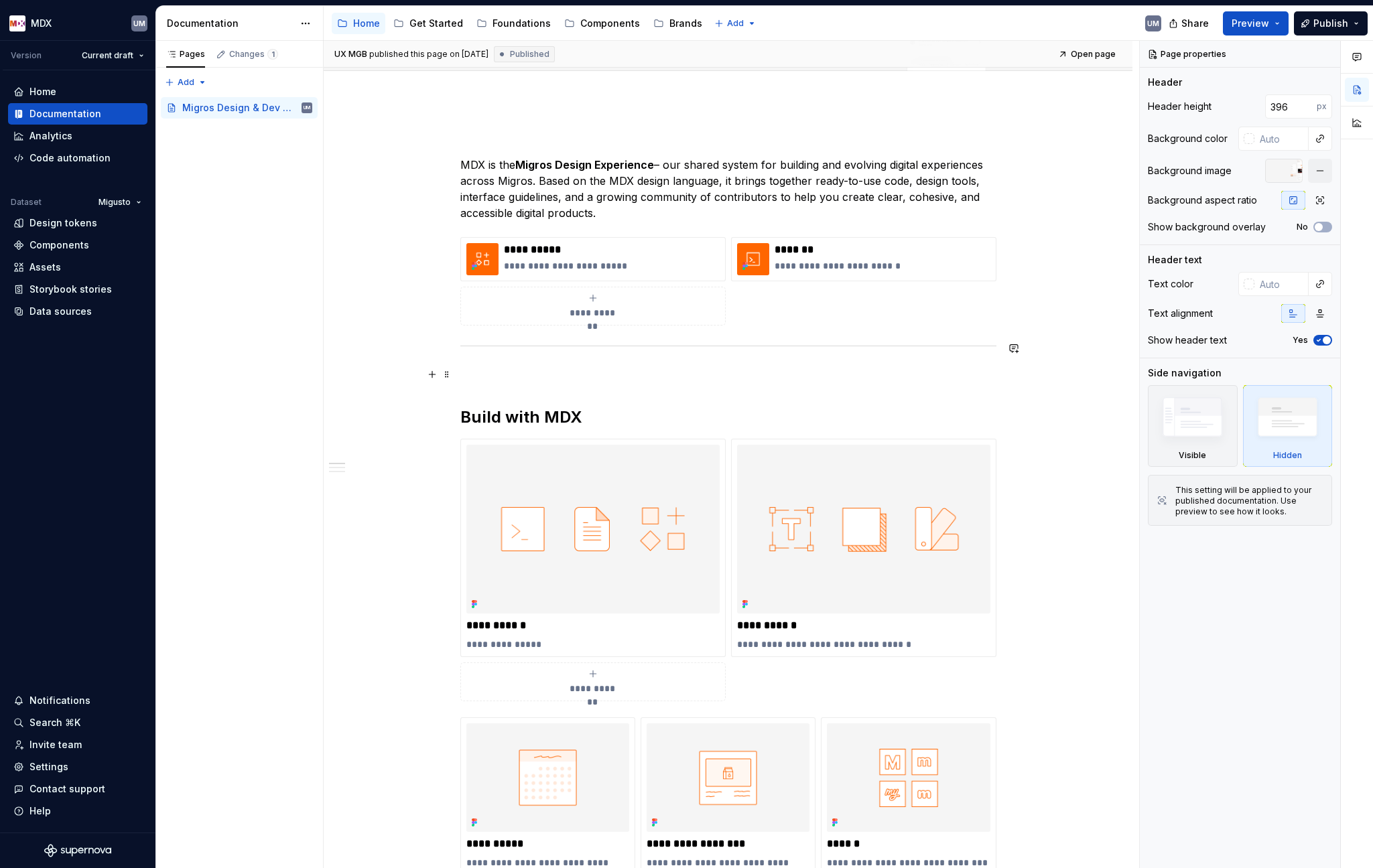
scroll to position [574, 0]
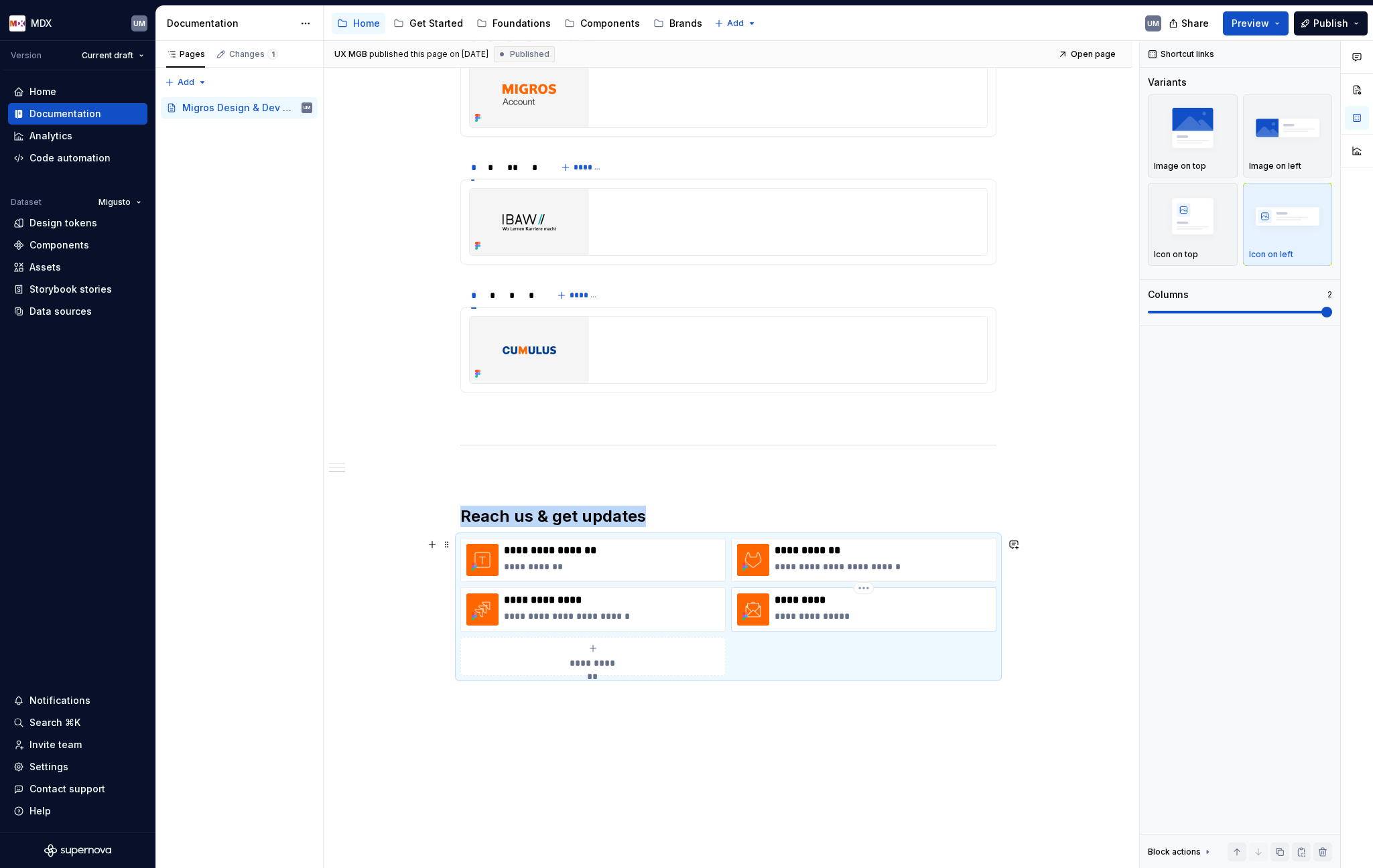
click at [805, 603] on p "*********" at bounding box center [882, 600] width 216 height 14
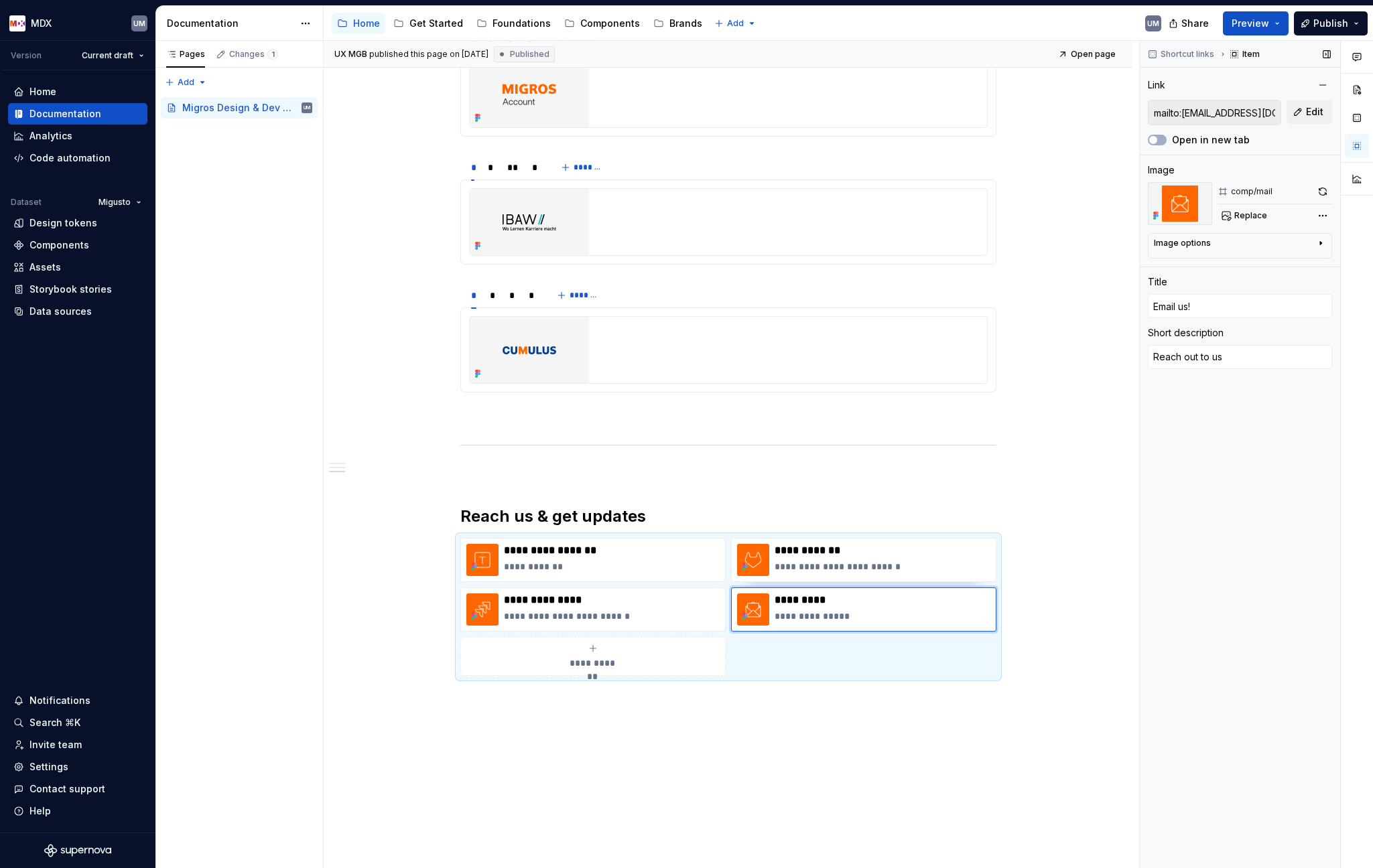
click at [1143, 110] on input "mailto:[EMAIL_ADDRESS][DOMAIN_NAME]" at bounding box center [1214, 112] width 132 height 24
click at [1143, 110] on button "Edit" at bounding box center [1309, 111] width 45 height 24
type textarea "*"
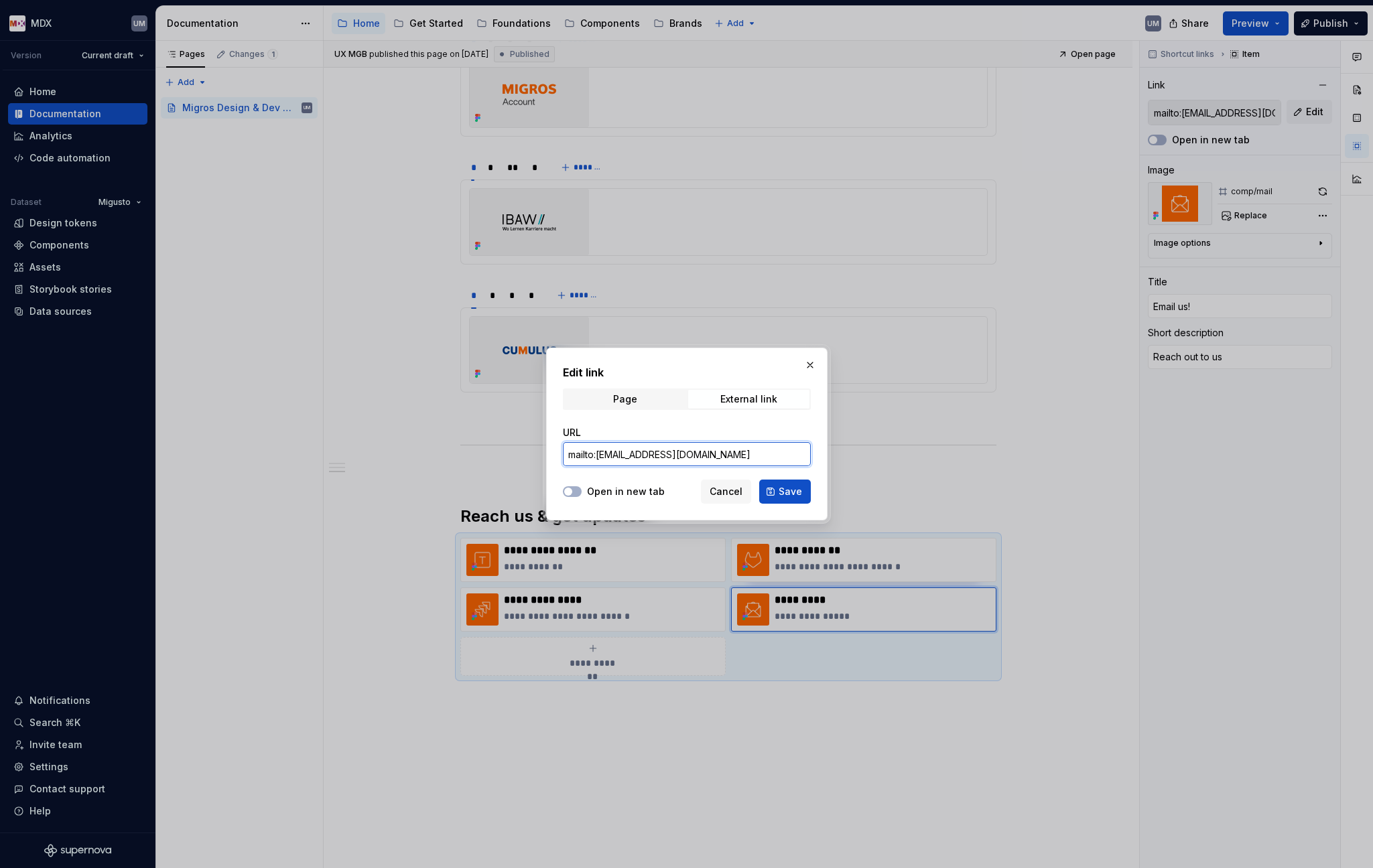
drag, startPoint x: 689, startPoint y: 453, endPoint x: 503, endPoint y: 446, distance: 186.1
click at [503, 446] on div "Edit link Page External link URL mailto:[EMAIL_ADDRESS][DOMAIN_NAME] Open in ne…" at bounding box center [686, 434] width 1373 height 868
paste input "[PERSON_NAME].duss"
type input "mailto:[PERSON_NAME][EMAIL_ADDRESS][DOMAIN_NAME]"
click at [794, 490] on span "Save" at bounding box center [790, 492] width 24 height 14
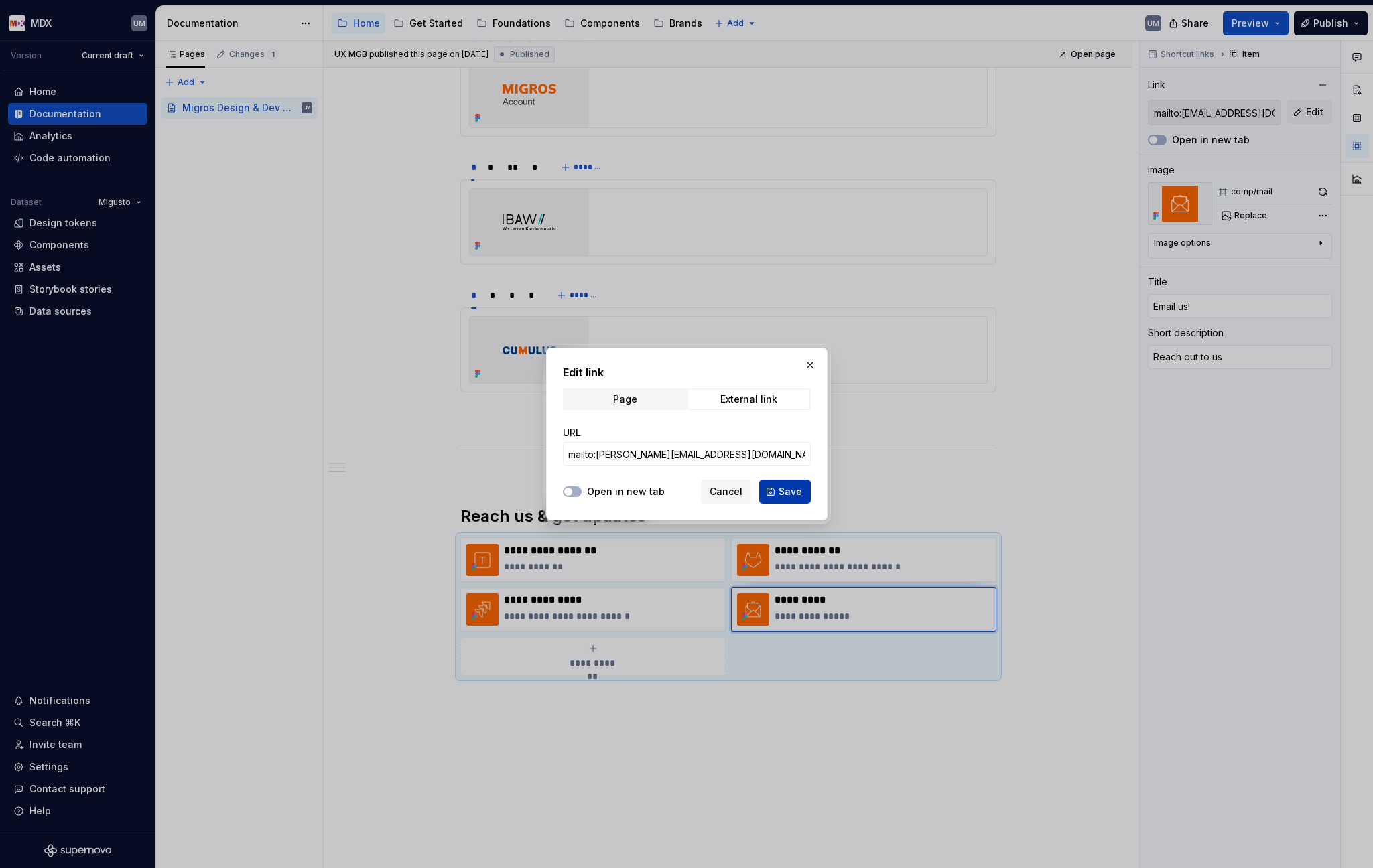
type textarea "*"
type input "mailto:[PERSON_NAME][EMAIL_ADDRESS][DOMAIN_NAME]"
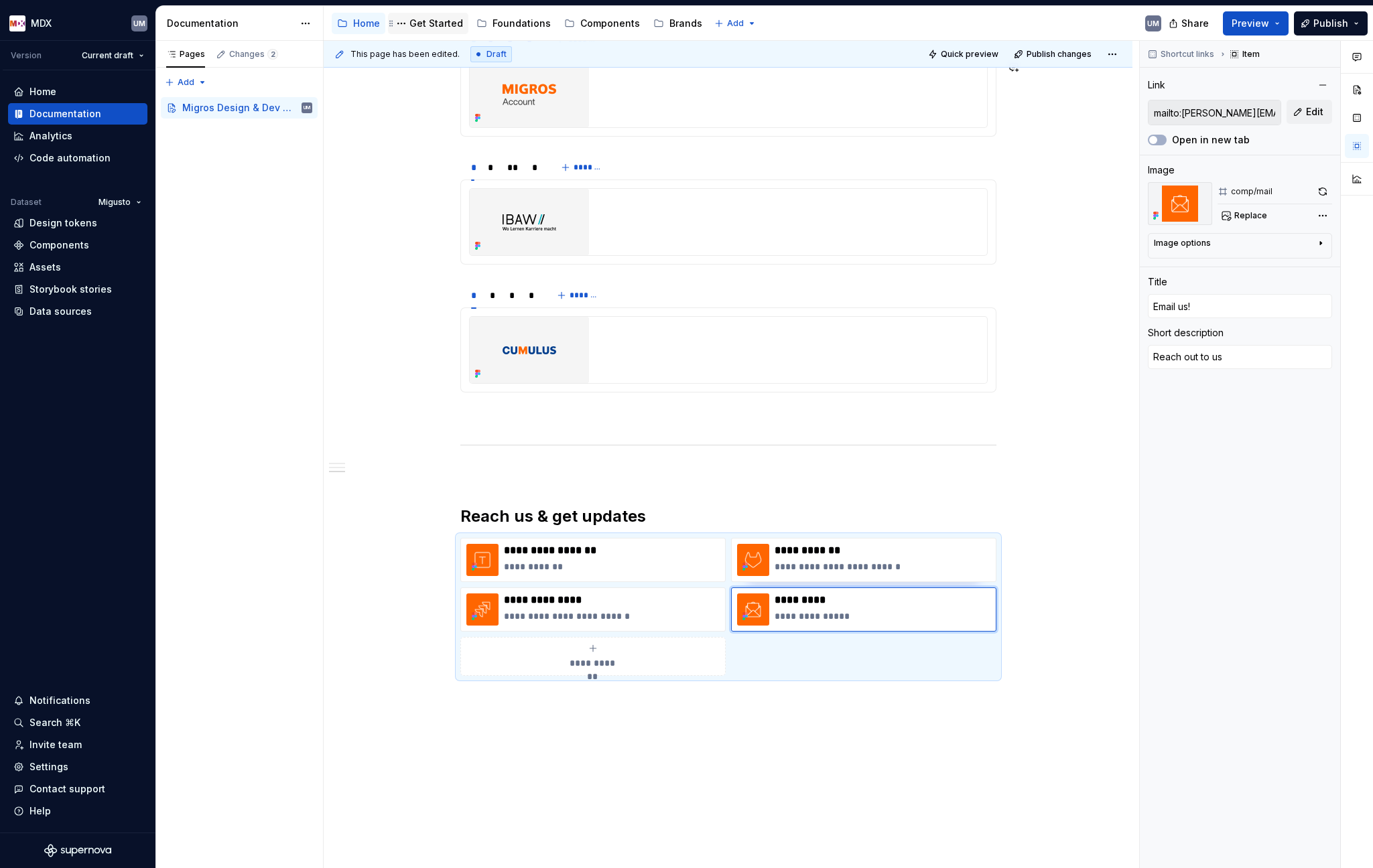
type textarea "*"
type input "mailto:[PERSON_NAME][EMAIL_ADDRESS][DOMAIN_NAME]"
click at [434, 30] on div "Get Started" at bounding box center [436, 24] width 53 height 14
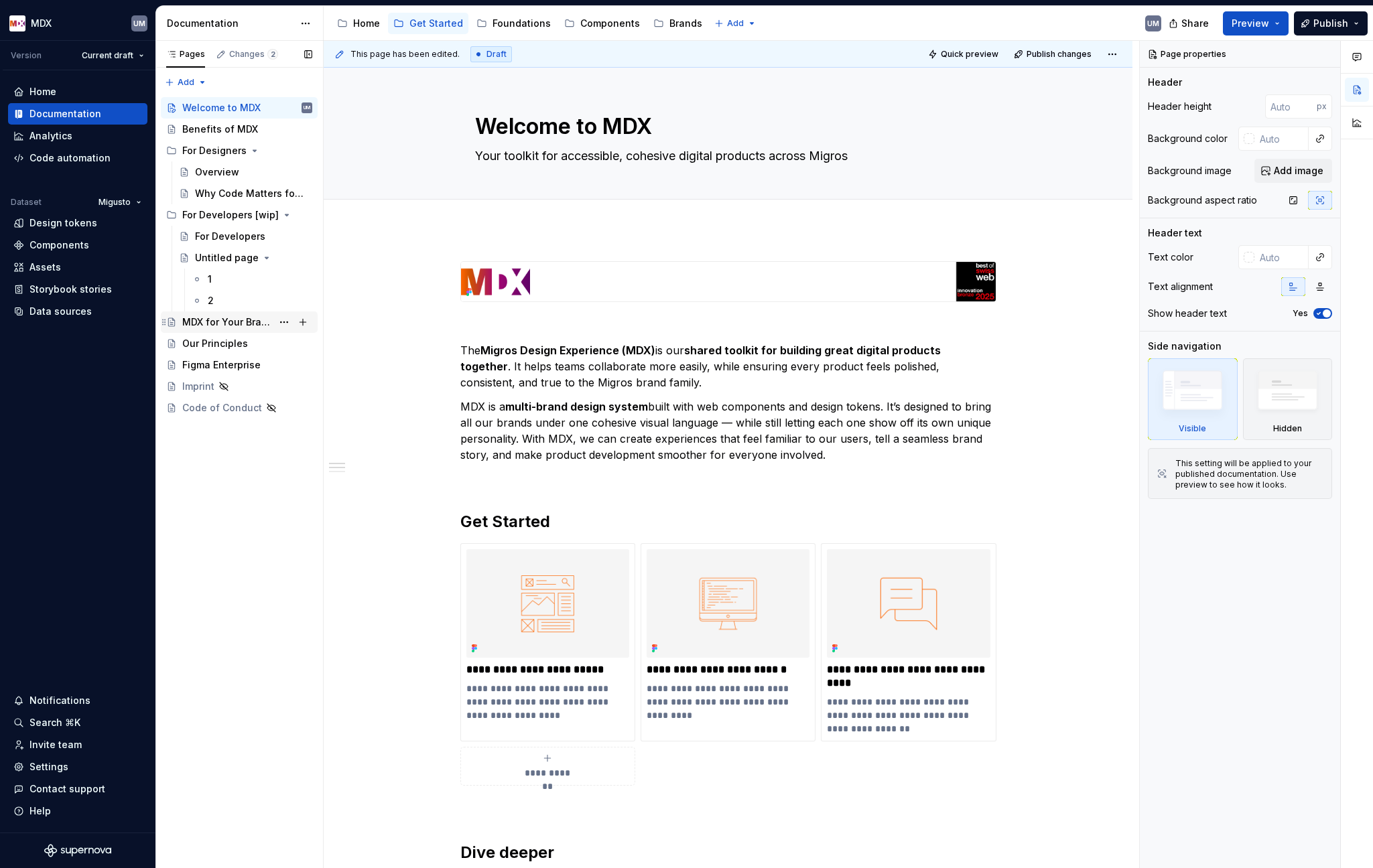
click at [229, 327] on div "MDX for Your Brand" at bounding box center [227, 322] width 90 height 14
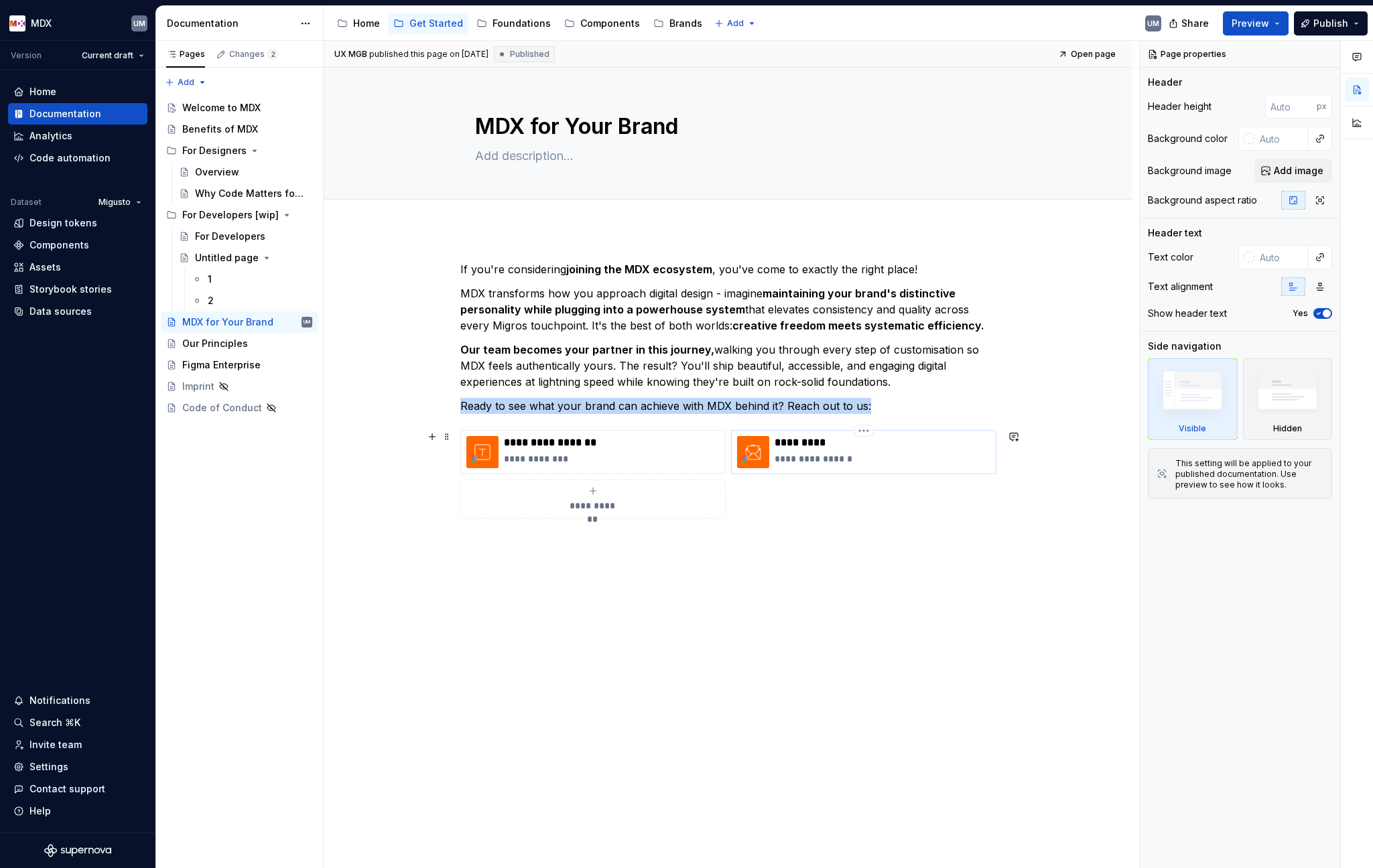
click at [813, 450] on div "**********" at bounding box center [882, 452] width 216 height 33
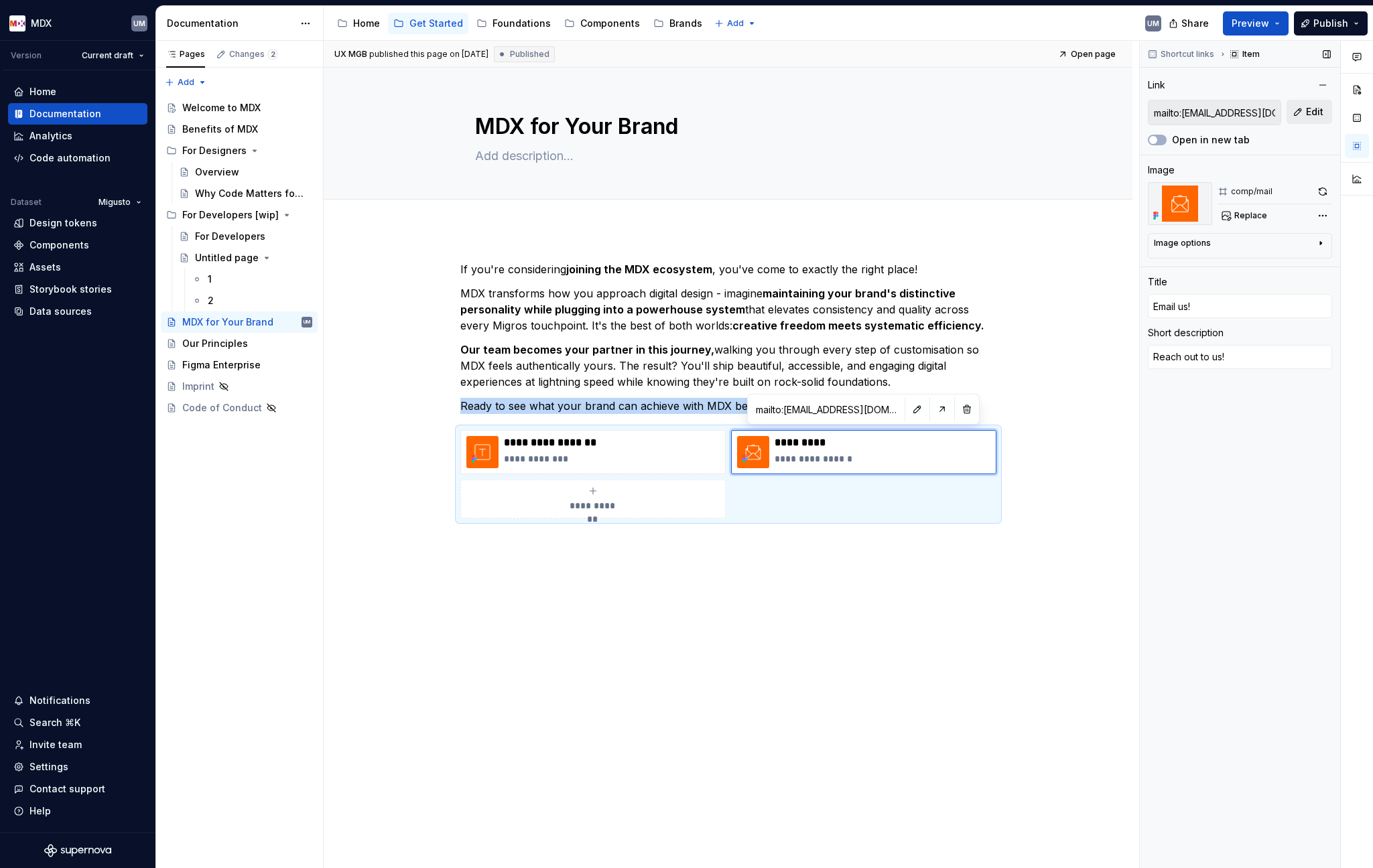
click at [1143, 114] on span "Edit" at bounding box center [1315, 112] width 18 height 14
type textarea "*"
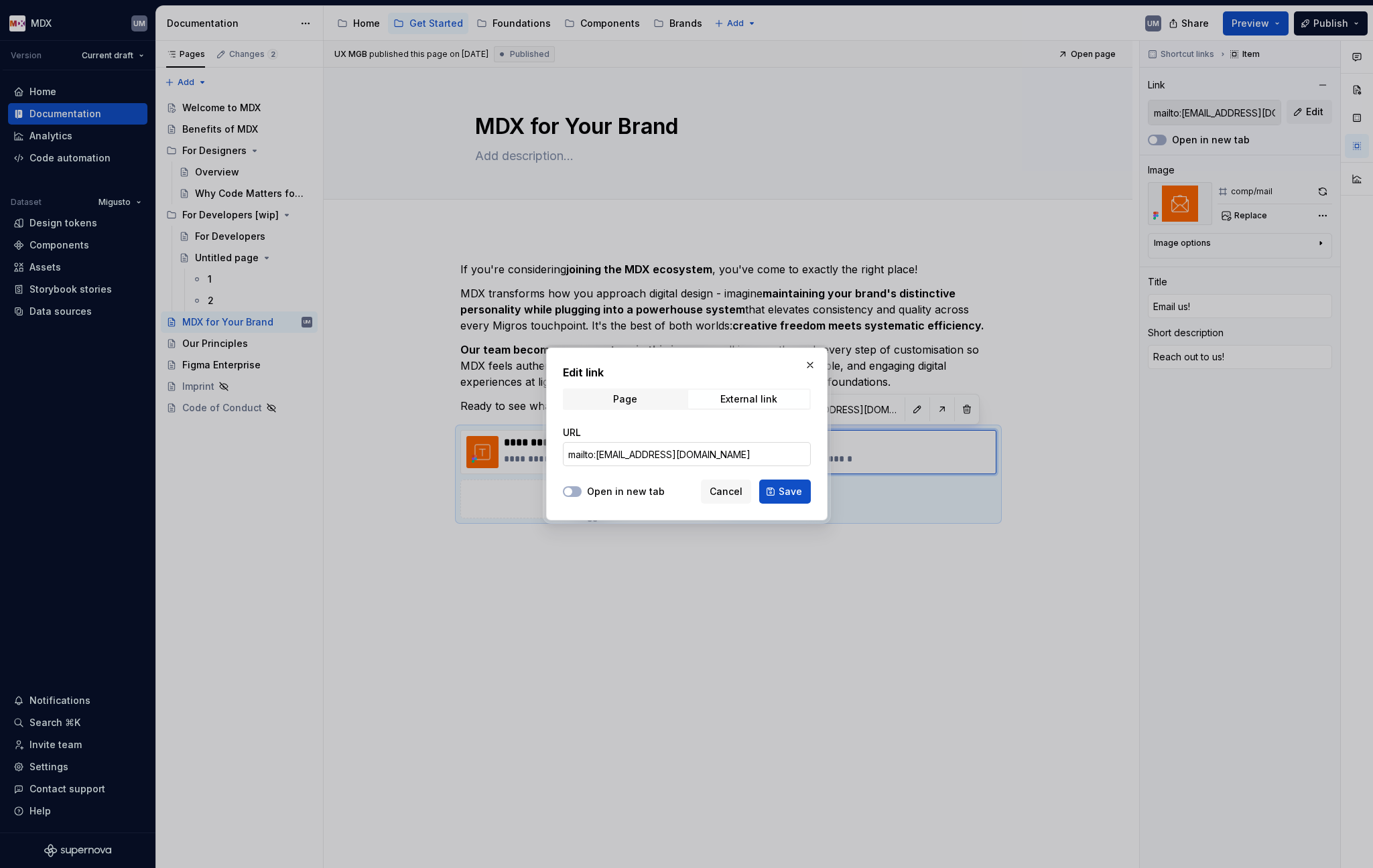
click at [676, 451] on input "mailto:[EMAIL_ADDRESS][DOMAIN_NAME]" at bounding box center [687, 454] width 248 height 24
drag, startPoint x: 715, startPoint y: 456, endPoint x: 526, endPoint y: 455, distance: 189.0
click at [526, 455] on div "Edit link Page External link URL mailto:[EMAIL_ADDRESS][DOMAIN_NAME] Open in ne…" at bounding box center [686, 434] width 1373 height 868
paste input "[PERSON_NAME].duss"
type input "mailto:[PERSON_NAME][EMAIL_ADDRESS][DOMAIN_NAME]"
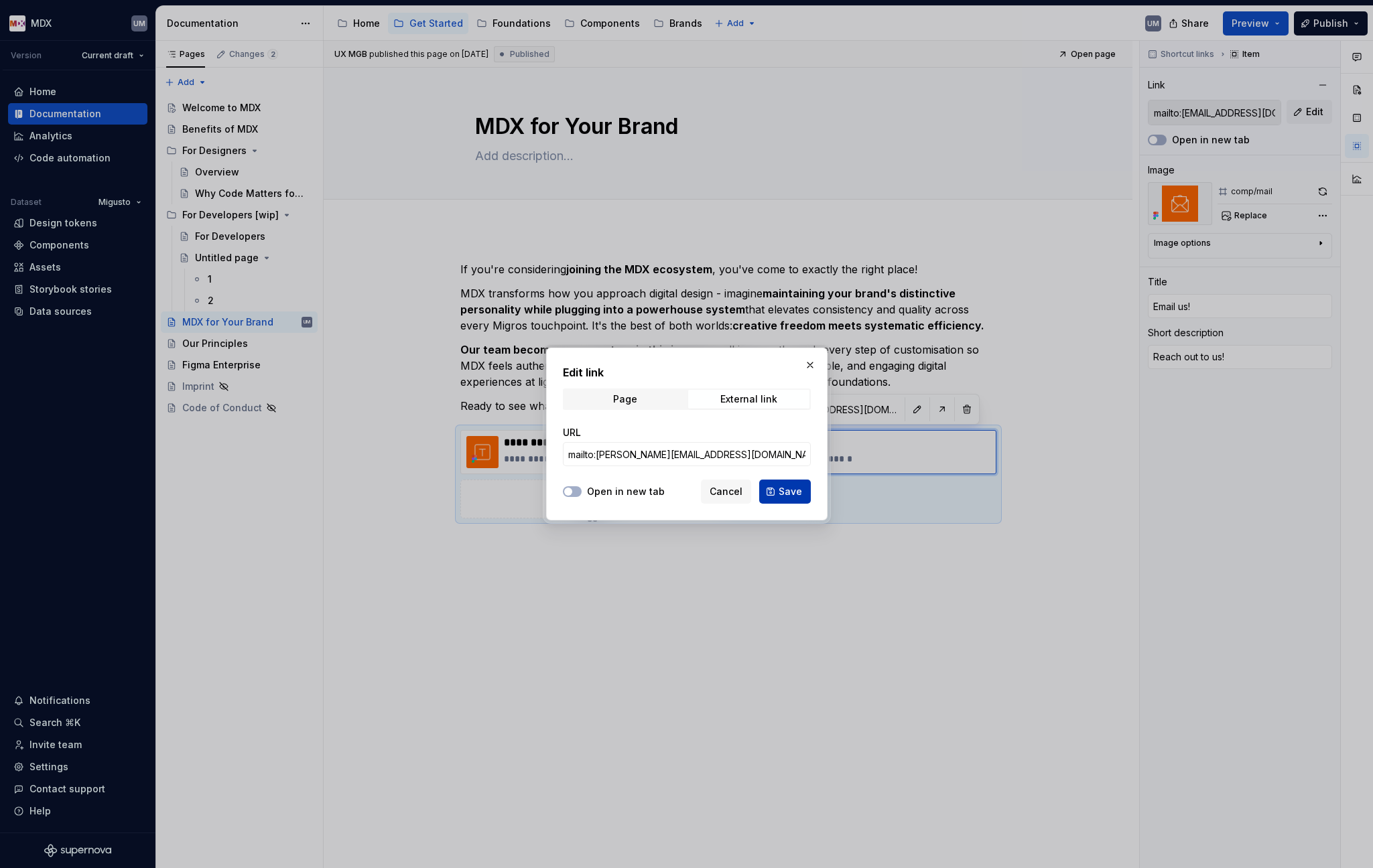
click at [784, 493] on span "Save" at bounding box center [790, 492] width 24 height 14
type textarea "*"
type input "mailto:[PERSON_NAME][EMAIL_ADDRESS][DOMAIN_NAME]"
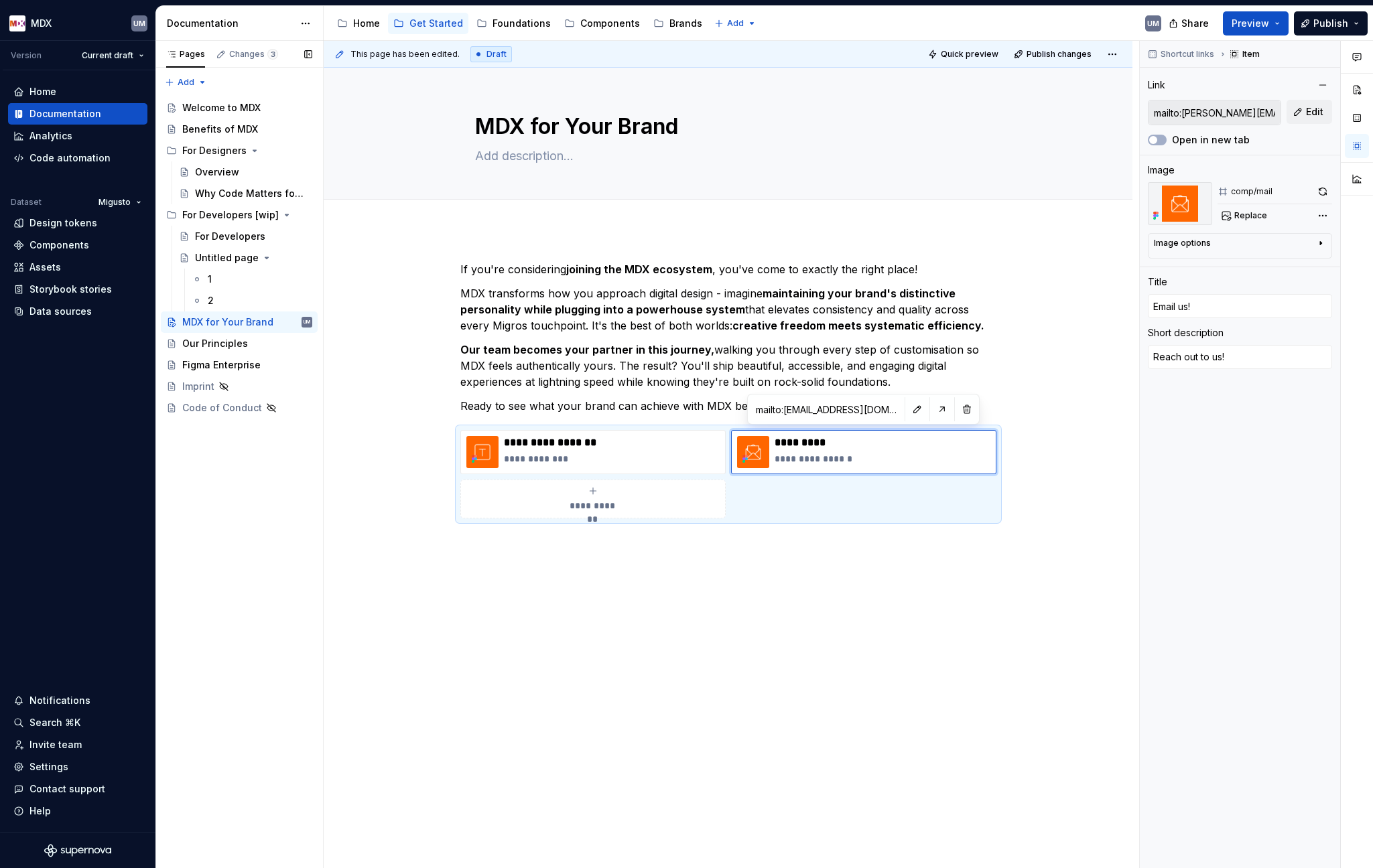
type textarea "*"
type input "mailto:[PERSON_NAME][EMAIL_ADDRESS][DOMAIN_NAME]"
click at [212, 129] on div "Benefits of MDX" at bounding box center [220, 129] width 76 height 14
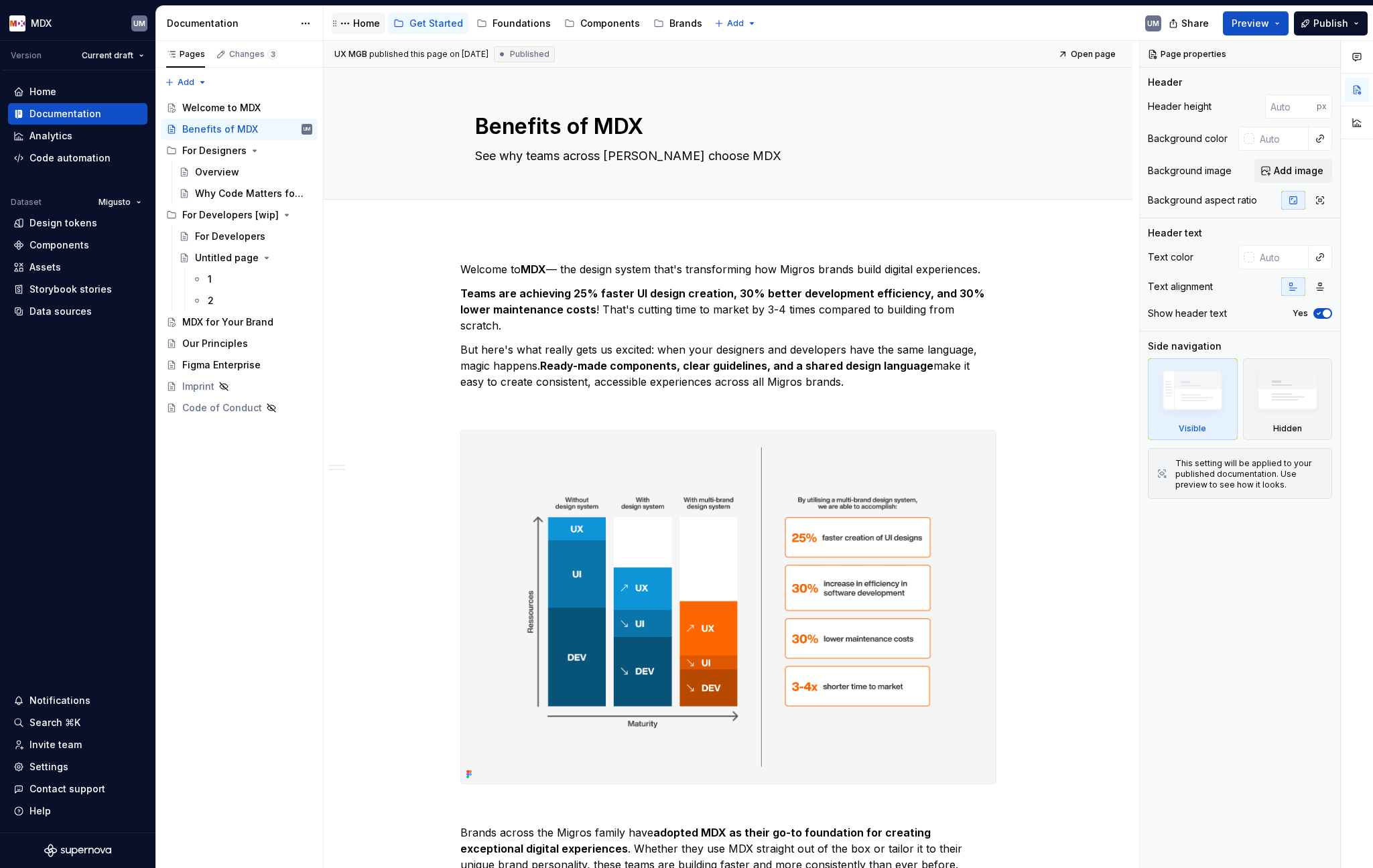
click at [361, 25] on div "Home" at bounding box center [366, 24] width 27 height 14
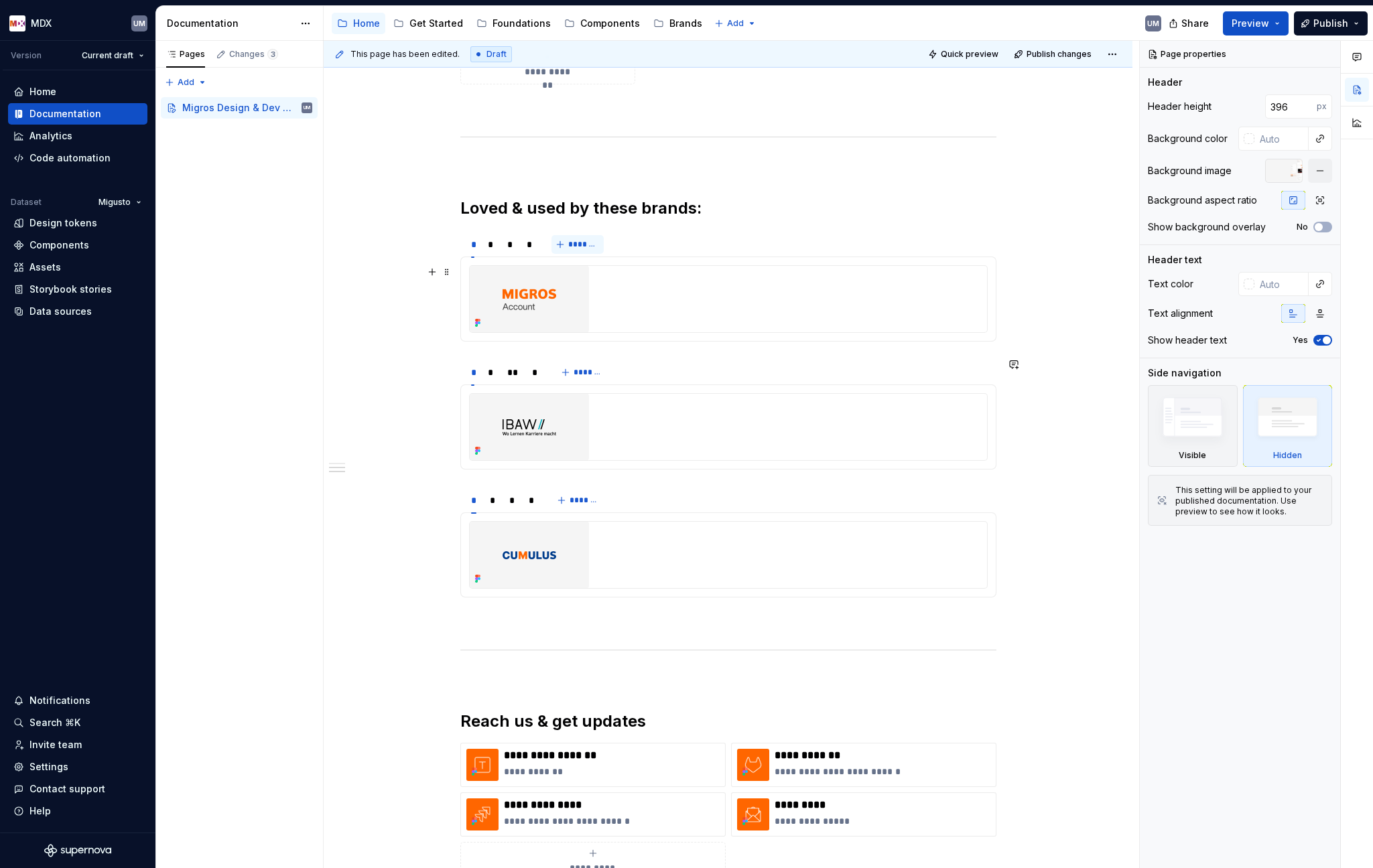
scroll to position [1109, 0]
click at [447, 241] on span at bounding box center [446, 238] width 11 height 19
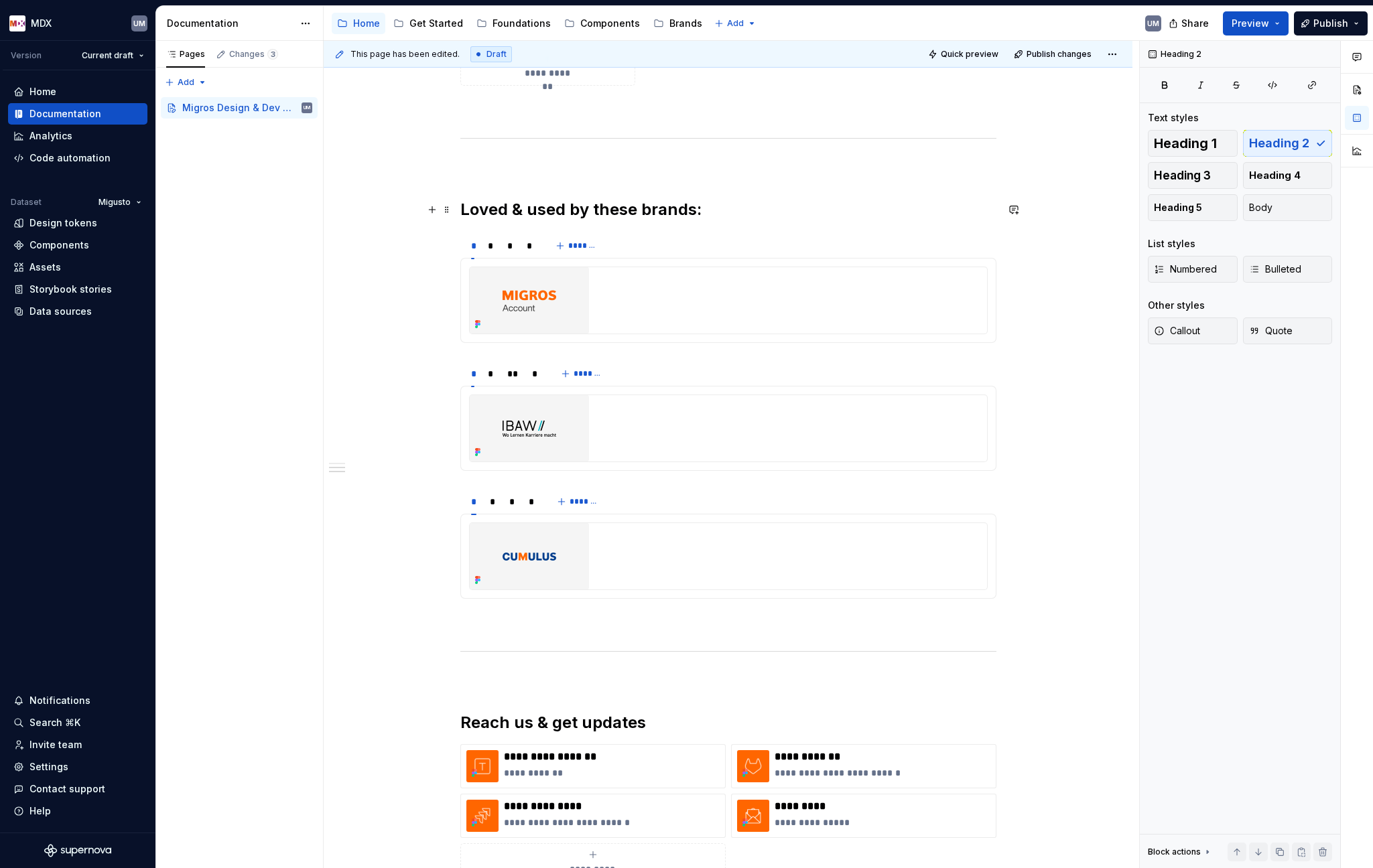
click at [640, 204] on h2 "Loved & used by these brands:" at bounding box center [728, 210] width 536 height 22
click at [552, 247] on button "*******" at bounding box center [578, 245] width 53 height 19
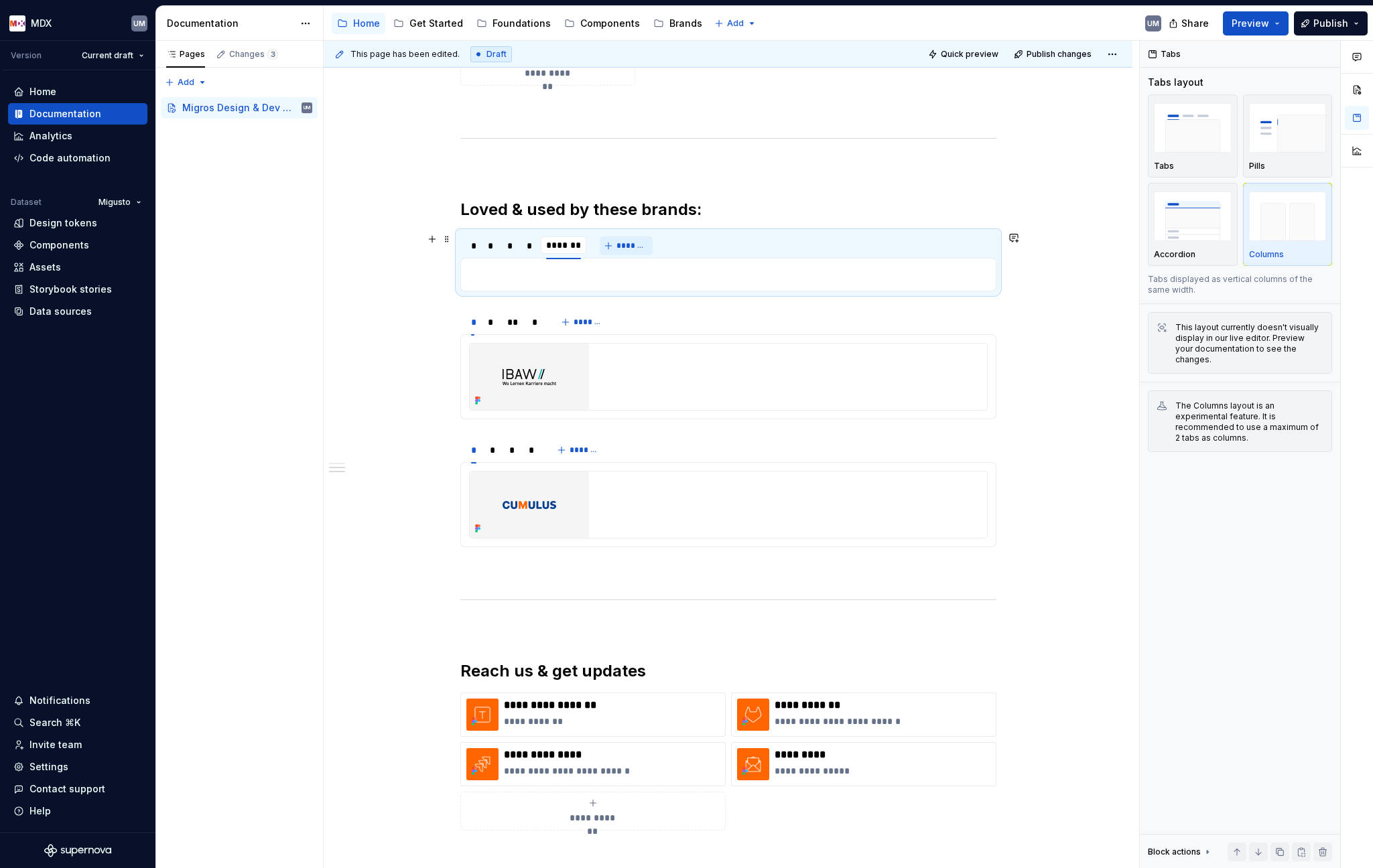
scroll to position [0, 1]
click at [562, 237] on html "MDX UM Version Current draft Home Documentation Analytics Code automation Datas…" at bounding box center [686, 434] width 1373 height 868
click at [603, 348] on div "Delete tab" at bounding box center [625, 347] width 87 height 14
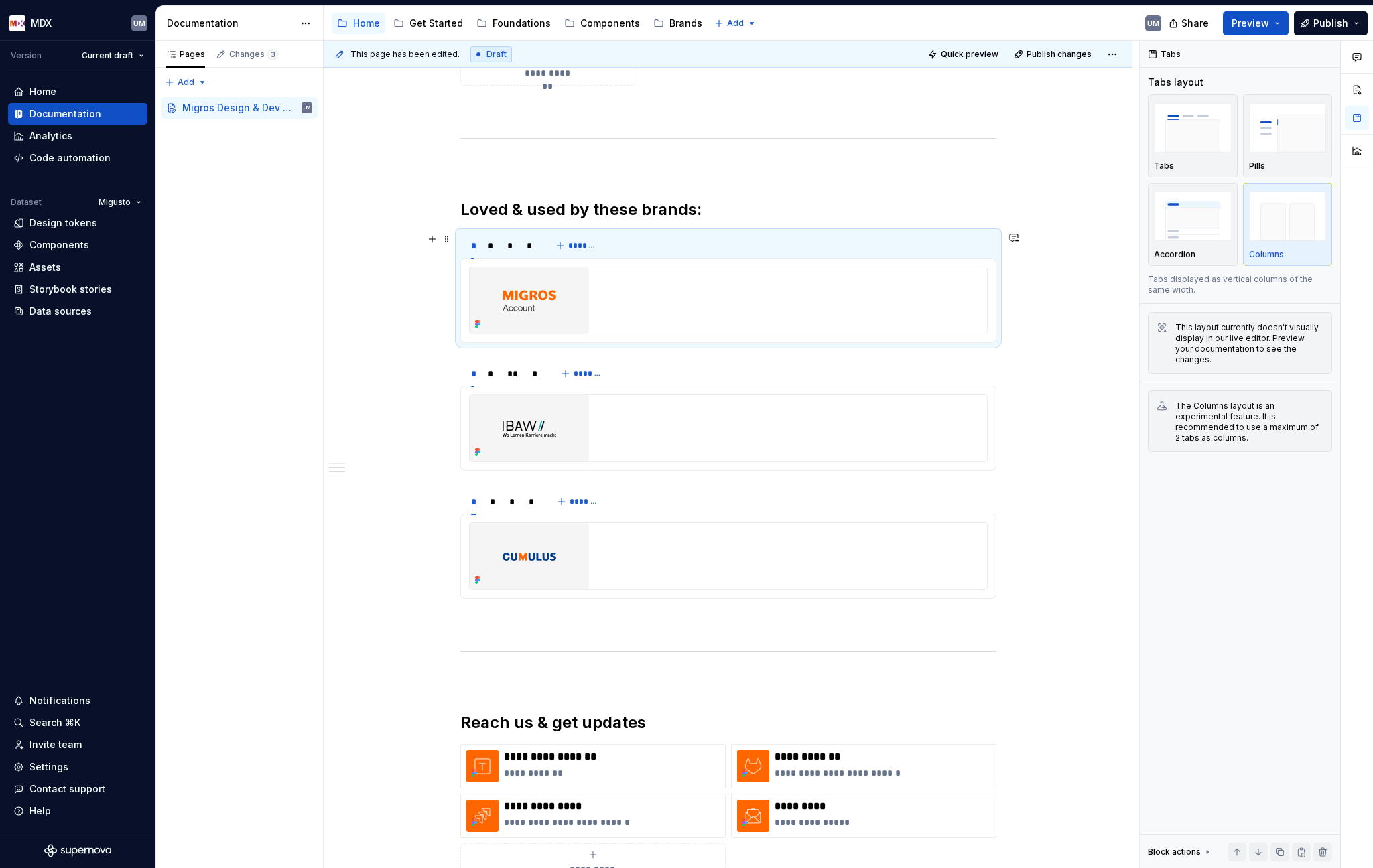
click at [690, 241] on div "* * * * *******" at bounding box center [728, 245] width 536 height 27
click at [680, 394] on div at bounding box center [728, 428] width 518 height 68
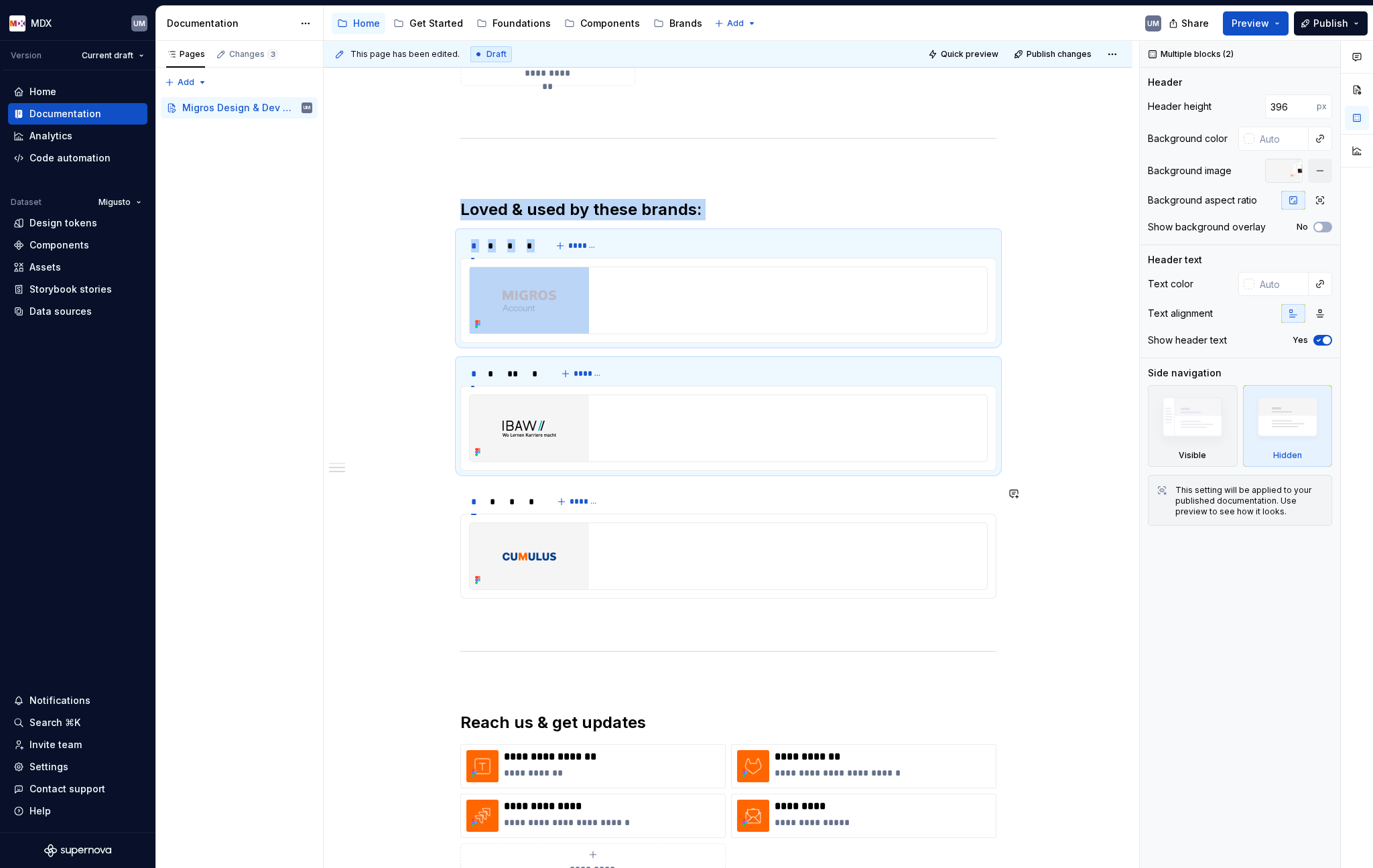
click at [685, 516] on div at bounding box center [728, 556] width 536 height 85
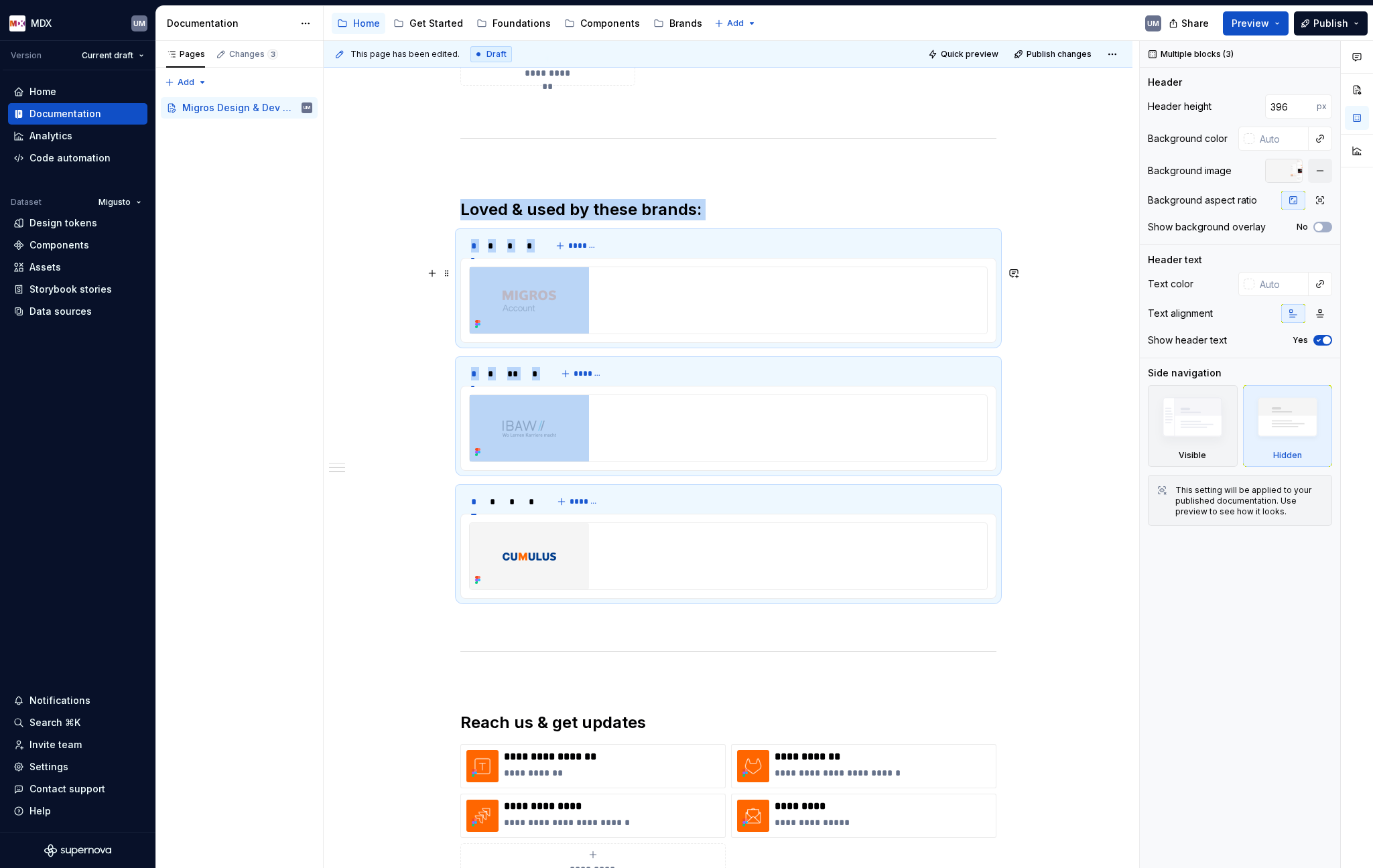
copy div "Loved & used by these brands: * * * * ******* * * ** * *******"
click at [423, 18] on div "Get Started" at bounding box center [436, 24] width 53 height 14
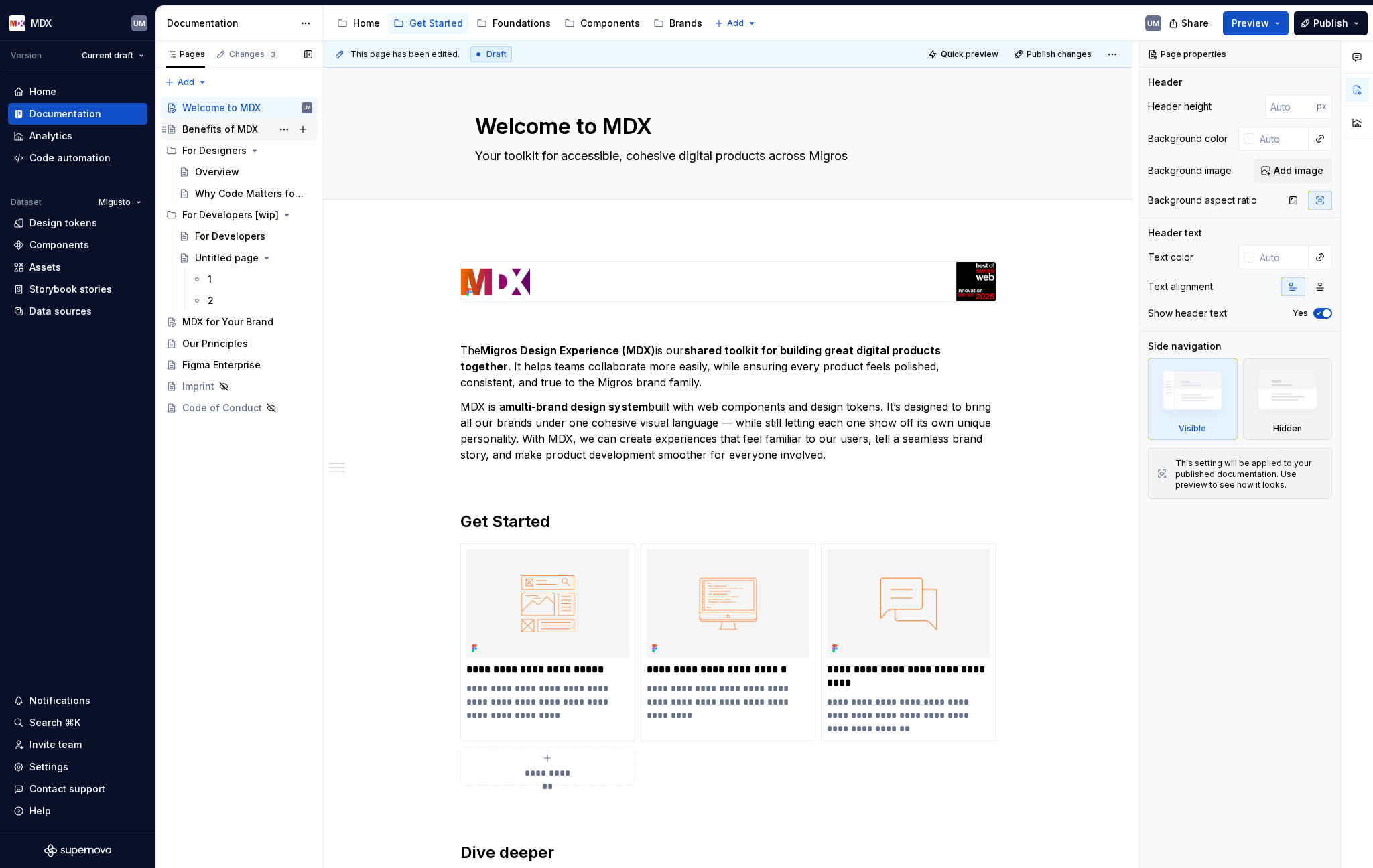
click at [229, 133] on div "Benefits of MDX" at bounding box center [220, 129] width 76 height 14
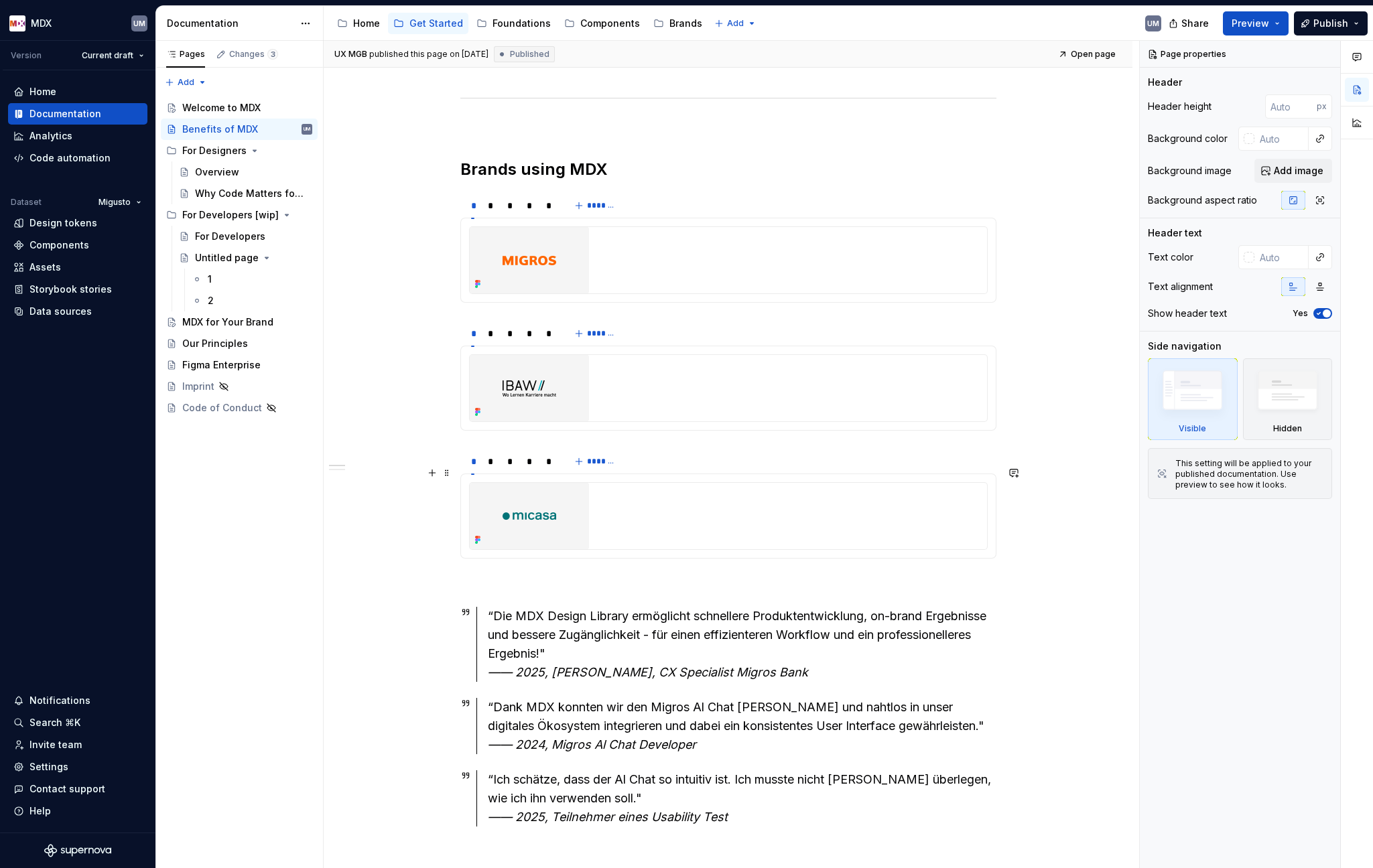
scroll to position [1229, 0]
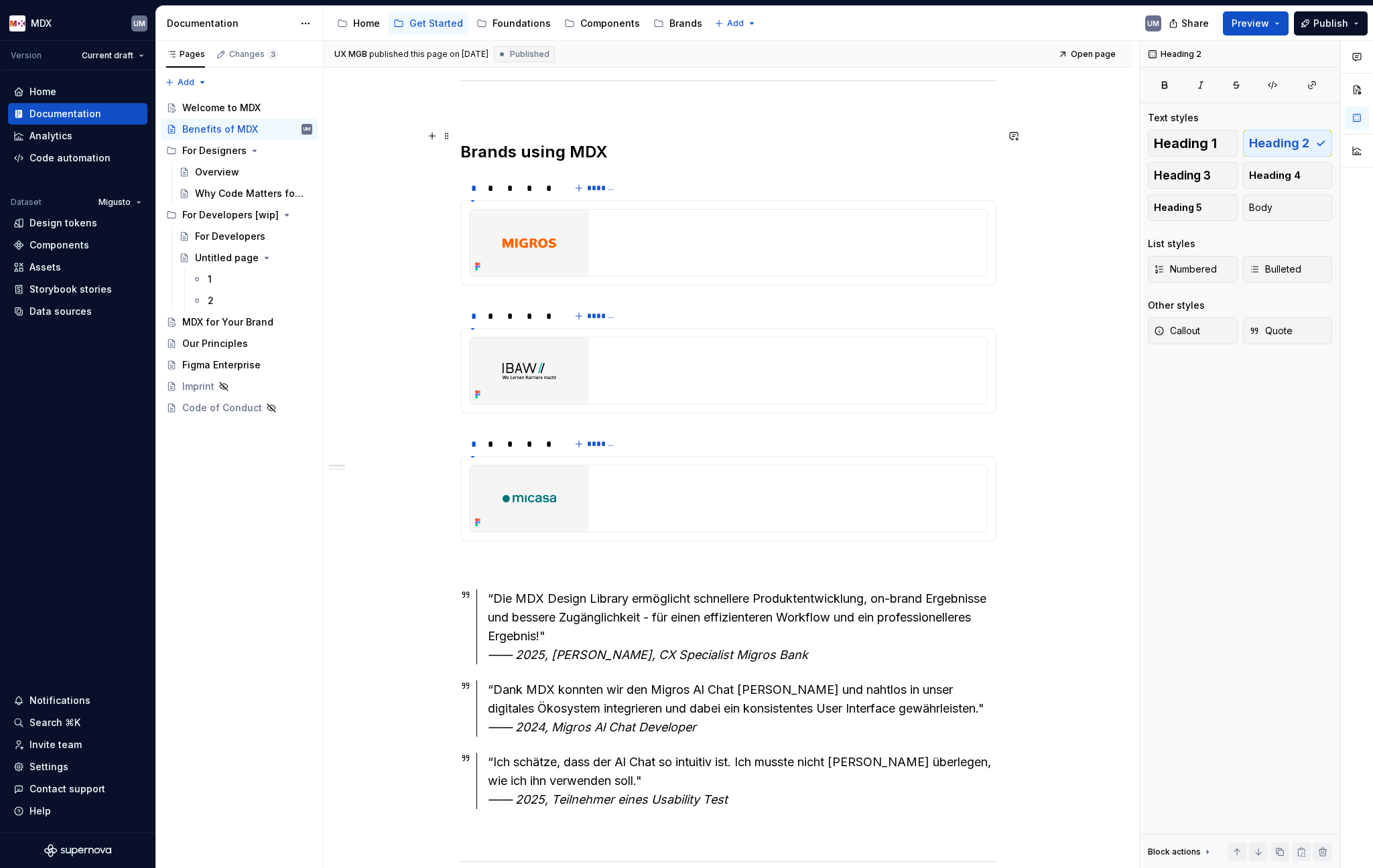
click at [604, 141] on h2 "Brands using MDX" at bounding box center [728, 152] width 536 height 22
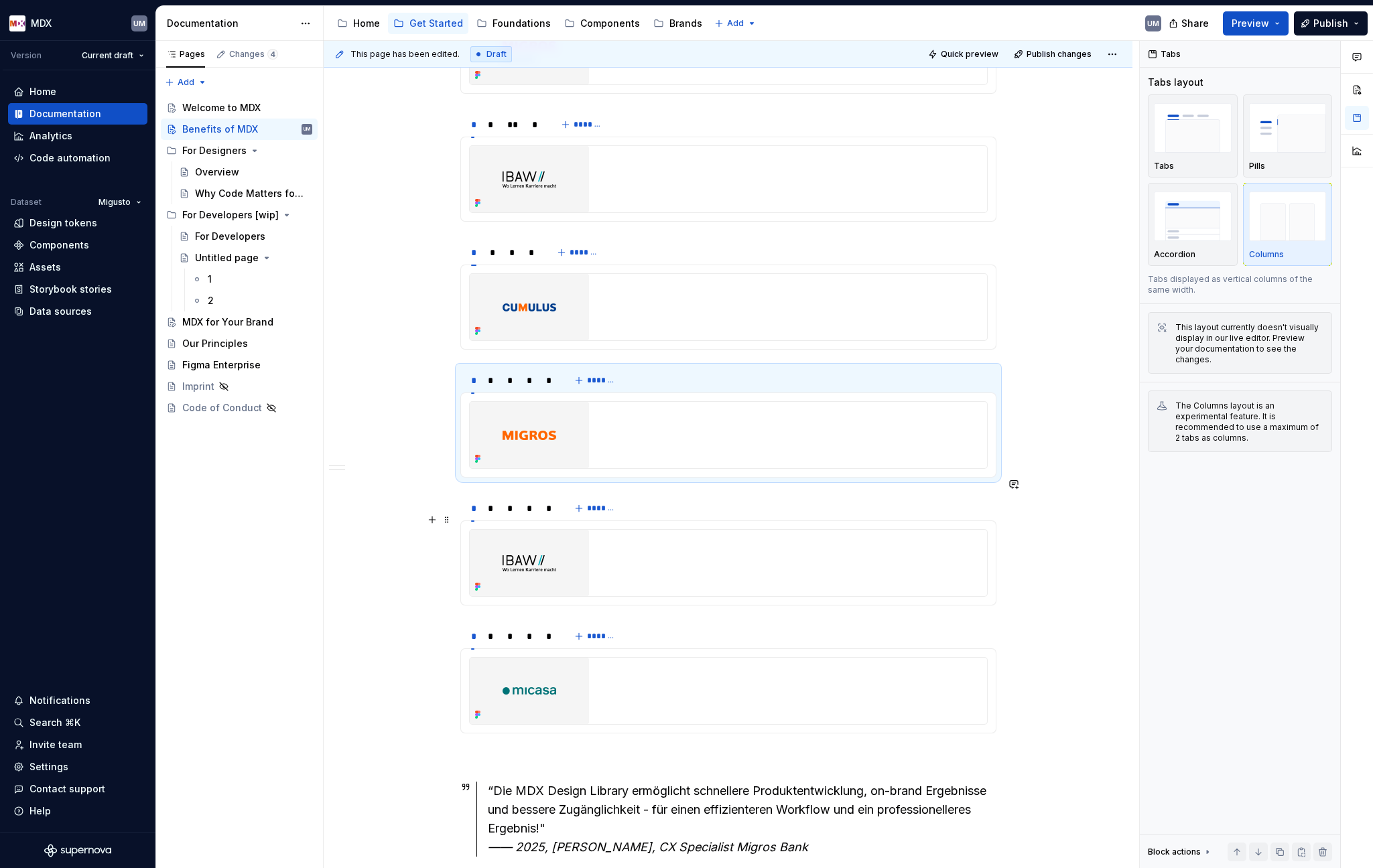
scroll to position [1423, 0]
click at [644, 518] on div at bounding box center [728, 561] width 536 height 85
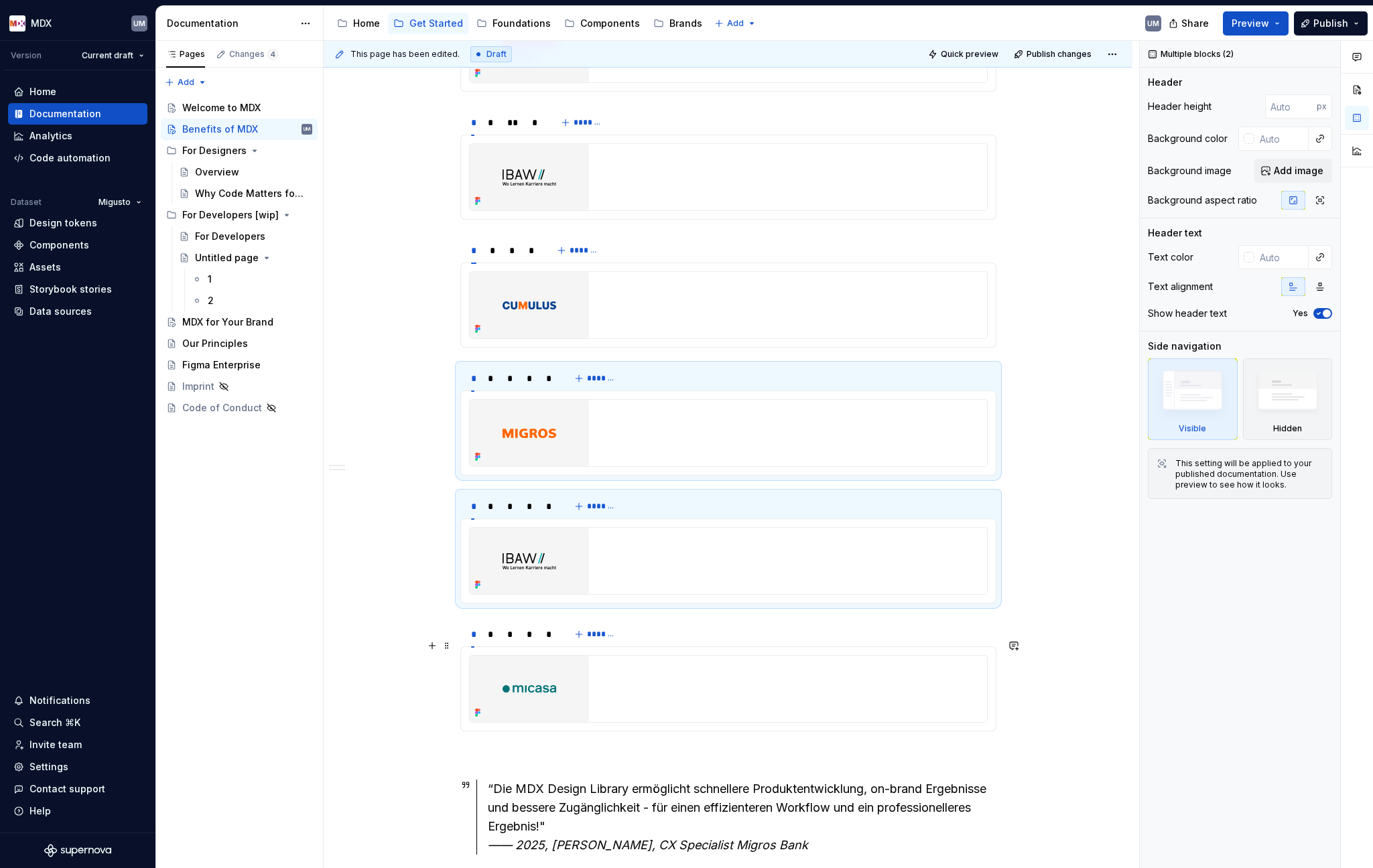
click at [652, 655] on div at bounding box center [728, 688] width 517 height 66
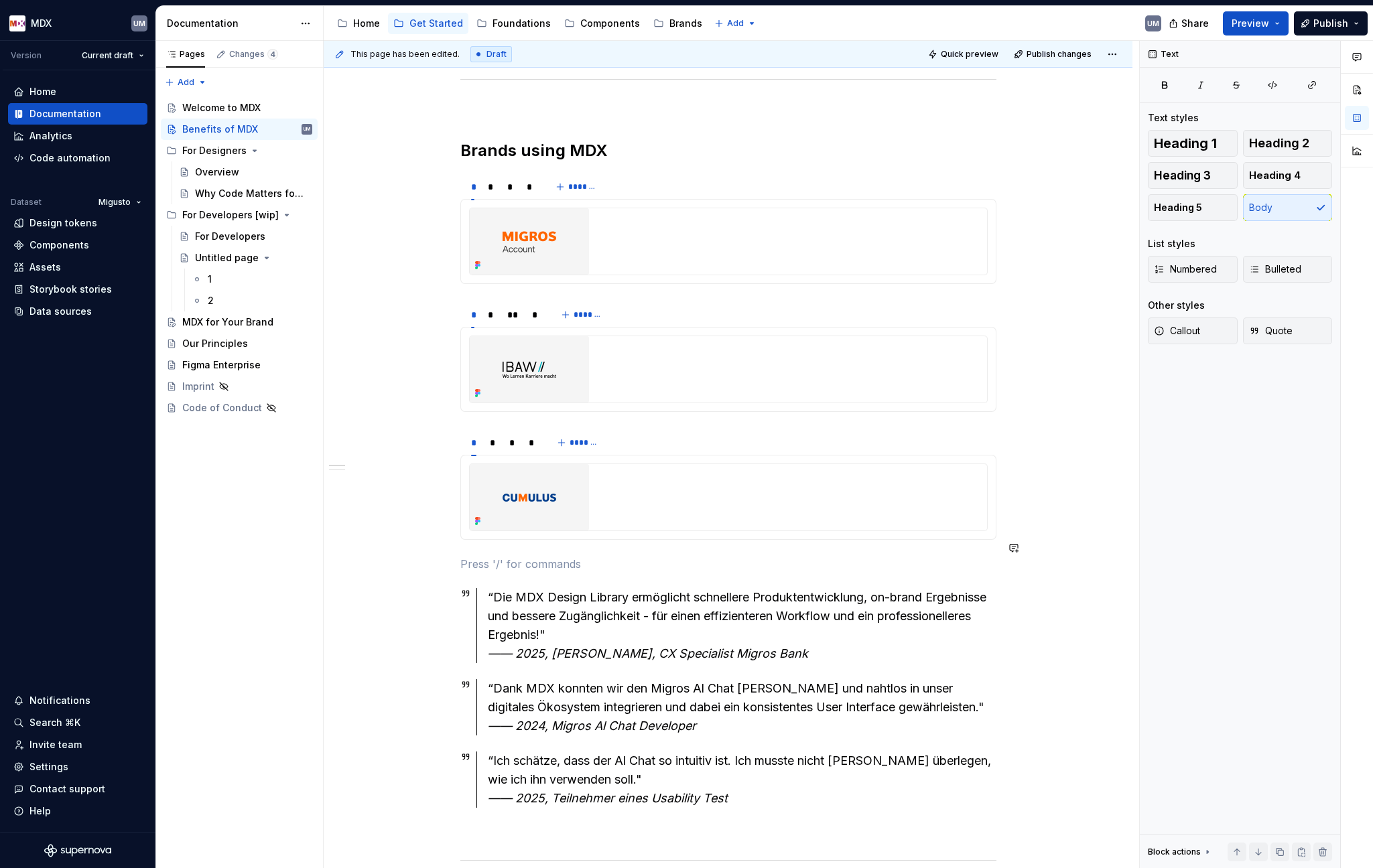
scroll to position [1229, 0]
click at [530, 437] on div "*" at bounding box center [530, 444] width 5 height 14
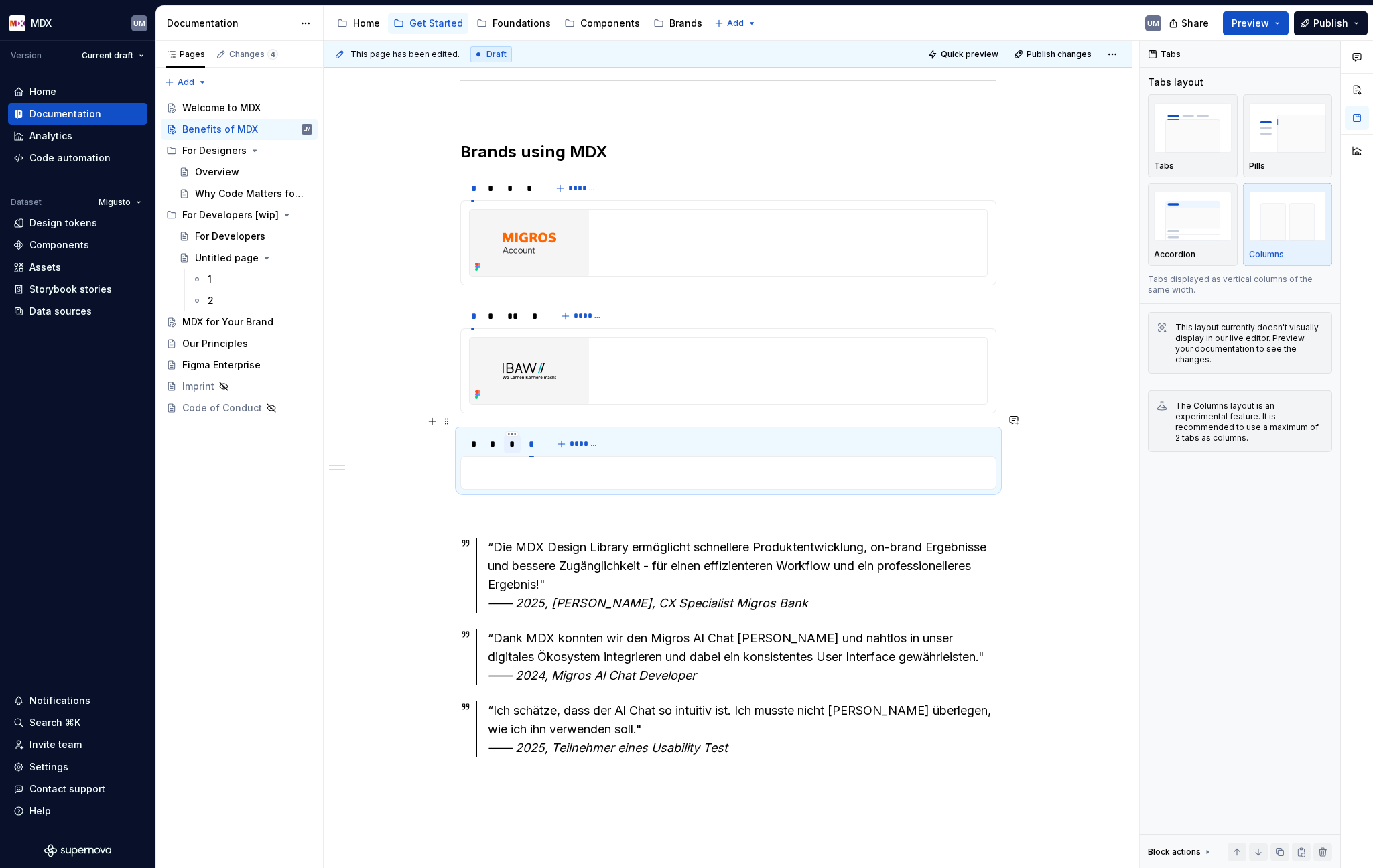
click at [515, 434] on div "*" at bounding box center [512, 443] width 17 height 19
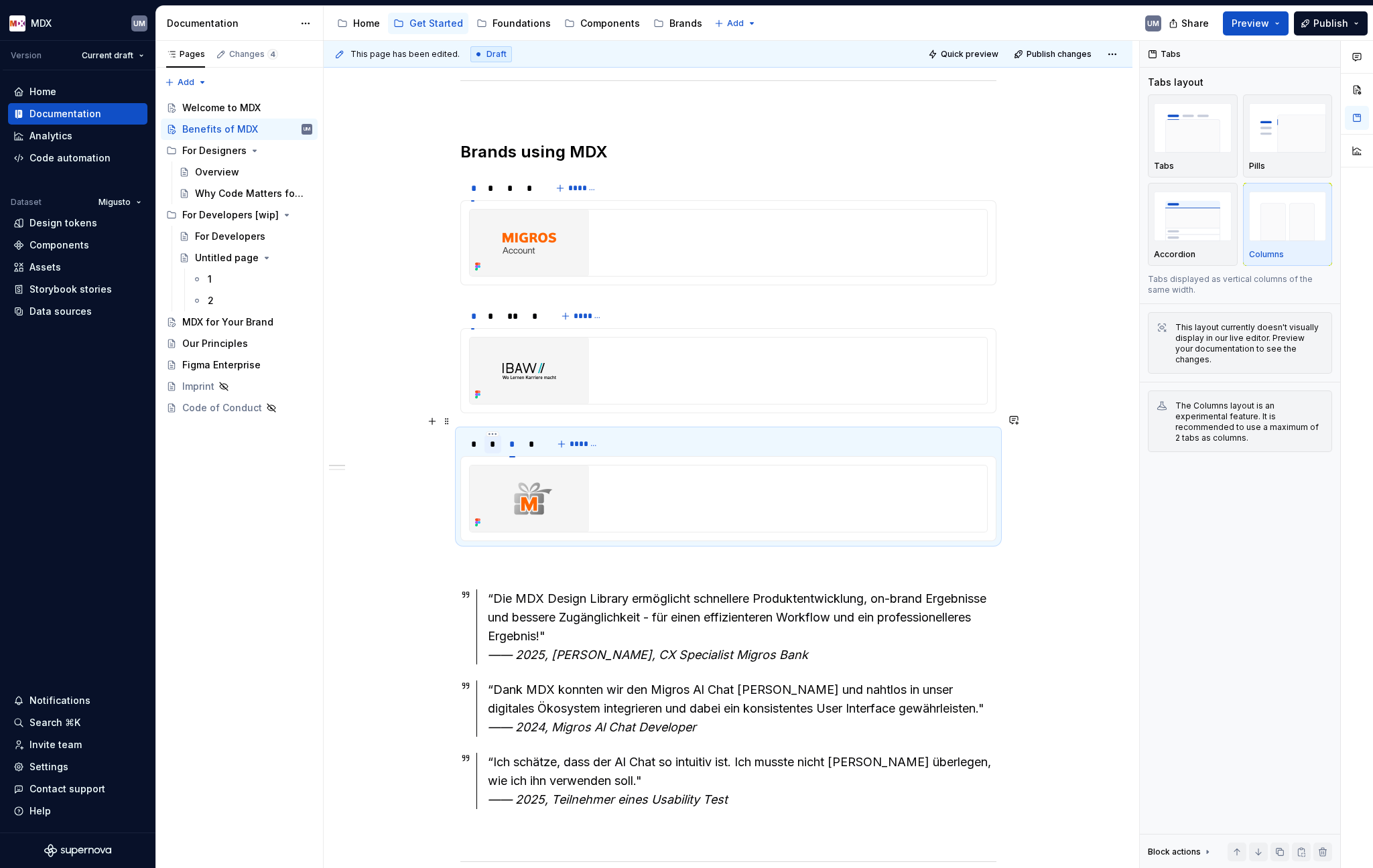
click at [497, 434] on div "*" at bounding box center [492, 443] width 17 height 19
click at [474, 437] on div "*" at bounding box center [474, 444] width 6 height 14
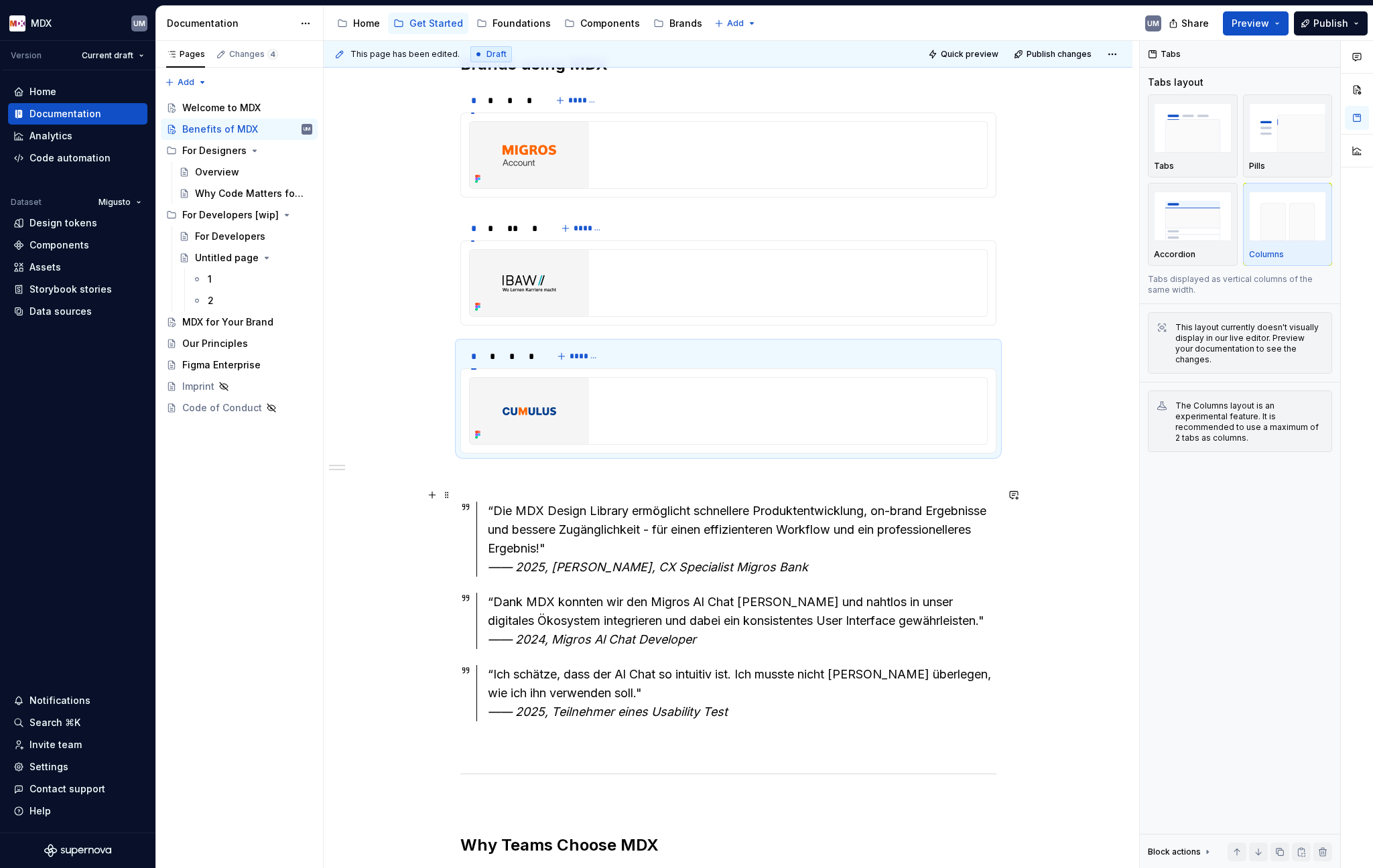
scroll to position [1322, 0]
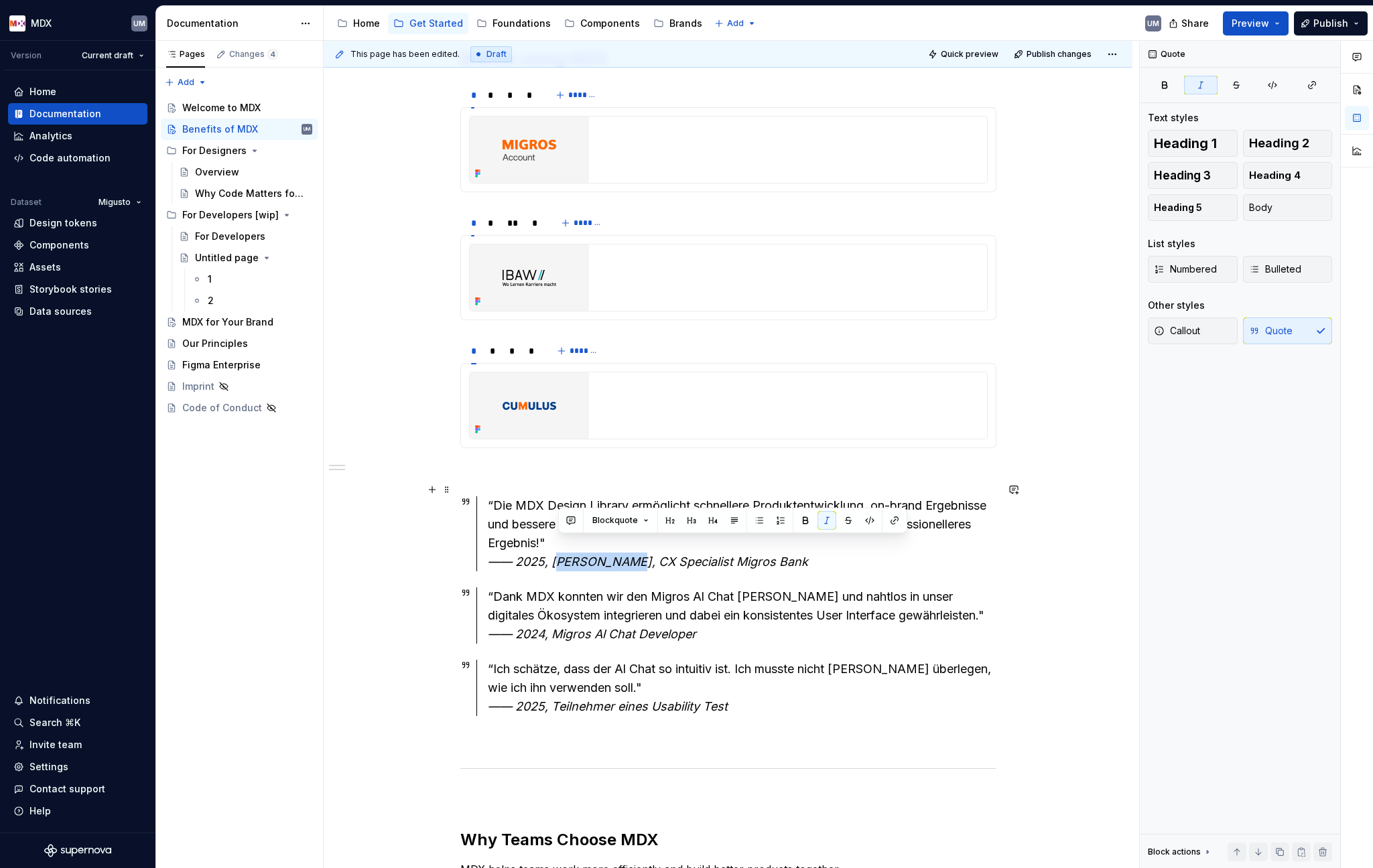
drag, startPoint x: 562, startPoint y: 546, endPoint x: 628, endPoint y: 545, distance: 66.0
click at [660, 555] on em "—— 2025, [PERSON_NAME], CX Specialist Migros Bank" at bounding box center [648, 562] width 320 height 14
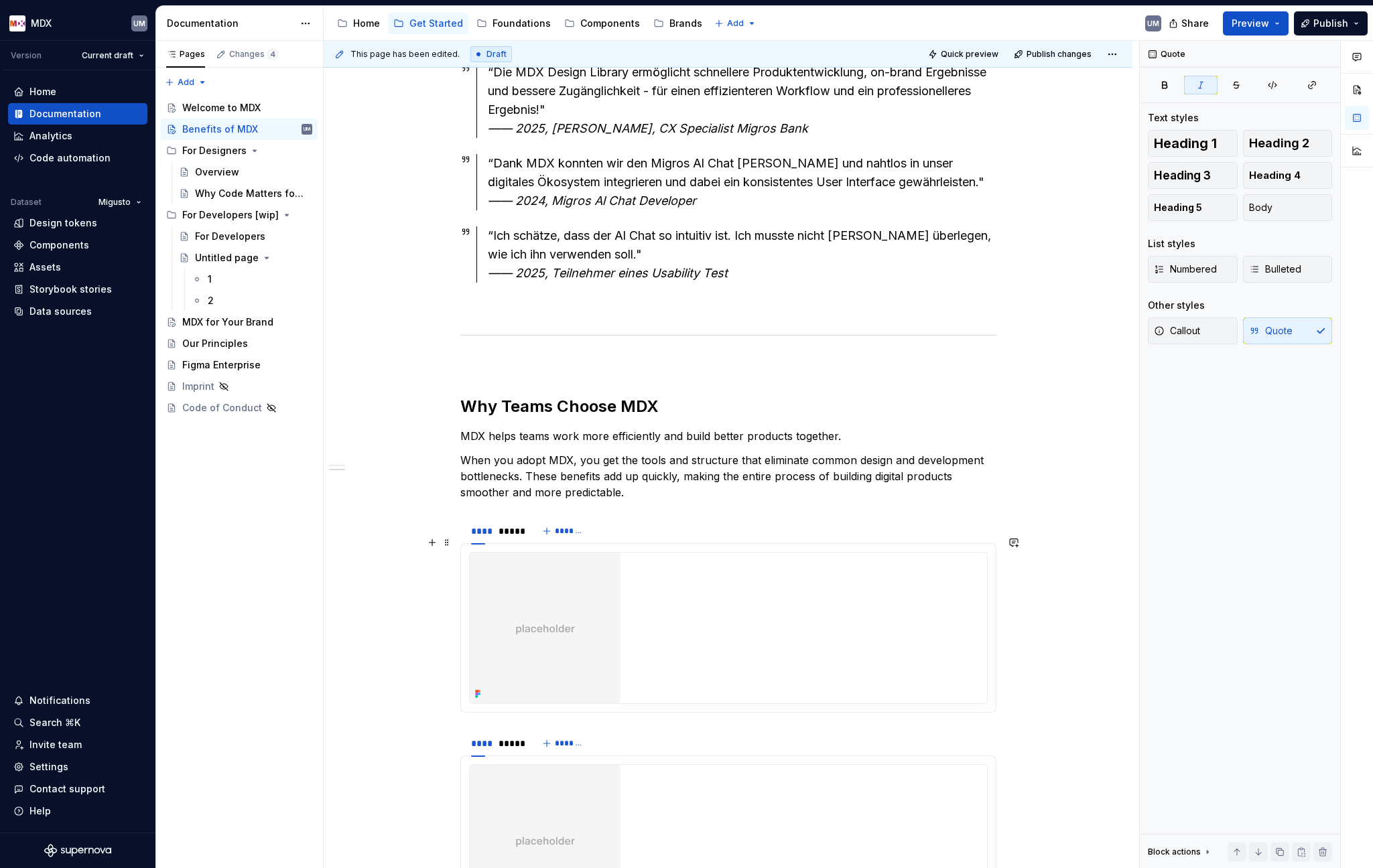
scroll to position [1757, 0]
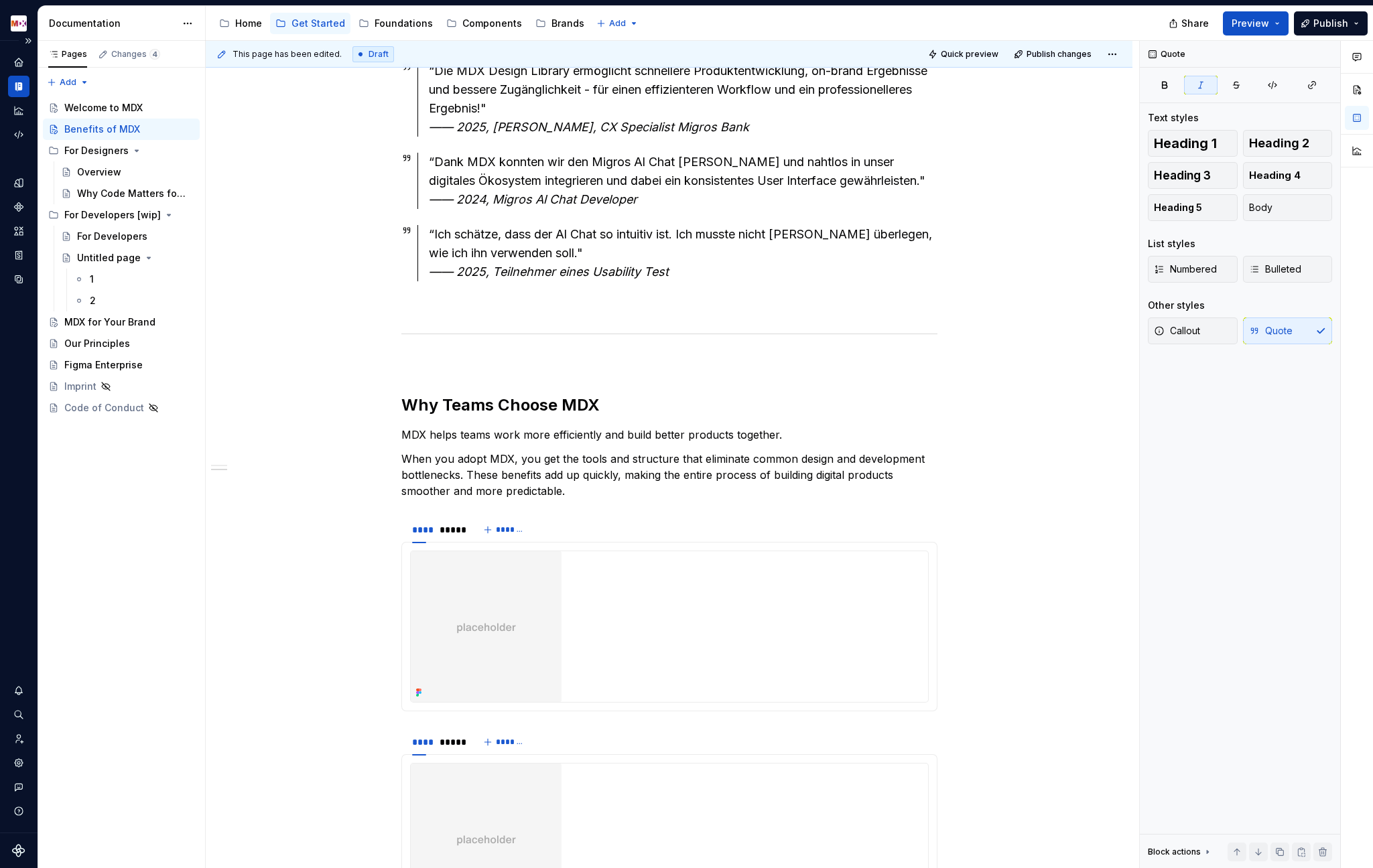
type textarea "*"
